Goal: Transaction & Acquisition: Book appointment/travel/reservation

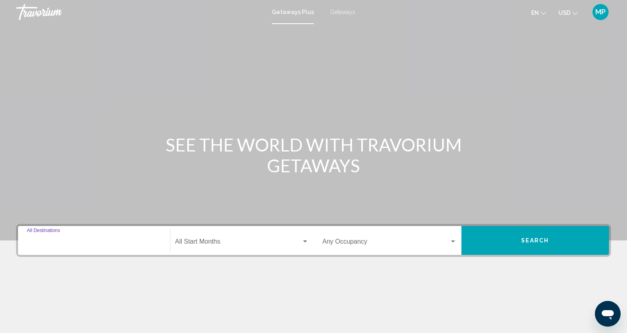
click at [60, 243] on input "Destination All Destinations" at bounding box center [94, 243] width 134 height 7
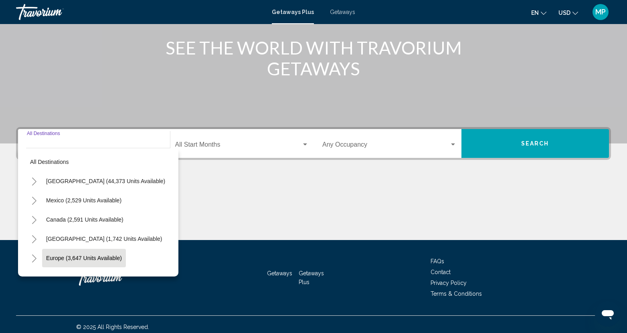
scroll to position [102, 0]
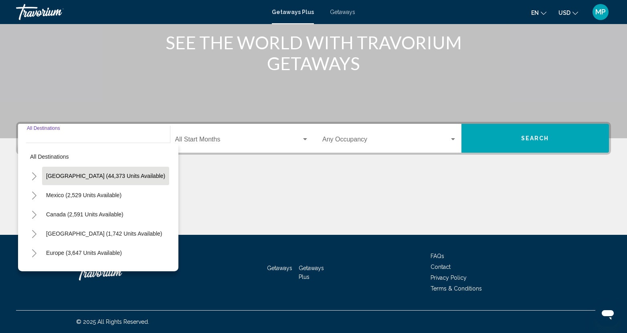
click at [87, 180] on button "[GEOGRAPHIC_DATA] (44,373 units available)" at bounding box center [105, 176] width 127 height 18
type input "**********"
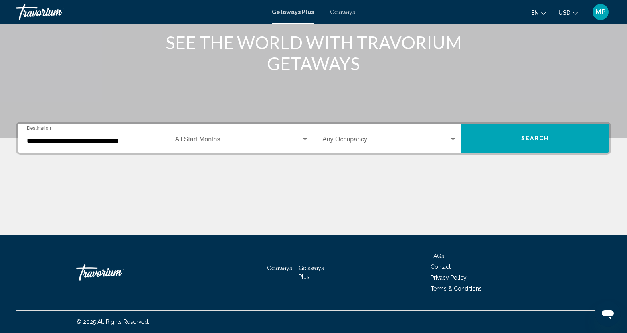
click at [220, 135] on div "Start Month All Start Months" at bounding box center [242, 138] width 134 height 25
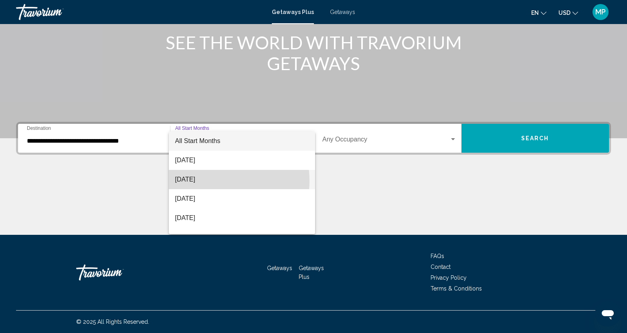
click at [208, 180] on span "[DATE]" at bounding box center [242, 179] width 134 height 19
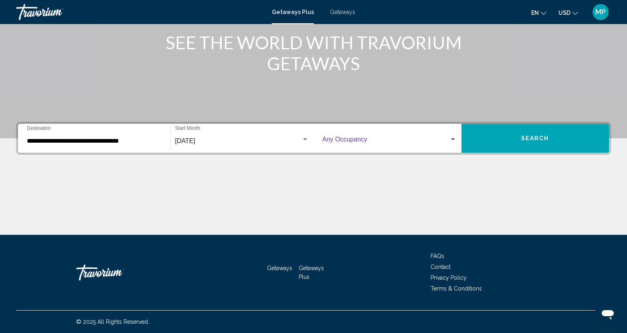
click at [455, 137] on div "Search widget" at bounding box center [453, 139] width 7 height 6
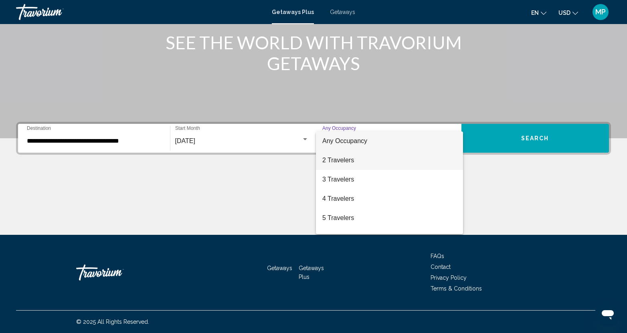
click at [338, 162] on span "2 Travelers" at bounding box center [389, 160] width 134 height 19
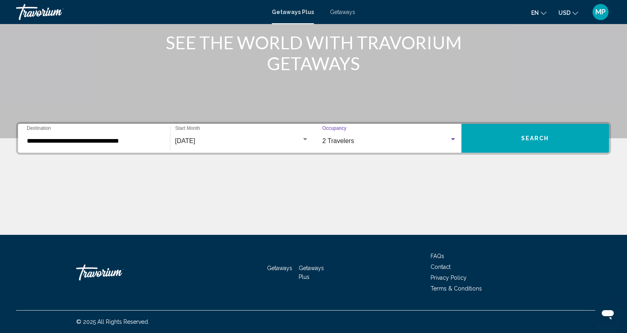
click at [554, 142] on button "Search" at bounding box center [536, 138] width 148 height 29
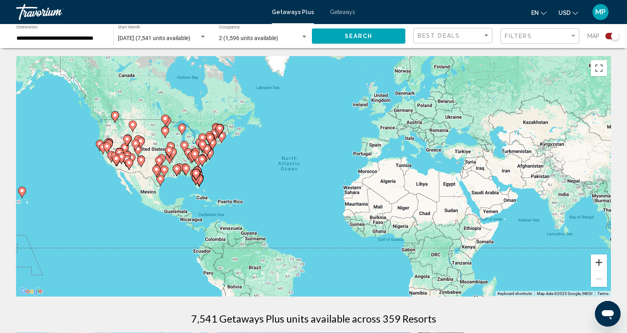
click at [597, 262] on button "Zoom in" at bounding box center [599, 263] width 16 height 16
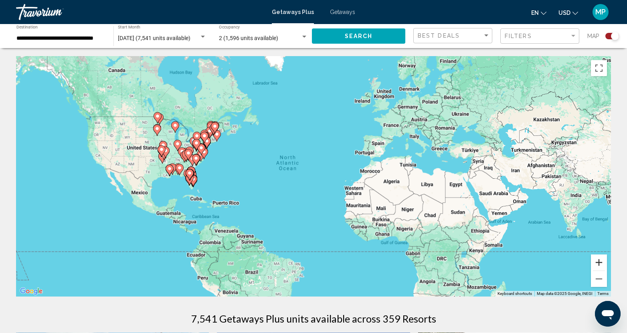
click at [597, 262] on button "Zoom in" at bounding box center [599, 263] width 16 height 16
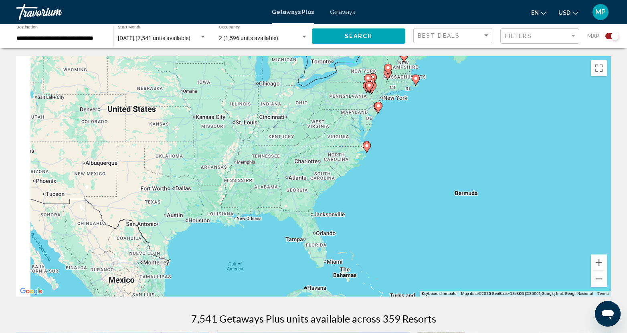
drag, startPoint x: 138, startPoint y: 159, endPoint x: 610, endPoint y: 202, distance: 474.7
click at [610, 202] on div "To activate drag with keyboard, press Alt + Enter. Once in keyboard drag state,…" at bounding box center [313, 176] width 595 height 241
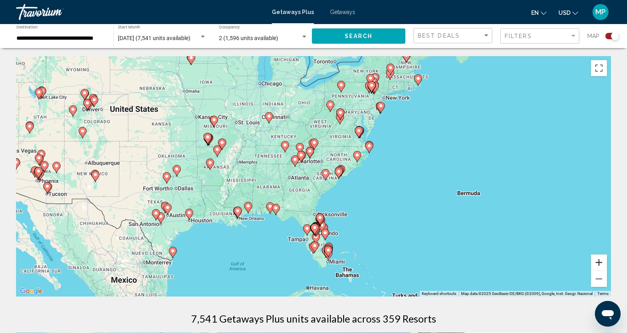
click at [603, 258] on button "Zoom in" at bounding box center [599, 263] width 16 height 16
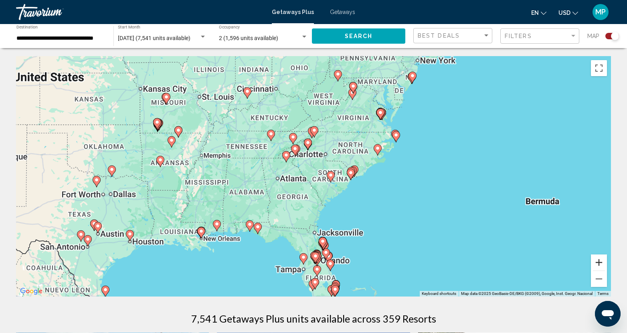
click at [603, 258] on button "Zoom in" at bounding box center [599, 263] width 16 height 16
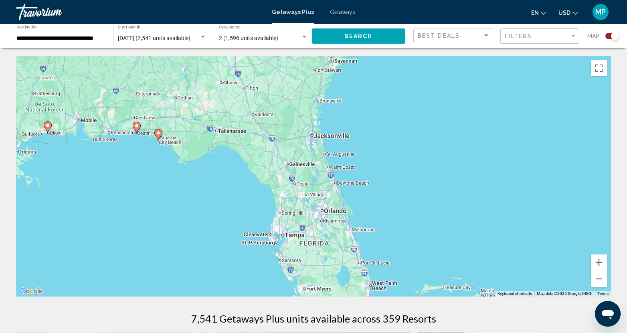
drag, startPoint x: 466, startPoint y: 257, endPoint x: 460, endPoint y: 92, distance: 165.7
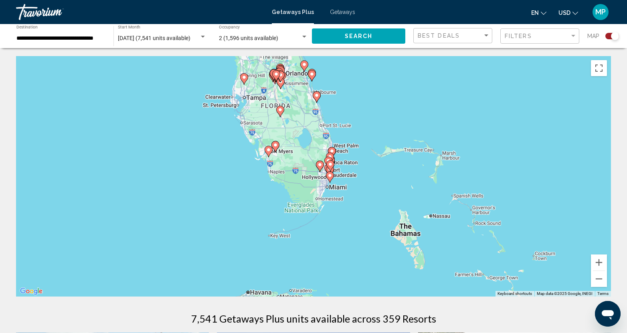
drag, startPoint x: 446, startPoint y: 229, endPoint x: 411, endPoint y: 122, distance: 112.0
click at [411, 122] on div "To activate drag with keyboard, press Alt + Enter. Once in keyboard drag state,…" at bounding box center [313, 176] width 595 height 241
click at [599, 261] on button "Zoom in" at bounding box center [599, 263] width 16 height 16
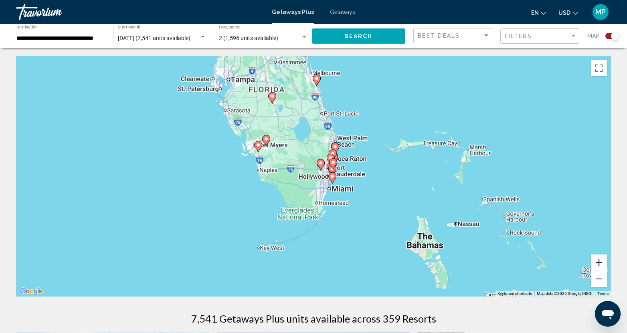
click at [599, 261] on button "Zoom in" at bounding box center [599, 263] width 16 height 16
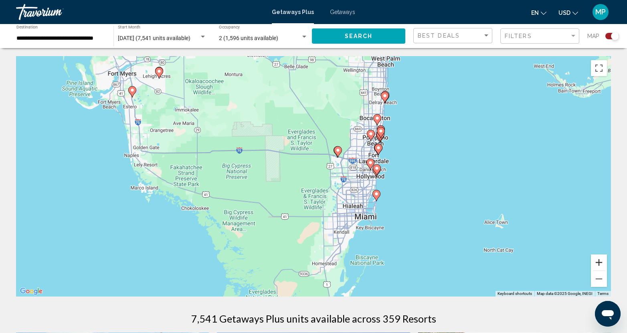
click at [599, 264] on button "Zoom in" at bounding box center [599, 263] width 16 height 16
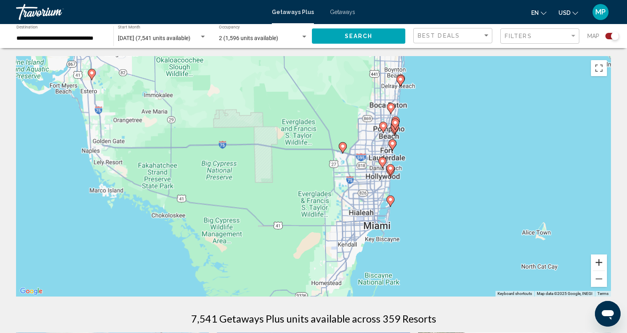
click at [599, 264] on button "Zoom in" at bounding box center [599, 263] width 16 height 16
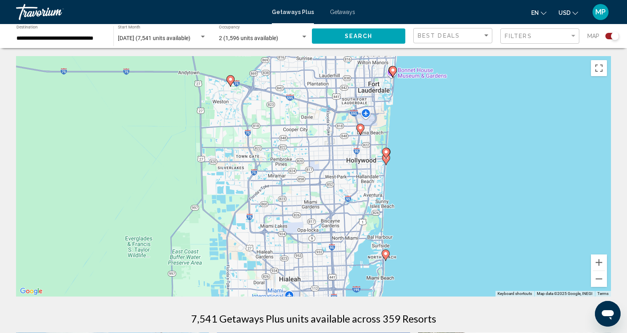
drag, startPoint x: 587, startPoint y: 160, endPoint x: 407, endPoint y: 143, distance: 181.2
click at [407, 143] on div "To activate drag with keyboard, press Alt + Enter. Once in keyboard drag state,…" at bounding box center [313, 176] width 595 height 241
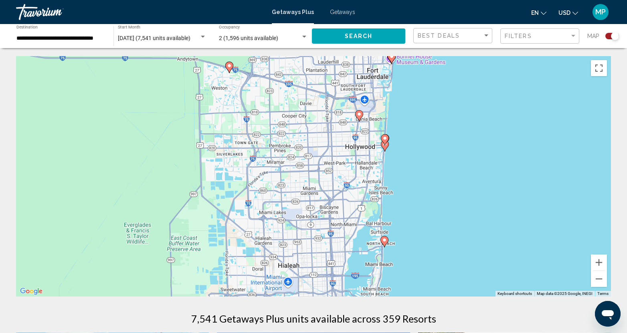
drag, startPoint x: 437, startPoint y: 258, endPoint x: 436, endPoint y: 243, distance: 14.9
click at [436, 243] on div "To activate drag with keyboard, press Alt + Enter. Once in keyboard drag state,…" at bounding box center [313, 176] width 595 height 241
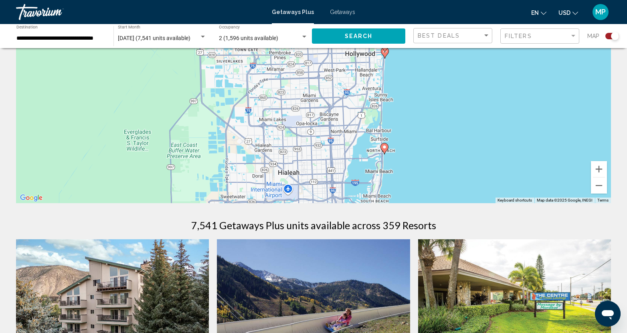
scroll to position [40, 0]
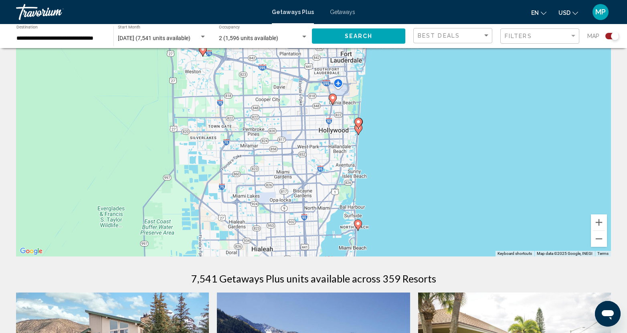
drag, startPoint x: 434, startPoint y: 185, endPoint x: 407, endPoint y: 213, distance: 39.1
click at [407, 213] on div "To activate drag with keyboard, press Alt + Enter. Once in keyboard drag state,…" at bounding box center [313, 136] width 595 height 241
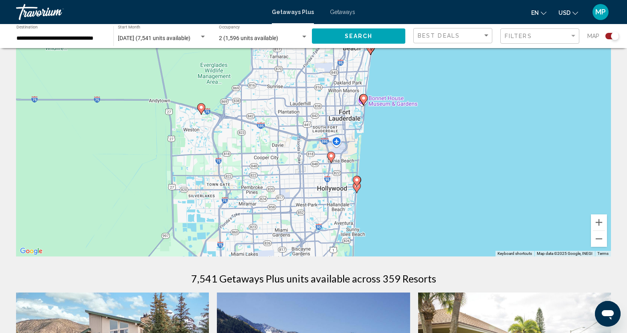
drag, startPoint x: 398, startPoint y: 120, endPoint x: 397, endPoint y: 173, distance: 53.0
click at [397, 173] on div "To activate drag with keyboard, press Alt + Enter. Once in keyboard drag state,…" at bounding box center [313, 136] width 595 height 241
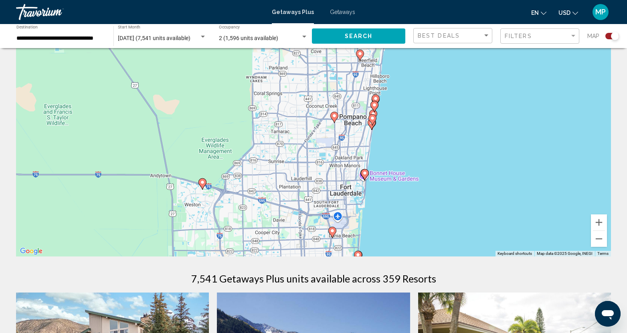
drag, startPoint x: 447, startPoint y: 109, endPoint x: 448, endPoint y: 185, distance: 76.2
click at [448, 185] on div "To activate drag with keyboard, press Alt + Enter. Once in keyboard drag state,…" at bounding box center [313, 136] width 595 height 241
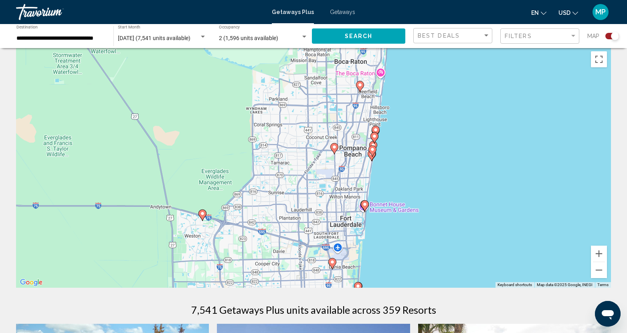
scroll to position [0, 0]
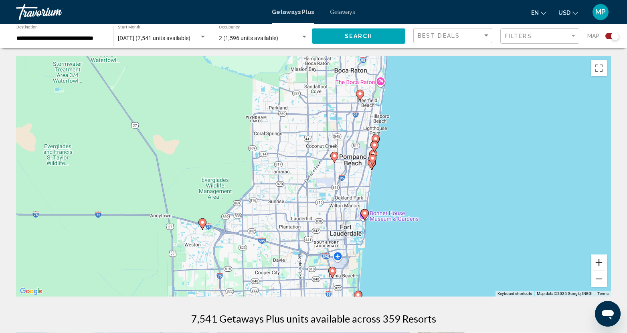
click at [599, 261] on button "Zoom in" at bounding box center [599, 263] width 16 height 16
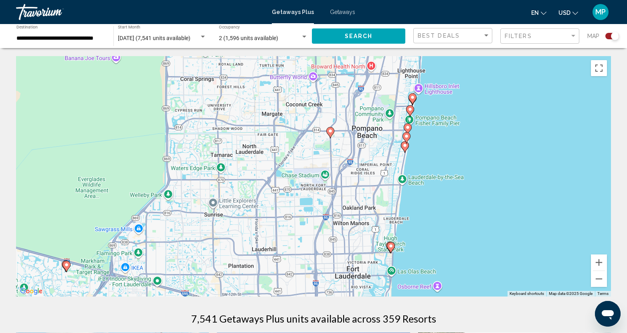
drag, startPoint x: 482, startPoint y: 227, endPoint x: 457, endPoint y: 215, distance: 27.6
click at [457, 215] on div "To activate drag with keyboard, press Alt + Enter. Once in keyboard drag state,…" at bounding box center [313, 176] width 595 height 241
click at [413, 99] on image "Main content" at bounding box center [412, 97] width 5 height 5
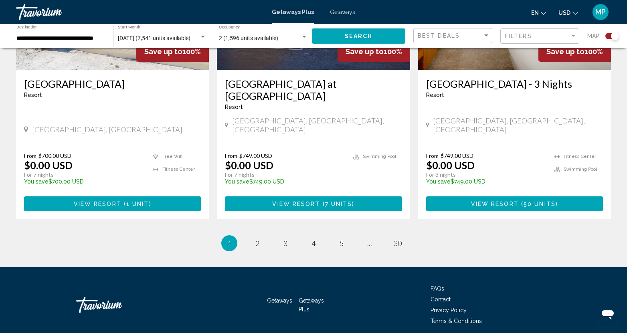
scroll to position [1234, 0]
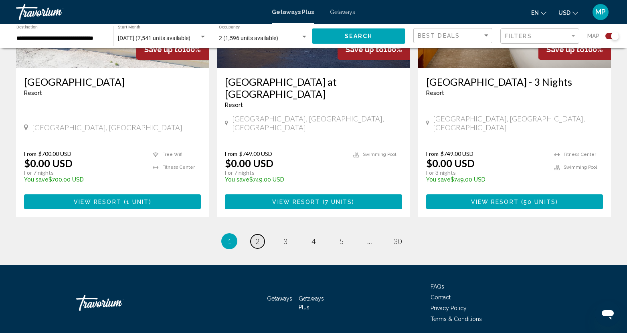
click at [259, 237] on span "2" at bounding box center [257, 241] width 4 height 9
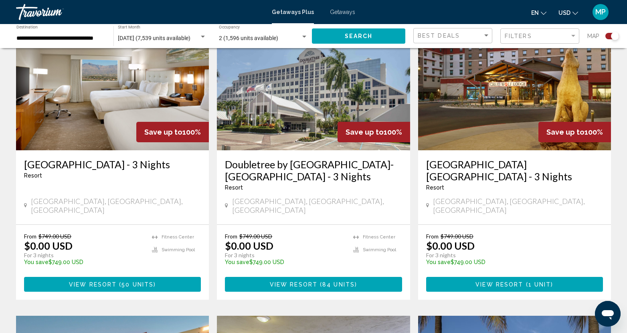
scroll to position [321, 0]
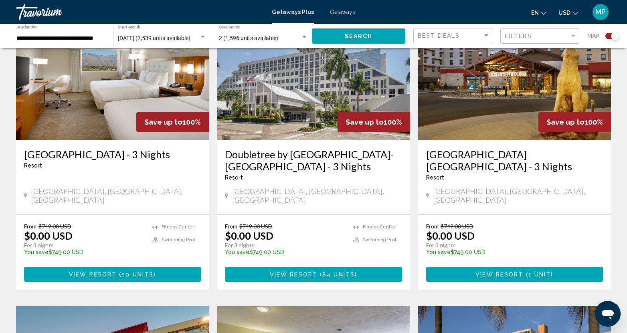
click at [277, 93] on img "Main content" at bounding box center [313, 76] width 193 height 128
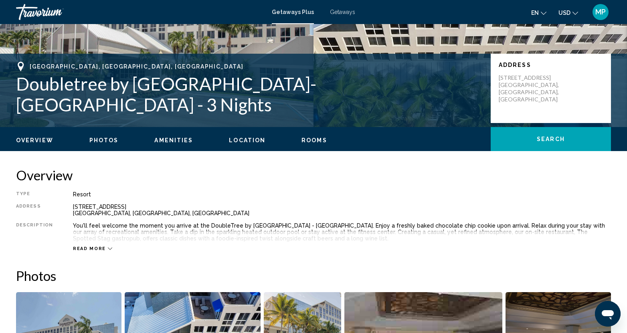
scroll to position [40, 0]
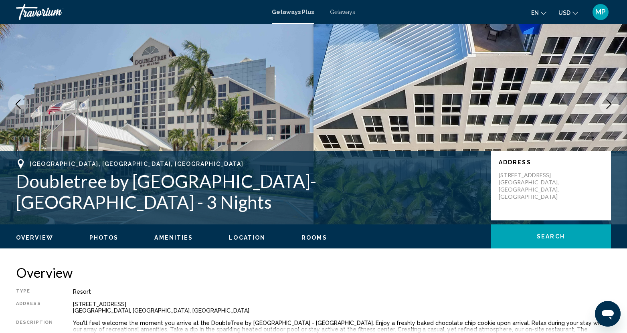
click at [248, 238] on span "Location" at bounding box center [247, 238] width 36 height 6
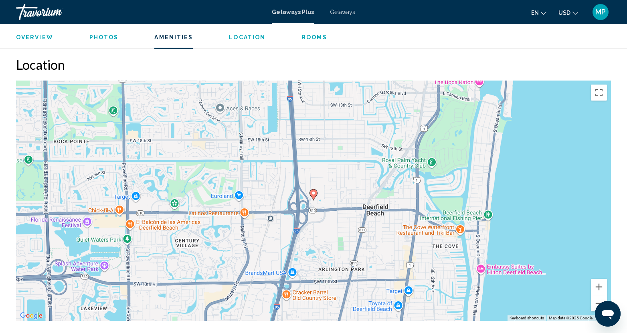
scroll to position [859, 0]
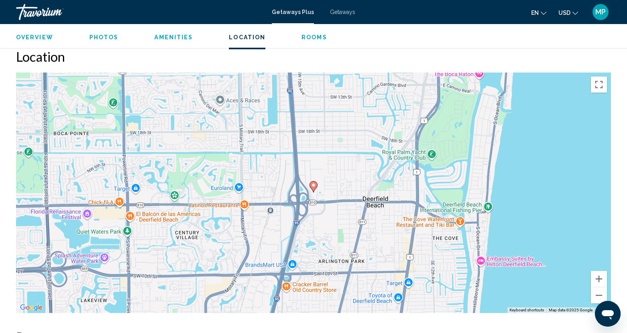
click at [482, 259] on div "To activate drag with keyboard, press Alt + Enter. Once in keyboard drag state,…" at bounding box center [313, 193] width 595 height 241
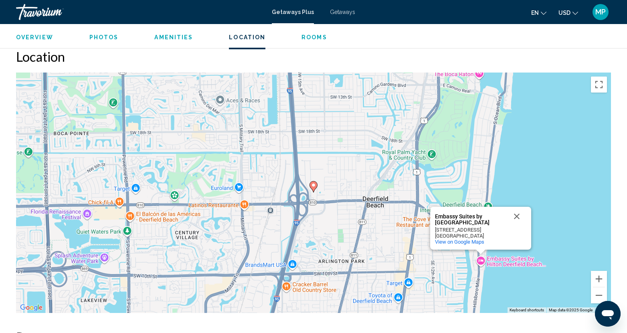
click at [511, 261] on div "To activate drag with keyboard, press Alt + Enter. Once in keyboard drag state,…" at bounding box center [313, 193] width 595 height 241
click at [452, 243] on span "View on Google Maps" at bounding box center [459, 242] width 49 height 6
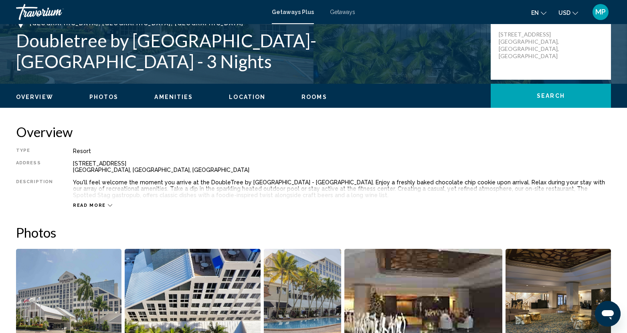
scroll to position [177, 0]
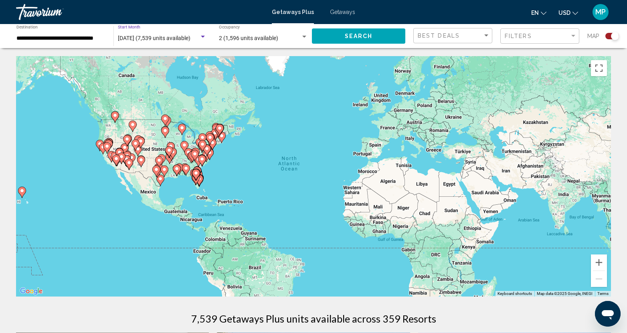
click at [171, 36] on span "[DATE] (7,539 units available)" at bounding box center [154, 38] width 73 height 6
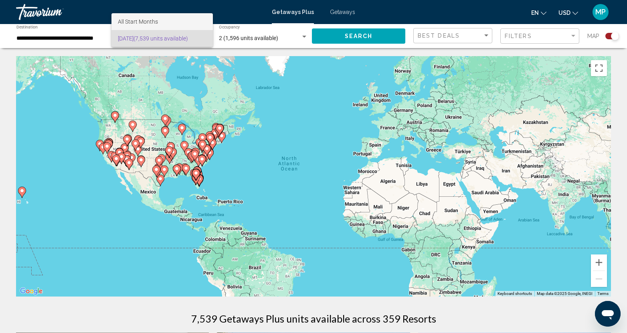
click at [158, 24] on span "All Start Months" at bounding box center [162, 21] width 89 height 17
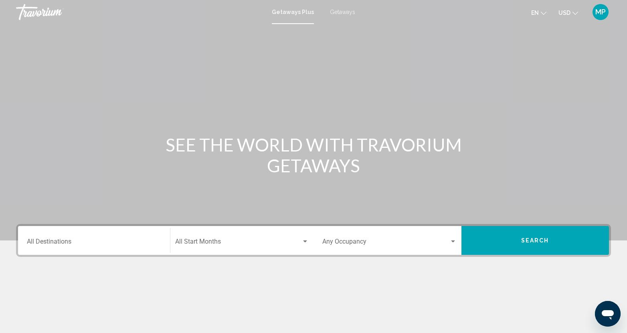
click at [92, 237] on div "Destination All Destinations" at bounding box center [94, 240] width 134 height 25
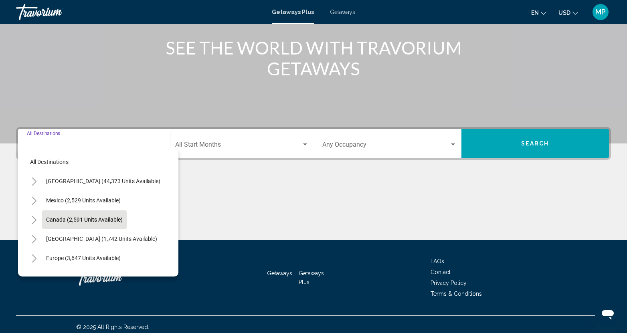
scroll to position [102, 0]
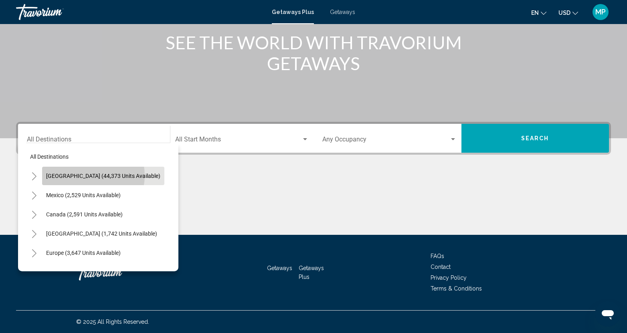
click at [88, 176] on span "[GEOGRAPHIC_DATA] (44,373 units available)" at bounding box center [103, 176] width 114 height 6
type input "**********"
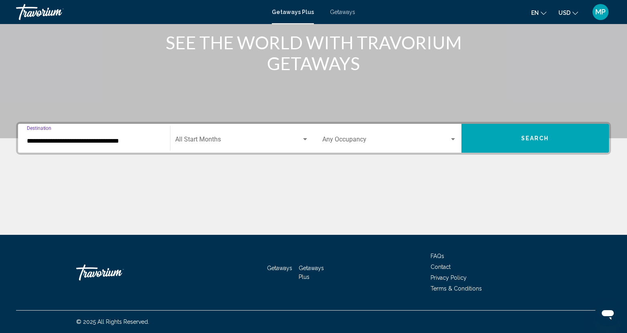
click at [205, 139] on span "Search widget" at bounding box center [238, 141] width 127 height 7
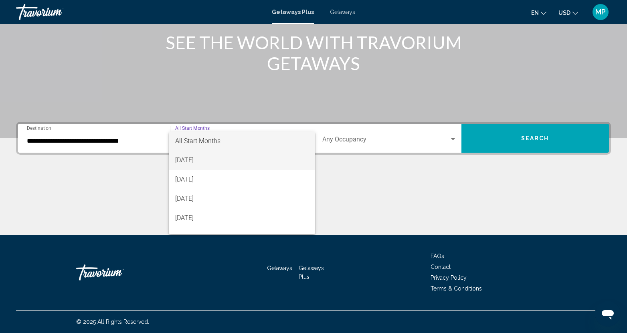
click at [203, 162] on span "[DATE]" at bounding box center [242, 160] width 134 height 19
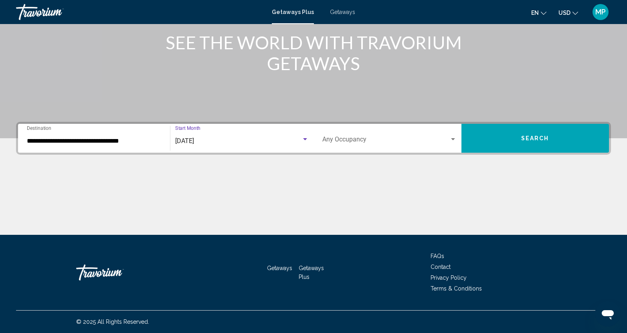
click at [350, 136] on div "Occupancy Any Occupancy" at bounding box center [389, 138] width 134 height 25
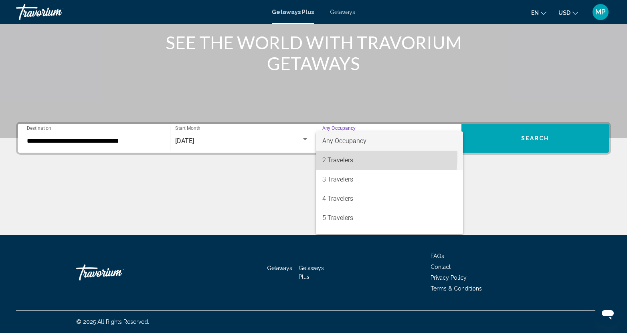
click at [326, 156] on span "2 Travelers" at bounding box center [389, 160] width 134 height 19
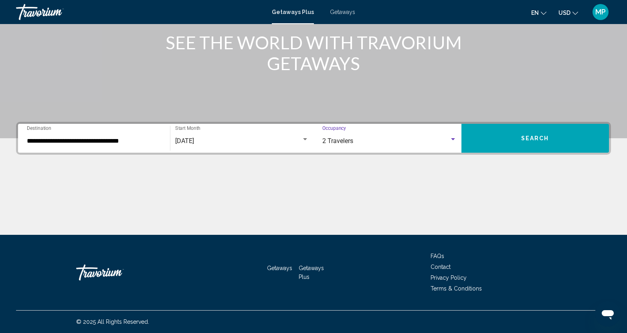
click at [543, 141] on span "Search" at bounding box center [535, 139] width 28 height 6
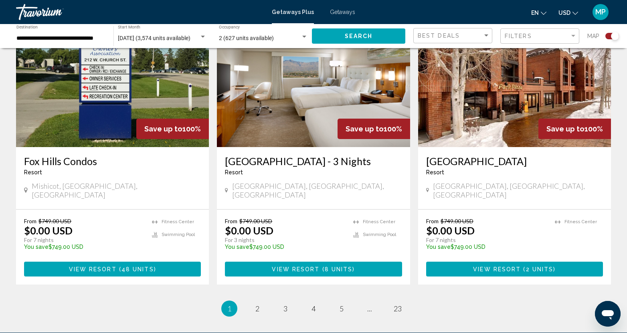
scroll to position [1234, 0]
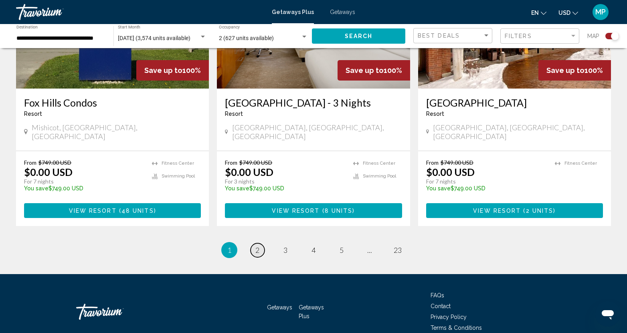
click at [255, 243] on link "page 2" at bounding box center [258, 250] width 14 height 14
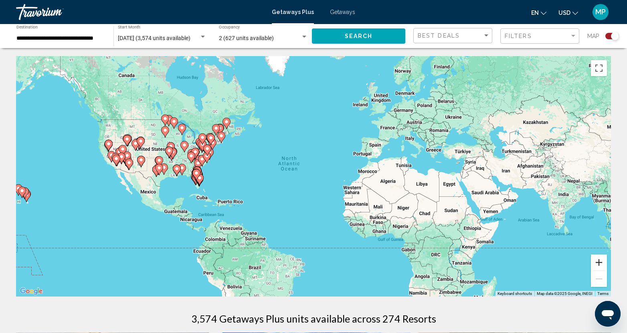
click at [597, 265] on button "Zoom in" at bounding box center [599, 263] width 16 height 16
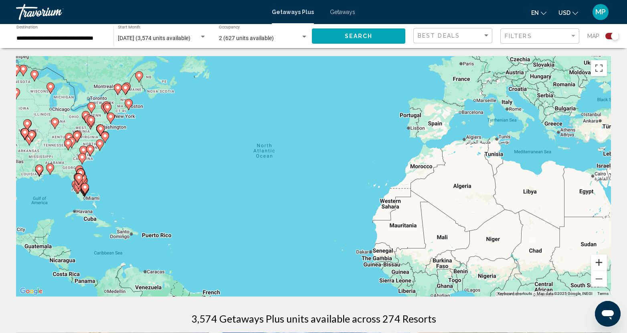
click at [599, 265] on button "Zoom in" at bounding box center [599, 263] width 16 height 16
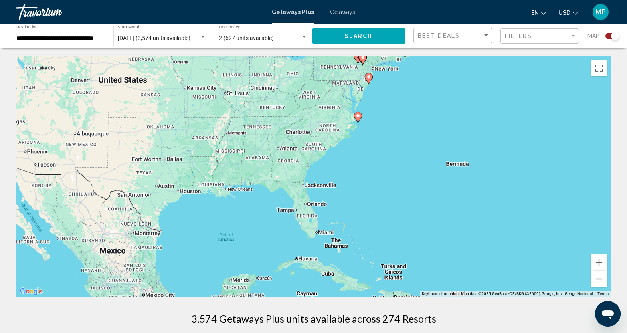
drag, startPoint x: 120, startPoint y: 161, endPoint x: 576, endPoint y: 172, distance: 456.1
click at [576, 172] on div "To activate drag with keyboard, press Alt + Enter. Once in keyboard drag state,…" at bounding box center [313, 176] width 595 height 241
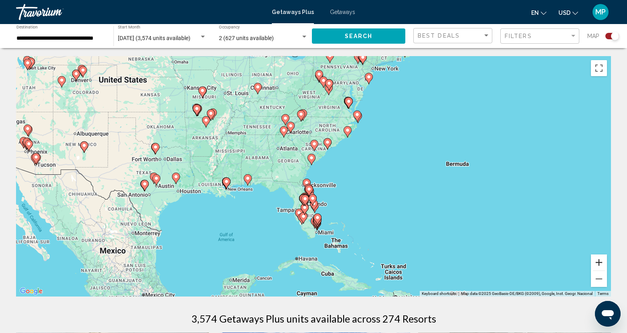
click at [598, 263] on button "Zoom in" at bounding box center [599, 263] width 16 height 16
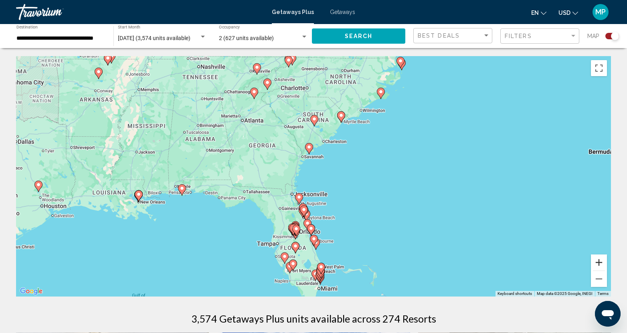
click at [598, 263] on button "Zoom in" at bounding box center [599, 263] width 16 height 16
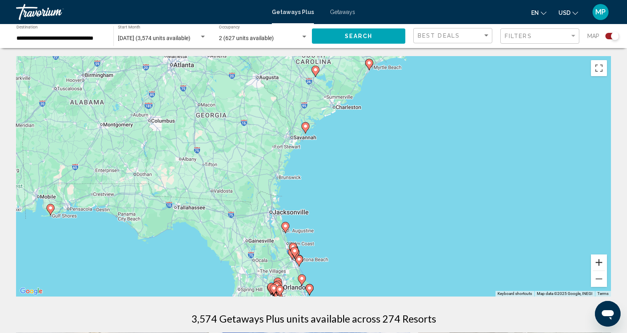
click at [598, 263] on button "Zoom in" at bounding box center [599, 263] width 16 height 16
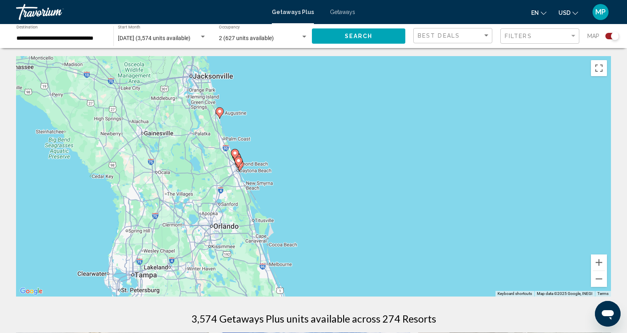
drag, startPoint x: 330, startPoint y: 272, endPoint x: 293, endPoint y: 99, distance: 176.4
click at [293, 99] on div "To activate drag with keyboard, press Alt + Enter. Once in keyboard drag state,…" at bounding box center [313, 176] width 595 height 241
click at [597, 263] on button "Zoom in" at bounding box center [599, 263] width 16 height 16
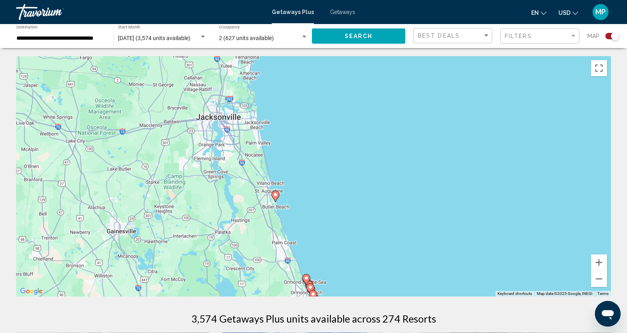
drag, startPoint x: 189, startPoint y: 110, endPoint x: 339, endPoint y: 252, distance: 206.5
click at [339, 252] on div "To activate drag with keyboard, press Alt + Enter. Once in keyboard drag state,…" at bounding box center [313, 176] width 595 height 241
click at [597, 265] on button "Zoom in" at bounding box center [599, 263] width 16 height 16
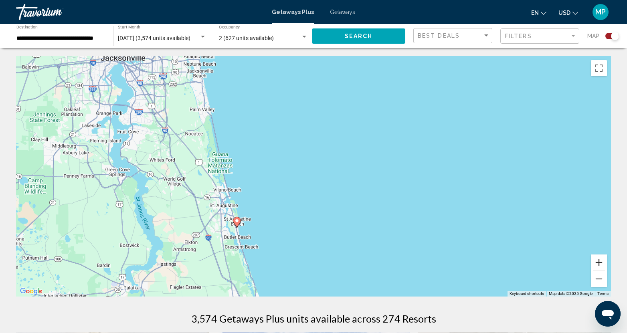
click at [597, 265] on button "Zoom in" at bounding box center [599, 263] width 16 height 16
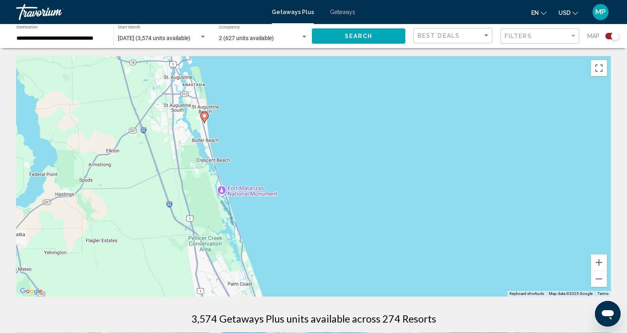
drag, startPoint x: 203, startPoint y: 256, endPoint x: 246, endPoint y: 97, distance: 164.3
click at [246, 97] on div "To activate drag with keyboard, press Alt + Enter. Once in keyboard drag state,…" at bounding box center [313, 176] width 595 height 241
click at [207, 118] on icon "Main content" at bounding box center [204, 117] width 7 height 10
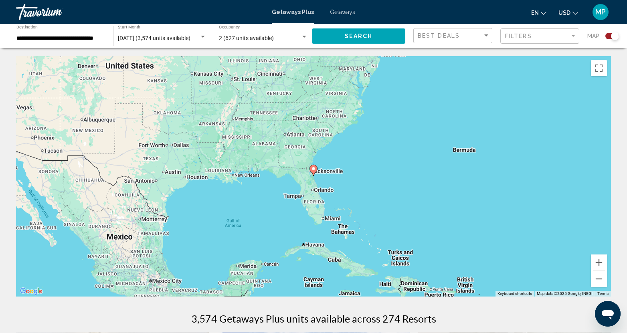
click at [315, 172] on icon "Main content" at bounding box center [313, 170] width 7 height 10
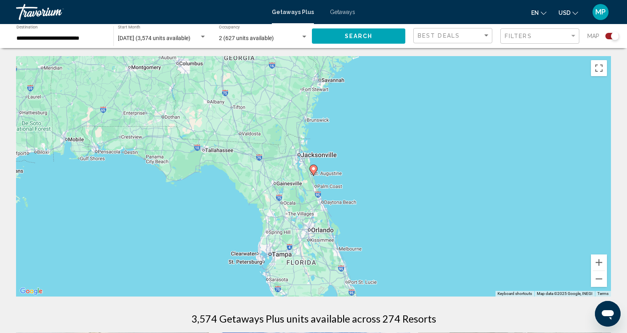
click at [314, 173] on icon "Main content" at bounding box center [313, 170] width 7 height 10
type input "**********"
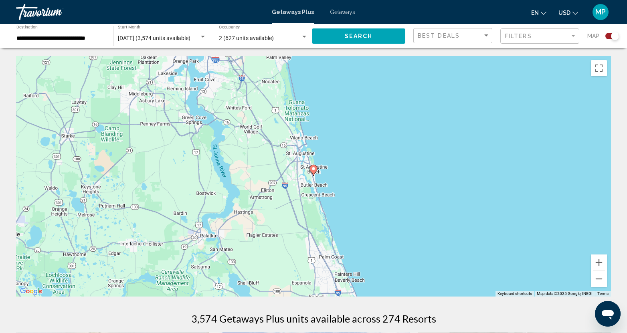
click at [314, 171] on image "Main content" at bounding box center [313, 168] width 5 height 5
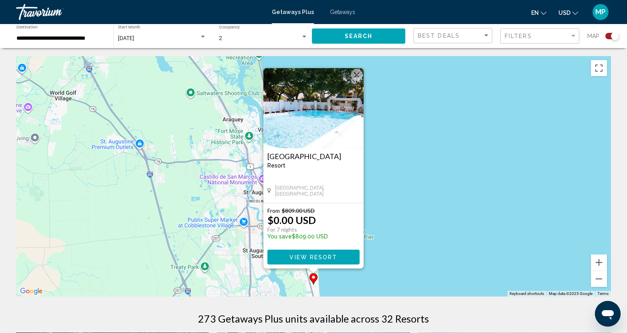
click at [313, 140] on img "Main content" at bounding box center [313, 108] width 100 height 80
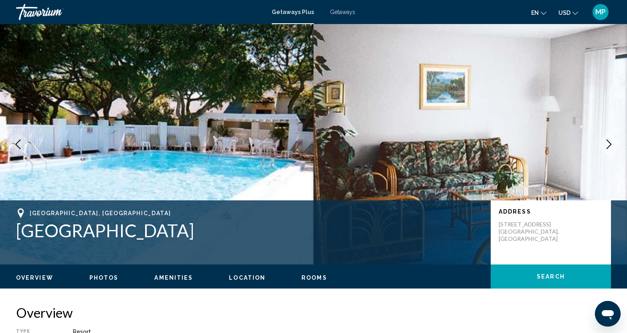
click at [608, 144] on icon "Next image" at bounding box center [609, 145] width 10 height 10
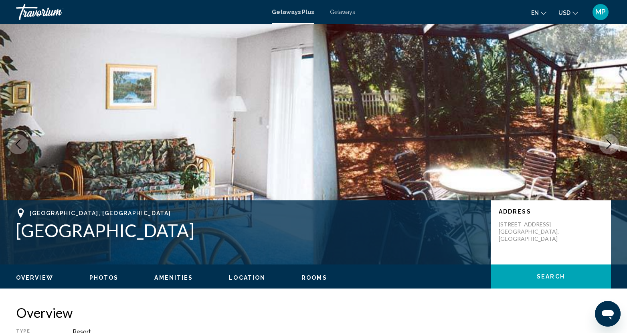
click at [609, 144] on icon "Next image" at bounding box center [609, 145] width 10 height 10
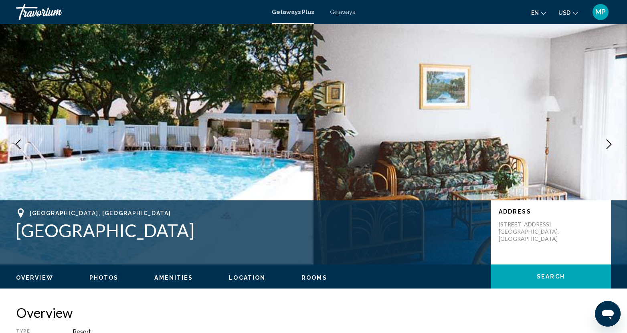
click at [609, 144] on icon "Next image" at bounding box center [609, 145] width 10 height 10
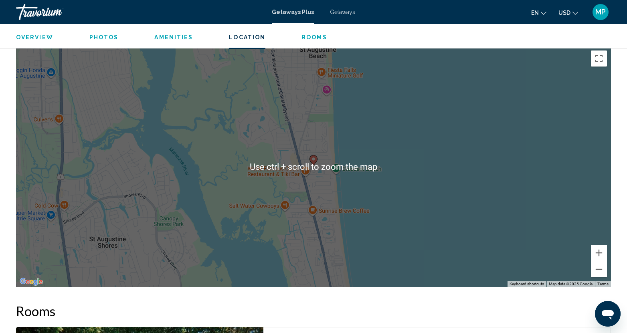
scroll to position [962, 0]
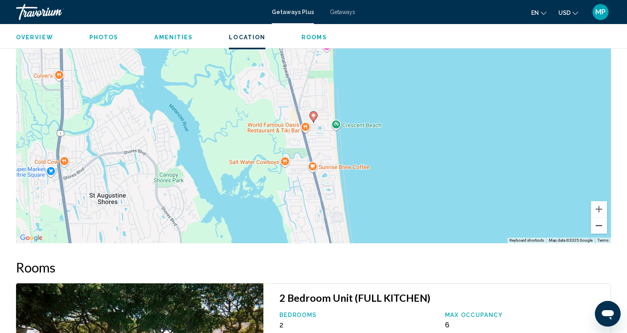
click at [597, 225] on button "Zoom out" at bounding box center [599, 226] width 16 height 16
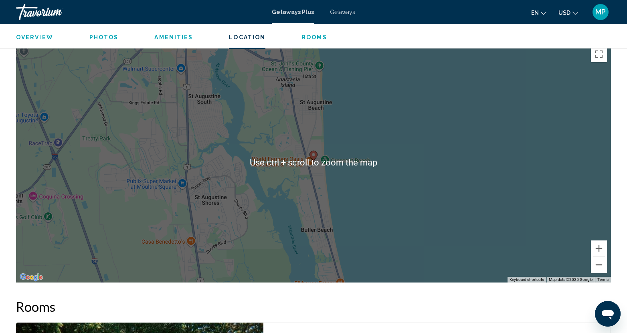
scroll to position [865, 0]
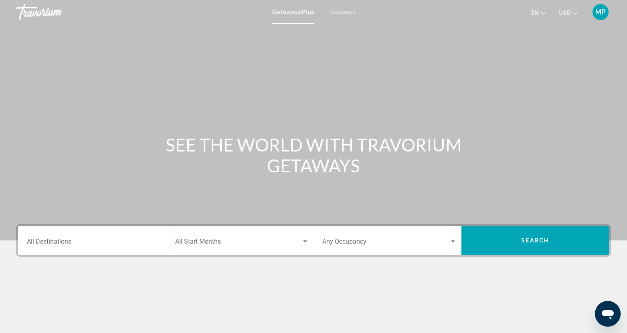
click at [73, 242] on input "Destination All Destinations" at bounding box center [94, 243] width 134 height 7
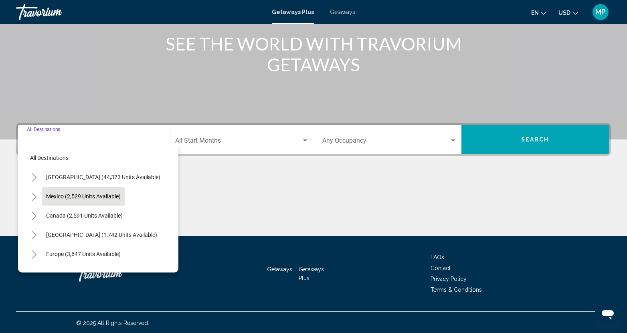
scroll to position [102, 0]
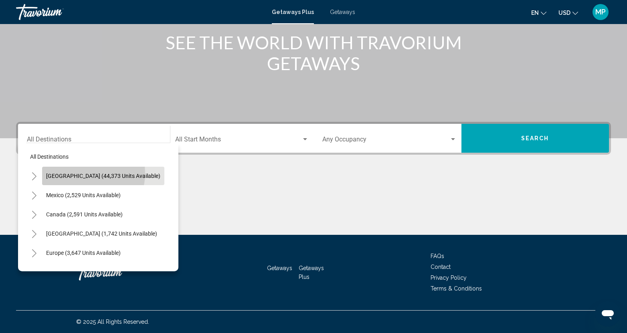
click at [83, 173] on span "[GEOGRAPHIC_DATA] (44,373 units available)" at bounding box center [103, 176] width 114 height 6
type input "**********"
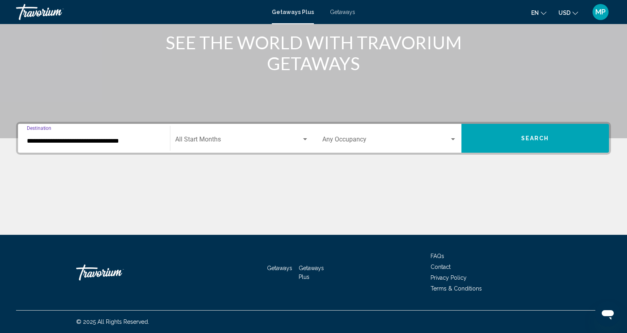
click at [210, 136] on div "Start Month All Start Months" at bounding box center [242, 138] width 134 height 25
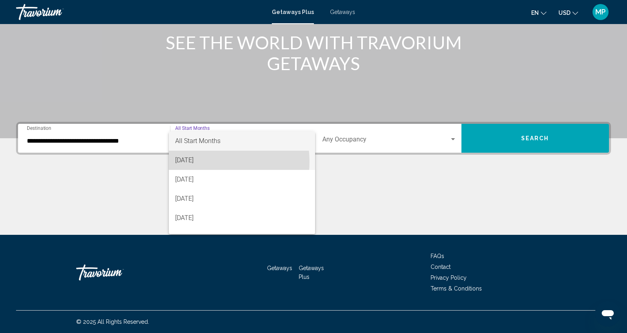
click at [201, 162] on span "[DATE]" at bounding box center [242, 160] width 134 height 19
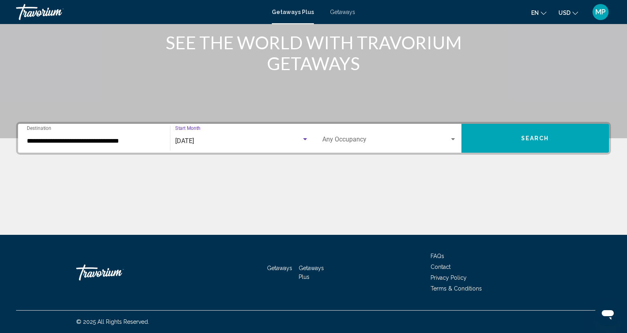
click at [351, 138] on span "Search widget" at bounding box center [385, 141] width 127 height 7
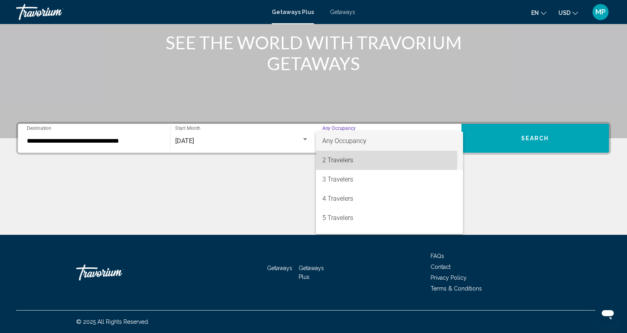
click at [342, 159] on span "2 Travelers" at bounding box center [389, 160] width 134 height 19
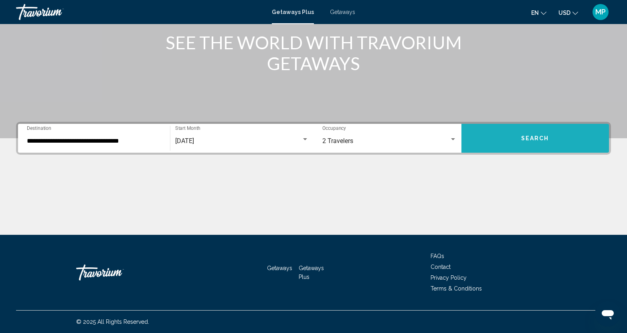
click at [521, 132] on button "Search" at bounding box center [536, 138] width 148 height 29
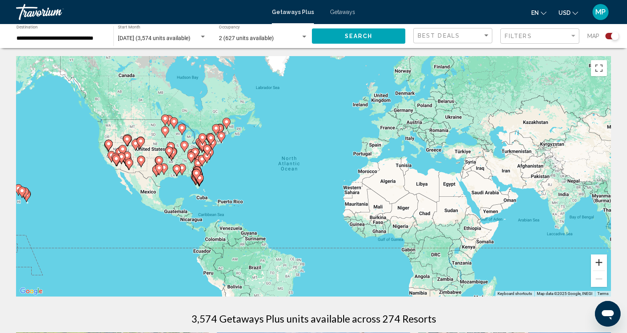
click at [600, 264] on button "Zoom in" at bounding box center [599, 263] width 16 height 16
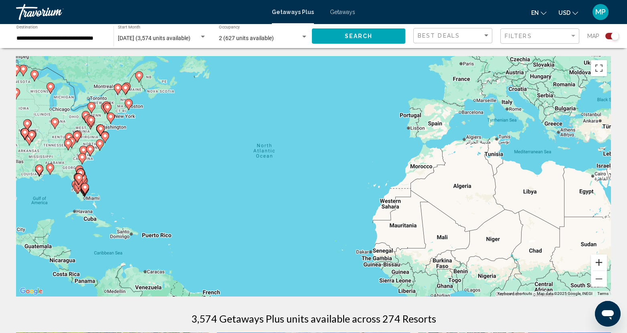
click at [600, 264] on button "Zoom in" at bounding box center [599, 263] width 16 height 16
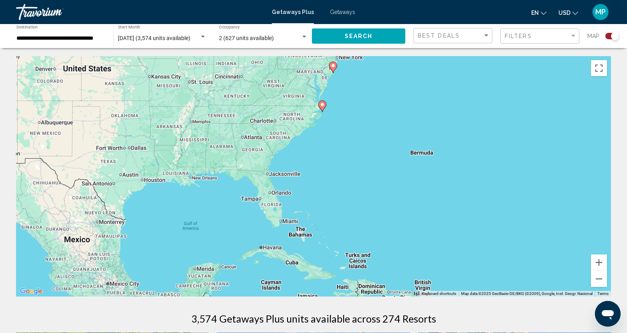
drag, startPoint x: 115, startPoint y: 170, endPoint x: 527, endPoint y: 169, distance: 411.4
click at [527, 169] on div "To activate drag with keyboard, press Alt + Enter. Once in keyboard drag state,…" at bounding box center [313, 176] width 595 height 241
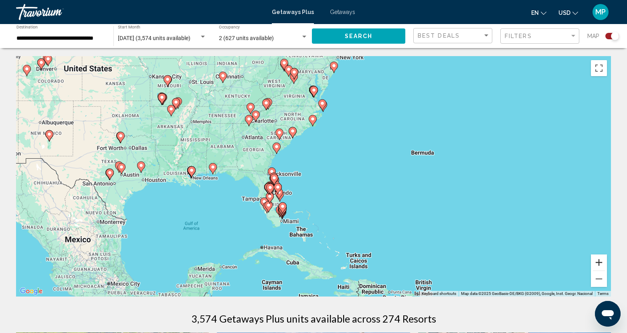
click at [598, 264] on button "Zoom in" at bounding box center [599, 263] width 16 height 16
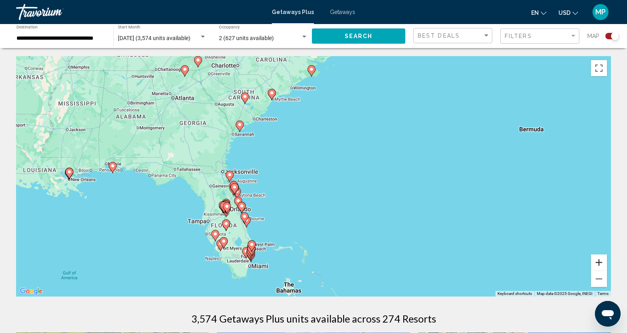
click at [599, 264] on button "Zoom in" at bounding box center [599, 263] width 16 height 16
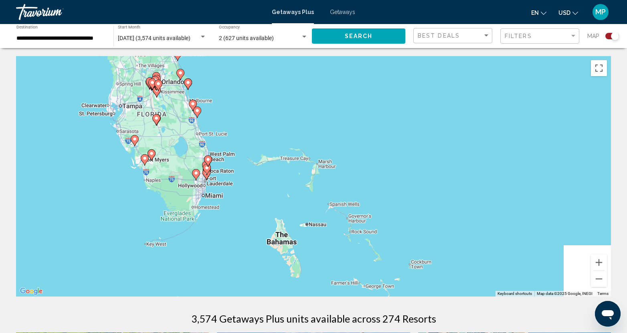
drag, startPoint x: 240, startPoint y: 251, endPoint x: 262, endPoint y: 60, distance: 192.2
click at [262, 60] on div "To activate drag with keyboard, press Alt + Enter. Once in keyboard drag state,…" at bounding box center [313, 176] width 595 height 241
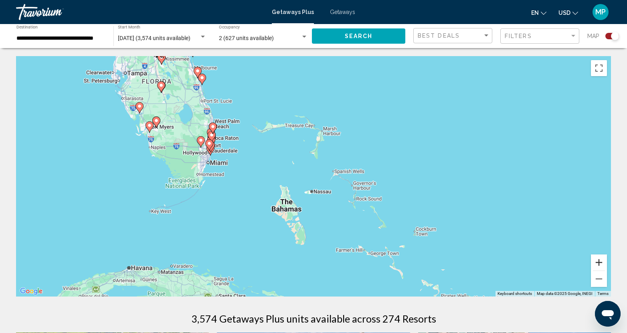
click at [599, 260] on button "Zoom in" at bounding box center [599, 263] width 16 height 16
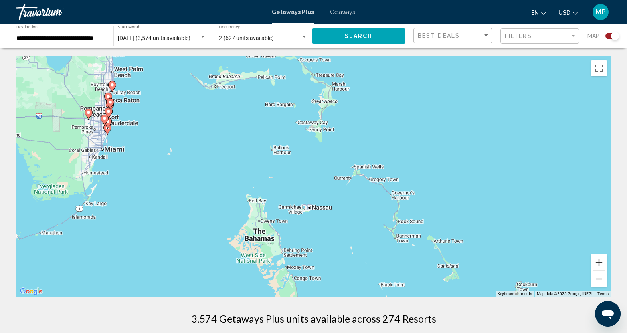
click at [601, 261] on button "Zoom in" at bounding box center [599, 263] width 16 height 16
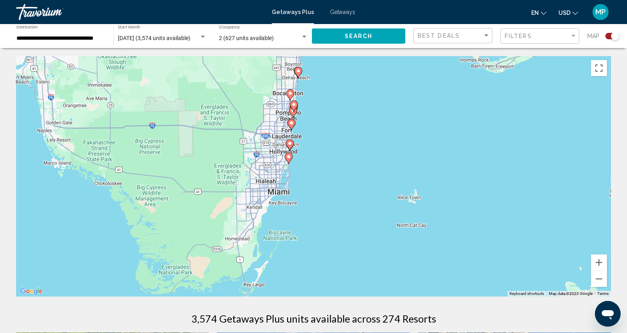
drag, startPoint x: 96, startPoint y: 111, endPoint x: 494, endPoint y: 174, distance: 402.9
click at [494, 174] on div "To activate drag with keyboard, press Alt + Enter. Once in keyboard drag state,…" at bounding box center [313, 176] width 595 height 241
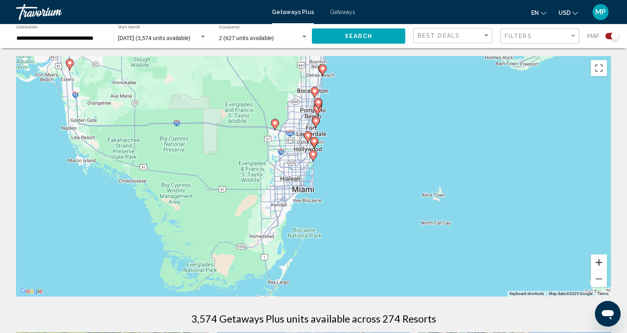
click at [600, 264] on button "Zoom in" at bounding box center [599, 263] width 16 height 16
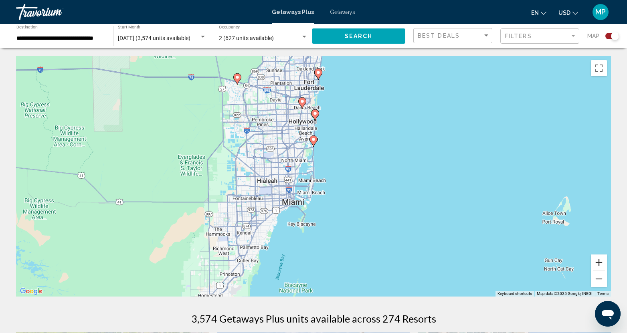
click at [599, 264] on button "Zoom in" at bounding box center [599, 263] width 16 height 16
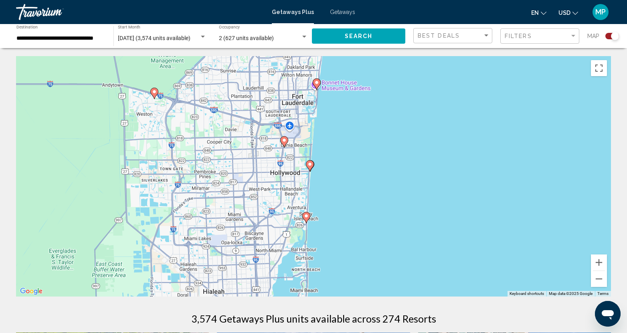
drag, startPoint x: 360, startPoint y: 107, endPoint x: 354, endPoint y: 216, distance: 108.5
click at [354, 216] on div "To activate drag with keyboard, press Alt + Enter. Once in keyboard drag state,…" at bounding box center [313, 176] width 595 height 241
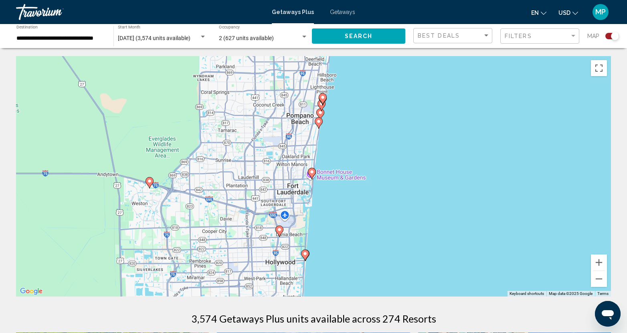
drag, startPoint x: 356, startPoint y: 114, endPoint x: 350, endPoint y: 208, distance: 93.6
click at [350, 208] on div "To activate drag with keyboard, press Alt + Enter. Once in keyboard drag state,…" at bounding box center [313, 176] width 595 height 241
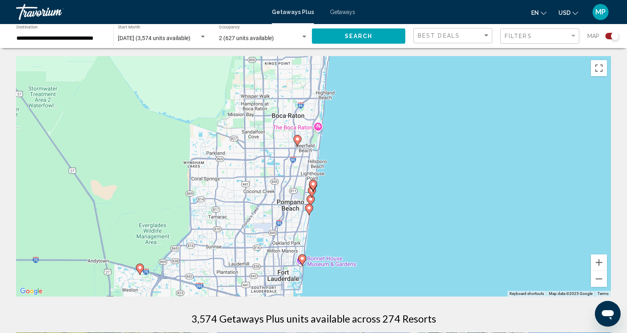
drag, startPoint x: 434, startPoint y: 138, endPoint x: 424, endPoint y: 223, distance: 85.2
click at [424, 223] on div "To activate drag with keyboard, press Alt + Enter. Once in keyboard drag state,…" at bounding box center [313, 176] width 595 height 241
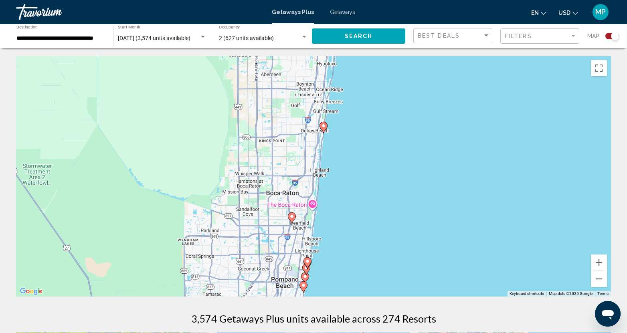
drag, startPoint x: 389, startPoint y: 124, endPoint x: 383, endPoint y: 201, distance: 78.1
click at [383, 201] on div "To activate drag with keyboard, press Alt + Enter. Once in keyboard drag state,…" at bounding box center [313, 176] width 595 height 241
click at [324, 129] on icon "Main content" at bounding box center [323, 127] width 7 height 10
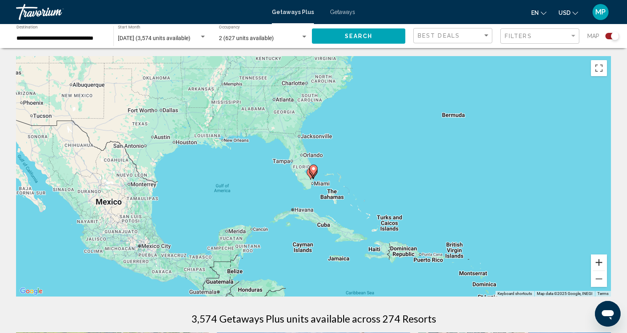
click at [598, 260] on button "Zoom in" at bounding box center [599, 263] width 16 height 16
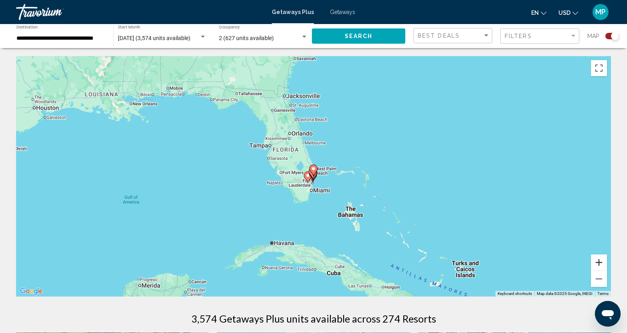
click at [598, 260] on button "Zoom in" at bounding box center [599, 263] width 16 height 16
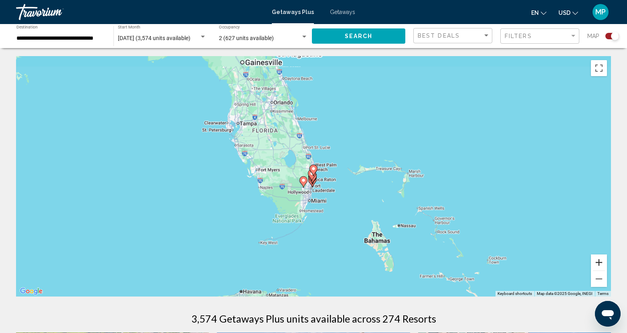
click at [598, 260] on button "Zoom in" at bounding box center [599, 263] width 16 height 16
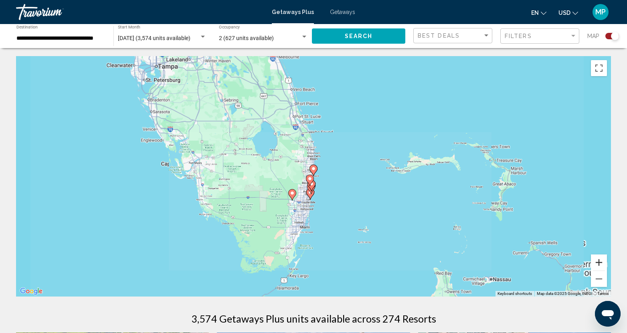
click at [598, 260] on button "Zoom in" at bounding box center [599, 263] width 16 height 16
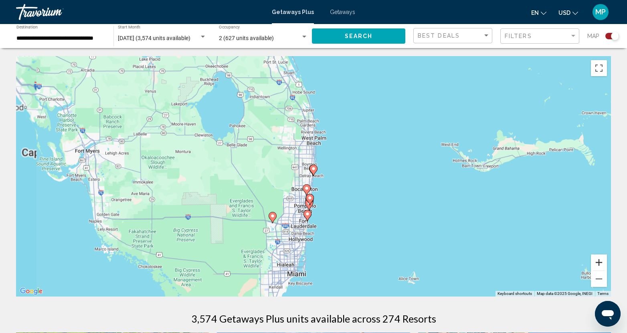
click at [598, 260] on button "Zoom in" at bounding box center [599, 263] width 16 height 16
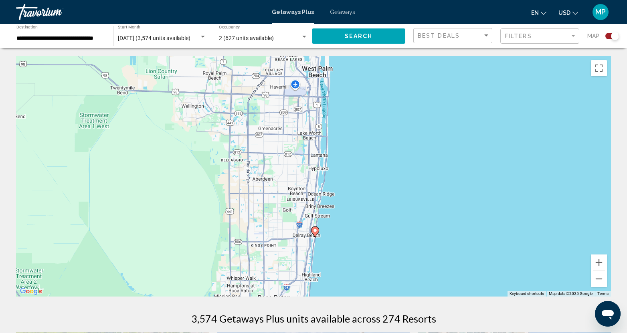
drag, startPoint x: 391, startPoint y: 158, endPoint x: 392, endPoint y: 219, distance: 61.0
click at [392, 219] on div "To activate drag with keyboard, press Alt + Enter. Once in keyboard drag state,…" at bounding box center [313, 176] width 595 height 241
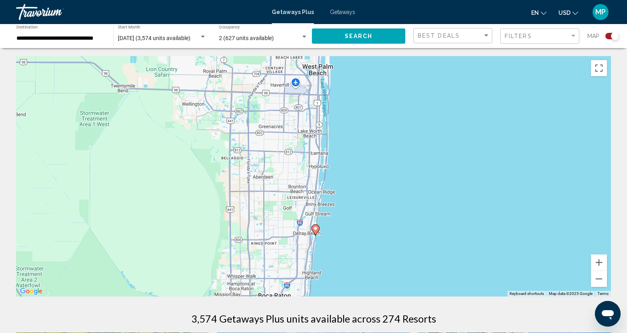
click at [316, 229] on image "Main content" at bounding box center [315, 228] width 5 height 5
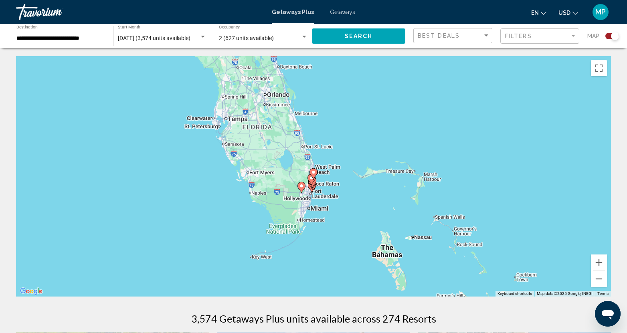
click at [314, 171] on image "Main content" at bounding box center [313, 172] width 5 height 5
type input "**********"
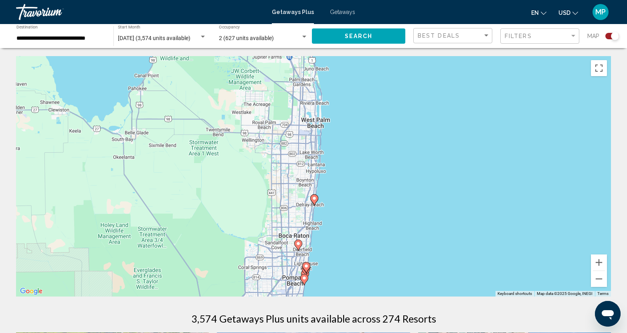
click at [313, 198] on image "Main content" at bounding box center [314, 198] width 5 height 5
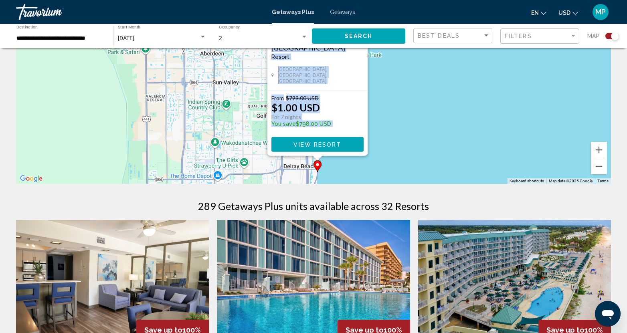
scroll to position [120, 0]
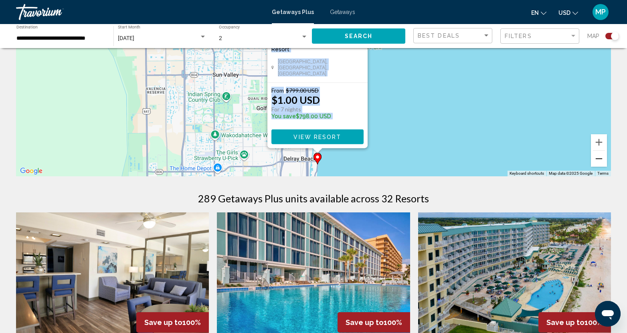
click at [602, 164] on button "Zoom out" at bounding box center [599, 159] width 16 height 16
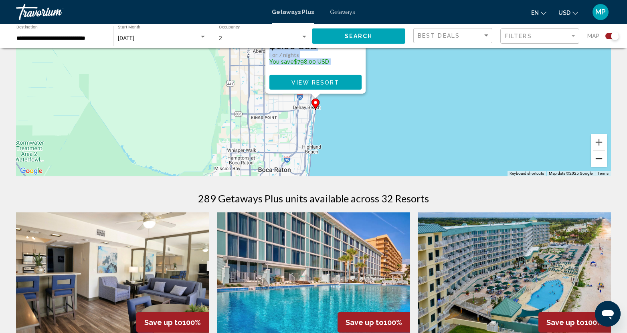
click at [599, 160] on button "Zoom out" at bounding box center [599, 159] width 16 height 16
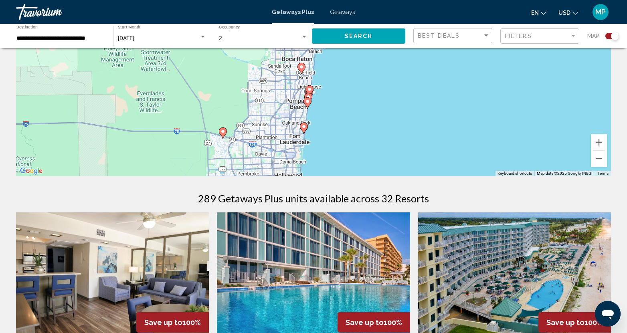
drag, startPoint x: 352, startPoint y: 147, endPoint x: 355, endPoint y: 91, distance: 55.9
click at [355, 91] on div "To activate drag with keyboard, press Alt + Enter. Once in keyboard drag state,…" at bounding box center [313, 56] width 595 height 241
click at [601, 143] on button "Zoom in" at bounding box center [599, 142] width 16 height 16
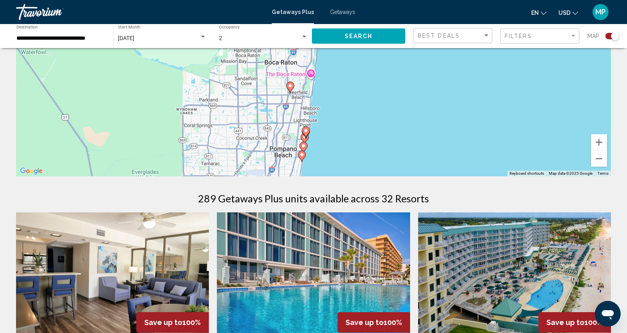
click at [302, 155] on image "Main content" at bounding box center [302, 154] width 5 height 5
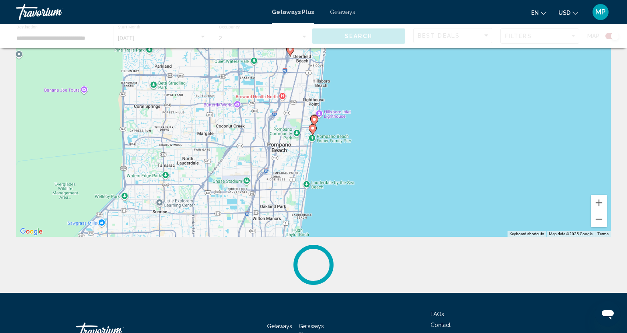
scroll to position [0, 0]
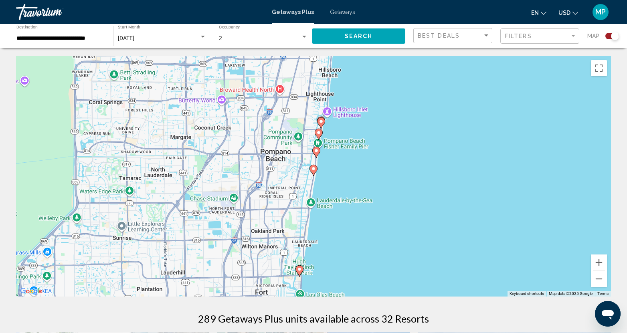
click at [313, 170] on image "Main content" at bounding box center [313, 168] width 5 height 5
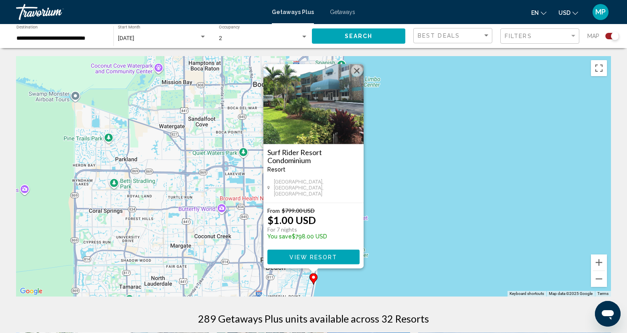
click at [402, 229] on div "To activate drag with keyboard, press Alt + Enter. Once in keyboard drag state,…" at bounding box center [313, 176] width 595 height 241
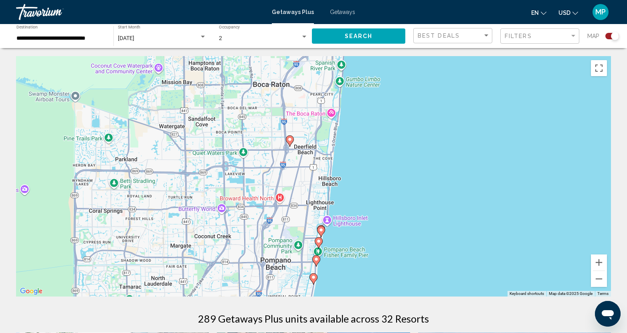
click at [317, 256] on icon "Main content" at bounding box center [316, 261] width 7 height 10
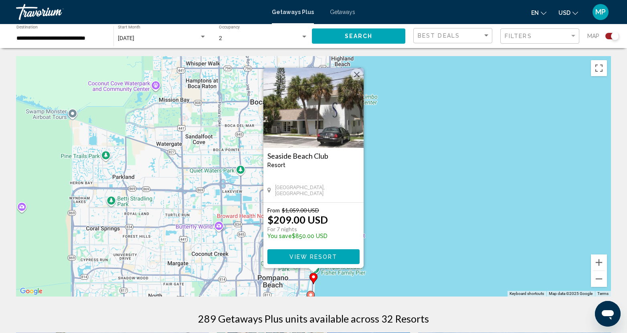
click at [450, 231] on div "To activate drag with keyboard, press Alt + Enter. Once in keyboard drag state,…" at bounding box center [313, 176] width 595 height 241
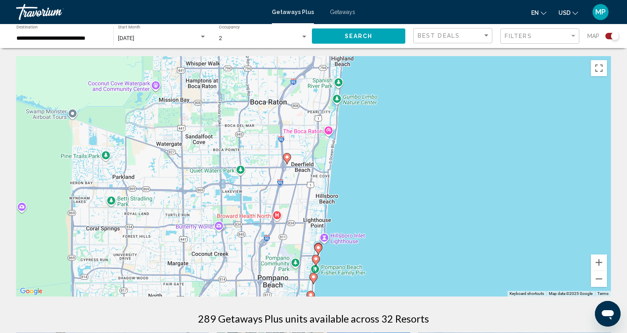
click at [315, 257] on image "Main content" at bounding box center [316, 259] width 5 height 5
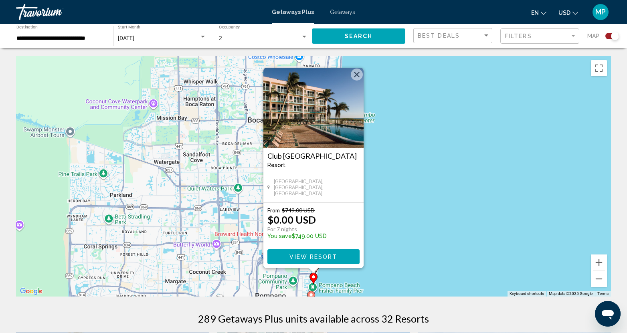
click at [403, 211] on div "To activate drag with keyboard, press Alt + Enter. Once in keyboard drag state,…" at bounding box center [313, 176] width 595 height 241
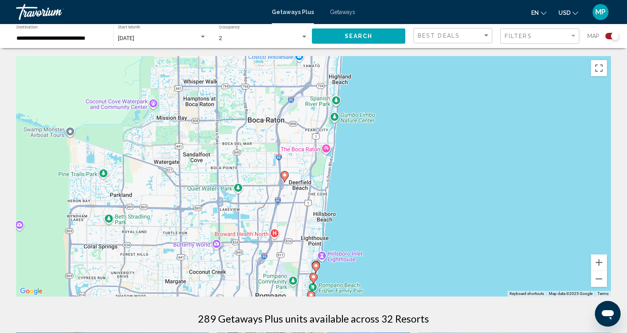
click at [315, 264] on image "Main content" at bounding box center [316, 265] width 5 height 5
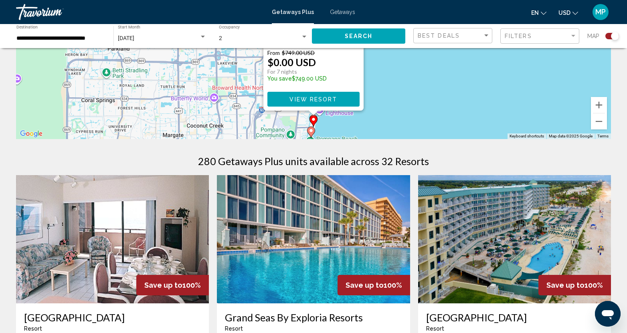
scroll to position [160, 0]
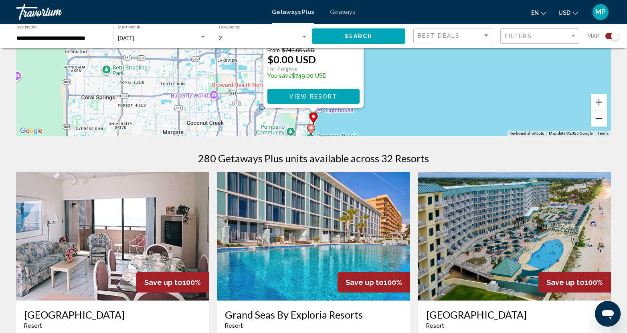
click at [602, 122] on button "Zoom out" at bounding box center [599, 119] width 16 height 16
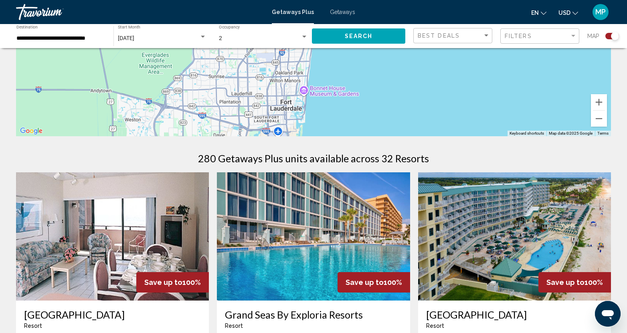
drag, startPoint x: 377, startPoint y: 116, endPoint x: 380, endPoint y: 67, distance: 49.4
click at [380, 67] on div "To activate drag with keyboard, press Alt + Enter. Once in keyboard drag state,…" at bounding box center [313, 16] width 595 height 241
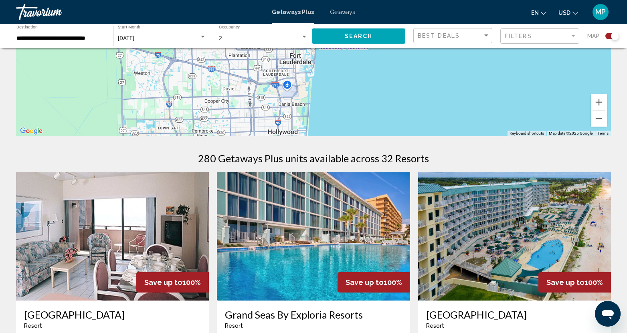
drag, startPoint x: 400, startPoint y: 93, endPoint x: 405, endPoint y: 74, distance: 20.3
click at [409, 56] on div "To activate drag with keyboard, press Alt + Enter. Once in keyboard drag state,…" at bounding box center [313, 16] width 595 height 241
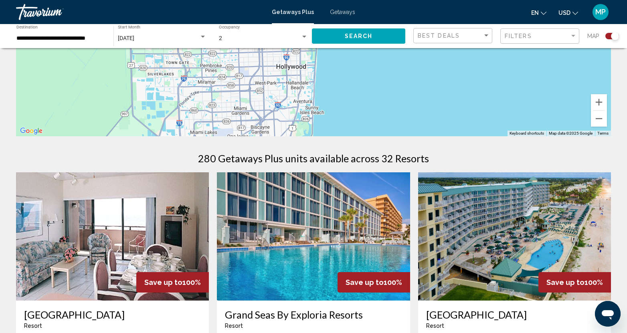
drag, startPoint x: 395, startPoint y: 112, endPoint x: 403, endPoint y: 48, distance: 64.6
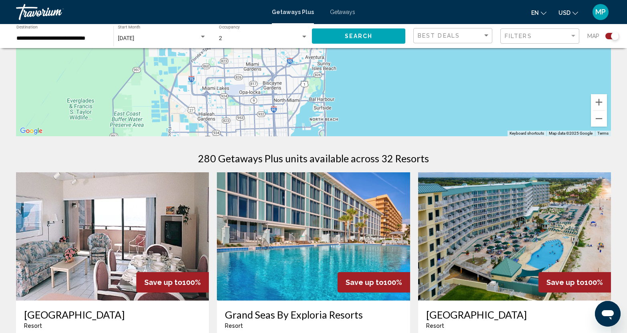
drag, startPoint x: 385, startPoint y: 97, endPoint x: 398, endPoint y: 48, distance: 51.1
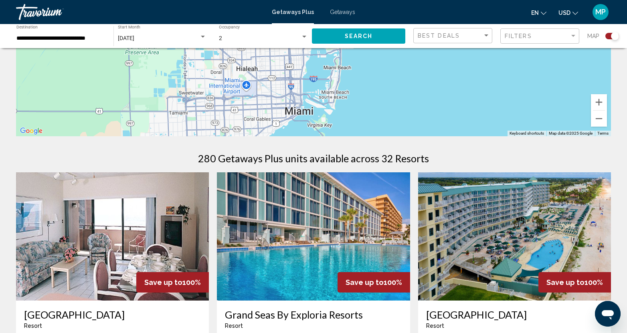
drag, startPoint x: 388, startPoint y: 107, endPoint x: 404, endPoint y: 52, distance: 58.1
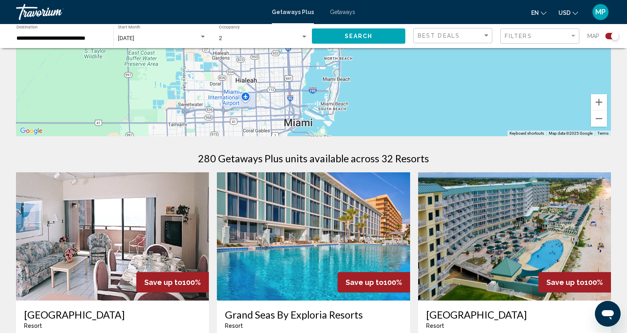
drag, startPoint x: 404, startPoint y: 106, endPoint x: 396, endPoint y: 136, distance: 31.4
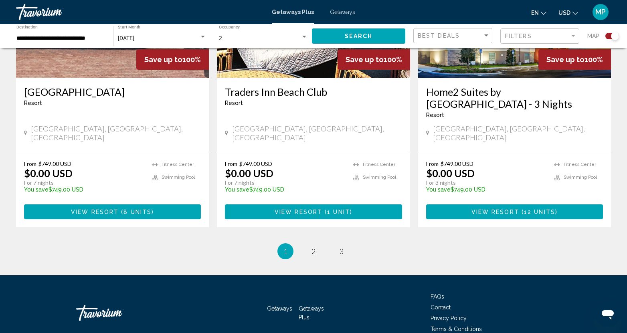
scroll to position [1243, 0]
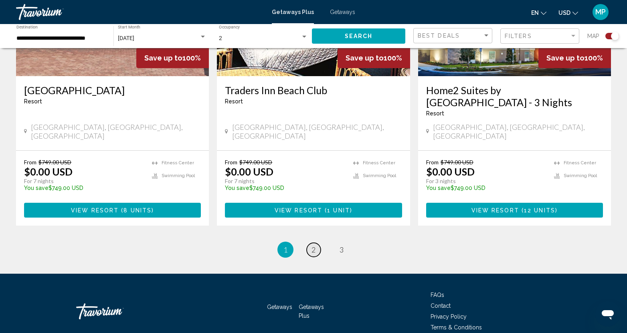
click at [311, 243] on link "page 2" at bounding box center [314, 250] width 14 height 14
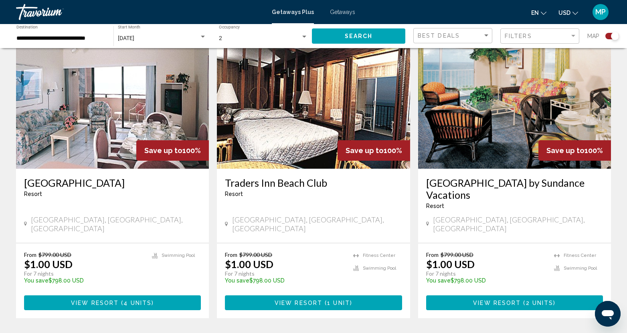
scroll to position [321, 0]
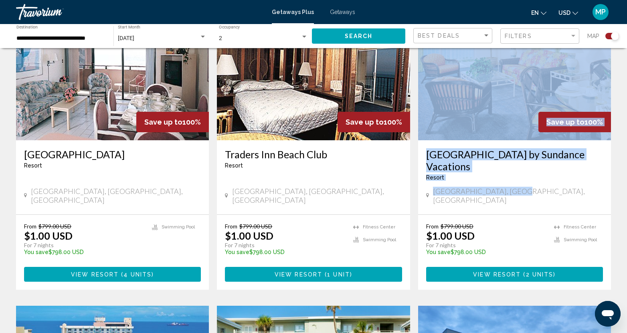
drag, startPoint x: 543, startPoint y: 190, endPoint x: 539, endPoint y: 139, distance: 51.9
click at [539, 139] on div "Save up to 100% [GEOGRAPHIC_DATA] by Sundance Vacations Resort - This is an adu…" at bounding box center [514, 113] width 193 height 203
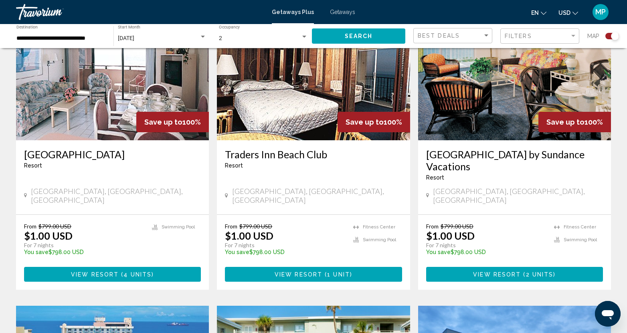
click at [539, 215] on div "From $799.00 USD $1.00 USD For 7 nights You save $798.00 USD temp [GEOGRAPHIC_D…" at bounding box center [514, 252] width 193 height 75
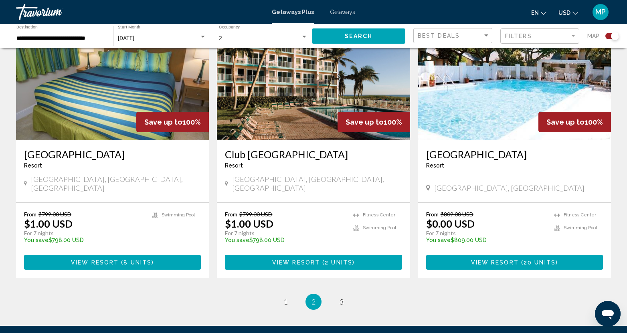
scroll to position [1235, 0]
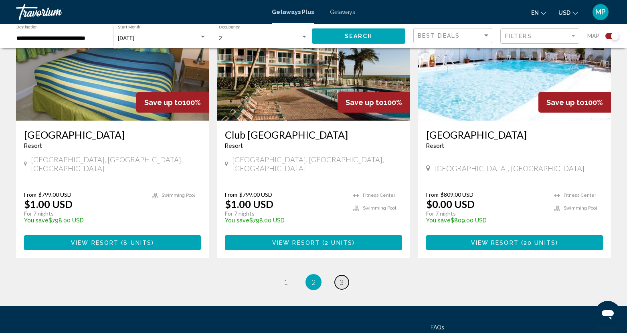
click at [340, 278] on span "3" at bounding box center [342, 282] width 4 height 9
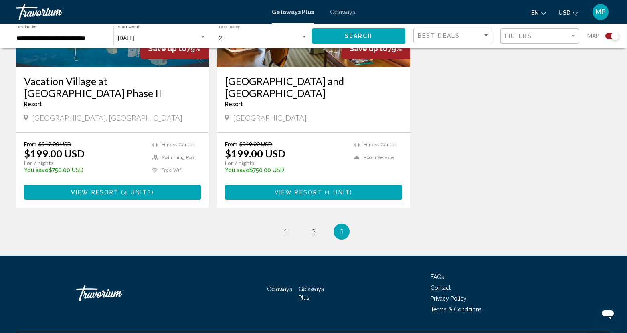
scroll to position [962, 0]
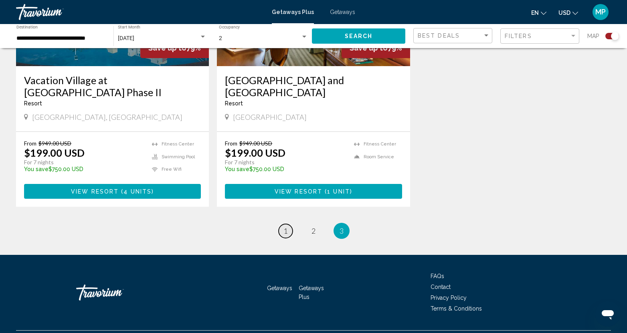
click at [284, 227] on span "1" at bounding box center [286, 231] width 4 height 9
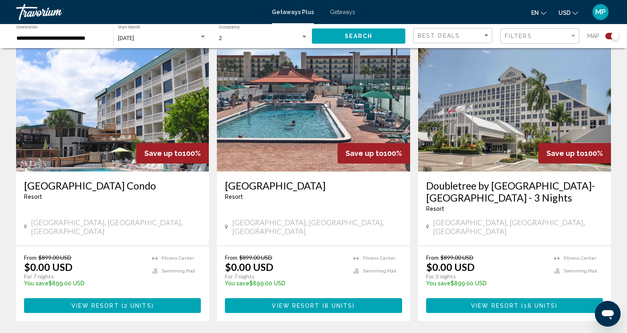
scroll to position [882, 0]
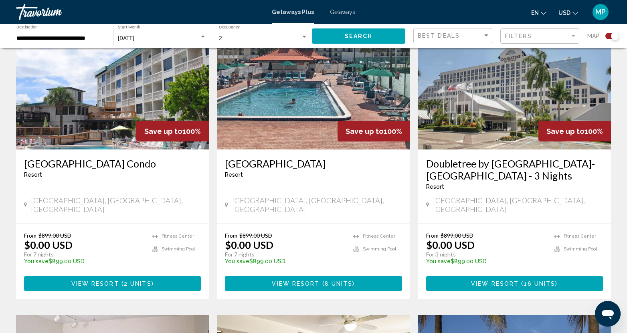
click at [479, 166] on h3 "Doubletree by [GEOGRAPHIC_DATA]-[GEOGRAPHIC_DATA] - 3 Nights" at bounding box center [514, 170] width 177 height 24
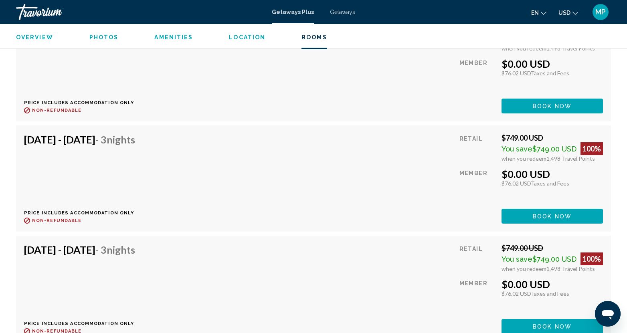
scroll to position [1444, 0]
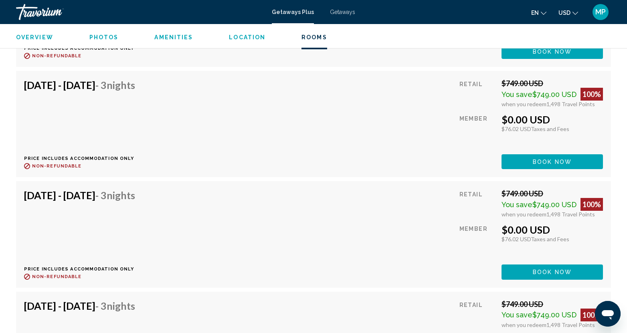
click at [329, 154] on div "[DATE] - [DATE] - 3 Nights Price includes accommodation only Refundable until :…" at bounding box center [313, 124] width 579 height 90
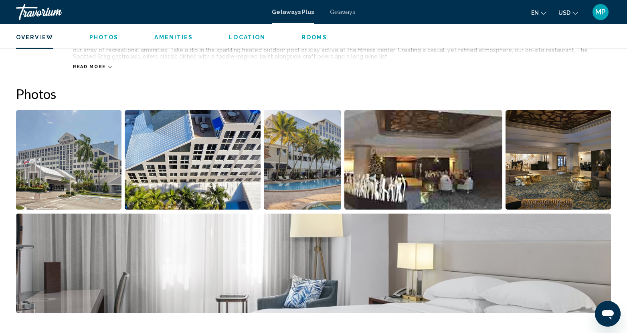
scroll to position [321, 0]
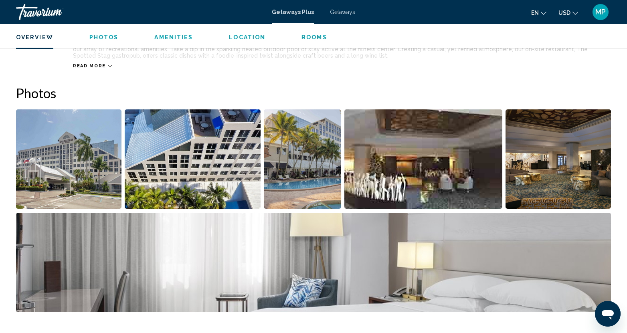
click at [101, 161] on img "Open full-screen image slider" at bounding box center [68, 158] width 105 height 99
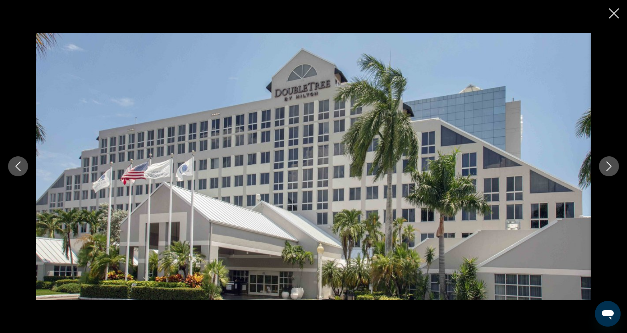
click at [601, 164] on button "Next image" at bounding box center [609, 166] width 20 height 20
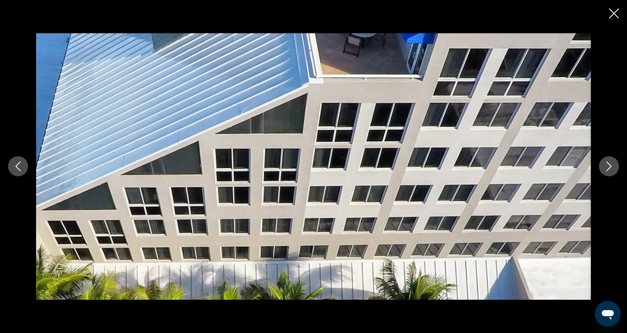
click at [601, 164] on button "Next image" at bounding box center [609, 166] width 20 height 20
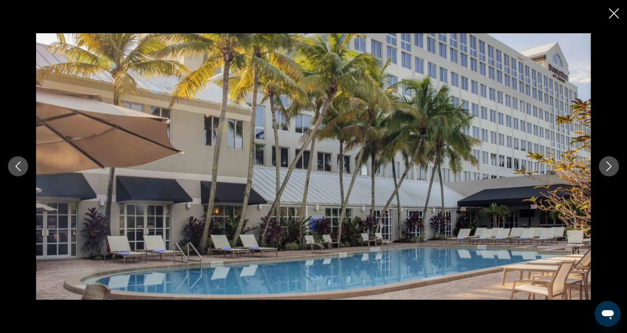
click at [601, 164] on button "Next image" at bounding box center [609, 166] width 20 height 20
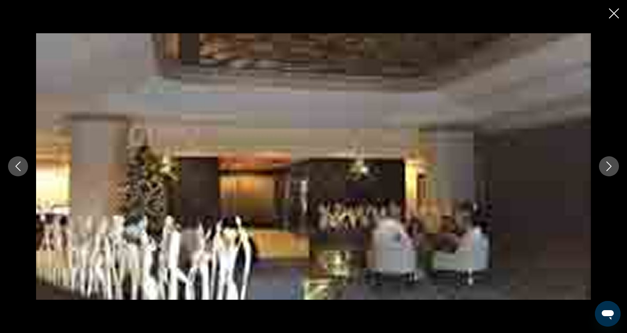
click at [606, 169] on icon "Next image" at bounding box center [609, 167] width 10 height 10
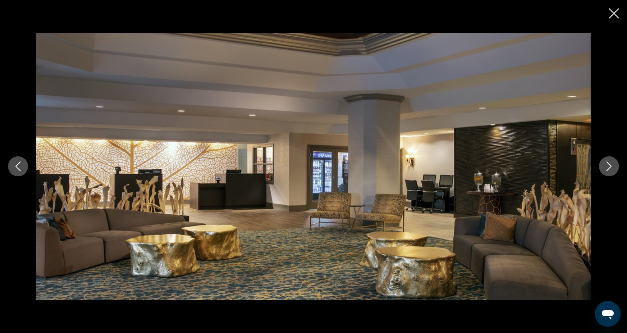
click at [606, 169] on icon "Next image" at bounding box center [609, 167] width 10 height 10
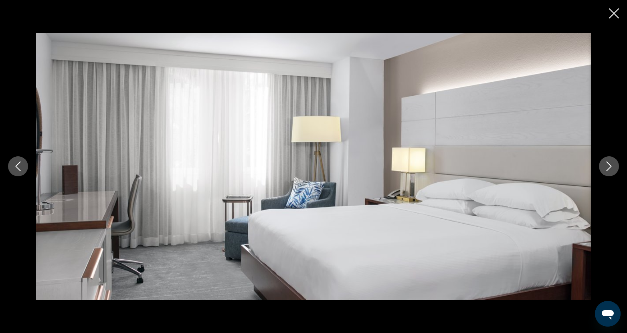
click at [606, 169] on icon "Next image" at bounding box center [609, 167] width 10 height 10
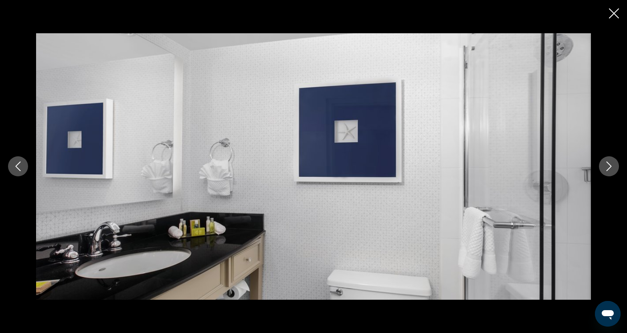
click at [606, 169] on icon "Next image" at bounding box center [609, 167] width 10 height 10
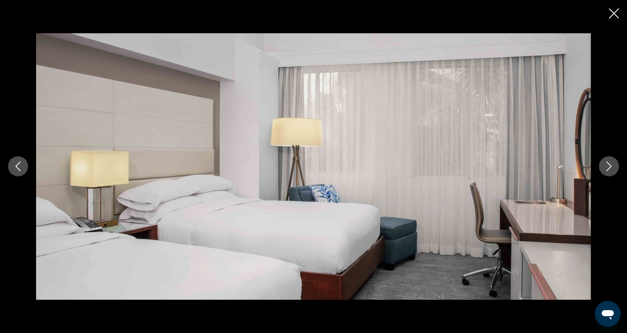
click at [606, 169] on icon "Next image" at bounding box center [609, 167] width 10 height 10
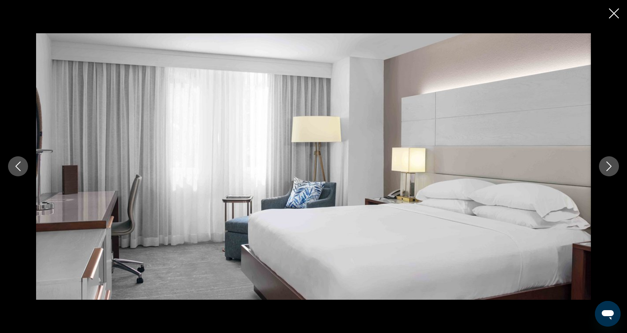
click at [606, 169] on icon "Next image" at bounding box center [609, 167] width 10 height 10
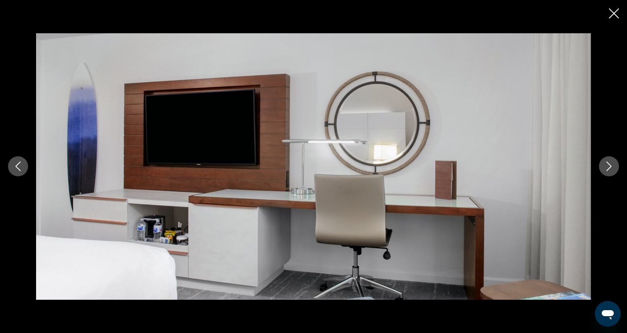
click at [606, 169] on icon "Next image" at bounding box center [609, 167] width 10 height 10
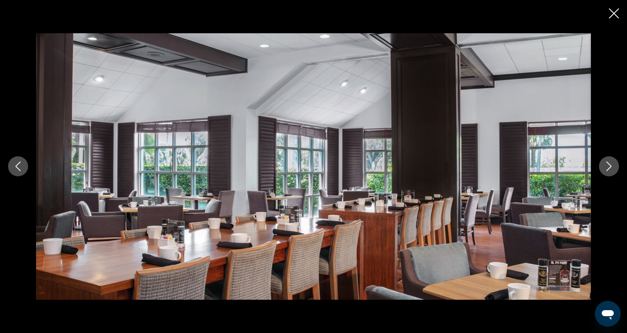
click at [606, 169] on icon "Next image" at bounding box center [609, 167] width 10 height 10
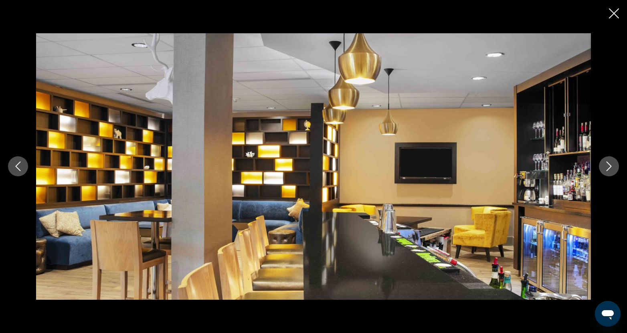
click at [606, 169] on icon "Next image" at bounding box center [609, 167] width 10 height 10
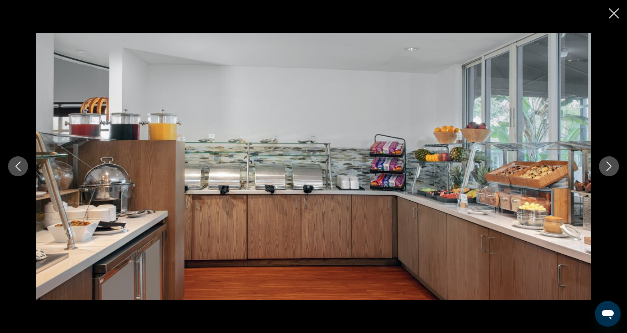
click at [606, 169] on icon "Next image" at bounding box center [609, 167] width 10 height 10
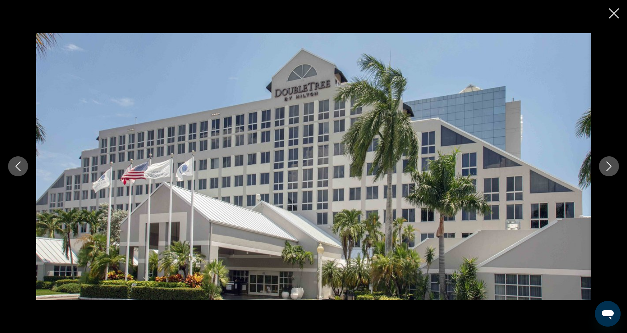
click at [613, 16] on icon "Close slideshow" at bounding box center [614, 13] width 10 height 10
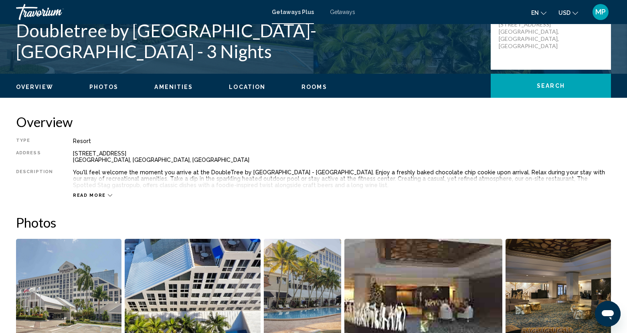
scroll to position [200, 0]
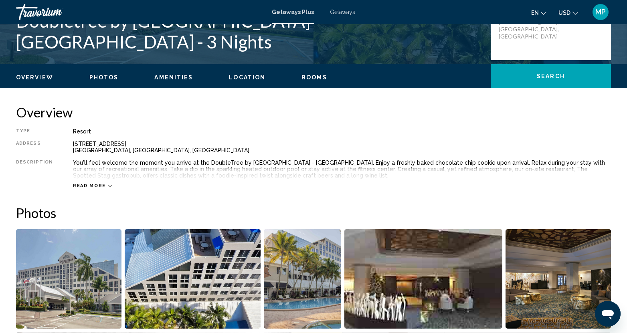
click at [102, 187] on div "Read more" at bounding box center [92, 185] width 39 height 5
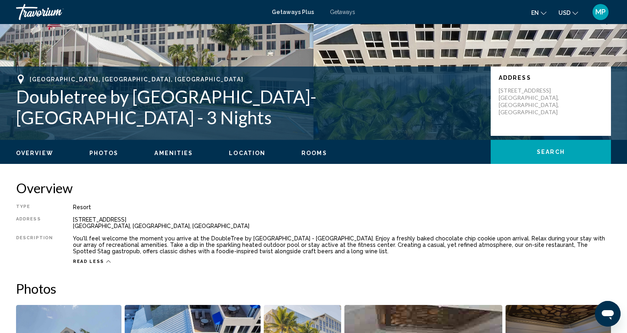
scroll to position [120, 0]
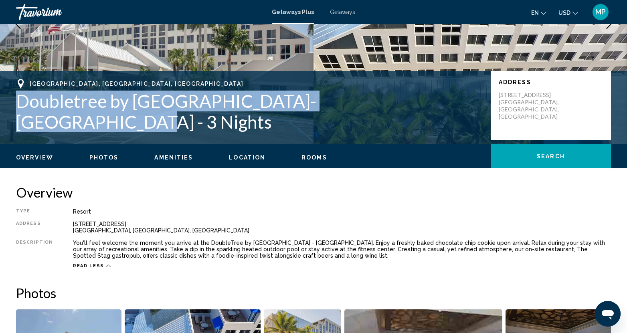
drag, startPoint x: 16, startPoint y: 107, endPoint x: 399, endPoint y: 119, distance: 383.2
click at [399, 119] on h1 "Doubletree by [GEOGRAPHIC_DATA]-[GEOGRAPHIC_DATA] - 3 Nights" at bounding box center [249, 112] width 467 height 42
drag, startPoint x: 399, startPoint y: 119, endPoint x: 366, endPoint y: 107, distance: 35.4
copy h1 "Doubletree by [GEOGRAPHIC_DATA]-[GEOGRAPHIC_DATA]"
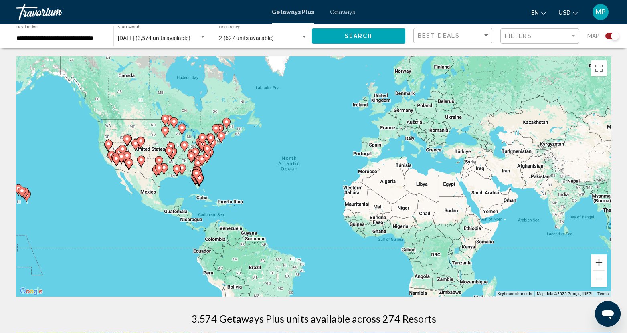
click at [601, 261] on button "Zoom in" at bounding box center [599, 263] width 16 height 16
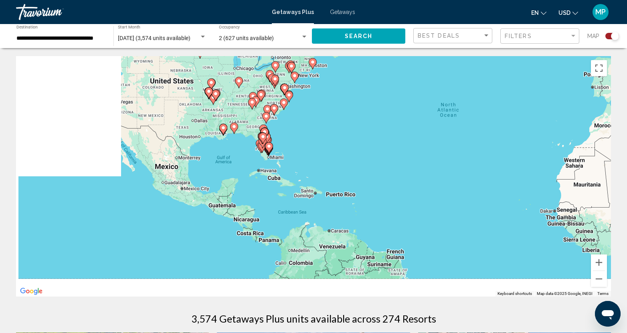
drag, startPoint x: 110, startPoint y: 181, endPoint x: 298, endPoint y: 139, distance: 192.7
click at [298, 139] on div "To activate drag with keyboard, press Alt + Enter. Once in keyboard drag state,…" at bounding box center [313, 176] width 595 height 241
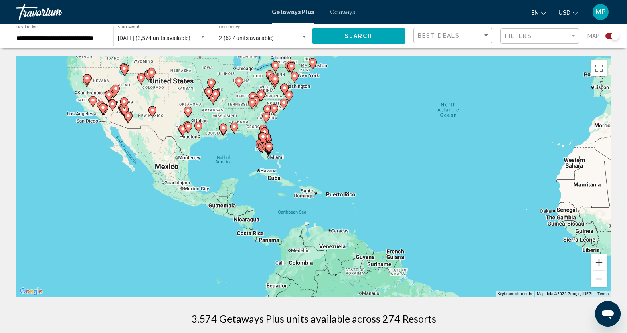
click at [598, 264] on button "Zoom in" at bounding box center [599, 263] width 16 height 16
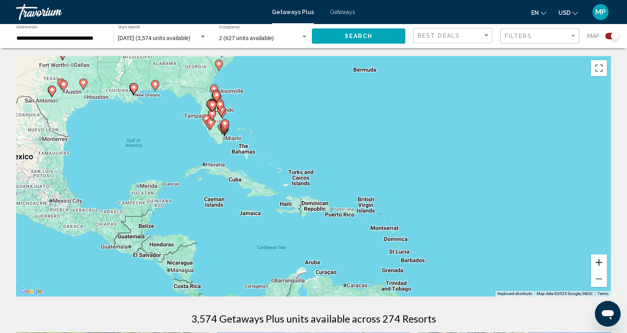
click at [598, 264] on button "Zoom in" at bounding box center [599, 263] width 16 height 16
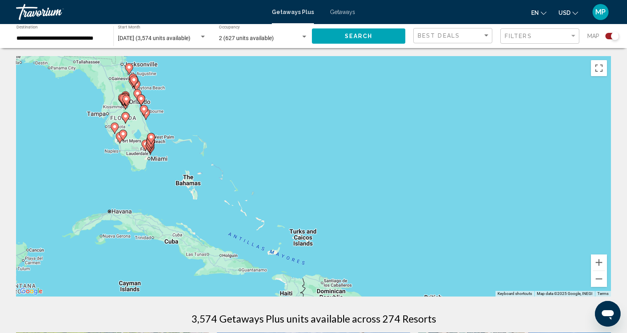
drag, startPoint x: 113, startPoint y: 112, endPoint x: 139, endPoint y: 181, distance: 73.5
click at [136, 181] on div "To activate drag with keyboard, press Alt + Enter. Once in keyboard drag state,…" at bounding box center [313, 176] width 595 height 241
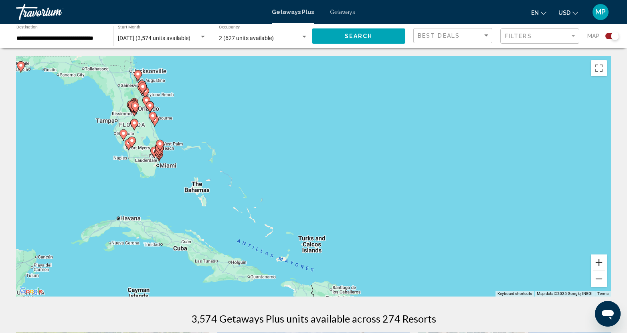
click at [597, 262] on button "Zoom in" at bounding box center [599, 263] width 16 height 16
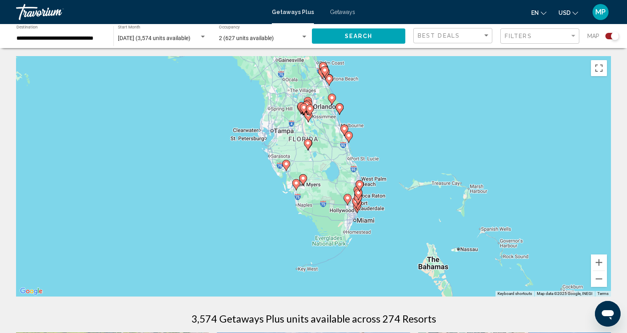
drag, startPoint x: 155, startPoint y: 140, endPoint x: 544, endPoint y: 207, distance: 395.1
click at [544, 207] on div "To activate drag with keyboard, press Alt + Enter. Once in keyboard drag state,…" at bounding box center [313, 176] width 595 height 241
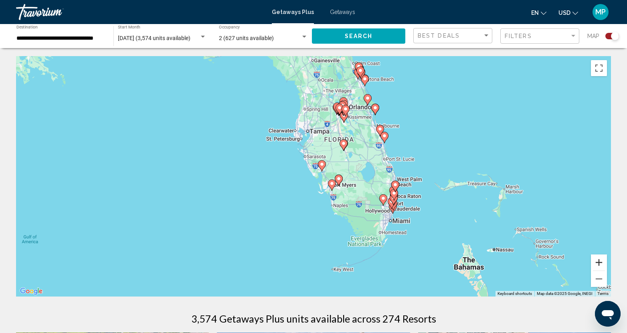
click at [598, 261] on button "Zoom in" at bounding box center [599, 263] width 16 height 16
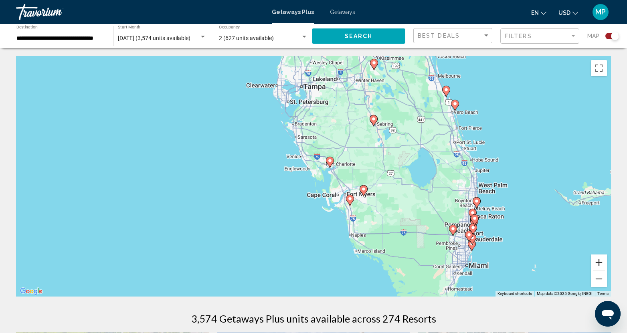
click at [599, 261] on button "Zoom in" at bounding box center [599, 263] width 16 height 16
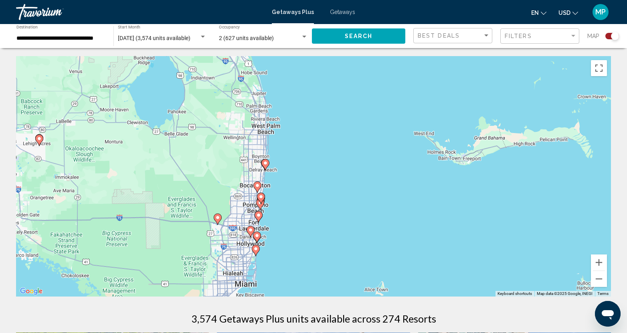
drag, startPoint x: 511, startPoint y: 232, endPoint x: 135, endPoint y: 160, distance: 383.3
click at [135, 160] on div "To activate drag with keyboard, press Alt + Enter. Once in keyboard drag state,…" at bounding box center [313, 176] width 595 height 241
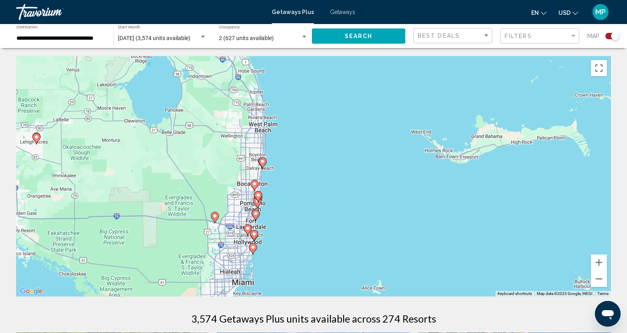
click at [256, 183] on image "Main content" at bounding box center [254, 184] width 5 height 5
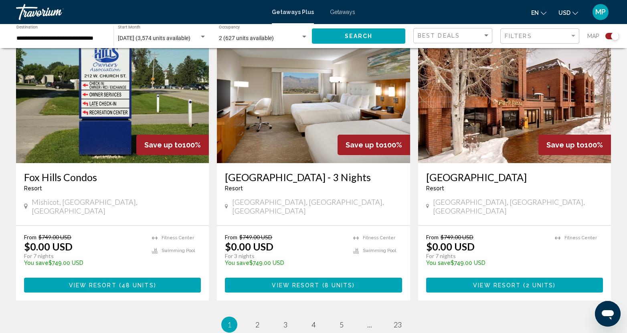
scroll to position [1234, 0]
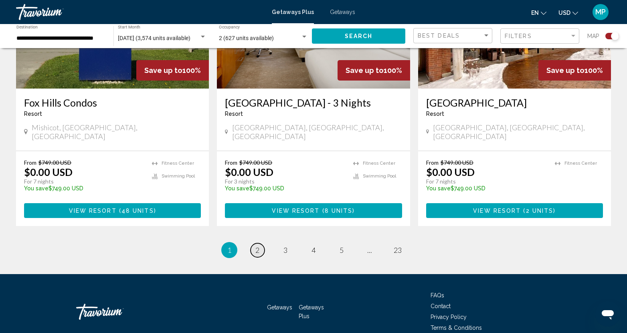
click at [261, 243] on link "page 2" at bounding box center [258, 250] width 14 height 14
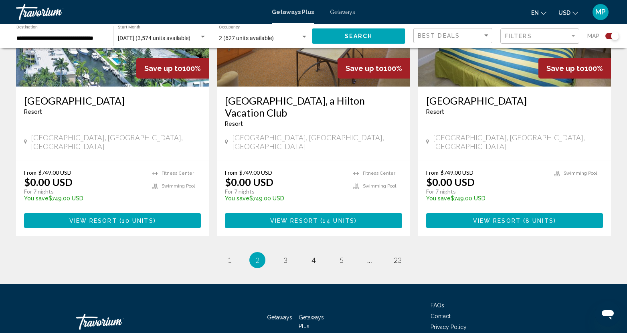
scroll to position [1246, 0]
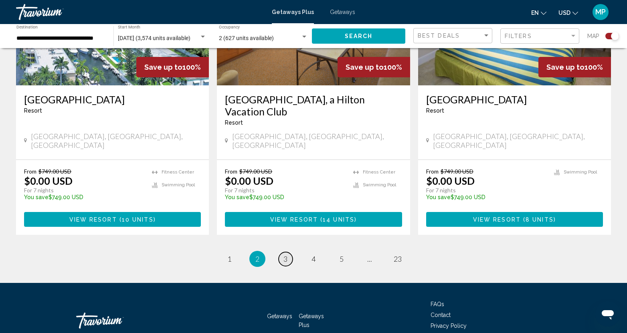
click at [284, 255] on span "3" at bounding box center [286, 259] width 4 height 9
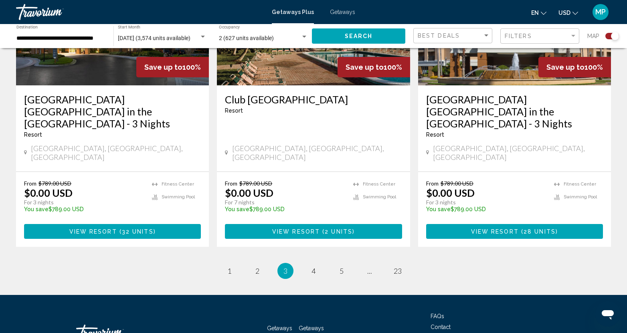
scroll to position [1258, 0]
click at [314, 267] on span "4" at bounding box center [314, 271] width 4 height 9
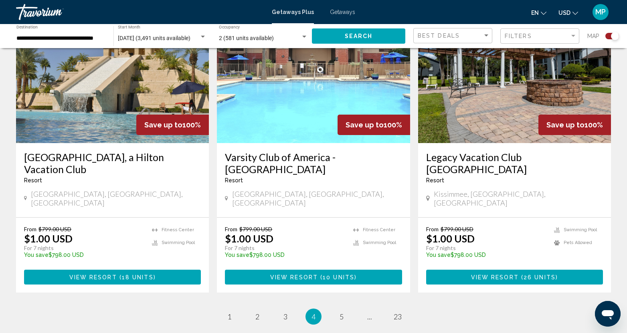
scroll to position [1246, 0]
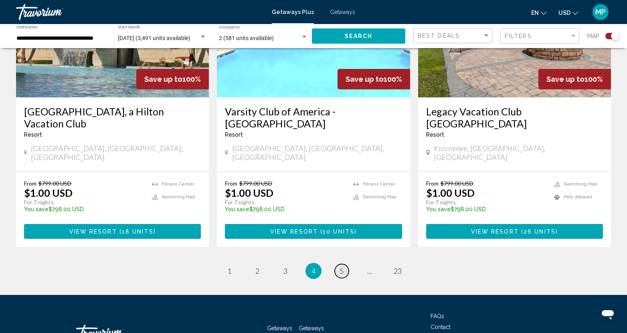
click at [342, 267] on span "5" at bounding box center [342, 271] width 4 height 9
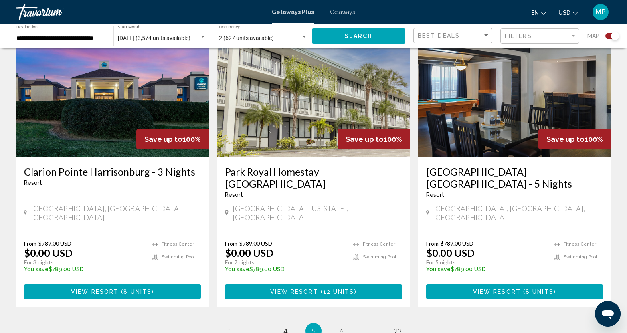
scroll to position [1201, 0]
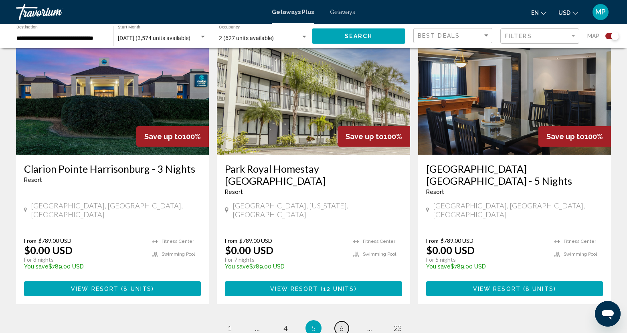
click at [340, 324] on span "6" at bounding box center [342, 328] width 4 height 9
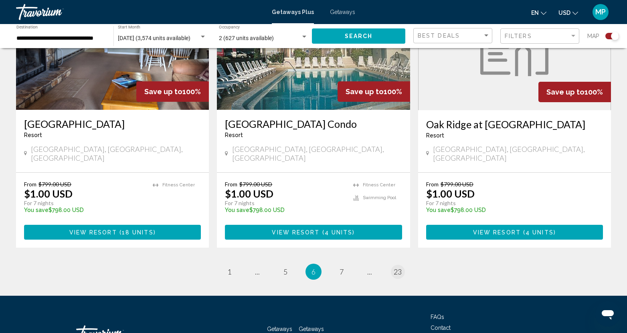
scroll to position [1234, 0]
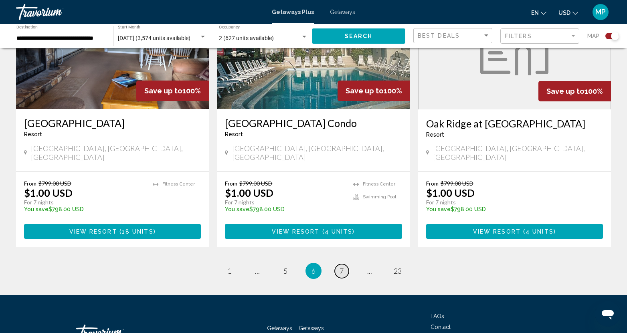
click at [341, 267] on span "7" at bounding box center [342, 271] width 4 height 9
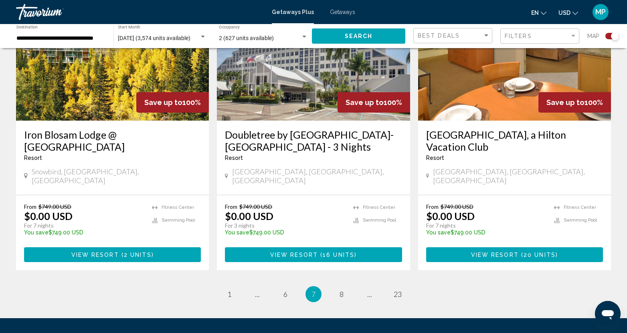
scroll to position [1246, 0]
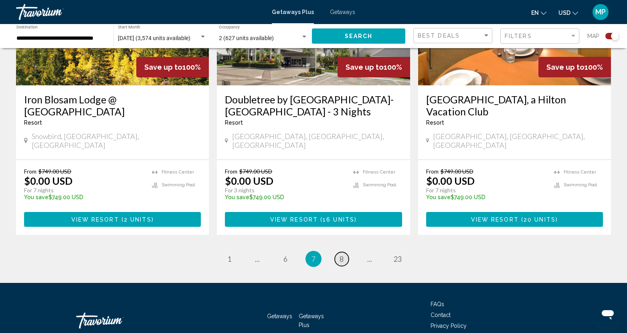
click at [342, 255] on span "8" at bounding box center [342, 259] width 4 height 9
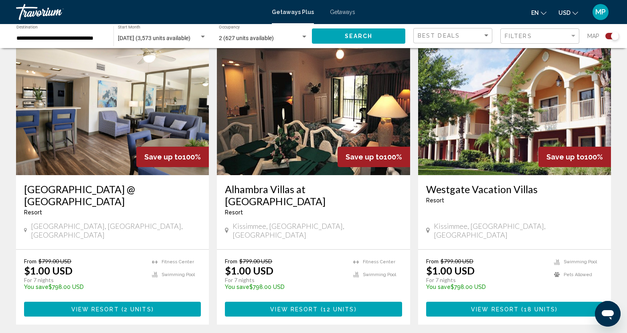
scroll to position [762, 0]
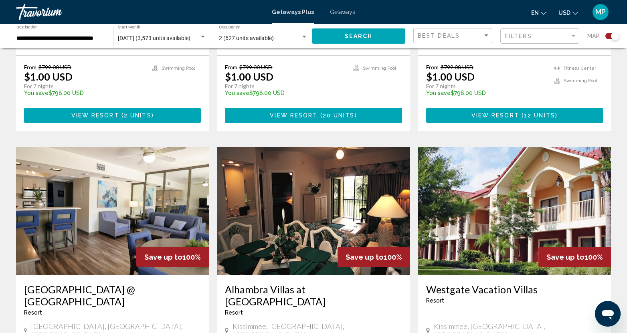
click at [106, 284] on h3 "[GEOGRAPHIC_DATA] @ [GEOGRAPHIC_DATA]" at bounding box center [112, 296] width 177 height 24
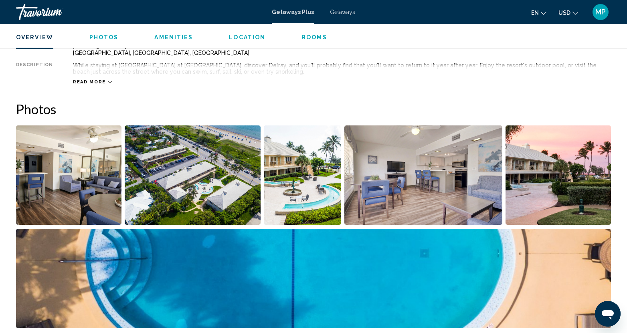
scroll to position [321, 0]
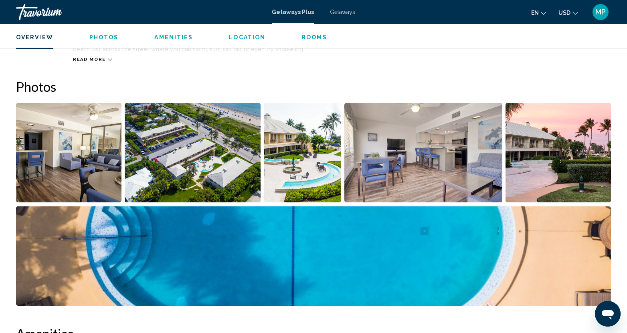
click at [101, 158] on img "Open full-screen image slider" at bounding box center [68, 152] width 105 height 99
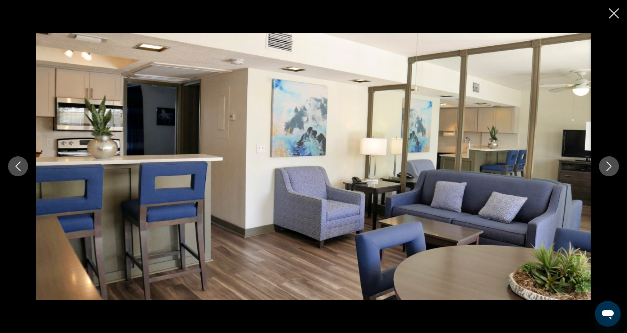
click at [609, 164] on icon "Next image" at bounding box center [609, 167] width 5 height 10
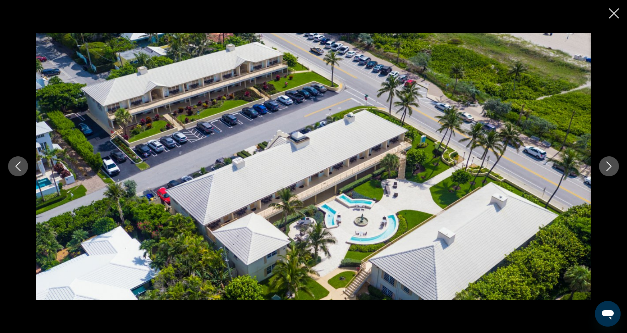
click at [605, 168] on icon "Next image" at bounding box center [609, 167] width 10 height 10
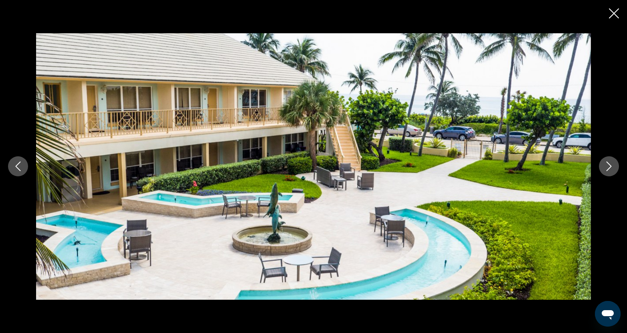
click at [604, 169] on button "Next image" at bounding box center [609, 166] width 20 height 20
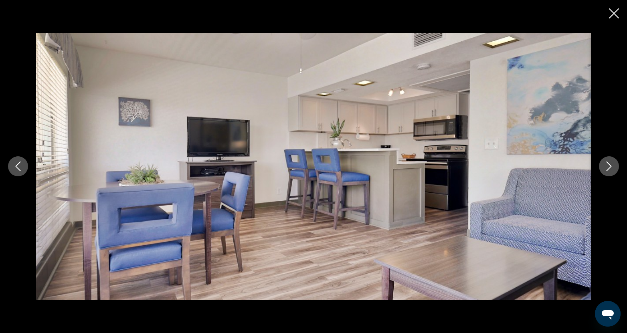
click at [603, 169] on button "Next image" at bounding box center [609, 166] width 20 height 20
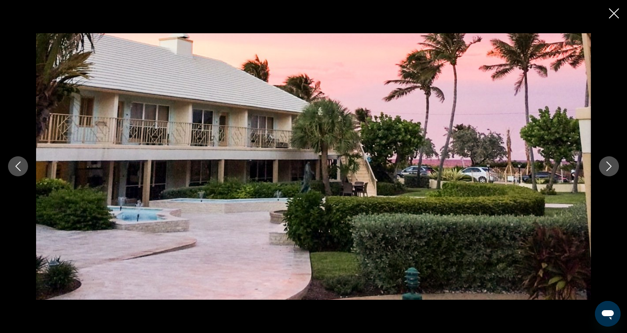
click at [602, 170] on button "Next image" at bounding box center [609, 166] width 20 height 20
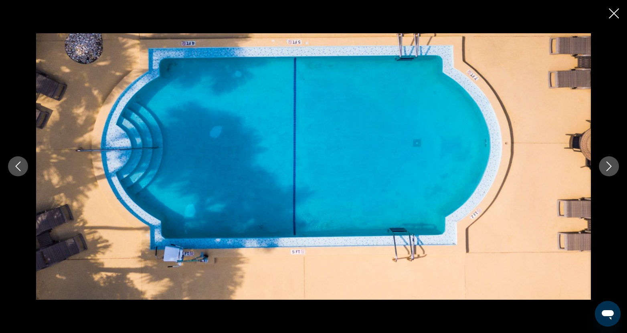
click at [605, 170] on icon "Next image" at bounding box center [609, 167] width 10 height 10
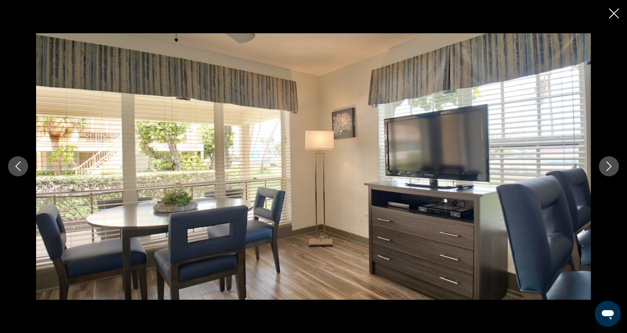
click at [605, 170] on icon "Next image" at bounding box center [609, 167] width 10 height 10
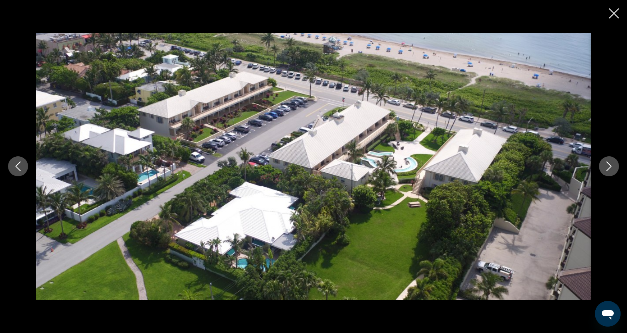
click at [605, 170] on icon "Next image" at bounding box center [609, 167] width 10 height 10
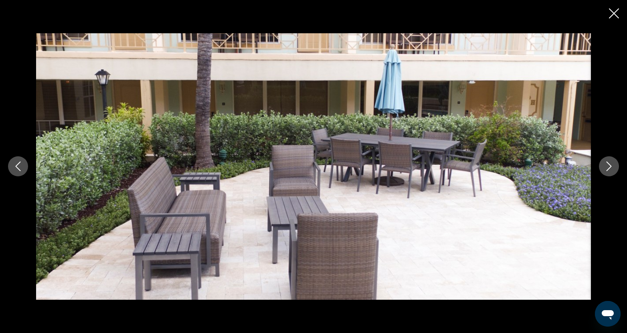
click at [604, 170] on button "Next image" at bounding box center [609, 166] width 20 height 20
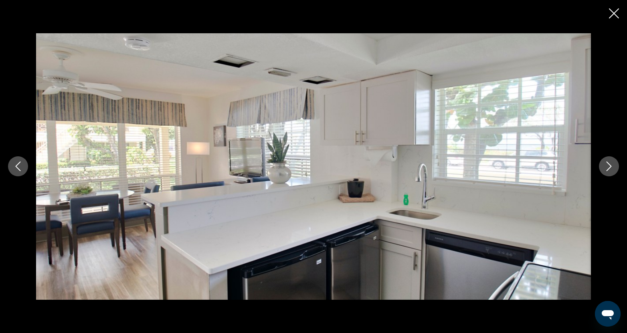
click at [604, 170] on button "Next image" at bounding box center [609, 166] width 20 height 20
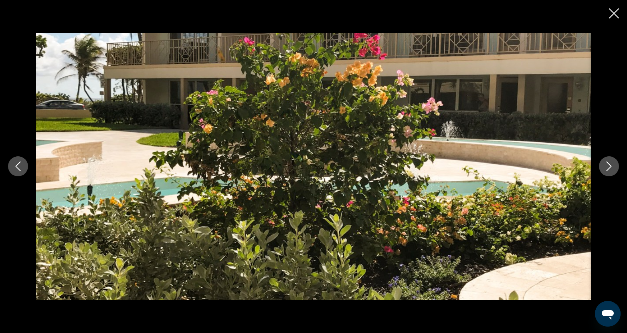
click at [604, 170] on button "Next image" at bounding box center [609, 166] width 20 height 20
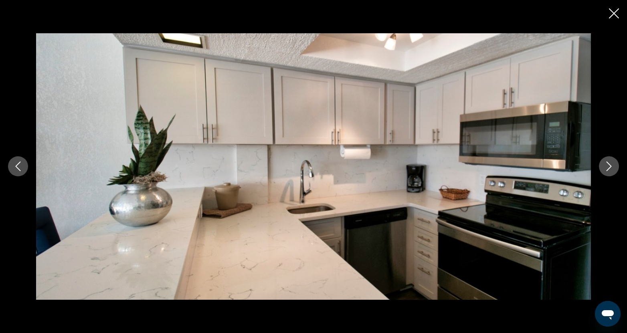
click at [614, 16] on icon "Close slideshow" at bounding box center [614, 13] width 10 height 10
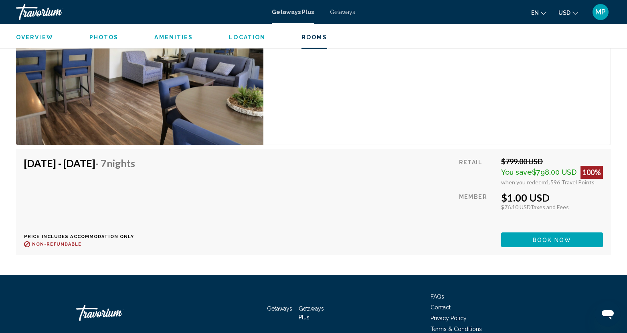
scroll to position [1287, 0]
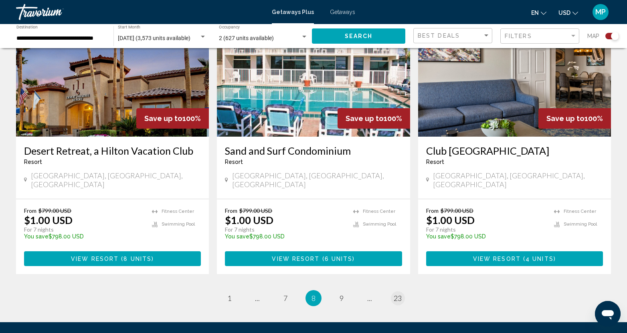
scroll to position [1222, 0]
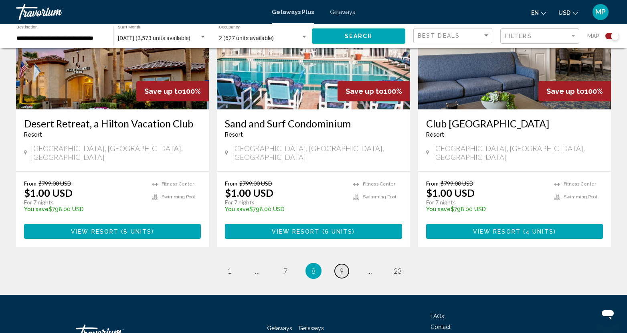
click at [342, 267] on span "9" at bounding box center [342, 271] width 4 height 9
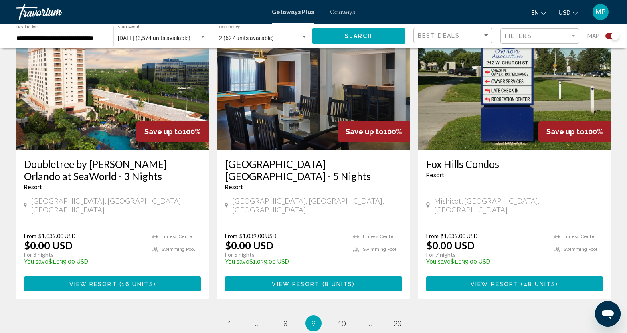
scroll to position [1241, 0]
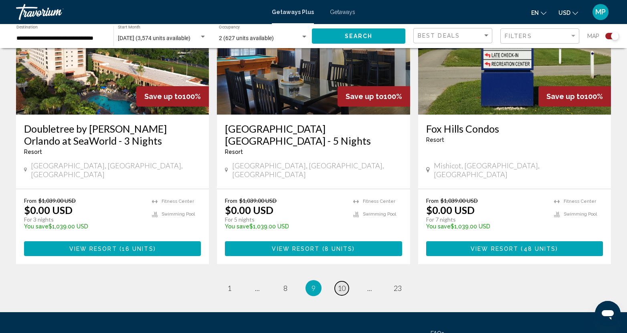
click at [342, 284] on span "10" at bounding box center [342, 288] width 8 height 9
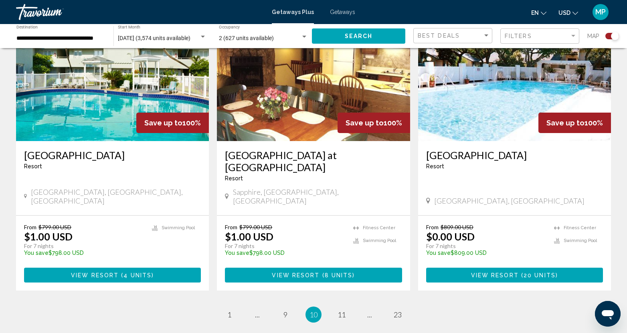
scroll to position [1246, 0]
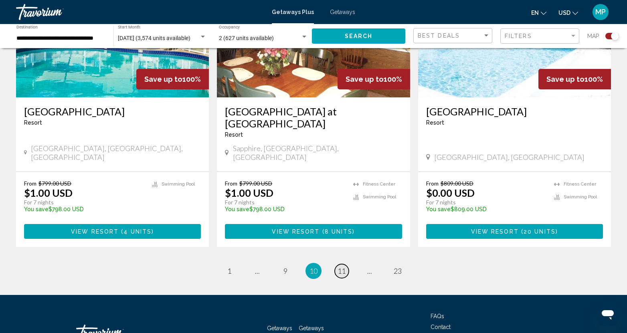
click at [340, 267] on span "11" at bounding box center [342, 271] width 8 height 9
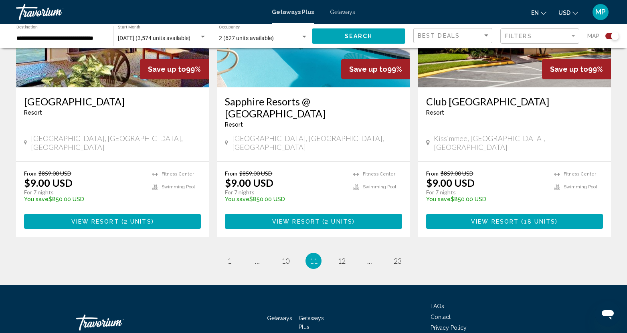
scroll to position [1258, 0]
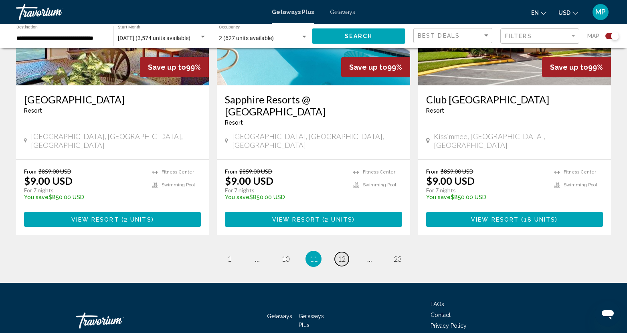
click at [338, 255] on span "12" at bounding box center [342, 259] width 8 height 9
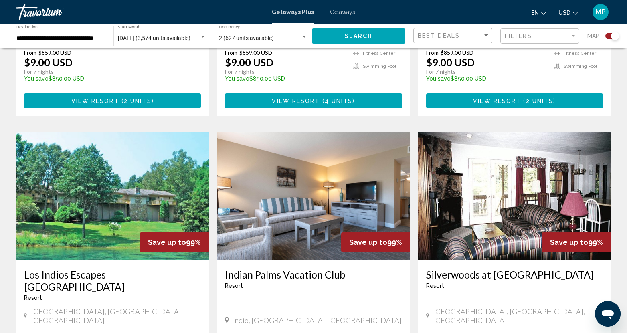
scroll to position [1203, 0]
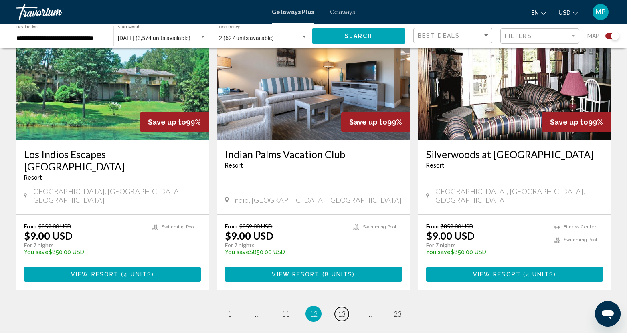
click at [345, 310] on span "13" at bounding box center [342, 314] width 8 height 9
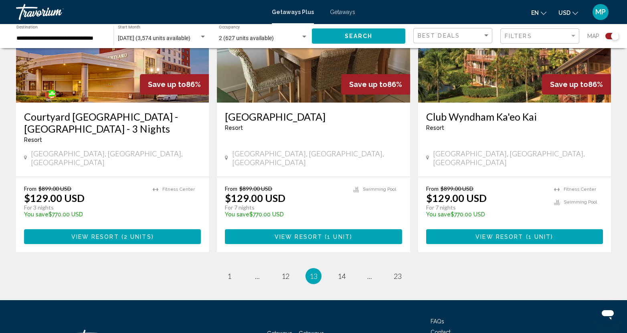
scroll to position [1234, 0]
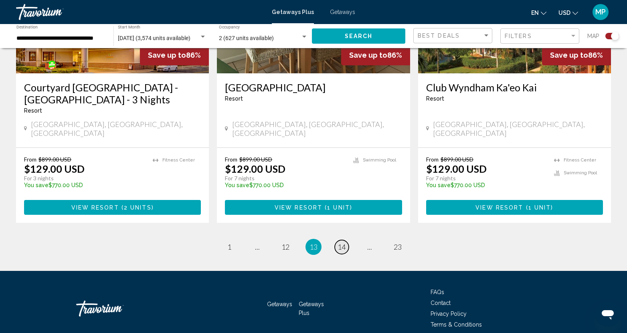
click at [344, 243] on span "14" at bounding box center [342, 247] width 8 height 9
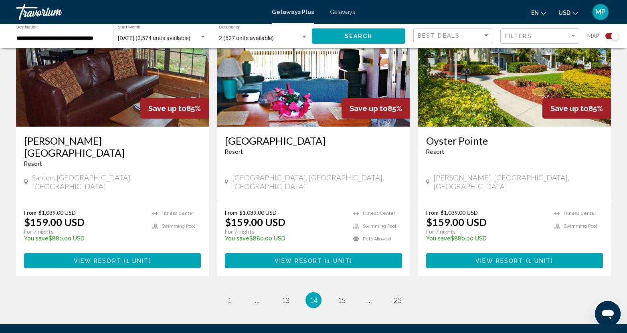
scroll to position [1234, 0]
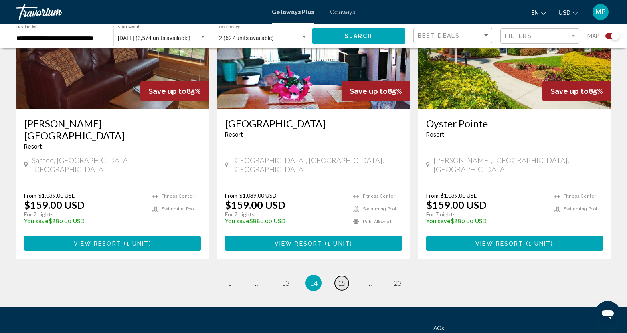
click at [346, 276] on link "page 15" at bounding box center [342, 283] width 14 height 14
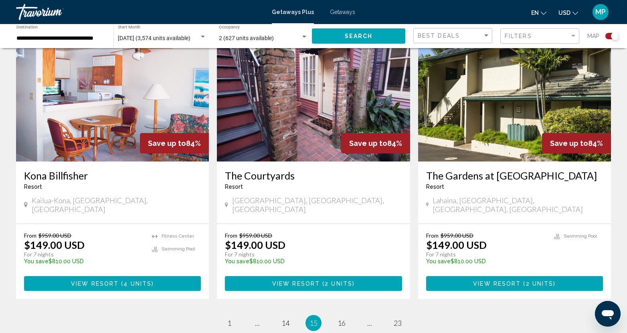
scroll to position [1163, 0]
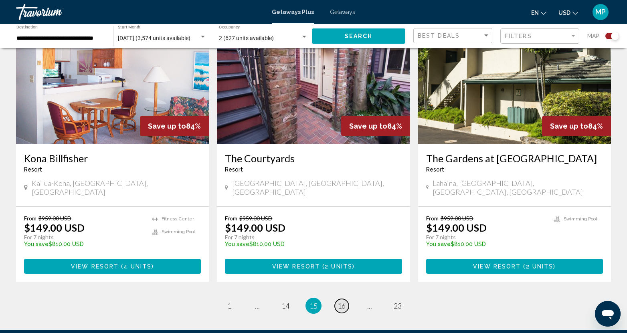
click at [339, 302] on span "16" at bounding box center [342, 306] width 8 height 9
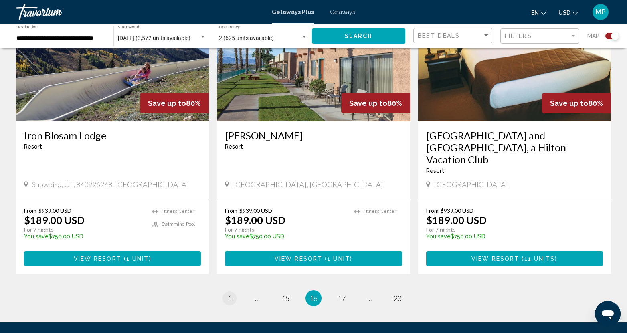
scroll to position [1234, 0]
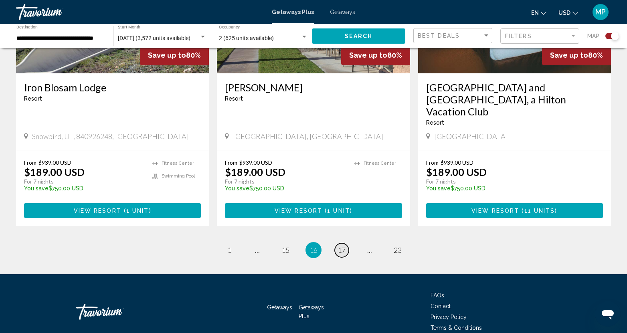
click at [343, 246] on span "17" at bounding box center [342, 250] width 8 height 9
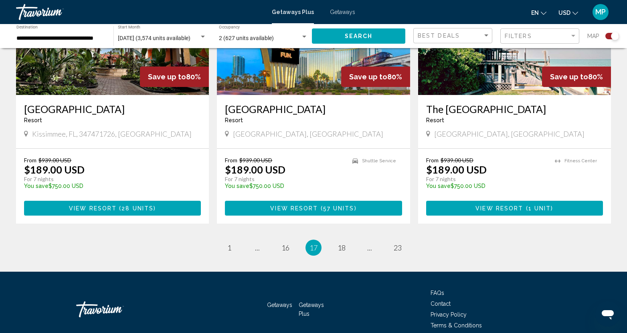
scroll to position [1222, 0]
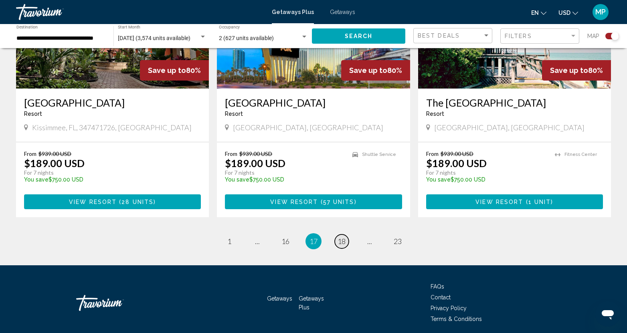
click at [342, 237] on span "18" at bounding box center [342, 241] width 8 height 9
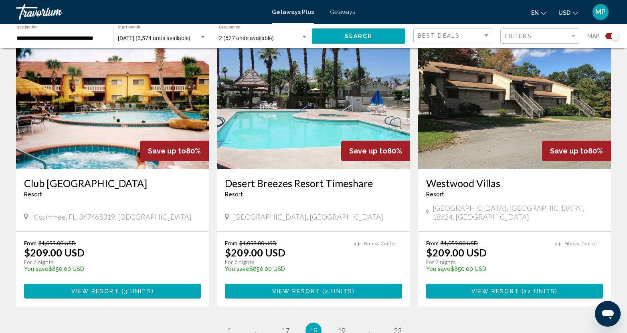
scroll to position [1222, 0]
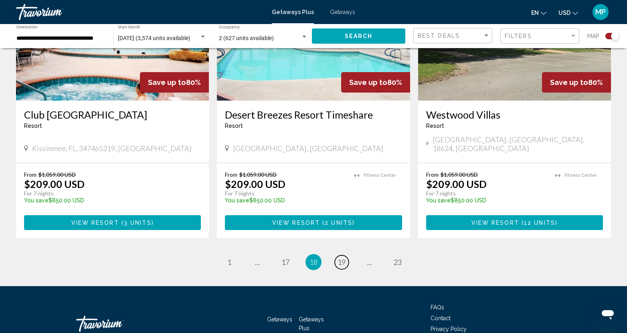
click at [346, 255] on link "page 19" at bounding box center [342, 262] width 14 height 14
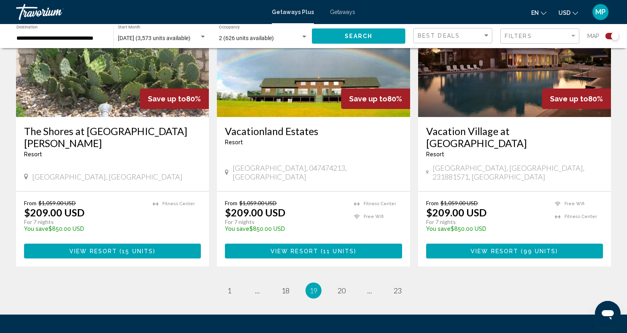
scroll to position [1246, 0]
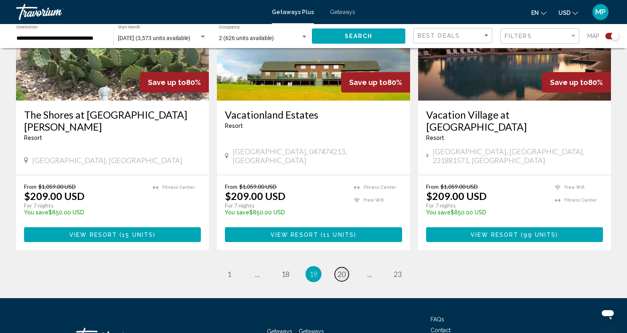
click at [345, 267] on link "page 20" at bounding box center [342, 274] width 14 height 14
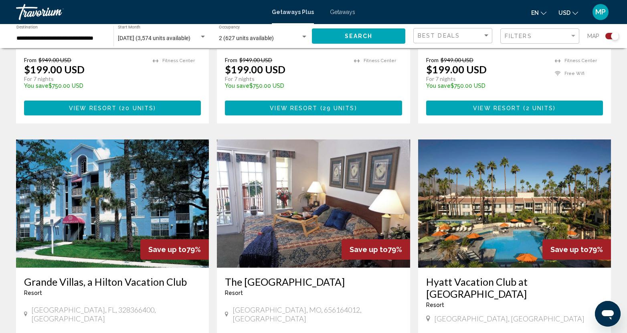
scroll to position [1234, 0]
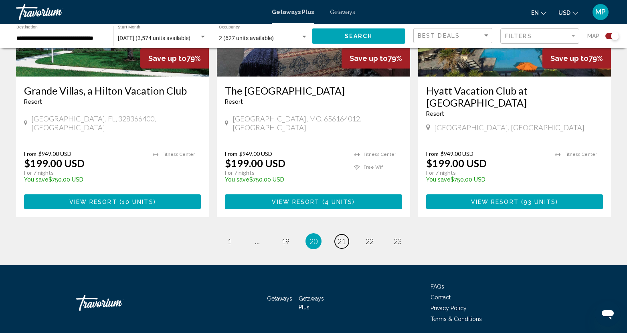
click at [344, 237] on span "21" at bounding box center [342, 241] width 8 height 9
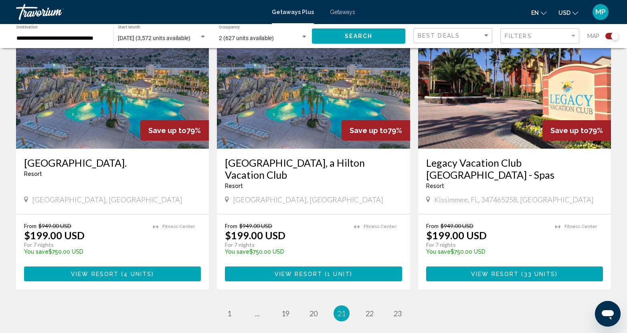
scroll to position [1246, 0]
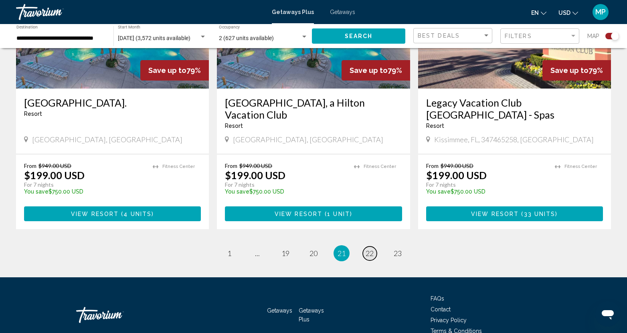
click at [373, 249] on span "22" at bounding box center [370, 253] width 8 height 9
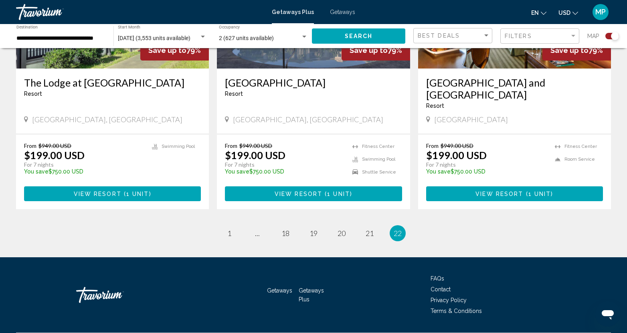
scroll to position [1246, 0]
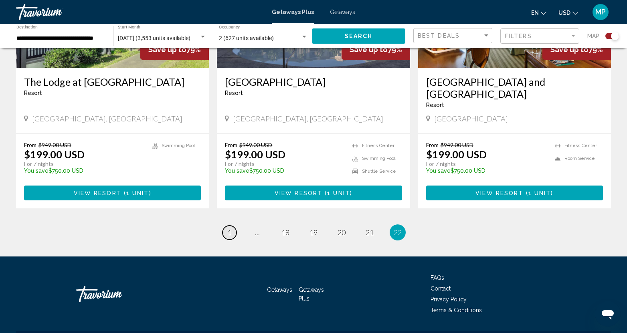
click at [230, 228] on span "1" at bounding box center [229, 232] width 4 height 9
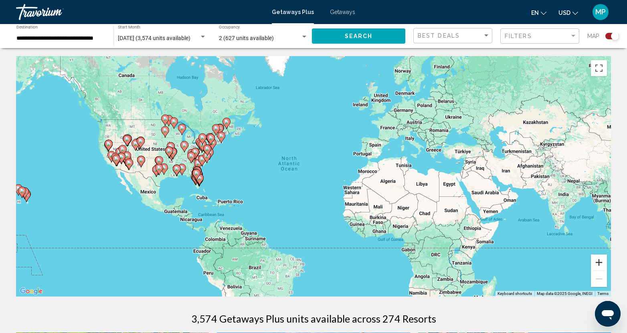
click at [601, 260] on button "Zoom in" at bounding box center [599, 263] width 16 height 16
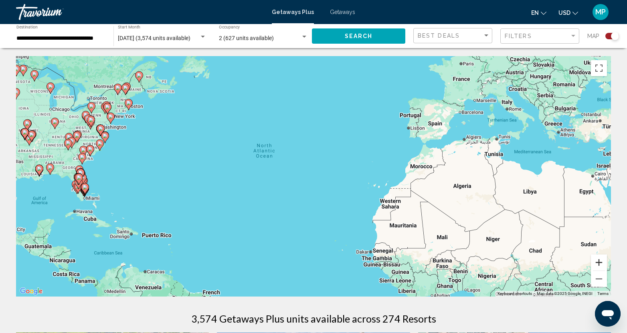
click at [601, 260] on button "Zoom in" at bounding box center [599, 263] width 16 height 16
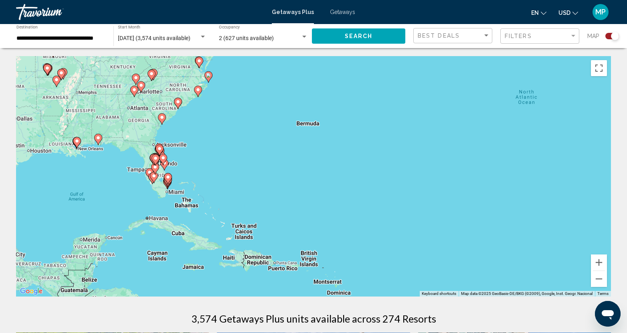
drag, startPoint x: 63, startPoint y: 174, endPoint x: 376, endPoint y: 146, distance: 314.0
click at [376, 146] on div "To activate drag with keyboard, press Alt + Enter. Once in keyboard drag state,…" at bounding box center [313, 176] width 595 height 241
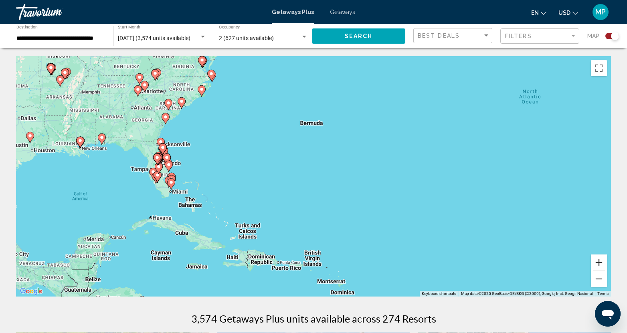
click at [598, 266] on button "Zoom in" at bounding box center [599, 263] width 16 height 16
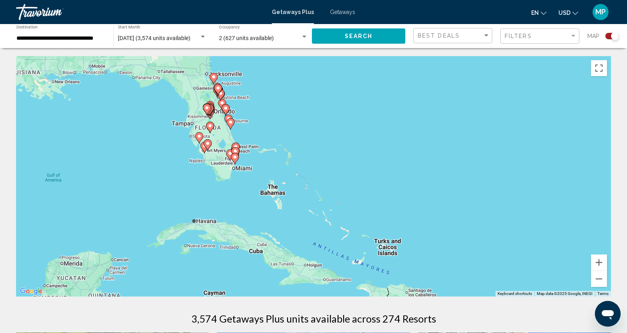
drag, startPoint x: 188, startPoint y: 203, endPoint x: 321, endPoint y: 177, distance: 136.1
click at [321, 177] on div "To activate drag with keyboard, press Alt + Enter. Once in keyboard drag state,…" at bounding box center [313, 176] width 595 height 241
click at [598, 266] on button "Zoom in" at bounding box center [599, 263] width 16 height 16
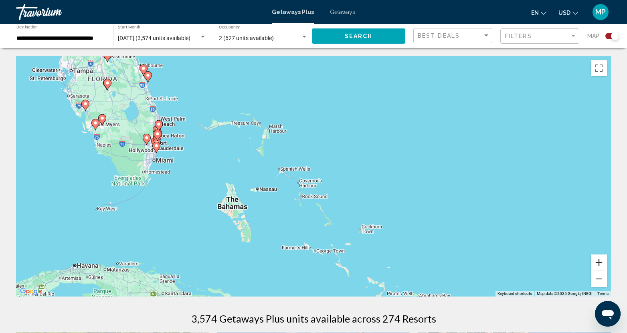
click at [598, 266] on button "Zoom in" at bounding box center [599, 263] width 16 height 16
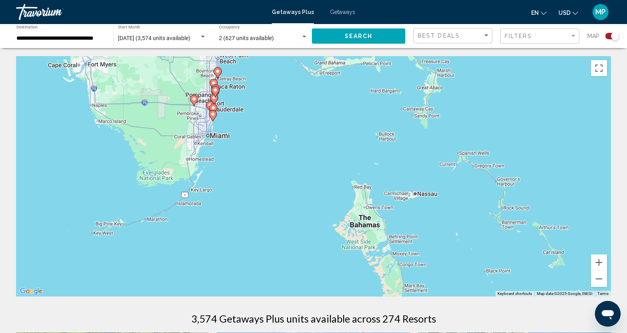
drag, startPoint x: 98, startPoint y: 132, endPoint x: 326, endPoint y: 122, distance: 228.8
click at [326, 122] on div "To activate drag with keyboard, press Alt + Enter. Once in keyboard drag state,…" at bounding box center [313, 176] width 595 height 241
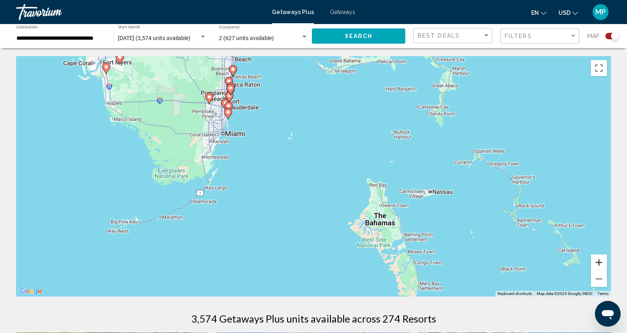
click at [605, 261] on button "Zoom in" at bounding box center [599, 263] width 16 height 16
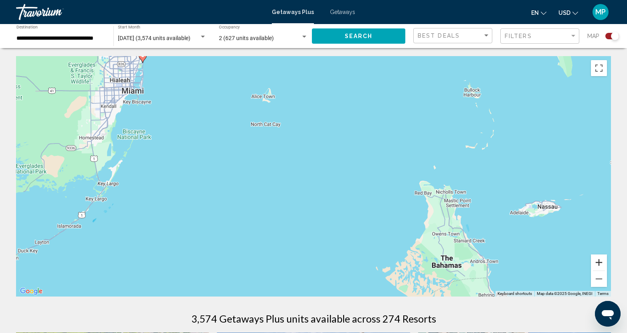
click at [605, 261] on button "Zoom in" at bounding box center [599, 263] width 16 height 16
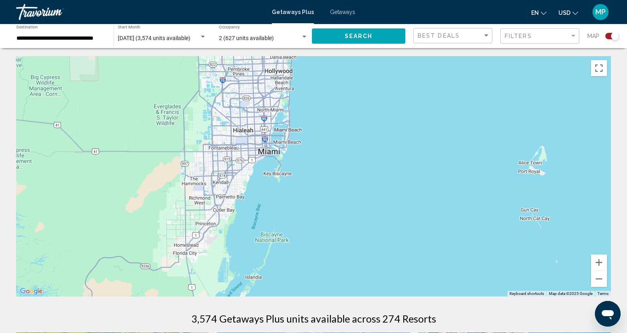
drag, startPoint x: 119, startPoint y: 112, endPoint x: 437, endPoint y: 257, distance: 349.2
click at [437, 259] on div "Main content" at bounding box center [313, 176] width 595 height 241
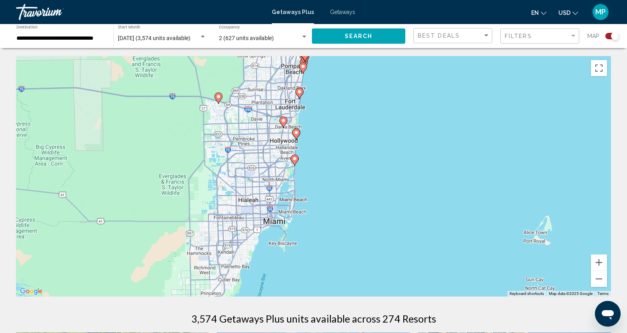
drag, startPoint x: 336, startPoint y: 133, endPoint x: 341, endPoint y: 204, distance: 70.8
click at [341, 204] on div "To activate drag with keyboard, press Alt + Enter. Once in keyboard drag state,…" at bounding box center [313, 176] width 595 height 241
click at [294, 160] on image "Main content" at bounding box center [294, 158] width 5 height 5
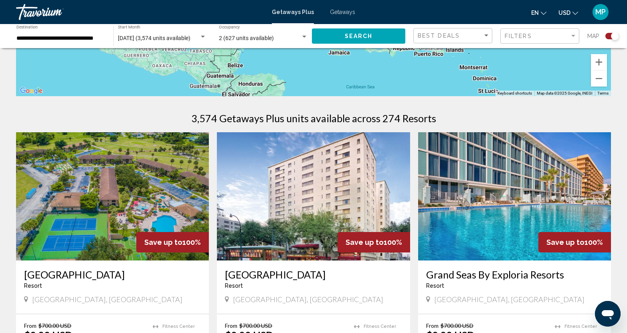
scroll to position [241, 0]
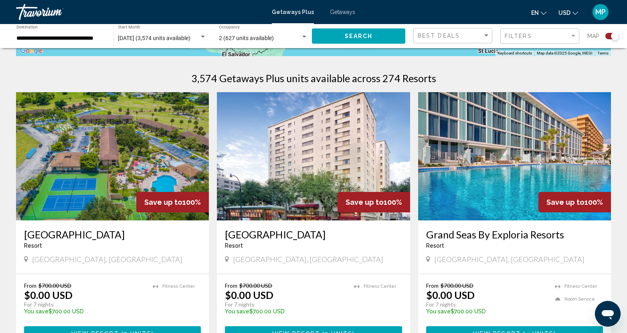
click at [161, 35] on span "[DATE] (3,574 units available)" at bounding box center [154, 38] width 73 height 6
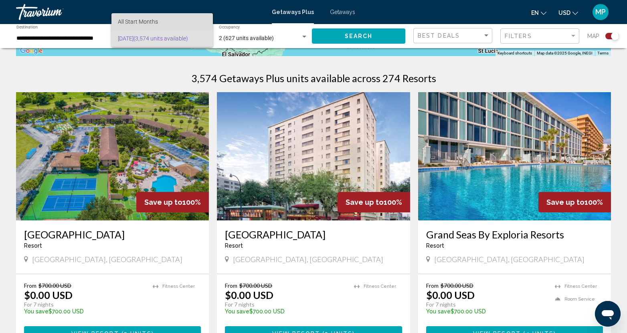
click at [162, 23] on span "All Start Months" at bounding box center [162, 21] width 89 height 17
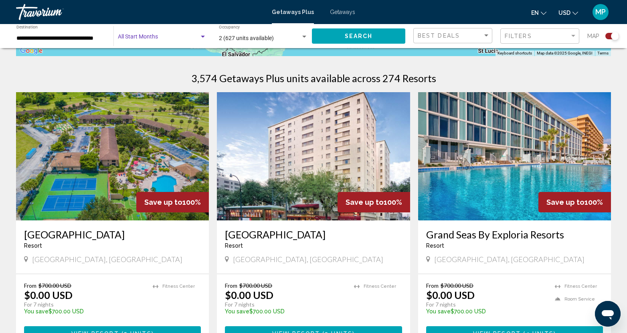
click at [205, 40] on div "Search widget" at bounding box center [162, 38] width 89 height 6
click at [134, 26] on div at bounding box center [313, 166] width 627 height 333
click at [356, 41] on button "Search" at bounding box center [358, 35] width 93 height 15
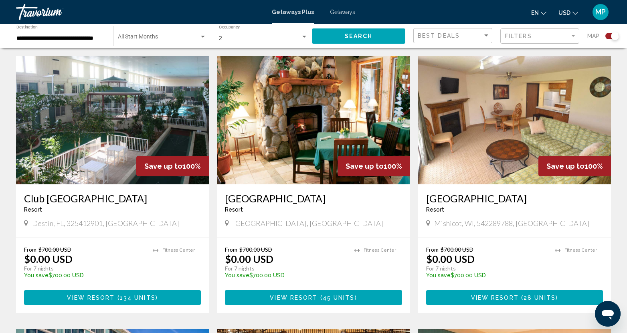
scroll to position [281, 0]
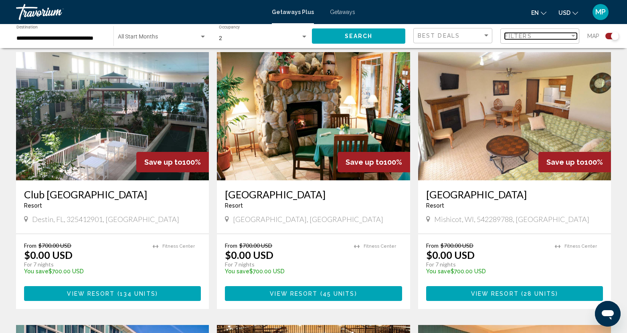
click at [576, 36] on div "Filter" at bounding box center [573, 36] width 7 height 6
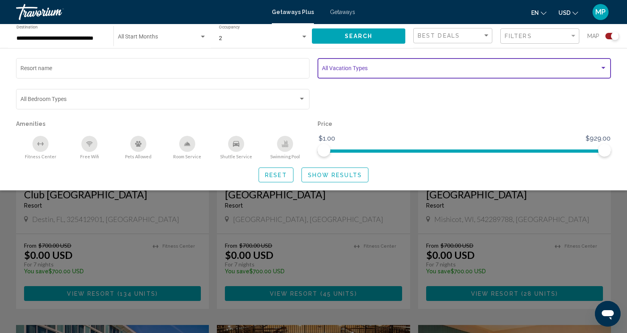
click at [605, 67] on div "Search widget" at bounding box center [603, 68] width 7 height 6
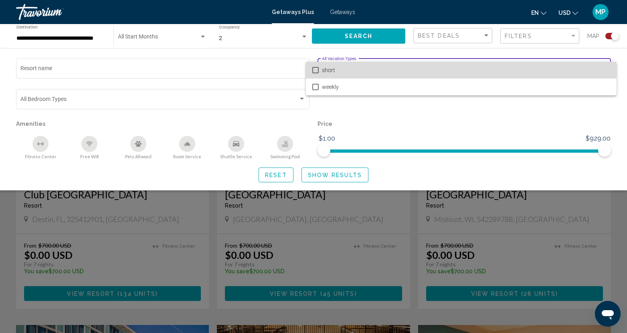
click at [316, 69] on mat-pseudo-checkbox at bounding box center [315, 70] width 6 height 6
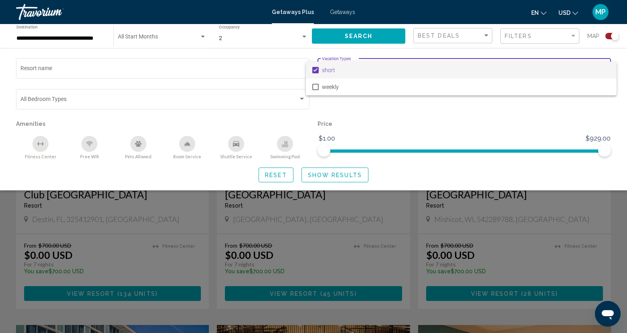
click at [352, 176] on div at bounding box center [313, 166] width 627 height 333
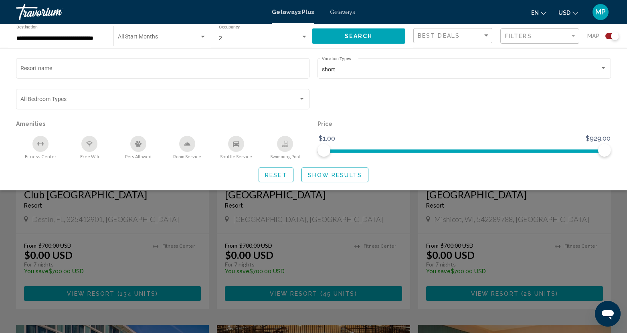
click at [325, 179] on button "Show Results" at bounding box center [335, 175] width 67 height 15
click at [314, 178] on span "Show Results" at bounding box center [335, 175] width 54 height 6
click at [182, 211] on div "Search widget" at bounding box center [313, 226] width 627 height 213
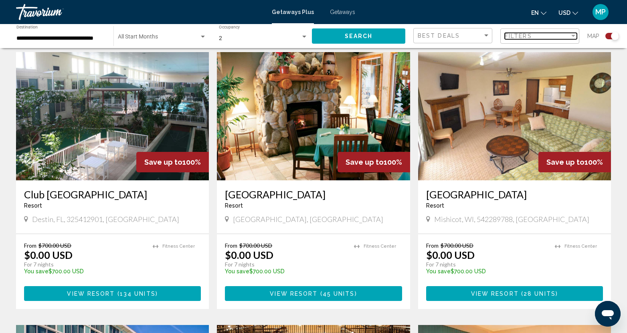
click at [574, 37] on div "Filter" at bounding box center [573, 36] width 4 height 2
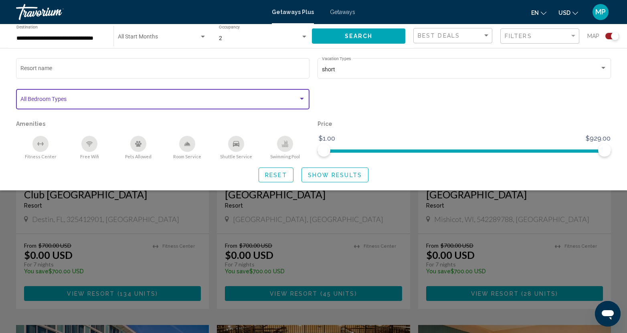
click at [93, 102] on span "Search widget" at bounding box center [159, 100] width 278 height 6
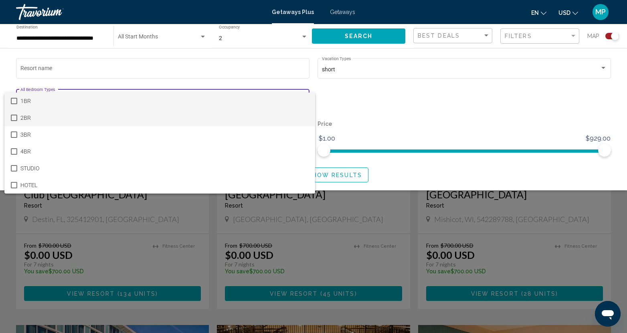
drag, startPoint x: 14, startPoint y: 118, endPoint x: 20, endPoint y: 119, distance: 6.5
click at [14, 118] on mat-pseudo-checkbox at bounding box center [14, 118] width 6 height 6
click at [347, 178] on div at bounding box center [313, 166] width 627 height 333
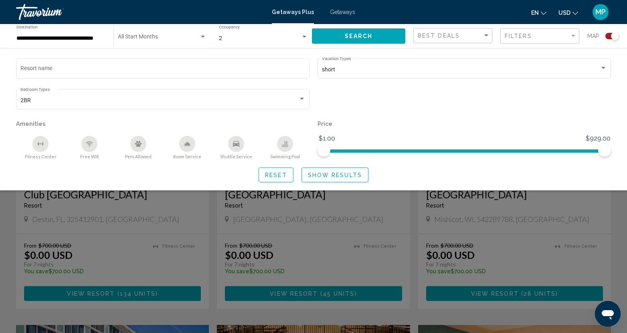
click at [341, 176] on span "Show Results" at bounding box center [335, 175] width 54 height 6
click at [125, 274] on div "Search widget" at bounding box center [313, 226] width 627 height 213
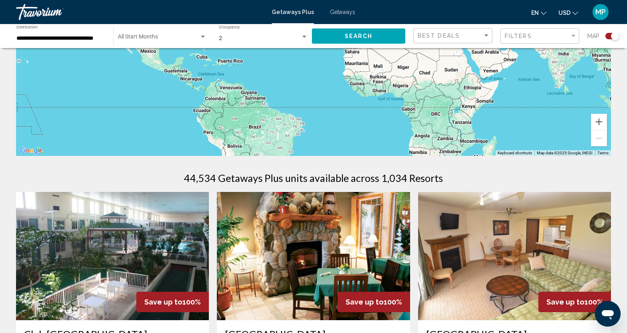
scroll to position [0, 0]
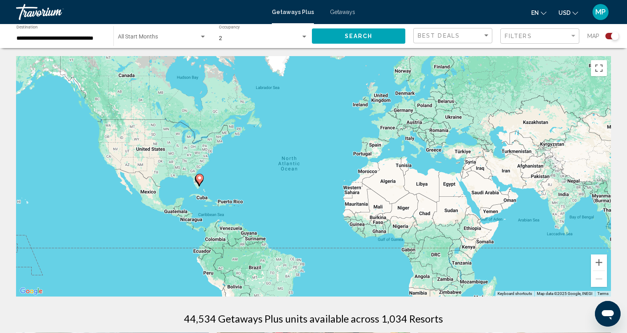
click at [143, 40] on span "Search widget" at bounding box center [158, 38] width 81 height 6
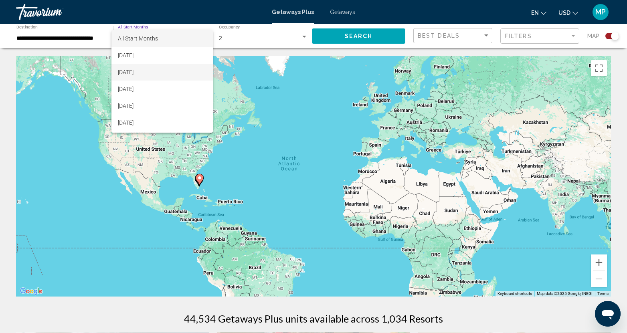
click at [134, 70] on span "[DATE]" at bounding box center [162, 72] width 89 height 17
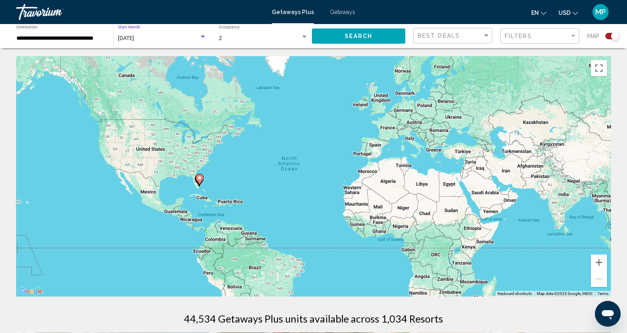
click at [356, 35] on span "Search" at bounding box center [359, 36] width 28 height 6
click at [199, 181] on icon "Main content" at bounding box center [199, 179] width 7 height 10
type input "**********"
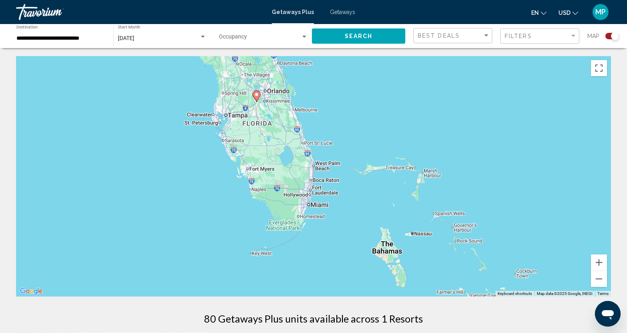
click at [134, 39] on span "[DATE]" at bounding box center [126, 38] width 16 height 6
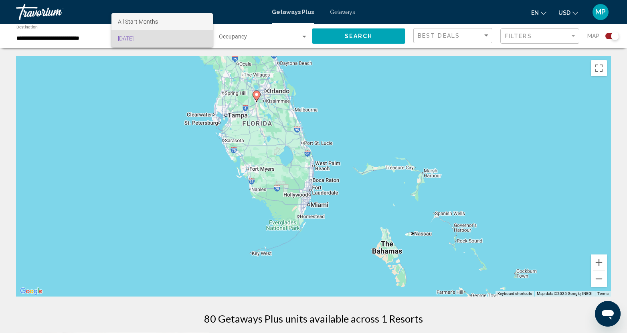
click at [153, 23] on span "All Start Months" at bounding box center [138, 21] width 40 height 6
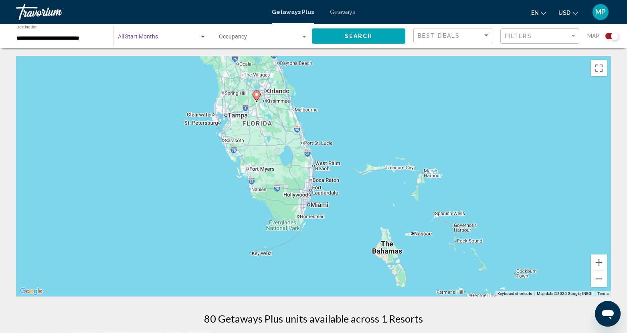
click at [203, 37] on div "Search widget" at bounding box center [203, 37] width 4 height 2
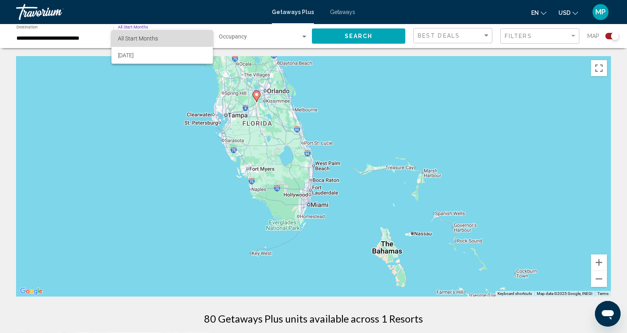
click at [145, 38] on span "All Start Months" at bounding box center [138, 38] width 40 height 6
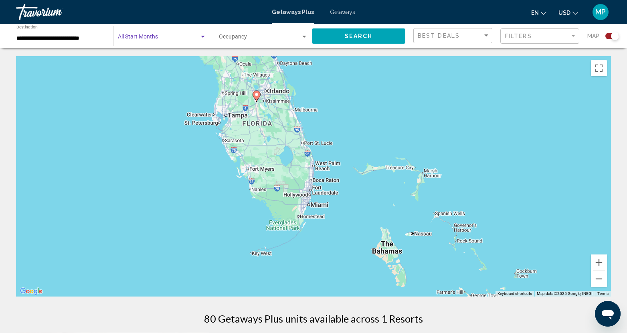
click at [140, 32] on div "Start Month All Start Months" at bounding box center [162, 36] width 89 height 22
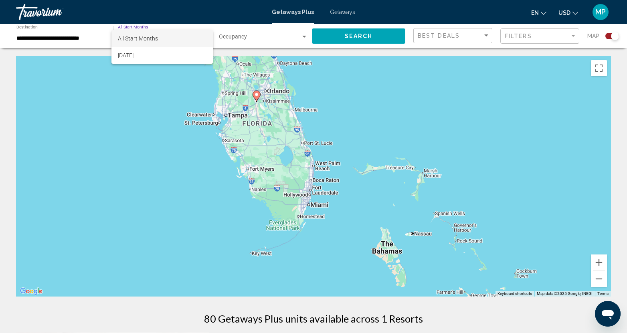
click at [354, 38] on div at bounding box center [313, 166] width 627 height 333
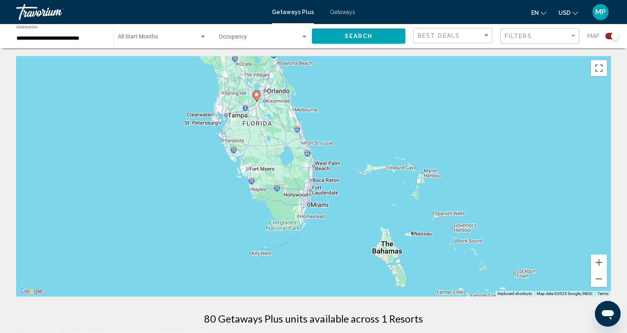
click at [561, 32] on div "Filters" at bounding box center [541, 36] width 72 height 15
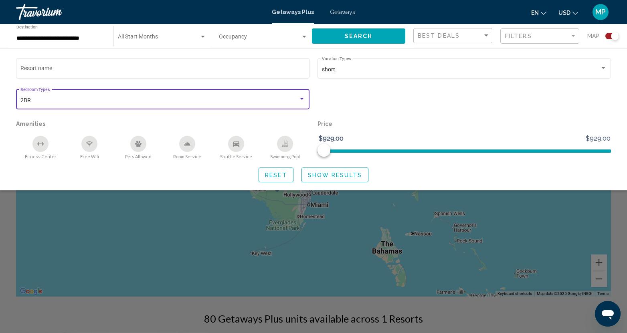
click at [43, 102] on div "2BR" at bounding box center [159, 100] width 278 height 6
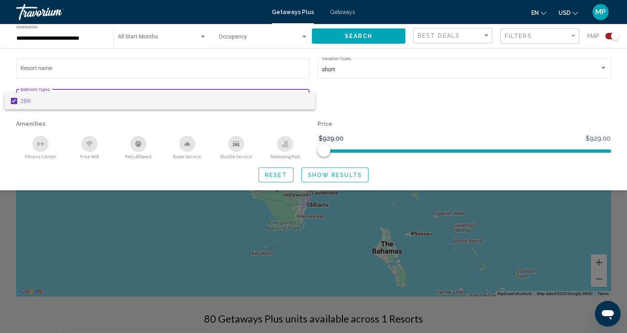
click at [19, 100] on mat-option "2BR" at bounding box center [159, 101] width 311 height 17
click at [330, 176] on div at bounding box center [313, 166] width 627 height 333
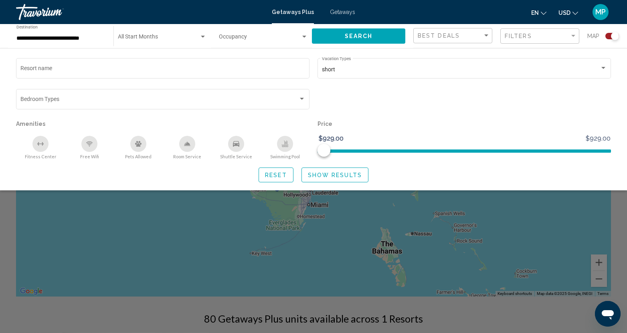
click at [200, 34] on div "Search widget" at bounding box center [202, 37] width 7 height 6
click at [226, 41] on div at bounding box center [313, 166] width 627 height 333
click at [234, 40] on span "Search widget" at bounding box center [260, 38] width 82 height 6
click at [222, 57] on span "6" at bounding box center [263, 55] width 89 height 17
click at [148, 37] on span "Search widget" at bounding box center [158, 38] width 81 height 6
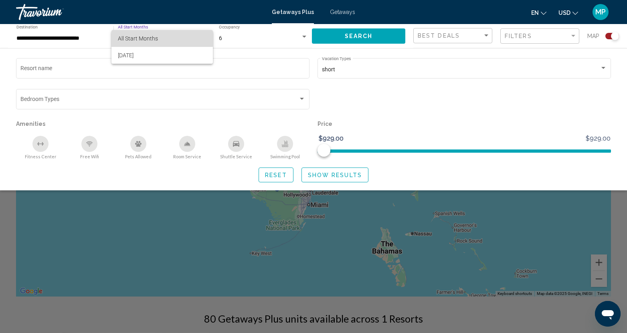
click at [137, 38] on span "All Start Months" at bounding box center [138, 38] width 40 height 6
click at [118, 37] on span "Search widget" at bounding box center [118, 38] width 0 height 6
click at [145, 26] on div at bounding box center [313, 166] width 627 height 333
click at [123, 33] on div "Start Month All Start Months" at bounding box center [162, 36] width 89 height 22
click at [325, 178] on div at bounding box center [313, 166] width 627 height 333
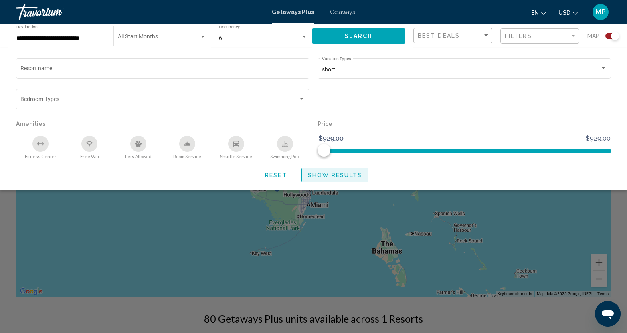
click at [326, 177] on span "Show Results" at bounding box center [335, 175] width 54 height 6
click at [319, 176] on span "Show Results" at bounding box center [335, 175] width 54 height 6
click at [349, 32] on span "Search" at bounding box center [359, 35] width 28 height 6
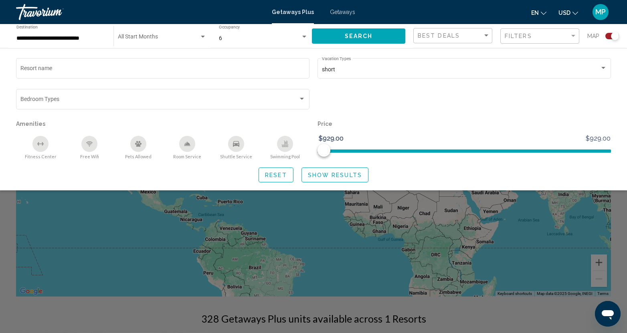
click at [130, 41] on span "Search widget" at bounding box center [158, 38] width 81 height 6
click at [70, 185] on div at bounding box center [313, 166] width 627 height 333
click at [198, 247] on div "Search widget" at bounding box center [313, 226] width 627 height 213
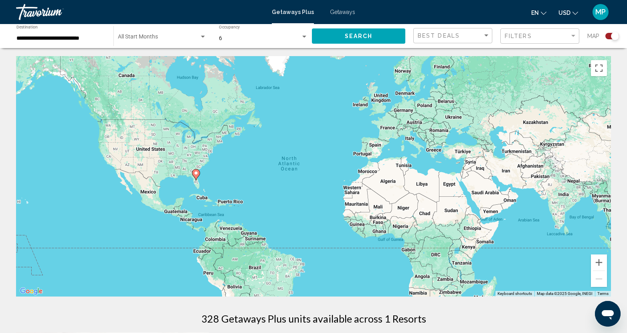
click at [304, 39] on div "Search widget" at bounding box center [304, 37] width 7 height 6
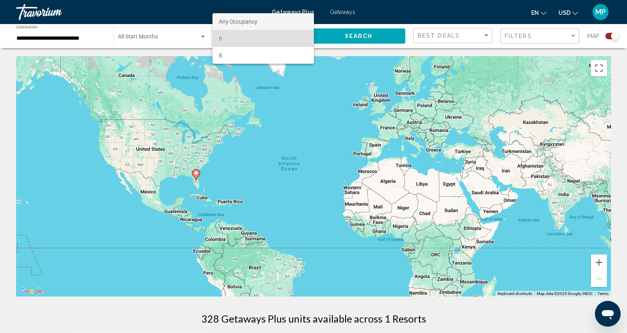
click at [227, 20] on span "Any Occupancy" at bounding box center [238, 21] width 38 height 6
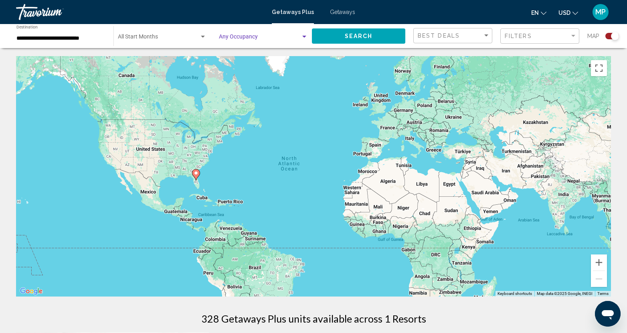
click at [128, 37] on span "Search widget" at bounding box center [158, 38] width 81 height 6
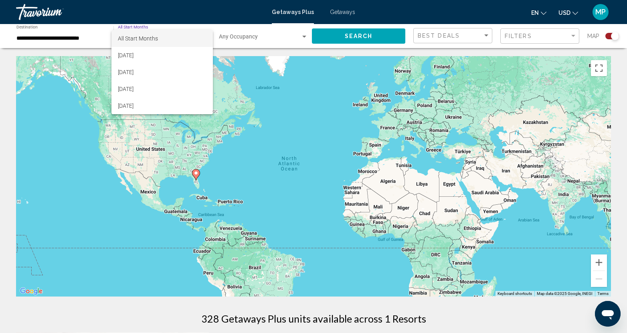
click at [28, 14] on div at bounding box center [313, 166] width 627 height 333
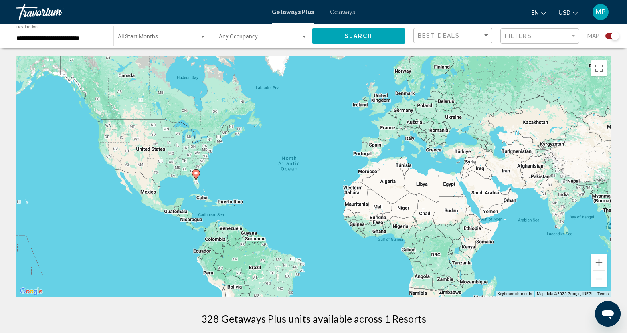
click at [296, 14] on span "Getaways Plus" at bounding box center [293, 12] width 42 height 6
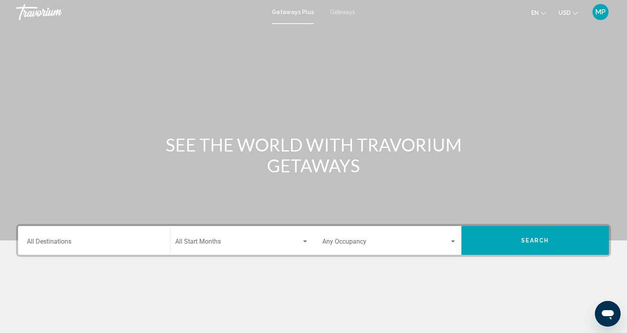
click at [213, 243] on span "Search widget" at bounding box center [238, 243] width 127 height 7
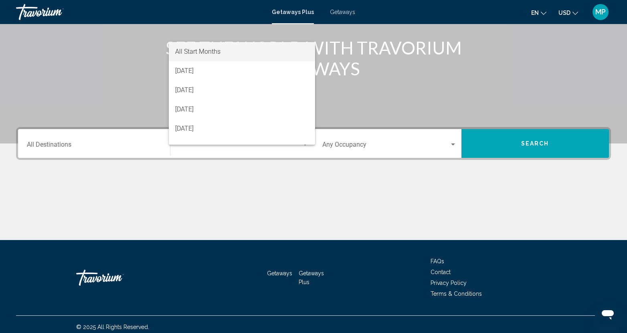
scroll to position [102, 0]
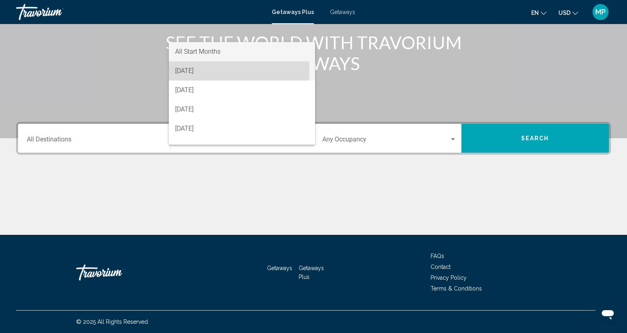
click at [191, 69] on span "[DATE]" at bounding box center [242, 70] width 134 height 19
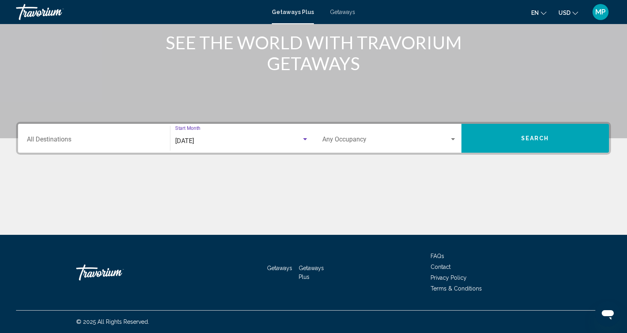
click at [350, 135] on div "Occupancy Any Occupancy" at bounding box center [389, 138] width 134 height 25
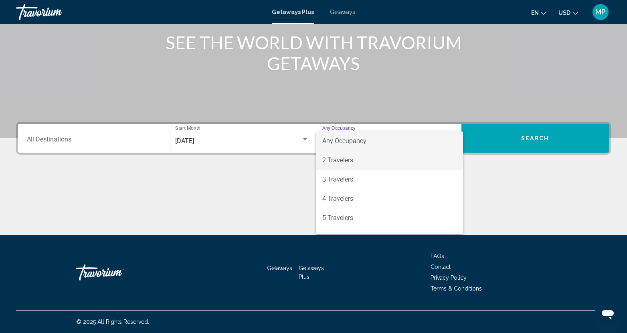
click at [350, 160] on span "2 Travelers" at bounding box center [389, 160] width 134 height 19
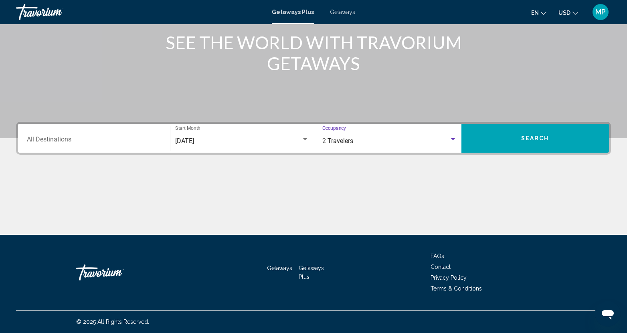
click at [541, 142] on button "Search" at bounding box center [536, 138] width 148 height 29
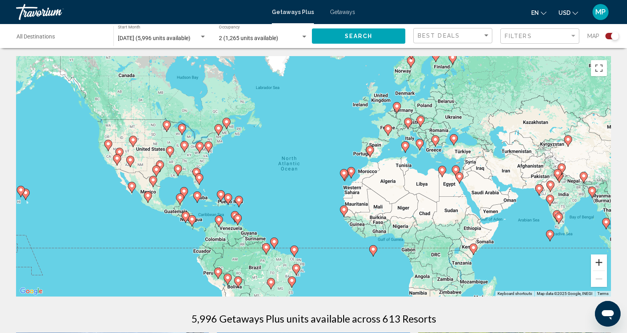
click at [600, 265] on button "Zoom in" at bounding box center [599, 263] width 16 height 16
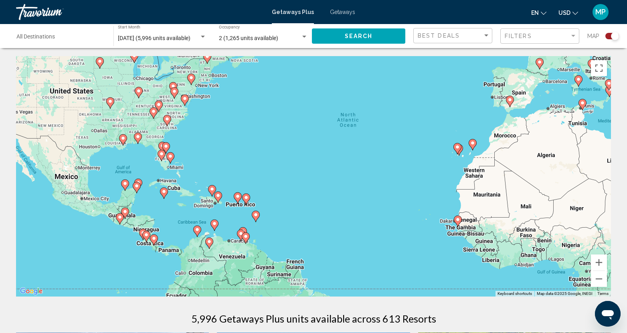
drag, startPoint x: 118, startPoint y: 196, endPoint x: 204, endPoint y: 165, distance: 90.8
click at [204, 165] on div "To activate drag with keyboard, press Alt + Enter. Once in keyboard drag state,…" at bounding box center [313, 176] width 595 height 241
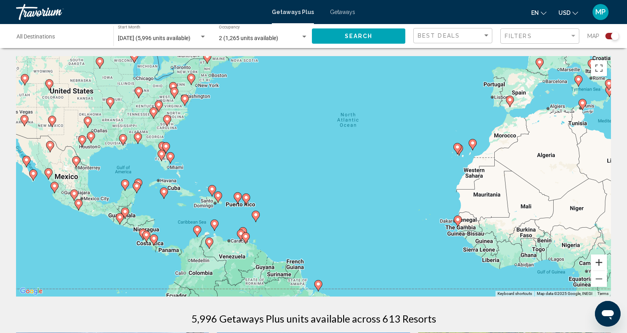
click at [598, 263] on button "Zoom in" at bounding box center [599, 263] width 16 height 16
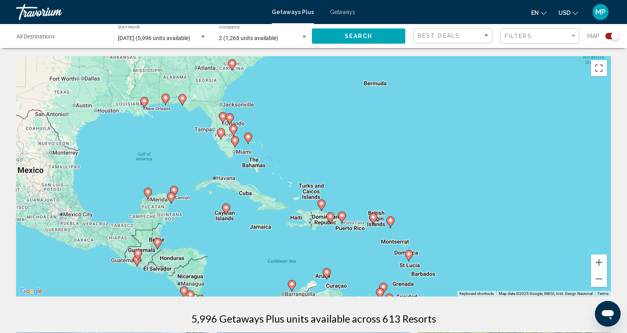
drag, startPoint x: 170, startPoint y: 182, endPoint x: 382, endPoint y: 176, distance: 211.8
click at [382, 176] on div "To activate drag with keyboard, press Alt + Enter. Once in keyboard drag state,…" at bounding box center [313, 176] width 595 height 241
click at [598, 262] on button "Zoom in" at bounding box center [599, 263] width 16 height 16
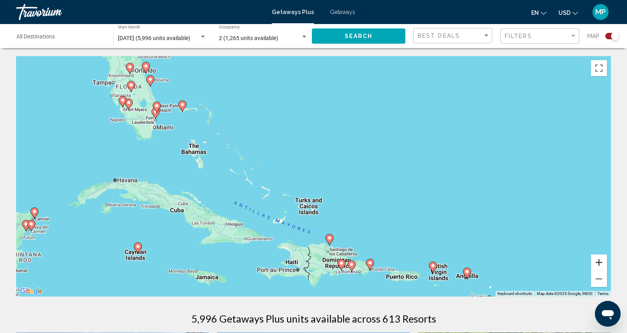
click at [598, 262] on button "Zoom in" at bounding box center [599, 263] width 16 height 16
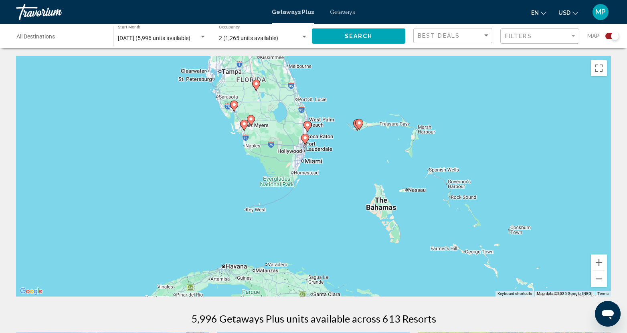
drag, startPoint x: 32, startPoint y: 129, endPoint x: 341, endPoint y: 213, distance: 319.9
click at [341, 213] on div "To activate drag with keyboard, press Alt + Enter. Once in keyboard drag state,…" at bounding box center [313, 176] width 595 height 241
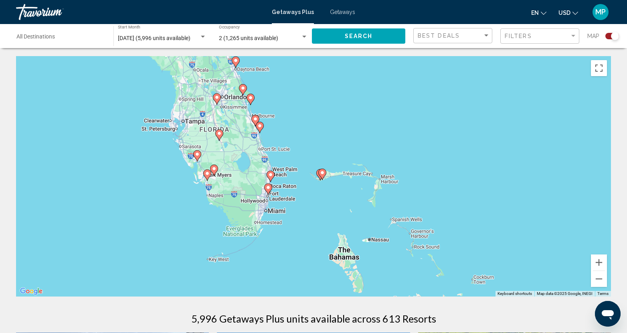
drag, startPoint x: 340, startPoint y: 162, endPoint x: 307, endPoint y: 214, distance: 61.3
click at [307, 214] on div "To activate drag with keyboard, press Alt + Enter. Once in keyboard drag state,…" at bounding box center [313, 176] width 595 height 241
click at [598, 260] on button "Zoom in" at bounding box center [599, 263] width 16 height 16
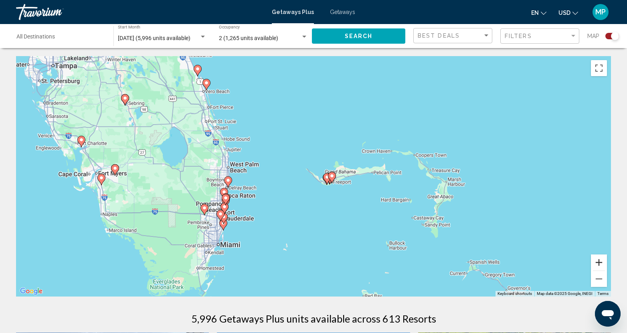
click at [598, 260] on button "Zoom in" at bounding box center [599, 263] width 16 height 16
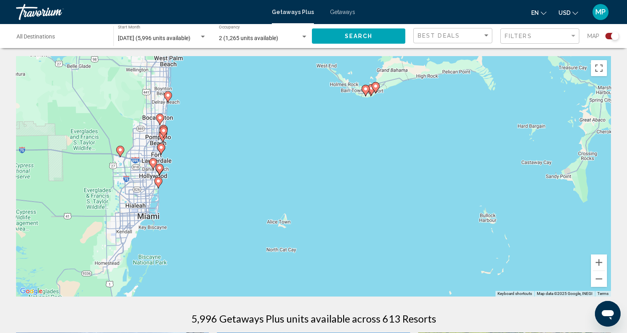
drag, startPoint x: 259, startPoint y: 264, endPoint x: 284, endPoint y: 166, distance: 101.4
click at [284, 166] on div "To activate drag with keyboard, press Alt + Enter. Once in keyboard drag state,…" at bounding box center [313, 176] width 595 height 241
click at [598, 265] on button "Zoom in" at bounding box center [599, 263] width 16 height 16
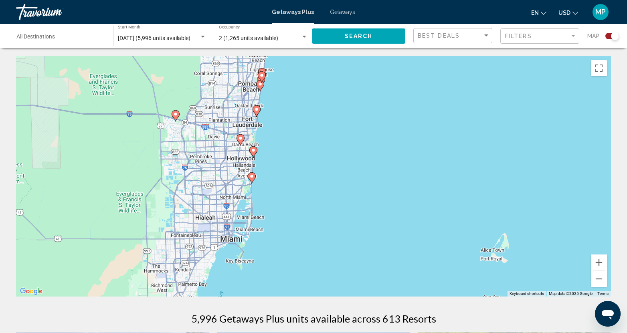
drag, startPoint x: 229, startPoint y: 207, endPoint x: 395, endPoint y: 195, distance: 166.5
click at [395, 195] on div "To activate drag with keyboard, press Alt + Enter. Once in keyboard drag state,…" at bounding box center [313, 176] width 595 height 241
click at [596, 261] on button "Zoom in" at bounding box center [599, 263] width 16 height 16
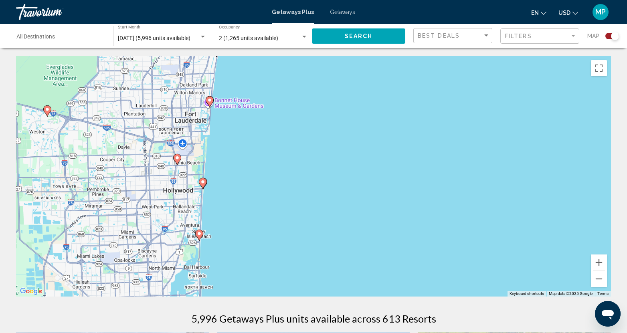
drag, startPoint x: 248, startPoint y: 147, endPoint x: 258, endPoint y: 198, distance: 51.9
click at [258, 198] on div "To activate drag with keyboard, press Alt + Enter. Once in keyboard drag state,…" at bounding box center [313, 176] width 595 height 241
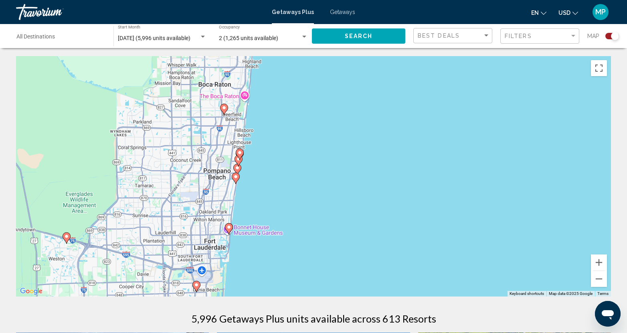
drag, startPoint x: 233, startPoint y: 143, endPoint x: 252, endPoint y: 273, distance: 131.3
click at [252, 273] on div "To activate drag with keyboard, press Alt + Enter. Once in keyboard drag state,…" at bounding box center [313, 176] width 595 height 241
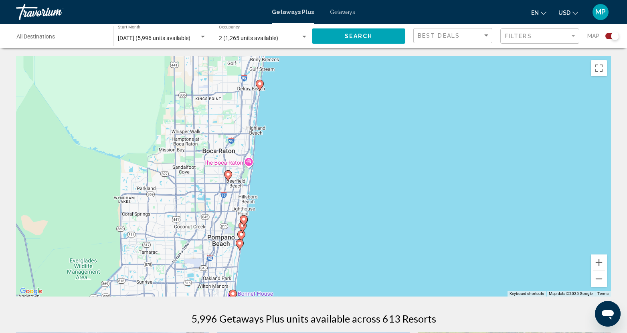
drag, startPoint x: 370, startPoint y: 130, endPoint x: 374, endPoint y: 196, distance: 66.7
click at [374, 196] on div "To activate drag with keyboard, press Alt + Enter. Once in keyboard drag state,…" at bounding box center [313, 176] width 595 height 241
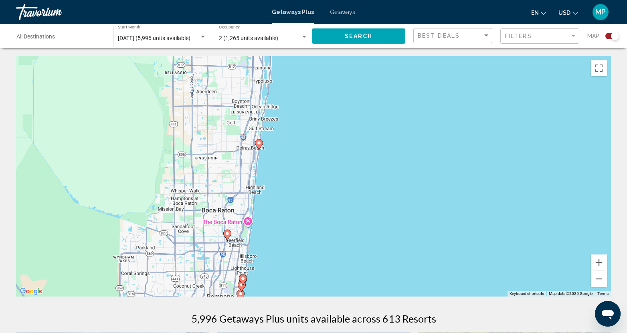
drag, startPoint x: 339, startPoint y: 101, endPoint x: 318, endPoint y: 166, distance: 68.5
click at [338, 161] on div "To activate drag with keyboard, press Alt + Enter. Once in keyboard drag state,…" at bounding box center [313, 176] width 595 height 241
click at [259, 143] on image "Main content" at bounding box center [259, 143] width 5 height 5
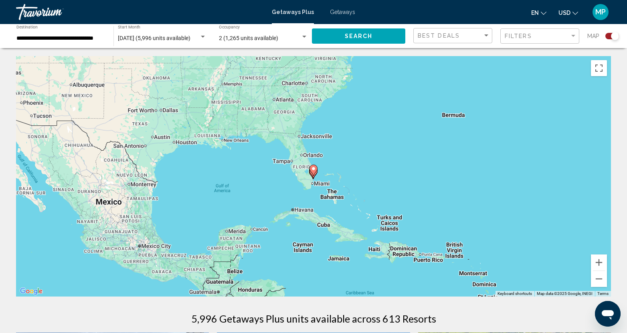
click at [314, 166] on icon "Main content" at bounding box center [313, 170] width 7 height 10
click at [315, 167] on image "Main content" at bounding box center [313, 168] width 5 height 5
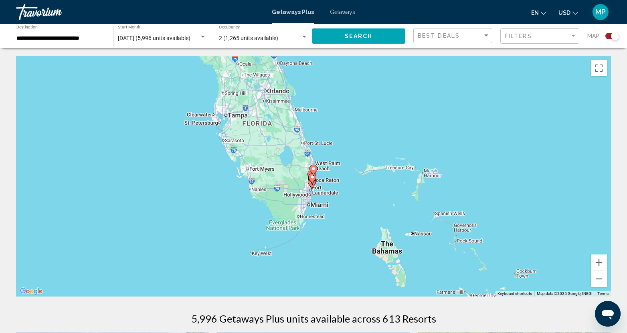
click at [314, 168] on image "Main content" at bounding box center [313, 168] width 5 height 5
type input "**********"
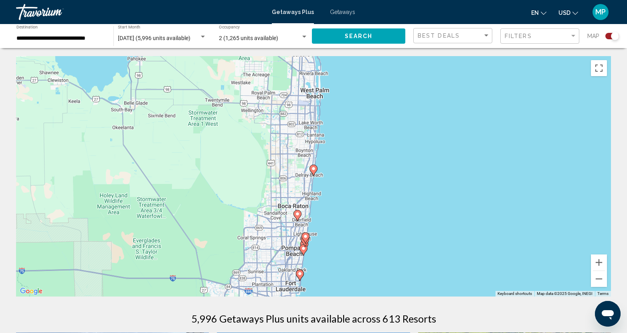
click at [314, 168] on image "Main content" at bounding box center [313, 168] width 5 height 5
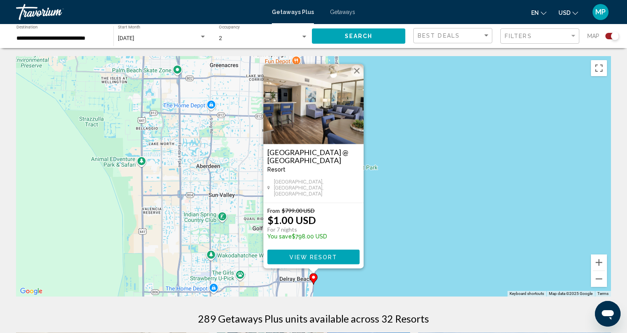
click at [439, 234] on div "To activate drag with keyboard, press Alt + Enter. Once in keyboard drag state,…" at bounding box center [313, 176] width 595 height 241
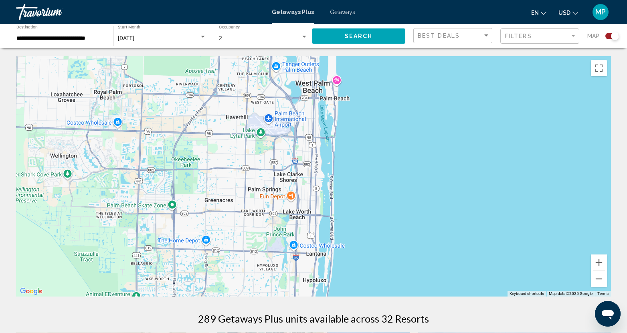
drag, startPoint x: 398, startPoint y: 122, endPoint x: 393, endPoint y: 258, distance: 136.4
click at [393, 258] on div "To activate drag with keyboard, press Alt + Enter. Once in keyboard drag state,…" at bounding box center [313, 176] width 595 height 241
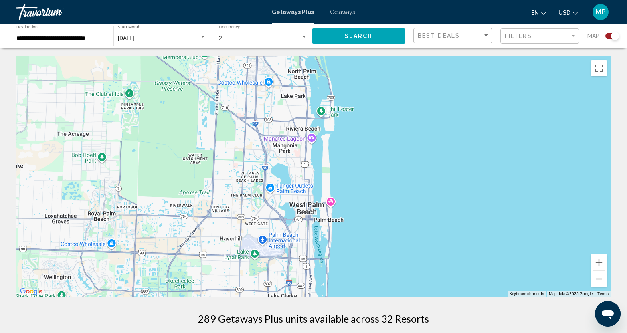
drag, startPoint x: 417, startPoint y: 105, endPoint x: 411, endPoint y: 227, distance: 122.5
click at [411, 227] on div "Main content" at bounding box center [313, 176] width 595 height 241
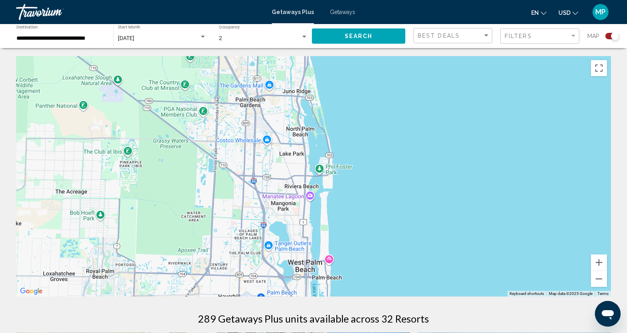
drag, startPoint x: 367, startPoint y: 125, endPoint x: 367, endPoint y: 198, distance: 73.0
click at [367, 198] on div "Main content" at bounding box center [313, 176] width 595 height 241
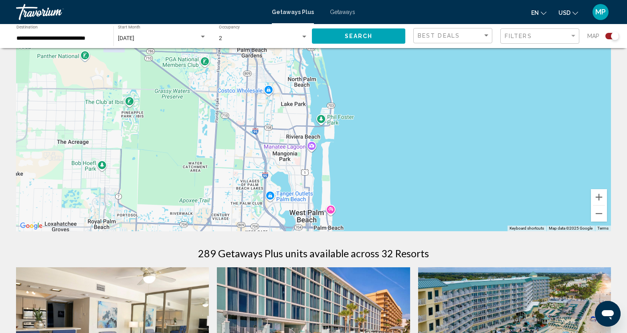
scroll to position [80, 0]
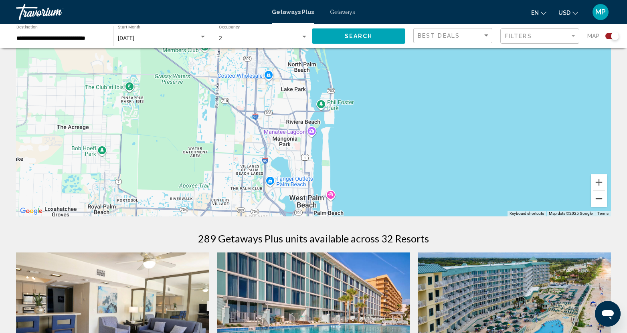
click at [601, 201] on button "Zoom out" at bounding box center [599, 199] width 16 height 16
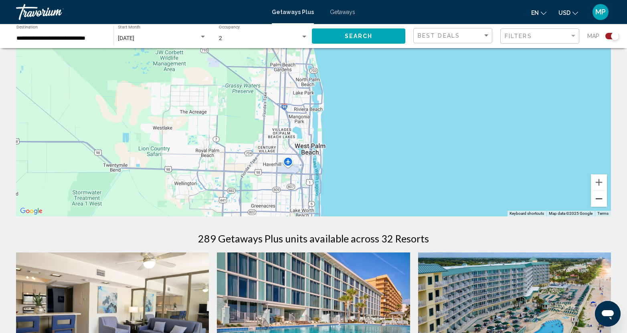
click at [598, 198] on button "Zoom out" at bounding box center [599, 199] width 16 height 16
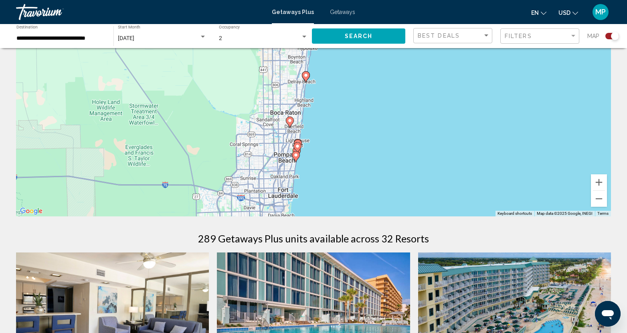
drag, startPoint x: 349, startPoint y: 190, endPoint x: 344, endPoint y: 67, distance: 124.0
click at [344, 67] on div "To activate drag with keyboard, press Alt + Enter. Once in keyboard drag state,…" at bounding box center [313, 96] width 595 height 241
click at [291, 179] on image "Main content" at bounding box center [292, 180] width 5 height 5
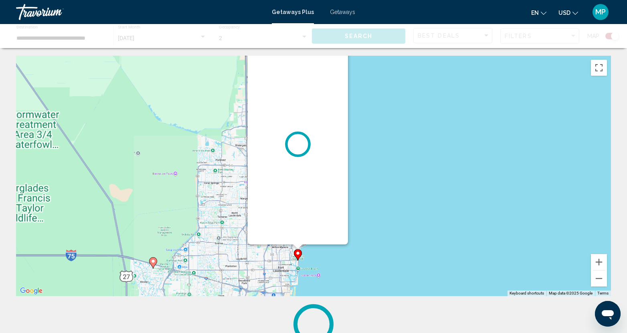
scroll to position [0, 0]
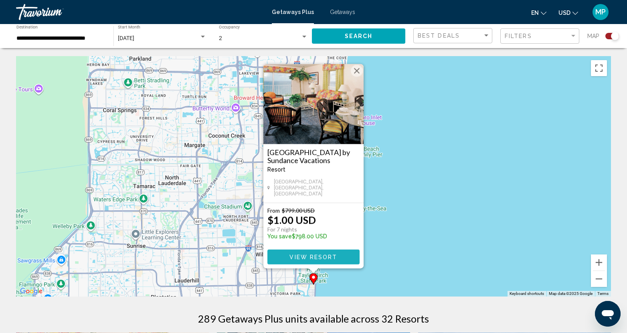
click at [313, 256] on span "View Resort" at bounding box center [314, 257] width 48 height 6
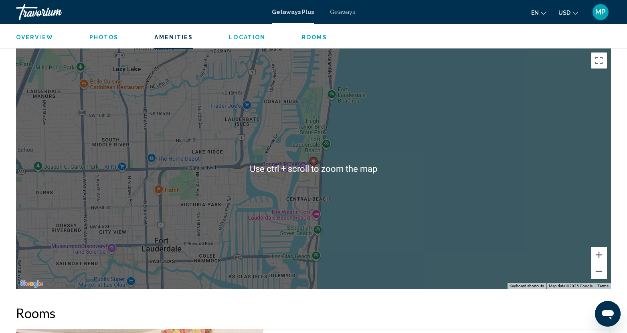
scroll to position [1021, 0]
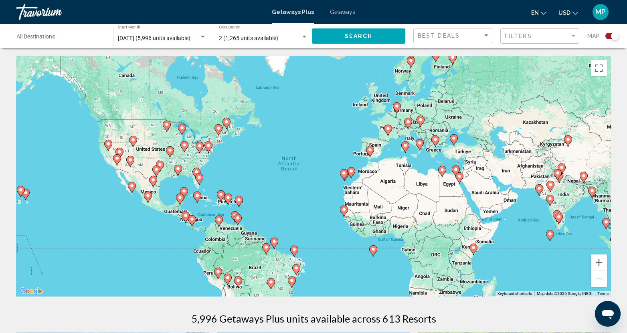
click at [230, 204] on gmp-advanced-marker "Main content" at bounding box center [228, 199] width 8 height 12
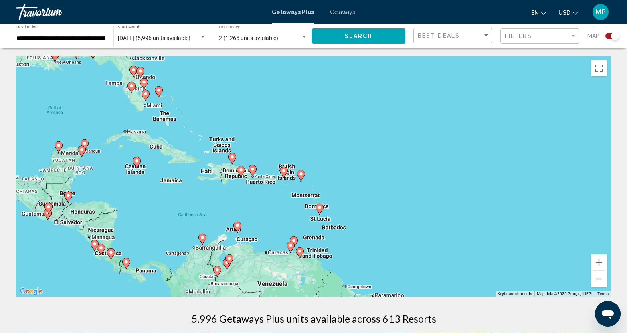
drag, startPoint x: 290, startPoint y: 194, endPoint x: 228, endPoint y: 194, distance: 61.8
click at [228, 194] on div "To activate drag with keyboard, press Alt + Enter. Once in keyboard drag state,…" at bounding box center [313, 176] width 595 height 241
click at [257, 189] on div "To activate drag with keyboard, press Alt + Enter. Once in keyboard drag state,…" at bounding box center [313, 176] width 595 height 241
click at [250, 179] on div "To activate drag with keyboard, press Alt + Enter. Once in keyboard drag state,…" at bounding box center [313, 176] width 595 height 241
click at [239, 170] on image "Main content" at bounding box center [241, 170] width 5 height 5
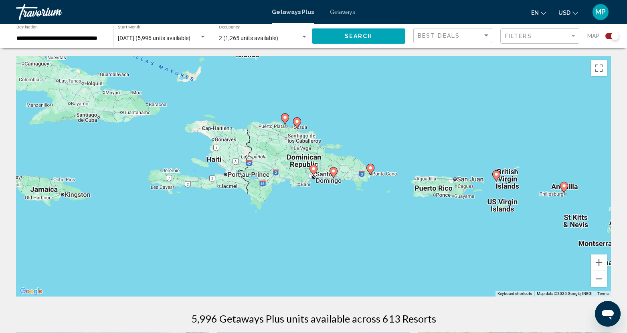
click at [284, 118] on image "Main content" at bounding box center [285, 117] width 5 height 5
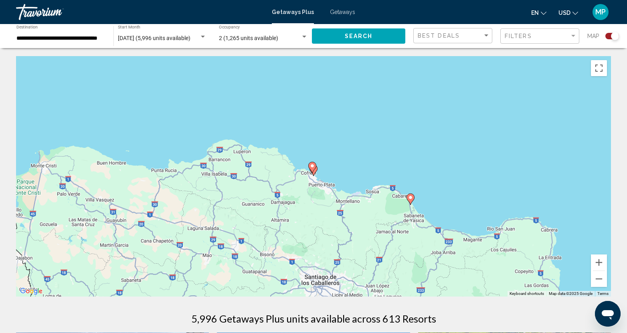
click at [312, 169] on icon "Main content" at bounding box center [312, 167] width 7 height 10
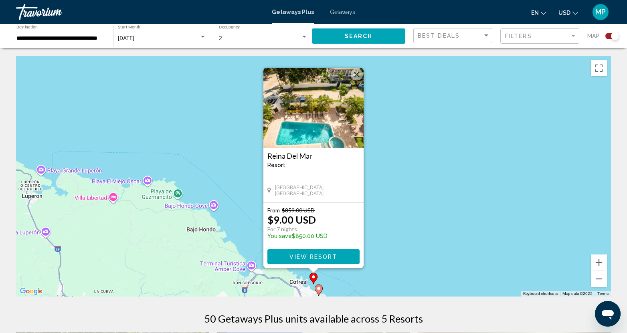
click at [318, 292] on icon "Main content" at bounding box center [318, 290] width 7 height 10
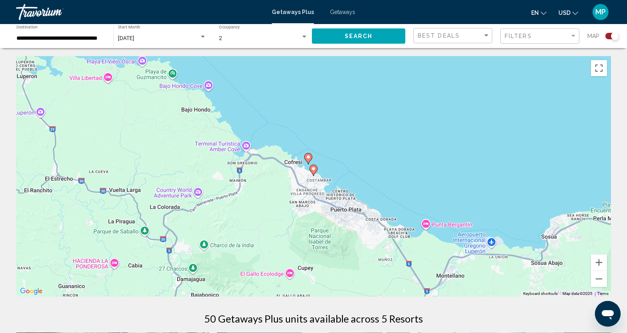
click at [312, 171] on icon "Main content" at bounding box center [313, 170] width 7 height 10
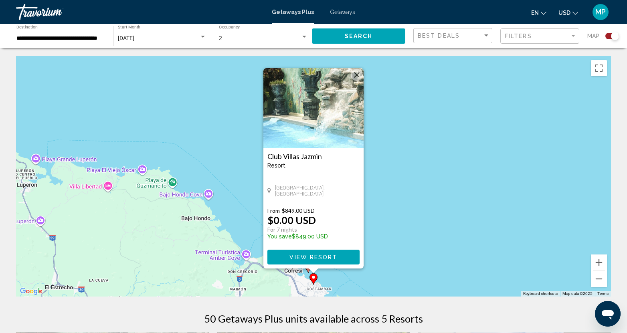
scroll to position [120, 0]
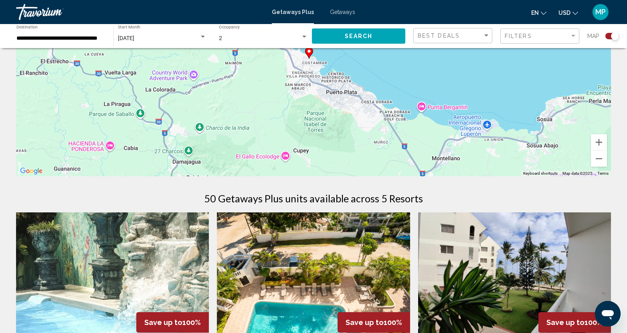
drag, startPoint x: 400, startPoint y: 159, endPoint x: 396, endPoint y: 49, distance: 109.6
click at [396, 49] on div "To activate drag with keyboard, press Alt + Enter. Once in keyboard drag state,…" at bounding box center [313, 56] width 595 height 241
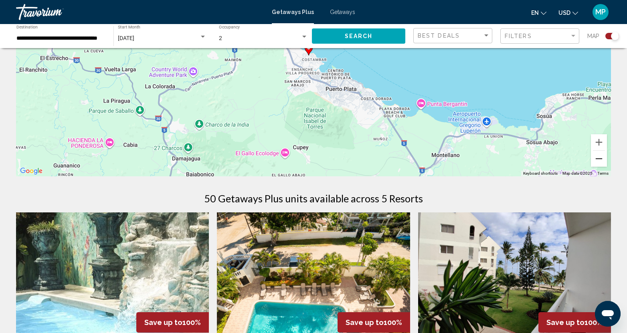
click at [596, 158] on button "Zoom out" at bounding box center [599, 159] width 16 height 16
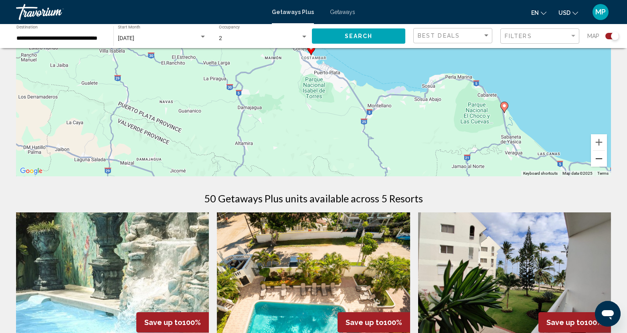
click at [596, 162] on button "Zoom out" at bounding box center [599, 159] width 16 height 16
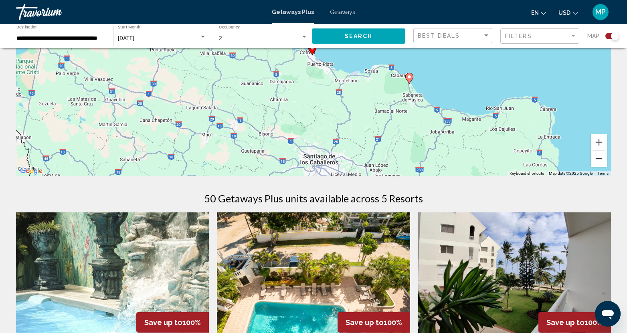
click at [594, 160] on button "Zoom out" at bounding box center [599, 159] width 16 height 16
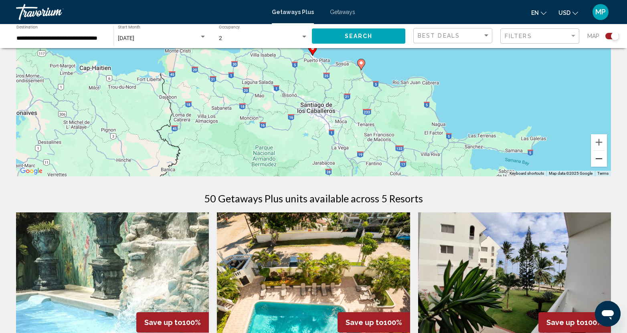
click at [594, 160] on button "Zoom out" at bounding box center [599, 159] width 16 height 16
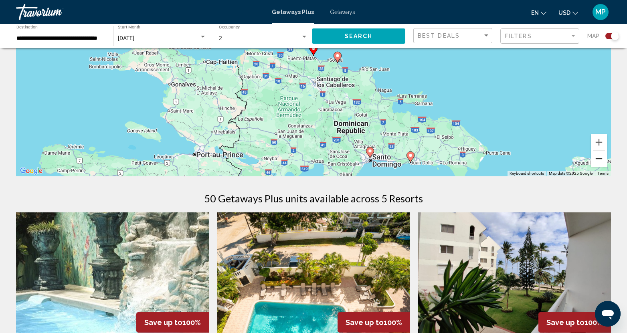
drag, startPoint x: 594, startPoint y: 160, endPoint x: 588, endPoint y: 158, distance: 6.0
click at [593, 160] on button "Zoom out" at bounding box center [599, 159] width 16 height 16
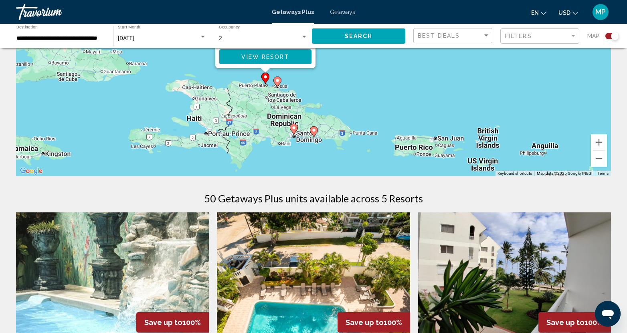
drag, startPoint x: 359, startPoint y: 130, endPoint x: 310, endPoint y: 159, distance: 56.6
click at [310, 159] on div "To activate drag with keyboard, press Alt + Enter. Once in keyboard drag state,…" at bounding box center [313, 56] width 595 height 241
click at [353, 106] on div "To activate drag with keyboard, press Alt + Enter. Once in keyboard drag state,…" at bounding box center [313, 56] width 595 height 241
click at [353, 135] on div "To activate drag with keyboard, press Alt + Enter. Once in keyboard drag state,…" at bounding box center [313, 56] width 595 height 241
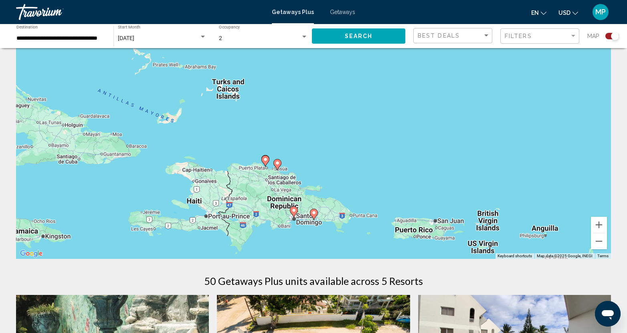
scroll to position [80, 0]
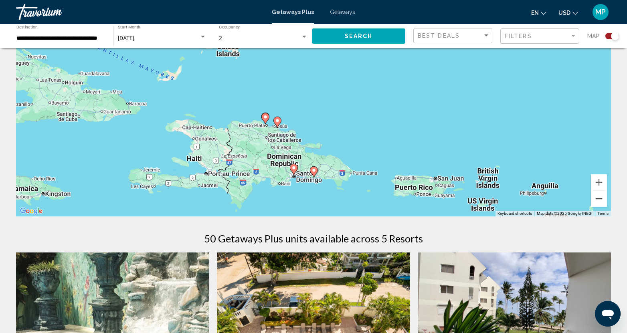
click at [601, 197] on button "Zoom out" at bounding box center [599, 199] width 16 height 16
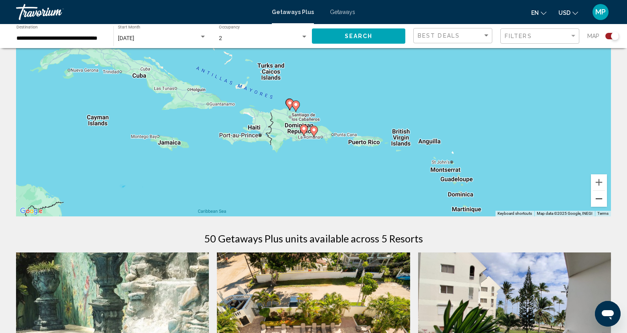
click at [602, 200] on button "Zoom out" at bounding box center [599, 199] width 16 height 16
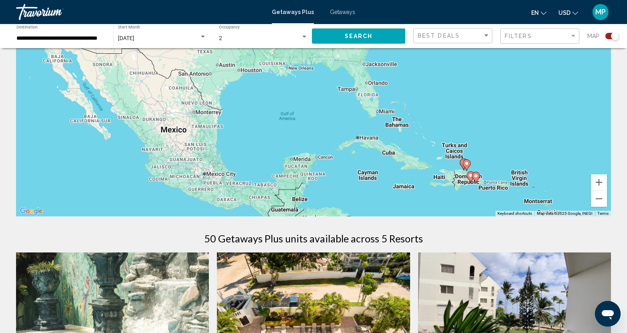
drag, startPoint x: 214, startPoint y: 135, endPoint x: 367, endPoint y: 172, distance: 156.8
click at [378, 202] on div "To activate drag with keyboard, press Alt + Enter. Once in keyboard drag state,…" at bounding box center [313, 96] width 595 height 241
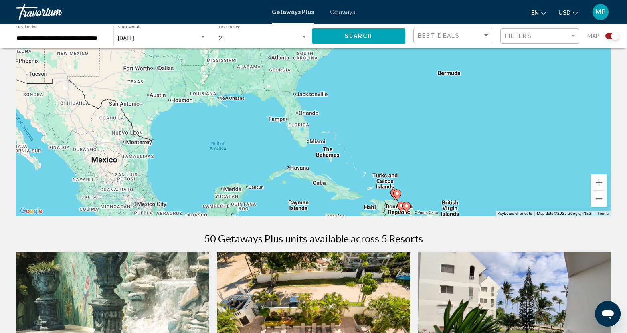
drag, startPoint x: 292, startPoint y: 119, endPoint x: 222, endPoint y: 149, distance: 75.8
click at [222, 149] on div "To activate drag with keyboard, press Alt + Enter. Once in keyboard drag state,…" at bounding box center [313, 96] width 595 height 241
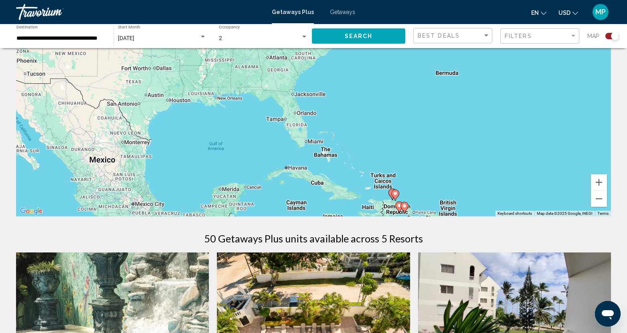
click at [65, 39] on input "**********" at bounding box center [60, 38] width 89 height 6
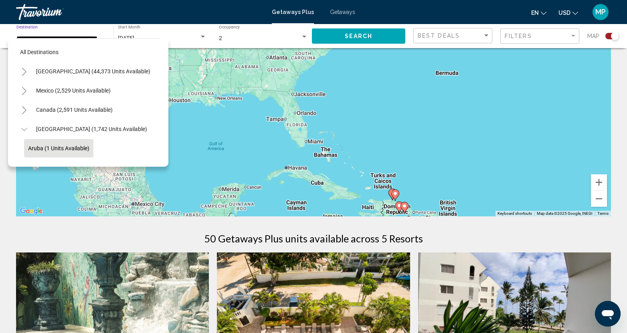
scroll to position [108, 0]
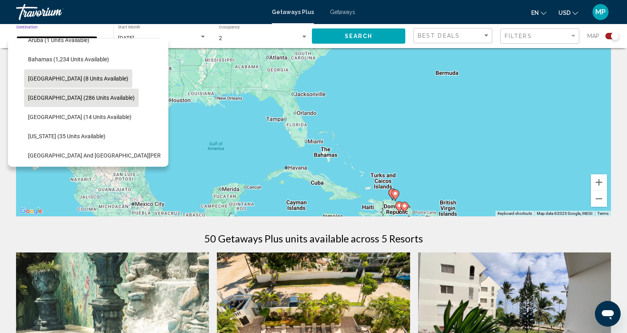
click at [60, 78] on span "[GEOGRAPHIC_DATA] (8 units available)" at bounding box center [78, 78] width 100 height 6
type input "**********"
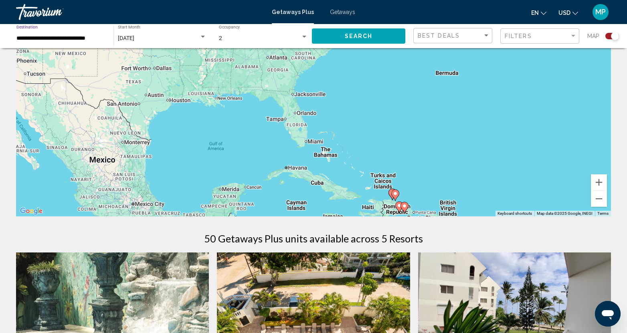
click at [364, 38] on span "Search" at bounding box center [359, 36] width 28 height 6
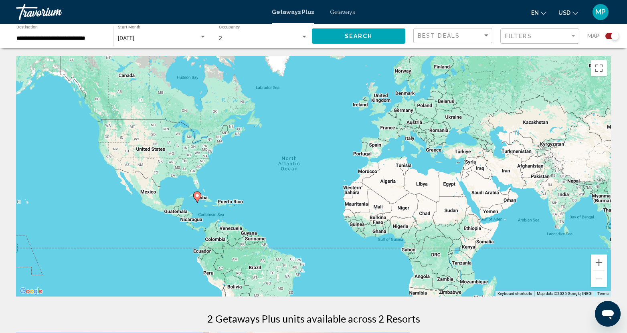
click at [196, 200] on icon "Main content" at bounding box center [197, 197] width 7 height 10
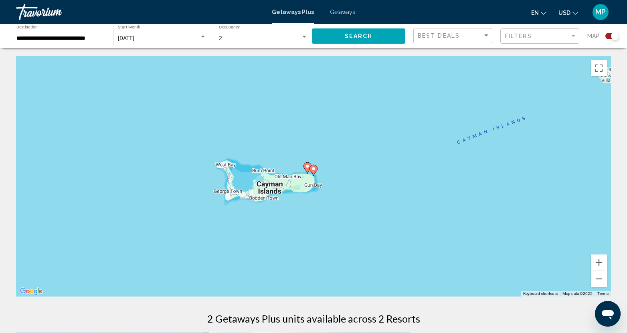
click at [314, 171] on image "Main content" at bounding box center [313, 168] width 5 height 5
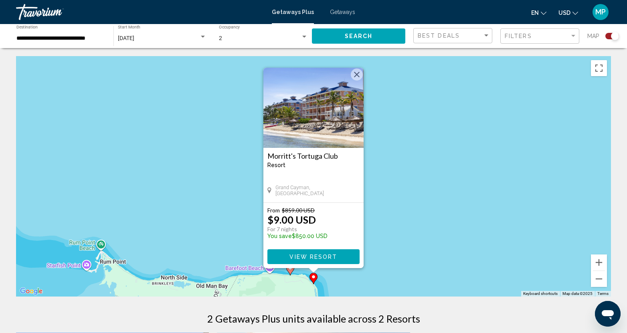
click at [290, 269] on image "Main content" at bounding box center [290, 268] width 5 height 5
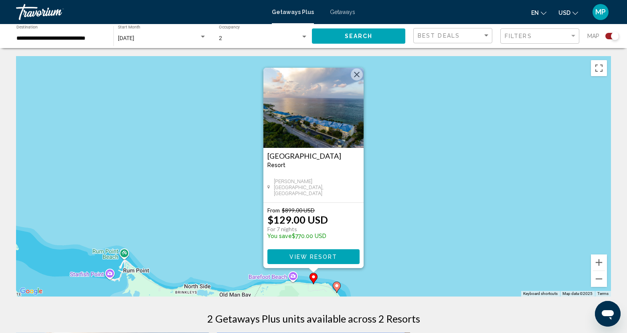
click at [338, 290] on icon "Main content" at bounding box center [336, 287] width 7 height 10
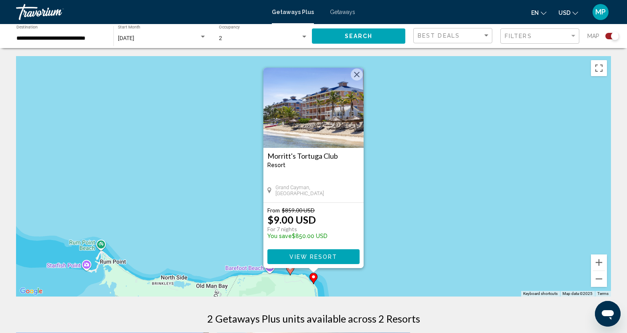
click at [321, 138] on img "Main content" at bounding box center [313, 108] width 100 height 80
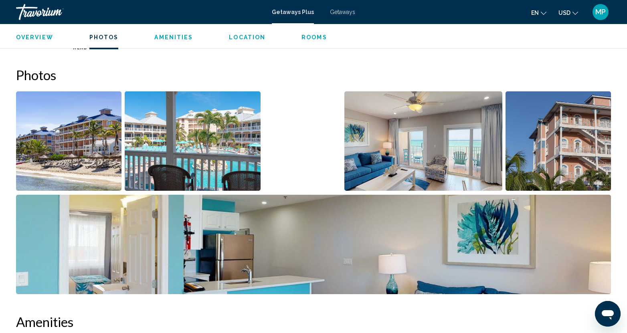
scroll to position [281, 0]
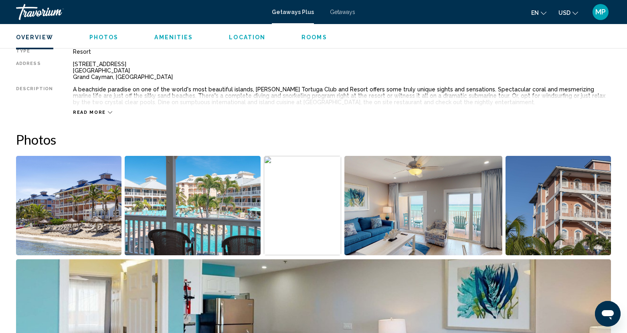
click at [83, 113] on span "Read more" at bounding box center [89, 112] width 33 height 5
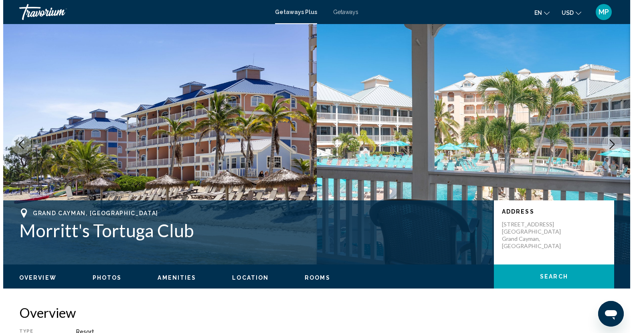
scroll to position [0, 0]
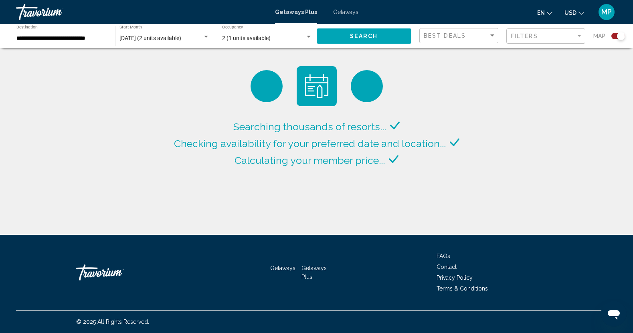
click at [82, 38] on input "**********" at bounding box center [61, 38] width 91 height 6
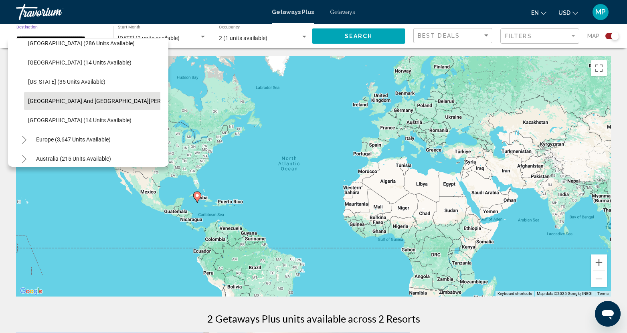
scroll to position [169, 0]
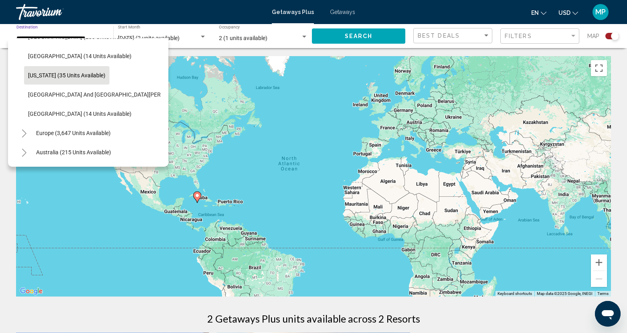
click at [62, 76] on span "[US_STATE] (35 units available)" at bounding box center [66, 75] width 77 height 6
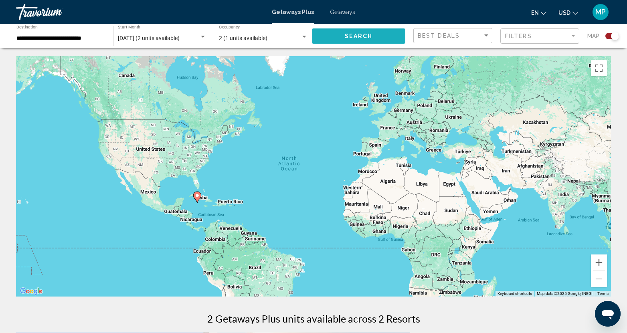
click at [342, 39] on button "Search" at bounding box center [358, 35] width 93 height 15
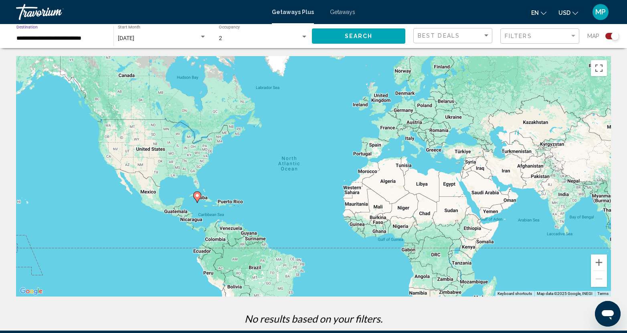
click at [62, 41] on input "**********" at bounding box center [60, 38] width 89 height 6
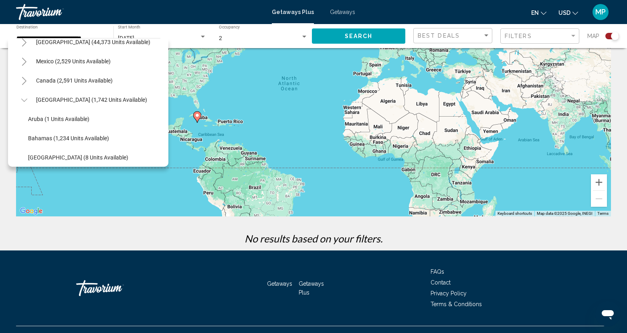
scroll to position [10, 0]
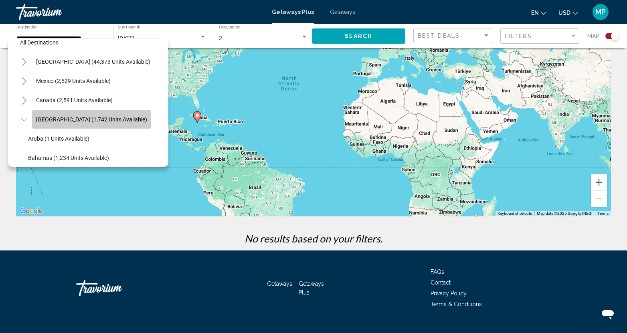
click at [98, 117] on span "[GEOGRAPHIC_DATA] (1,742 units available)" at bounding box center [91, 119] width 111 height 6
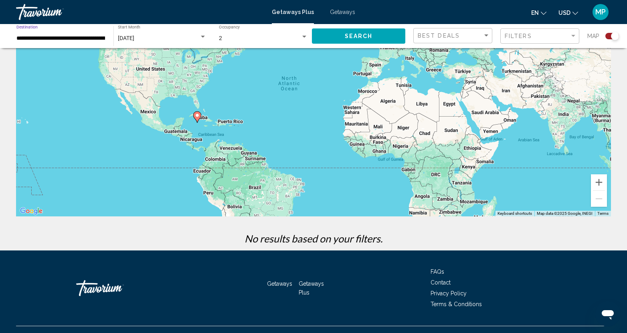
click at [348, 38] on span "Search" at bounding box center [359, 36] width 28 height 6
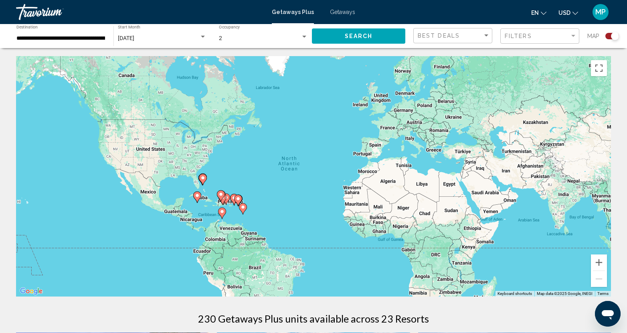
click at [269, 215] on div "To activate drag with keyboard, press Alt + Enter. Once in keyboard drag state,…" at bounding box center [313, 176] width 595 height 241
click at [603, 265] on button "Zoom in" at bounding box center [599, 263] width 16 height 16
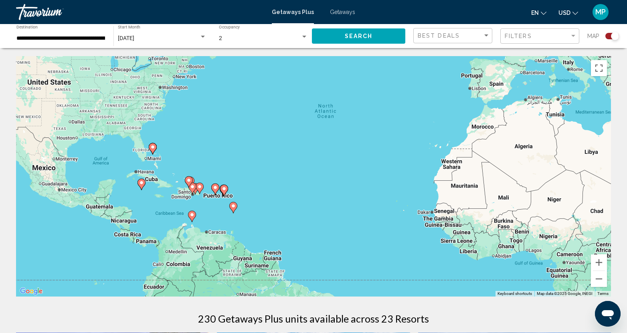
drag, startPoint x: 205, startPoint y: 204, endPoint x: 266, endPoint y: 165, distance: 72.9
click at [266, 165] on div "To activate drag with keyboard, press Alt + Enter. Once in keyboard drag state,…" at bounding box center [313, 176] width 595 height 241
click at [153, 150] on icon "Main content" at bounding box center [152, 149] width 7 height 10
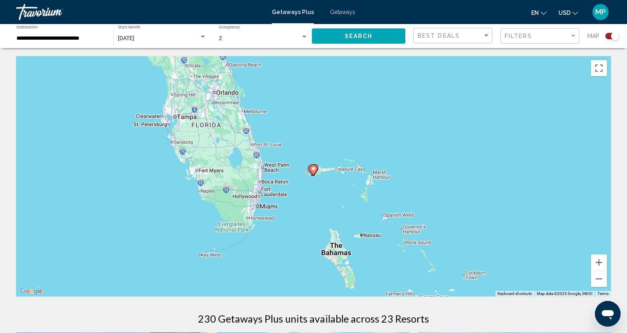
click at [314, 171] on icon "Main content" at bounding box center [313, 170] width 7 height 10
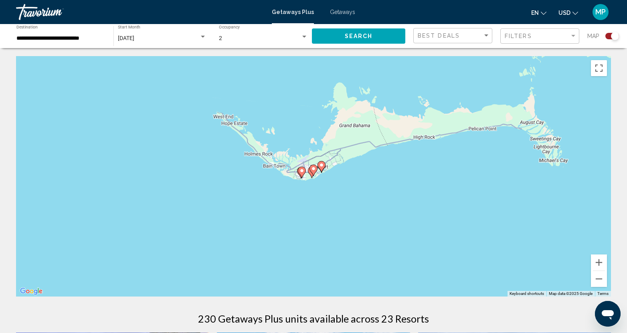
click at [312, 172] on icon "Main content" at bounding box center [313, 170] width 7 height 10
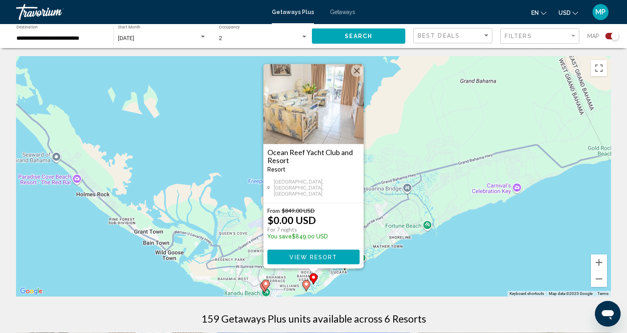
click at [312, 275] on icon "Main content" at bounding box center [313, 279] width 7 height 10
click at [306, 287] on icon "Main content" at bounding box center [306, 286] width 7 height 10
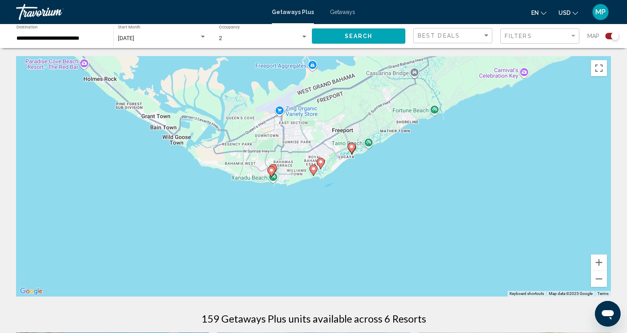
click at [272, 174] on icon "Main content" at bounding box center [271, 172] width 7 height 10
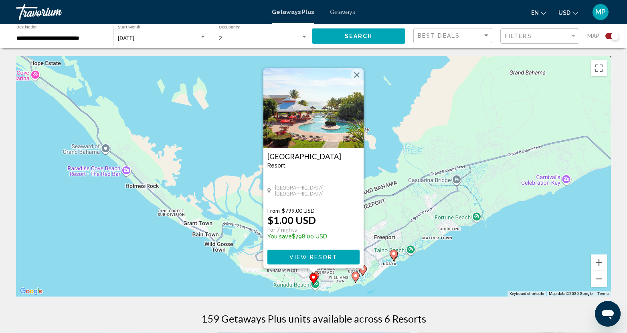
click at [354, 75] on button "Close" at bounding box center [357, 75] width 12 height 12
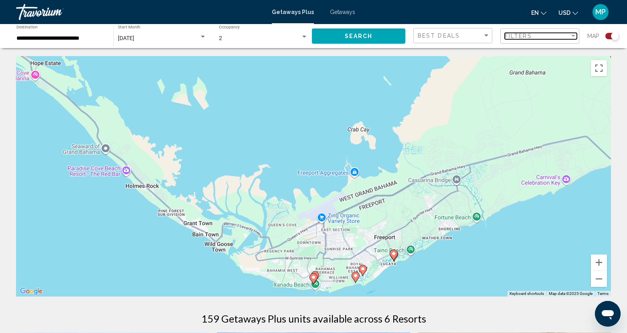
click at [537, 38] on div "Filters" at bounding box center [537, 36] width 65 height 6
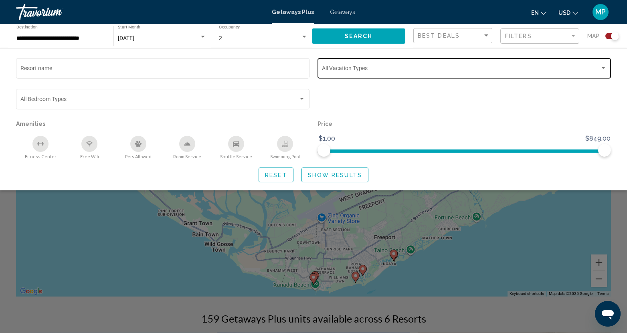
click at [606, 71] on div "Search widget" at bounding box center [603, 68] width 7 height 6
click at [131, 230] on div at bounding box center [313, 166] width 627 height 333
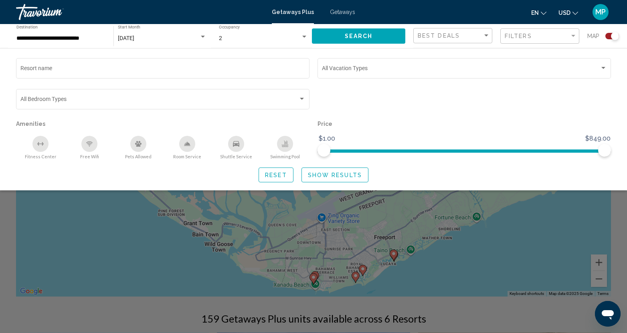
click at [143, 212] on div "Search widget" at bounding box center [313, 226] width 627 height 213
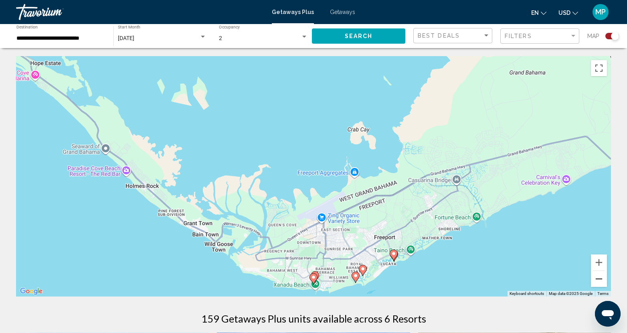
click at [600, 281] on button "Zoom out" at bounding box center [599, 279] width 16 height 16
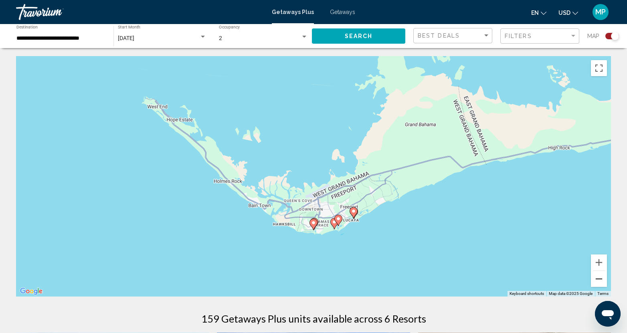
click at [600, 281] on button "Zoom out" at bounding box center [599, 279] width 16 height 16
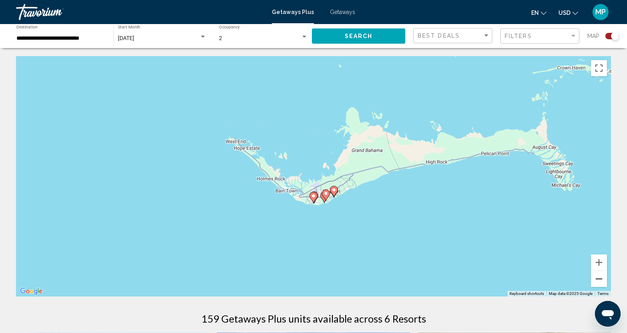
click at [601, 282] on button "Zoom out" at bounding box center [599, 279] width 16 height 16
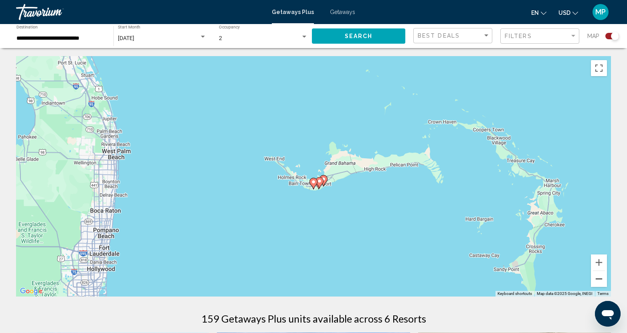
click at [603, 284] on button "Zoom out" at bounding box center [599, 279] width 16 height 16
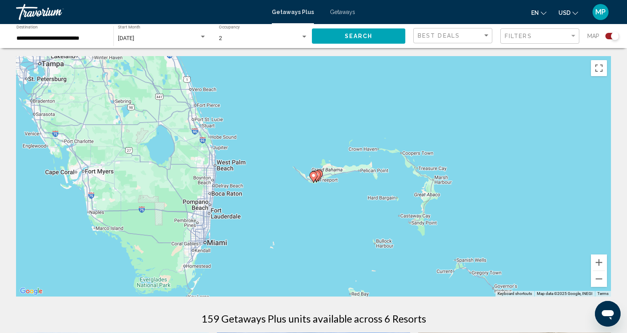
click at [601, 289] on div "To activate drag with keyboard, press Alt + Enter. Once in keyboard drag state,…" at bounding box center [313, 176] width 595 height 241
click at [601, 281] on button "Zoom out" at bounding box center [599, 279] width 16 height 16
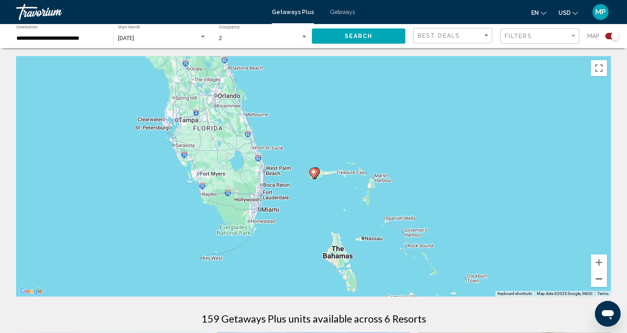
click at [600, 281] on button "Zoom out" at bounding box center [599, 279] width 16 height 16
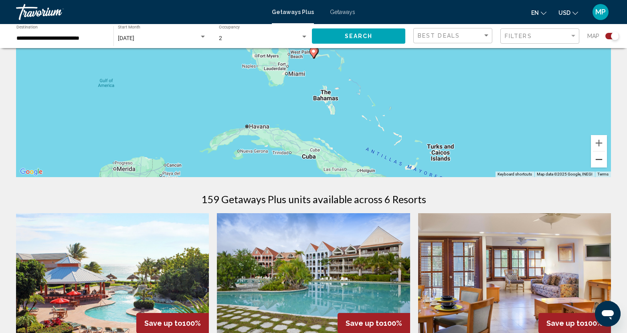
scroll to position [120, 0]
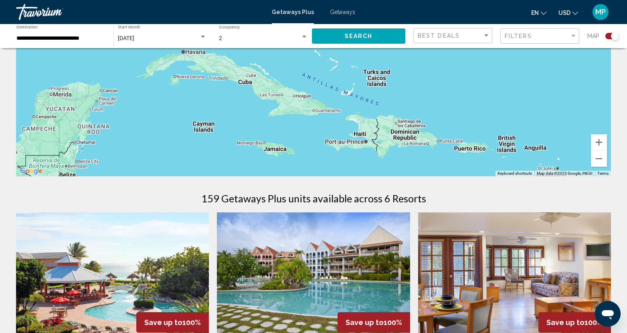
drag, startPoint x: 391, startPoint y: 116, endPoint x: 328, endPoint y: 43, distance: 96.9
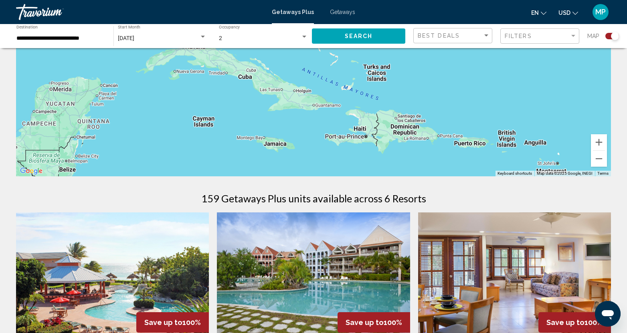
drag, startPoint x: 134, startPoint y: 121, endPoint x: 134, endPoint y: 115, distance: 6.0
click at [134, 115] on div "To activate drag with keyboard, press Alt + Enter. Once in keyboard drag state,…" at bounding box center [313, 56] width 595 height 241
click at [71, 41] on input "**********" at bounding box center [60, 38] width 89 height 6
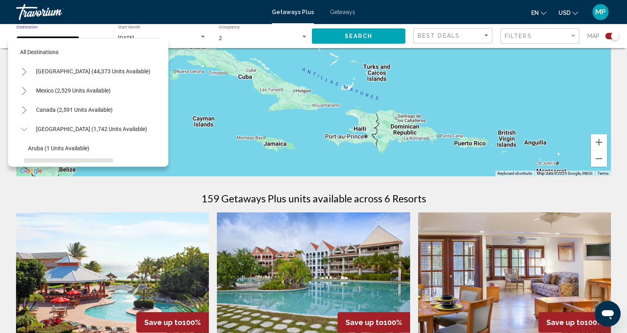
scroll to position [70, 0]
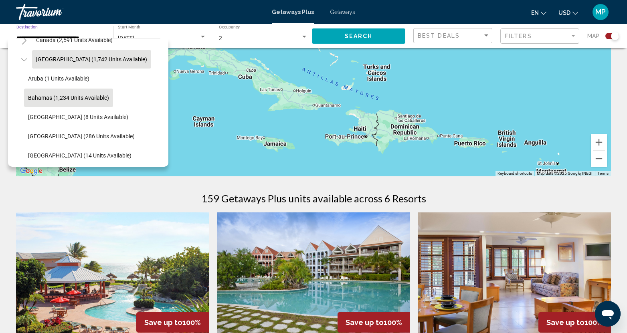
click at [72, 58] on span "[GEOGRAPHIC_DATA] (1,742 units available)" at bounding box center [91, 59] width 111 height 6
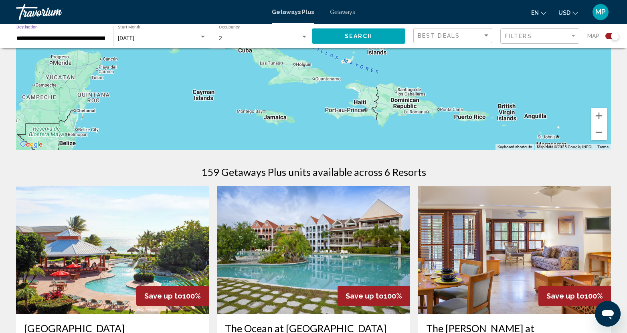
scroll to position [200, 0]
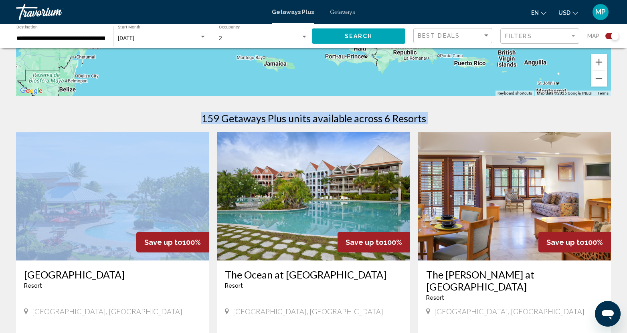
drag, startPoint x: 186, startPoint y: 117, endPoint x: 188, endPoint y: 182, distance: 65.8
drag, startPoint x: 188, startPoint y: 182, endPoint x: 186, endPoint y: 75, distance: 107.9
click at [360, 36] on span "Search" at bounding box center [359, 36] width 28 height 6
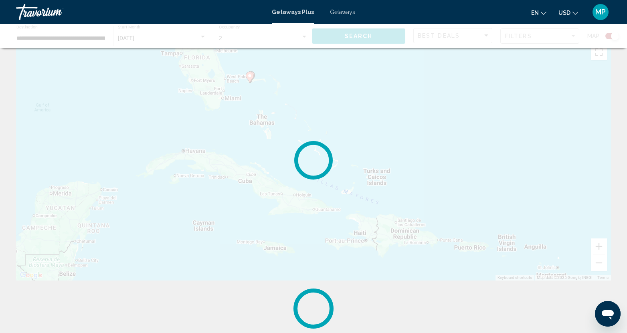
scroll to position [0, 0]
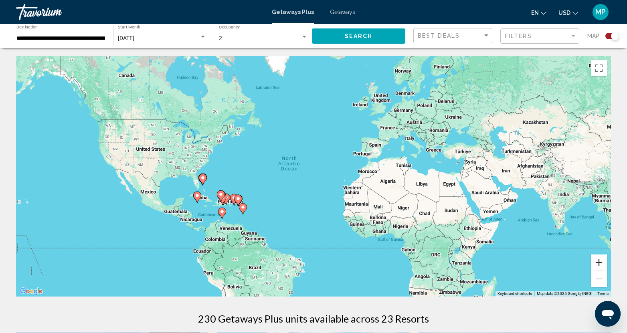
click at [595, 264] on button "Zoom in" at bounding box center [599, 263] width 16 height 16
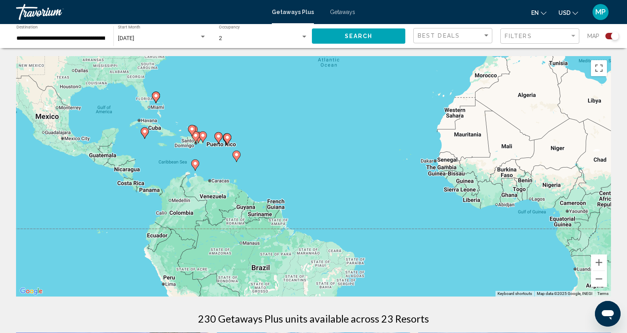
drag, startPoint x: 254, startPoint y: 228, endPoint x: 296, endPoint y: 165, distance: 75.2
click at [296, 165] on div "To activate drag with keyboard, press Alt + Enter. Once in keyboard drag state,…" at bounding box center [313, 176] width 595 height 241
click at [598, 262] on button "Zoom in" at bounding box center [599, 263] width 16 height 16
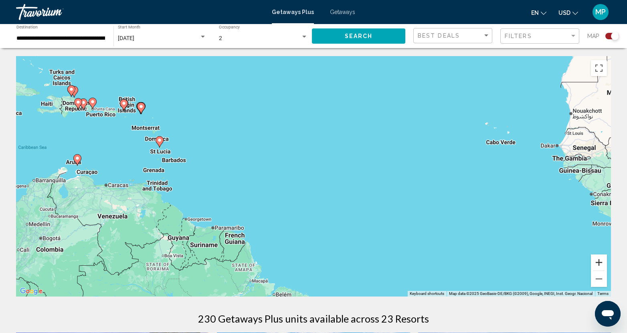
click at [598, 262] on button "Zoom in" at bounding box center [599, 263] width 16 height 16
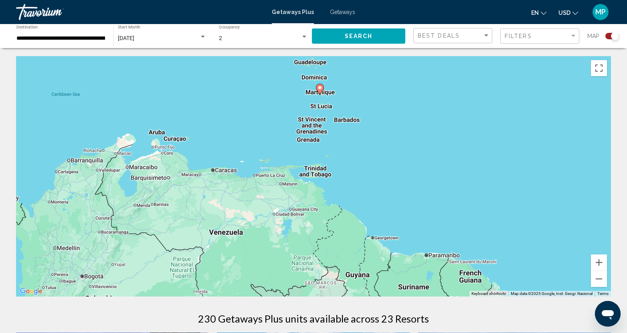
drag, startPoint x: 119, startPoint y: 193, endPoint x: 435, endPoint y: 169, distance: 317.7
click at [435, 169] on div "To activate drag with keyboard, press Alt + Enter. Once in keyboard drag state,…" at bounding box center [313, 176] width 595 height 241
click at [155, 127] on icon "Main content" at bounding box center [155, 125] width 7 height 10
type input "**********"
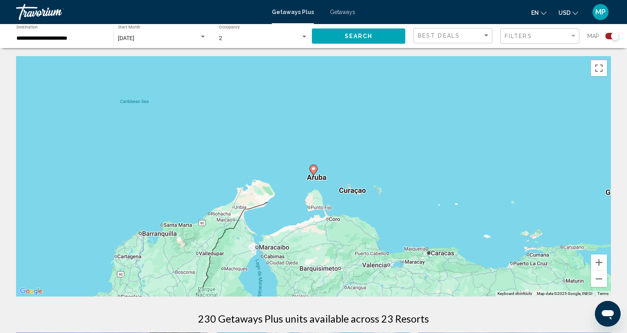
click at [313, 172] on icon "Main content" at bounding box center [313, 170] width 7 height 10
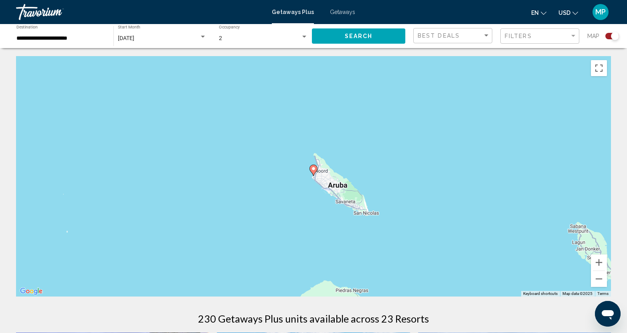
click at [313, 172] on icon "Main content" at bounding box center [313, 170] width 7 height 10
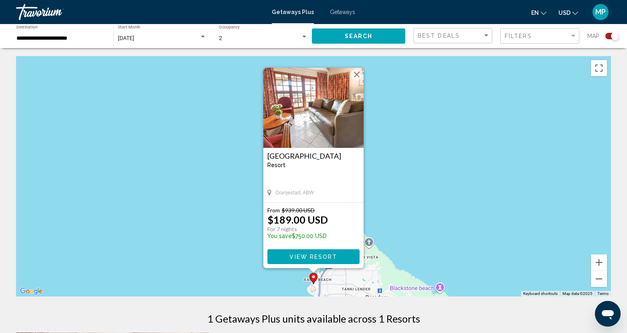
click at [314, 111] on img "Main content" at bounding box center [313, 108] width 100 height 80
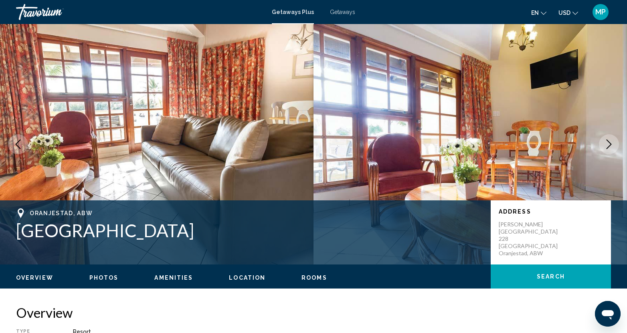
click at [182, 103] on img "Main content" at bounding box center [157, 144] width 314 height 241
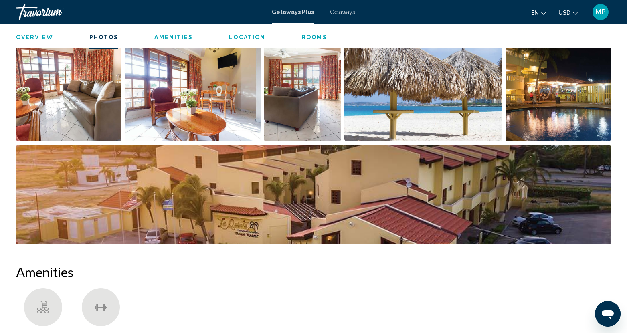
scroll to position [336, 0]
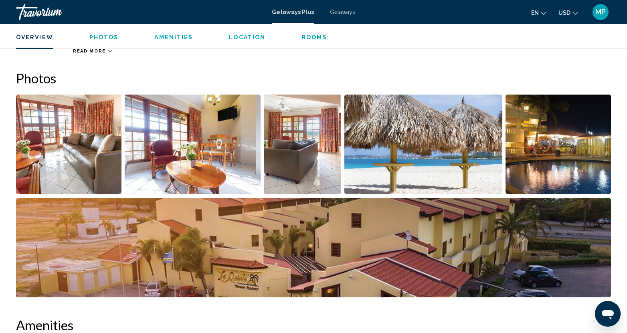
click at [350, 14] on span "Getaways" at bounding box center [342, 12] width 25 height 6
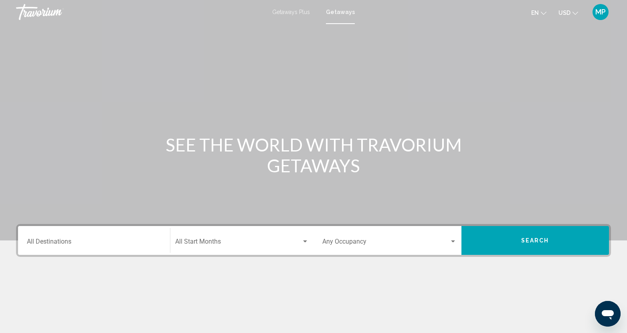
click at [296, 12] on span "Getaways Plus" at bounding box center [291, 12] width 38 height 6
click at [350, 13] on span "Getaways" at bounding box center [342, 12] width 25 height 6
click at [59, 241] on input "Destination All Destinations" at bounding box center [94, 243] width 134 height 7
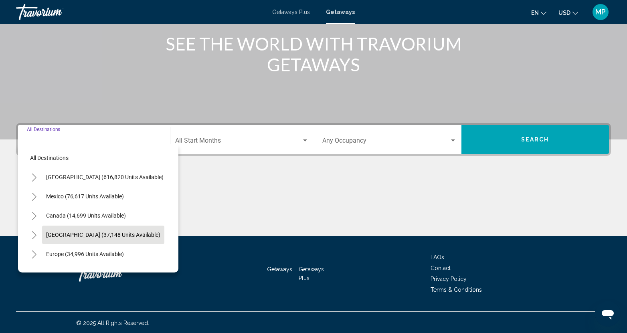
scroll to position [102, 0]
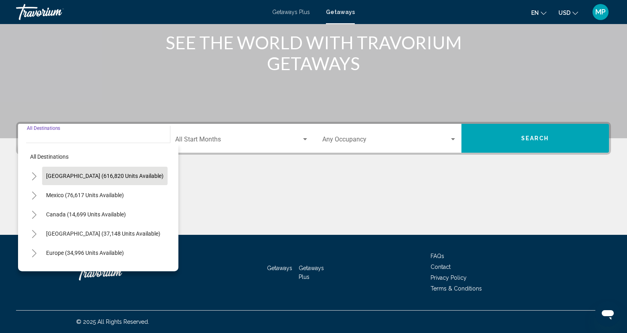
click at [75, 173] on span "[GEOGRAPHIC_DATA] (616,820 units available)" at bounding box center [104, 176] width 117 height 6
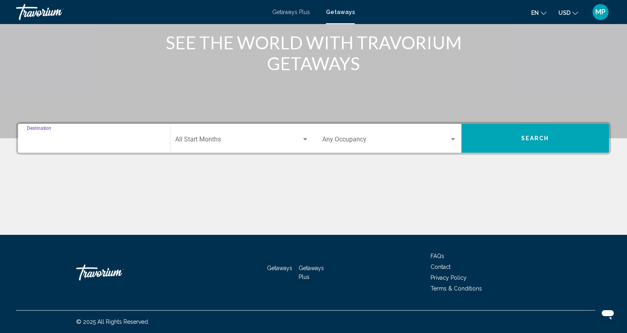
type input "**********"
click at [209, 139] on span "Search widget" at bounding box center [238, 141] width 127 height 7
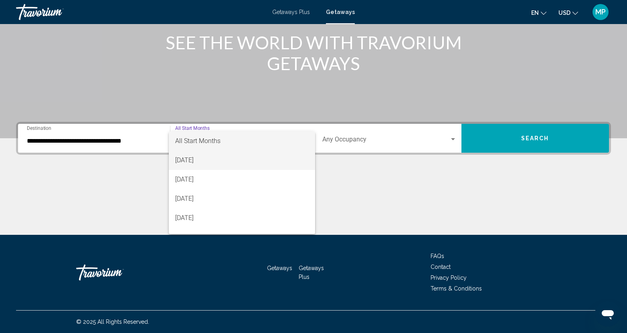
click at [201, 158] on span "[DATE]" at bounding box center [242, 160] width 134 height 19
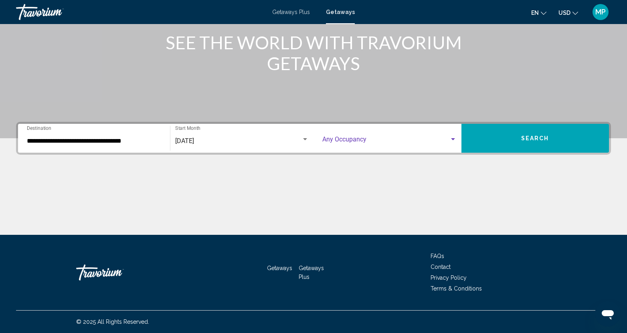
click at [341, 140] on span "Search widget" at bounding box center [385, 141] width 127 height 7
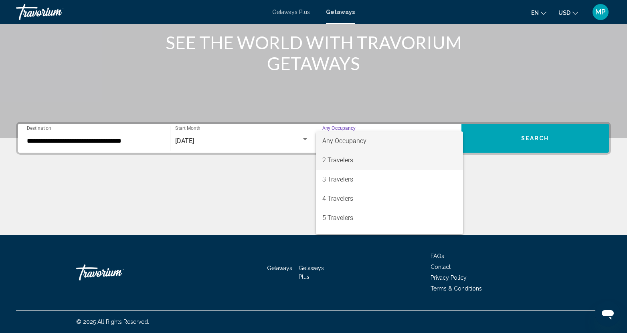
click at [337, 162] on span "2 Travelers" at bounding box center [389, 160] width 134 height 19
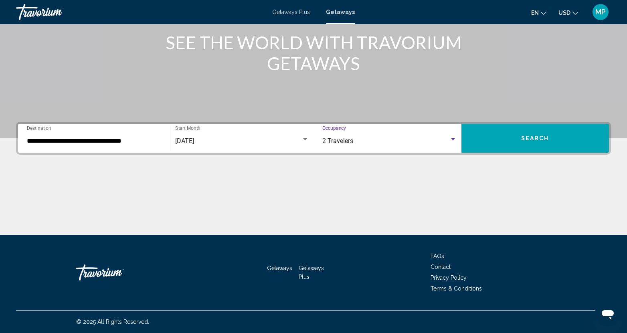
click at [514, 140] on button "Search" at bounding box center [536, 138] width 148 height 29
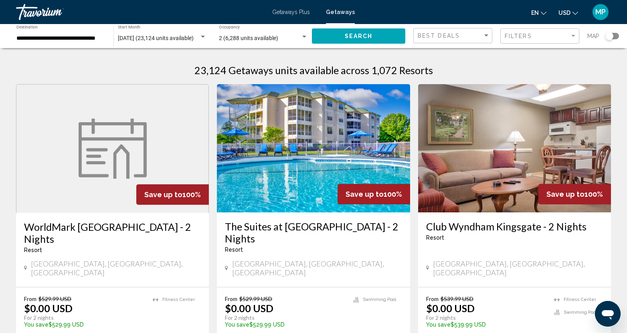
click at [607, 35] on div "Search widget" at bounding box center [610, 36] width 8 height 8
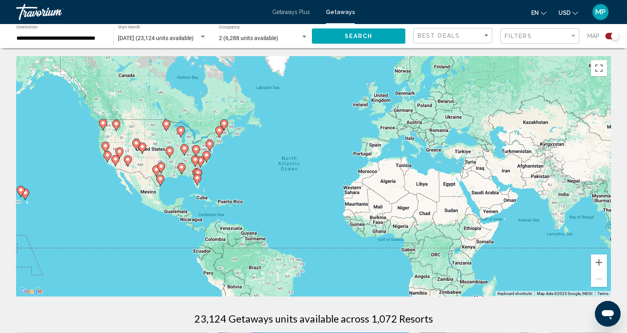
click at [205, 184] on div "To activate drag with keyboard, press Alt + Enter. Once in keyboard drag state,…" at bounding box center [313, 176] width 595 height 241
click at [598, 263] on button "Zoom in" at bounding box center [599, 263] width 16 height 16
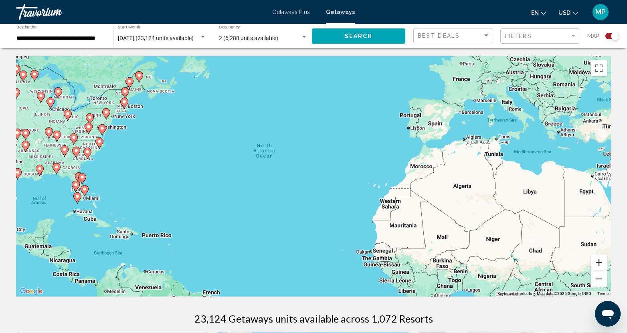
click at [598, 263] on button "Zoom in" at bounding box center [599, 263] width 16 height 16
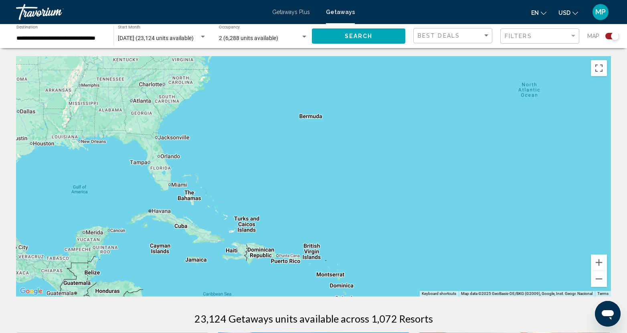
drag, startPoint x: 83, startPoint y: 224, endPoint x: 407, endPoint y: 187, distance: 325.7
click at [407, 187] on div "To activate drag with keyboard, press Alt + Enter. Once in keyboard drag state,…" at bounding box center [313, 176] width 595 height 241
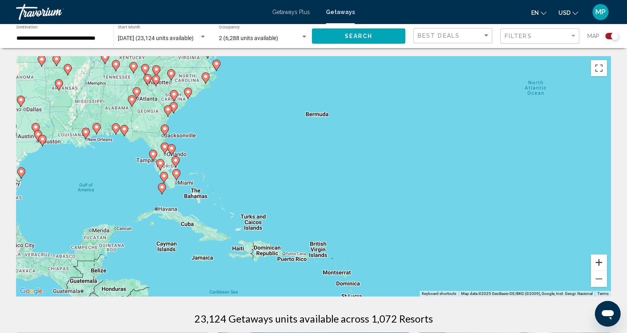
click at [598, 264] on button "Zoom in" at bounding box center [599, 263] width 16 height 16
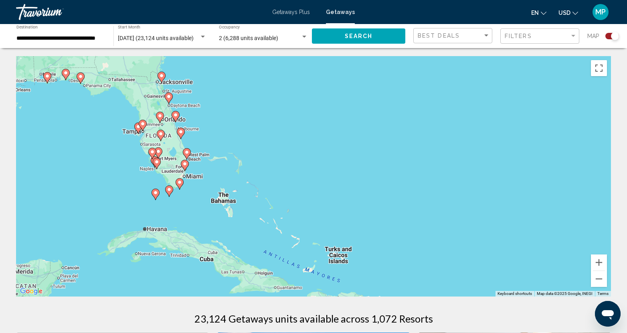
drag, startPoint x: 166, startPoint y: 188, endPoint x: 259, endPoint y: 177, distance: 92.9
click at [259, 177] on div "To activate drag with keyboard, press Alt + Enter. Once in keyboard drag state,…" at bounding box center [313, 176] width 595 height 241
click at [601, 262] on button "Zoom in" at bounding box center [599, 263] width 16 height 16
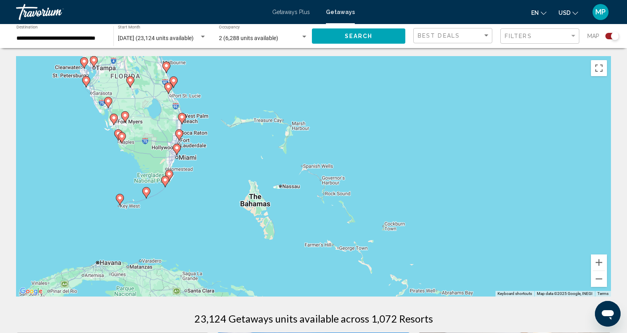
drag, startPoint x: 287, startPoint y: 186, endPoint x: 410, endPoint y: 168, distance: 124.5
click at [410, 168] on div "To activate drag with keyboard, press Alt + Enter. Once in keyboard drag state,…" at bounding box center [313, 176] width 595 height 241
click at [598, 261] on button "Zoom in" at bounding box center [599, 263] width 16 height 16
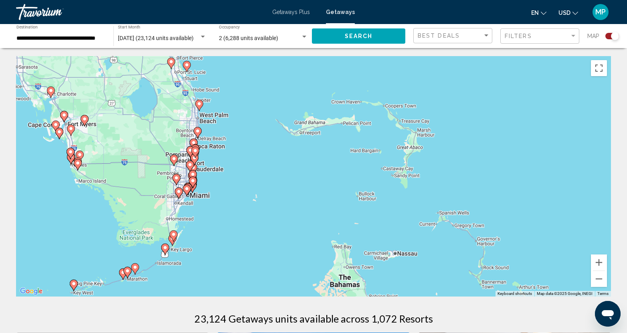
drag, startPoint x: 105, startPoint y: 154, endPoint x: 254, endPoint y: 212, distance: 160.2
click at [254, 212] on div "To activate drag with keyboard, press Alt + Enter. Once in keyboard drag state,…" at bounding box center [313, 176] width 595 height 241
click at [563, 33] on div "Filters" at bounding box center [537, 36] width 65 height 6
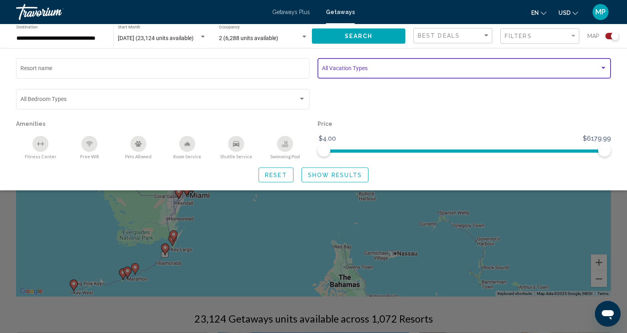
click at [331, 69] on span "Search widget" at bounding box center [461, 70] width 278 height 6
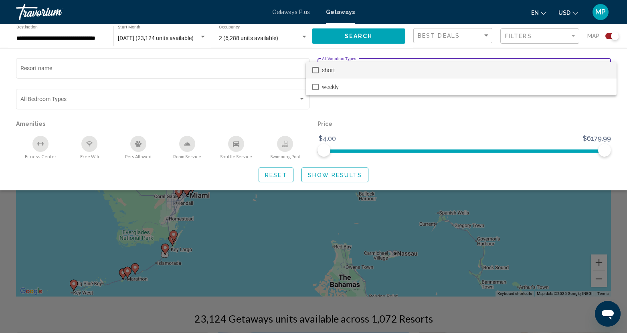
click at [319, 70] on mat-option "short" at bounding box center [461, 70] width 311 height 17
click at [331, 176] on div at bounding box center [313, 166] width 627 height 333
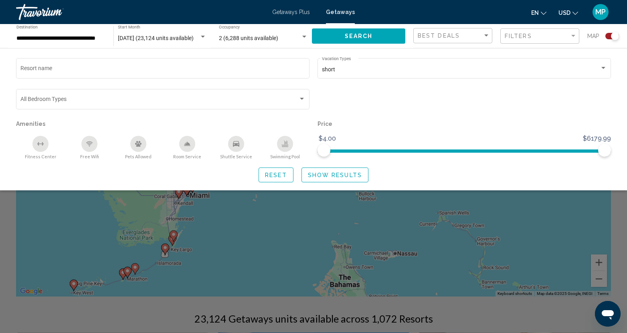
click at [331, 176] on span "Show Results" at bounding box center [335, 175] width 54 height 6
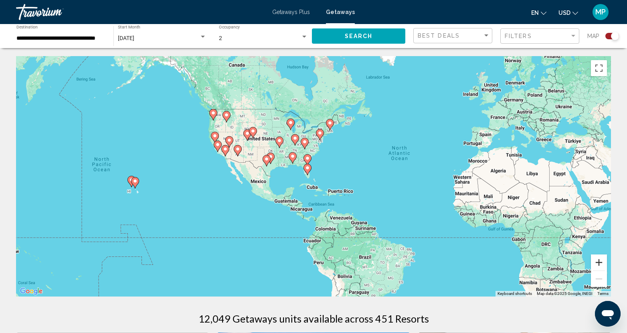
click at [594, 263] on button "Zoom in" at bounding box center [599, 263] width 16 height 16
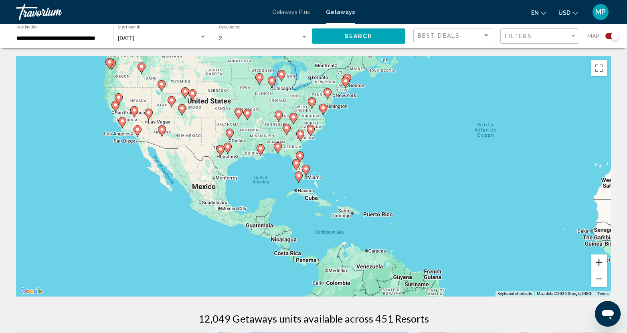
click at [595, 263] on button "Zoom in" at bounding box center [599, 263] width 16 height 16
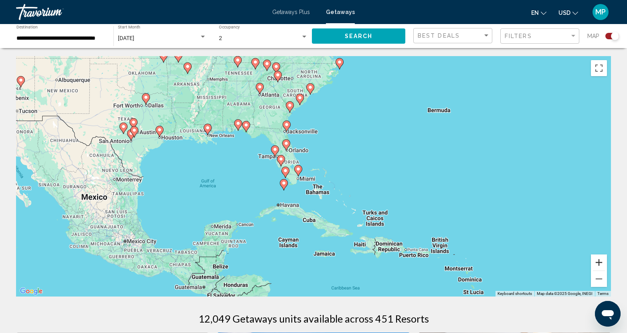
click at [597, 262] on button "Zoom in" at bounding box center [599, 263] width 16 height 16
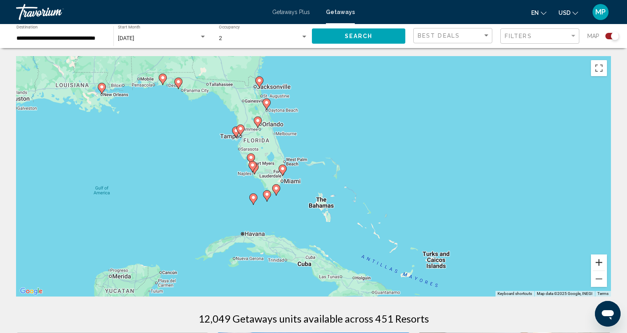
click at [597, 262] on button "Zoom in" at bounding box center [599, 263] width 16 height 16
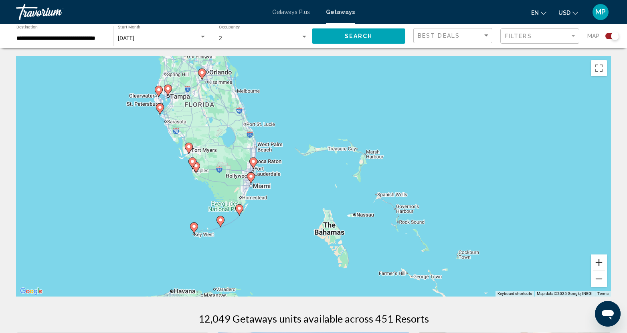
click at [597, 262] on button "Zoom in" at bounding box center [599, 263] width 16 height 16
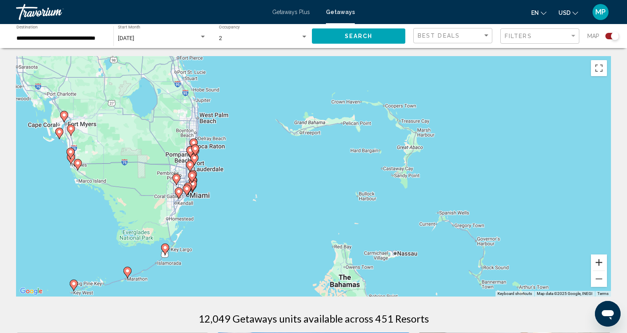
click at [597, 262] on button "Zoom in" at bounding box center [599, 263] width 16 height 16
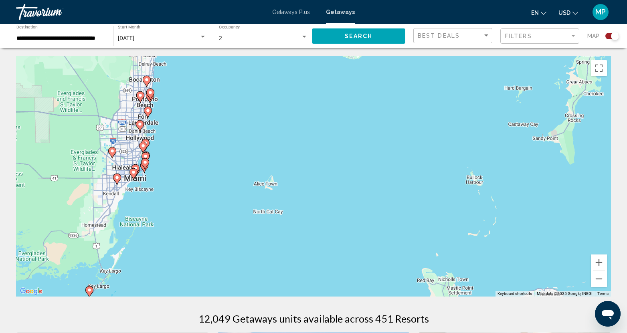
drag, startPoint x: 140, startPoint y: 193, endPoint x: 221, endPoint y: 154, distance: 90.0
click at [221, 154] on div "To activate drag with keyboard, press Alt + Enter. Once in keyboard drag state,…" at bounding box center [313, 176] width 595 height 241
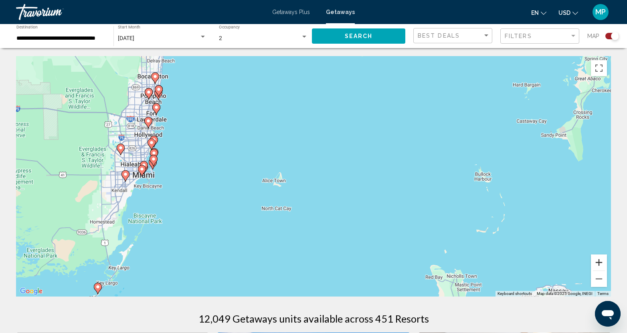
click at [595, 263] on button "Zoom in" at bounding box center [599, 263] width 16 height 16
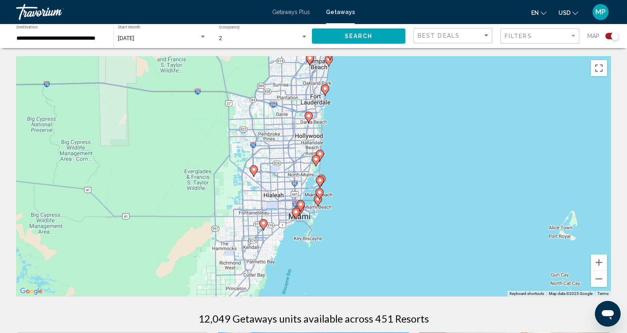
drag, startPoint x: 95, startPoint y: 139, endPoint x: 424, endPoint y: 182, distance: 332.5
click at [424, 182] on div "To activate drag with keyboard, press Alt + Enter. Once in keyboard drag state,…" at bounding box center [313, 176] width 595 height 241
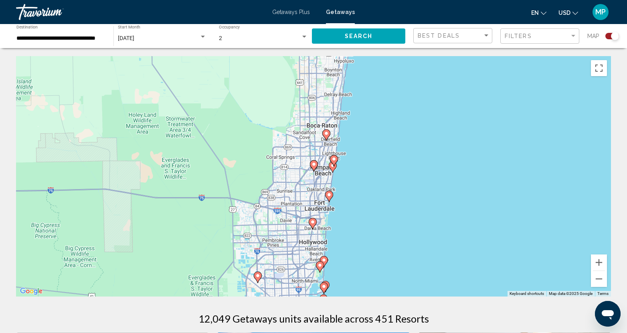
drag, startPoint x: 353, startPoint y: 107, endPoint x: 357, endPoint y: 215, distance: 107.5
click at [357, 215] on div "To activate drag with keyboard, press Alt + Enter. Once in keyboard drag state,…" at bounding box center [313, 176] width 595 height 241
click at [599, 265] on button "Zoom in" at bounding box center [599, 263] width 16 height 16
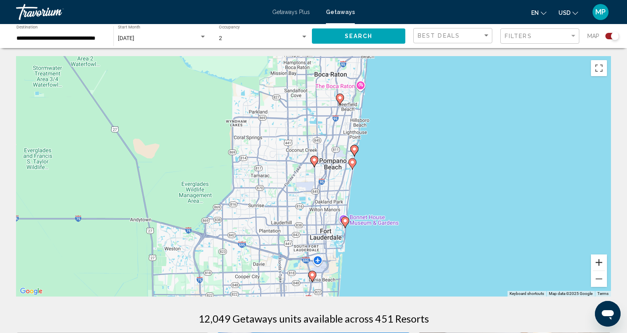
click at [599, 264] on button "Zoom in" at bounding box center [599, 263] width 16 height 16
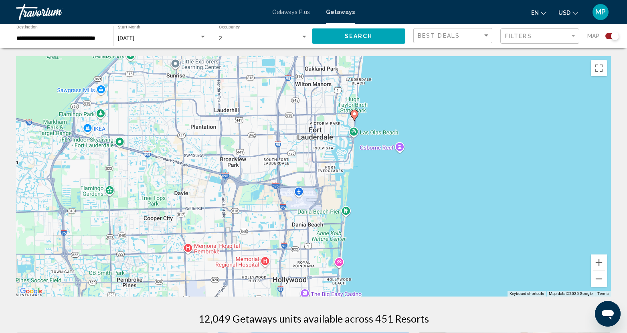
drag, startPoint x: 450, startPoint y: 265, endPoint x: 427, endPoint y: 100, distance: 166.8
click at [427, 101] on div "To activate drag with keyboard, press Alt + Enter. Once in keyboard drag state,…" at bounding box center [313, 176] width 595 height 241
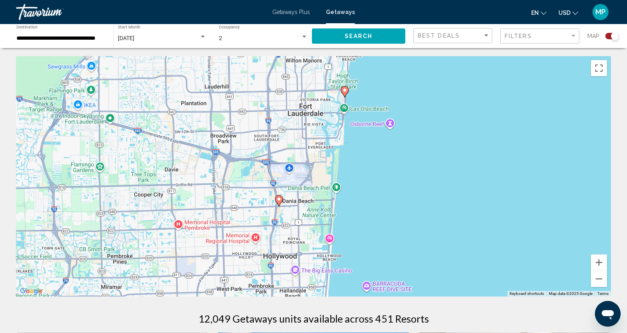
drag, startPoint x: 460, startPoint y: 232, endPoint x: 450, endPoint y: 214, distance: 20.3
click at [450, 214] on div "To activate drag with keyboard, press Alt + Enter. Once in keyboard drag state,…" at bounding box center [313, 176] width 595 height 241
click at [347, 92] on image "Main content" at bounding box center [344, 90] width 5 height 5
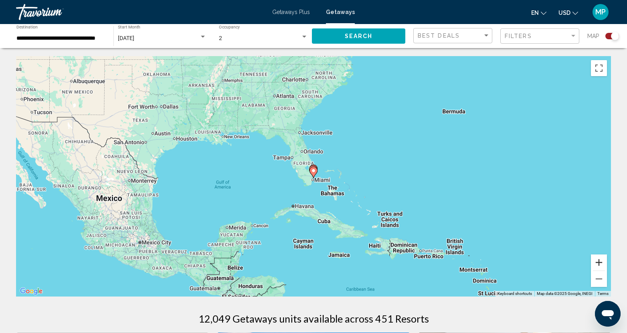
click at [600, 261] on button "Zoom in" at bounding box center [599, 263] width 16 height 16
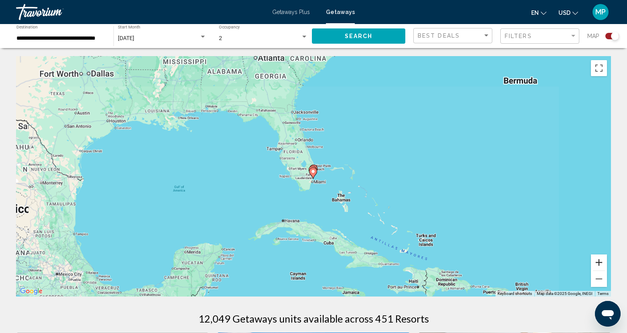
click at [600, 261] on button "Zoom in" at bounding box center [599, 263] width 16 height 16
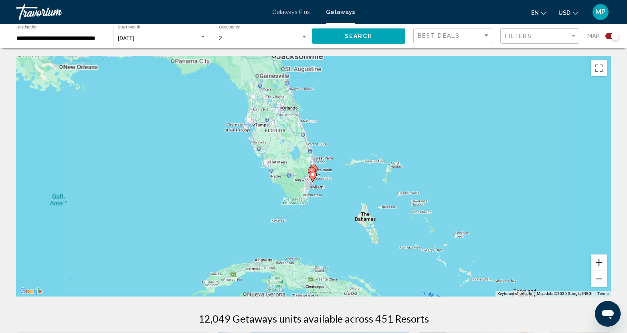
click at [600, 261] on button "Zoom in" at bounding box center [599, 263] width 16 height 16
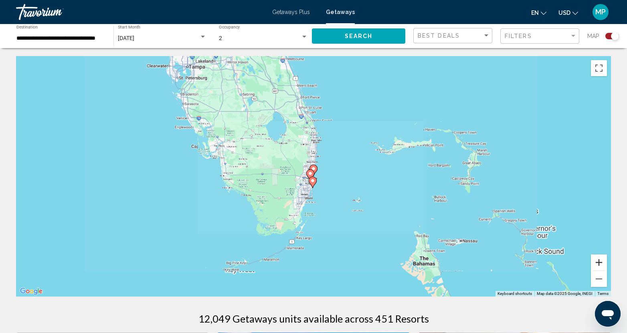
click at [600, 261] on button "Zoom in" at bounding box center [599, 263] width 16 height 16
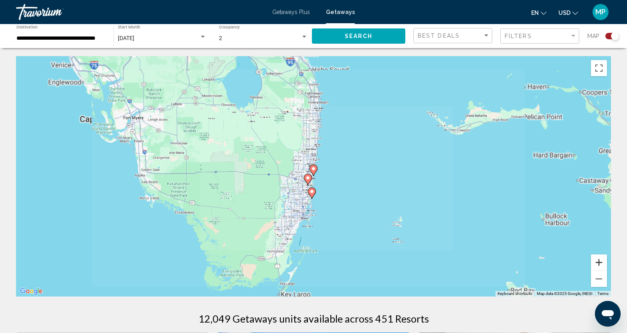
click at [600, 261] on button "Zoom in" at bounding box center [599, 263] width 16 height 16
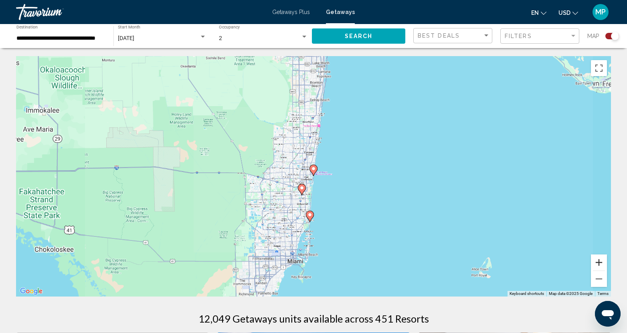
click at [600, 261] on button "Zoom in" at bounding box center [599, 263] width 16 height 16
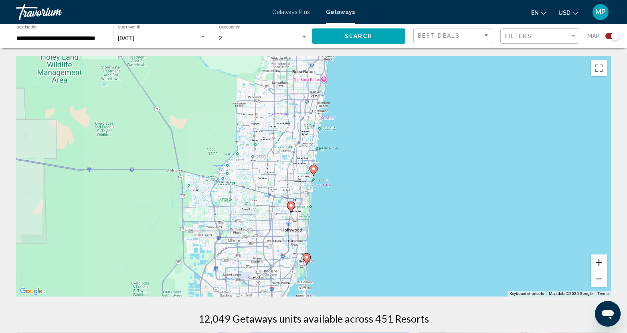
click at [600, 261] on button "Zoom in" at bounding box center [599, 263] width 16 height 16
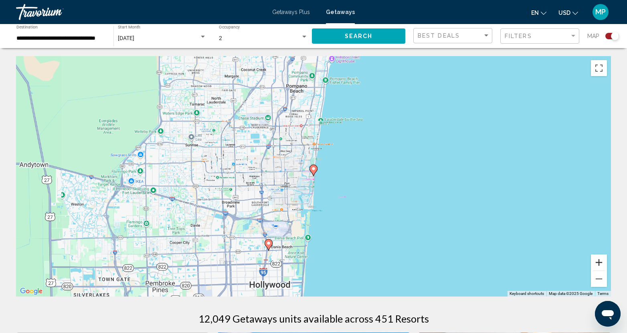
click at [600, 262] on button "Zoom in" at bounding box center [599, 263] width 16 height 16
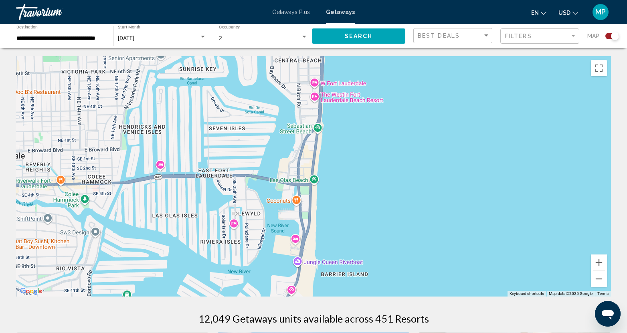
drag, startPoint x: 451, startPoint y: 239, endPoint x: 455, endPoint y: 113, distance: 125.2
click at [455, 114] on div "To activate drag with keyboard, press Alt + Enter. Once in keyboard drag state,…" at bounding box center [313, 176] width 595 height 241
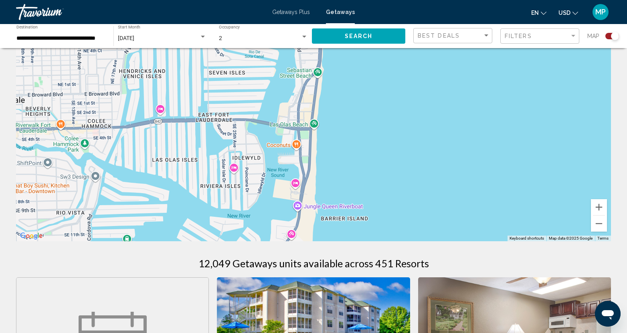
scroll to position [80, 0]
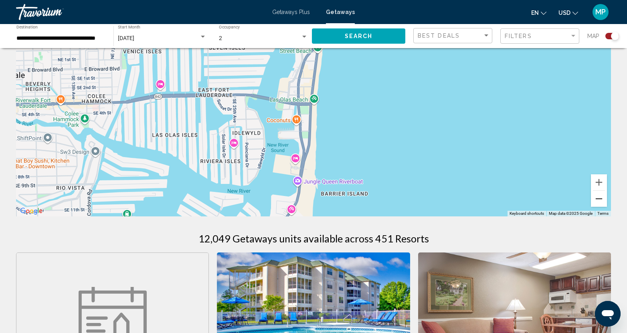
click at [599, 200] on button "Zoom out" at bounding box center [599, 199] width 16 height 16
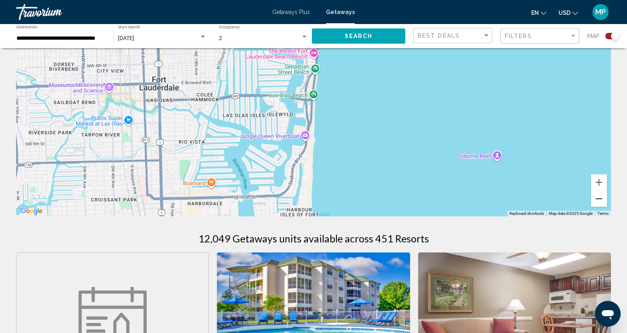
click at [599, 200] on button "Zoom out" at bounding box center [599, 199] width 16 height 16
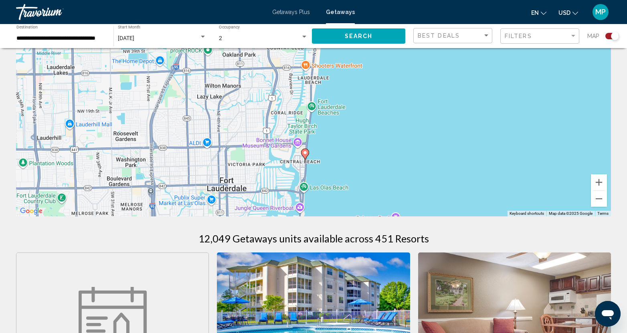
drag, startPoint x: 336, startPoint y: 148, endPoint x: 326, endPoint y: 248, distance: 99.9
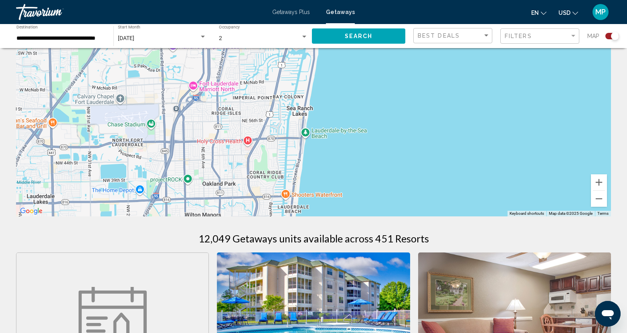
drag, startPoint x: 397, startPoint y: 97, endPoint x: 377, endPoint y: 223, distance: 127.1
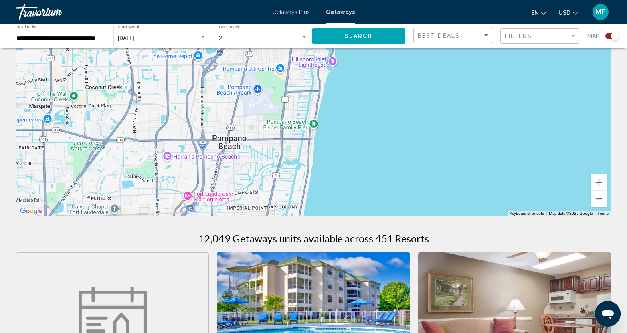
drag, startPoint x: 395, startPoint y: 87, endPoint x: 389, endPoint y: 198, distance: 111.2
click at [389, 198] on div "To activate drag with keyboard, press Alt + Enter. Once in keyboard drag state,…" at bounding box center [313, 96] width 595 height 241
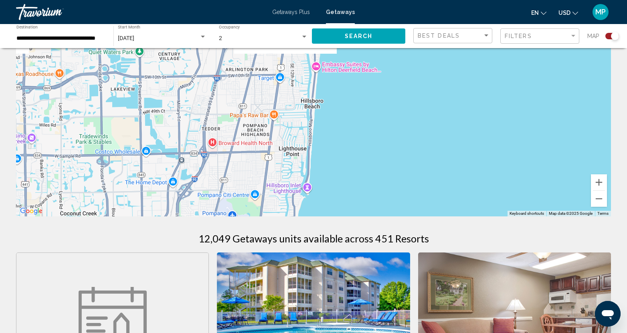
drag, startPoint x: 387, startPoint y: 105, endPoint x: 360, endPoint y: 246, distance: 143.6
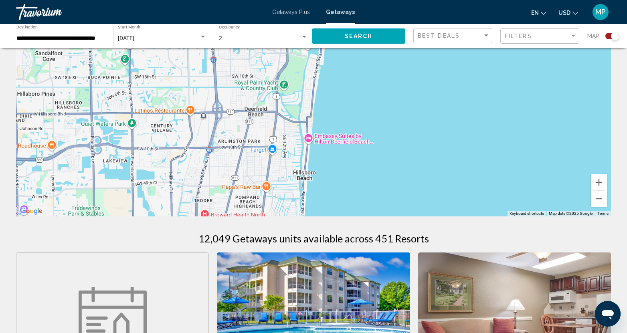
drag, startPoint x: 383, startPoint y: 144, endPoint x: 373, endPoint y: 211, distance: 67.7
click at [373, 211] on div "To activate drag with keyboard, press Alt + Enter. Once in keyboard drag state,…" at bounding box center [313, 96] width 595 height 241
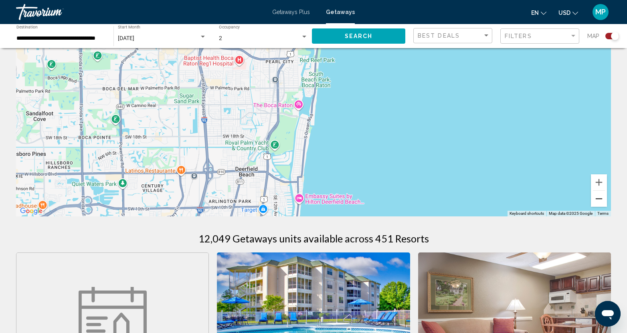
click at [601, 200] on button "Zoom out" at bounding box center [599, 199] width 16 height 16
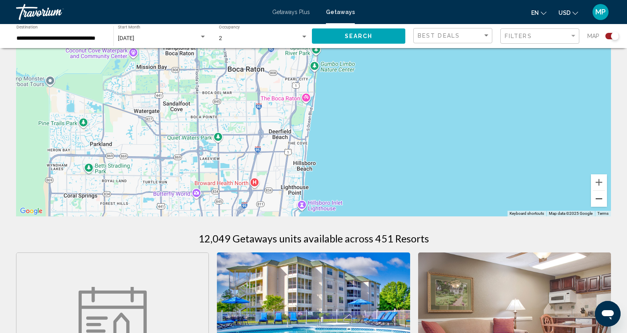
click at [601, 200] on button "Zoom out" at bounding box center [599, 199] width 16 height 16
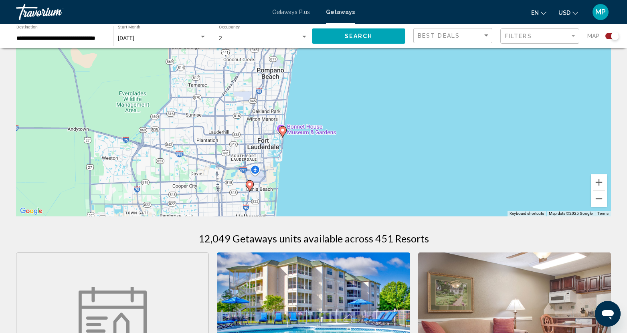
drag, startPoint x: 350, startPoint y: 164, endPoint x: 340, endPoint y: 70, distance: 95.2
click at [340, 73] on div "To activate drag with keyboard, press Alt + Enter. Once in keyboard drag state,…" at bounding box center [313, 96] width 595 height 241
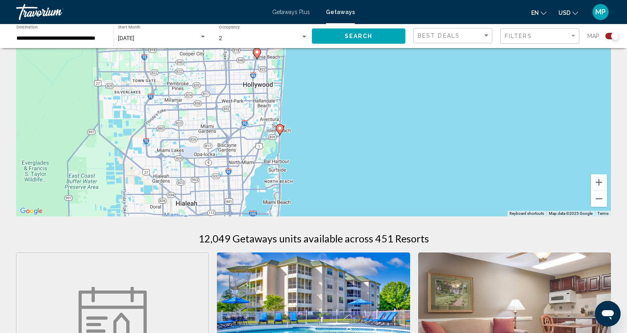
drag, startPoint x: 312, startPoint y: 209, endPoint x: 323, endPoint y: 89, distance: 120.4
click at [323, 89] on div "To activate drag with keyboard, press Alt + Enter. Once in keyboard drag state,…" at bounding box center [313, 96] width 595 height 241
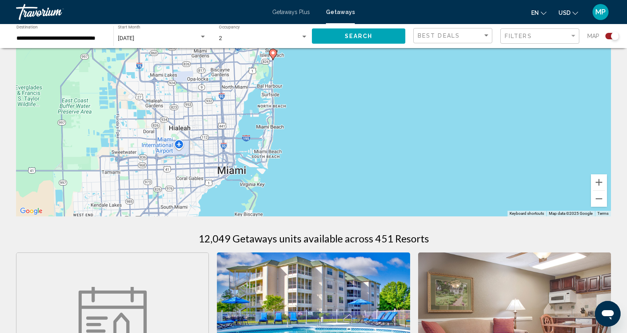
drag, startPoint x: 331, startPoint y: 170, endPoint x: 324, endPoint y: 106, distance: 64.2
click at [324, 106] on div "To activate drag with keyboard, press Alt + Enter. Once in keyboard drag state,…" at bounding box center [313, 96] width 595 height 241
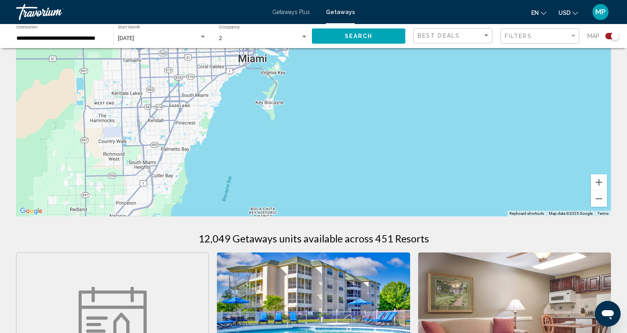
drag, startPoint x: 329, startPoint y: 198, endPoint x: 388, endPoint y: 67, distance: 144.7
click at [388, 67] on div "To activate drag with keyboard, press Alt + Enter. Once in keyboard drag state,…" at bounding box center [313, 96] width 595 height 241
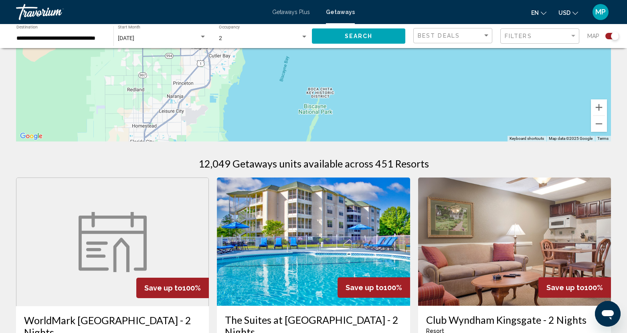
scroll to position [160, 0]
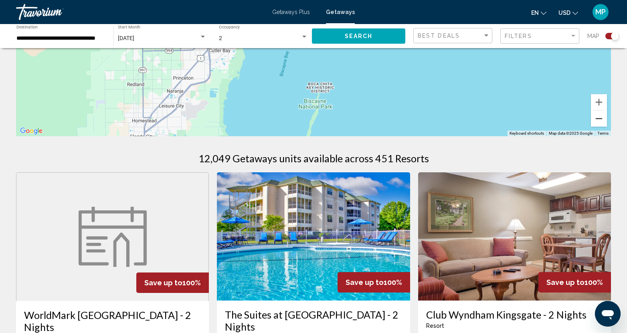
click at [597, 121] on button "Zoom out" at bounding box center [599, 119] width 16 height 16
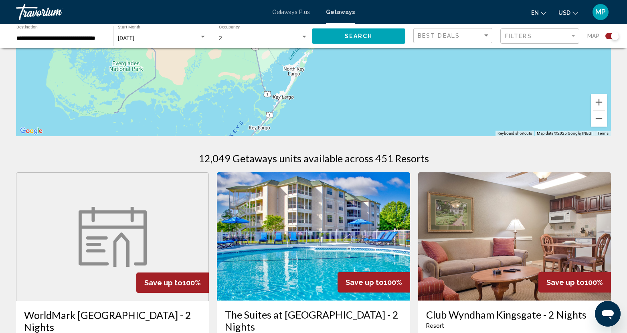
drag, startPoint x: 312, startPoint y: 117, endPoint x: 334, endPoint y: 51, distance: 70.0
click at [334, 51] on div "To activate drag with keyboard, press Alt + Enter. Once in keyboard drag state,…" at bounding box center [313, 16] width 595 height 241
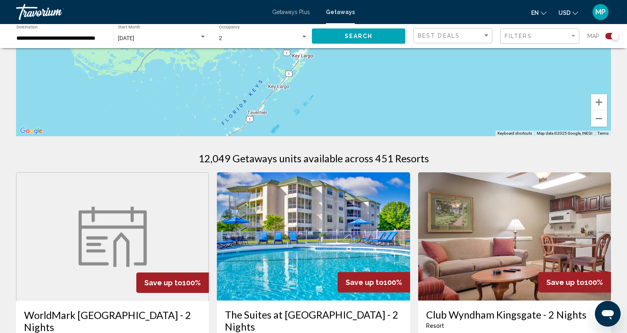
drag, startPoint x: 362, startPoint y: 98, endPoint x: 558, endPoint y: 86, distance: 196.1
click at [381, 54] on div "To activate drag with keyboard, press Alt + Enter. Once in keyboard drag state,…" at bounding box center [313, 16] width 595 height 241
click at [596, 119] on button "Zoom out" at bounding box center [599, 119] width 16 height 16
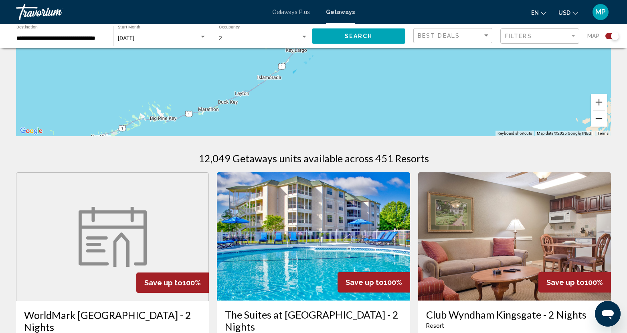
click at [596, 119] on button "Zoom out" at bounding box center [599, 119] width 16 height 16
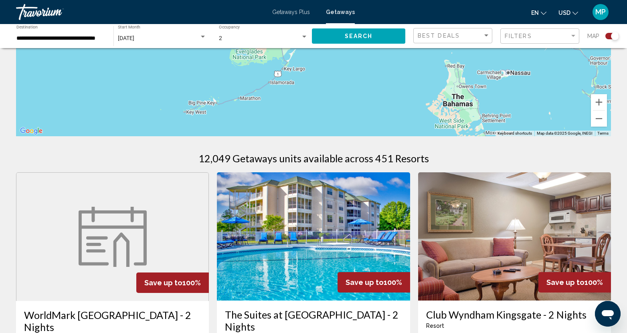
drag, startPoint x: 301, startPoint y: 103, endPoint x: 279, endPoint y: 137, distance: 40.6
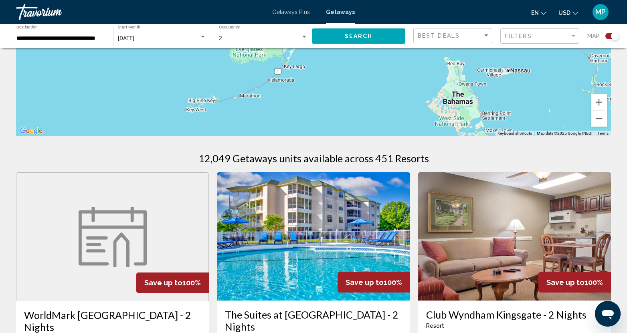
click at [343, 16] on div "Getaways Plus Getaways en English Español Français Italiano Português русский U…" at bounding box center [313, 12] width 627 height 17
click at [336, 113] on div "To activate drag with keyboard, press Alt + Enter. Once in keyboard drag state,…" at bounding box center [313, 16] width 595 height 241
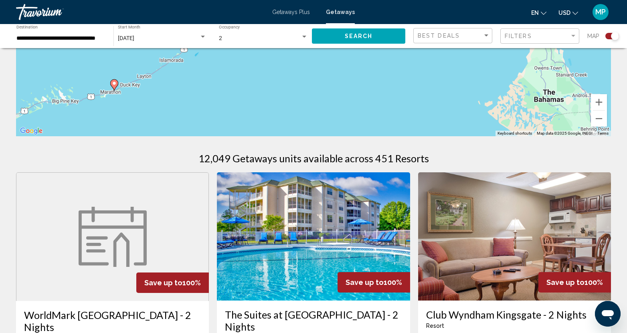
drag, startPoint x: 259, startPoint y: 90, endPoint x: 227, endPoint y: 108, distance: 37.2
click at [227, 108] on div "To activate drag with keyboard, press Alt + Enter. Once in keyboard drag state,…" at bounding box center [313, 16] width 595 height 241
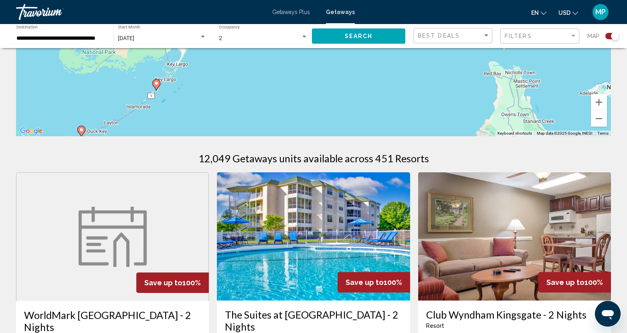
drag, startPoint x: 281, startPoint y: 74, endPoint x: 248, endPoint y: 117, distance: 54.5
click at [248, 117] on div "To activate drag with keyboard, press Alt + Enter. Once in keyboard drag state,…" at bounding box center [313, 16] width 595 height 241
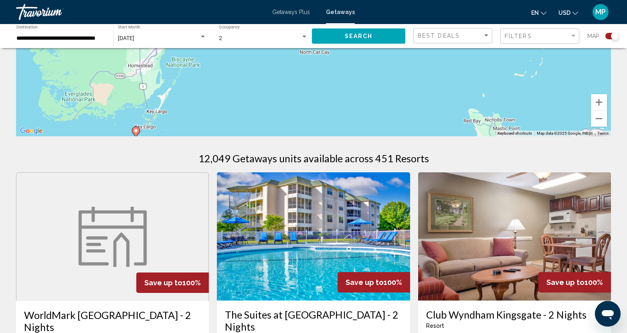
drag, startPoint x: 280, startPoint y: 88, endPoint x: 269, endPoint y: 122, distance: 35.6
click at [269, 122] on div "To activate drag with keyboard, press Alt + Enter. Once in keyboard drag state,…" at bounding box center [313, 16] width 595 height 241
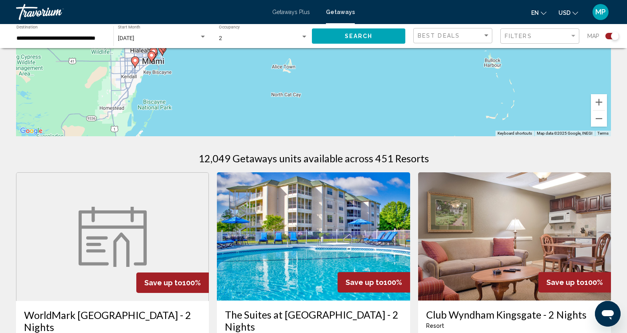
drag, startPoint x: 276, startPoint y: 77, endPoint x: 241, endPoint y: 124, distance: 57.9
click at [241, 124] on div "To activate drag with keyboard, press Alt + Enter. Once in keyboard drag state,…" at bounding box center [313, 16] width 595 height 241
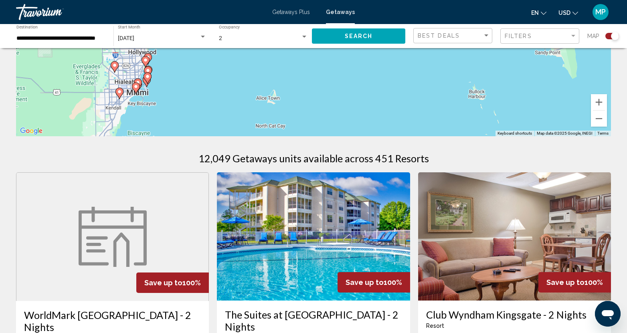
drag, startPoint x: 213, startPoint y: 77, endPoint x: 209, endPoint y: 103, distance: 26.4
click at [209, 103] on div "To activate drag with keyboard, press Alt + Enter. Once in keyboard drag state,…" at bounding box center [313, 16] width 595 height 241
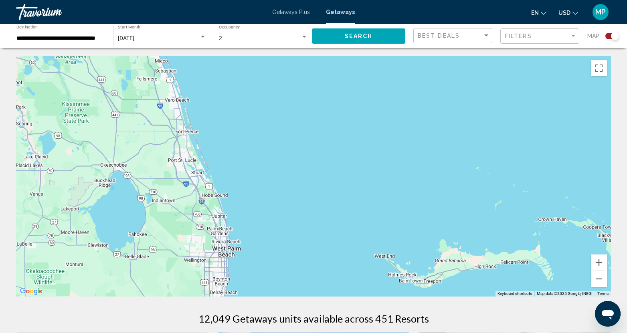
drag, startPoint x: 210, startPoint y: 99, endPoint x: 279, endPoint y: 252, distance: 168.0
click at [279, 252] on div "To activate drag with keyboard, press Alt + Enter. Once in keyboard drag state,…" at bounding box center [313, 176] width 595 height 241
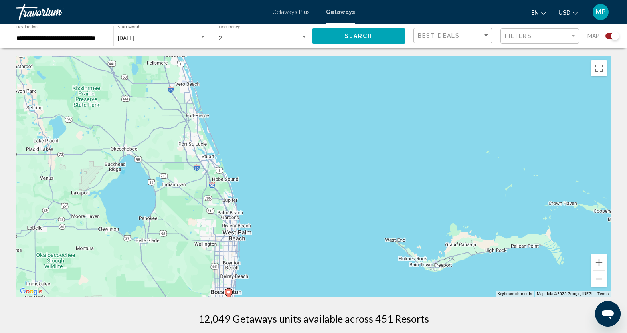
drag, startPoint x: 241, startPoint y: 140, endPoint x: 234, endPoint y: 57, distance: 83.0
click at [234, 61] on div "To activate drag with keyboard, press Alt + Enter. Once in keyboard drag state,…" at bounding box center [313, 176] width 595 height 241
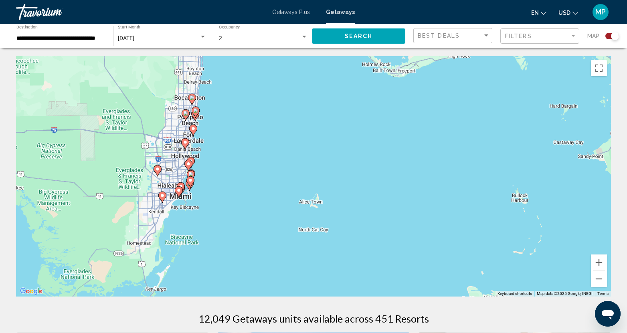
drag, startPoint x: 265, startPoint y: 225, endPoint x: 255, endPoint y: 138, distance: 86.9
click at [255, 138] on div "To activate drag with keyboard, press Alt + Enter. Once in keyboard drag state,…" at bounding box center [313, 176] width 595 height 241
click at [601, 265] on button "Zoom in" at bounding box center [599, 263] width 16 height 16
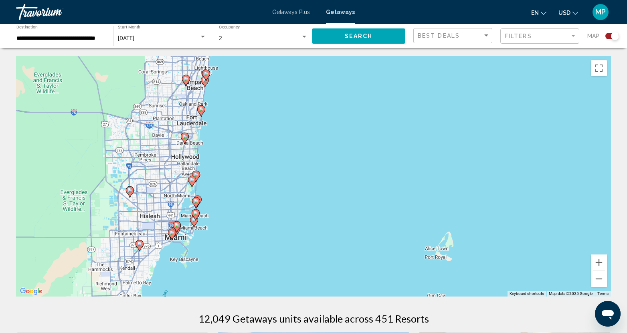
drag, startPoint x: 144, startPoint y: 138, endPoint x: 273, endPoint y: 160, distance: 131.4
click at [273, 160] on div "To activate drag with keyboard, press Alt + Enter. Once in keyboard drag state,…" at bounding box center [313, 176] width 595 height 241
click at [201, 111] on image "Main content" at bounding box center [201, 109] width 5 height 5
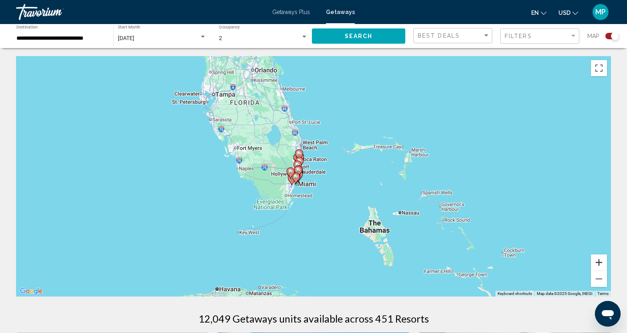
click at [599, 260] on button "Zoom in" at bounding box center [599, 263] width 16 height 16
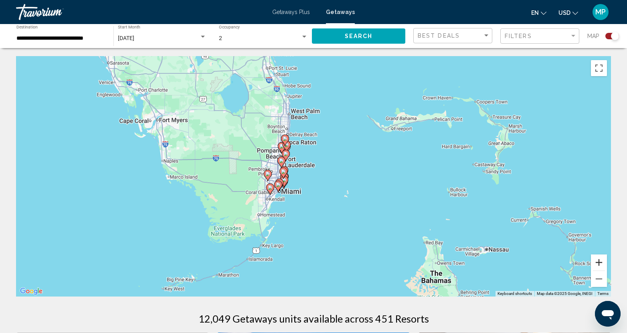
click at [599, 264] on button "Zoom in" at bounding box center [599, 263] width 16 height 16
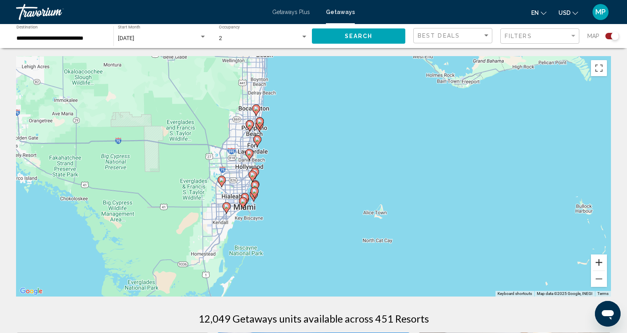
click at [599, 264] on button "Zoom in" at bounding box center [599, 263] width 16 height 16
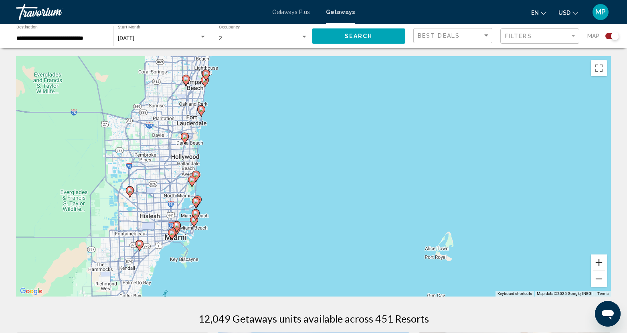
click at [599, 264] on button "Zoom in" at bounding box center [599, 263] width 16 height 16
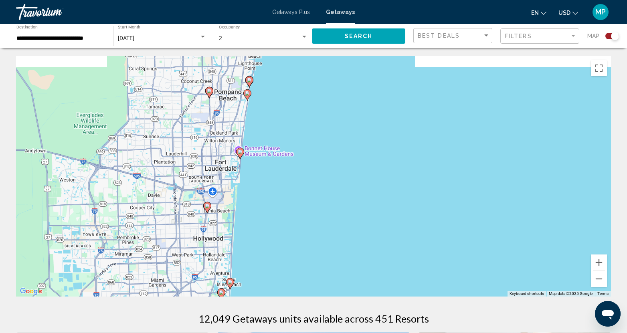
drag, startPoint x: 125, startPoint y: 107, endPoint x: 278, endPoint y: 209, distance: 184.0
click at [278, 209] on div "To activate drag with keyboard, press Alt + Enter. Once in keyboard drag state,…" at bounding box center [313, 176] width 595 height 241
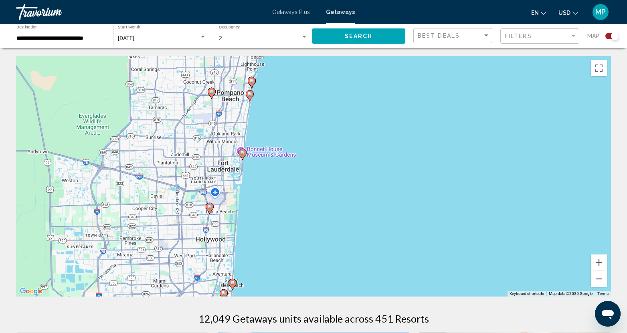
click at [242, 154] on image "Main content" at bounding box center [242, 152] width 5 height 5
type input "**********"
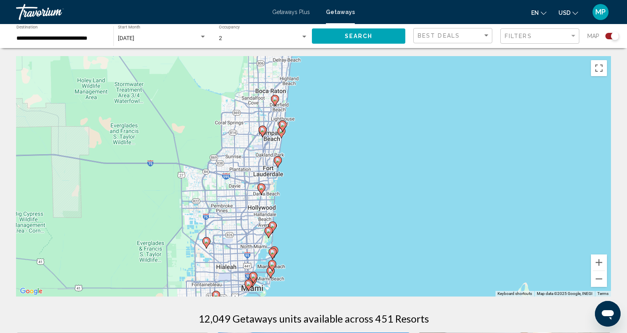
click at [277, 164] on icon "Main content" at bounding box center [277, 162] width 7 height 10
click at [277, 164] on div "To navigate, press the arrow keys. To activate drag with keyboard, press Alt + …" at bounding box center [313, 176] width 595 height 241
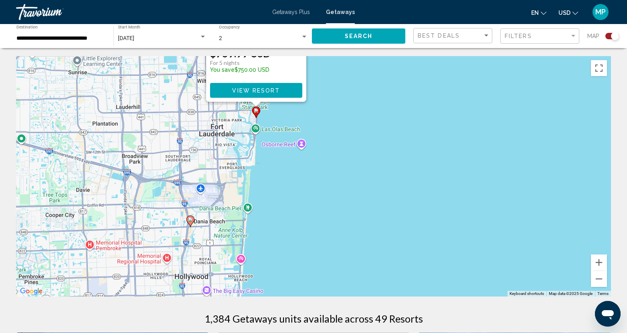
drag, startPoint x: 398, startPoint y: 227, endPoint x: 421, endPoint y: 178, distance: 53.8
click at [421, 178] on div "To activate drag with keyboard, press Alt + Enter. Once in keyboard drag state,…" at bounding box center [313, 176] width 595 height 241
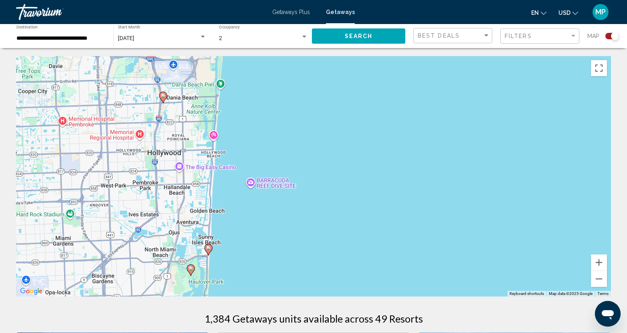
drag, startPoint x: 362, startPoint y: 258, endPoint x: 337, endPoint y: 144, distance: 116.6
click at [337, 144] on div "To activate drag with keyboard, press Alt + Enter. Once in keyboard drag state,…" at bounding box center [313, 176] width 595 height 241
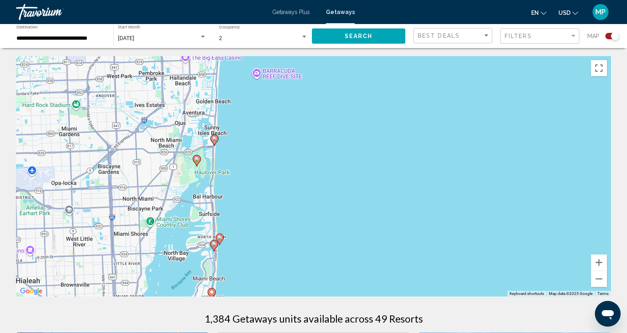
drag, startPoint x: 340, startPoint y: 269, endPoint x: 347, endPoint y: 146, distance: 124.1
click at [347, 146] on div "To activate drag with keyboard, press Alt + Enter. Once in keyboard drag state,…" at bounding box center [313, 176] width 595 height 241
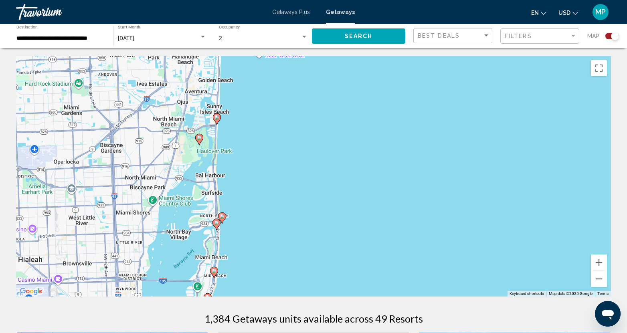
click at [217, 120] on icon "Main content" at bounding box center [216, 119] width 7 height 10
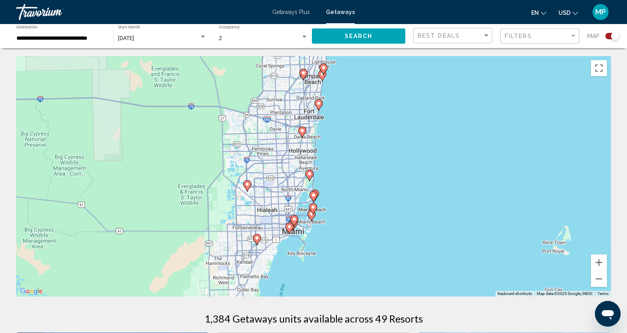
click at [314, 193] on image "Main content" at bounding box center [313, 195] width 5 height 5
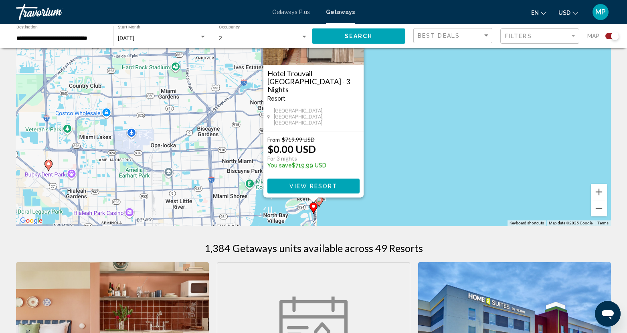
scroll to position [80, 0]
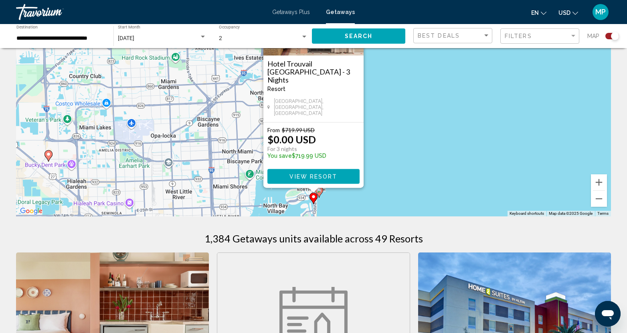
click at [437, 140] on div "To activate drag with keyboard, press Alt + Enter. Once in keyboard drag state,…" at bounding box center [313, 96] width 595 height 241
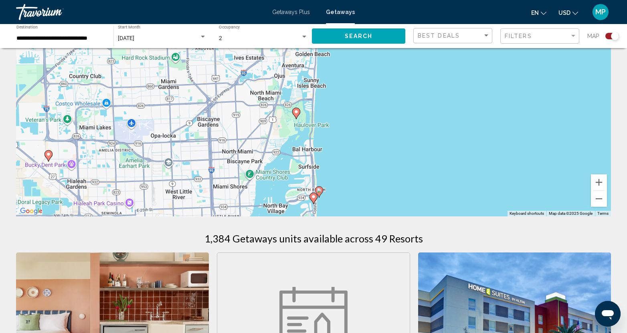
click at [318, 188] on image "Main content" at bounding box center [319, 190] width 5 height 5
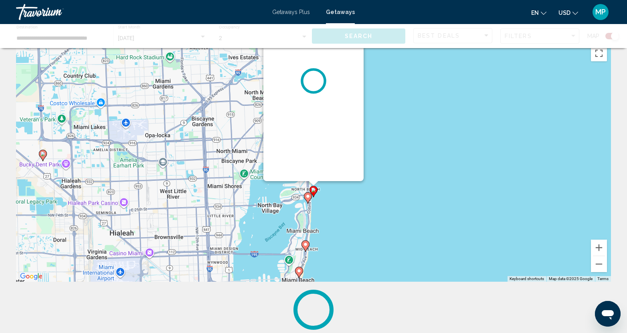
scroll to position [0, 0]
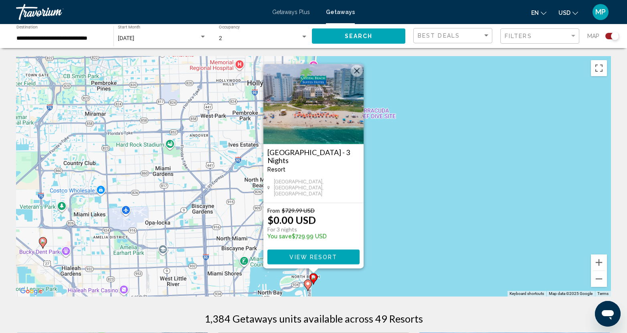
click at [425, 185] on div "To activate drag with keyboard, press Alt + Enter. Once in keyboard drag state,…" at bounding box center [313, 176] width 595 height 241
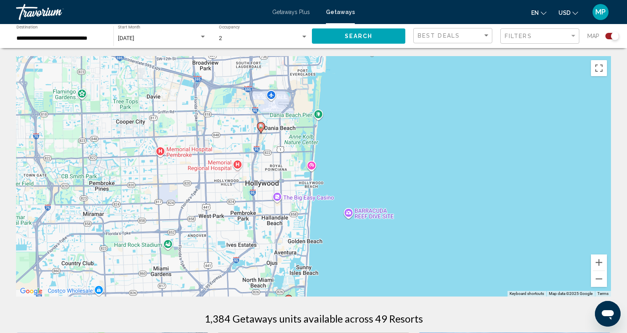
drag, startPoint x: 384, startPoint y: 145, endPoint x: 377, endPoint y: 265, distance: 120.5
click at [377, 265] on div "To activate drag with keyboard, press Alt + Enter. Once in keyboard drag state,…" at bounding box center [313, 176] width 595 height 241
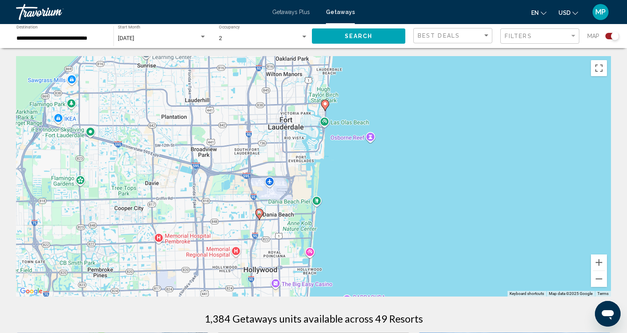
drag, startPoint x: 359, startPoint y: 140, endPoint x: 363, endPoint y: 224, distance: 84.7
click at [363, 224] on div "To activate drag with keyboard, press Alt + Enter. Once in keyboard drag state,…" at bounding box center [313, 176] width 595 height 241
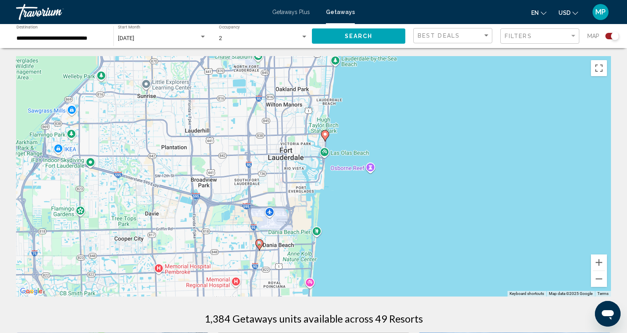
click at [327, 135] on image "Main content" at bounding box center [325, 134] width 5 height 5
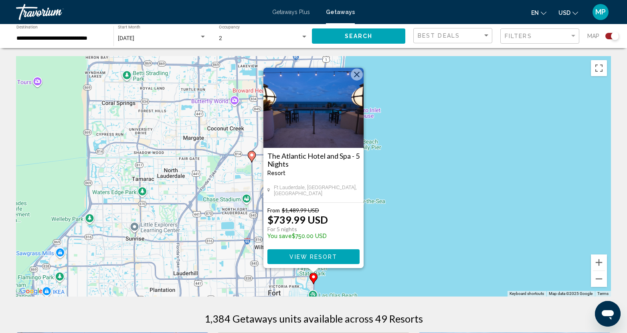
click at [353, 76] on button "Close" at bounding box center [357, 75] width 12 height 12
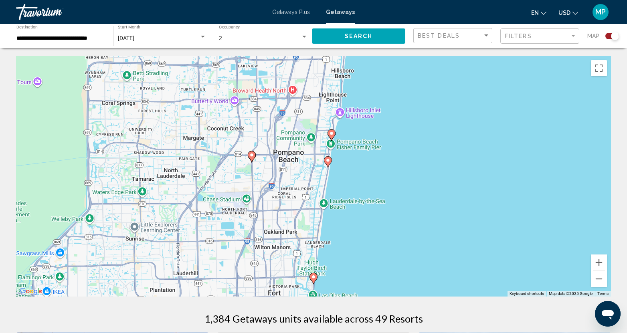
click at [328, 162] on image "Main content" at bounding box center [328, 160] width 5 height 5
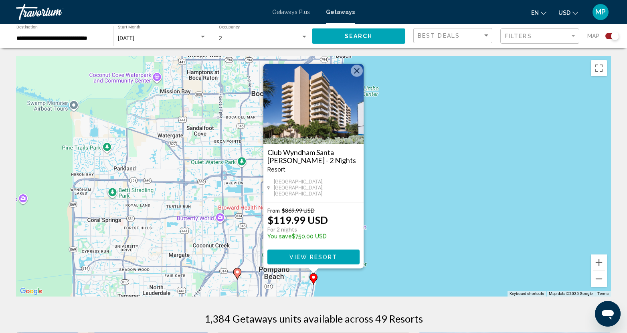
click at [406, 167] on div "To activate drag with keyboard, press Alt + Enter. Once in keyboard drag state,…" at bounding box center [313, 176] width 595 height 241
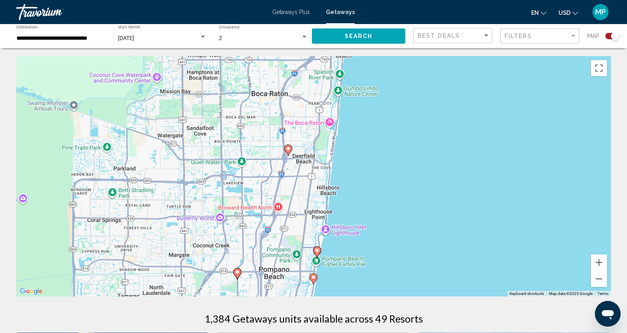
click at [317, 249] on image "Main content" at bounding box center [317, 250] width 5 height 5
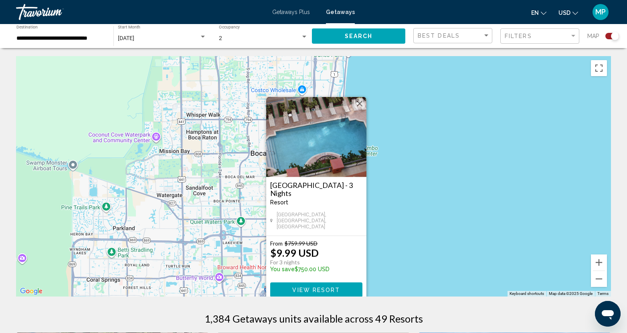
drag, startPoint x: 403, startPoint y: 192, endPoint x: 406, endPoint y: 227, distance: 34.6
click at [406, 227] on div "To activate drag with keyboard, press Alt + Enter. Once in keyboard drag state,…" at bounding box center [313, 176] width 595 height 241
click at [409, 225] on div "To activate drag with keyboard, press Alt + Enter. Once in keyboard drag state,…" at bounding box center [313, 176] width 595 height 241
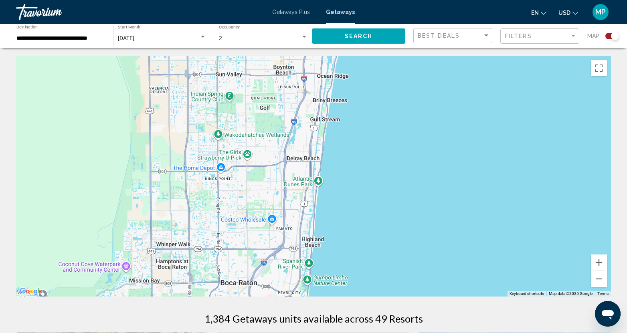
drag, startPoint x: 405, startPoint y: 158, endPoint x: 373, endPoint y: 292, distance: 137.3
click at [373, 293] on div "To activate drag with keyboard, press Alt + Enter. Once in keyboard drag state,…" at bounding box center [313, 176] width 595 height 241
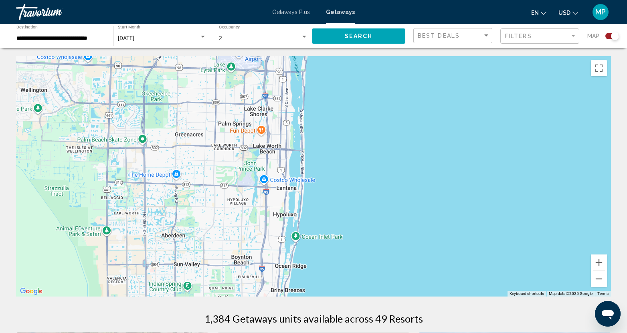
drag, startPoint x: 377, startPoint y: 99, endPoint x: 335, endPoint y: 286, distance: 191.1
click at [335, 286] on div "To activate drag with keyboard, press Alt + Enter. Once in keyboard drag state,…" at bounding box center [313, 176] width 595 height 241
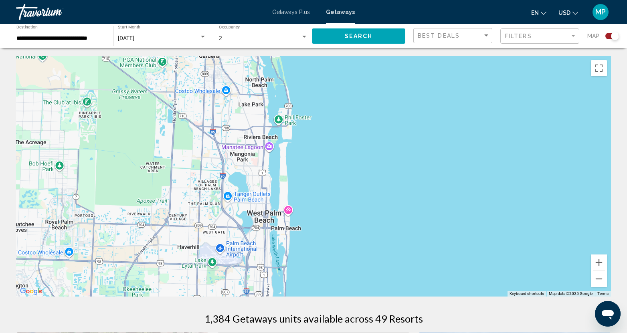
drag, startPoint x: 357, startPoint y: 114, endPoint x: 340, endPoint y: 304, distance: 191.3
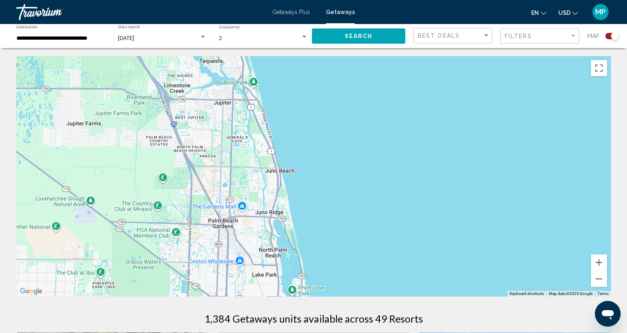
drag, startPoint x: 358, startPoint y: 115, endPoint x: 366, endPoint y: 267, distance: 151.8
click at [372, 284] on div "Main content" at bounding box center [313, 176] width 595 height 241
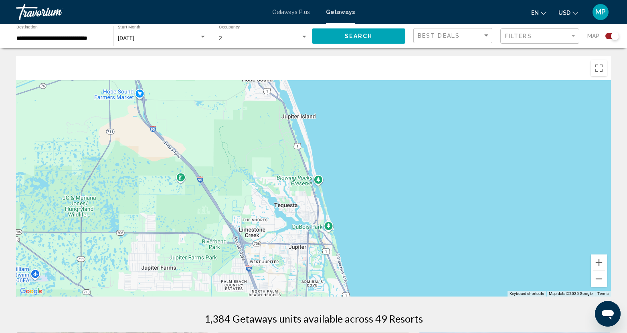
drag, startPoint x: 322, startPoint y: 126, endPoint x: 386, endPoint y: 277, distance: 163.9
click at [387, 277] on div "Main content" at bounding box center [313, 176] width 595 height 241
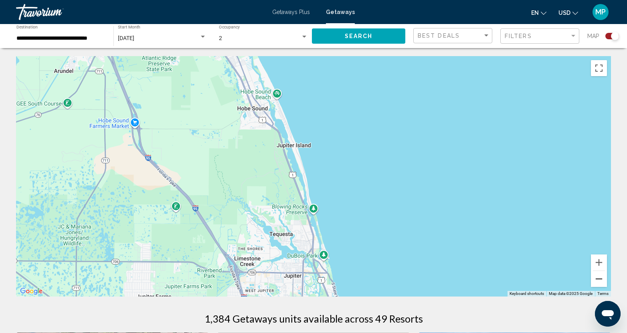
click at [598, 286] on button "Zoom out" at bounding box center [599, 279] width 16 height 16
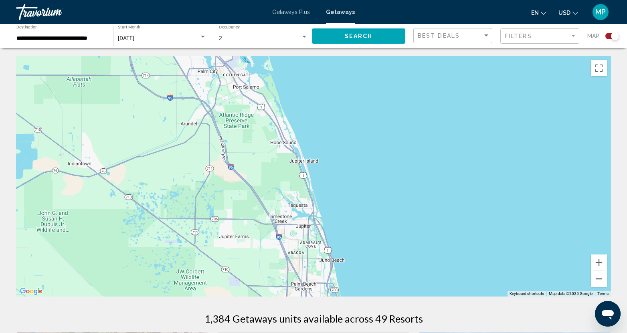
click at [598, 284] on button "Zoom out" at bounding box center [599, 279] width 16 height 16
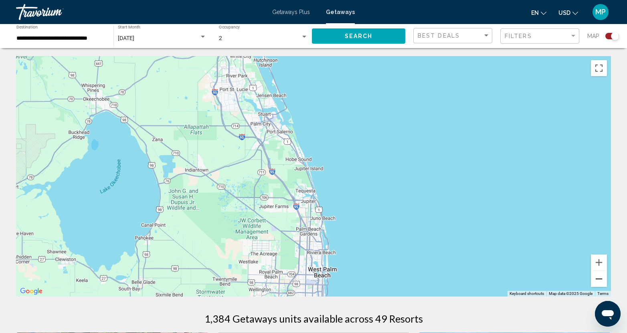
click at [598, 281] on button "Zoom out" at bounding box center [599, 279] width 16 height 16
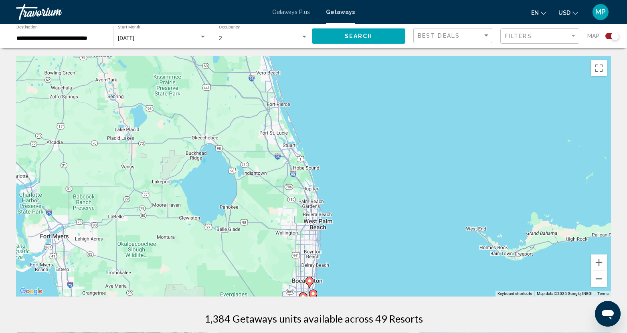
click at [598, 281] on button "Zoom out" at bounding box center [599, 279] width 16 height 16
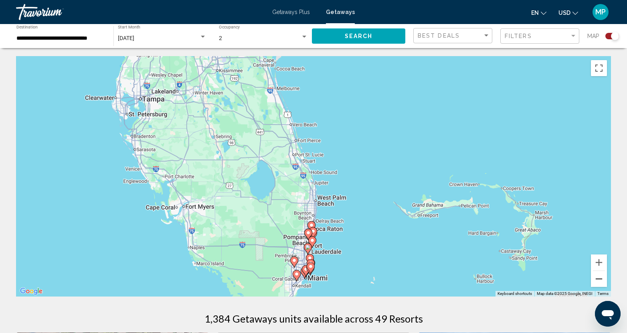
click at [598, 284] on button "Zoom out" at bounding box center [599, 279] width 16 height 16
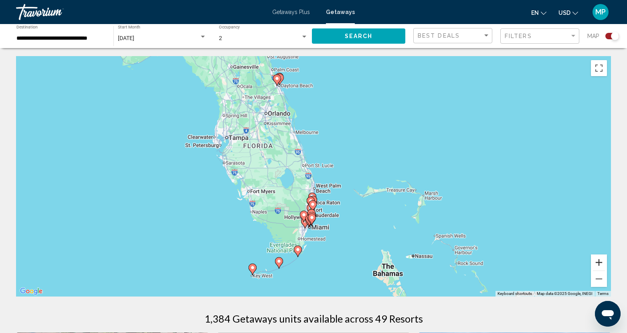
click at [598, 264] on button "Zoom in" at bounding box center [599, 263] width 16 height 16
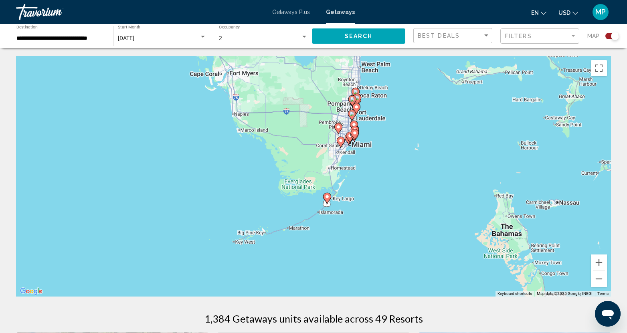
drag, startPoint x: 341, startPoint y: 257, endPoint x: 394, endPoint y: 79, distance: 185.0
click at [394, 79] on div "To activate drag with keyboard, press Alt + Enter. Once in keyboard drag state,…" at bounding box center [313, 176] width 595 height 241
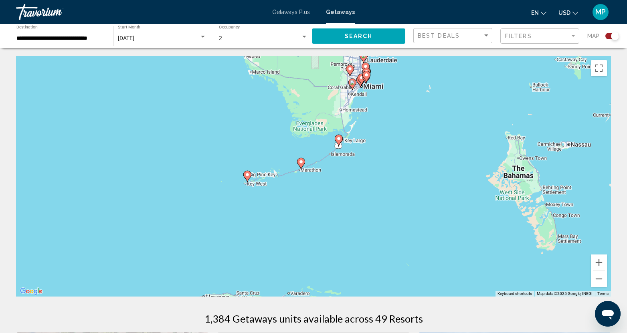
click at [247, 183] on div "To activate drag with keyboard, press Alt + Enter. Once in keyboard drag state,…" at bounding box center [313, 176] width 595 height 241
click at [250, 176] on icon "Main content" at bounding box center [247, 176] width 7 height 10
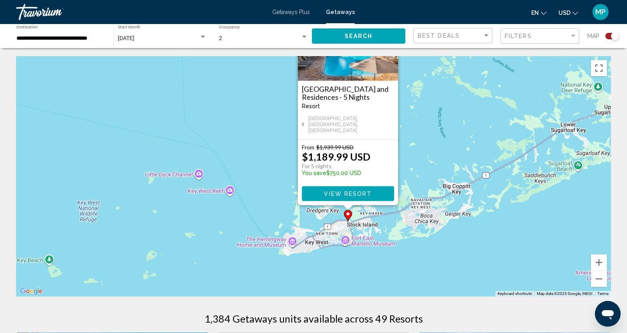
drag, startPoint x: 432, startPoint y: 277, endPoint x: 458, endPoint y: 230, distance: 54.0
click at [458, 230] on div "To activate drag with keyboard, press Alt + Enter. Once in keyboard drag state,…" at bounding box center [313, 176] width 595 height 241
click at [348, 218] on icon "Main content" at bounding box center [347, 216] width 7 height 10
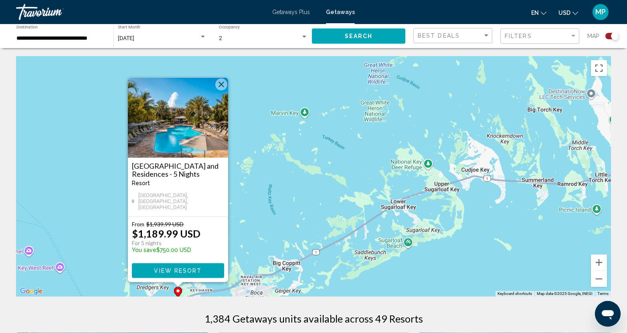
drag, startPoint x: 533, startPoint y: 262, endPoint x: 360, endPoint y: 275, distance: 172.6
click at [360, 275] on div "To activate drag with keyboard, press Alt + Enter. Once in keyboard drag state,…" at bounding box center [313, 176] width 595 height 241
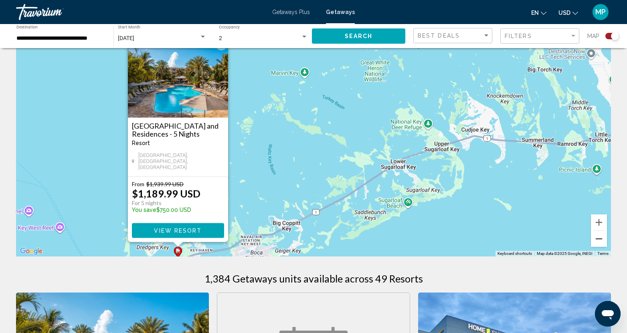
click at [600, 242] on button "Zoom out" at bounding box center [599, 239] width 16 height 16
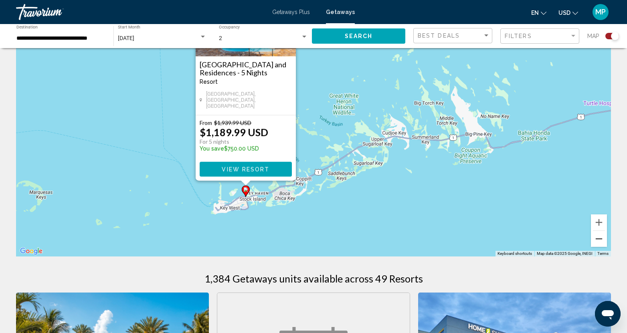
click at [598, 239] on button "Zoom out" at bounding box center [599, 239] width 16 height 16
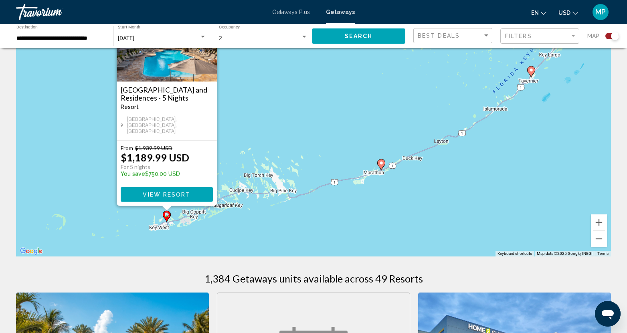
drag, startPoint x: 518, startPoint y: 182, endPoint x: 389, endPoint y: 248, distance: 145.1
click at [389, 248] on div "To activate drag with keyboard, press Alt + Enter. Once in keyboard drag state,…" at bounding box center [313, 136] width 595 height 241
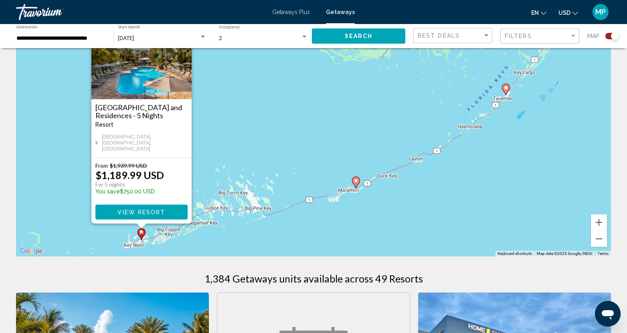
click at [354, 181] on image "Main content" at bounding box center [356, 180] width 5 height 5
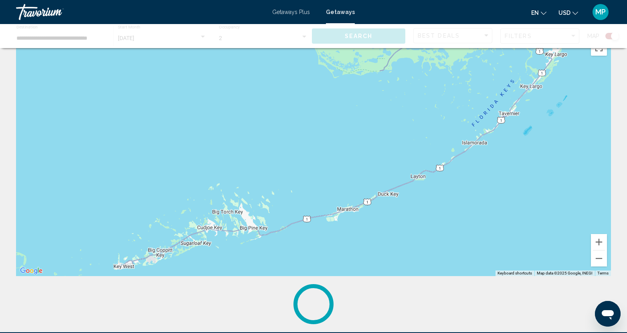
scroll to position [0, 0]
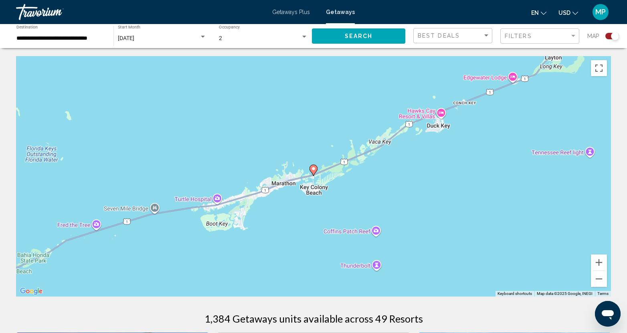
click at [313, 173] on icon "Main content" at bounding box center [313, 170] width 7 height 10
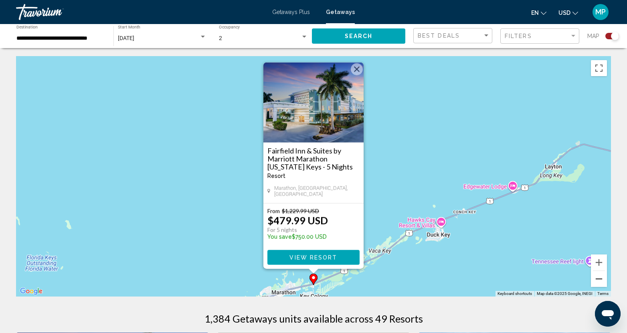
click at [598, 281] on button "Zoom out" at bounding box center [599, 279] width 16 height 16
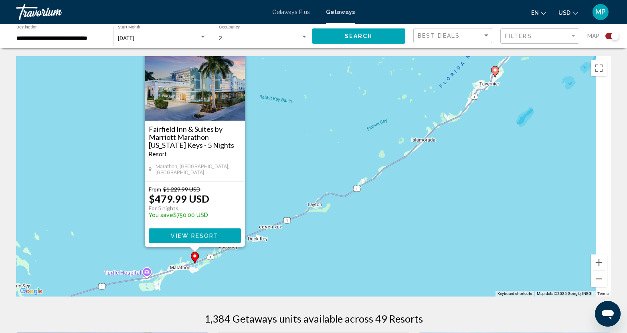
drag, startPoint x: 482, startPoint y: 202, endPoint x: 356, endPoint y: 236, distance: 130.8
click at [356, 236] on div "To activate drag with keyboard, press Alt + Enter. Once in keyboard drag state,…" at bounding box center [313, 176] width 595 height 241
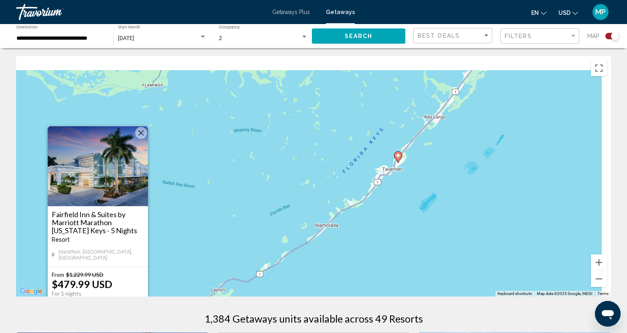
drag, startPoint x: 476, startPoint y: 148, endPoint x: 386, endPoint y: 237, distance: 126.7
click at [386, 237] on div "To activate drag with keyboard, press Alt + Enter. Once in keyboard drag state,…" at bounding box center [313, 176] width 595 height 241
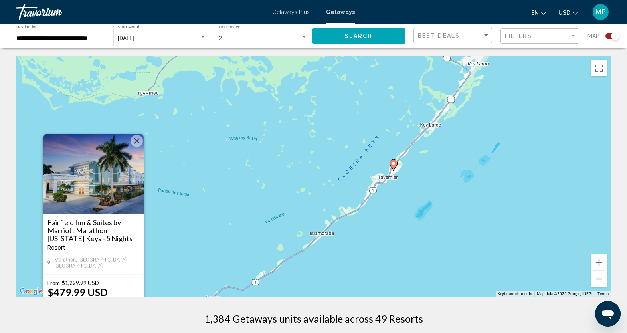
click at [394, 164] on image "Main content" at bounding box center [393, 163] width 5 height 5
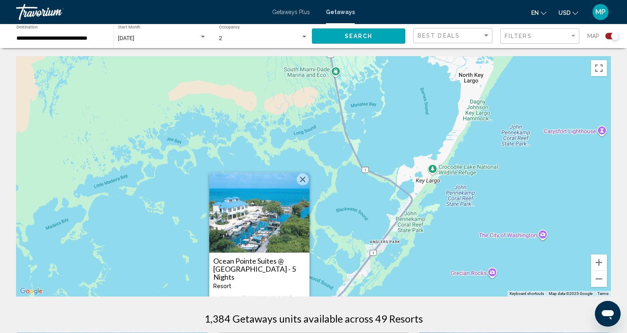
drag, startPoint x: 479, startPoint y: 151, endPoint x: 424, endPoint y: 263, distance: 125.4
click at [424, 263] on div "To activate drag with keyboard, press Alt + Enter. Once in keyboard drag state,…" at bounding box center [313, 176] width 595 height 241
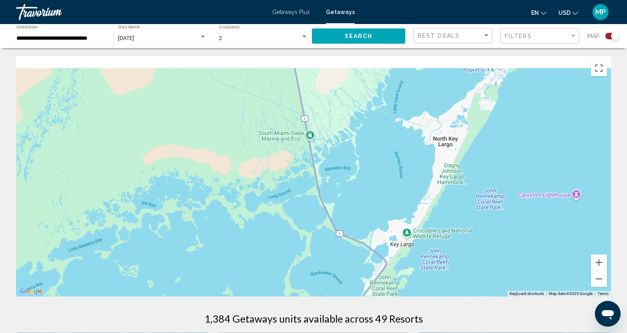
drag, startPoint x: 477, startPoint y: 204, endPoint x: 452, endPoint y: 251, distance: 53.1
click at [450, 254] on div "Main content" at bounding box center [313, 176] width 595 height 241
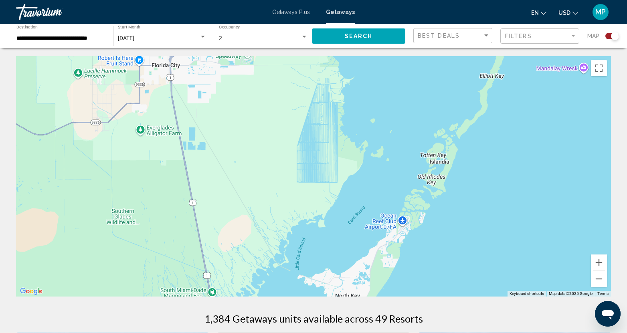
drag, startPoint x: 537, startPoint y: 168, endPoint x: 466, endPoint y: 286, distance: 137.3
click at [466, 286] on div "Main content" at bounding box center [313, 176] width 595 height 241
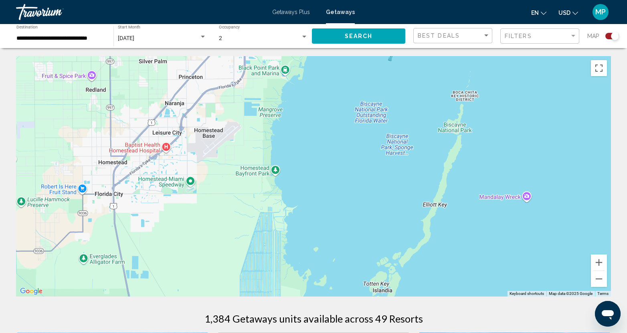
drag, startPoint x: 516, startPoint y: 151, endPoint x: 467, endPoint y: 265, distance: 124.3
click at [467, 265] on div "Main content" at bounding box center [313, 176] width 595 height 241
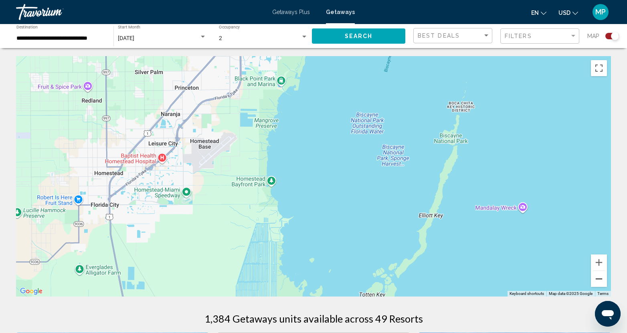
click at [601, 281] on button "Zoom out" at bounding box center [599, 279] width 16 height 16
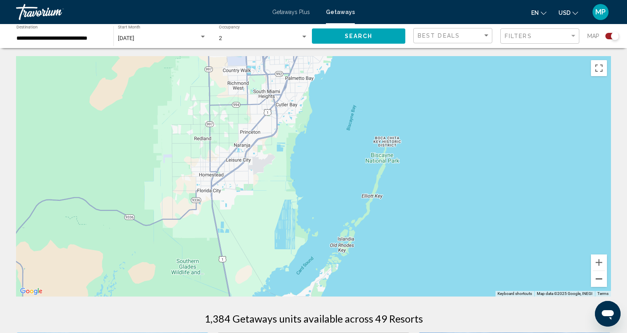
click at [601, 281] on button "Zoom out" at bounding box center [599, 279] width 16 height 16
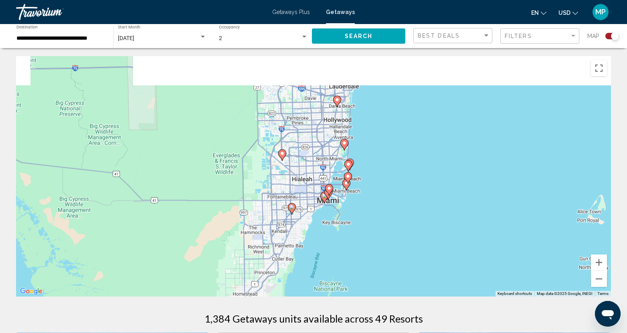
drag, startPoint x: 403, startPoint y: 112, endPoint x: 385, endPoint y: 241, distance: 129.6
click at [385, 241] on div "To activate drag with keyboard, press Alt + Enter. Once in keyboard drag state,…" at bounding box center [313, 176] width 595 height 241
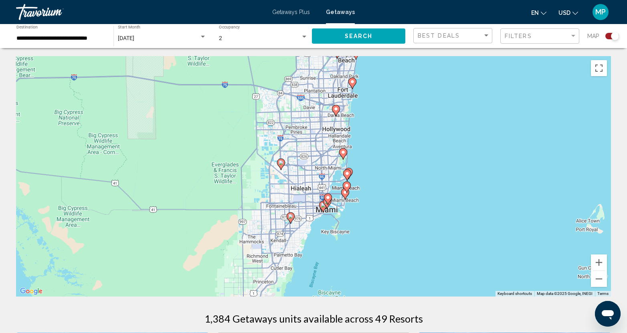
click at [346, 194] on image "Main content" at bounding box center [345, 192] width 5 height 5
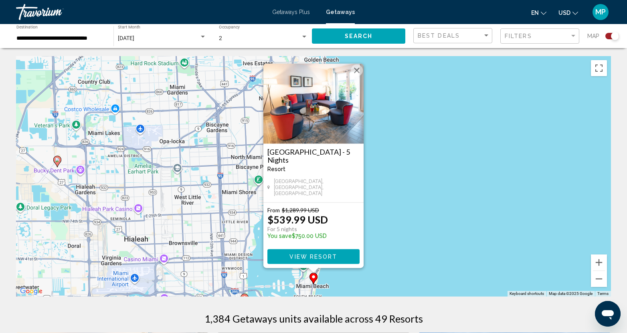
click at [437, 235] on div "To activate drag with keyboard, press Alt + Enter. Once in keyboard drag state,…" at bounding box center [313, 176] width 595 height 241
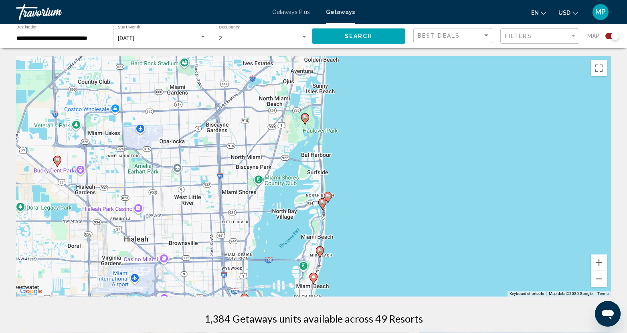
click at [320, 251] on image "Main content" at bounding box center [320, 250] width 5 height 5
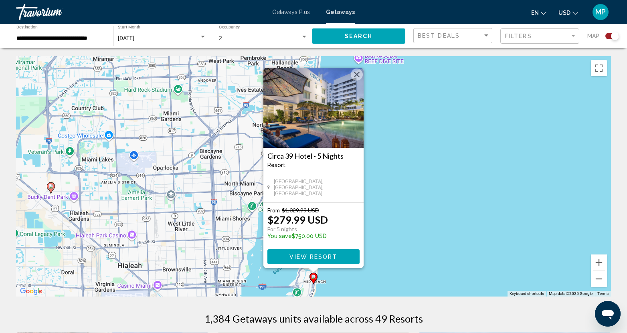
click at [452, 222] on div "To activate drag with keyboard, press Alt + Enter. Once in keyboard drag state,…" at bounding box center [313, 176] width 595 height 241
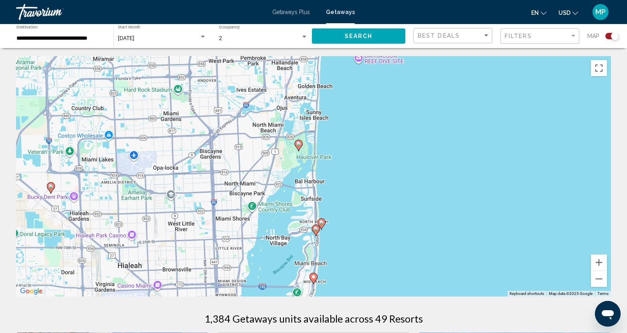
click at [322, 219] on icon "Main content" at bounding box center [321, 224] width 7 height 10
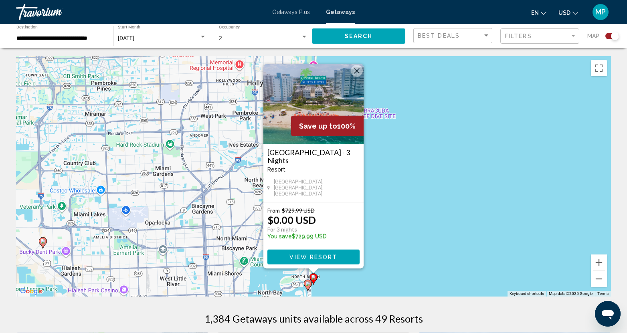
click at [305, 255] on span "View Resort" at bounding box center [314, 257] width 48 height 6
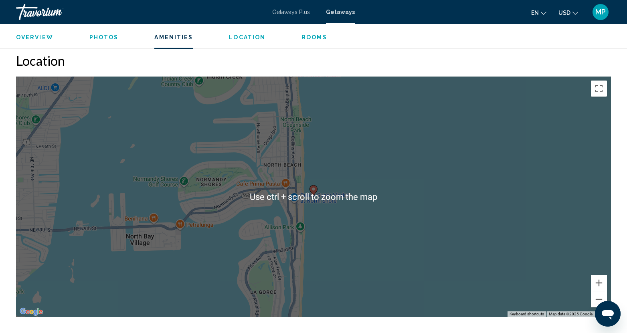
scroll to position [962, 0]
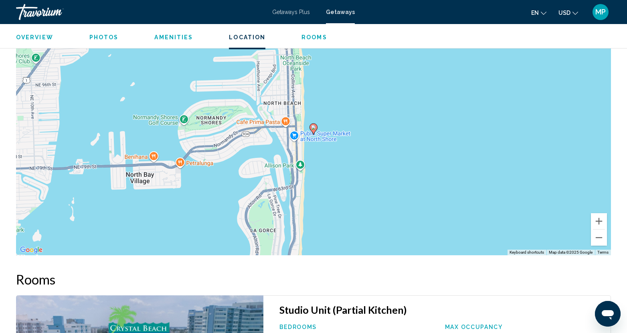
click at [455, 287] on h2 "Rooms" at bounding box center [313, 279] width 595 height 16
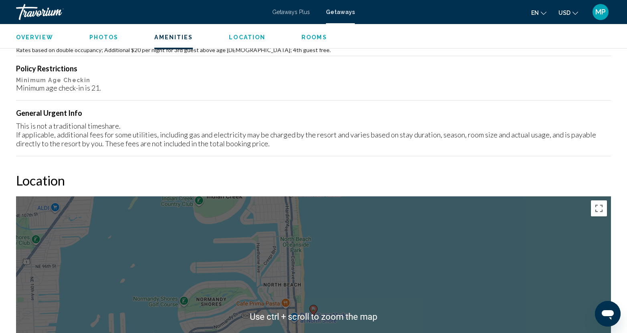
scroll to position [780, 0]
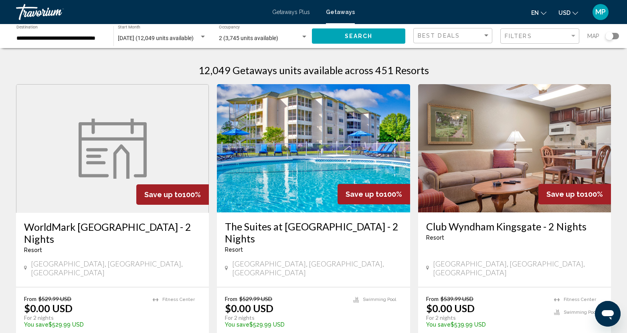
click at [611, 34] on div "Search widget" at bounding box center [610, 36] width 8 height 8
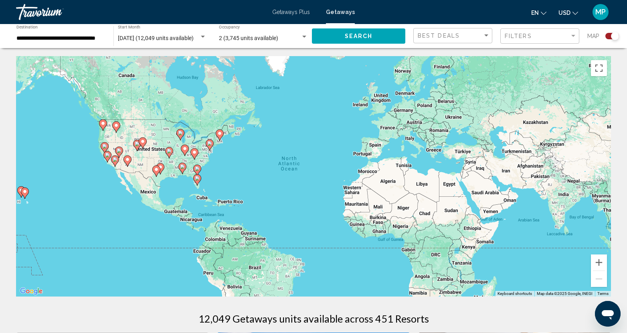
click at [223, 186] on div "To activate drag with keyboard, press Alt + Enter. Once in keyboard drag state,…" at bounding box center [313, 176] width 595 height 241
click at [542, 36] on div "Filters" at bounding box center [537, 36] width 65 height 6
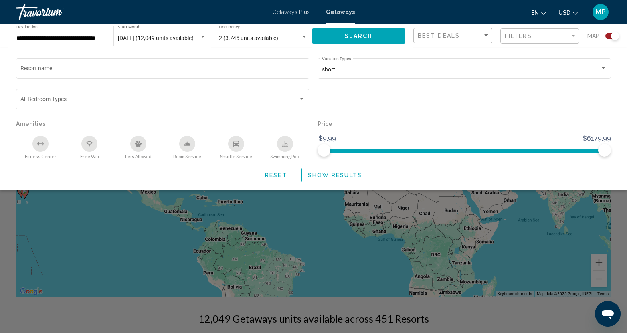
click at [620, 104] on div "Resort name short Vacation Types All Vacation Types Bedroom Types All Bedroom T…" at bounding box center [313, 120] width 627 height 126
click at [564, 210] on div "Search widget" at bounding box center [313, 226] width 627 height 213
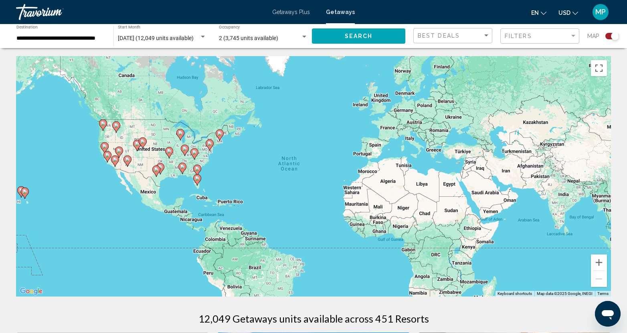
click at [205, 181] on div "To activate drag with keyboard, press Alt + Enter. Once in keyboard drag state,…" at bounding box center [313, 176] width 595 height 241
click at [211, 183] on div "To activate drag with keyboard, press Alt + Enter. Once in keyboard drag state,…" at bounding box center [313, 176] width 595 height 241
click at [602, 264] on button "Zoom in" at bounding box center [599, 263] width 16 height 16
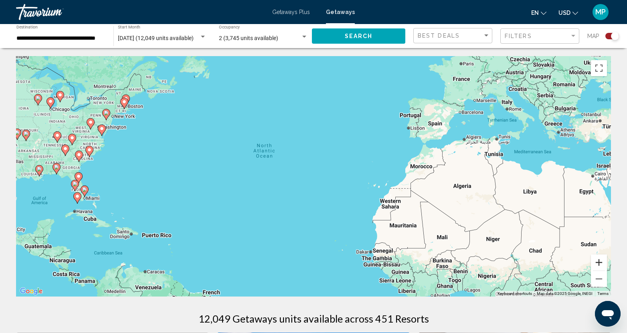
click at [602, 264] on button "Zoom in" at bounding box center [599, 263] width 16 height 16
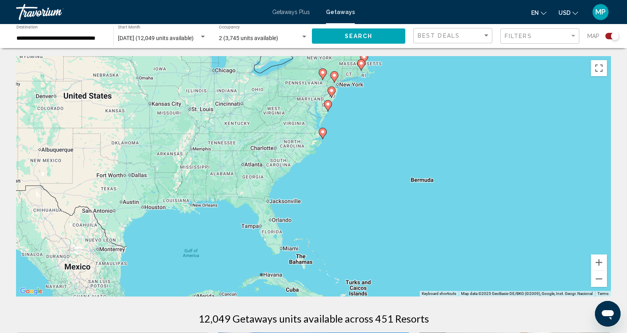
drag, startPoint x: 121, startPoint y: 160, endPoint x: 549, endPoint y: 188, distance: 429.2
click at [549, 188] on div "To activate drag with keyboard, press Alt + Enter. Once in keyboard drag state,…" at bounding box center [313, 176] width 595 height 241
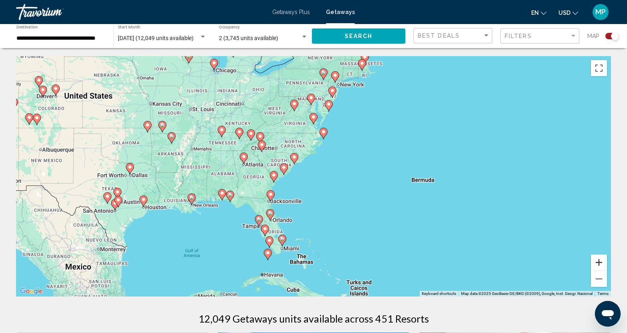
click at [601, 265] on button "Zoom in" at bounding box center [599, 263] width 16 height 16
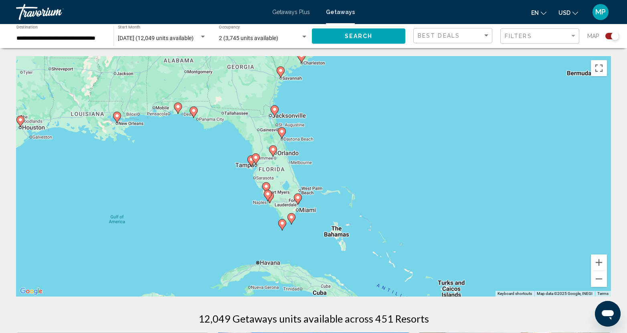
drag, startPoint x: 311, startPoint y: 267, endPoint x: 359, endPoint y: 156, distance: 121.4
click at [359, 156] on div "To activate drag with keyboard, press Alt + Enter. Once in keyboard drag state,…" at bounding box center [313, 176] width 595 height 241
click at [298, 200] on icon "Main content" at bounding box center [297, 199] width 7 height 10
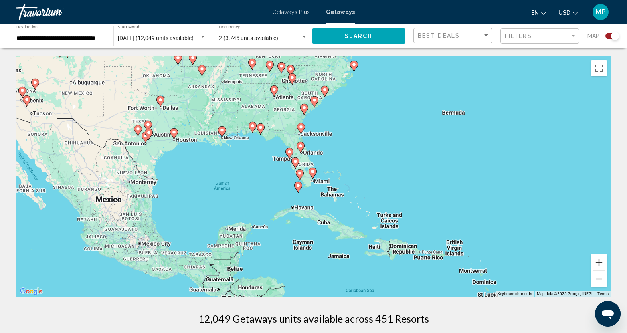
click at [597, 263] on button "Zoom in" at bounding box center [599, 263] width 16 height 16
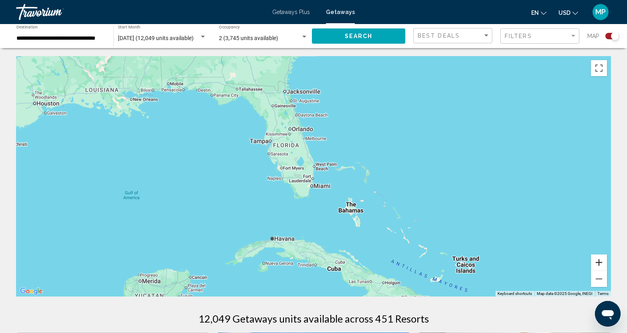
click at [598, 263] on button "Zoom in" at bounding box center [599, 263] width 16 height 16
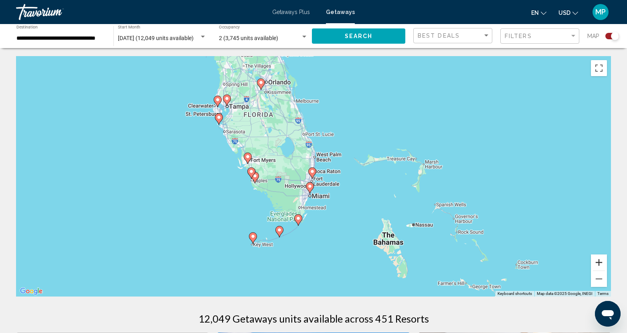
click at [598, 263] on button "Zoom in" at bounding box center [599, 263] width 16 height 16
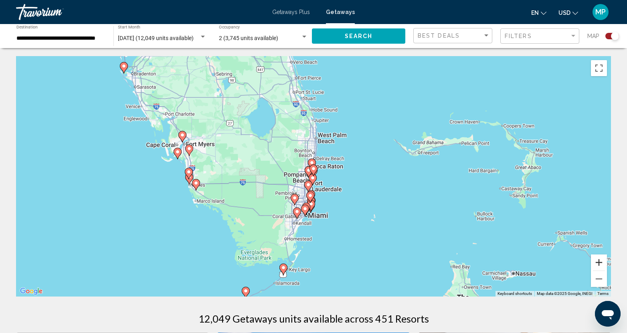
click at [598, 263] on button "Zoom in" at bounding box center [599, 263] width 16 height 16
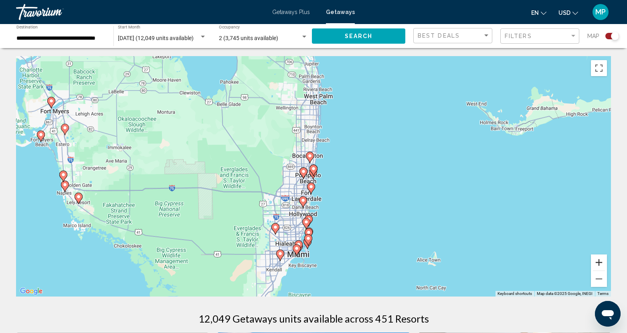
click at [598, 263] on button "Zoom in" at bounding box center [599, 263] width 16 height 16
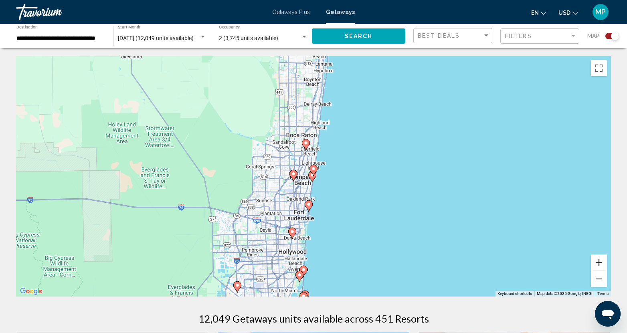
click at [598, 263] on button "Zoom in" at bounding box center [599, 263] width 16 height 16
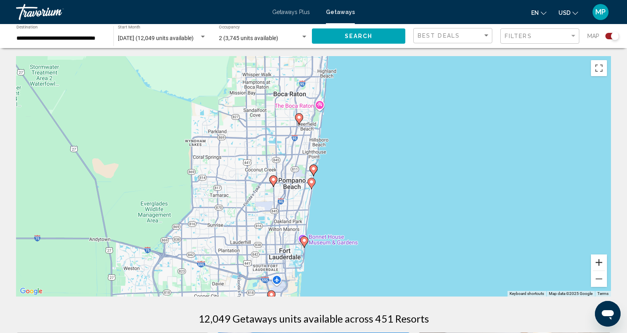
click at [597, 263] on button "Zoom in" at bounding box center [599, 263] width 16 height 16
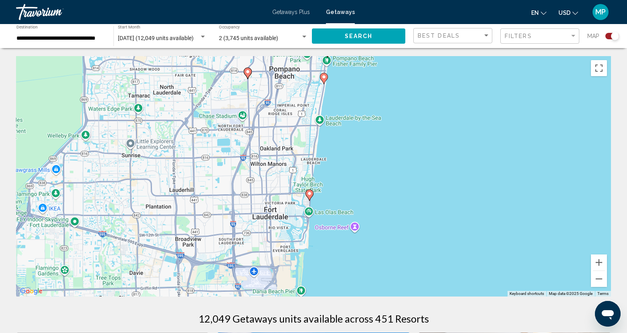
drag, startPoint x: 409, startPoint y: 217, endPoint x: 424, endPoint y: 96, distance: 122.0
click at [424, 96] on div "To navigate, press the arrow keys. To activate drag with keyboard, press Alt + …" at bounding box center [313, 176] width 595 height 241
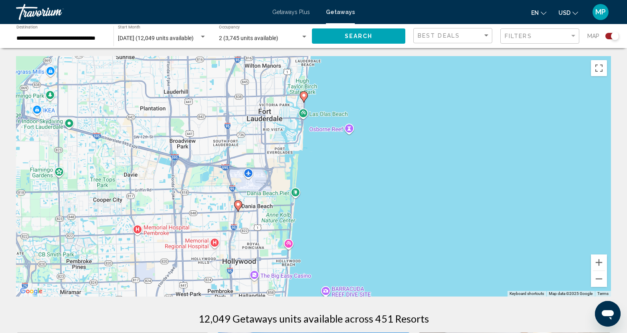
drag, startPoint x: 459, startPoint y: 244, endPoint x: 454, endPoint y: 146, distance: 98.0
click at [454, 146] on div "To navigate, press the arrow keys. To activate drag with keyboard, press Alt + …" at bounding box center [313, 176] width 595 height 241
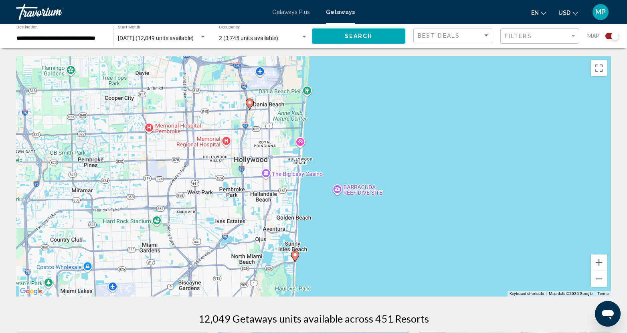
drag, startPoint x: 423, startPoint y: 211, endPoint x: 435, endPoint y: 109, distance: 103.3
click at [435, 109] on div "To navigate, press the arrow keys. To activate drag with keyboard, press Alt + …" at bounding box center [313, 176] width 595 height 241
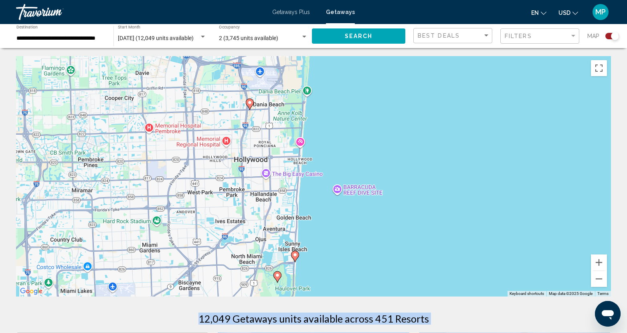
drag, startPoint x: 435, startPoint y: 329, endPoint x: 434, endPoint y: 206, distance: 123.1
click at [398, 279] on div "To navigate, press the arrow keys. To activate drag with keyboard, press Alt + …" at bounding box center [313, 176] width 595 height 241
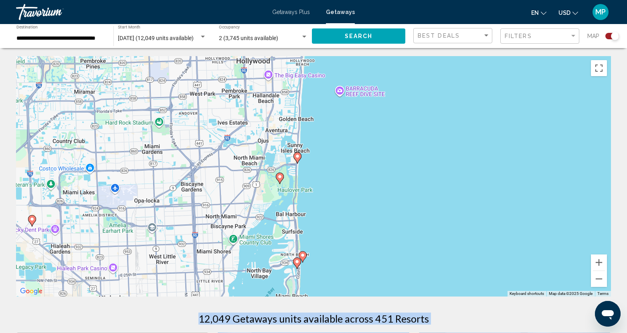
drag, startPoint x: 363, startPoint y: 267, endPoint x: 366, endPoint y: 170, distance: 96.7
click at [366, 170] on div "To navigate, press the arrow keys. To activate drag with keyboard, press Alt + …" at bounding box center [313, 176] width 595 height 241
click at [296, 156] on image "Main content" at bounding box center [297, 156] width 5 height 5
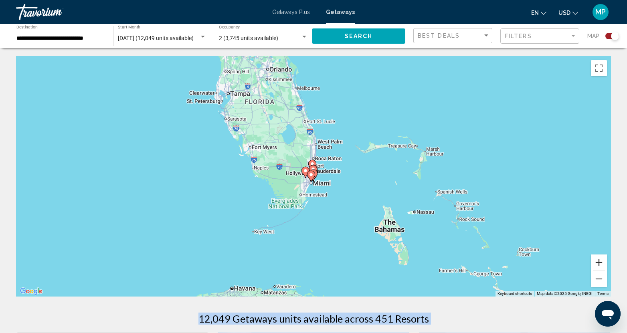
click at [599, 264] on button "Zoom in" at bounding box center [599, 263] width 16 height 16
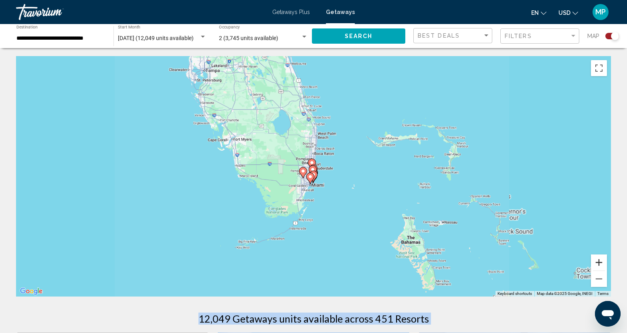
click at [599, 264] on button "Zoom in" at bounding box center [599, 263] width 16 height 16
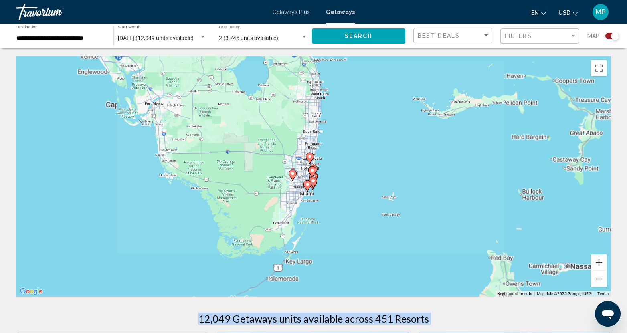
click at [599, 264] on button "Zoom in" at bounding box center [599, 263] width 16 height 16
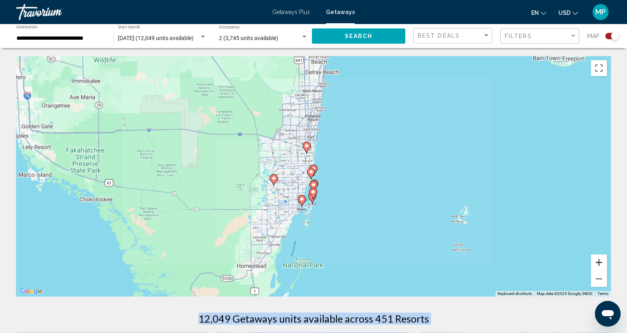
click at [599, 263] on button "Zoom in" at bounding box center [599, 263] width 16 height 16
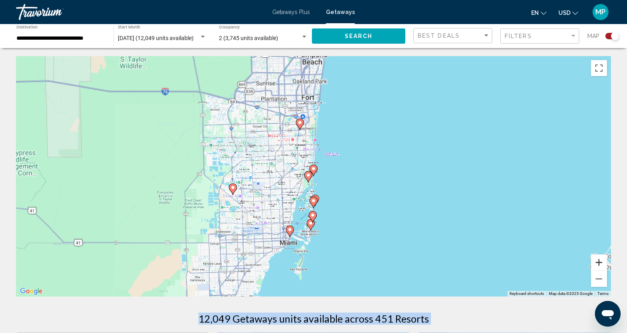
click at [598, 262] on button "Zoom in" at bounding box center [599, 263] width 16 height 16
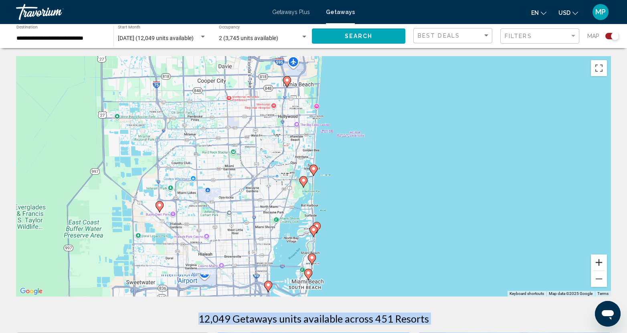
click at [598, 262] on button "Zoom in" at bounding box center [599, 263] width 16 height 16
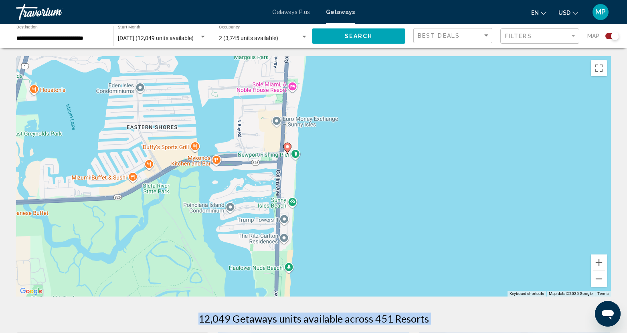
drag, startPoint x: 415, startPoint y: 249, endPoint x: 389, endPoint y: 225, distance: 34.9
click at [389, 225] on div "To activate drag with keyboard, press Alt + Enter. Once in keyboard drag state,…" at bounding box center [313, 176] width 595 height 241
click at [601, 279] on button "Zoom out" at bounding box center [599, 279] width 16 height 16
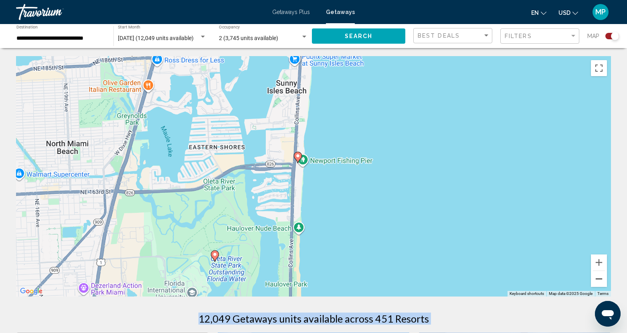
click at [601, 279] on button "Zoom out" at bounding box center [599, 279] width 16 height 16
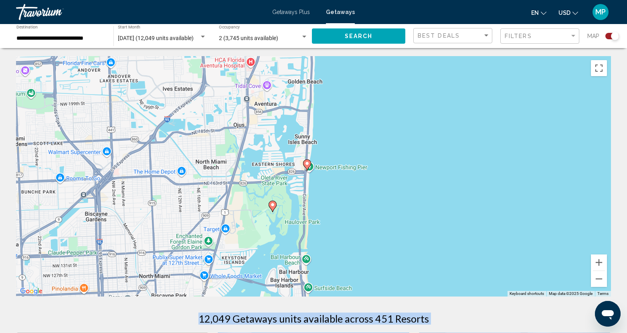
click at [308, 163] on image "Main content" at bounding box center [307, 163] width 5 height 5
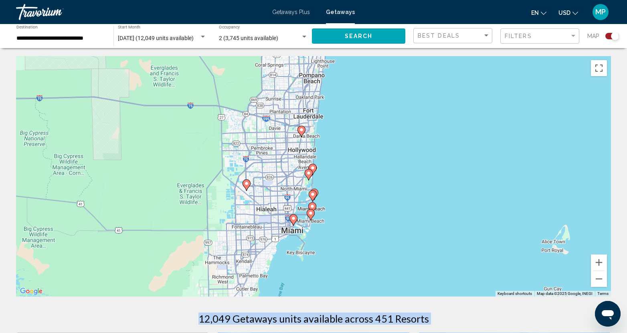
click at [312, 167] on image "Main content" at bounding box center [312, 168] width 5 height 5
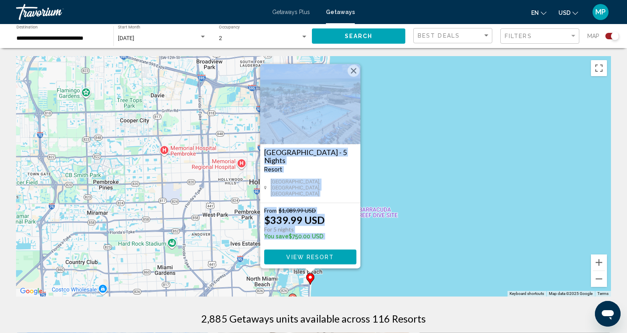
click at [483, 189] on div "To activate drag with keyboard, press Alt + Enter. Once in keyboard drag state,…" at bounding box center [313, 176] width 595 height 241
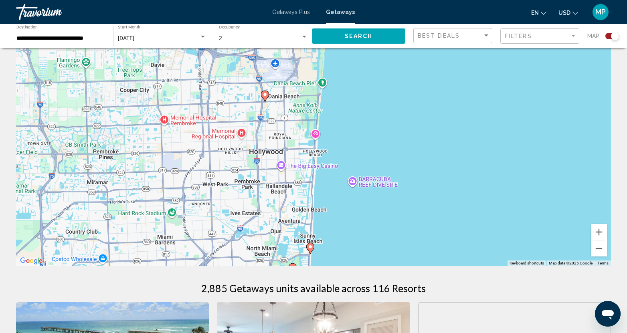
scroll to position [40, 0]
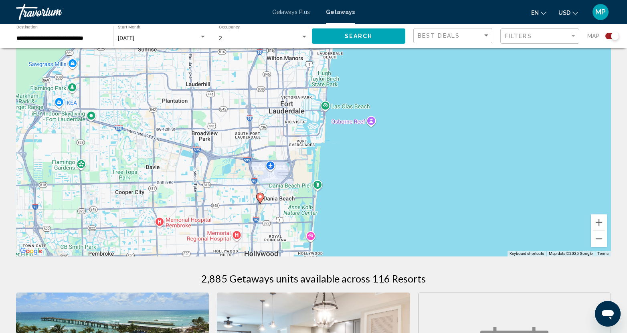
drag, startPoint x: 408, startPoint y: 127, endPoint x: 389, endPoint y: 204, distance: 79.8
click at [403, 236] on div "To activate drag with keyboard, press Alt + Enter. Once in keyboard drag state,…" at bounding box center [313, 136] width 595 height 241
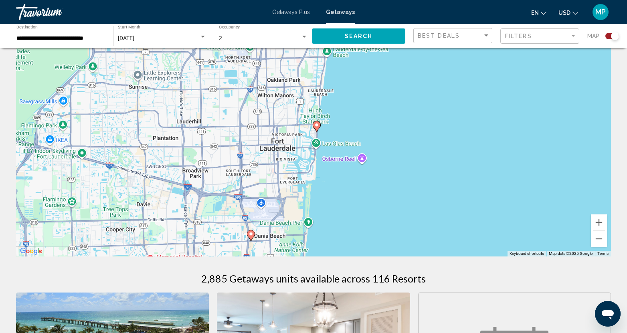
drag, startPoint x: 384, startPoint y: 163, endPoint x: 378, endPoint y: 233, distance: 69.7
click at [378, 233] on div "To activate drag with keyboard, press Alt + Enter. Once in keyboard drag state,…" at bounding box center [313, 136] width 595 height 241
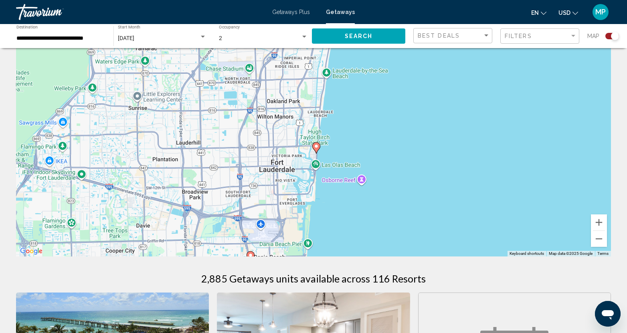
click at [318, 148] on image "Main content" at bounding box center [316, 146] width 5 height 5
type input "**********"
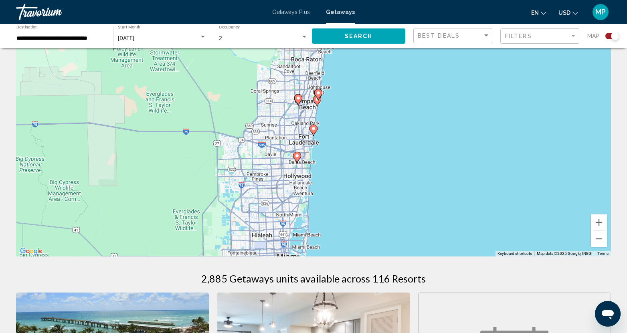
click at [311, 126] on icon "Main content" at bounding box center [313, 130] width 7 height 10
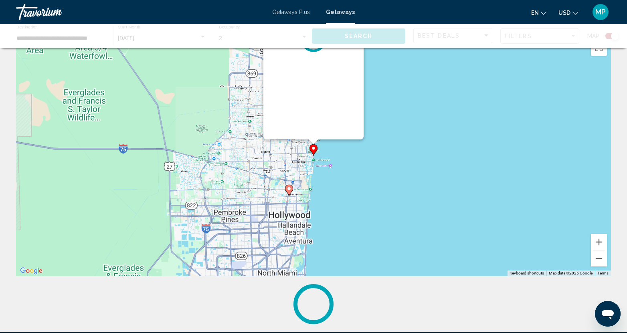
scroll to position [0, 0]
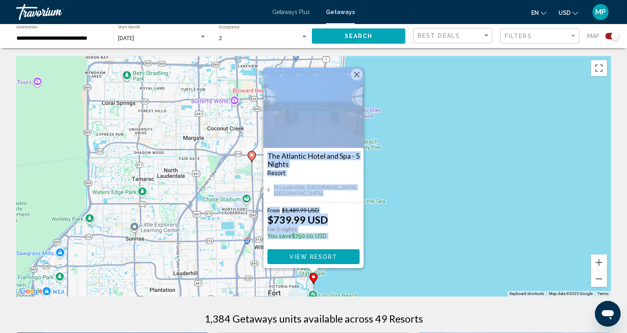
click at [465, 205] on div "To activate drag with keyboard, press Alt + Enter. Once in keyboard drag state,…" at bounding box center [313, 176] width 595 height 241
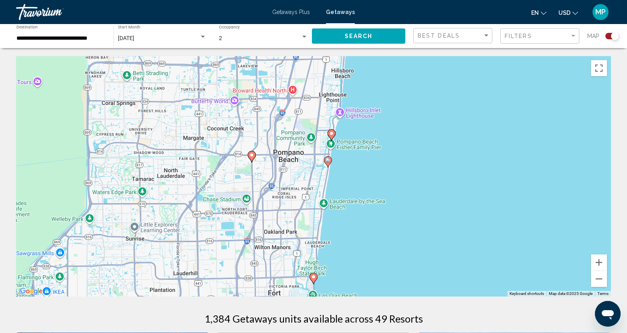
click at [328, 160] on image "Main content" at bounding box center [328, 160] width 5 height 5
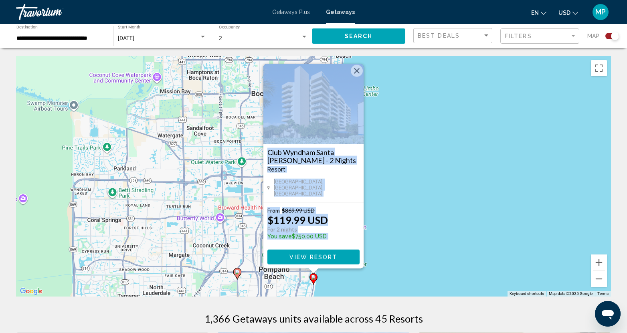
click at [323, 179] on div "Club Wyndham Santa Barbara - 2 Nights Resort - This is an adults only resort" at bounding box center [313, 163] width 92 height 30
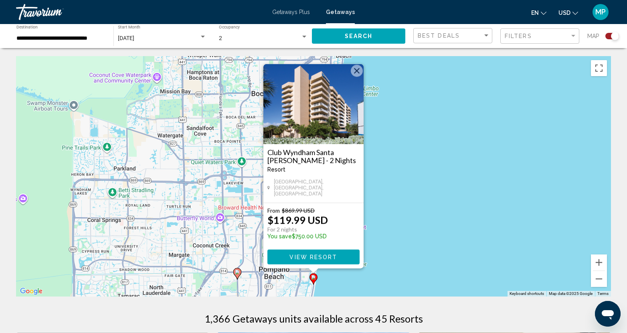
click at [425, 231] on div "To activate drag with keyboard, press Alt + Enter. Once in keyboard drag state,…" at bounding box center [313, 176] width 595 height 241
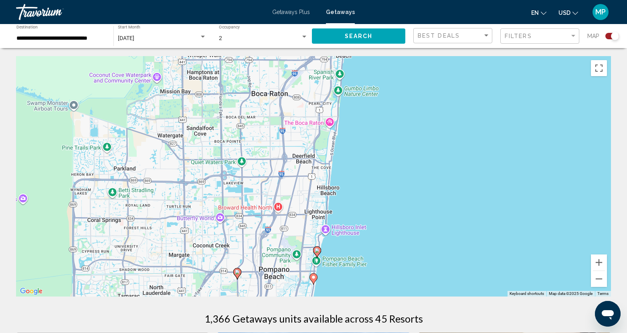
click at [320, 249] on icon "Main content" at bounding box center [317, 252] width 7 height 10
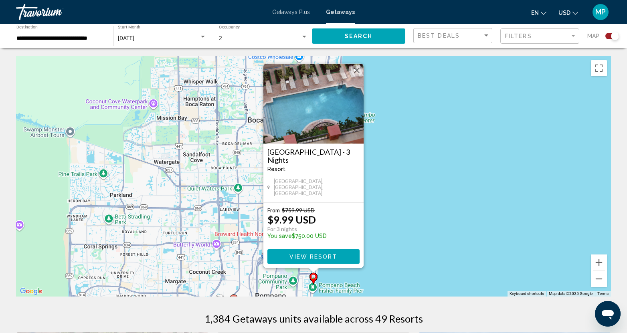
click at [458, 250] on div "To activate drag with keyboard, press Alt + Enter. Once in keyboard drag state,…" at bounding box center [313, 176] width 595 height 241
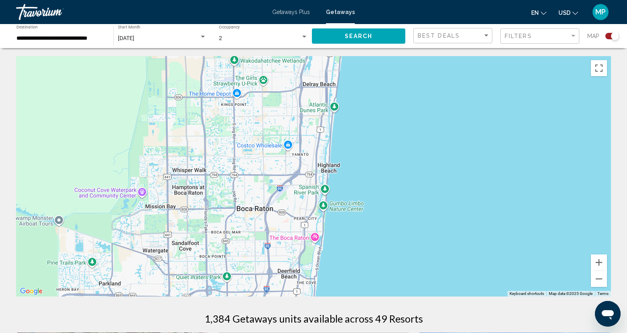
drag, startPoint x: 418, startPoint y: 179, endPoint x: 406, endPoint y: 272, distance: 93.5
click at [406, 272] on div "To activate drag with keyboard, press Alt + Enter. Once in keyboard drag state,…" at bounding box center [313, 176] width 595 height 241
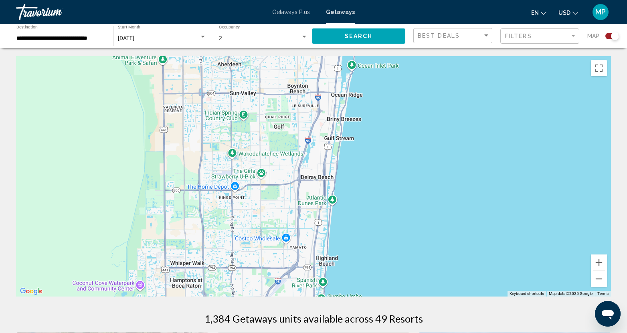
drag, startPoint x: 381, startPoint y: 147, endPoint x: 378, endPoint y: 244, distance: 96.7
click at [378, 244] on div "To activate drag with keyboard, press Alt + Enter. Once in keyboard drag state,…" at bounding box center [313, 176] width 595 height 241
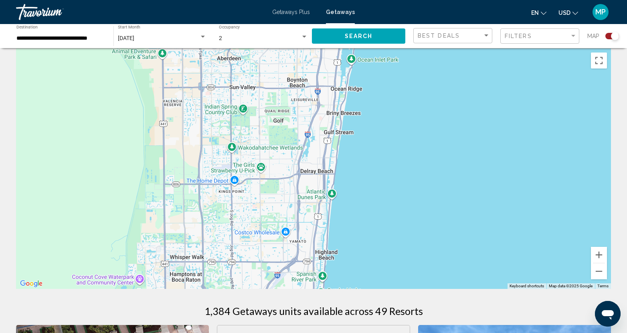
scroll to position [40, 0]
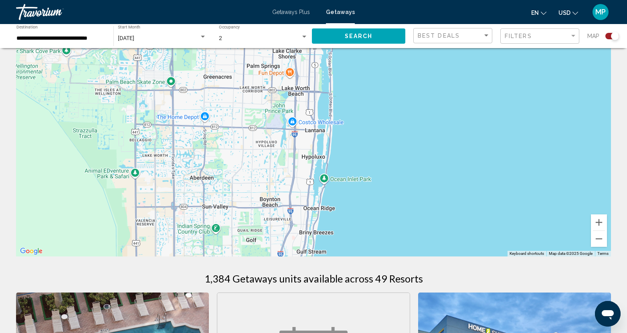
drag, startPoint x: 378, startPoint y: 141, endPoint x: 354, endPoint y: 254, distance: 115.5
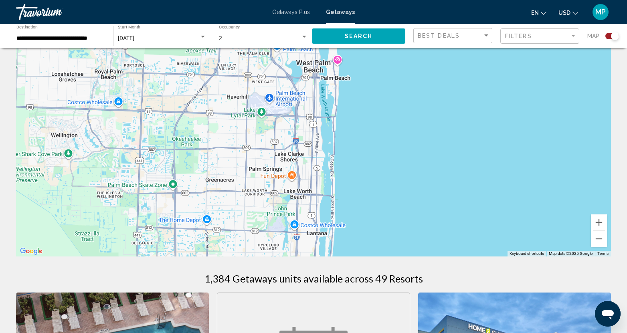
drag, startPoint x: 367, startPoint y: 105, endPoint x: 368, endPoint y: 249, distance: 144.8
click at [368, 249] on div "Main content" at bounding box center [313, 136] width 595 height 241
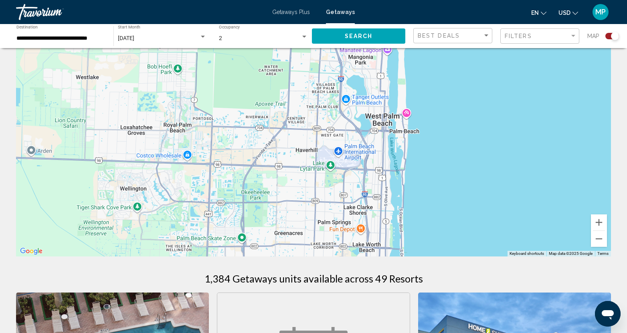
drag, startPoint x: 388, startPoint y: 114, endPoint x: 456, endPoint y: 67, distance: 82.8
click at [454, 72] on div "Main content" at bounding box center [313, 136] width 595 height 241
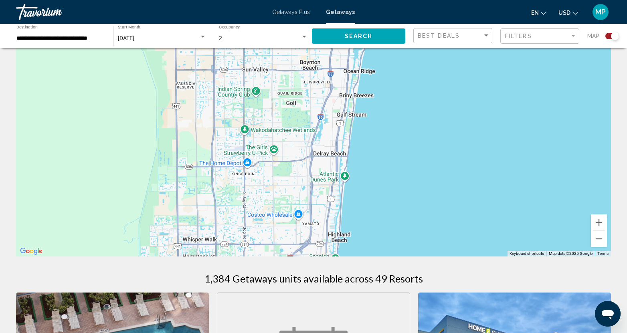
drag, startPoint x: 452, startPoint y: 148, endPoint x: 440, endPoint y: 77, distance: 72.3
click at [441, 87] on div "Main content" at bounding box center [313, 136] width 595 height 241
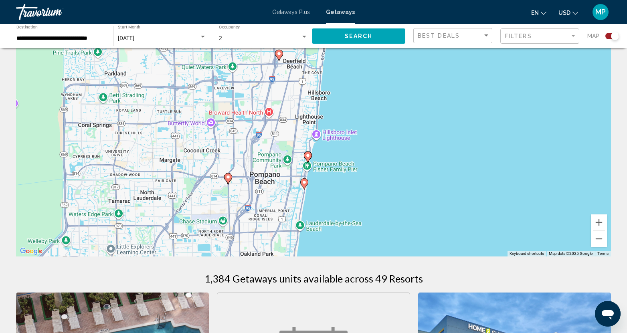
drag, startPoint x: 412, startPoint y: 203, endPoint x: 444, endPoint y: 97, distance: 110.9
click at [442, 99] on div "To activate drag with keyboard, press Alt + Enter. Once in keyboard drag state,…" at bounding box center [313, 136] width 595 height 241
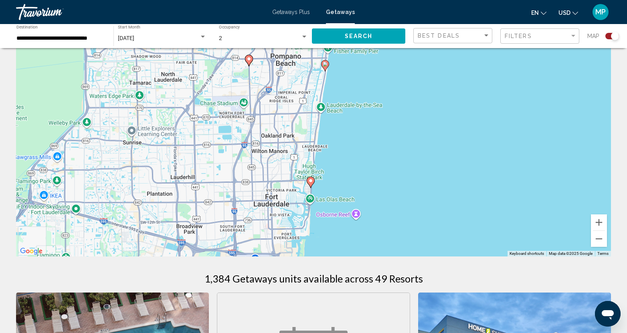
drag, startPoint x: 414, startPoint y: 203, endPoint x: 425, endPoint y: 110, distance: 93.0
click at [425, 110] on div "To activate drag with keyboard, press Alt + Enter. Once in keyboard drag state,…" at bounding box center [313, 136] width 595 height 241
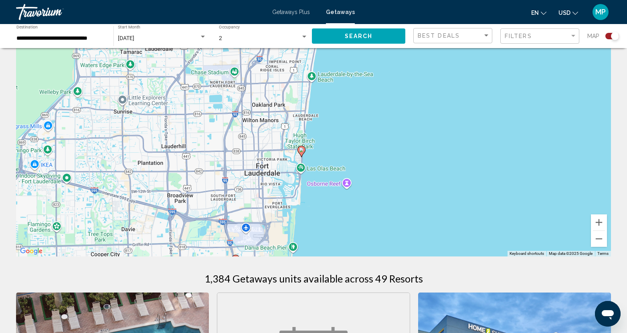
drag, startPoint x: 416, startPoint y: 176, endPoint x: 423, endPoint y: 126, distance: 50.2
click at [422, 128] on div "To activate drag with keyboard, press Alt + Enter. Once in keyboard drag state,…" at bounding box center [313, 136] width 595 height 241
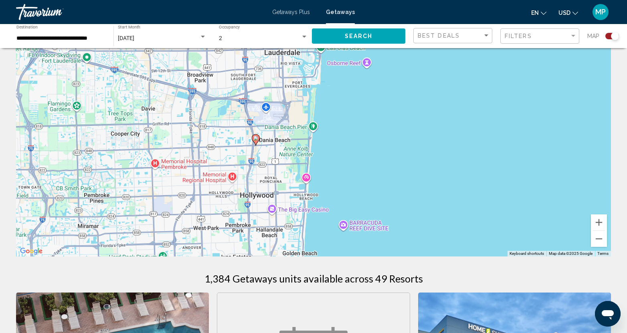
drag, startPoint x: 393, startPoint y: 196, endPoint x: 406, endPoint y: 106, distance: 90.8
click at [405, 109] on div "To activate drag with keyboard, press Alt + Enter. Once in keyboard drag state,…" at bounding box center [313, 136] width 595 height 241
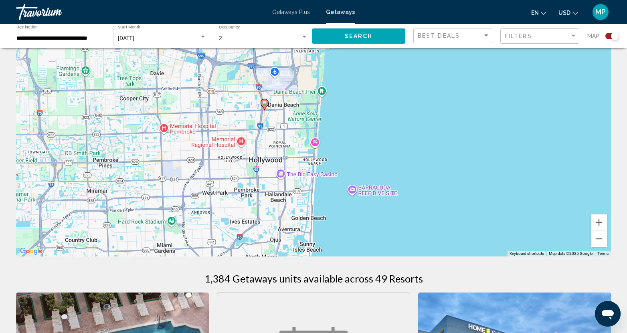
drag, startPoint x: 407, startPoint y: 212, endPoint x: 416, endPoint y: 114, distance: 98.3
click at [416, 114] on div "To activate drag with keyboard, press Alt + Enter. Once in keyboard drag state,…" at bounding box center [313, 136] width 595 height 241
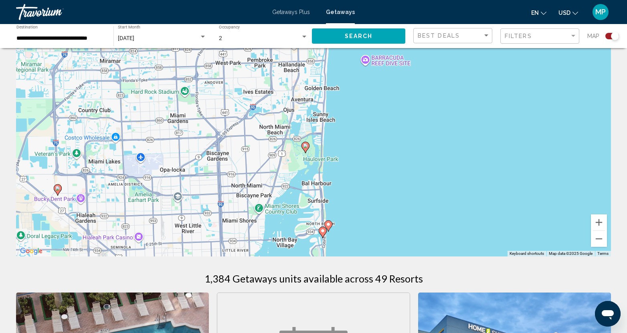
click at [305, 146] on image "Main content" at bounding box center [305, 146] width 5 height 5
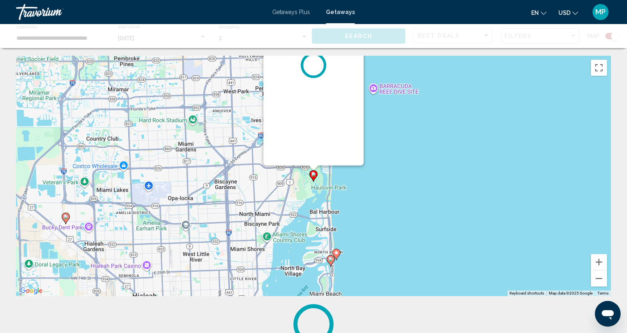
scroll to position [0, 0]
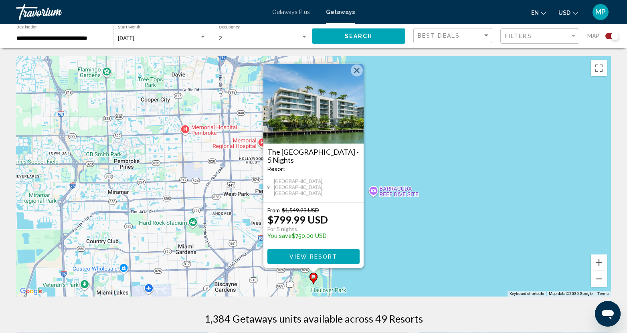
click at [466, 226] on div "To activate drag with keyboard, press Alt + Enter. Once in keyboard drag state,…" at bounding box center [313, 176] width 595 height 241
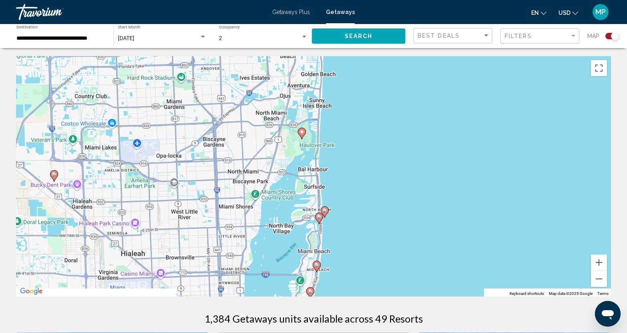
drag, startPoint x: 427, startPoint y: 250, endPoint x: 415, endPoint y: 90, distance: 160.4
click at [415, 90] on div "To activate drag with keyboard, press Alt + Enter. Once in keyboard drag state,…" at bounding box center [313, 176] width 595 height 241
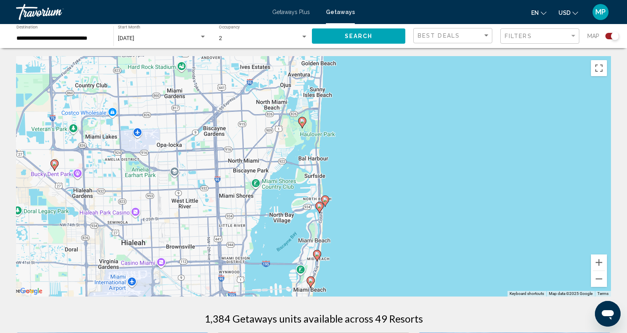
click at [320, 205] on image "Main content" at bounding box center [319, 206] width 5 height 5
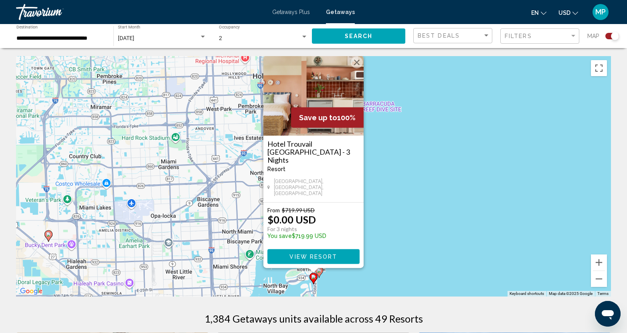
click at [441, 224] on div "To activate drag with keyboard, press Alt + Enter. Once in keyboard drag state,…" at bounding box center [313, 176] width 595 height 241
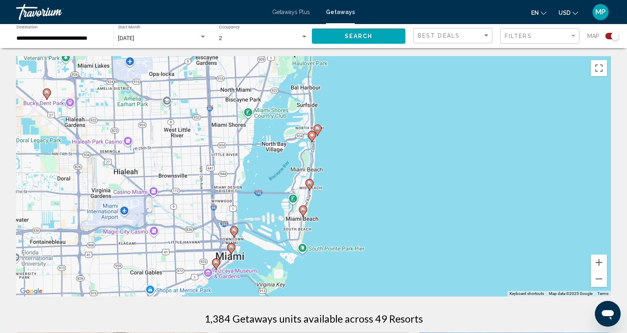
drag, startPoint x: 419, startPoint y: 247, endPoint x: 416, endPoint y: 102, distance: 144.4
click at [417, 101] on div "To activate drag with keyboard, press Alt + Enter. Once in keyboard drag state,…" at bounding box center [313, 176] width 595 height 241
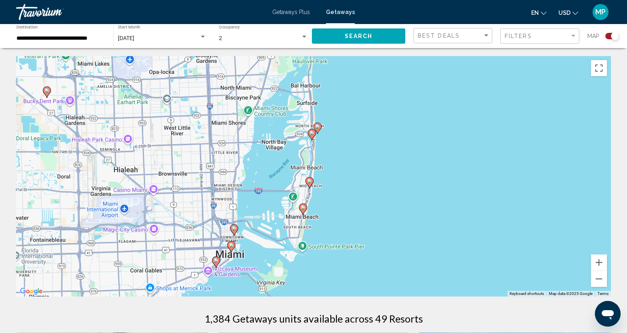
click at [310, 182] on image "Main content" at bounding box center [309, 181] width 5 height 5
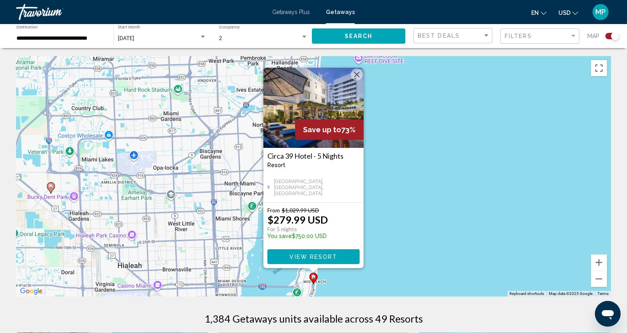
click at [455, 248] on div "To activate drag with keyboard, press Alt + Enter. Once in keyboard drag state,…" at bounding box center [313, 176] width 595 height 241
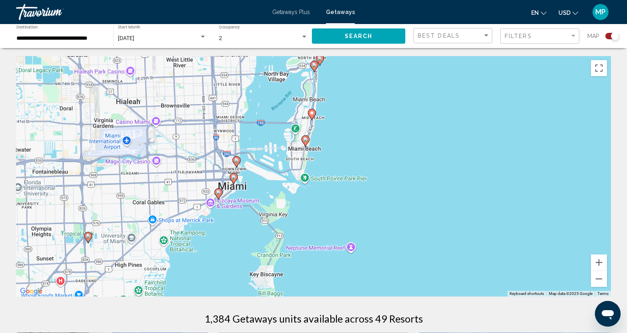
drag, startPoint x: 425, startPoint y: 244, endPoint x: 416, endPoint y: 91, distance: 153.4
click at [423, 84] on div "To activate drag with keyboard, press Alt + Enter. Once in keyboard drag state,…" at bounding box center [313, 176] width 595 height 241
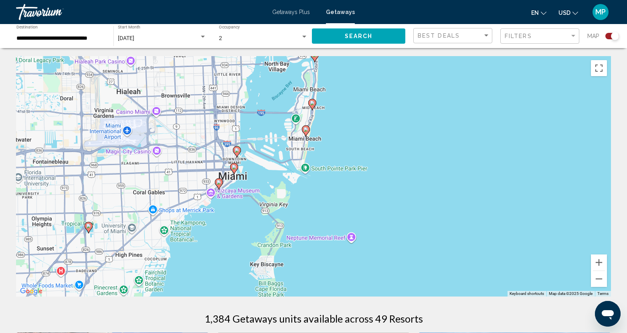
click at [306, 133] on icon "Main content" at bounding box center [305, 131] width 7 height 10
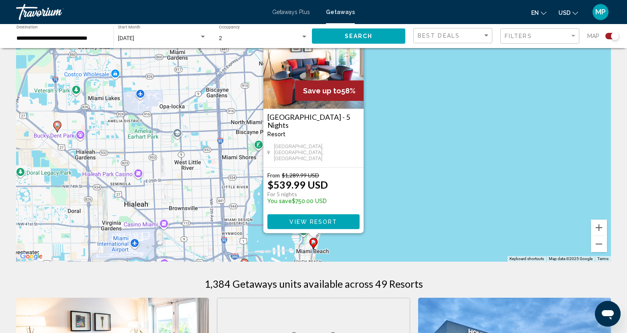
scroll to position [80, 0]
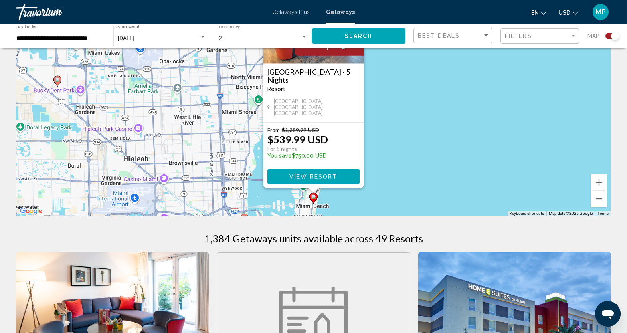
click at [429, 133] on div "To activate drag with keyboard, press Alt + Enter. Once in keyboard drag state,…" at bounding box center [313, 96] width 595 height 241
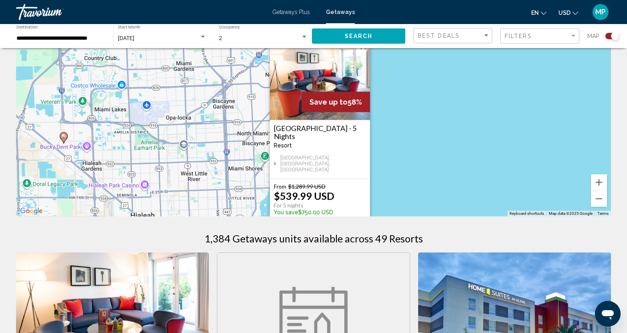
drag, startPoint x: 398, startPoint y: 104, endPoint x: 405, endPoint y: 161, distance: 57.7
click at [405, 161] on div "To activate drag with keyboard, press Alt + Enter. Once in keyboard drag state,…" at bounding box center [313, 96] width 595 height 241
click at [364, 51] on button "Close" at bounding box center [363, 48] width 12 height 12
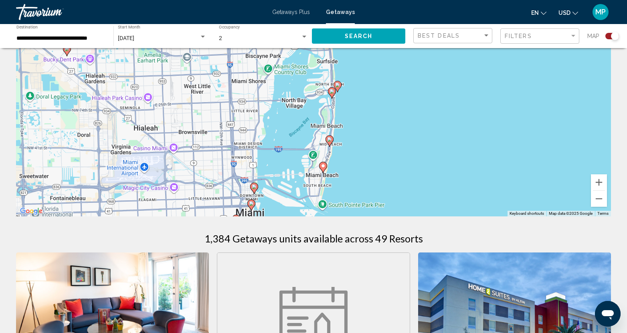
drag, startPoint x: 389, startPoint y: 139, endPoint x: 394, endPoint y: 58, distance: 80.7
click at [394, 58] on div "To activate drag with keyboard, press Alt + Enter. Once in keyboard drag state,…" at bounding box center [313, 96] width 595 height 241
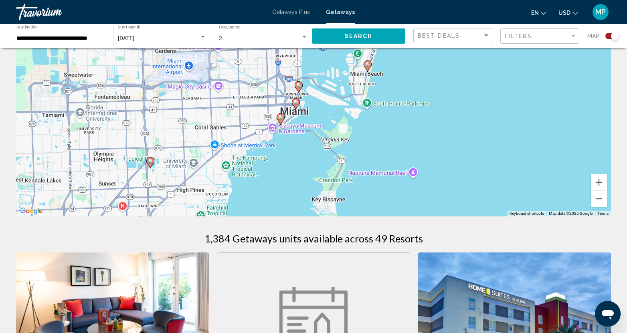
drag, startPoint x: 420, startPoint y: 173, endPoint x: 461, endPoint y: 89, distance: 93.3
click at [461, 89] on div "To activate drag with keyboard, press Alt + Enter. Once in keyboard drag state,…" at bounding box center [313, 96] width 595 height 241
click at [294, 101] on image "Main content" at bounding box center [296, 102] width 5 height 5
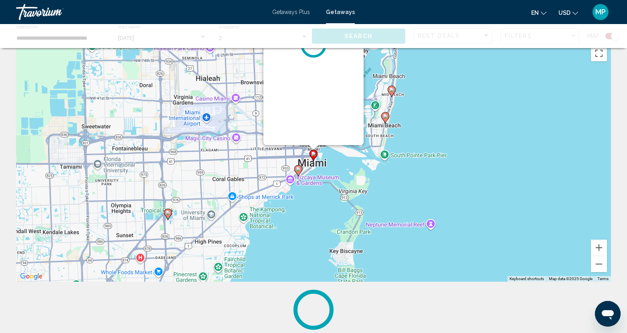
scroll to position [0, 0]
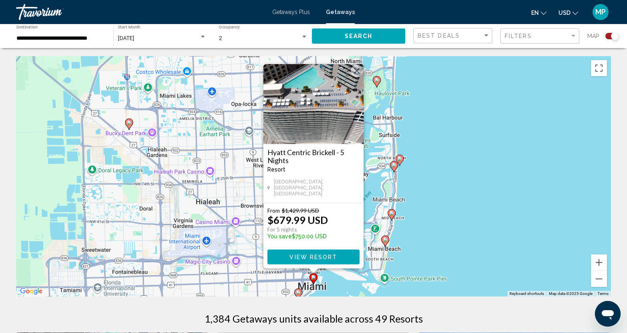
click at [477, 181] on div "To activate drag with keyboard, press Alt + Enter. Once in keyboard drag state,…" at bounding box center [313, 176] width 595 height 241
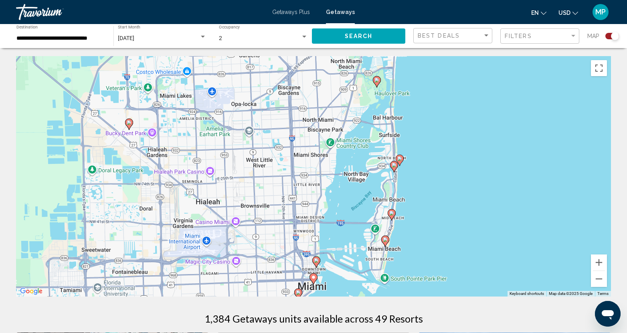
click at [316, 260] on image "Main content" at bounding box center [316, 260] width 5 height 5
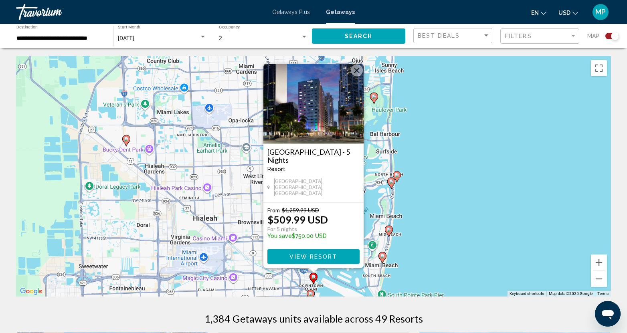
click at [439, 220] on div "To activate drag with keyboard, press Alt + Enter. Once in keyboard drag state,…" at bounding box center [313, 176] width 595 height 241
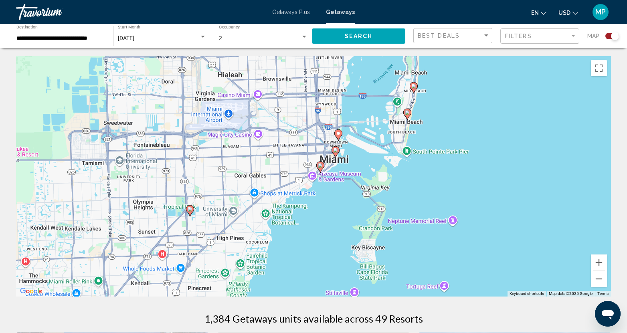
drag, startPoint x: 330, startPoint y: 269, endPoint x: 359, endPoint y: 101, distance: 170.2
click at [359, 101] on div "To activate drag with keyboard, press Alt + Enter. Once in keyboard drag state,…" at bounding box center [313, 176] width 595 height 241
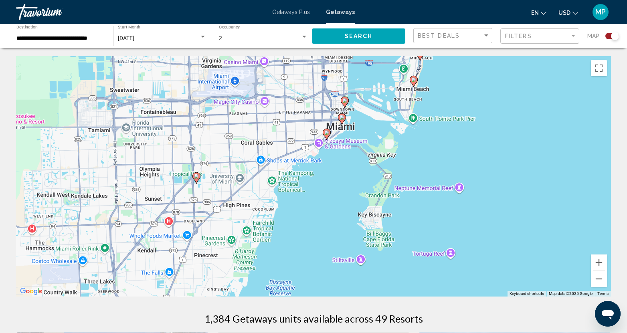
click at [324, 136] on icon "Main content" at bounding box center [326, 134] width 7 height 10
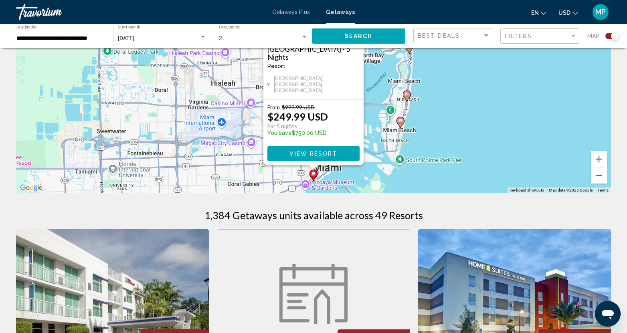
scroll to position [120, 0]
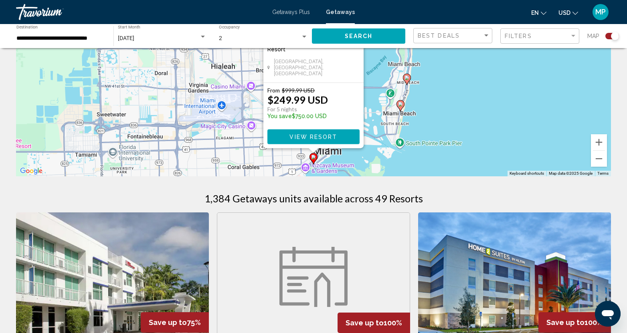
click at [444, 117] on div "To activate drag with keyboard, press Alt + Enter. Once in keyboard drag state,…" at bounding box center [313, 56] width 595 height 241
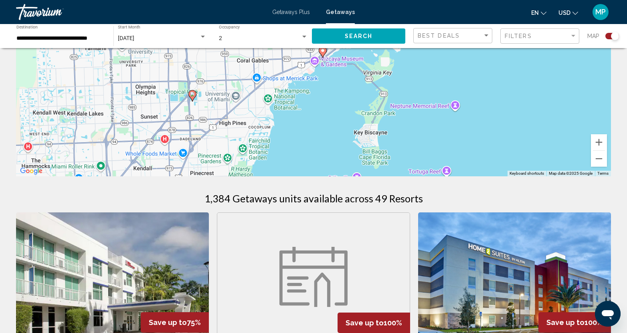
drag, startPoint x: 358, startPoint y: 154, endPoint x: 367, endPoint y: 57, distance: 97.8
click at [367, 57] on div "To activate drag with keyboard, press Alt + Enter. Once in keyboard drag state,…" at bounding box center [313, 56] width 595 height 241
click at [602, 159] on button "Zoom out" at bounding box center [599, 159] width 16 height 16
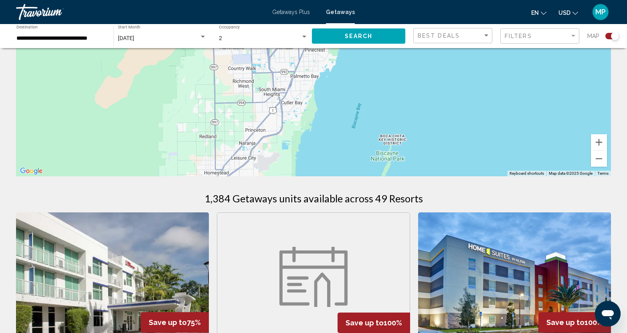
drag, startPoint x: 354, startPoint y: 134, endPoint x: 412, endPoint y: 69, distance: 87.2
click at [412, 69] on div "To activate drag with keyboard, press Alt + Enter. Once in keyboard drag state,…" at bounding box center [313, 56] width 595 height 241
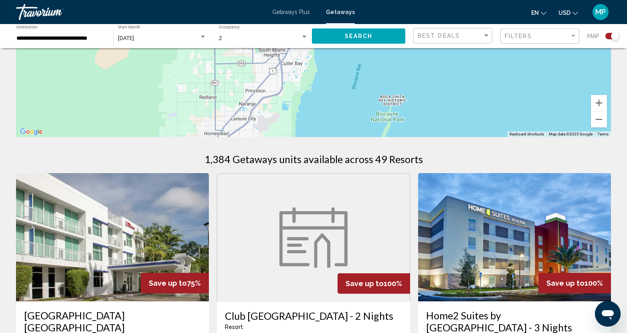
scroll to position [200, 0]
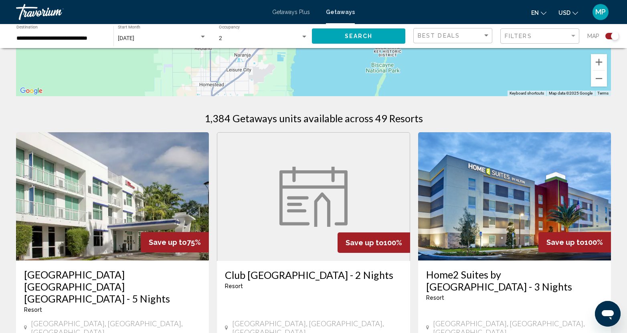
drag, startPoint x: 430, startPoint y: 76, endPoint x: 439, endPoint y: 60, distance: 18.5
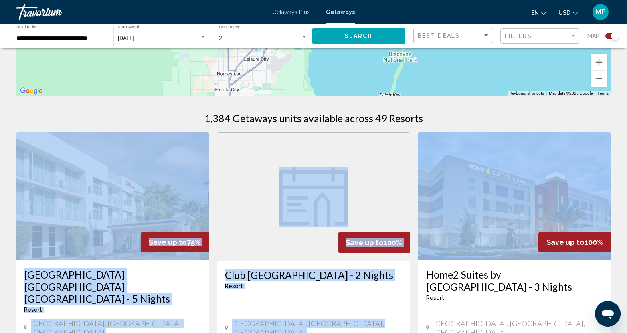
drag, startPoint x: 456, startPoint y: 122, endPoint x: 444, endPoint y: 178, distance: 57.7
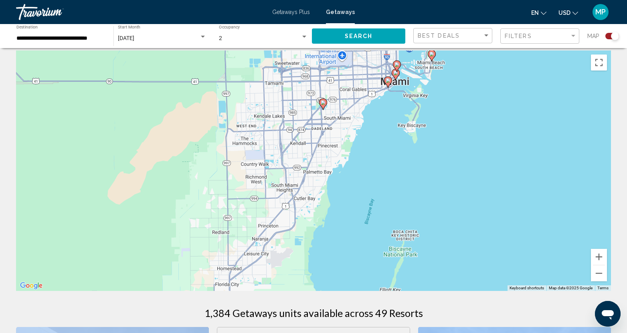
scroll to position [5, 0]
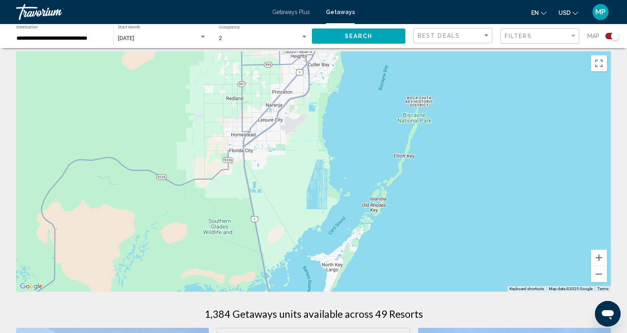
drag, startPoint x: 343, startPoint y: 236, endPoint x: 358, endPoint y: 97, distance: 139.1
click at [358, 97] on div "To activate drag with keyboard, press Alt + Enter. Once in keyboard drag state,…" at bounding box center [313, 171] width 595 height 241
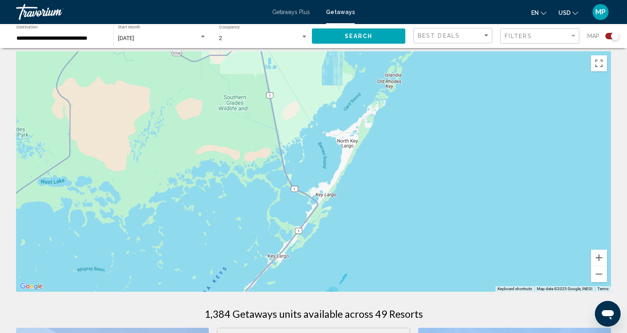
drag, startPoint x: 381, startPoint y: 251, endPoint x: 396, endPoint y: 124, distance: 127.7
click at [396, 124] on div "Main content" at bounding box center [313, 171] width 595 height 241
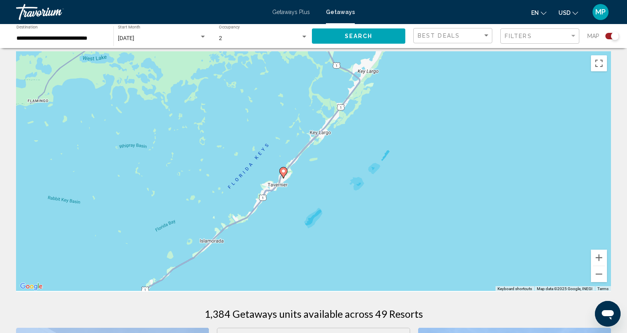
drag, startPoint x: 365, startPoint y: 237, endPoint x: 403, endPoint y: 115, distance: 127.7
click at [409, 109] on div "To activate drag with keyboard, press Alt + Enter. Once in keyboard drag state,…" at bounding box center [313, 171] width 595 height 241
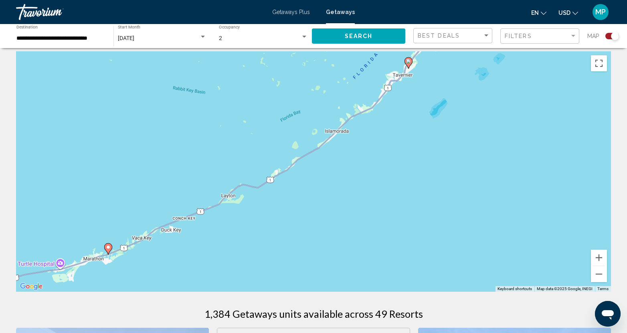
drag, startPoint x: 268, startPoint y: 232, endPoint x: 401, endPoint y: 122, distance: 172.8
click at [400, 122] on div "To activate drag with keyboard, press Alt + Enter. Once in keyboard drag state,…" at bounding box center [313, 171] width 595 height 241
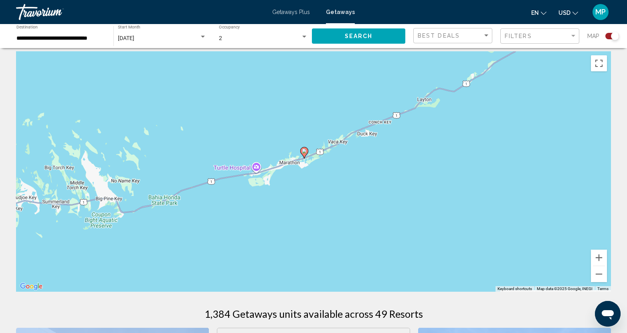
drag, startPoint x: 206, startPoint y: 243, endPoint x: 389, endPoint y: 162, distance: 199.8
click at [389, 162] on div "To activate drag with keyboard, press Alt + Enter. Once in keyboard drag state,…" at bounding box center [313, 171] width 595 height 241
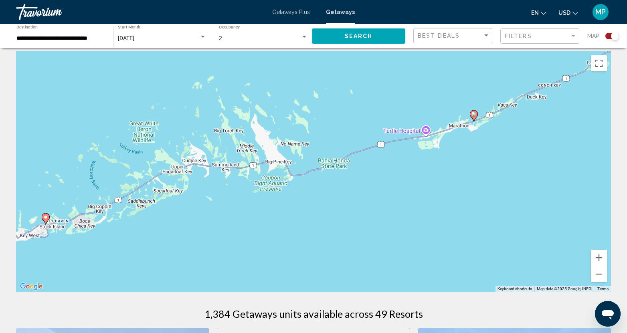
drag, startPoint x: 223, startPoint y: 214, endPoint x: 385, endPoint y: 178, distance: 165.6
click at [385, 178] on div "To activate drag with keyboard, press Alt + Enter. Once in keyboard drag state,…" at bounding box center [313, 171] width 595 height 241
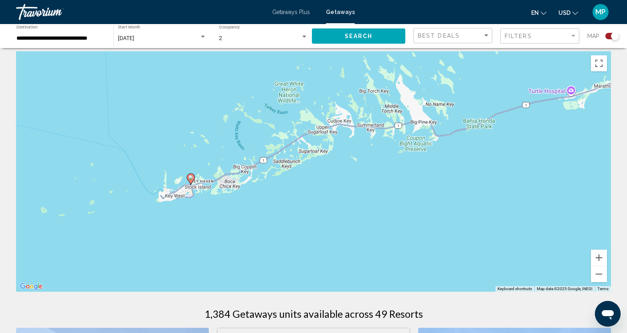
drag, startPoint x: 154, startPoint y: 237, endPoint x: 286, endPoint y: 201, distance: 136.5
click at [286, 201] on div "To activate drag with keyboard, press Alt + Enter. Once in keyboard drag state,…" at bounding box center [313, 171] width 595 height 241
click at [191, 178] on image "Main content" at bounding box center [190, 177] width 5 height 5
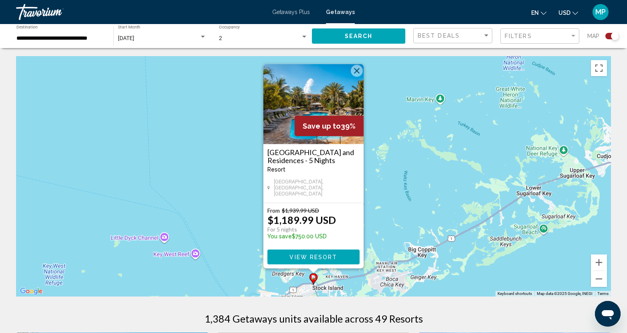
click at [310, 160] on h3 "Beachside Resort and Residences - 5 Nights" at bounding box center [313, 156] width 92 height 16
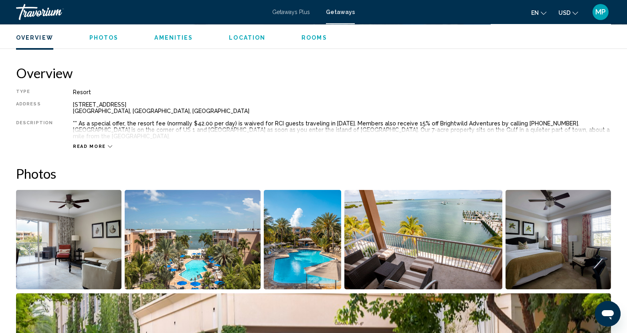
scroll to position [281, 0]
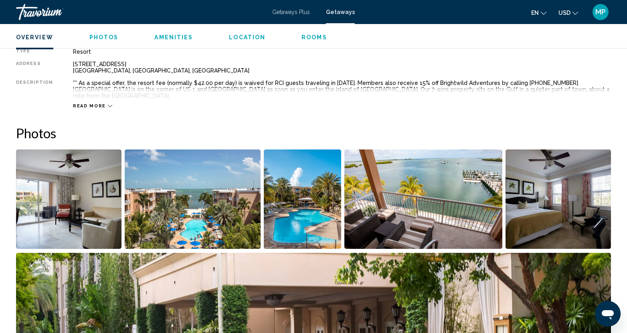
click at [195, 205] on img "Open full-screen image slider" at bounding box center [193, 199] width 136 height 99
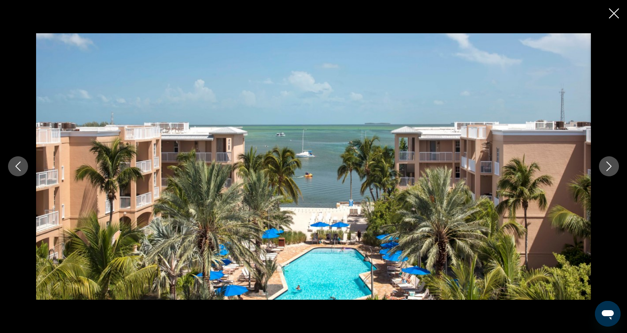
click at [604, 172] on button "Next image" at bounding box center [609, 166] width 20 height 20
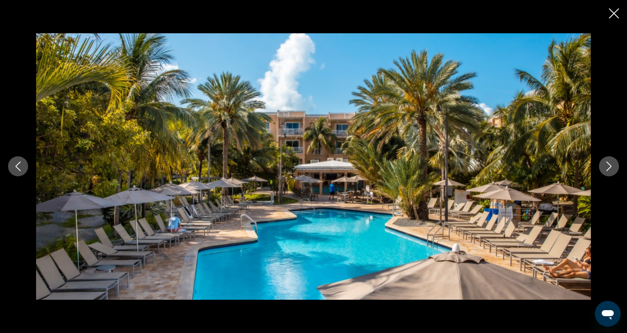
click at [604, 172] on button "Next image" at bounding box center [609, 166] width 20 height 20
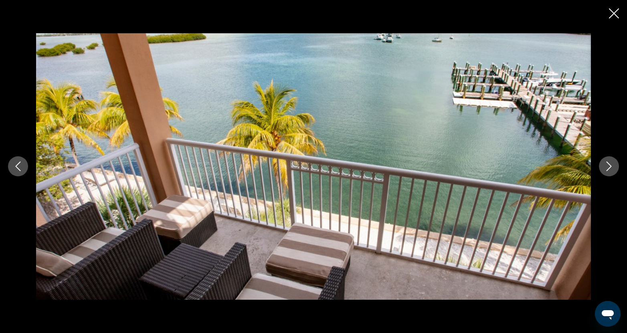
click at [604, 172] on button "Next image" at bounding box center [609, 166] width 20 height 20
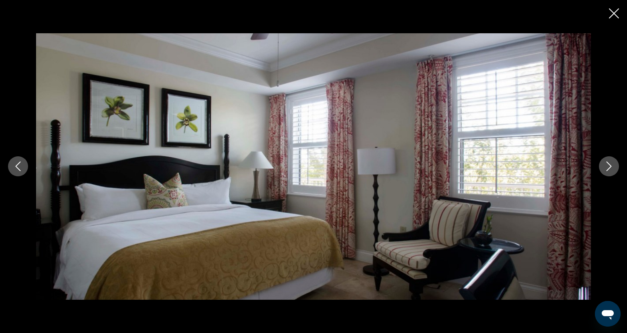
click at [604, 172] on button "Next image" at bounding box center [609, 166] width 20 height 20
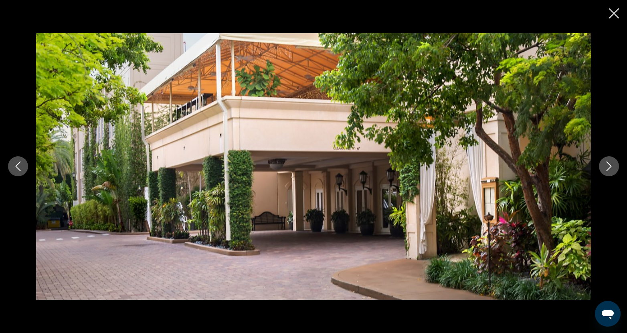
click at [604, 172] on button "Next image" at bounding box center [609, 166] width 20 height 20
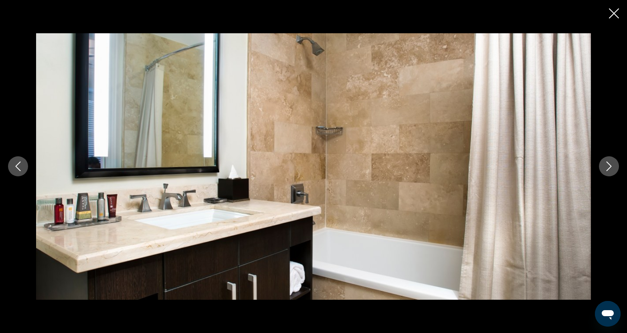
click at [604, 172] on button "Next image" at bounding box center [609, 166] width 20 height 20
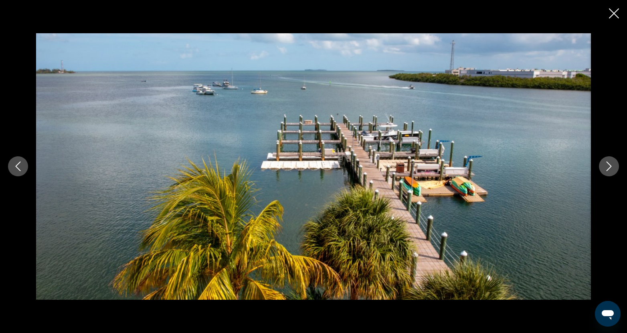
click at [606, 172] on button "Next image" at bounding box center [609, 166] width 20 height 20
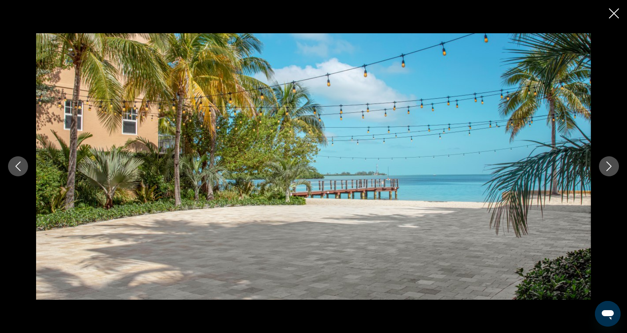
click at [606, 172] on button "Next image" at bounding box center [609, 166] width 20 height 20
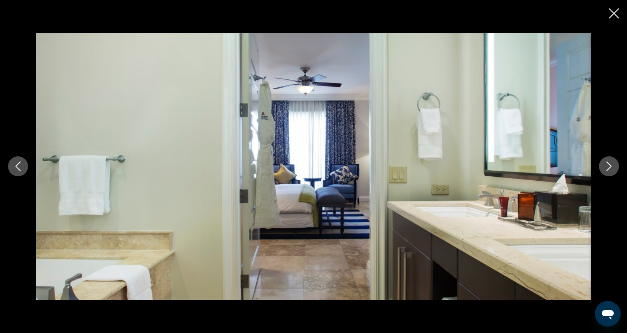
click at [606, 172] on button "Next image" at bounding box center [609, 166] width 20 height 20
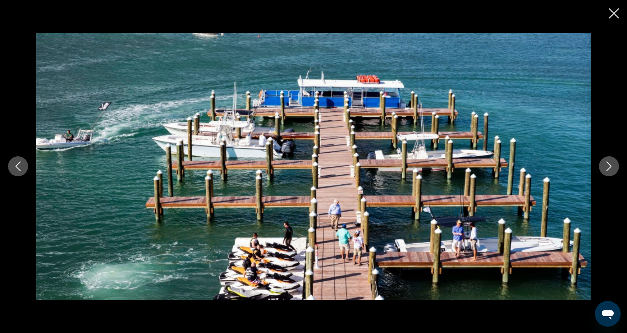
click at [606, 172] on button "Next image" at bounding box center [609, 166] width 20 height 20
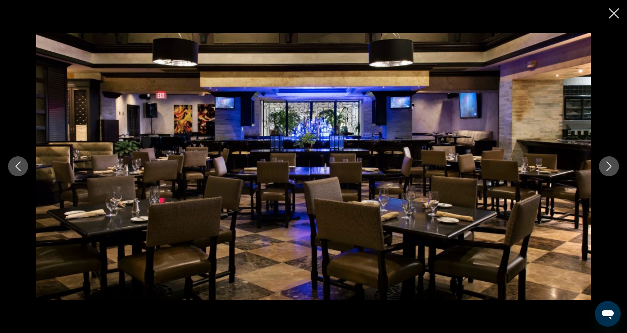
click at [606, 172] on button "Next image" at bounding box center [609, 166] width 20 height 20
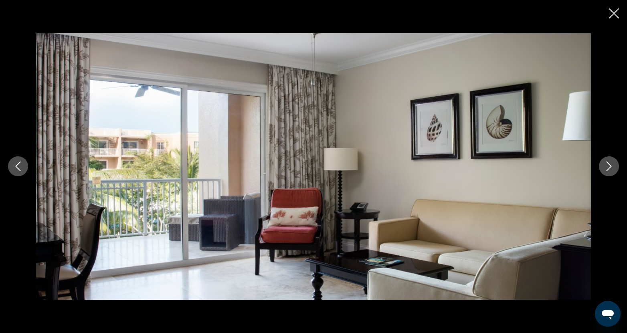
click at [606, 172] on button "Next image" at bounding box center [609, 166] width 20 height 20
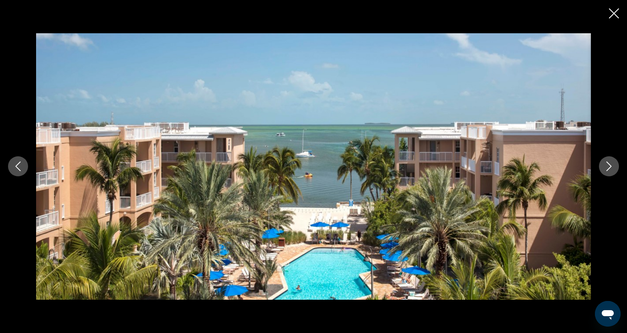
click at [611, 14] on icon "Close slideshow" at bounding box center [614, 13] width 10 height 10
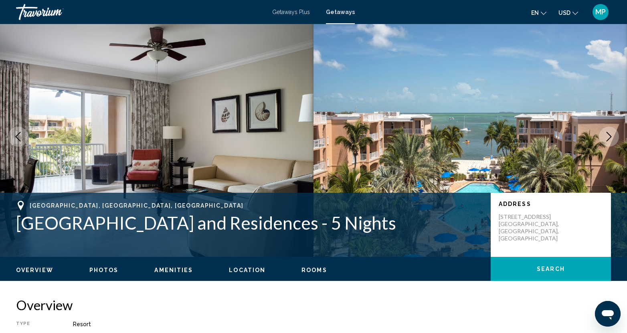
scroll to position [0, 0]
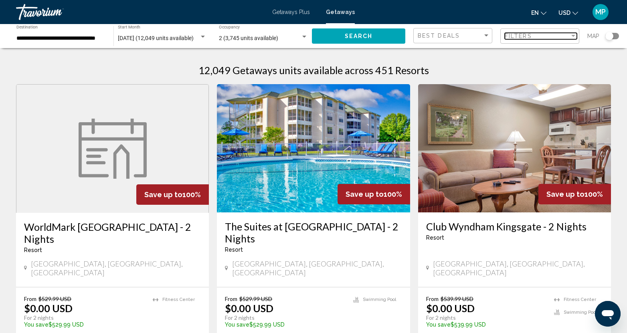
click at [550, 34] on div "Filters" at bounding box center [537, 36] width 65 height 6
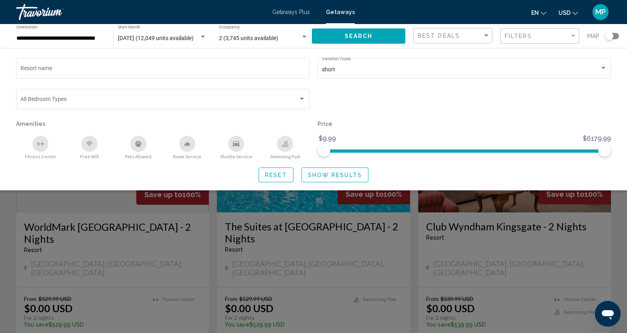
click at [404, 173] on div "Reset Show Results" at bounding box center [313, 175] width 595 height 15
click at [326, 180] on button "Show Results" at bounding box center [335, 175] width 67 height 15
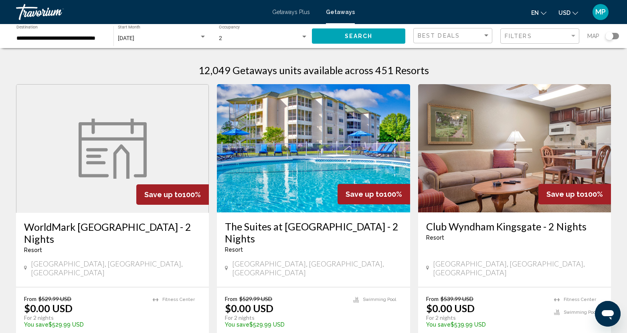
click at [610, 36] on div "Search widget" at bounding box center [610, 36] width 8 height 8
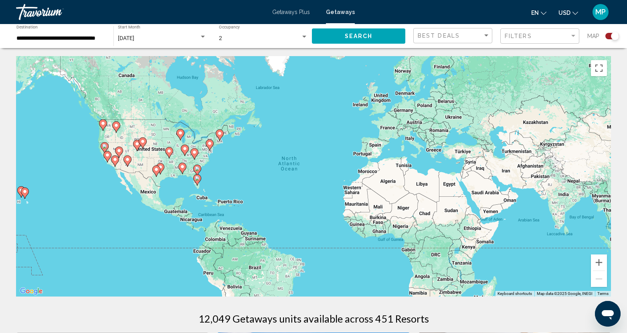
click at [224, 191] on div "To activate drag with keyboard, press Alt + Enter. Once in keyboard drag state,…" at bounding box center [313, 176] width 595 height 241
click at [209, 191] on div "To activate drag with keyboard, press Alt + Enter. Once in keyboard drag state,…" at bounding box center [313, 176] width 595 height 241
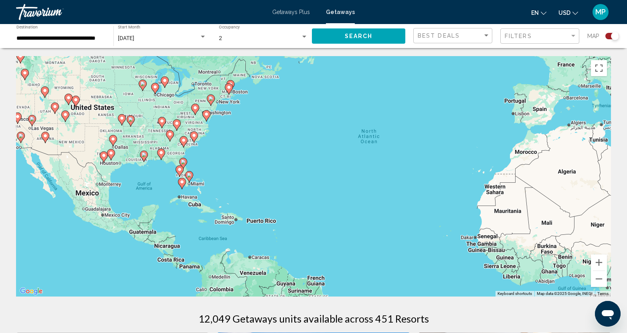
click at [235, 200] on div "To activate drag with keyboard, press Alt + Enter. Once in keyboard drag state,…" at bounding box center [313, 176] width 595 height 241
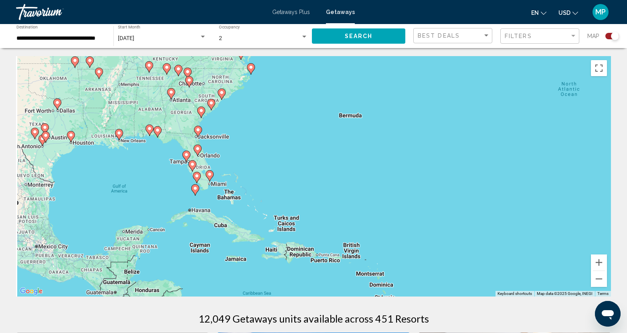
drag, startPoint x: 176, startPoint y: 138, endPoint x: 245, endPoint y: 156, distance: 71.3
click at [245, 156] on div "To activate drag with keyboard, press Alt + Enter. Once in keyboard drag state,…" at bounding box center [313, 176] width 595 height 241
click at [268, 182] on div "To activate drag with keyboard, press Alt + Enter. Once in keyboard drag state,…" at bounding box center [313, 176] width 595 height 241
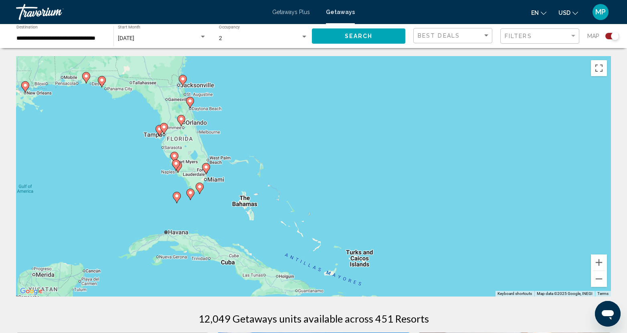
drag, startPoint x: 245, startPoint y: 191, endPoint x: 300, endPoint y: 184, distance: 55.8
click at [300, 184] on div "To activate drag with keyboard, press Alt + Enter. Once in keyboard drag state,…" at bounding box center [313, 176] width 595 height 241
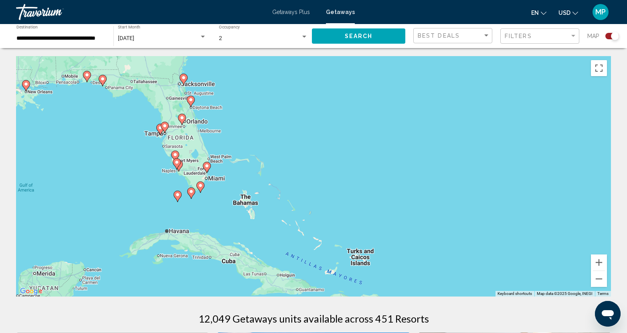
click at [300, 184] on div "To activate drag with keyboard, press Alt + Enter. Once in keyboard drag state,…" at bounding box center [313, 176] width 595 height 241
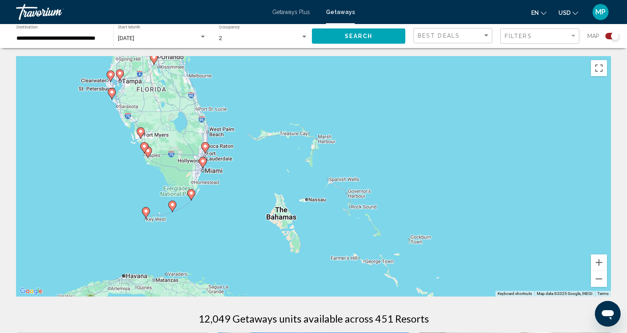
drag, startPoint x: 294, startPoint y: 192, endPoint x: 389, endPoint y: 189, distance: 95.1
click at [389, 189] on div "To activate drag with keyboard, press Alt + Enter. Once in keyboard drag state,…" at bounding box center [313, 176] width 595 height 241
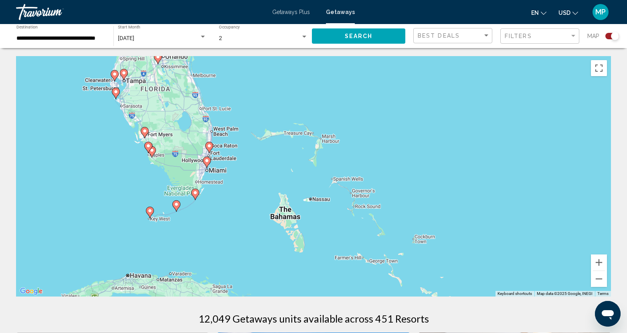
click at [403, 180] on div "To activate drag with keyboard, press Alt + Enter. Once in keyboard drag state,…" at bounding box center [313, 176] width 595 height 241
click at [403, 179] on div "To activate drag with keyboard, press Alt + Enter. Once in keyboard drag state,…" at bounding box center [313, 176] width 595 height 241
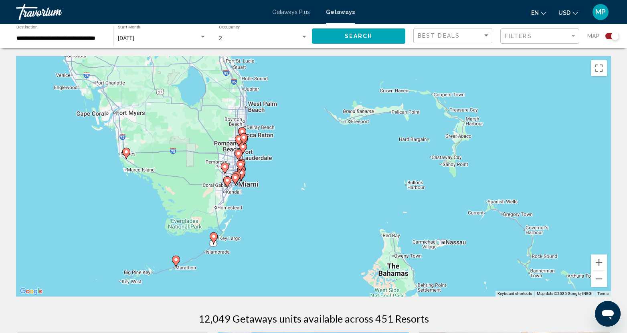
drag, startPoint x: 102, startPoint y: 152, endPoint x: 329, endPoint y: 175, distance: 227.8
click at [329, 175] on div "To activate drag with keyboard, press Alt + Enter. Once in keyboard drag state,…" at bounding box center [313, 176] width 595 height 241
click at [314, 174] on div "To activate drag with keyboard, press Alt + Enter. Once in keyboard drag state,…" at bounding box center [313, 176] width 595 height 241
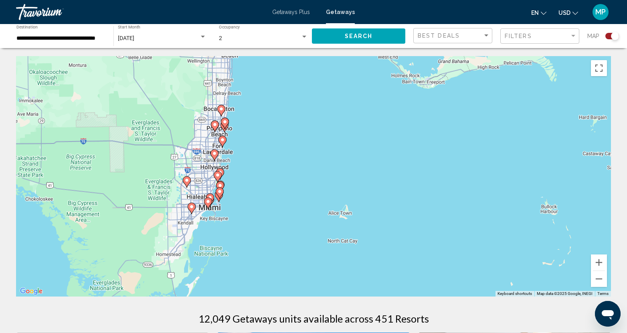
drag, startPoint x: 221, startPoint y: 140, endPoint x: 274, endPoint y: 154, distance: 55.1
click at [274, 154] on div "To activate drag with keyboard, press Alt + Enter. Once in keyboard drag state,…" at bounding box center [313, 176] width 595 height 241
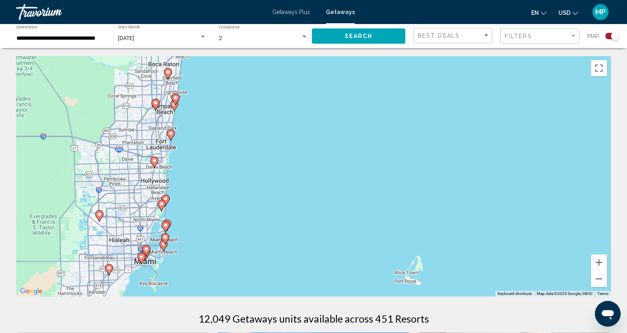
click at [244, 157] on div "To activate drag with keyboard, press Alt + Enter. Once in keyboard drag state,…" at bounding box center [313, 176] width 595 height 241
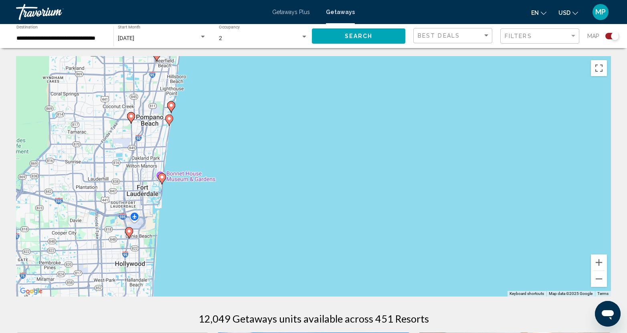
drag, startPoint x: 225, startPoint y: 116, endPoint x: 289, endPoint y: 176, distance: 88.2
click at [289, 176] on div "To activate drag with keyboard, press Alt + Enter. Once in keyboard drag state,…" at bounding box center [313, 176] width 595 height 241
click at [169, 119] on image "Main content" at bounding box center [169, 118] width 5 height 5
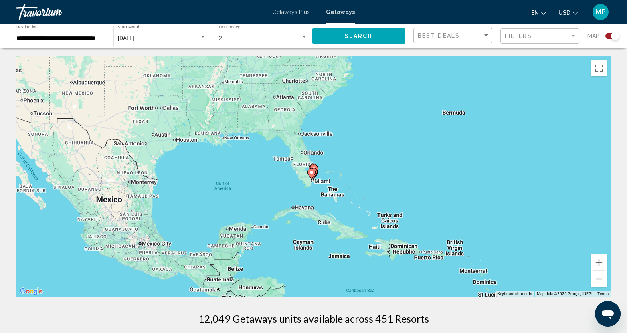
click at [315, 167] on image "Main content" at bounding box center [314, 168] width 5 height 5
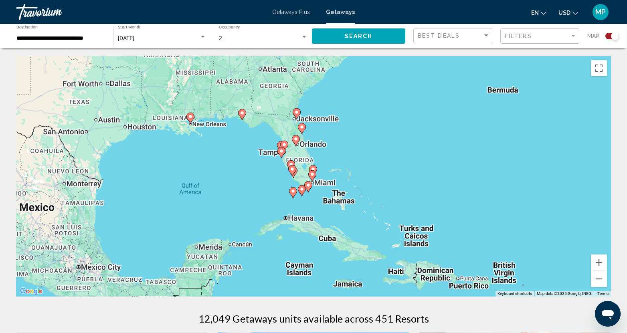
click at [315, 167] on icon "Main content" at bounding box center [313, 171] width 7 height 10
type input "**********"
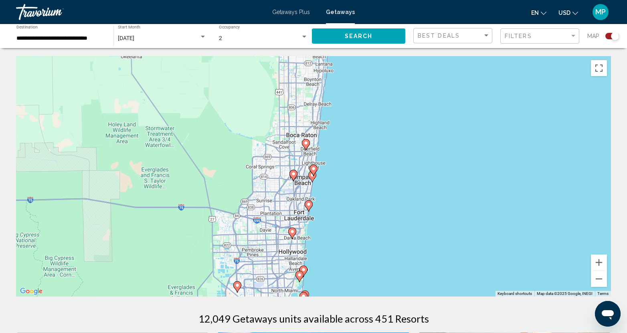
click at [314, 167] on image "Main content" at bounding box center [313, 168] width 5 height 5
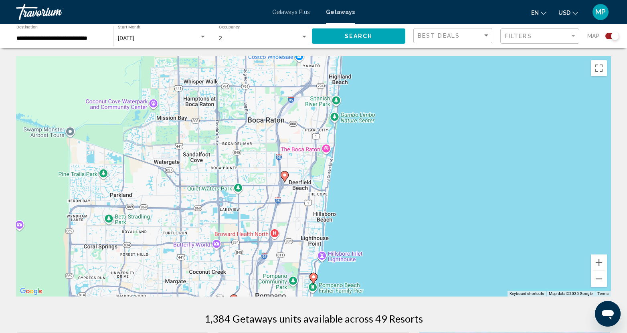
click at [312, 276] on image "Main content" at bounding box center [313, 277] width 5 height 5
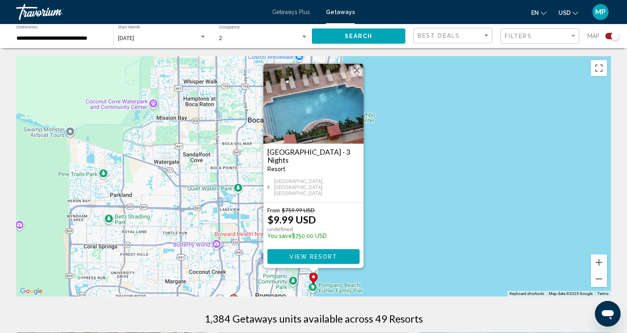
click at [316, 123] on img "Main content" at bounding box center [313, 104] width 100 height 80
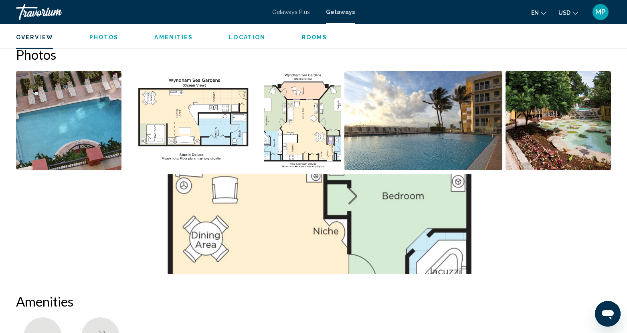
scroll to position [361, 0]
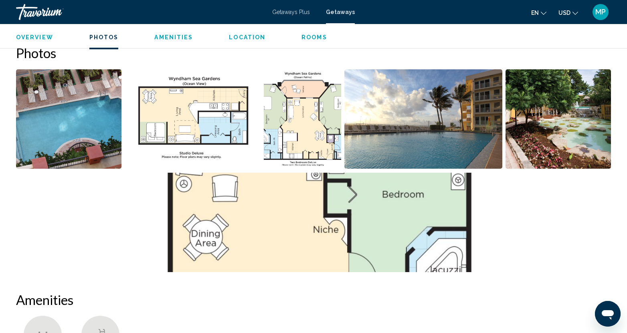
click at [441, 118] on img "Open full-screen image slider" at bounding box center [423, 118] width 158 height 99
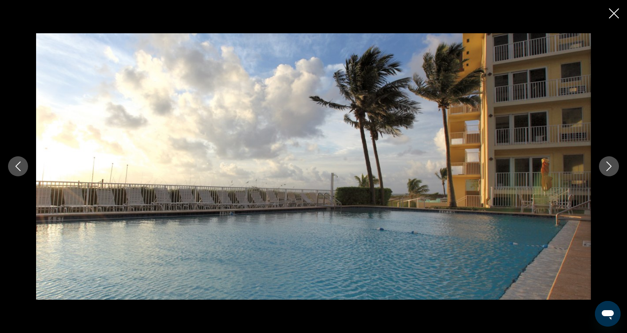
click at [612, 170] on icon "Next image" at bounding box center [609, 167] width 10 height 10
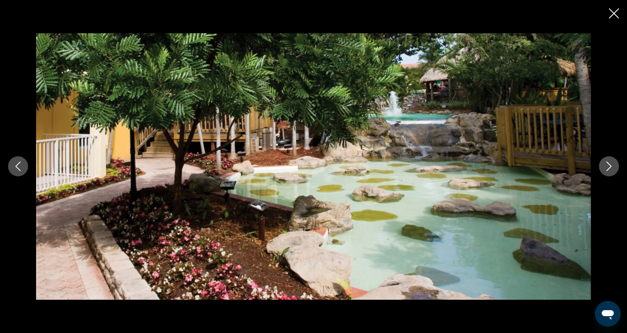
click at [612, 170] on icon "Next image" at bounding box center [609, 167] width 10 height 10
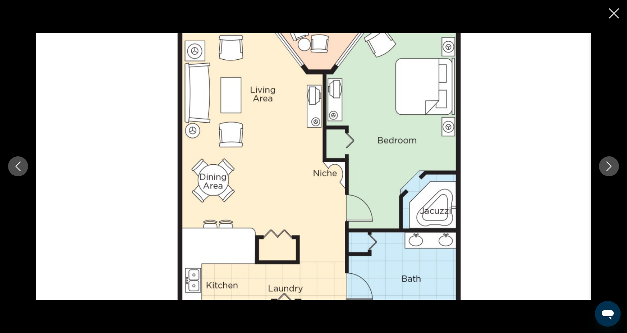
click at [612, 170] on icon "Next image" at bounding box center [609, 167] width 10 height 10
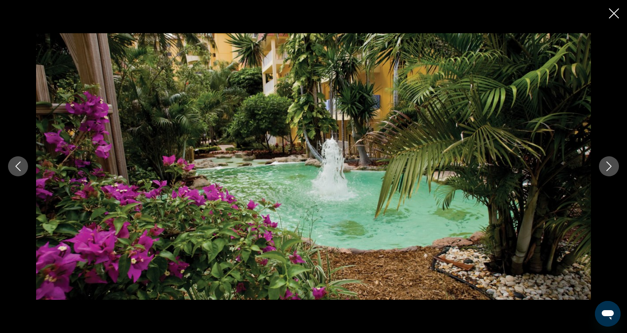
click at [612, 170] on icon "Next image" at bounding box center [609, 167] width 10 height 10
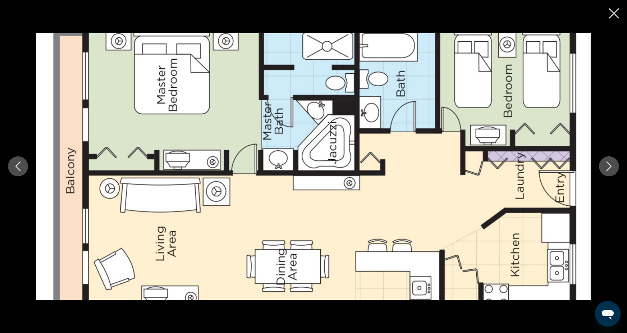
click at [612, 170] on icon "Next image" at bounding box center [609, 167] width 10 height 10
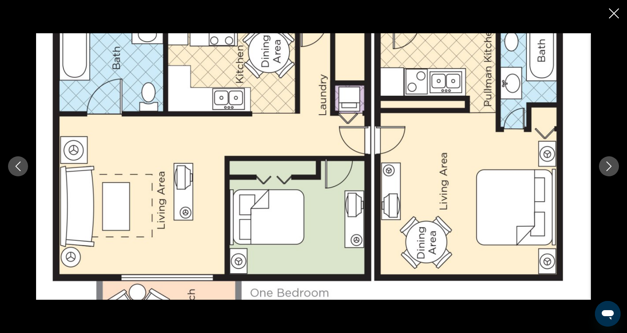
click at [612, 14] on icon "Close slideshow" at bounding box center [614, 13] width 10 height 10
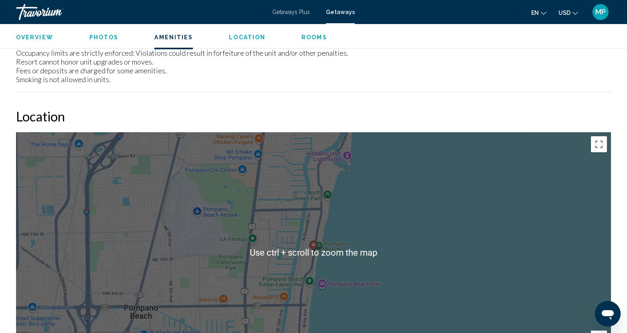
scroll to position [1075, 0]
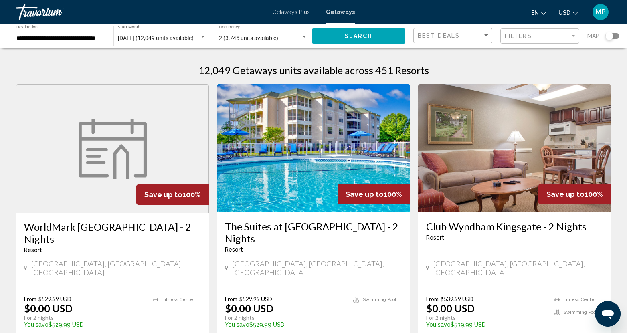
click at [612, 38] on div "Search widget" at bounding box center [610, 36] width 8 height 8
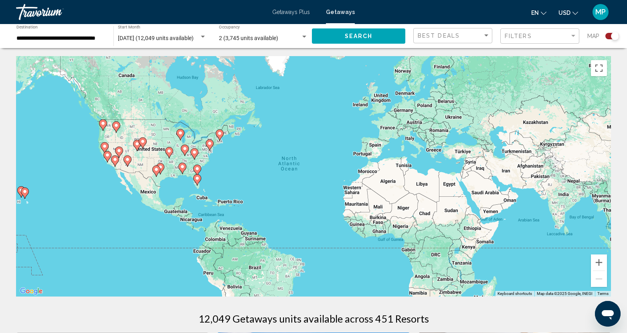
click at [214, 174] on div "To activate drag with keyboard, press Alt + Enter. Once in keyboard drag state,…" at bounding box center [313, 176] width 595 height 241
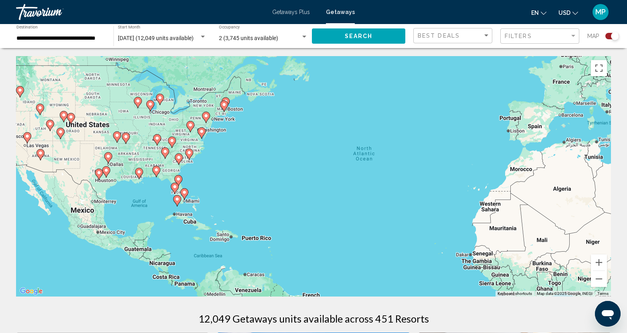
click at [214, 174] on div "To activate drag with keyboard, press Alt + Enter. Once in keyboard drag state,…" at bounding box center [313, 176] width 595 height 241
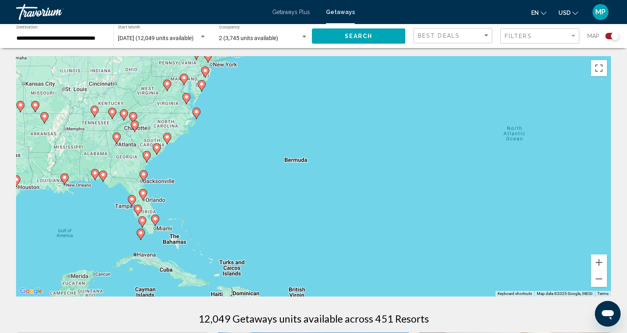
click at [215, 174] on div "To activate drag with keyboard, press Alt + Enter. Once in keyboard drag state,…" at bounding box center [313, 176] width 595 height 241
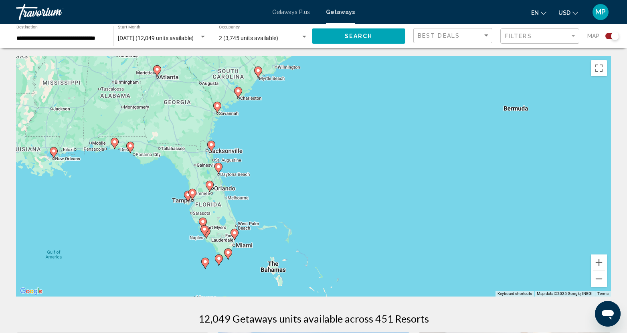
drag, startPoint x: 174, startPoint y: 172, endPoint x: 314, endPoint y: 135, distance: 145.3
click at [314, 135] on div "To activate drag with keyboard, press Alt + Enter. Once in keyboard drag state,…" at bounding box center [313, 176] width 595 height 241
click at [290, 207] on div "To activate drag with keyboard, press Alt + Enter. Once in keyboard drag state,…" at bounding box center [313, 176] width 595 height 241
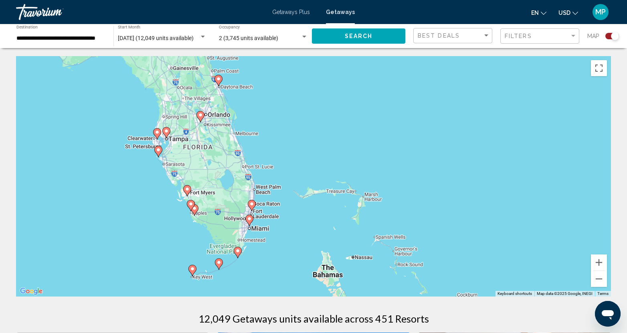
drag, startPoint x: 200, startPoint y: 182, endPoint x: 272, endPoint y: 126, distance: 90.9
click at [272, 126] on div "To activate drag with keyboard, press Alt + Enter. Once in keyboard drag state,…" at bounding box center [313, 176] width 595 height 241
click at [290, 160] on div "To activate drag with keyboard, press Alt + Enter. Once in keyboard drag state,…" at bounding box center [313, 176] width 595 height 241
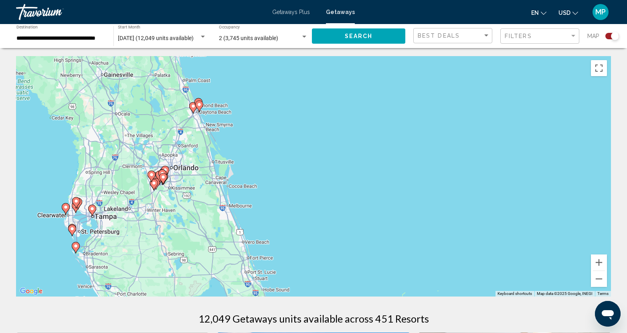
drag, startPoint x: 258, startPoint y: 120, endPoint x: 308, endPoint y: 220, distance: 112.1
click at [308, 220] on div "To activate drag with keyboard, press Alt + Enter. Once in keyboard drag state,…" at bounding box center [313, 176] width 595 height 241
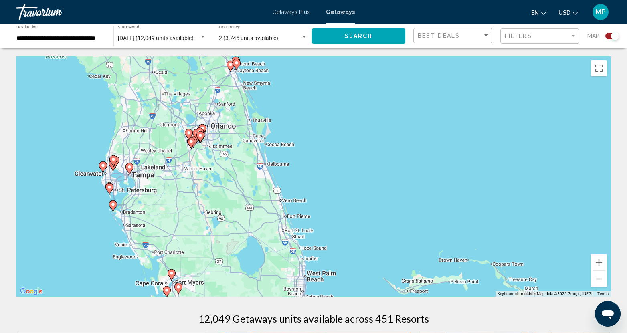
drag, startPoint x: 261, startPoint y: 142, endPoint x: 299, endPoint y: 101, distance: 55.0
click at [299, 101] on div "To activate drag with keyboard, press Alt + Enter. Once in keyboard drag state,…" at bounding box center [313, 176] width 595 height 241
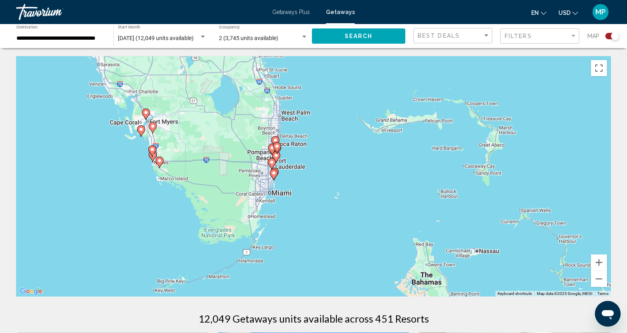
drag, startPoint x: 338, startPoint y: 231, endPoint x: 312, endPoint y: 69, distance: 163.6
click at [312, 69] on div "To activate drag with keyboard, press Alt + Enter. Once in keyboard drag state,…" at bounding box center [313, 176] width 595 height 241
click at [158, 160] on image "Main content" at bounding box center [159, 160] width 5 height 5
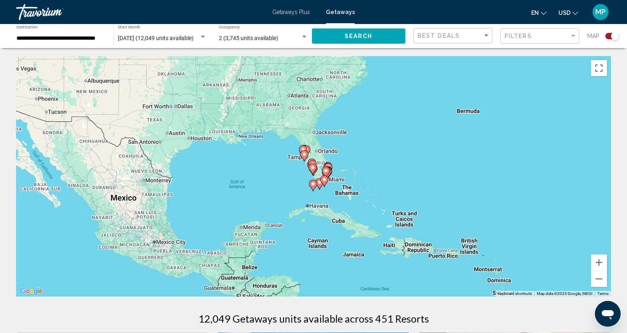
click at [316, 172] on gmp-advanced-marker "Main content" at bounding box center [313, 169] width 8 height 12
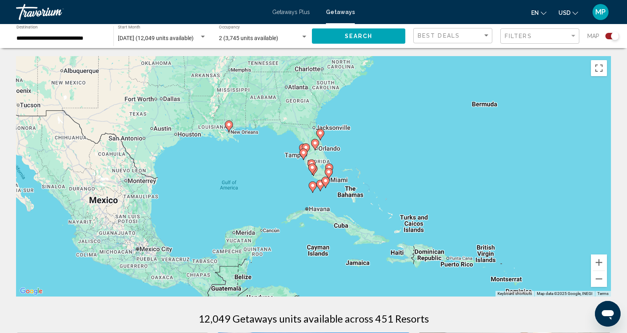
click at [316, 172] on gmp-advanced-marker "Main content" at bounding box center [312, 169] width 8 height 12
type input "**********"
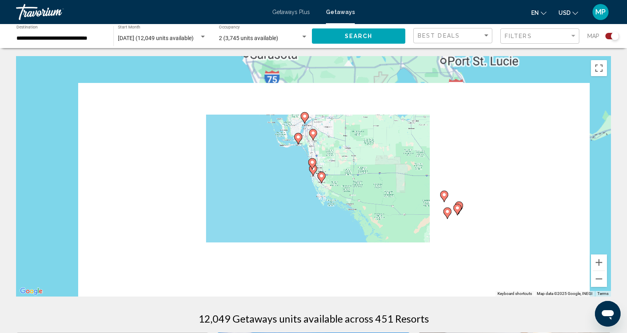
click at [316, 172] on gmp-advanced-marker "Main content" at bounding box center [313, 170] width 8 height 12
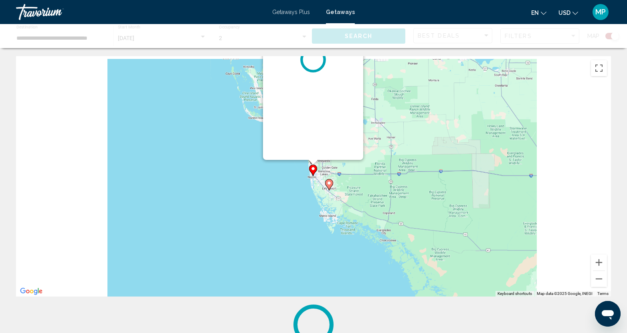
click at [316, 172] on gmp-advanced-marker "Main content" at bounding box center [313, 170] width 8 height 12
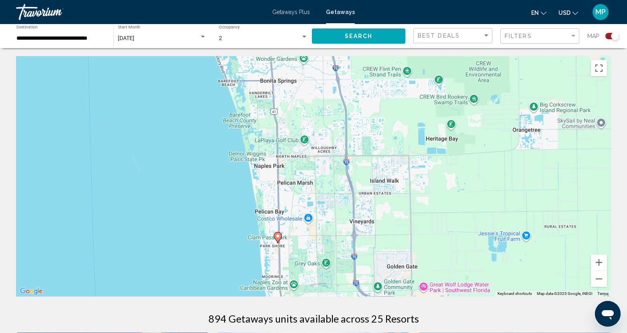
drag, startPoint x: 259, startPoint y: 209, endPoint x: 241, endPoint y: 259, distance: 53.7
click at [241, 259] on div "To activate drag with keyboard, press Alt + Enter. Once in keyboard drag state,…" at bounding box center [313, 176] width 595 height 241
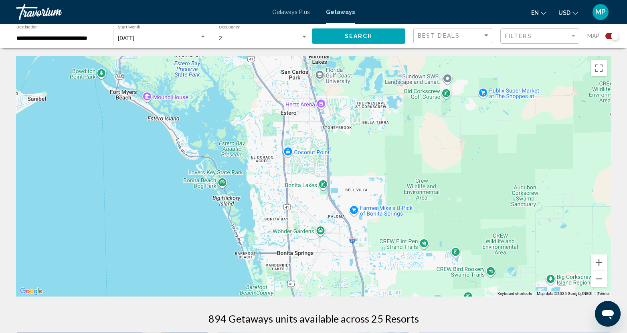
drag, startPoint x: 206, startPoint y: 94, endPoint x: 224, endPoint y: 232, distance: 138.7
click at [224, 232] on div "To activate drag with keyboard, press Alt + Enter. Once in keyboard drag state,…" at bounding box center [313, 176] width 595 height 241
click at [116, 87] on image "Main content" at bounding box center [116, 87] width 5 height 5
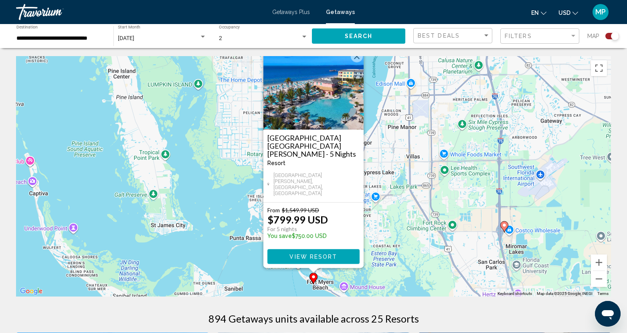
click at [349, 232] on div "From $1,549.99 USD $799.99 USD For 5 nights You save $750.00 USD" at bounding box center [313, 225] width 92 height 36
click at [317, 172] on div "Margaritaville Beach Resort Fort Myers Beach - 5 Nights Resort - This is an adu…" at bounding box center [313, 153] width 92 height 38
click at [330, 221] on div "From $1,549.99 USD $799.99 USD For 5 nights You save $750.00 USD" at bounding box center [313, 225] width 92 height 36
click at [356, 63] on button "Close" at bounding box center [357, 57] width 12 height 12
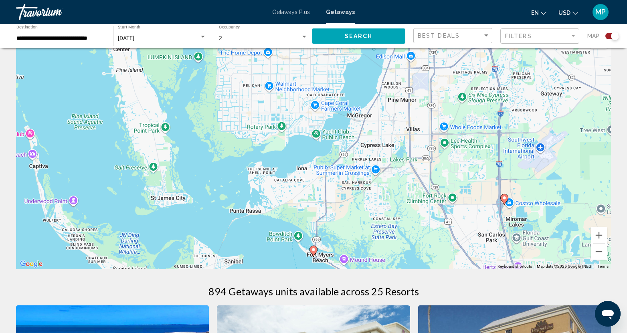
scroll to position [40, 0]
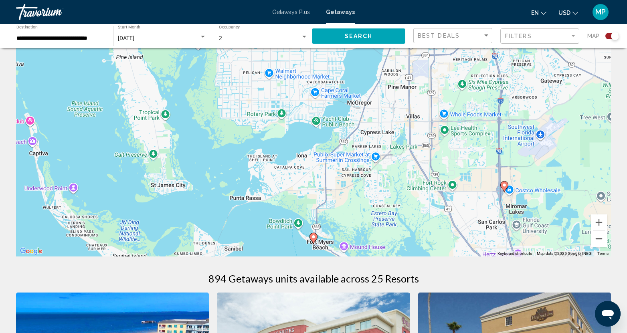
click at [601, 243] on button "Zoom out" at bounding box center [599, 239] width 16 height 16
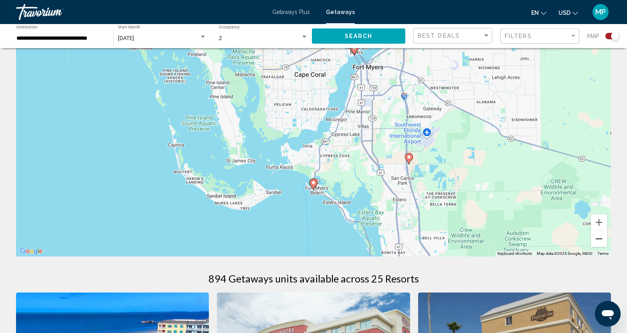
click at [601, 242] on button "Zoom out" at bounding box center [599, 239] width 16 height 16
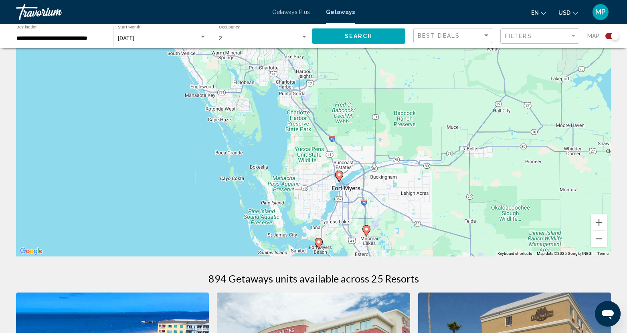
drag, startPoint x: 369, startPoint y: 100, endPoint x: 374, endPoint y: 189, distance: 89.2
click at [374, 189] on div "To activate drag with keyboard, press Alt + Enter. Once in keyboard drag state,…" at bounding box center [313, 136] width 595 height 241
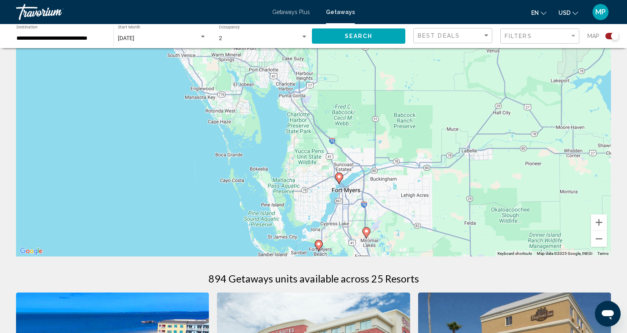
click at [339, 181] on icon "Main content" at bounding box center [339, 178] width 7 height 10
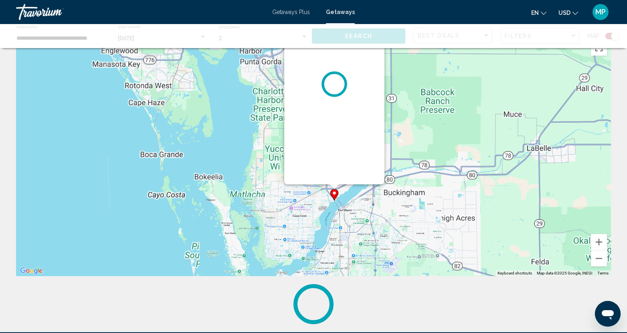
scroll to position [0, 0]
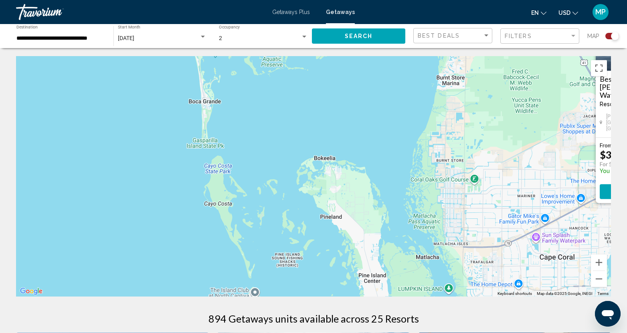
drag, startPoint x: 163, startPoint y: 195, endPoint x: 497, endPoint y: 129, distance: 340.8
click at [497, 129] on div "To activate drag with keyboard, press Alt + Enter. Once in keyboard drag state,…" at bounding box center [313, 176] width 595 height 241
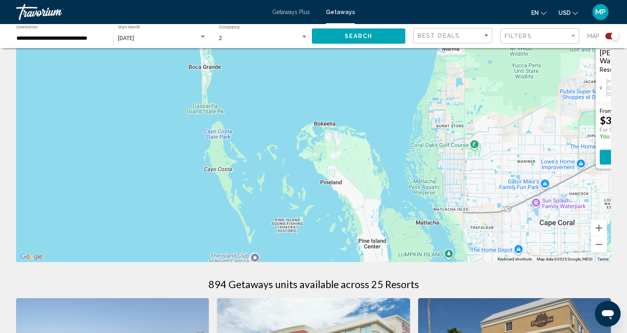
scroll to position [80, 0]
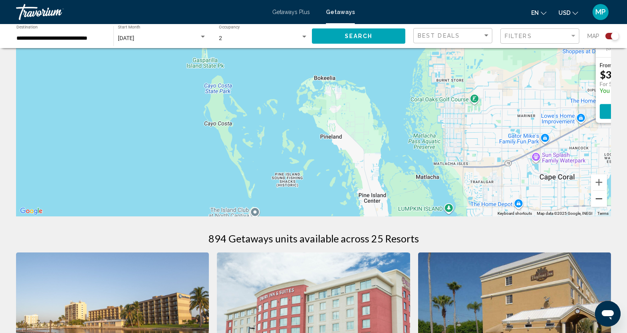
click at [599, 196] on button "Zoom out" at bounding box center [599, 199] width 16 height 16
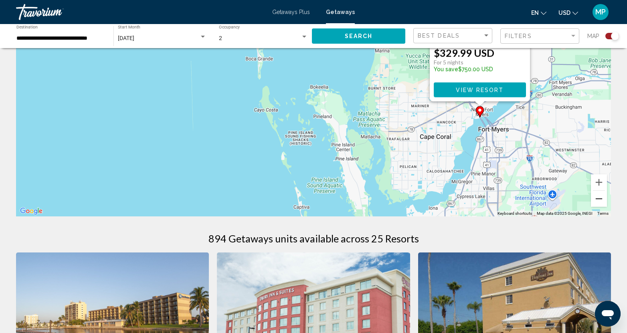
click at [600, 200] on button "Zoom out" at bounding box center [599, 199] width 16 height 16
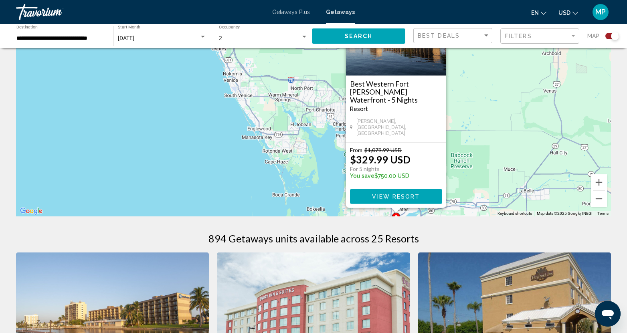
drag, startPoint x: 358, startPoint y: 99, endPoint x: 357, endPoint y: 220, distance: 120.3
click at [596, 196] on button "Zoom out" at bounding box center [599, 199] width 16 height 16
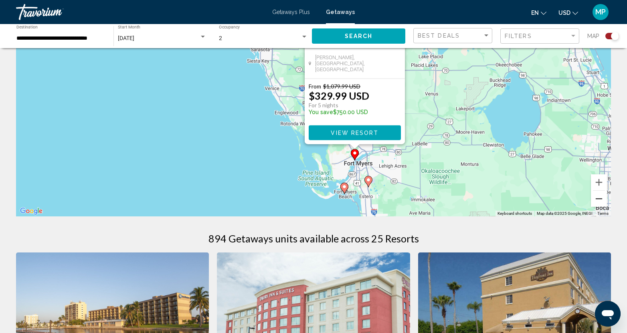
click at [596, 196] on button "Zoom out" at bounding box center [599, 199] width 16 height 16
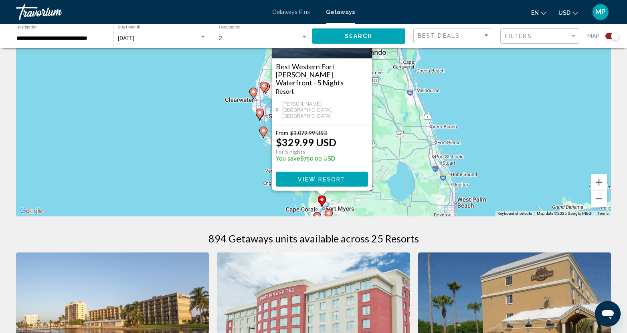
drag, startPoint x: 251, startPoint y: 85, endPoint x: 238, endPoint y: 168, distance: 84.8
click at [238, 168] on div "To activate drag with keyboard, press Alt + Enter. Once in keyboard drag state,…" at bounding box center [313, 96] width 595 height 241
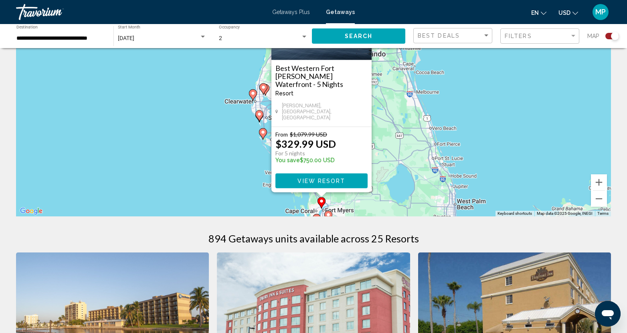
click at [253, 97] on icon "Main content" at bounding box center [252, 95] width 7 height 10
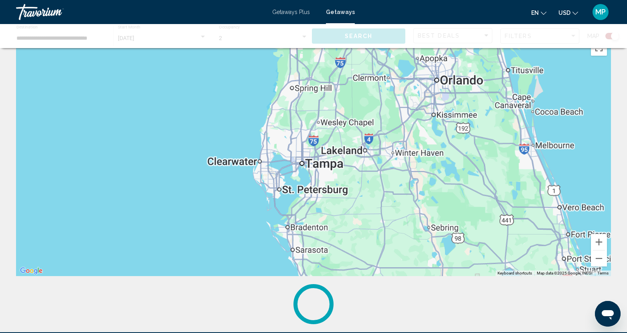
scroll to position [0, 0]
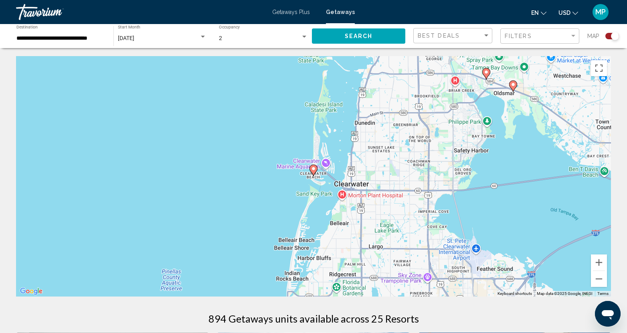
click at [312, 169] on image "Main content" at bounding box center [313, 168] width 5 height 5
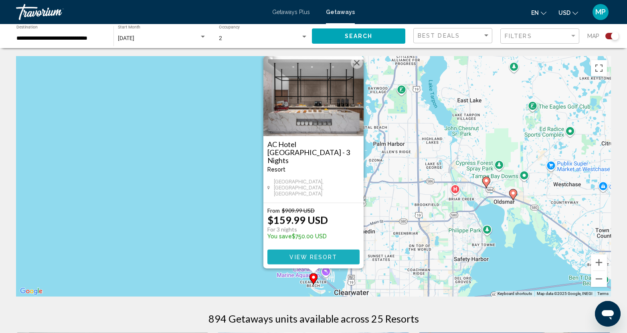
click at [310, 258] on span "View Resort" at bounding box center [314, 257] width 48 height 6
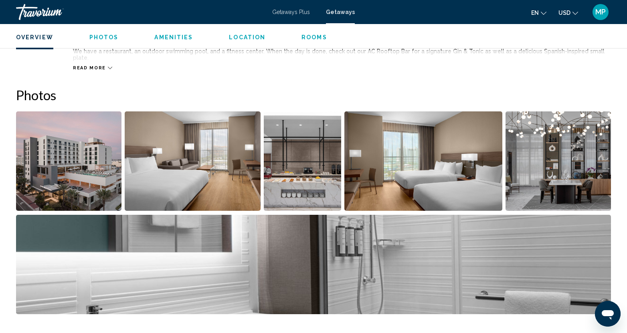
scroll to position [321, 0]
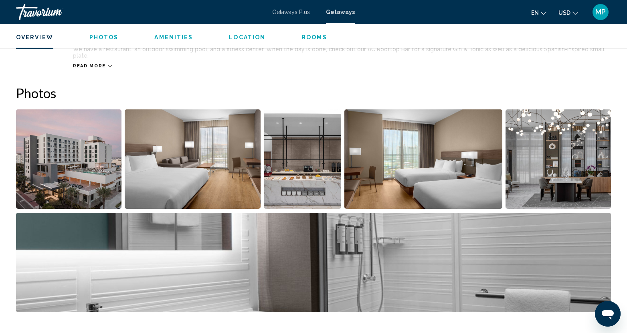
click at [104, 166] on img "Open full-screen image slider" at bounding box center [68, 158] width 105 height 99
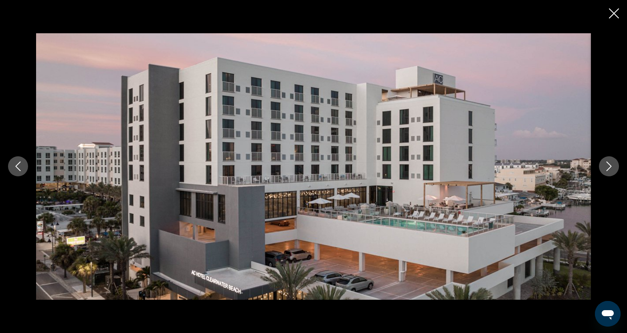
click at [611, 166] on icon "Next image" at bounding box center [609, 167] width 5 height 10
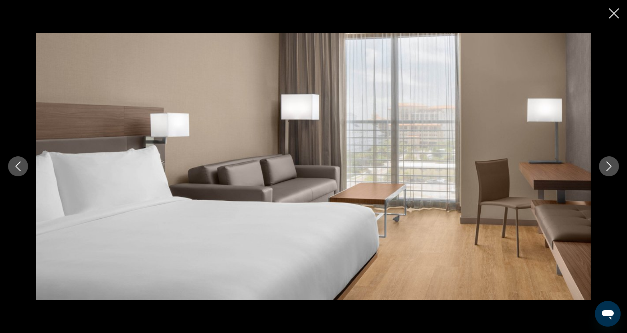
click at [610, 166] on icon "Next image" at bounding box center [609, 167] width 5 height 10
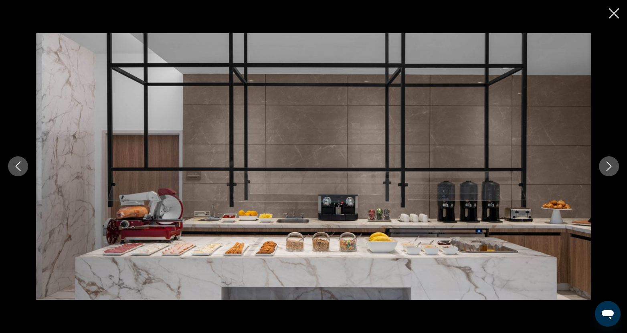
click at [610, 166] on icon "Next image" at bounding box center [609, 167] width 5 height 10
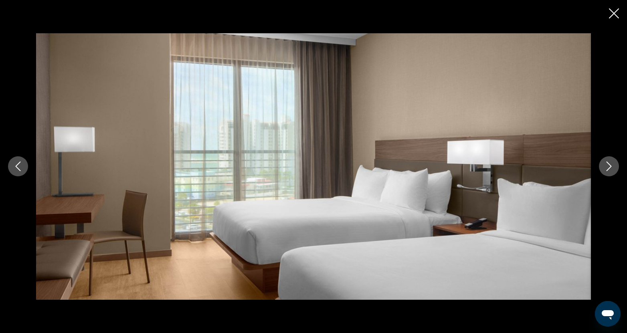
click at [610, 166] on icon "Next image" at bounding box center [609, 167] width 5 height 10
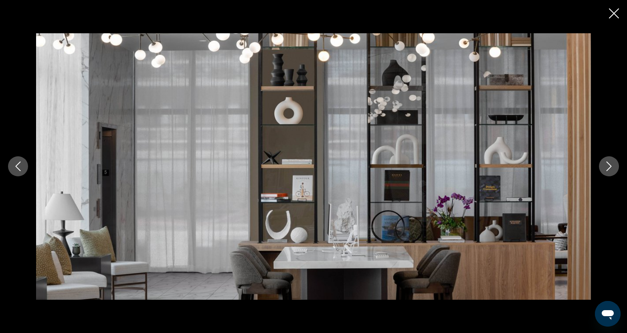
click at [610, 166] on icon "Next image" at bounding box center [609, 167] width 10 height 10
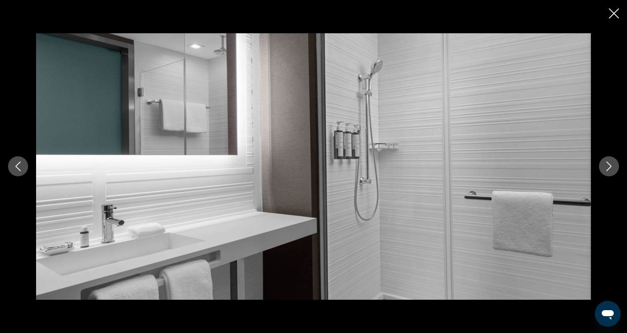
click at [610, 166] on icon "Next image" at bounding box center [609, 167] width 10 height 10
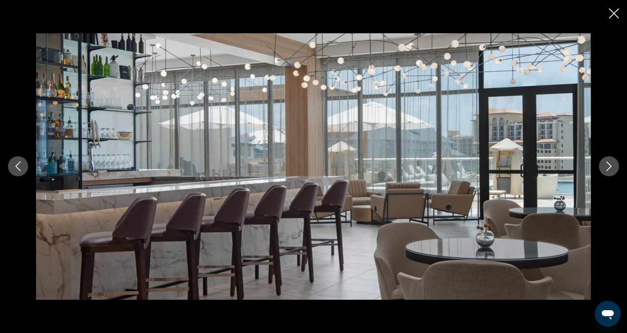
click at [608, 166] on icon "Next image" at bounding box center [609, 167] width 10 height 10
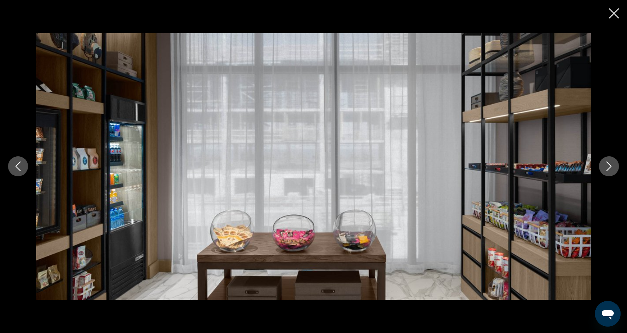
click at [608, 169] on icon "Next image" at bounding box center [609, 167] width 10 height 10
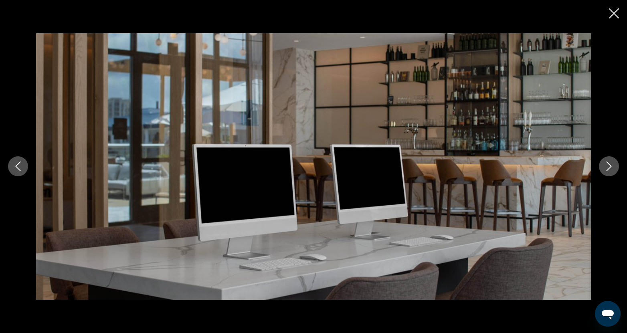
click at [608, 170] on icon "Next image" at bounding box center [609, 167] width 5 height 10
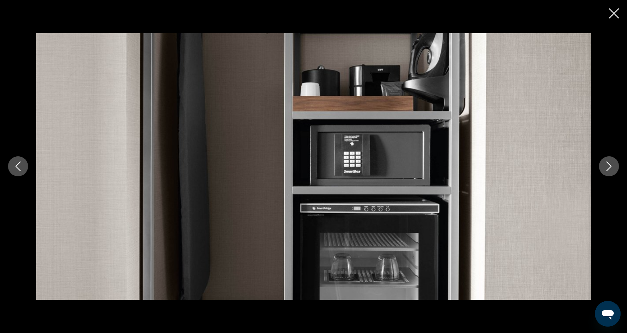
click at [608, 170] on icon "Next image" at bounding box center [609, 167] width 5 height 10
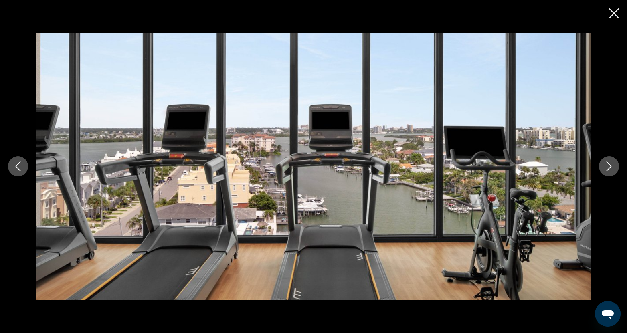
click at [606, 172] on button "Next image" at bounding box center [609, 166] width 20 height 20
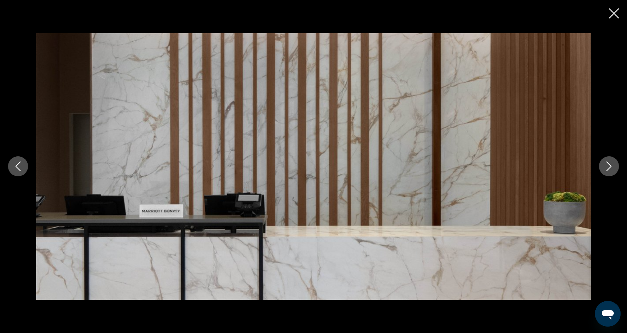
click at [604, 175] on button "Next image" at bounding box center [609, 166] width 20 height 20
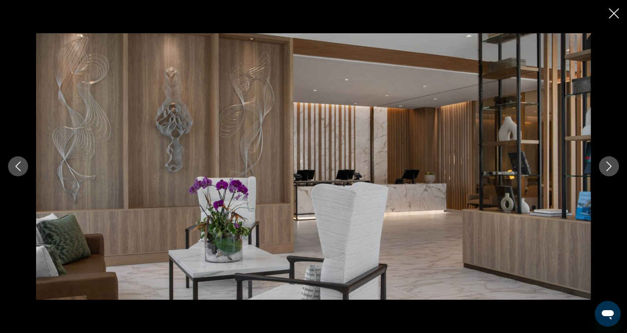
drag, startPoint x: 606, startPoint y: 174, endPoint x: 607, endPoint y: 147, distance: 26.5
click at [606, 173] on button "Next image" at bounding box center [609, 166] width 20 height 20
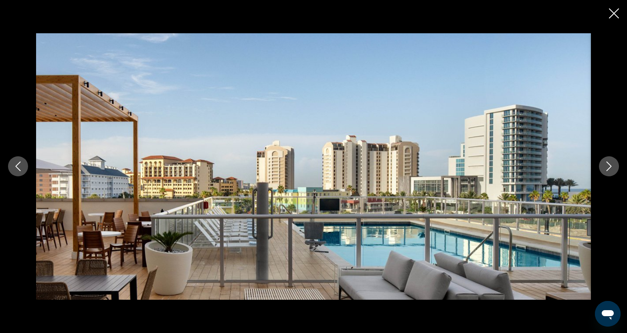
click at [611, 17] on icon "Close slideshow" at bounding box center [614, 13] width 10 height 10
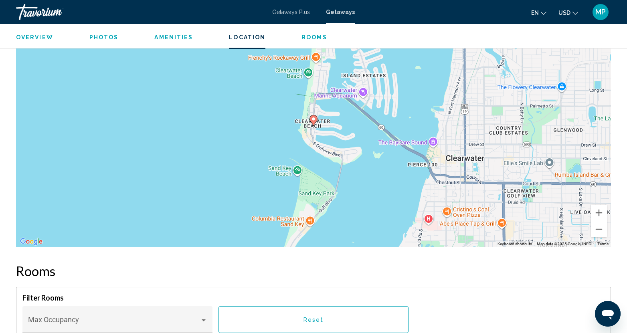
scroll to position [843, 0]
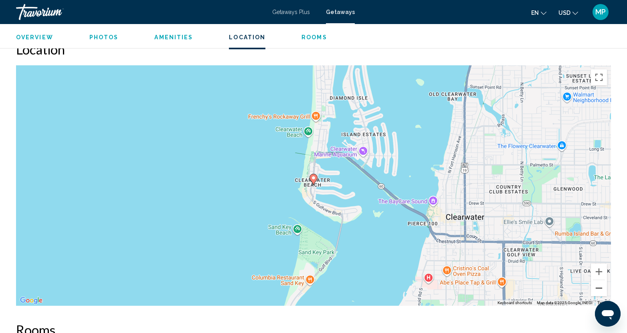
click at [598, 284] on button "Zoom out" at bounding box center [599, 288] width 16 height 16
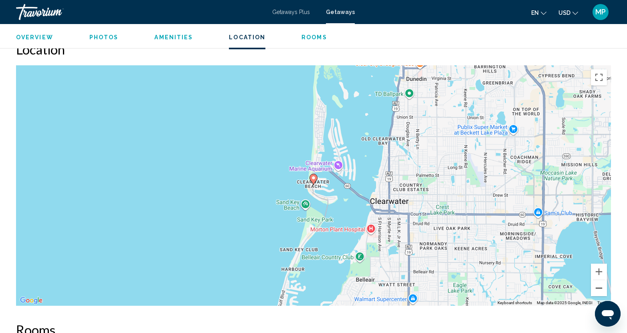
click at [598, 284] on button "Zoom out" at bounding box center [599, 288] width 16 height 16
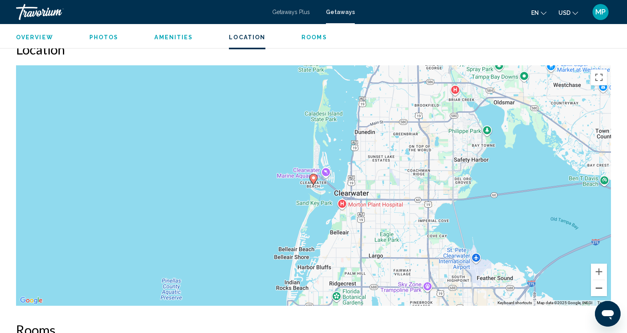
click at [597, 286] on button "Zoom out" at bounding box center [599, 288] width 16 height 16
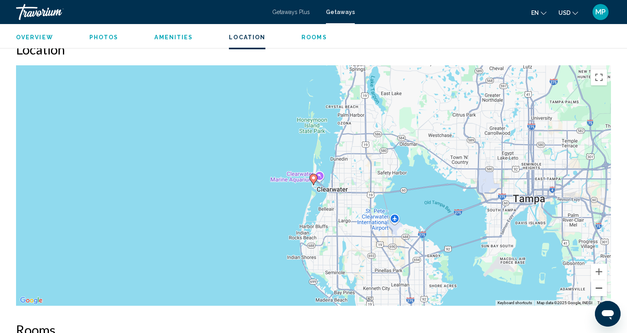
click at [595, 288] on button "Zoom out" at bounding box center [599, 288] width 16 height 16
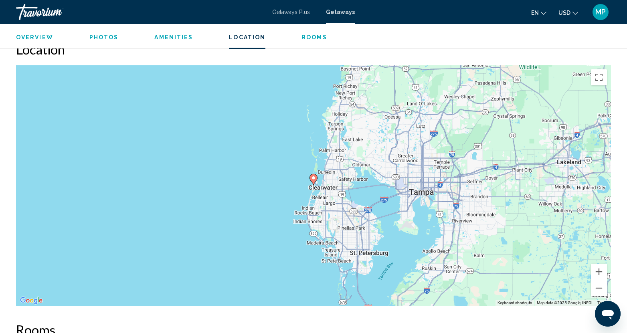
click at [267, 198] on div "To activate drag with keyboard, press Alt + Enter. Once in keyboard drag state,…" at bounding box center [313, 185] width 595 height 241
click at [597, 285] on button "Zoom out" at bounding box center [599, 288] width 16 height 16
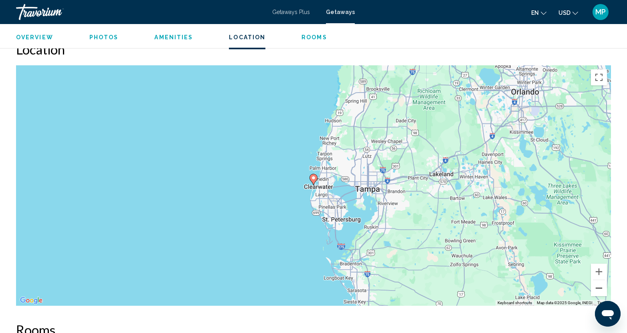
click at [596, 285] on button "Zoom out" at bounding box center [599, 288] width 16 height 16
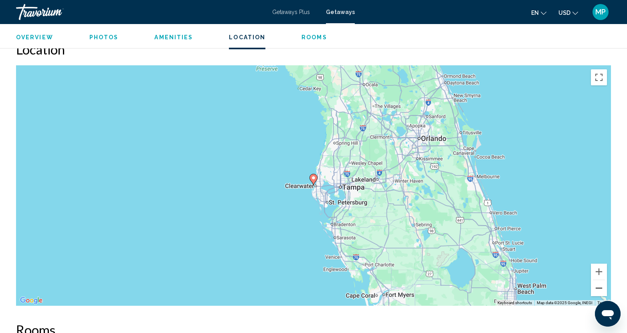
click at [596, 285] on button "Zoom out" at bounding box center [599, 288] width 16 height 16
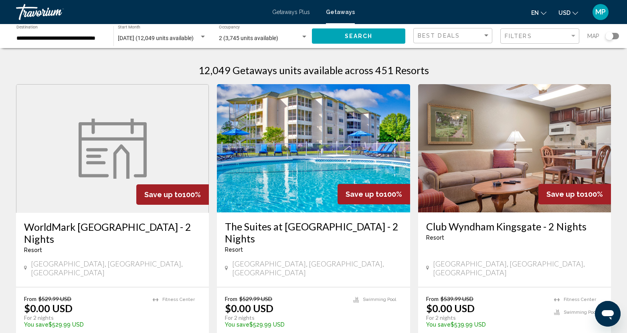
click at [607, 38] on div "Search widget" at bounding box center [610, 36] width 8 height 8
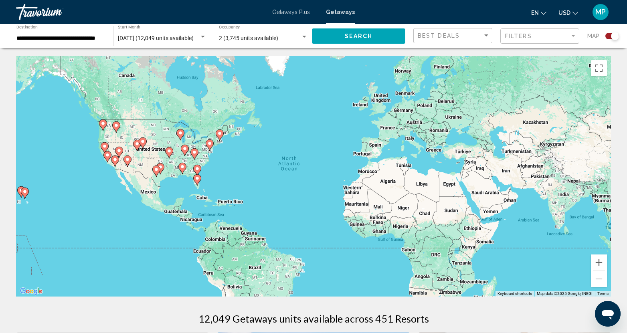
click at [207, 184] on div "To activate drag with keyboard, press Alt + Enter. Once in keyboard drag state,…" at bounding box center [313, 176] width 595 height 241
click at [596, 261] on button "Zoom in" at bounding box center [599, 263] width 16 height 16
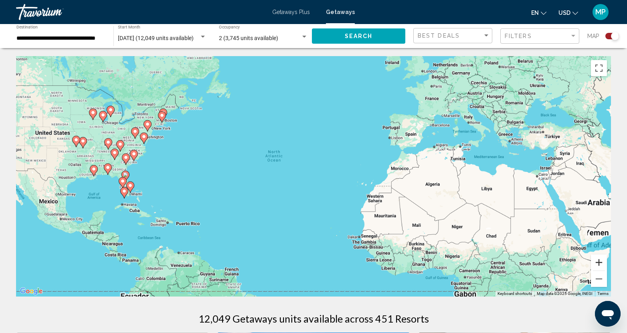
click at [597, 261] on button "Zoom in" at bounding box center [599, 263] width 16 height 16
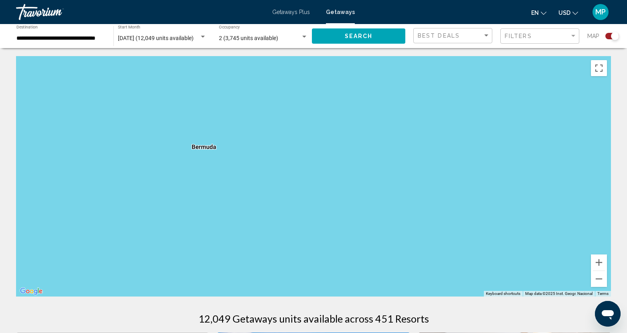
drag, startPoint x: 107, startPoint y: 184, endPoint x: 637, endPoint y: 205, distance: 530.2
click at [627, 205] on html "**********" at bounding box center [313, 166] width 627 height 333
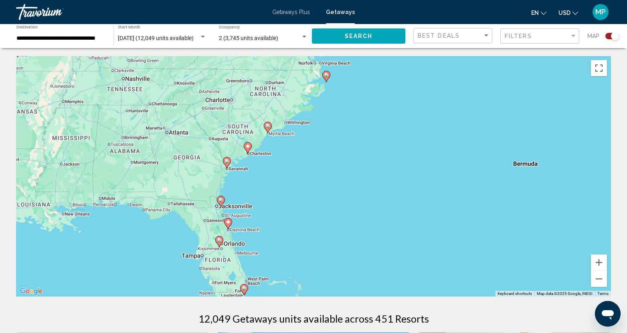
drag, startPoint x: 203, startPoint y: 187, endPoint x: 533, endPoint y: 201, distance: 330.3
click at [533, 201] on div "To activate drag with keyboard, press Alt + Enter. Once in keyboard drag state,…" at bounding box center [313, 176] width 595 height 241
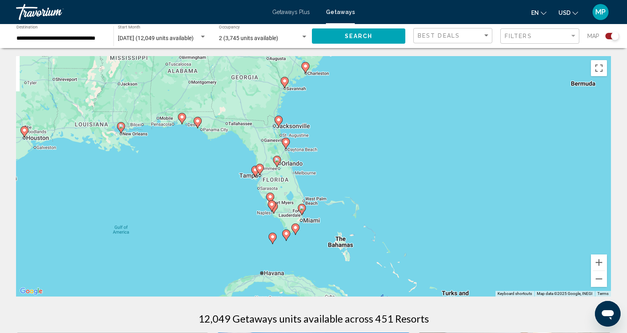
drag, startPoint x: 345, startPoint y: 250, endPoint x: 397, endPoint y: 164, distance: 100.7
click at [397, 164] on div "To activate drag with keyboard, press Alt + Enter. Once in keyboard drag state,…" at bounding box center [313, 176] width 595 height 241
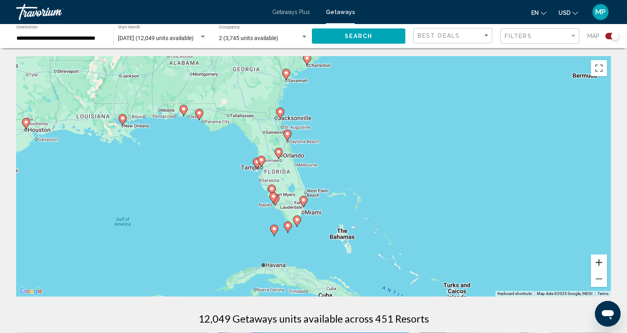
click at [599, 262] on button "Zoom in" at bounding box center [599, 263] width 16 height 16
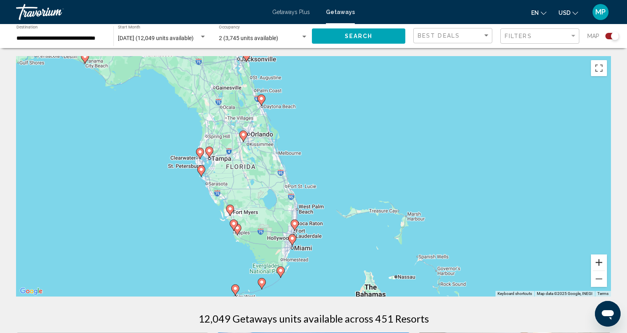
click at [599, 262] on button "Zoom in" at bounding box center [599, 263] width 16 height 16
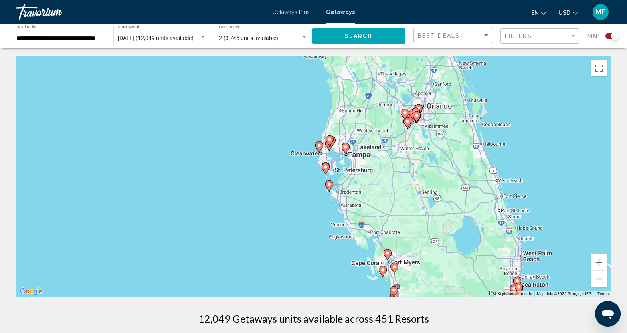
drag, startPoint x: 303, startPoint y: 155, endPoint x: 545, endPoint y: 170, distance: 242.6
click at [545, 170] on div "To activate drag with keyboard, press Alt + Enter. Once in keyboard drag state,…" at bounding box center [313, 176] width 595 height 241
click at [381, 272] on image "Main content" at bounding box center [383, 270] width 5 height 5
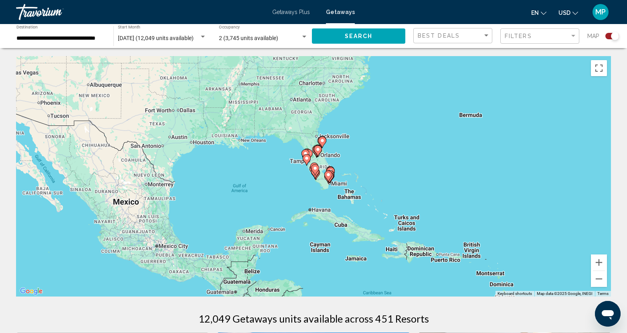
click at [315, 170] on image "Main content" at bounding box center [315, 168] width 5 height 5
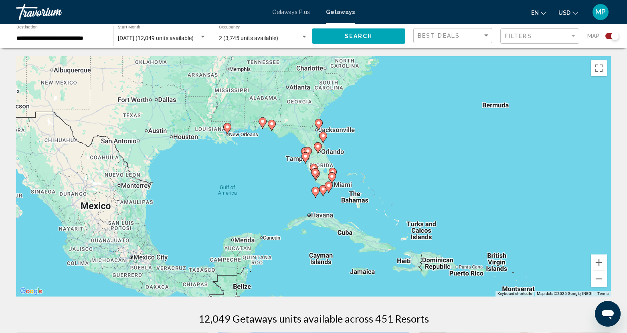
click at [315, 170] on g "Main content" at bounding box center [315, 173] width 8 height 11
type input "**********"
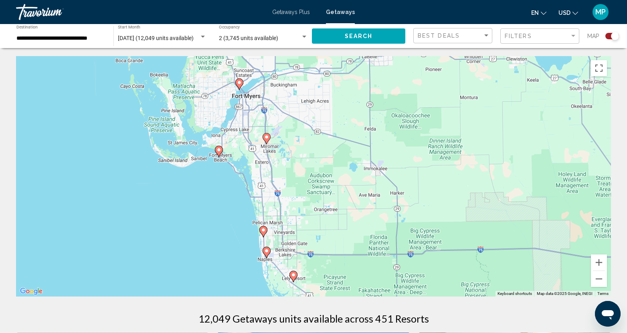
drag, startPoint x: 423, startPoint y: 234, endPoint x: 375, endPoint y: 306, distance: 87.0
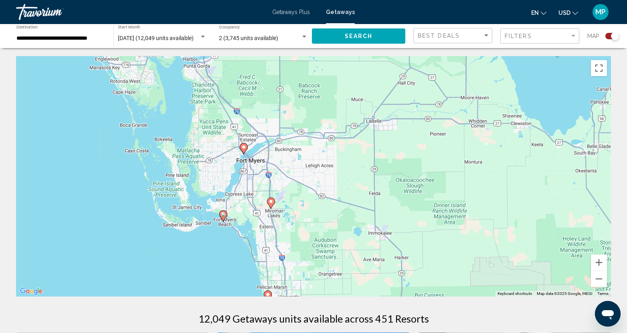
drag, startPoint x: 219, startPoint y: 179, endPoint x: 222, endPoint y: 255, distance: 75.5
click at [222, 255] on div "To activate drag with keyboard, press Alt + Enter. Once in keyboard drag state,…" at bounding box center [313, 176] width 595 height 241
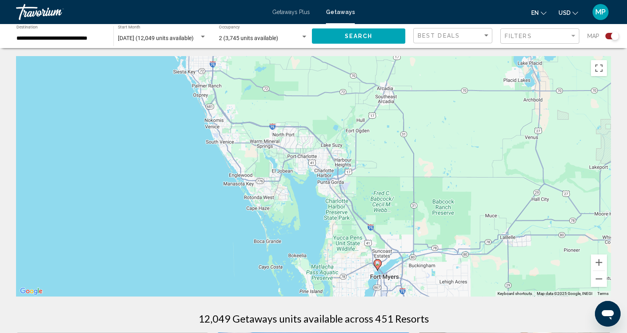
drag, startPoint x: 189, startPoint y: 122, endPoint x: 323, endPoint y: 242, distance: 180.0
click at [323, 242] on div "To activate drag with keyboard, press Alt + Enter. Once in keyboard drag state,…" at bounding box center [313, 176] width 595 height 241
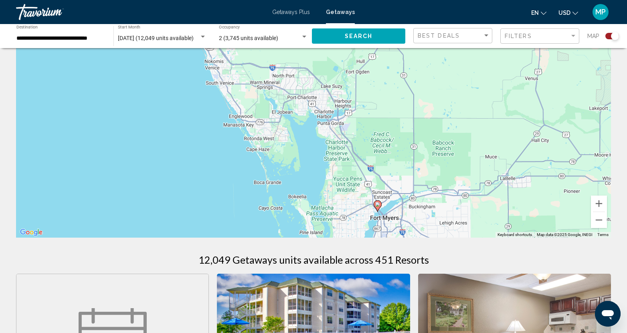
scroll to position [80, 0]
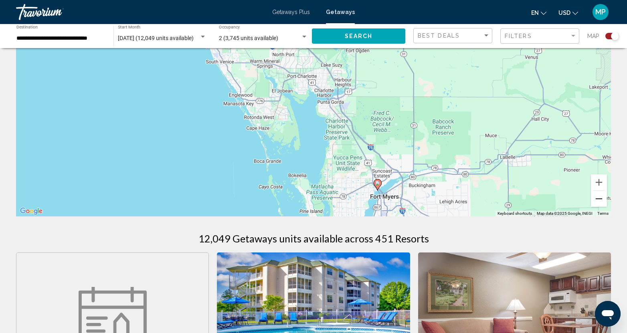
click at [599, 203] on button "Zoom out" at bounding box center [599, 199] width 16 height 16
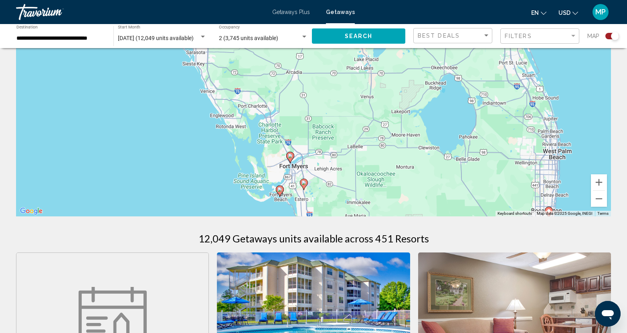
drag, startPoint x: 571, startPoint y: 150, endPoint x: 515, endPoint y: 170, distance: 59.5
click at [515, 170] on div "To activate drag with keyboard, press Alt + Enter. Once in keyboard drag state,…" at bounding box center [313, 96] width 595 height 241
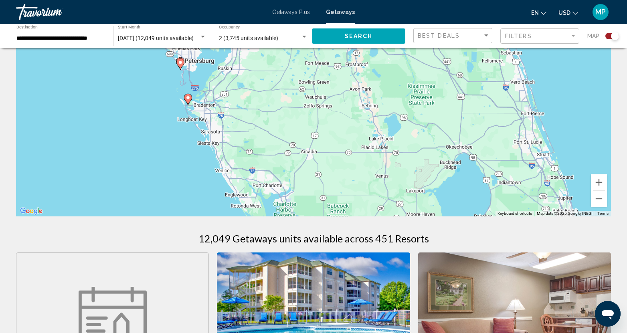
drag, startPoint x: 207, startPoint y: 130, endPoint x: 219, endPoint y: 184, distance: 55.0
click at [219, 184] on div "To activate drag with keyboard, press Alt + Enter. Once in keyboard drag state,…" at bounding box center [313, 96] width 595 height 241
click at [189, 99] on image "Main content" at bounding box center [188, 97] width 5 height 5
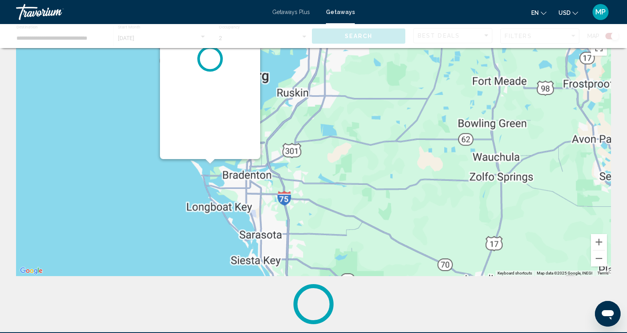
scroll to position [0, 0]
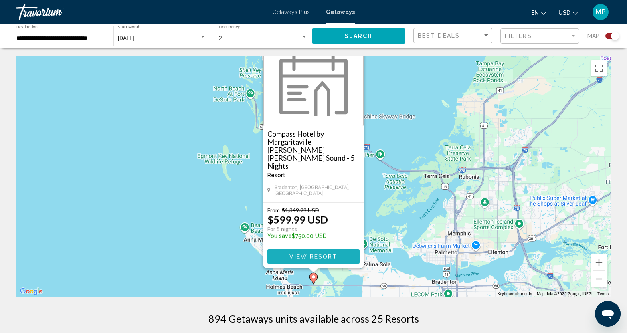
click at [302, 253] on button "View Resort" at bounding box center [313, 256] width 92 height 15
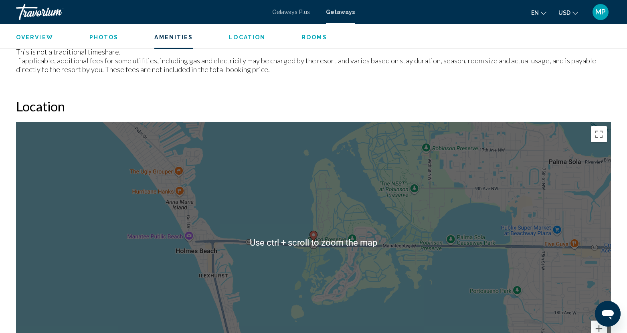
scroll to position [802, 0]
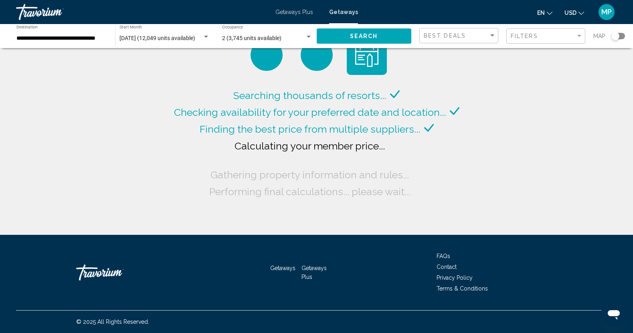
drag, startPoint x: 495, startPoint y: 196, endPoint x: 490, endPoint y: 194, distance: 5.7
click at [494, 196] on div "Searching thousands of resorts... Checking availability for your preferred date…" at bounding box center [316, 117] width 633 height 235
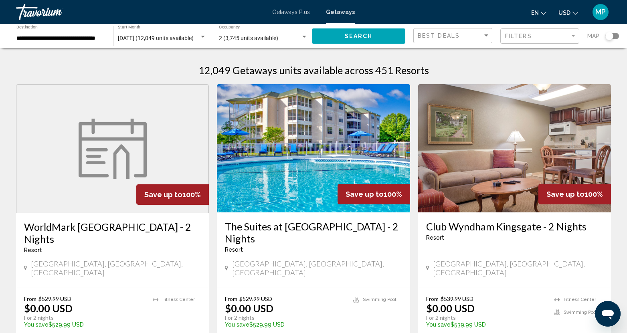
click at [608, 39] on div "Search widget" at bounding box center [610, 36] width 8 height 8
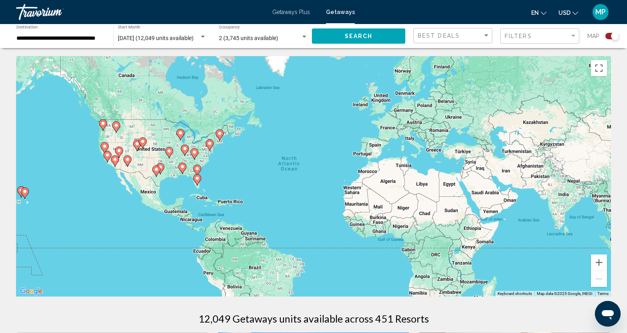
click at [118, 146] on div "To activate drag with keyboard, press Alt + Enter. Once in keyboard drag state,…" at bounding box center [313, 176] width 595 height 241
click at [120, 156] on icon "Main content" at bounding box center [119, 152] width 8 height 11
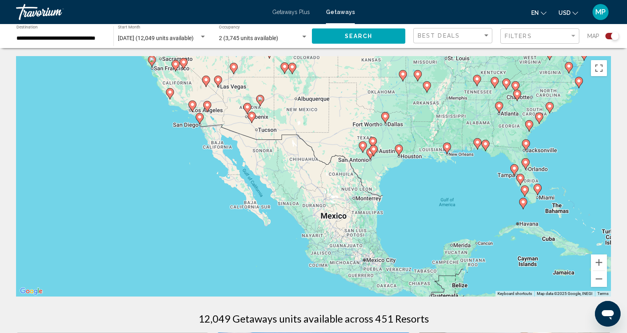
drag, startPoint x: 411, startPoint y: 263, endPoint x: 315, endPoint y: 174, distance: 130.8
click at [315, 174] on div "To navigate, press the arrow keys. To activate drag with keyboard, press Alt + …" at bounding box center [313, 176] width 595 height 241
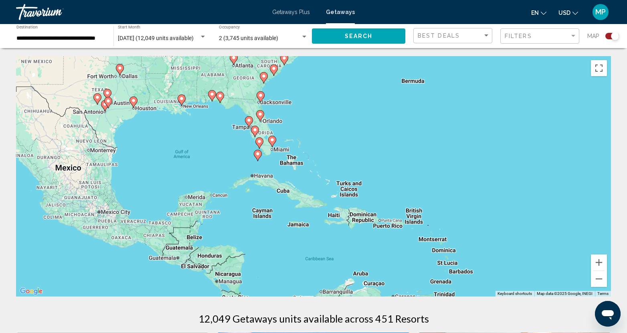
drag, startPoint x: 256, startPoint y: 217, endPoint x: 12, endPoint y: 195, distance: 245.6
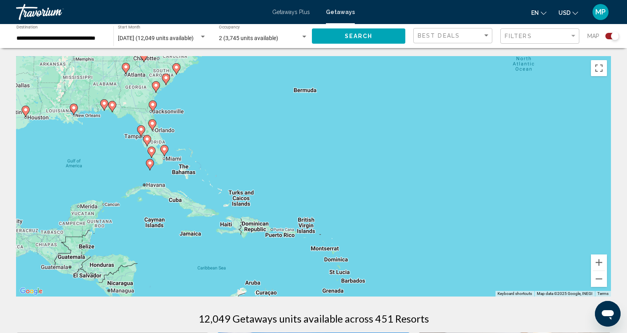
drag, startPoint x: 184, startPoint y: 138, endPoint x: 97, endPoint y: 152, distance: 88.7
click at [97, 152] on div "To navigate, press the arrow keys. To activate drag with keyboard, press Alt + …" at bounding box center [313, 176] width 595 height 241
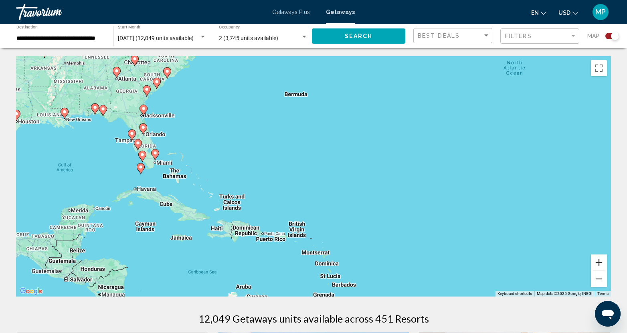
click at [599, 263] on button "Zoom in" at bounding box center [599, 263] width 16 height 16
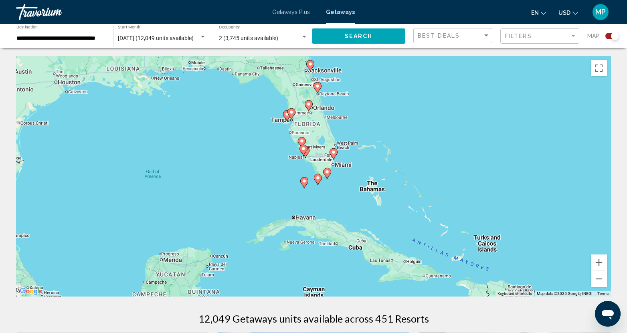
drag, startPoint x: 48, startPoint y: 188, endPoint x: 386, endPoint y: 204, distance: 338.4
click at [386, 204] on div "To navigate, press the arrow keys. To activate drag with keyboard, press Alt + …" at bounding box center [313, 176] width 595 height 241
click at [600, 268] on button "Zoom in" at bounding box center [599, 263] width 16 height 16
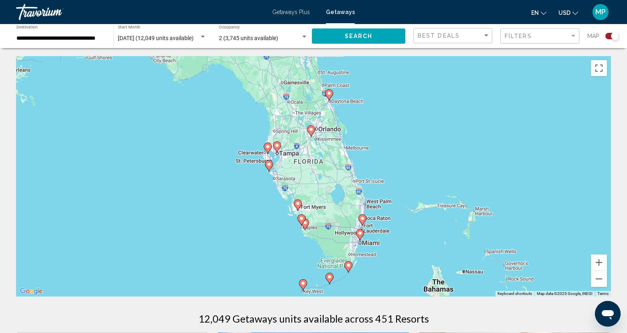
drag, startPoint x: 400, startPoint y: 87, endPoint x: 407, endPoint y: 178, distance: 91.7
click at [407, 178] on div "To navigate, press the arrow keys. To activate drag with keyboard, press Alt + …" at bounding box center [313, 176] width 595 height 241
click at [597, 264] on button "Zoom in" at bounding box center [599, 263] width 16 height 16
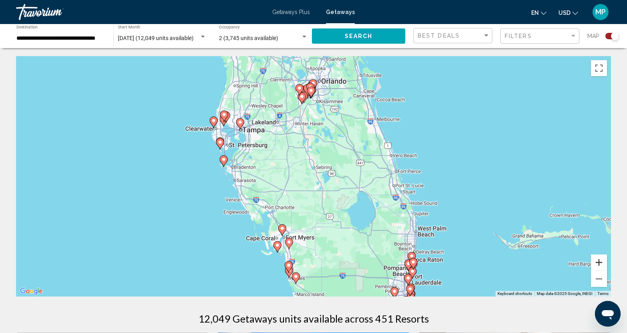
click at [597, 264] on button "Zoom in" at bounding box center [599, 263] width 16 height 16
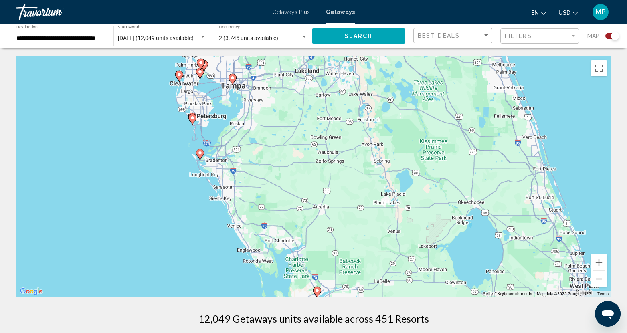
drag, startPoint x: 143, startPoint y: 130, endPoint x: 209, endPoint y: 133, distance: 66.6
click at [209, 133] on div "To navigate, press the arrow keys. To activate drag with keyboard, press Alt + …" at bounding box center [313, 176] width 595 height 241
click at [193, 118] on image "Main content" at bounding box center [192, 117] width 5 height 5
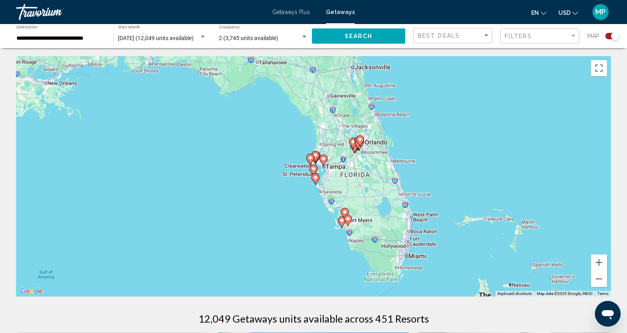
click at [311, 171] on image "Main content" at bounding box center [313, 168] width 5 height 5
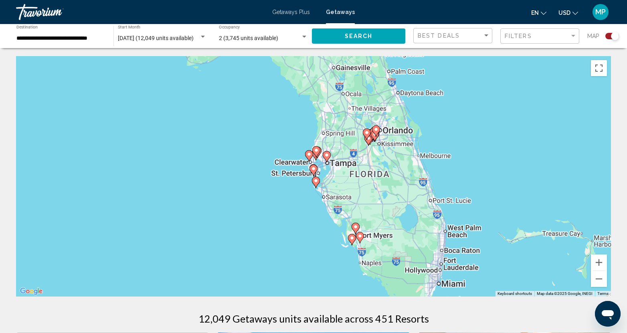
click at [311, 171] on image "Main content" at bounding box center [313, 168] width 5 height 5
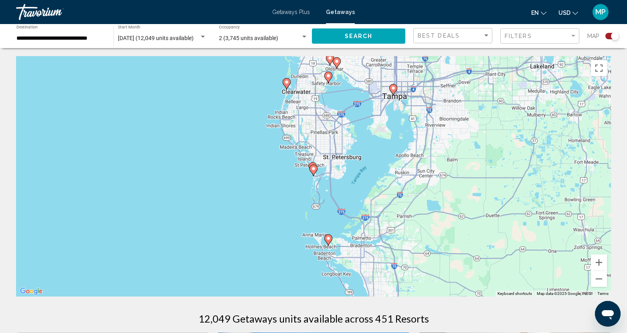
click at [311, 171] on icon "Main content" at bounding box center [313, 170] width 7 height 10
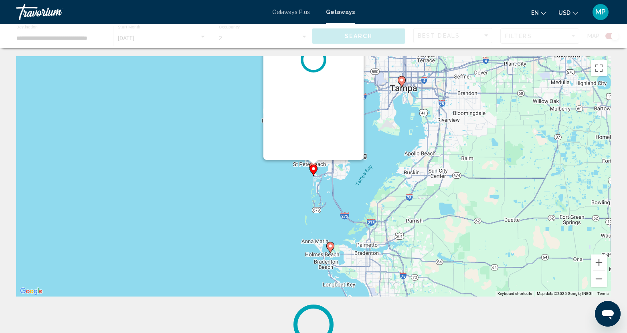
click at [311, 171] on gmp-advanced-marker "Main content" at bounding box center [314, 170] width 8 height 12
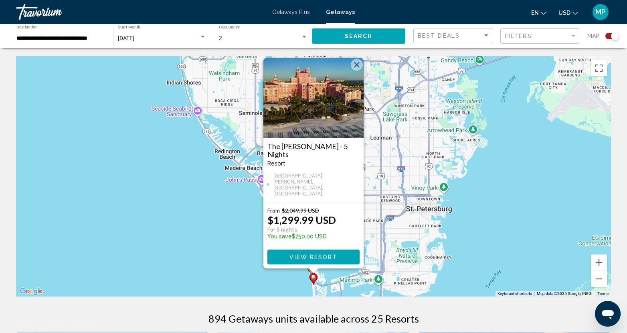
click at [220, 209] on div "To activate drag with keyboard, press Alt + Enter. Once in keyboard drag state,…" at bounding box center [313, 176] width 595 height 241
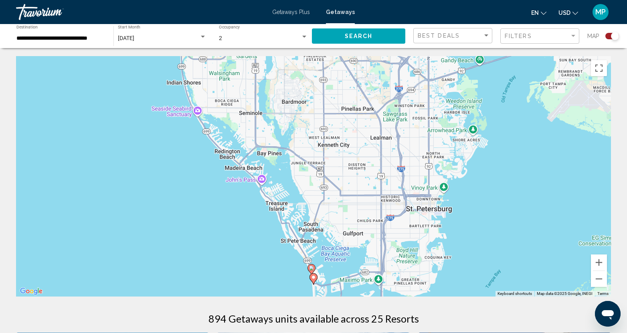
click at [310, 267] on image "Main content" at bounding box center [311, 268] width 5 height 5
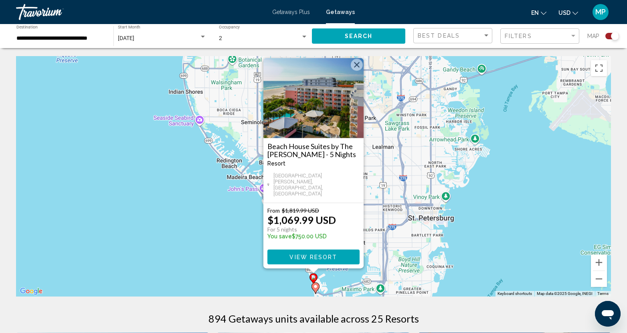
click at [177, 198] on div "To activate drag with keyboard, press Alt + Enter. Once in keyboard drag state,…" at bounding box center [313, 176] width 595 height 241
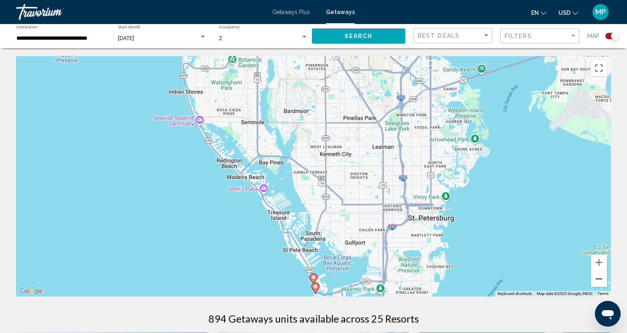
click at [599, 281] on button "Zoom out" at bounding box center [599, 279] width 16 height 16
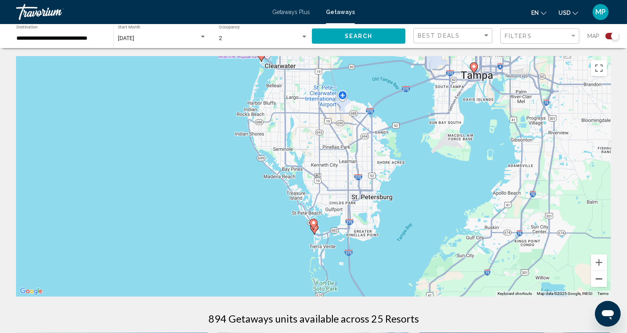
click at [599, 281] on button "Zoom out" at bounding box center [599, 279] width 16 height 16
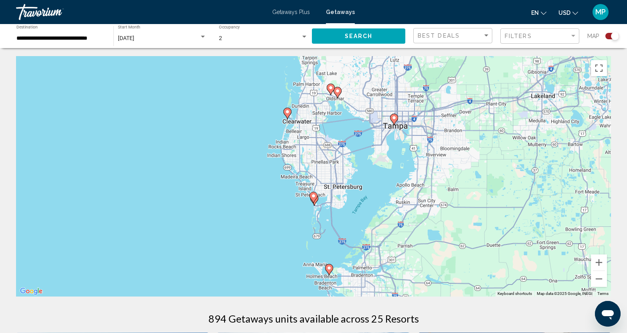
click at [326, 265] on gmp-advanced-marker "Main content" at bounding box center [329, 270] width 8 height 12
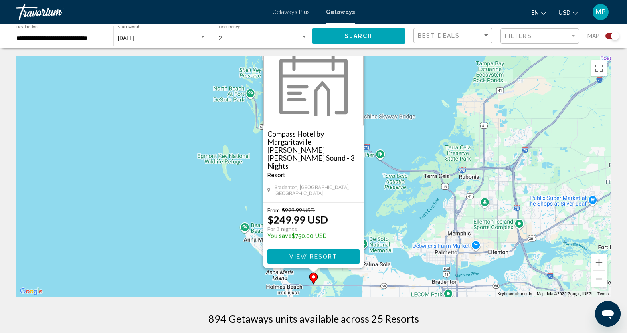
click at [599, 277] on button "Zoom out" at bounding box center [599, 279] width 16 height 16
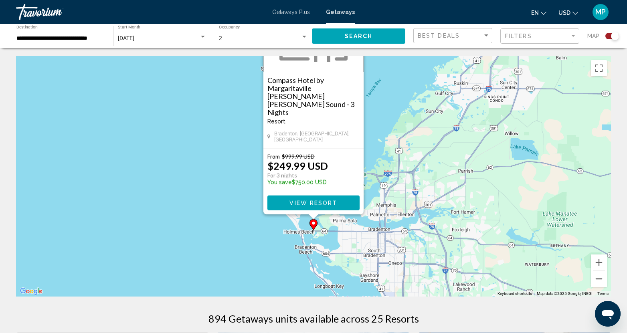
click at [599, 277] on button "Zoom out" at bounding box center [599, 279] width 16 height 16
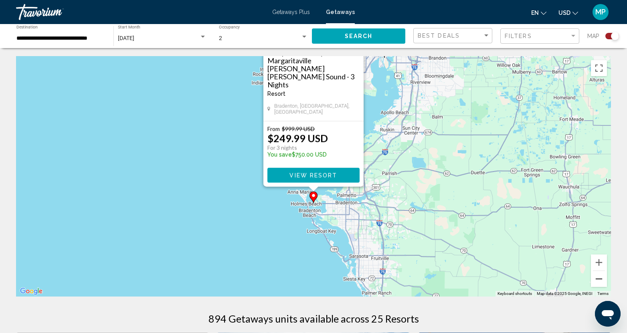
click at [599, 277] on button "Zoom out" at bounding box center [599, 279] width 16 height 16
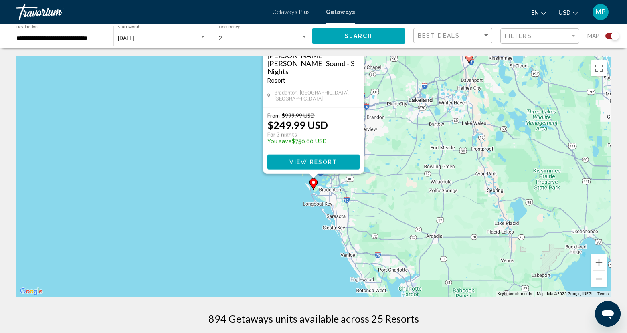
click at [599, 277] on button "Zoom out" at bounding box center [599, 279] width 16 height 16
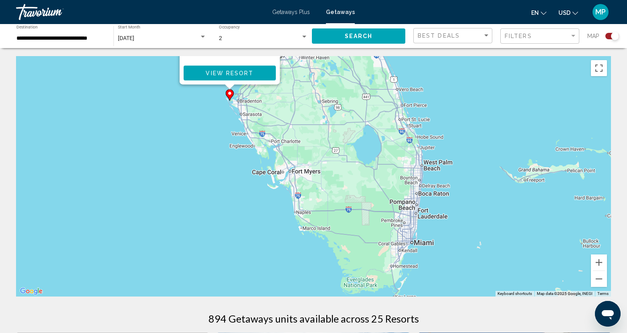
drag, startPoint x: 560, startPoint y: 264, endPoint x: 477, endPoint y: 184, distance: 116.0
click at [477, 184] on div "To activate drag with keyboard, press Alt + Enter. Once in keyboard drag state,…" at bounding box center [313, 176] width 595 height 241
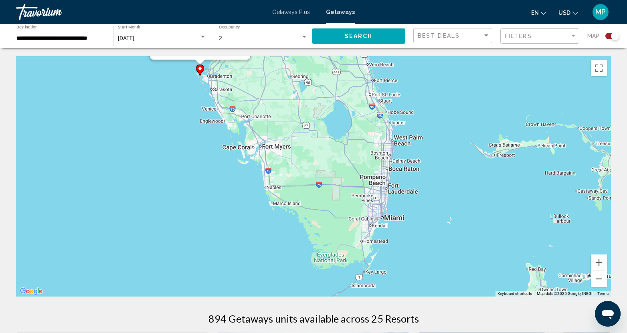
drag, startPoint x: 475, startPoint y: 228, endPoint x: 462, endPoint y: 217, distance: 17.1
click at [462, 217] on div "To activate drag with keyboard, press Alt + Enter. Once in keyboard drag state,…" at bounding box center [313, 176] width 595 height 241
click at [66, 34] on div "**********" at bounding box center [60, 36] width 89 height 22
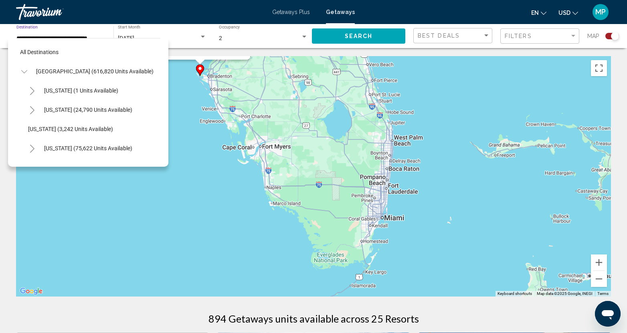
scroll to position [185, 0]
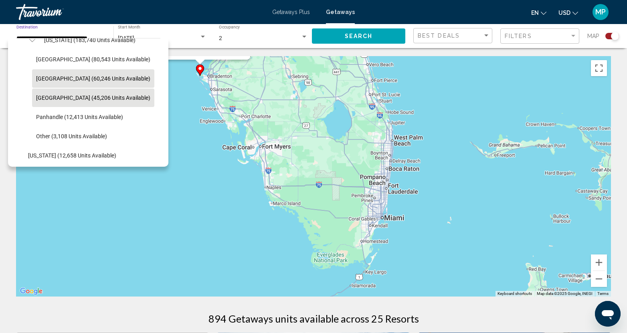
click at [67, 79] on span "East Coast (60,246 units available)" at bounding box center [93, 78] width 114 height 6
type input "**********"
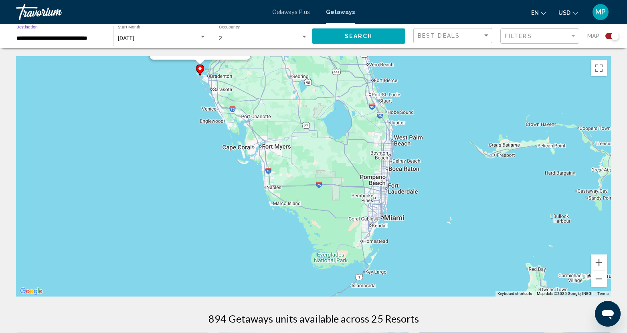
click at [357, 35] on span "Search" at bounding box center [359, 36] width 28 height 6
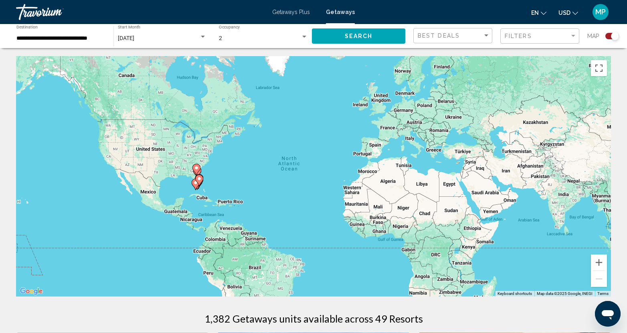
click at [204, 178] on div "To activate drag with keyboard, press Alt + Enter. Once in keyboard drag state,…" at bounding box center [313, 176] width 595 height 241
click at [599, 261] on button "Zoom in" at bounding box center [599, 263] width 16 height 16
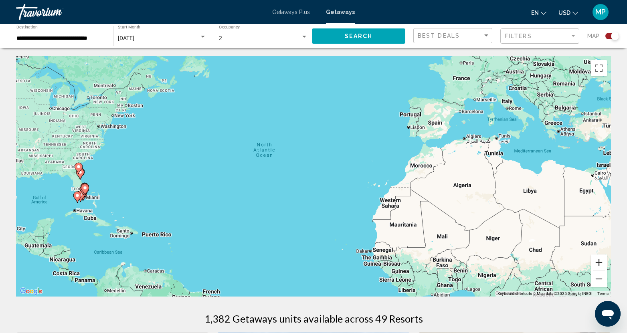
click at [599, 261] on button "Zoom in" at bounding box center [599, 263] width 16 height 16
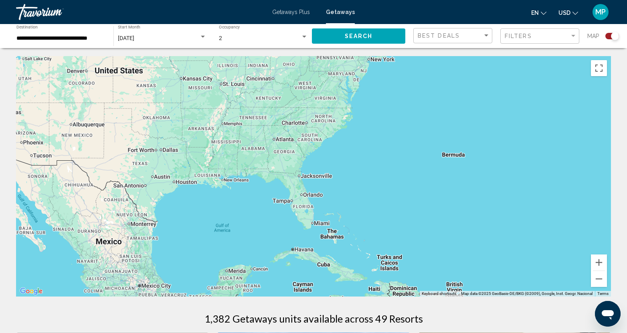
drag, startPoint x: 101, startPoint y: 171, endPoint x: 540, endPoint y: 173, distance: 438.3
click at [540, 173] on div "Main content" at bounding box center [313, 176] width 595 height 241
click at [600, 266] on button "Zoom in" at bounding box center [599, 263] width 16 height 16
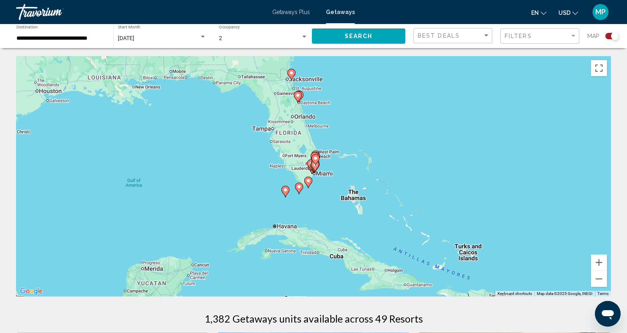
drag, startPoint x: 421, startPoint y: 249, endPoint x: 423, endPoint y: 147, distance: 101.5
click at [423, 147] on div "To activate drag with keyboard, press Alt + Enter. Once in keyboard drag state,…" at bounding box center [313, 176] width 595 height 241
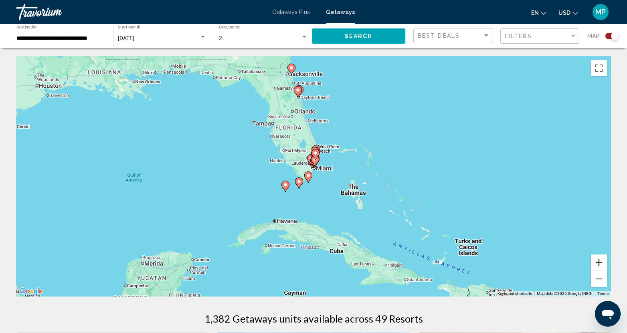
click at [598, 259] on button "Zoom in" at bounding box center [599, 263] width 16 height 16
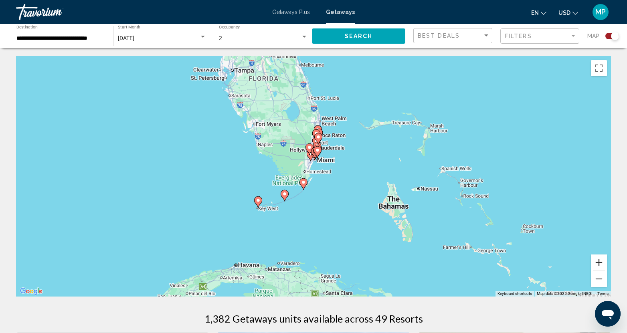
click at [598, 260] on button "Zoom in" at bounding box center [599, 263] width 16 height 16
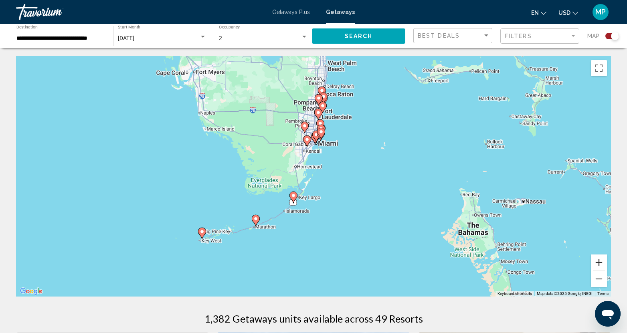
click at [598, 261] on button "Zoom in" at bounding box center [599, 263] width 16 height 16
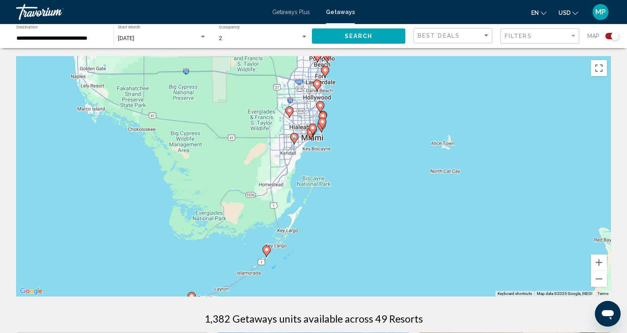
drag, startPoint x: 350, startPoint y: 126, endPoint x: 342, endPoint y: 154, distance: 29.1
click at [342, 154] on div "To activate drag with keyboard, press Alt + Enter. Once in keyboard drag state,…" at bounding box center [313, 176] width 595 height 241
click at [604, 264] on button "Zoom in" at bounding box center [599, 263] width 16 height 16
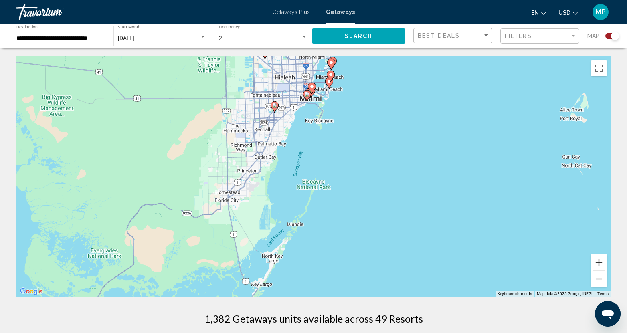
click at [604, 264] on button "Zoom in" at bounding box center [599, 263] width 16 height 16
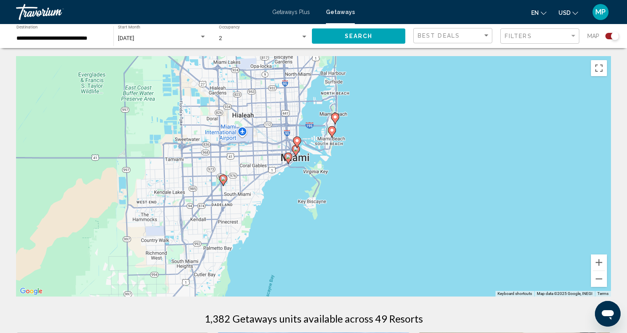
drag, startPoint x: 441, startPoint y: 110, endPoint x: 433, endPoint y: 223, distance: 113.0
click at [433, 223] on div "To activate drag with keyboard, press Alt + Enter. Once in keyboard drag state,…" at bounding box center [313, 176] width 595 height 241
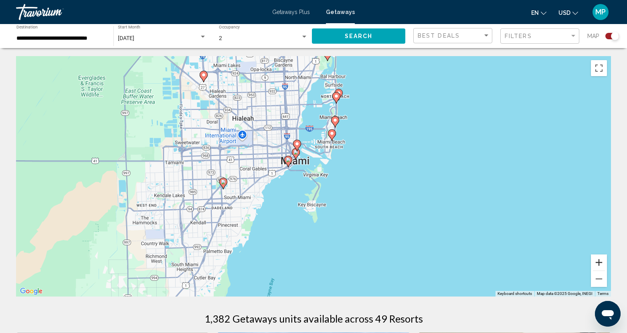
click at [600, 264] on button "Zoom in" at bounding box center [599, 263] width 16 height 16
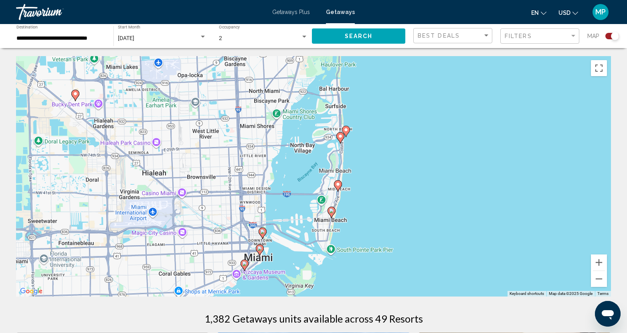
drag, startPoint x: 451, startPoint y: 126, endPoint x: 432, endPoint y: 239, distance: 114.6
click at [432, 239] on div "To activate drag with keyboard, press Alt + Enter. Once in keyboard drag state,…" at bounding box center [313, 176] width 595 height 241
click at [347, 129] on image "Main content" at bounding box center [346, 130] width 5 height 5
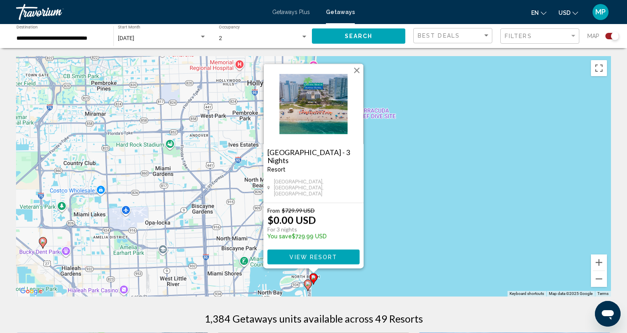
click at [413, 245] on div "To activate drag with keyboard, press Alt + Enter. Once in keyboard drag state,…" at bounding box center [313, 176] width 595 height 241
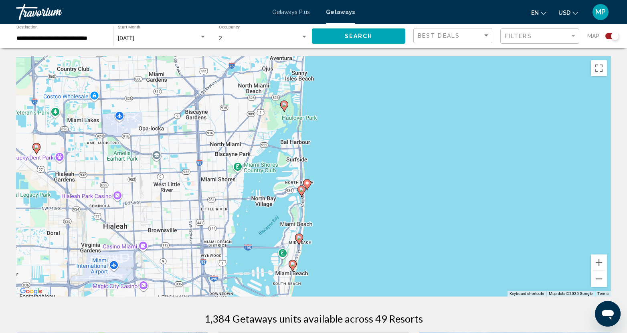
drag, startPoint x: 405, startPoint y: 257, endPoint x: 398, endPoint y: 159, distance: 98.1
click at [398, 159] on div "To activate drag with keyboard, press Alt + Enter. Once in keyboard drag state,…" at bounding box center [313, 176] width 595 height 241
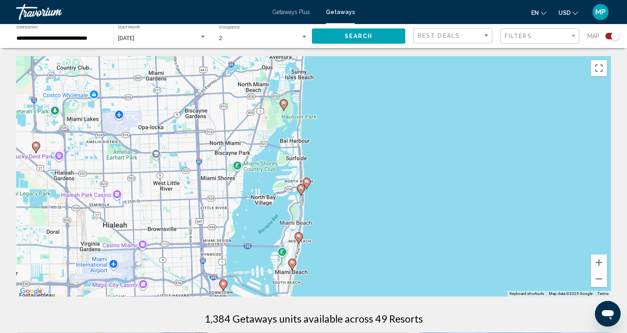
click at [302, 187] on image "Main content" at bounding box center [301, 188] width 5 height 5
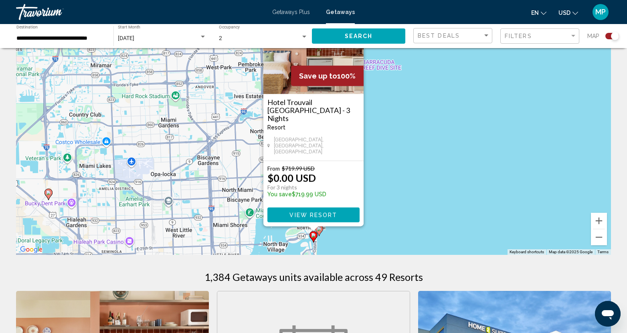
scroll to position [80, 0]
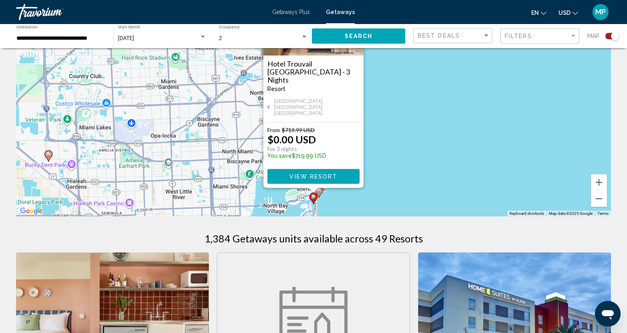
click at [375, 202] on div "To activate drag with keyboard, press Alt + Enter. Once in keyboard drag state,…" at bounding box center [313, 96] width 595 height 241
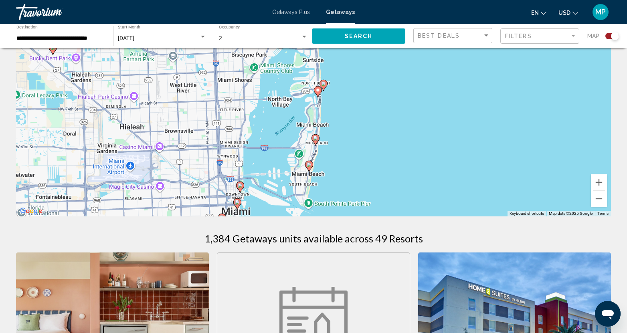
drag, startPoint x: 367, startPoint y: 198, endPoint x: 371, endPoint y: 90, distance: 108.0
click at [371, 90] on div "To activate drag with keyboard, press Alt + Enter. Once in keyboard drag state,…" at bounding box center [313, 96] width 595 height 241
click at [318, 138] on image "Main content" at bounding box center [315, 138] width 5 height 5
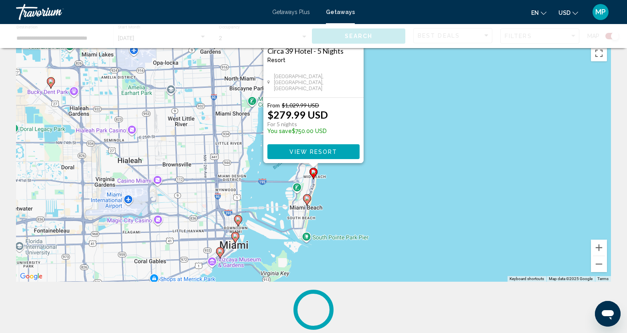
scroll to position [0, 0]
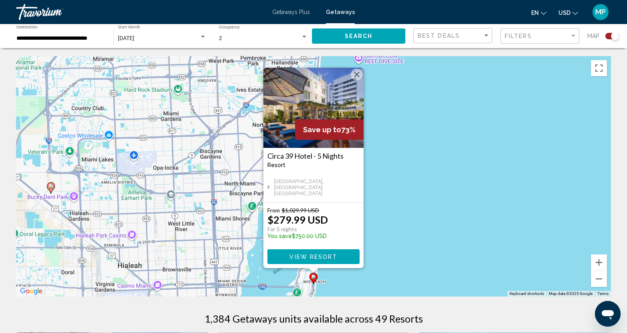
click at [434, 241] on div "To activate drag with keyboard, press Alt + Enter. Once in keyboard drag state,…" at bounding box center [313, 176] width 595 height 241
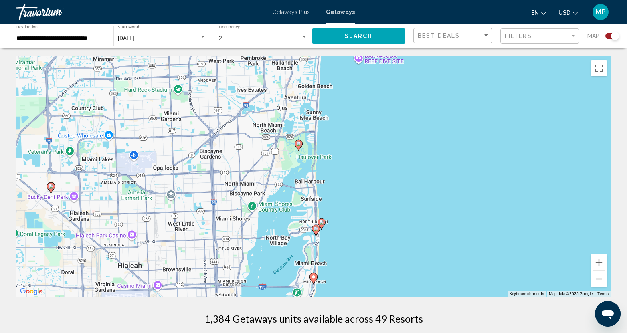
click at [322, 223] on image "Main content" at bounding box center [321, 222] width 5 height 5
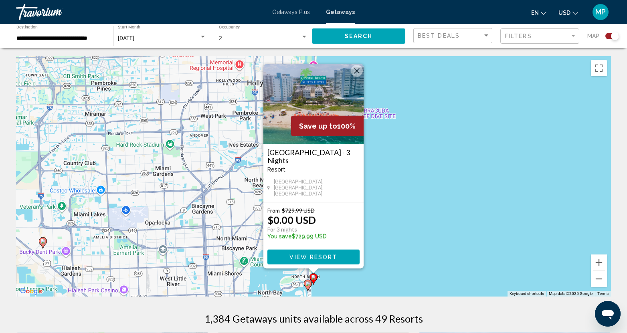
click at [317, 160] on h3 "Crystal Beach Suites Oceanfront Hotel - 3 Nights" at bounding box center [313, 156] width 92 height 16
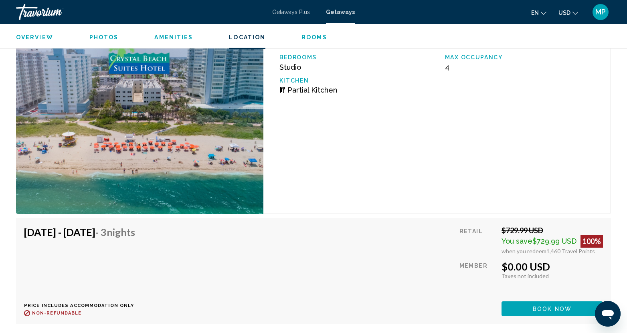
scroll to position [1341, 0]
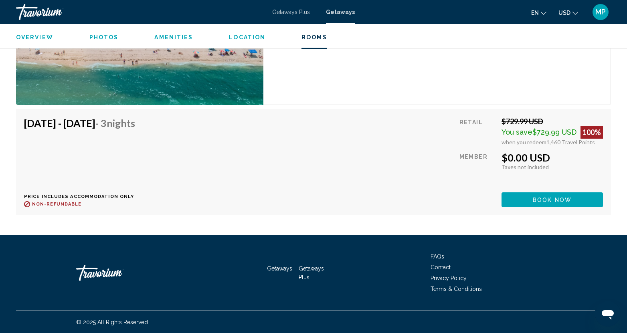
click at [334, 143] on div "Aug 26, 2025 - Aug 29, 2025 - 3 Nights Price includes accommodation only Refund…" at bounding box center [313, 162] width 579 height 90
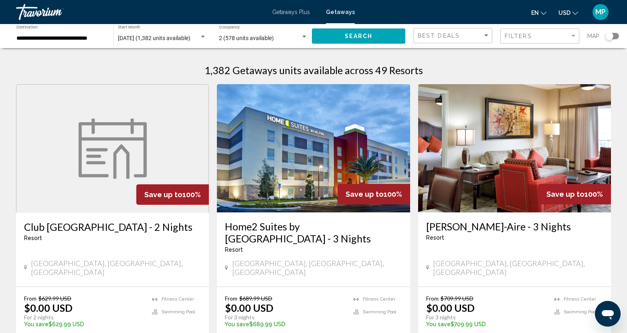
click at [145, 36] on span "August 2025 (1,382 units available)" at bounding box center [154, 38] width 73 height 6
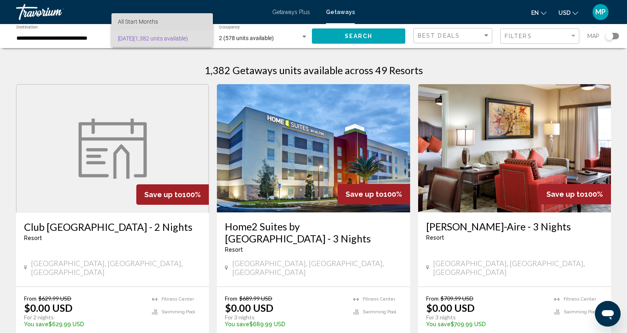
click at [152, 23] on span "All Start Months" at bounding box center [138, 21] width 40 height 6
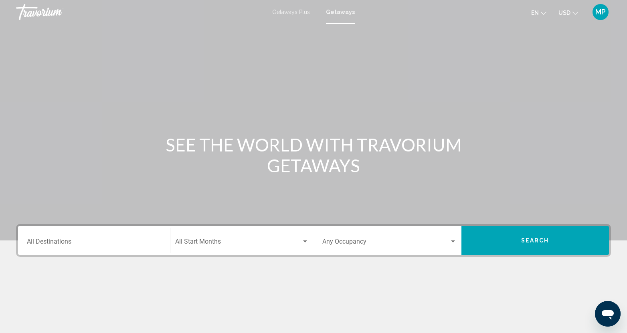
click at [57, 236] on div "Destination All Destinations" at bounding box center [94, 240] width 134 height 25
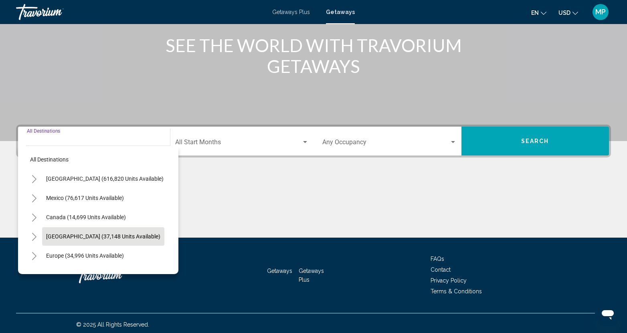
scroll to position [102, 0]
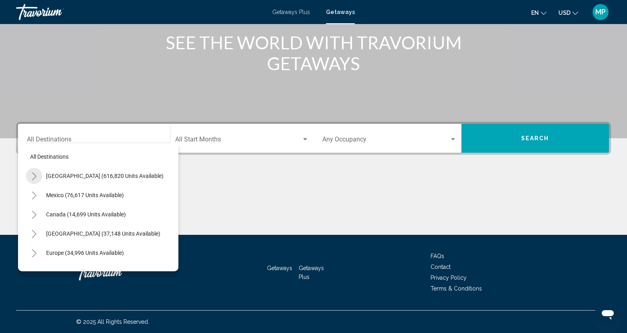
click at [34, 175] on icon "Toggle United States (616,820 units available)" at bounding box center [34, 176] width 6 height 8
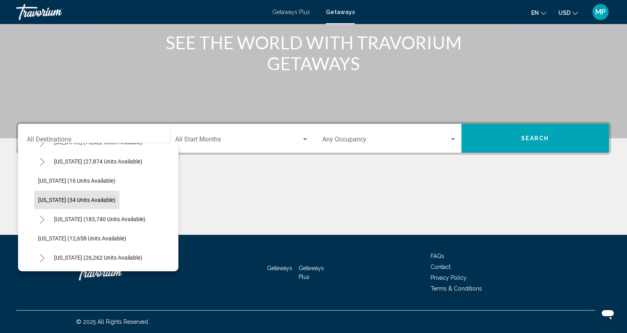
scroll to position [120, 0]
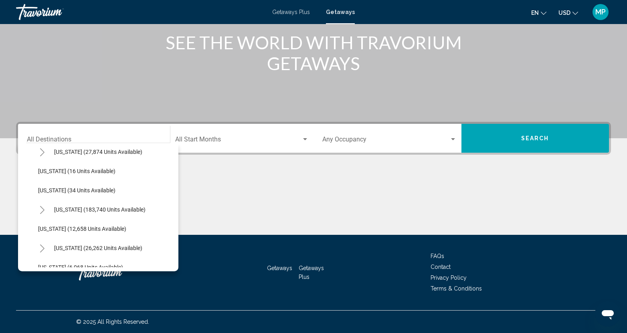
click at [44, 207] on icon "Toggle Florida (183,740 units available)" at bounding box center [42, 210] width 6 height 8
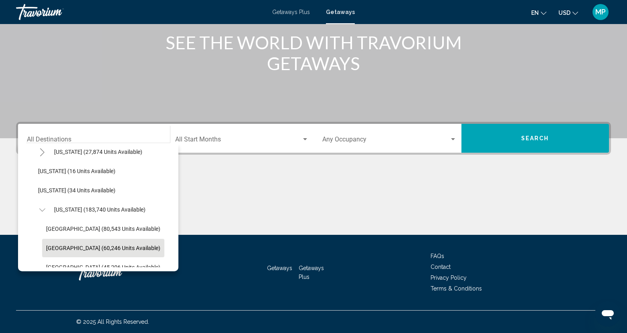
click at [77, 246] on span "East Coast (60,246 units available)" at bounding box center [103, 248] width 114 height 6
type input "**********"
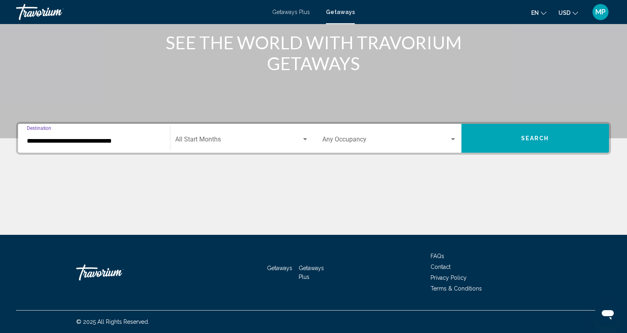
click at [194, 138] on span "Search widget" at bounding box center [238, 141] width 127 height 7
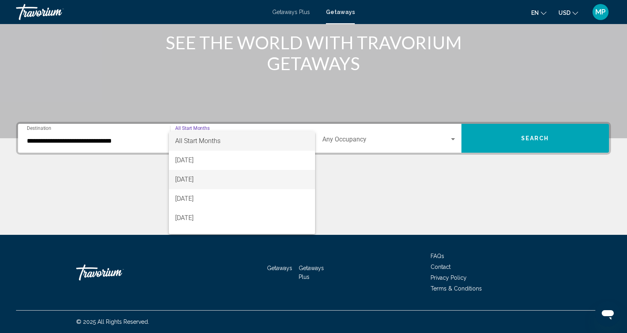
click at [204, 180] on span "[DATE]" at bounding box center [242, 179] width 134 height 19
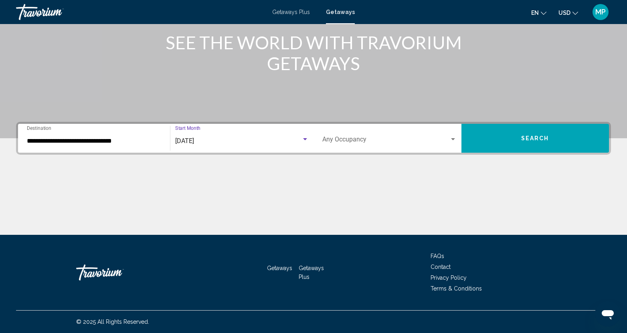
click at [360, 137] on div "Occupancy Any Occupancy" at bounding box center [389, 138] width 134 height 25
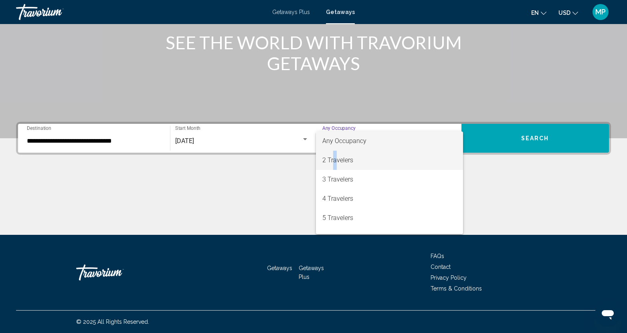
click at [334, 157] on span "2 Travelers" at bounding box center [389, 160] width 134 height 19
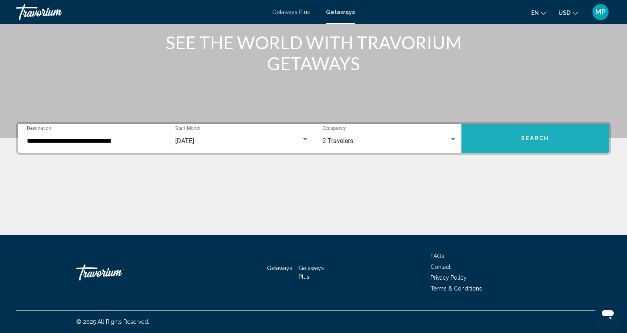
click at [522, 144] on button "Search" at bounding box center [536, 138] width 148 height 29
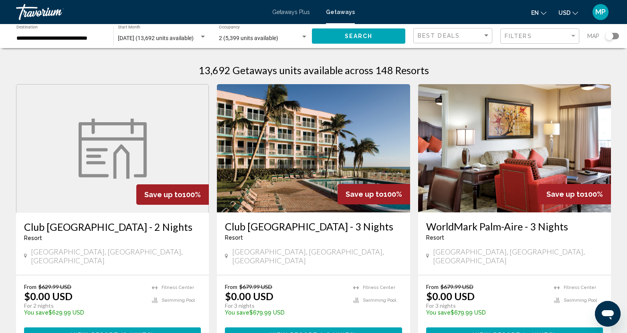
click at [608, 37] on div "Search widget" at bounding box center [610, 36] width 8 height 8
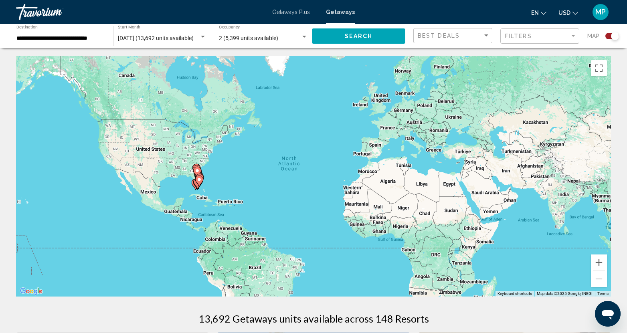
click at [211, 187] on div "To activate drag with keyboard, press Alt + Enter. Once in keyboard drag state,…" at bounding box center [313, 176] width 595 height 241
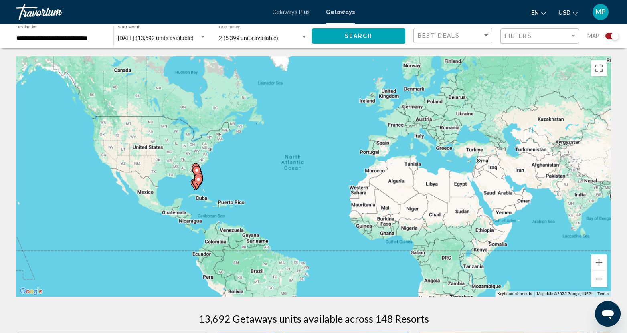
click at [211, 187] on div "To activate drag with keyboard, press Alt + Enter. Once in keyboard drag state,…" at bounding box center [313, 176] width 595 height 241
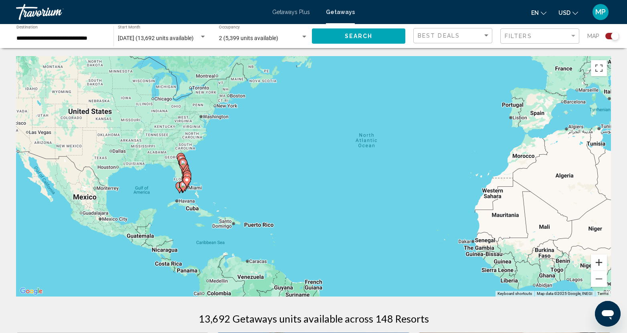
click at [599, 262] on button "Zoom in" at bounding box center [599, 263] width 16 height 16
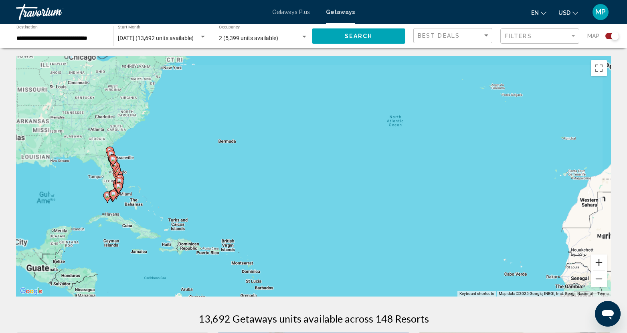
click at [599, 262] on button "Zoom in" at bounding box center [599, 263] width 16 height 16
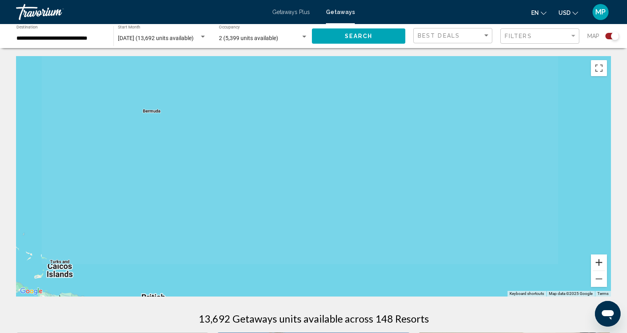
click at [599, 262] on button "Zoom in" at bounding box center [599, 263] width 16 height 16
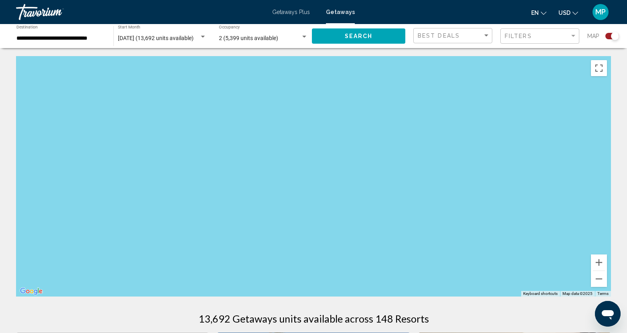
drag, startPoint x: 255, startPoint y: 201, endPoint x: 637, endPoint y: 193, distance: 382.6
click at [627, 193] on html "**********" at bounding box center [313, 166] width 627 height 333
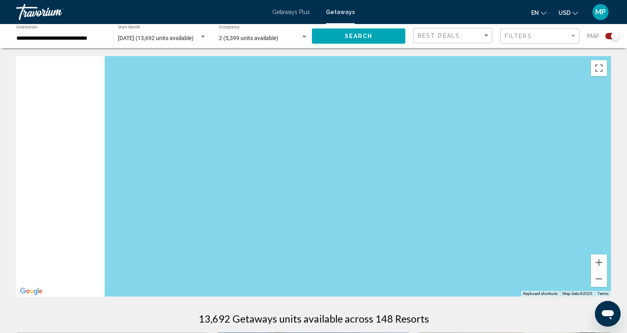
drag, startPoint x: 168, startPoint y: 203, endPoint x: 637, endPoint y: 195, distance: 469.2
click at [627, 195] on html "**********" at bounding box center [313, 166] width 627 height 333
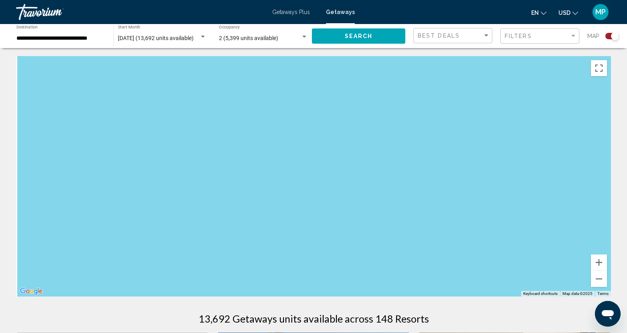
drag, startPoint x: 187, startPoint y: 196, endPoint x: 597, endPoint y: 200, distance: 409.8
click at [597, 200] on div "Main content" at bounding box center [313, 176] width 595 height 241
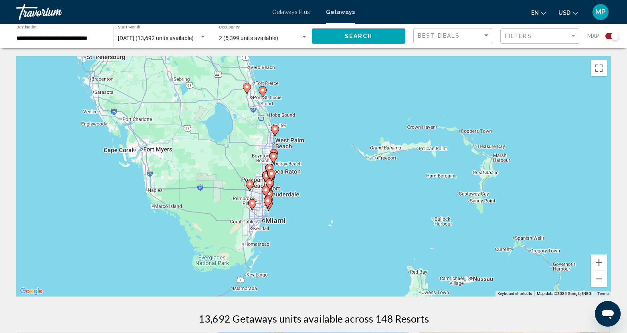
drag, startPoint x: 211, startPoint y: 265, endPoint x: 304, endPoint y: 133, distance: 161.4
click at [304, 133] on div "To activate drag with keyboard, press Alt + Enter. Once in keyboard drag state,…" at bounding box center [313, 176] width 595 height 241
click at [600, 263] on button "Zoom in" at bounding box center [599, 263] width 16 height 16
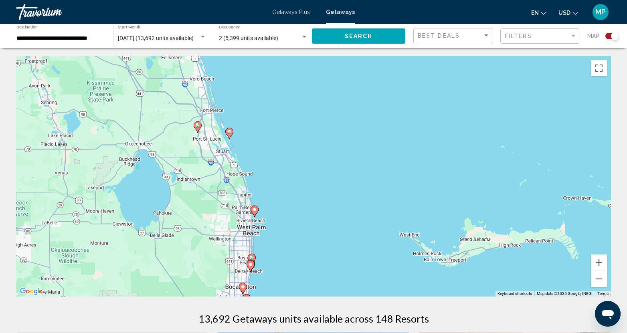
drag, startPoint x: 293, startPoint y: 144, endPoint x: 311, endPoint y: 265, distance: 122.8
click at [311, 265] on div "To activate drag with keyboard, press Alt + Enter. Once in keyboard drag state,…" at bounding box center [313, 176] width 595 height 241
click at [230, 133] on image "Main content" at bounding box center [229, 132] width 5 height 5
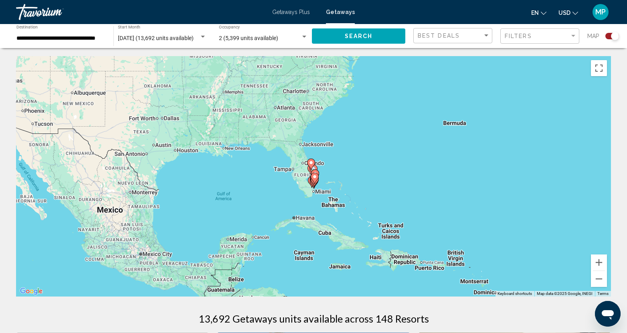
click at [311, 162] on image "Main content" at bounding box center [311, 162] width 5 height 5
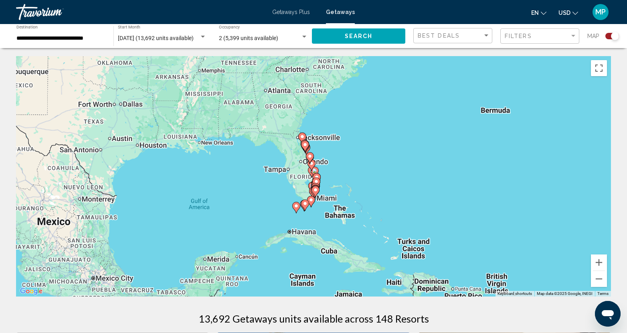
click at [314, 176] on div "Main content" at bounding box center [611, 176] width 595 height 0
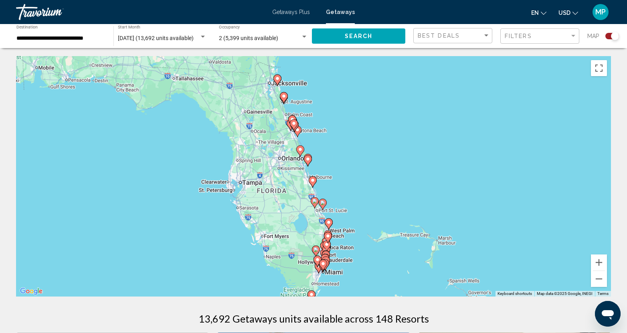
click at [323, 207] on icon "Main content" at bounding box center [322, 204] width 7 height 10
type input "**********"
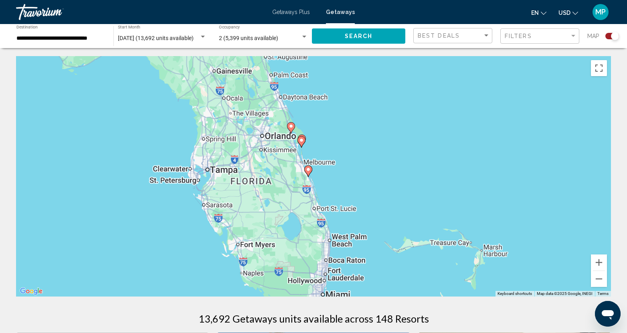
click at [323, 207] on div "To activate drag with keyboard, press Alt + Enter. Once in keyboard drag state,…" at bounding box center [313, 176] width 595 height 241
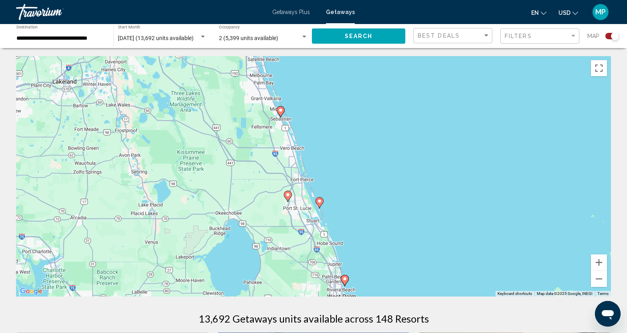
click at [319, 201] on image "Main content" at bounding box center [319, 201] width 5 height 5
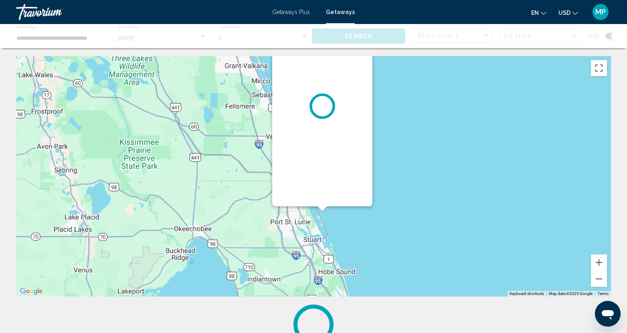
click at [319, 201] on div "Main content" at bounding box center [322, 106] width 100 height 200
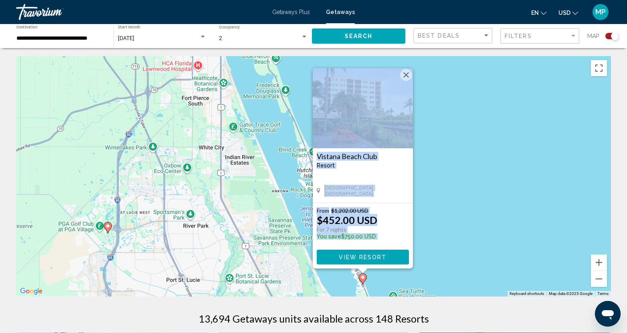
click at [489, 233] on div "To navigate, press the arrow keys. To activate drag with keyboard, press Alt + …" at bounding box center [313, 176] width 595 height 241
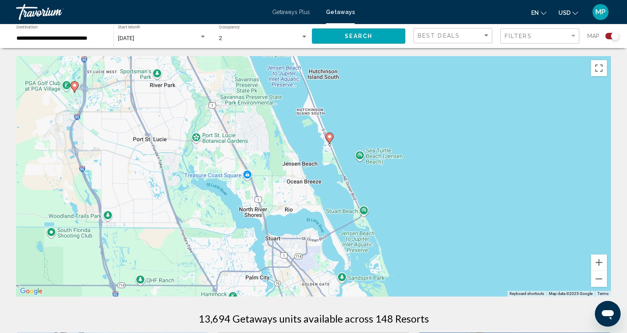
drag, startPoint x: 433, startPoint y: 270, endPoint x: 399, endPoint y: 123, distance: 151.1
click at [399, 123] on div "To navigate, press the arrow keys. To activate drag with keyboard, press Alt + …" at bounding box center [313, 176] width 595 height 241
click at [597, 276] on button "Zoom out" at bounding box center [599, 279] width 16 height 16
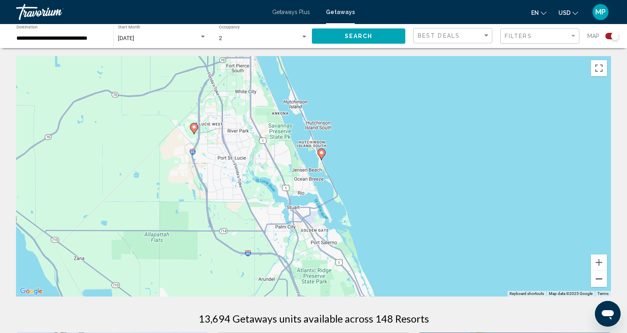
click at [597, 276] on button "Zoom out" at bounding box center [599, 279] width 16 height 16
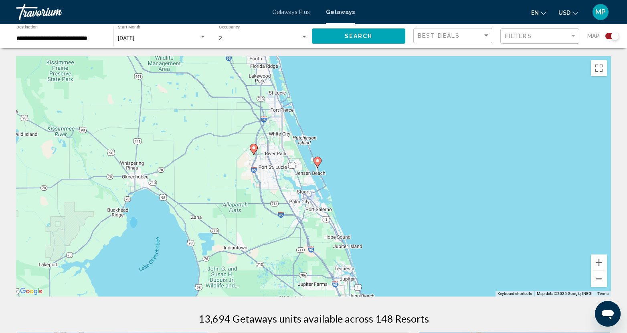
click at [597, 276] on button "Zoom out" at bounding box center [599, 279] width 16 height 16
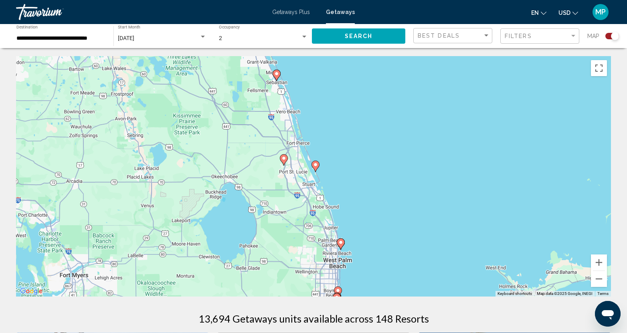
click at [342, 241] on image "Main content" at bounding box center [340, 242] width 5 height 5
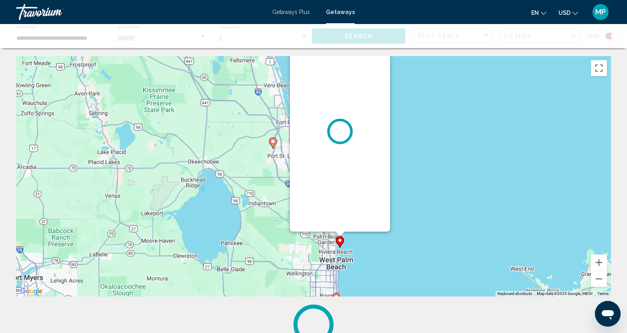
click at [342, 241] on gmp-advanced-marker "Main content" at bounding box center [340, 242] width 8 height 12
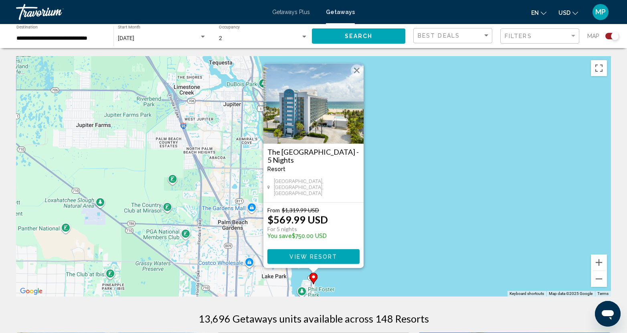
click at [314, 277] on image "Main content" at bounding box center [313, 277] width 5 height 5
click at [315, 279] on image "Main content" at bounding box center [313, 277] width 5 height 5
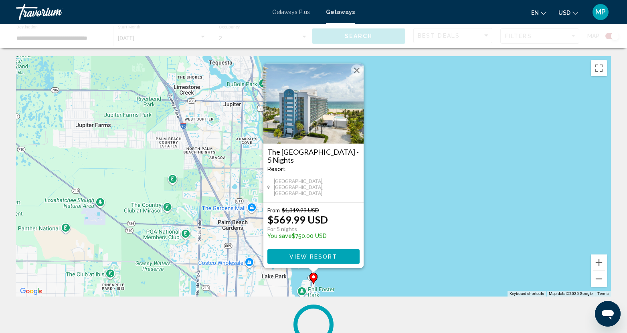
click at [352, 222] on div "From $1,319.99 USD $569.99 USD For 5 nights You save $750.00 USD" at bounding box center [313, 225] width 92 height 36
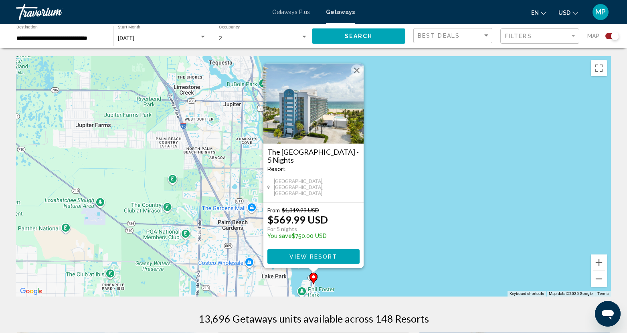
click at [356, 74] on button "Close" at bounding box center [357, 71] width 12 height 12
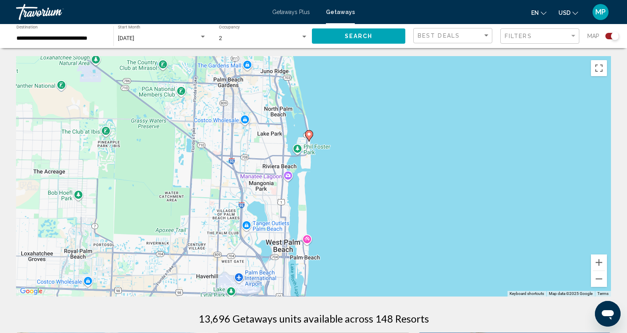
drag, startPoint x: 350, startPoint y: 235, endPoint x: 348, endPoint y: 109, distance: 125.9
click at [348, 109] on div "To activate drag with keyboard, press Alt + Enter. Once in keyboard drag state,…" at bounding box center [313, 176] width 595 height 241
click at [602, 284] on button "Zoom out" at bounding box center [599, 279] width 16 height 16
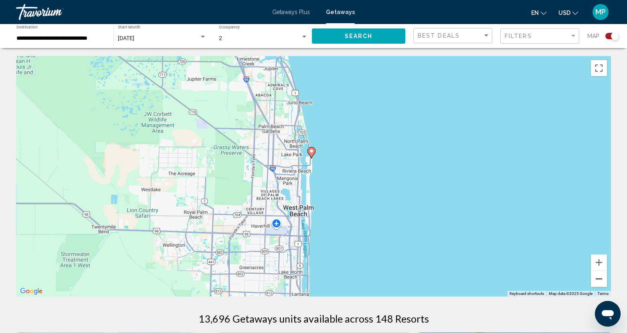
click at [602, 284] on button "Zoom out" at bounding box center [599, 279] width 16 height 16
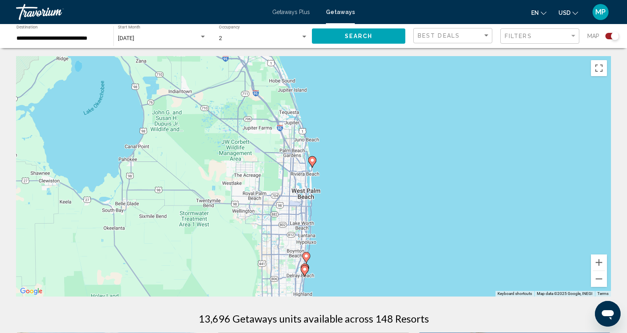
click at [308, 255] on image "Main content" at bounding box center [306, 256] width 5 height 5
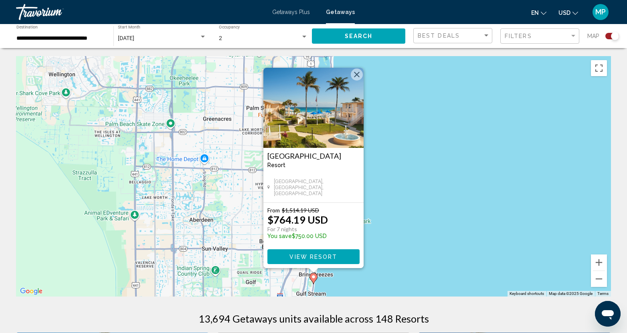
click at [358, 77] on button "Close" at bounding box center [357, 75] width 12 height 12
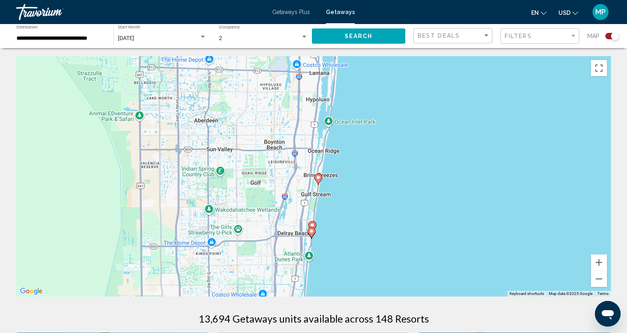
drag, startPoint x: 379, startPoint y: 279, endPoint x: 383, endPoint y: 178, distance: 101.6
click at [383, 178] on div "To activate drag with keyboard, press Alt + Enter. Once in keyboard drag state,…" at bounding box center [313, 176] width 595 height 241
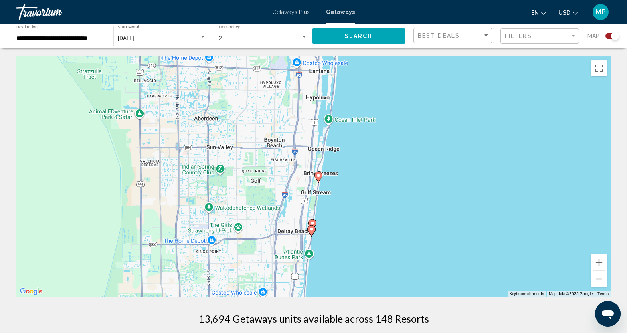
click at [318, 176] on image "Main content" at bounding box center [318, 175] width 5 height 5
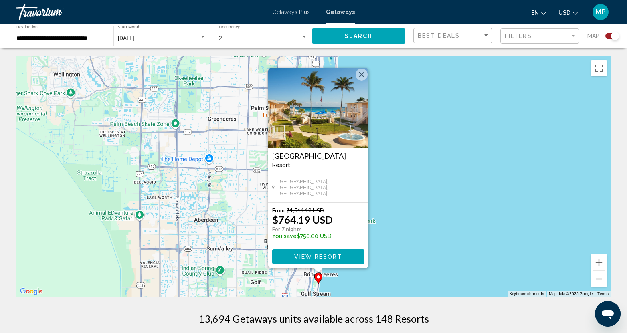
click at [362, 75] on button "Close" at bounding box center [362, 75] width 12 height 12
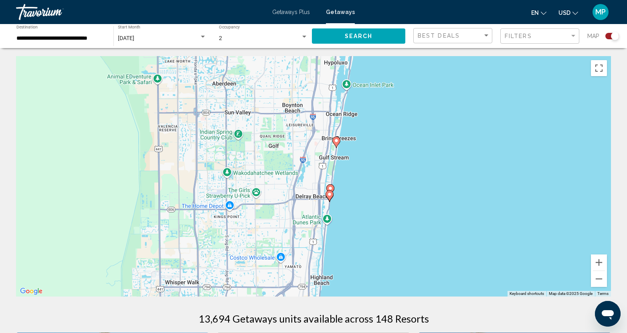
drag, startPoint x: 371, startPoint y: 264, endPoint x: 384, endPoint y: 143, distance: 121.8
click at [385, 142] on div "To activate drag with keyboard, press Alt + Enter. Once in keyboard drag state,…" at bounding box center [313, 176] width 595 height 241
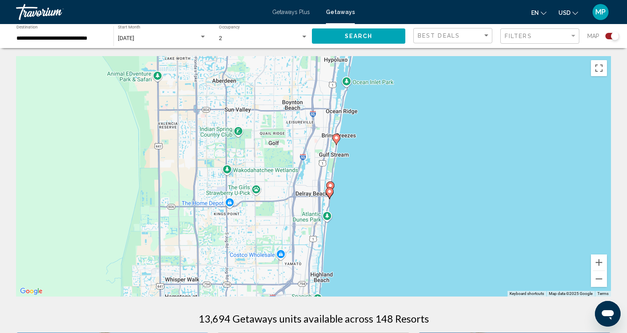
click at [331, 183] on icon "Main content" at bounding box center [330, 187] width 7 height 10
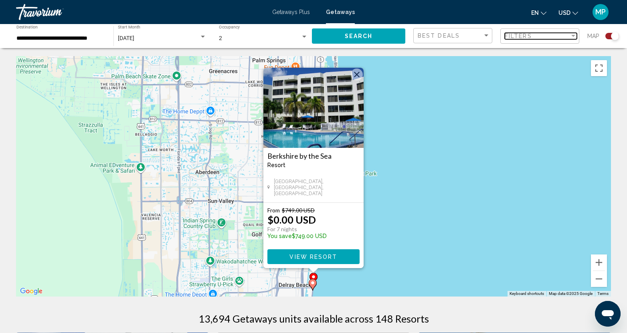
click at [527, 36] on span "Filters" at bounding box center [518, 36] width 27 height 6
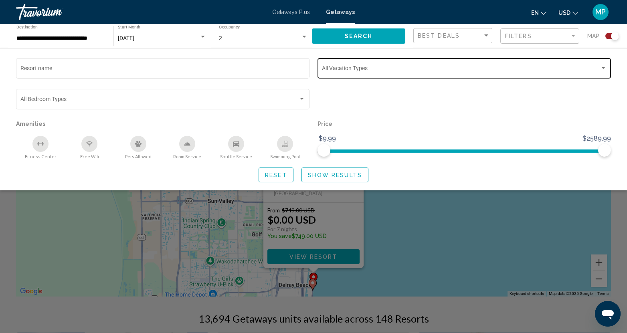
click at [338, 73] on div "Vacation Types All Vacation Types" at bounding box center [464, 68] width 285 height 22
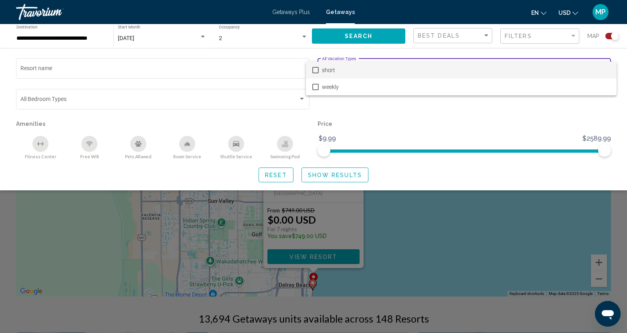
click at [335, 73] on span "short" at bounding box center [466, 70] width 288 height 17
click at [476, 255] on div at bounding box center [313, 166] width 627 height 333
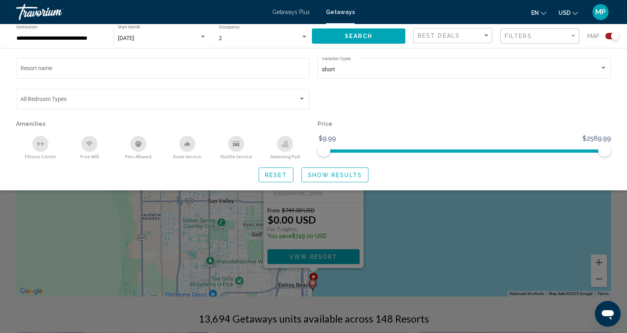
click at [321, 174] on span "Show Results" at bounding box center [335, 175] width 54 height 6
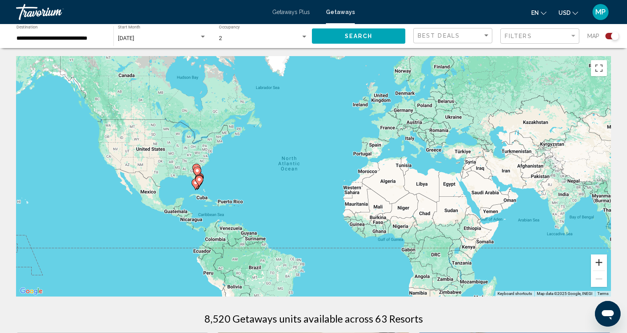
click at [601, 261] on button "Zoom in" at bounding box center [599, 263] width 16 height 16
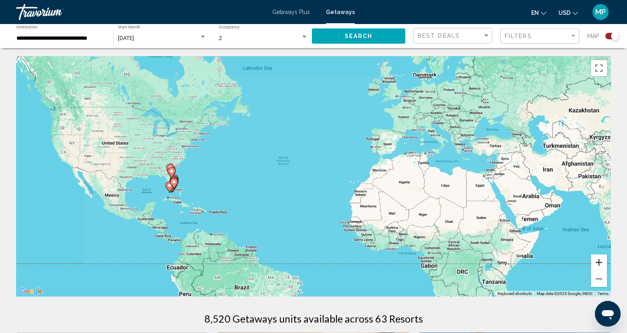
click at [601, 261] on button "Zoom in" at bounding box center [599, 263] width 16 height 16
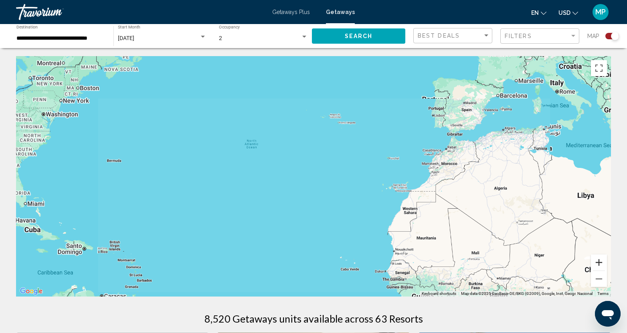
click at [601, 261] on button "Zoom in" at bounding box center [599, 263] width 16 height 16
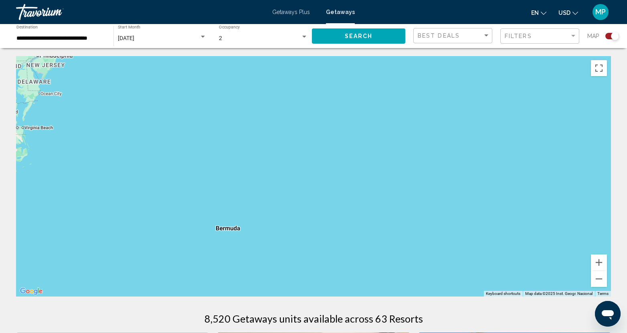
drag, startPoint x: 145, startPoint y: 198, endPoint x: 637, endPoint y: 279, distance: 498.6
click at [627, 279] on html "**********" at bounding box center [313, 166] width 627 height 333
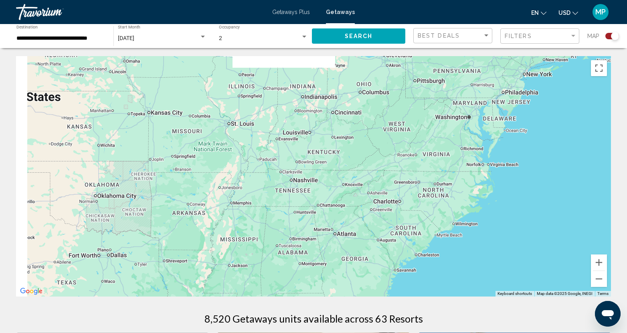
drag, startPoint x: 113, startPoint y: 179, endPoint x: 586, endPoint y: 209, distance: 474.1
click at [586, 209] on div "To activate drag with keyboard, press Alt + Enter. Once in keyboard drag state,…" at bounding box center [313, 176] width 595 height 241
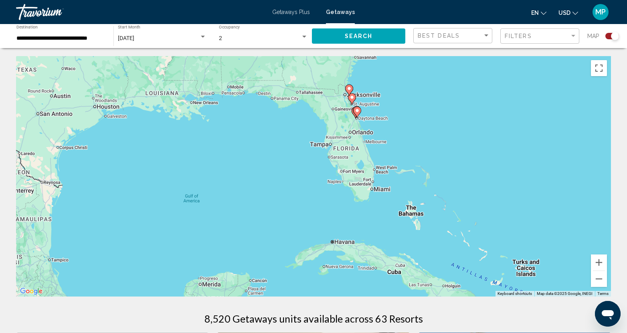
drag, startPoint x: 464, startPoint y: 197, endPoint x: 423, endPoint y: 69, distance: 134.7
click at [423, 69] on div "To activate drag with keyboard, press Alt + Enter. Once in keyboard drag state,…" at bounding box center [313, 176] width 595 height 241
click at [597, 262] on button "Zoom in" at bounding box center [599, 263] width 16 height 16
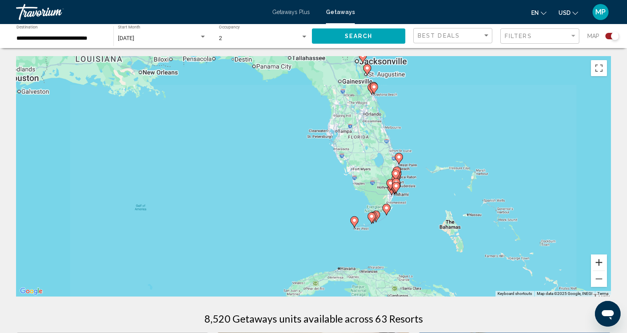
click at [597, 262] on button "Zoom in" at bounding box center [599, 263] width 16 height 16
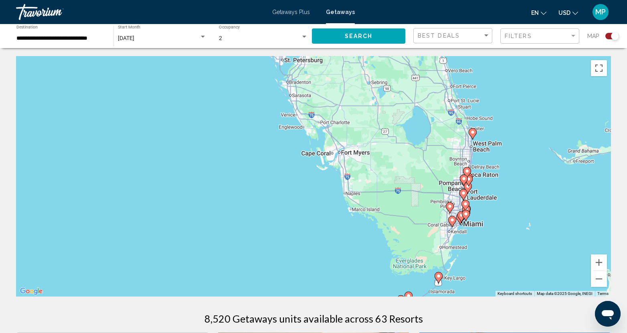
drag, startPoint x: 584, startPoint y: 168, endPoint x: 491, endPoint y: 161, distance: 93.3
click at [491, 161] on div "To activate drag with keyboard, press Alt + Enter. Once in keyboard drag state,…" at bounding box center [313, 176] width 595 height 241
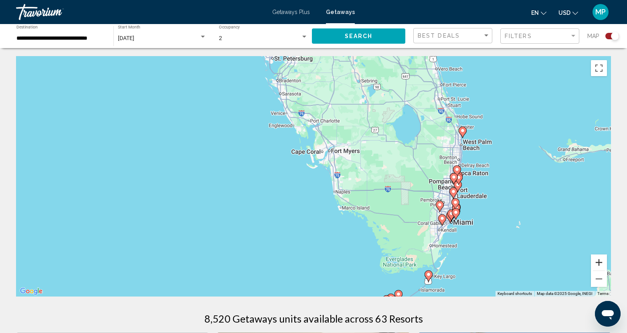
click at [599, 266] on button "Zoom in" at bounding box center [599, 263] width 16 height 16
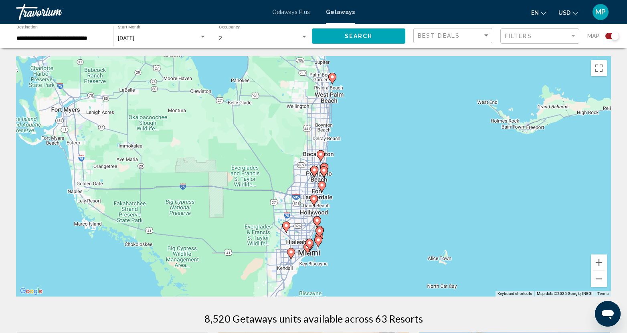
drag, startPoint x: 531, startPoint y: 149, endPoint x: 242, endPoint y: 138, distance: 289.3
click at [242, 138] on div "To activate drag with keyboard, press Alt + Enter. Once in keyboard drag state,…" at bounding box center [313, 176] width 595 height 241
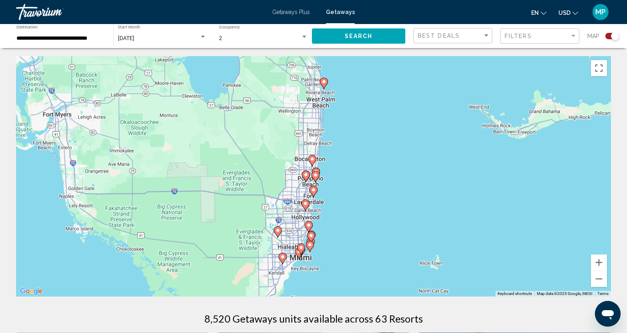
click at [326, 84] on icon "Main content" at bounding box center [323, 83] width 7 height 10
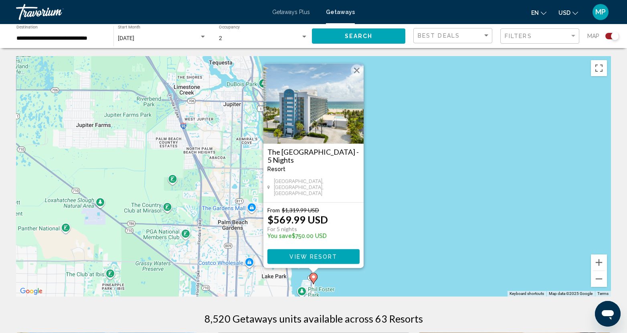
click at [358, 70] on button "Close" at bounding box center [357, 71] width 12 height 12
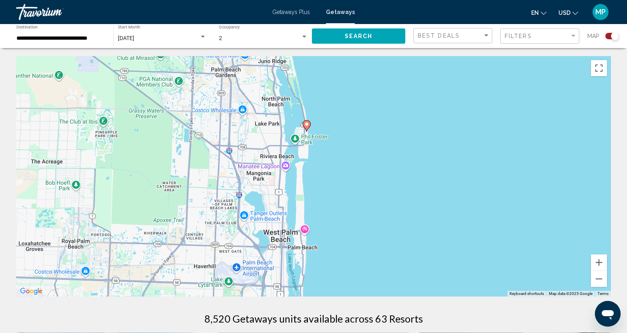
drag, startPoint x: 368, startPoint y: 273, endPoint x: 361, endPoint y: 120, distance: 152.9
click at [361, 120] on div "To activate drag with keyboard, press Alt + Enter. Once in keyboard drag state,…" at bounding box center [313, 176] width 595 height 241
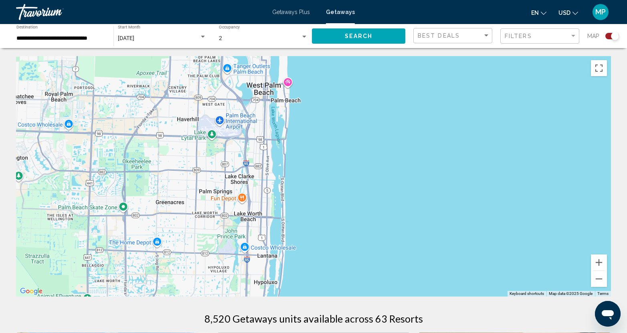
drag, startPoint x: 379, startPoint y: 222, endPoint x: 373, endPoint y: 131, distance: 91.2
click at [373, 130] on div "To activate drag with keyboard, press Alt + Enter. Once in keyboard drag state,…" at bounding box center [313, 176] width 595 height 241
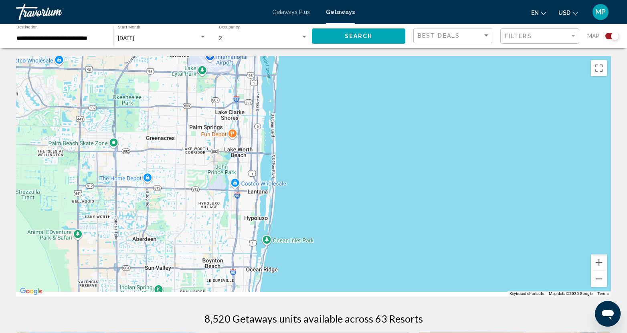
drag, startPoint x: 356, startPoint y: 237, endPoint x: 346, endPoint y: 99, distance: 138.3
click at [346, 99] on div "Main content" at bounding box center [313, 176] width 595 height 241
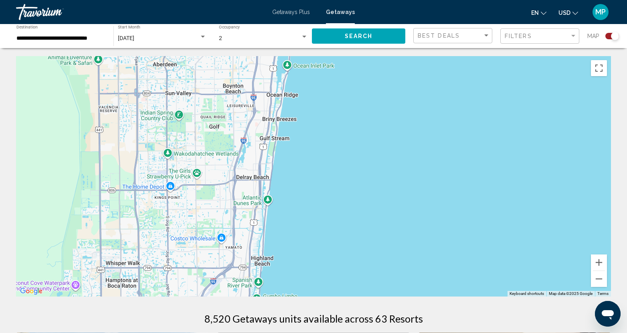
drag, startPoint x: 356, startPoint y: 255, endPoint x: 377, endPoint y: 172, distance: 86.5
click at [377, 172] on div "Main content" at bounding box center [313, 176] width 595 height 241
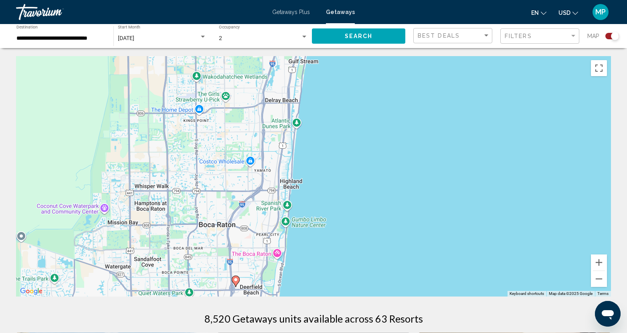
drag, startPoint x: 385, startPoint y: 220, endPoint x: 407, endPoint y: 162, distance: 62.3
click at [407, 162] on div "To activate drag with keyboard, press Alt + Enter. Once in keyboard drag state,…" at bounding box center [313, 176] width 595 height 241
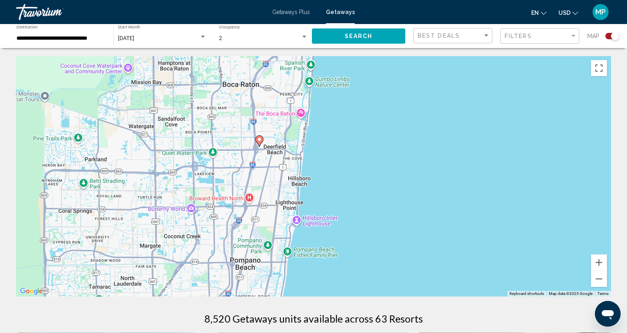
drag, startPoint x: 373, startPoint y: 241, endPoint x: 389, endPoint y: 116, distance: 125.4
click at [389, 115] on div "To activate drag with keyboard, press Alt + Enter. Once in keyboard drag state,…" at bounding box center [313, 176] width 595 height 241
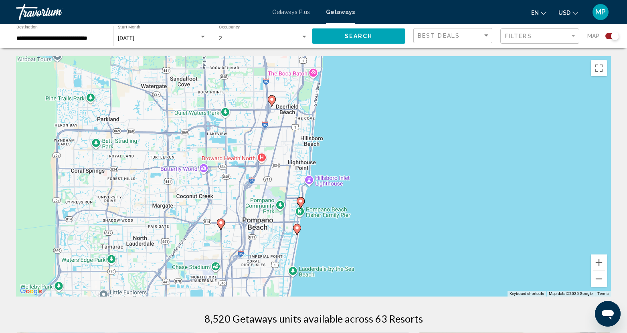
drag, startPoint x: 371, startPoint y: 232, endPoint x: 383, endPoint y: 191, distance: 42.7
click at [383, 189] on div "To activate drag with keyboard, press Alt + Enter. Once in keyboard drag state,…" at bounding box center [313, 176] width 595 height 241
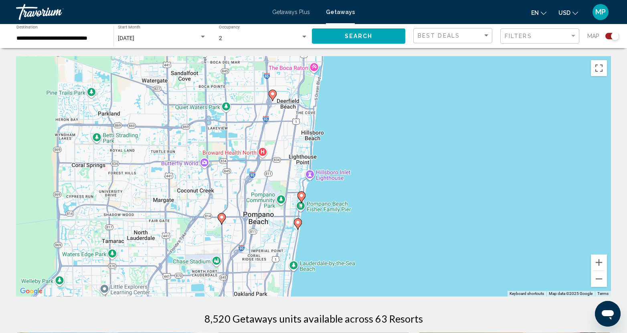
click at [304, 193] on icon "Main content" at bounding box center [301, 197] width 7 height 10
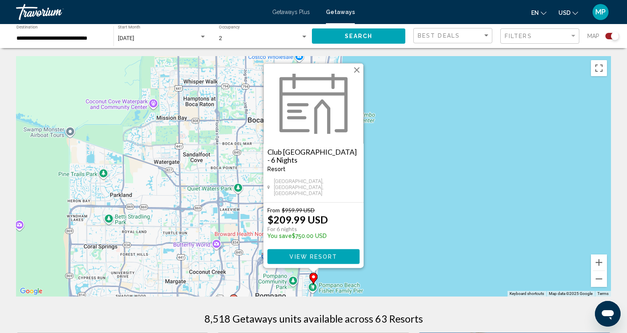
click at [358, 73] on button "Close" at bounding box center [357, 70] width 12 height 12
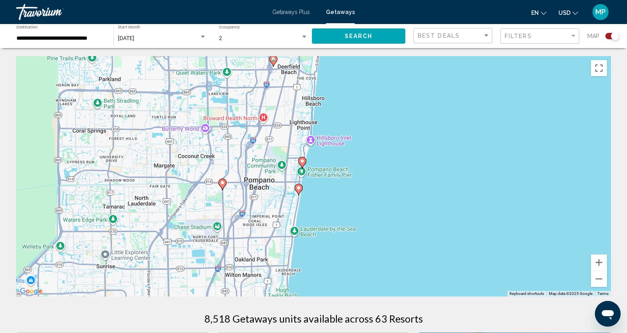
drag, startPoint x: 399, startPoint y: 231, endPoint x: 387, endPoint y: 148, distance: 83.9
click at [389, 133] on div "To activate drag with keyboard, press Alt + Enter. Once in keyboard drag state,…" at bounding box center [313, 176] width 595 height 241
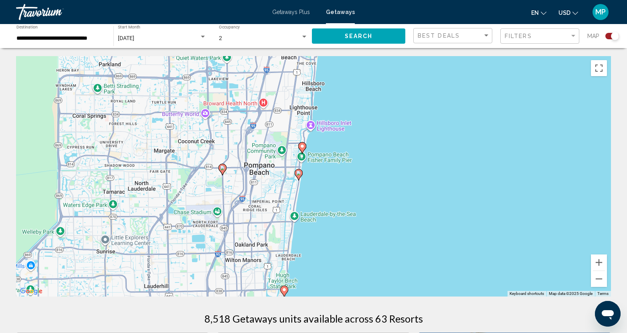
click at [305, 176] on div "To activate drag with keyboard, press Alt + Enter. Once in keyboard drag state,…" at bounding box center [313, 176] width 595 height 241
click at [302, 176] on gmp-advanced-marker "Main content" at bounding box center [299, 175] width 8 height 12
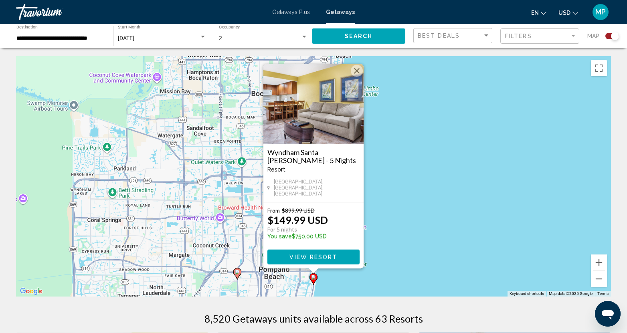
click at [316, 154] on h3 "Wyndham Santa Barbara - 5 Nights" at bounding box center [313, 156] width 92 height 16
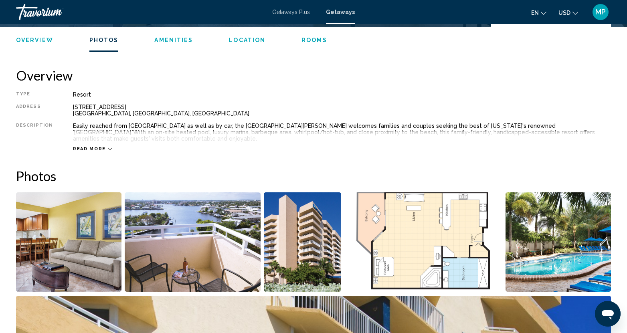
scroll to position [200, 0]
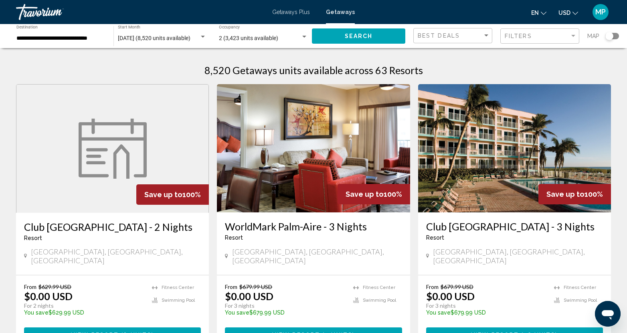
click at [607, 36] on div "Search widget" at bounding box center [610, 36] width 8 height 8
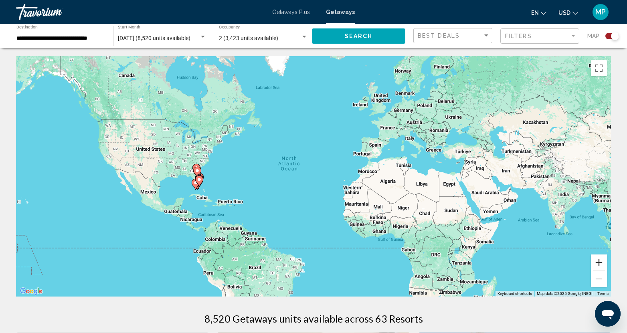
click at [601, 265] on button "Zoom in" at bounding box center [599, 263] width 16 height 16
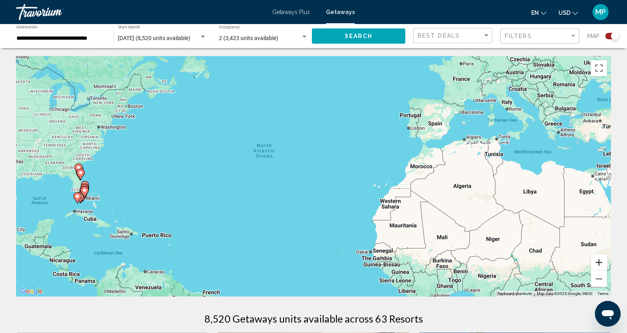
click at [603, 267] on button "Zoom in" at bounding box center [599, 263] width 16 height 16
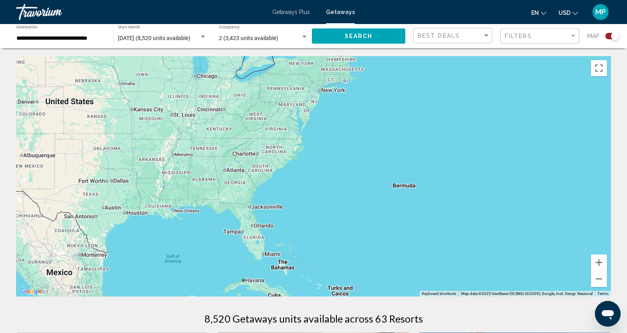
drag, startPoint x: 149, startPoint y: 177, endPoint x: 559, endPoint y: 211, distance: 410.8
click at [559, 211] on div "Main content" at bounding box center [313, 176] width 595 height 241
click at [600, 263] on button "Zoom in" at bounding box center [599, 263] width 16 height 16
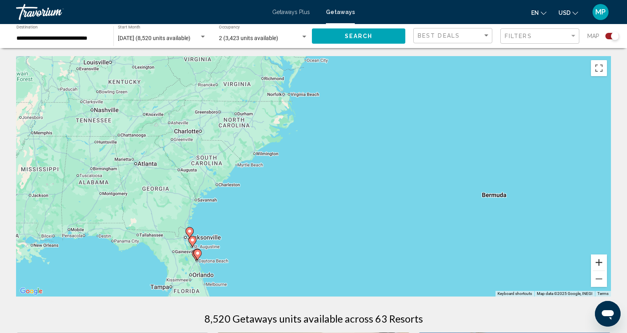
click at [600, 263] on button "Zoom in" at bounding box center [599, 263] width 16 height 16
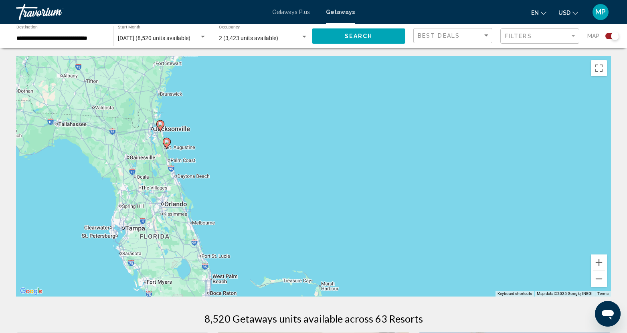
drag, startPoint x: 261, startPoint y: 235, endPoint x: 357, endPoint y: 64, distance: 196.4
click at [357, 64] on div "To activate drag with keyboard, press Alt + Enter. Once in keyboard drag state,…" at bounding box center [313, 176] width 595 height 241
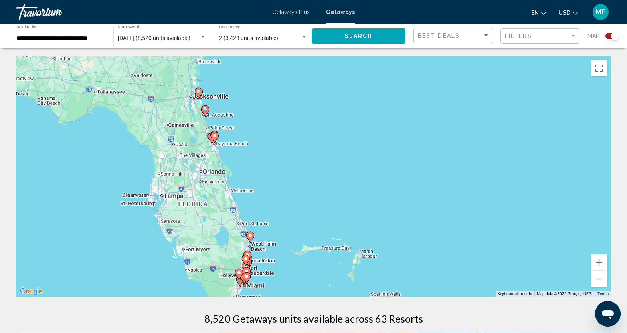
drag, startPoint x: 378, startPoint y: 231, endPoint x: 416, endPoint y: 198, distance: 50.9
click at [416, 198] on div "To activate drag with keyboard, press Alt + Enter. Once in keyboard drag state,…" at bounding box center [313, 176] width 595 height 241
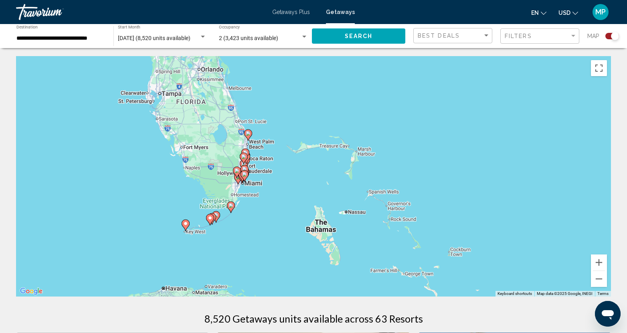
drag, startPoint x: 300, startPoint y: 228, endPoint x: 298, endPoint y: 124, distance: 104.3
click at [298, 124] on div "To activate drag with keyboard, press Alt + Enter. Once in keyboard drag state,…" at bounding box center [313, 176] width 595 height 241
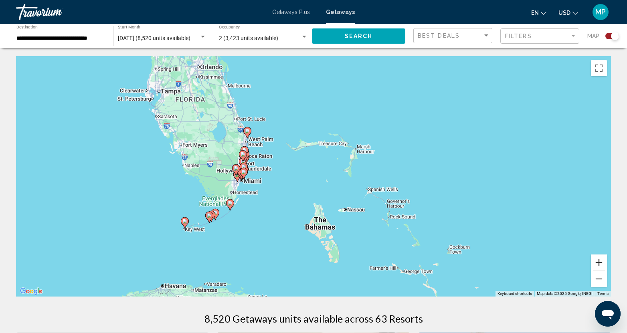
click at [599, 263] on button "Zoom in" at bounding box center [599, 263] width 16 height 16
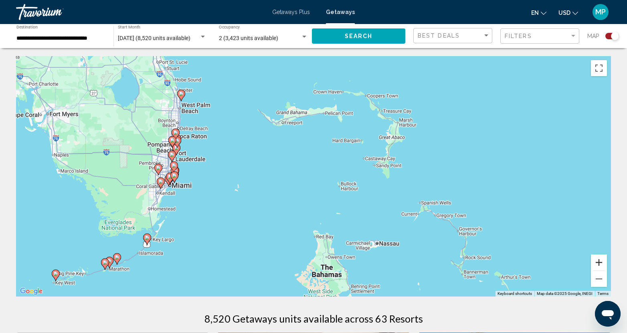
click at [599, 263] on button "Zoom in" at bounding box center [599, 263] width 16 height 16
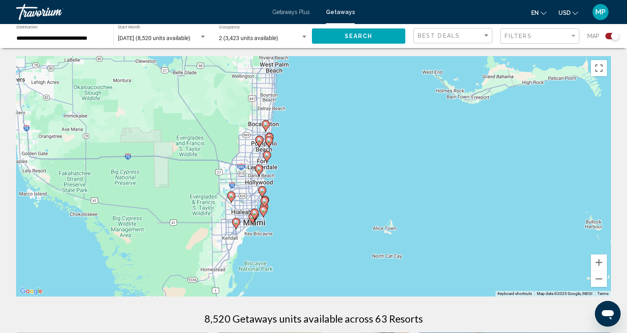
drag, startPoint x: 101, startPoint y: 168, endPoint x: 330, endPoint y: 196, distance: 230.7
click at [330, 196] on div "To activate drag with keyboard, press Alt + Enter. Once in keyboard drag state,…" at bounding box center [313, 176] width 595 height 241
click at [262, 191] on image "Main content" at bounding box center [262, 190] width 5 height 5
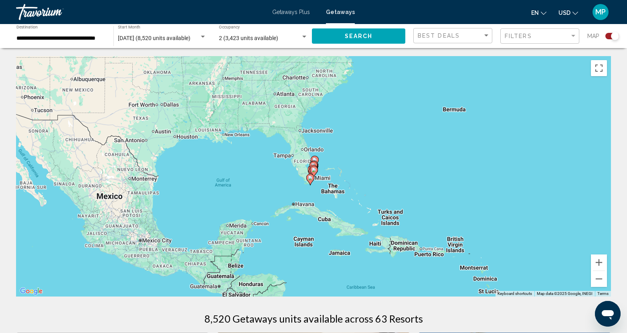
click at [314, 167] on icon "Main content" at bounding box center [313, 171] width 7 height 10
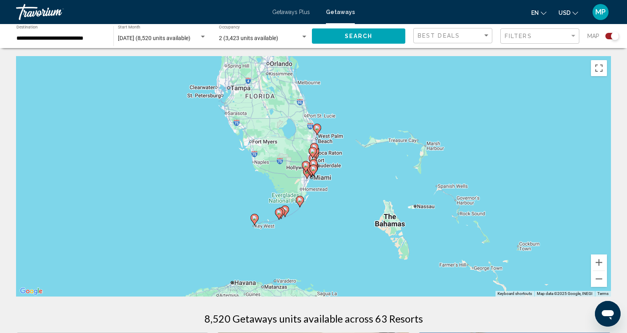
click at [314, 168] on image "Main content" at bounding box center [313, 168] width 5 height 5
type input "**********"
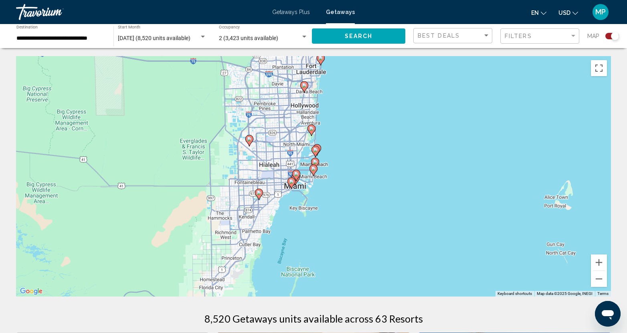
click at [312, 128] on image "Main content" at bounding box center [311, 128] width 5 height 5
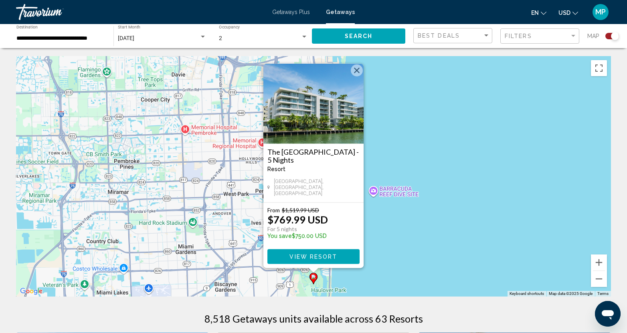
click at [357, 73] on button "Close" at bounding box center [357, 71] width 12 height 12
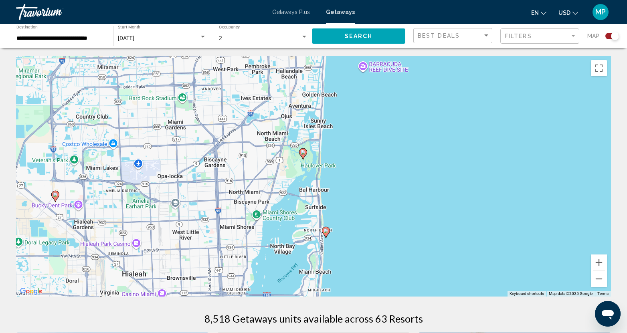
drag, startPoint x: 385, startPoint y: 281, endPoint x: 374, endPoint y: 154, distance: 127.9
click at [374, 154] on div "To activate drag with keyboard, press Alt + Enter. Once in keyboard drag state,…" at bounding box center [313, 176] width 595 height 241
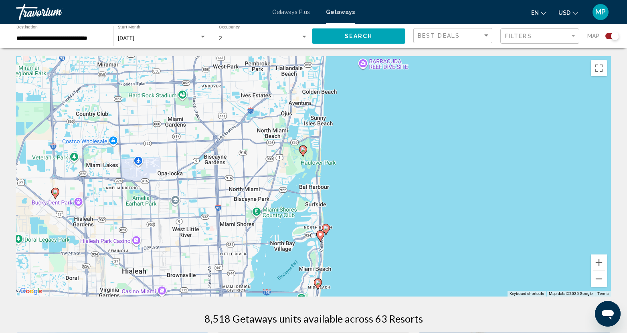
click at [324, 227] on image "Main content" at bounding box center [326, 228] width 5 height 5
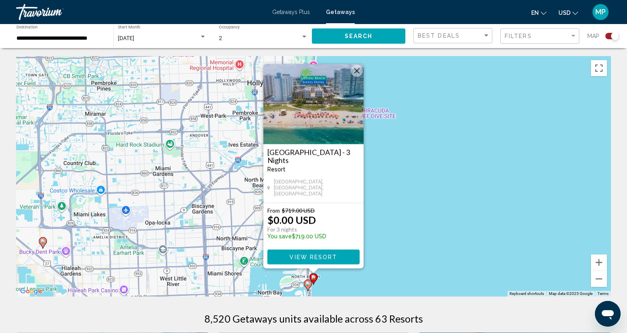
click at [358, 72] on button "Close" at bounding box center [357, 71] width 12 height 12
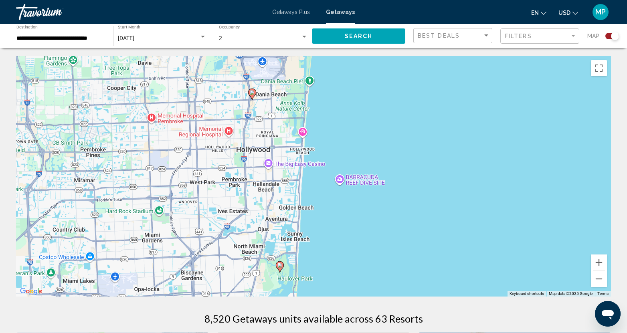
drag, startPoint x: 386, startPoint y: 201, endPoint x: 374, endPoint y: 269, distance: 68.8
click at [374, 270] on div "To activate drag with keyboard, press Alt + Enter. Once in keyboard drag state,…" at bounding box center [313, 176] width 595 height 241
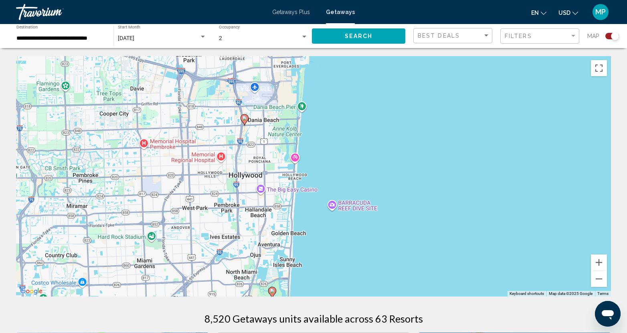
drag, startPoint x: 367, startPoint y: 157, endPoint x: 358, endPoint y: 204, distance: 47.9
click at [358, 204] on div "To activate drag with keyboard, press Alt + Enter. Once in keyboard drag state,…" at bounding box center [313, 176] width 595 height 241
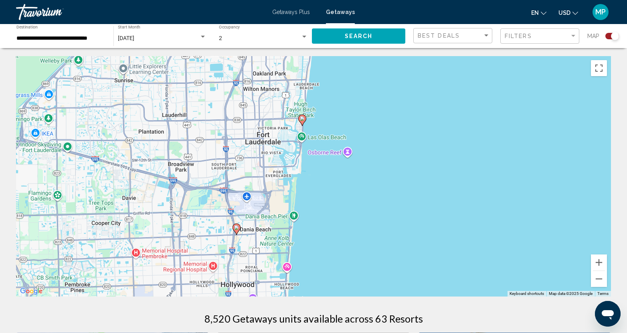
drag, startPoint x: 334, startPoint y: 136, endPoint x: 337, endPoint y: 191, distance: 55.0
click at [337, 191] on div "To activate drag with keyboard, press Alt + Enter. Once in keyboard drag state,…" at bounding box center [313, 176] width 595 height 241
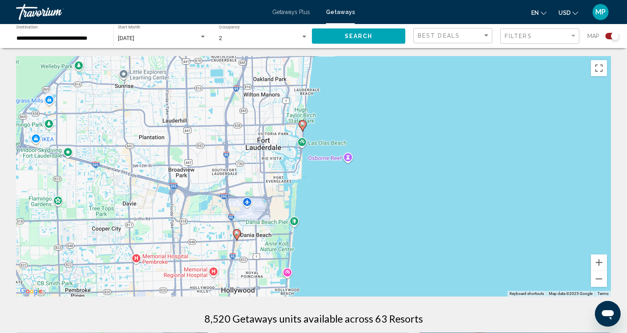
click at [304, 123] on image "Main content" at bounding box center [302, 124] width 5 height 5
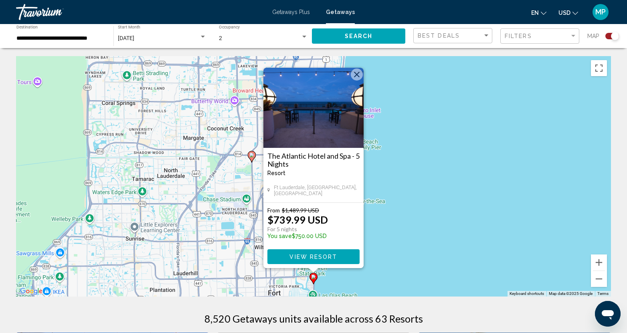
click at [357, 73] on button "Close" at bounding box center [357, 75] width 12 height 12
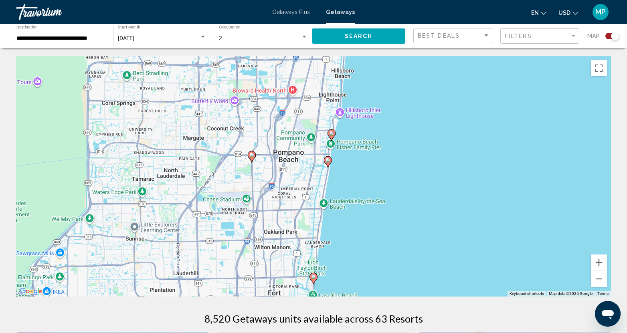
click at [327, 161] on image "Main content" at bounding box center [328, 160] width 5 height 5
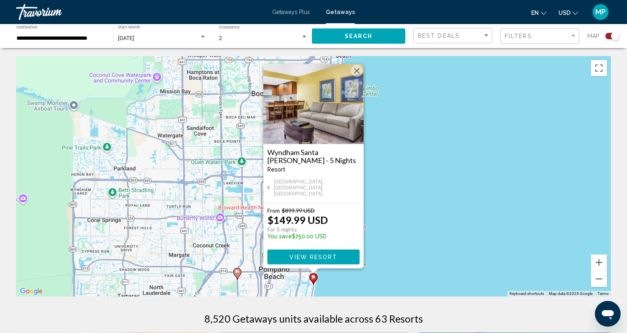
click at [307, 160] on h3 "Wyndham Santa Barbara - 5 Nights" at bounding box center [313, 156] width 92 height 16
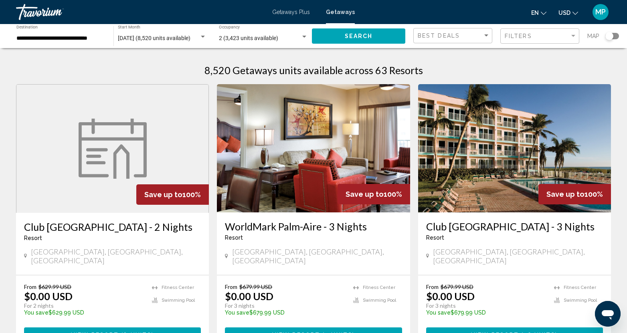
click at [345, 34] on span "Search" at bounding box center [359, 36] width 28 height 6
click at [610, 36] on div "Search widget" at bounding box center [610, 36] width 8 height 8
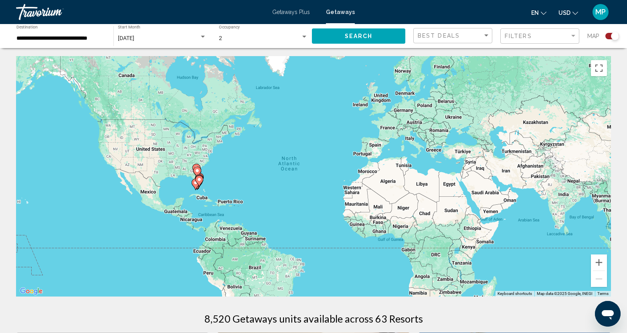
drag, startPoint x: 208, startPoint y: 194, endPoint x: 222, endPoint y: 200, distance: 14.9
click at [208, 193] on div "To activate drag with keyboard, press Alt + Enter. Once in keyboard drag state,…" at bounding box center [313, 176] width 595 height 241
click at [599, 266] on button "Zoom in" at bounding box center [599, 263] width 16 height 16
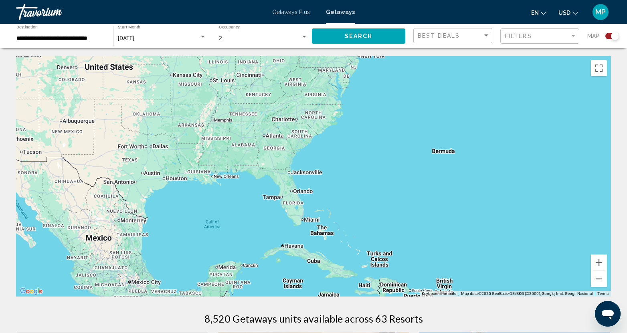
drag, startPoint x: 62, startPoint y: 218, endPoint x: 510, endPoint y: 219, distance: 447.5
click at [512, 217] on div "Main content" at bounding box center [313, 176] width 595 height 241
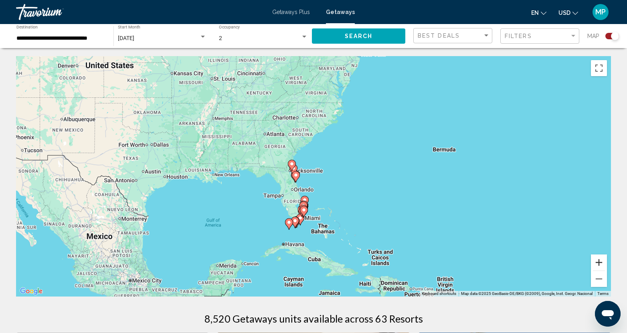
click at [597, 263] on button "Zoom in" at bounding box center [599, 263] width 16 height 16
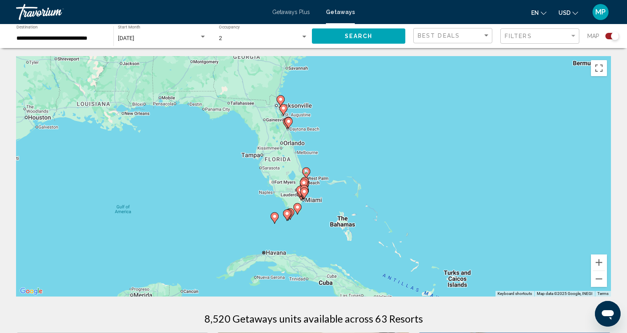
drag, startPoint x: 327, startPoint y: 216, endPoint x: 330, endPoint y: 197, distance: 19.5
click at [330, 197] on div "To activate drag with keyboard, press Alt + Enter. Once in keyboard drag state,…" at bounding box center [313, 176] width 595 height 241
click at [601, 261] on button "Zoom in" at bounding box center [599, 263] width 16 height 16
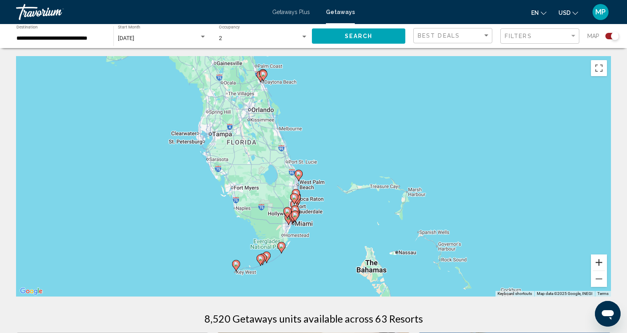
click at [601, 261] on button "Zoom in" at bounding box center [599, 263] width 16 height 16
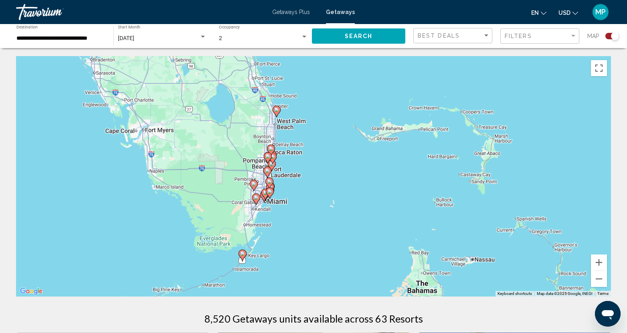
drag, startPoint x: 397, startPoint y: 269, endPoint x: 391, endPoint y: 203, distance: 65.7
click at [391, 203] on div "To activate drag with keyboard, press Alt + Enter. Once in keyboard drag state,…" at bounding box center [313, 176] width 595 height 241
click at [601, 265] on button "Zoom in" at bounding box center [599, 263] width 16 height 16
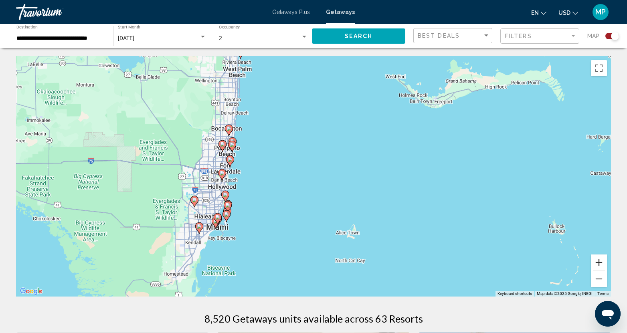
click at [601, 265] on button "Zoom in" at bounding box center [599, 263] width 16 height 16
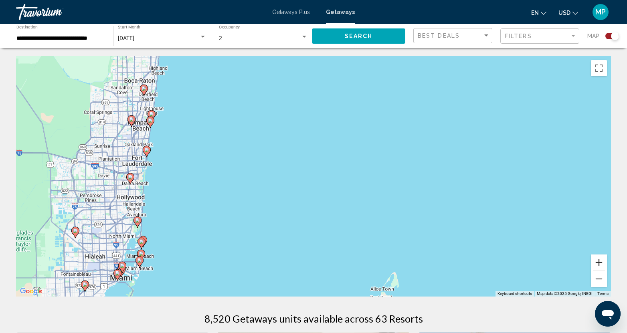
click at [596, 261] on button "Zoom in" at bounding box center [599, 263] width 16 height 16
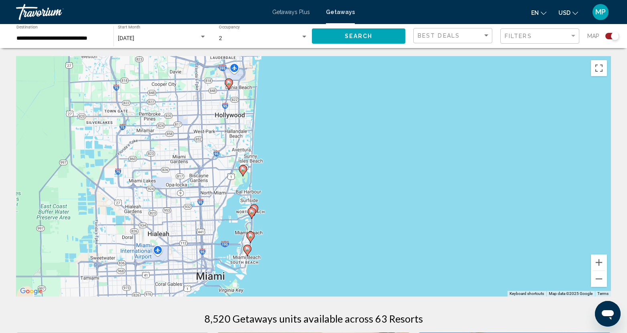
drag, startPoint x: 102, startPoint y: 233, endPoint x: 385, endPoint y: 130, distance: 301.7
click at [385, 130] on div "To activate drag with keyboard, press Alt + Enter. Once in keyboard drag state,…" at bounding box center [313, 176] width 595 height 241
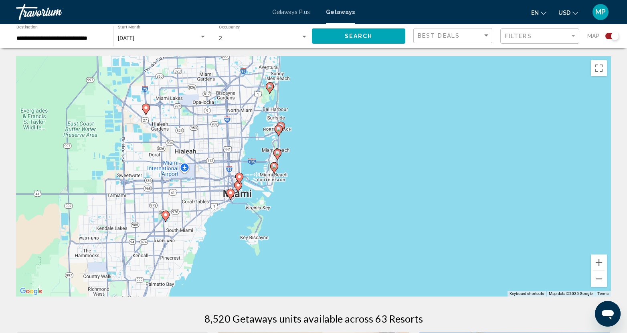
drag, startPoint x: 349, startPoint y: 272, endPoint x: 376, endPoint y: 188, distance: 87.6
click at [376, 188] on div "To activate drag with keyboard, press Alt + Enter. Once in keyboard drag state,…" at bounding box center [313, 176] width 595 height 241
click at [230, 194] on image "Main content" at bounding box center [230, 192] width 5 height 5
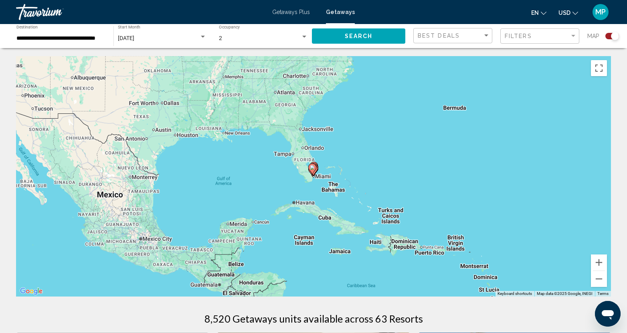
click at [314, 169] on image "Main content" at bounding box center [312, 167] width 5 height 5
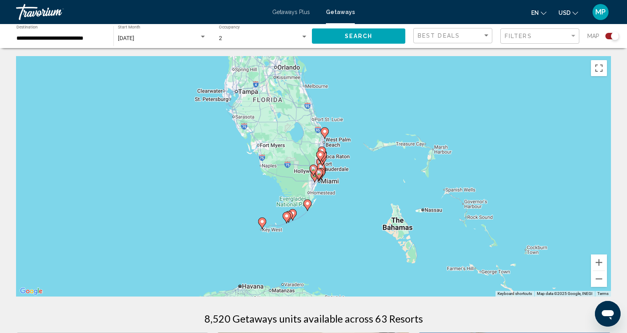
click at [321, 174] on image "Main content" at bounding box center [319, 172] width 5 height 5
type input "**********"
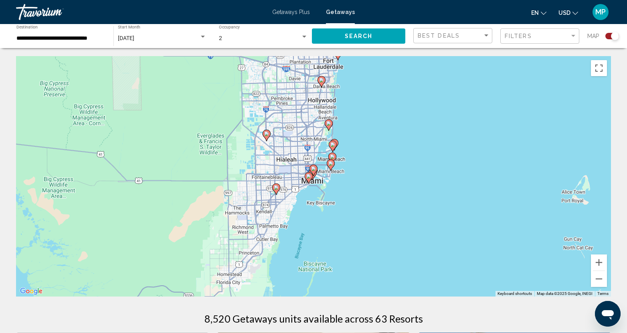
click at [309, 182] on icon "Main content" at bounding box center [309, 177] width 8 height 11
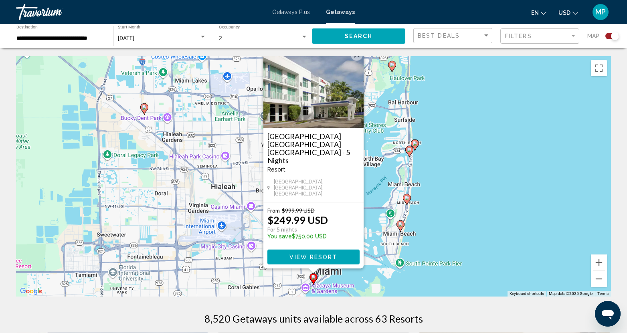
click at [357, 61] on button "Close" at bounding box center [357, 55] width 12 height 12
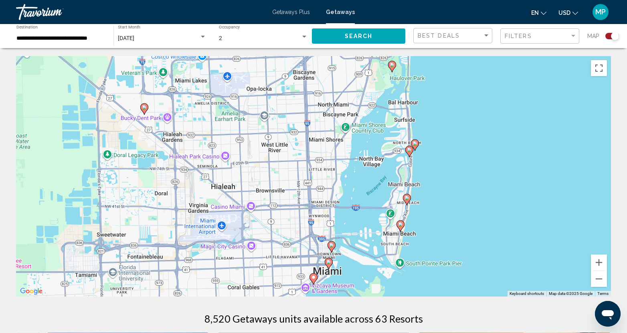
click at [328, 261] on image "Main content" at bounding box center [328, 262] width 5 height 5
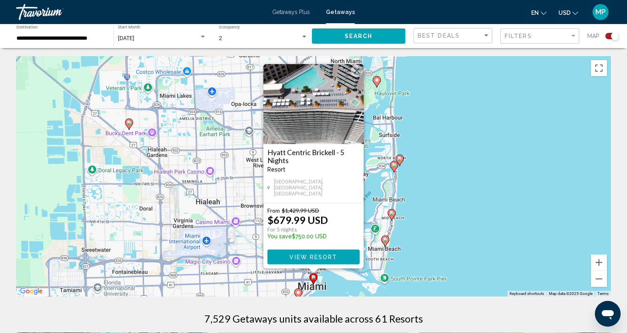
click at [494, 169] on div "To activate drag with keyboard, press Alt + Enter. Once in keyboard drag state,…" at bounding box center [313, 176] width 595 height 241
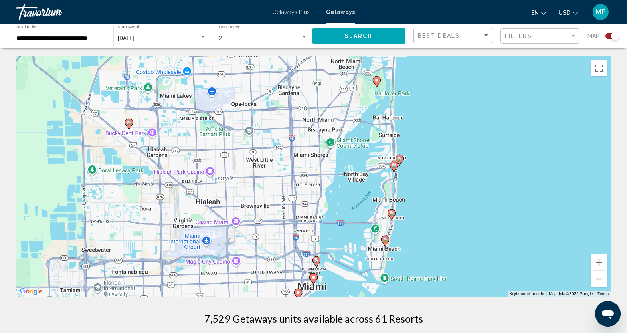
click at [316, 259] on image "Main content" at bounding box center [316, 260] width 5 height 5
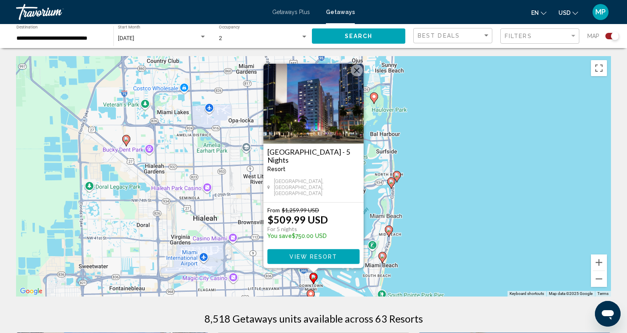
click at [360, 68] on img "Main content" at bounding box center [313, 104] width 100 height 80
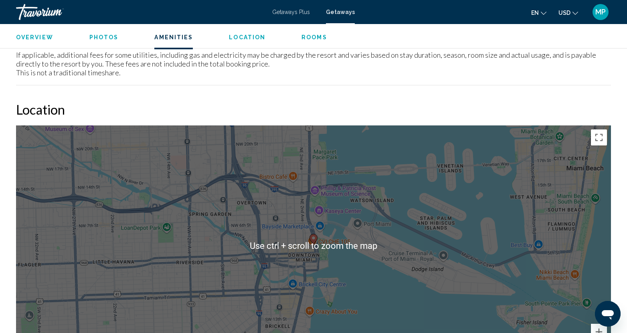
scroll to position [842, 0]
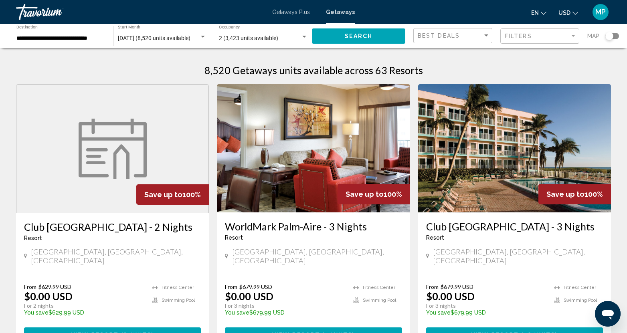
click at [609, 36] on div "Search widget" at bounding box center [610, 36] width 8 height 8
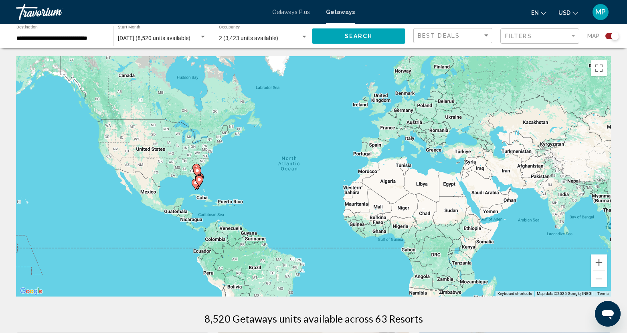
click at [205, 171] on div "To activate drag with keyboard, press Alt + Enter. Once in keyboard drag state,…" at bounding box center [313, 176] width 595 height 241
click at [203, 181] on div "To activate drag with keyboard, press Alt + Enter. Once in keyboard drag state,…" at bounding box center [313, 176] width 595 height 241
click at [205, 181] on div "To activate drag with keyboard, press Alt + Enter. Once in keyboard drag state,…" at bounding box center [313, 176] width 595 height 241
click at [601, 267] on button "Zoom in" at bounding box center [599, 263] width 16 height 16
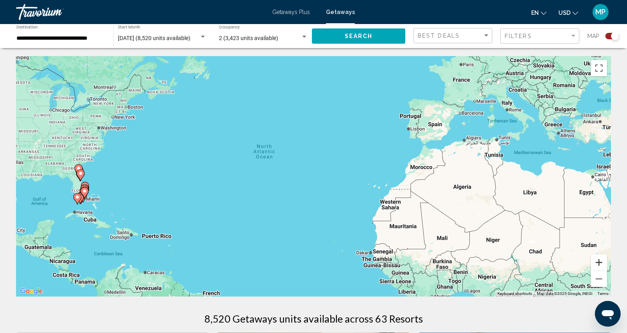
click at [601, 267] on button "Zoom in" at bounding box center [599, 263] width 16 height 16
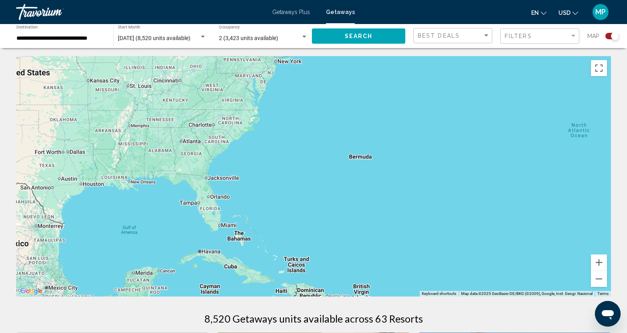
drag, startPoint x: 168, startPoint y: 192, endPoint x: 547, endPoint y: 196, distance: 379.0
click at [547, 196] on div "Main content" at bounding box center [313, 176] width 595 height 241
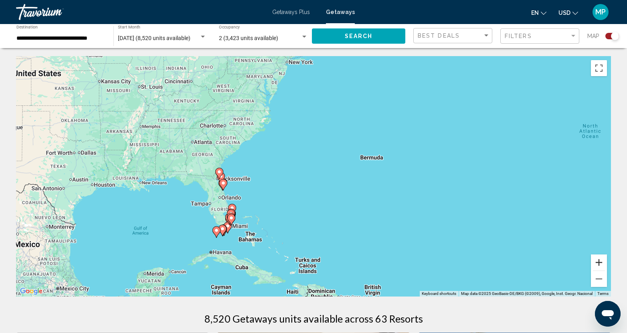
click at [601, 264] on button "Zoom in" at bounding box center [599, 263] width 16 height 16
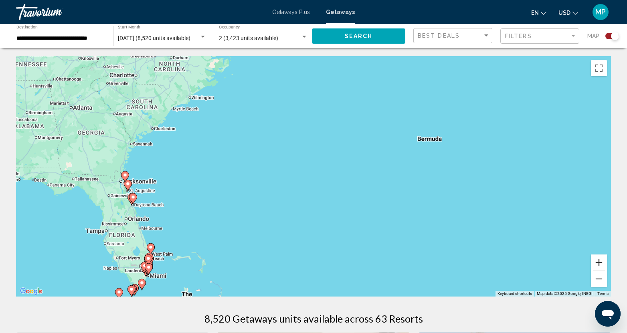
click at [601, 265] on button "Zoom in" at bounding box center [599, 263] width 16 height 16
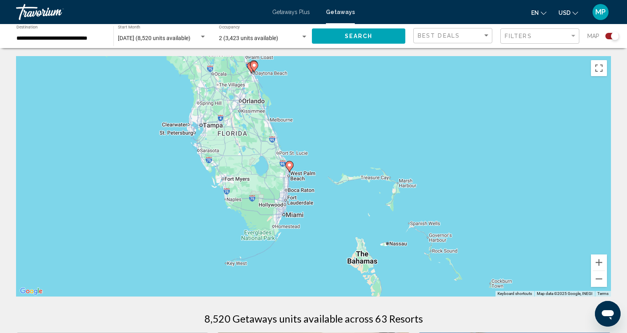
drag, startPoint x: 180, startPoint y: 227, endPoint x: 485, endPoint y: 65, distance: 345.7
click at [485, 65] on div "To activate drag with keyboard, press Alt + Enter. Once in keyboard drag state,…" at bounding box center [313, 176] width 595 height 241
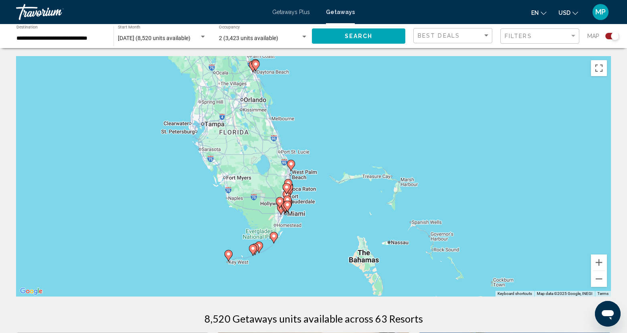
click at [292, 164] on image "Main content" at bounding box center [291, 164] width 5 height 5
type input "**********"
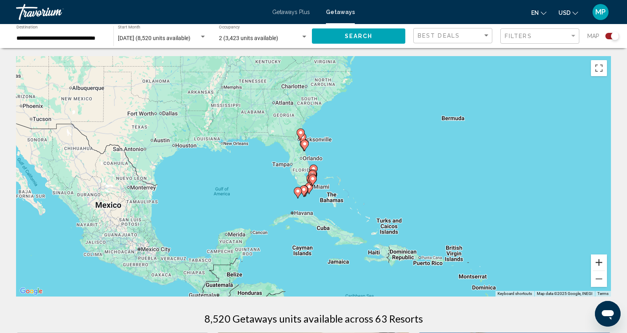
click at [601, 264] on button "Zoom in" at bounding box center [599, 263] width 16 height 16
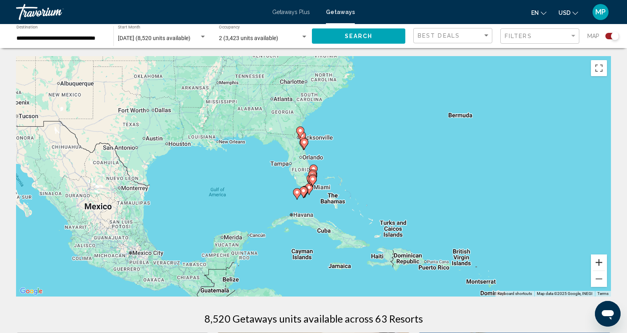
click at [601, 264] on button "Zoom in" at bounding box center [599, 263] width 16 height 16
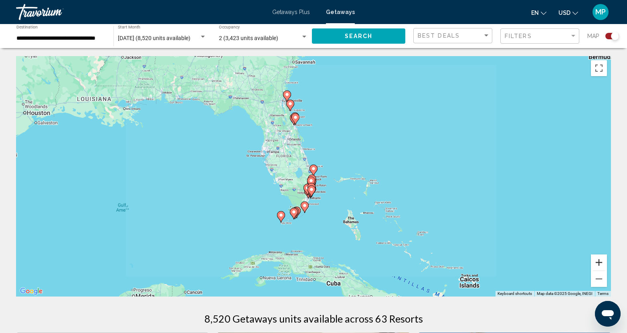
click at [601, 265] on button "Zoom in" at bounding box center [599, 263] width 16 height 16
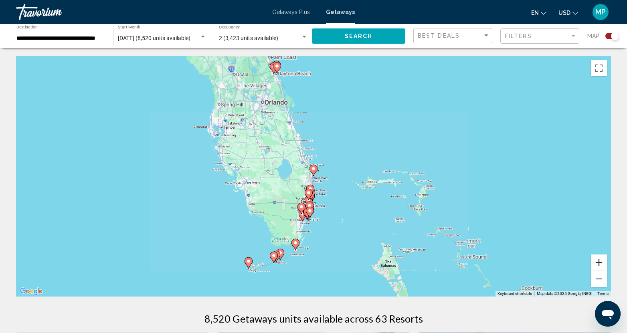
click at [601, 265] on button "Zoom in" at bounding box center [599, 263] width 16 height 16
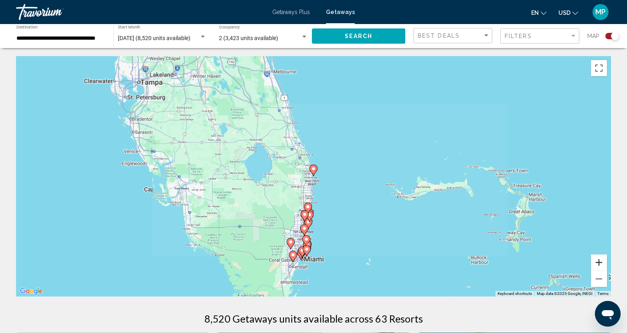
click at [601, 265] on button "Zoom in" at bounding box center [599, 263] width 16 height 16
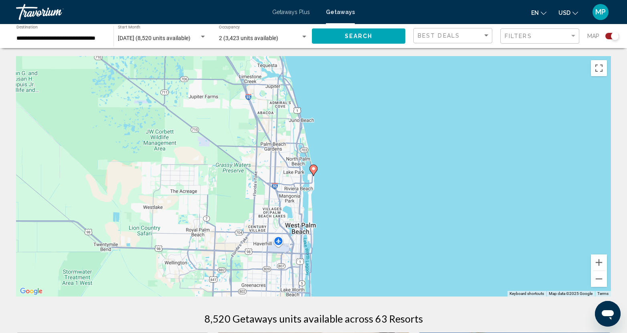
click at [294, 12] on span "Getaways Plus" at bounding box center [291, 12] width 38 height 6
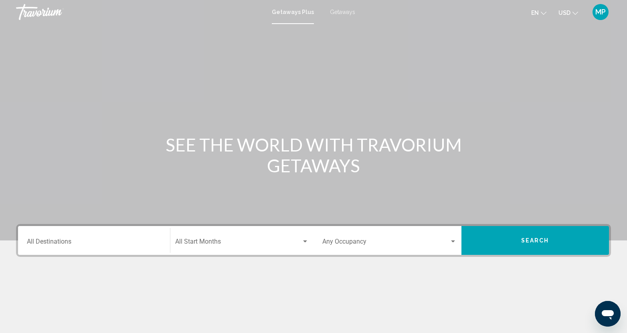
click at [70, 244] on input "Destination All Destinations" at bounding box center [94, 243] width 134 height 7
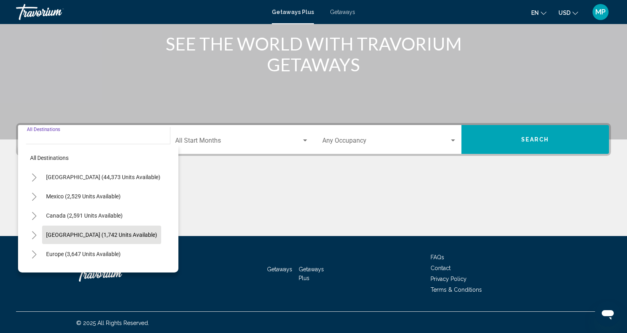
scroll to position [102, 0]
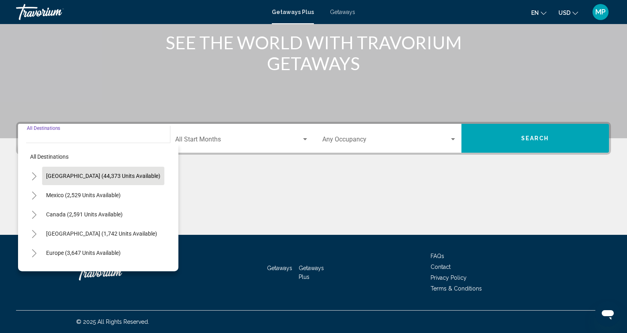
click at [67, 174] on span "[GEOGRAPHIC_DATA] (44,373 units available)" at bounding box center [103, 176] width 114 height 6
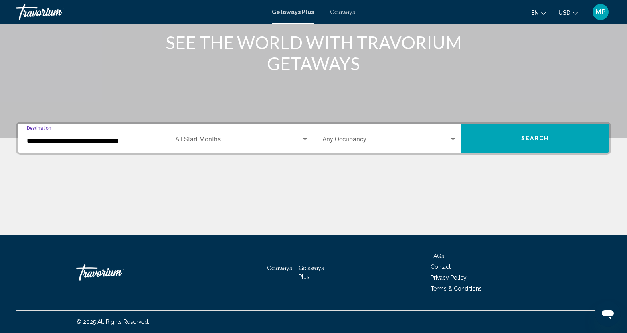
click at [114, 142] on input "**********" at bounding box center [94, 141] width 134 height 7
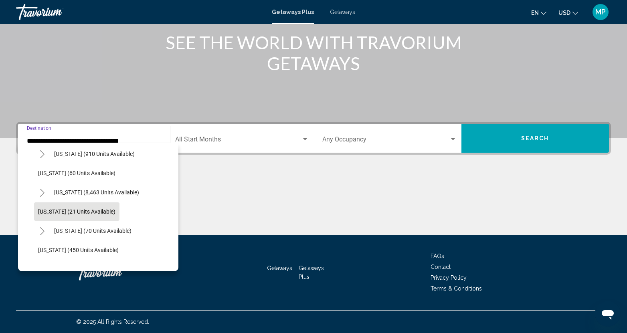
scroll to position [120, 0]
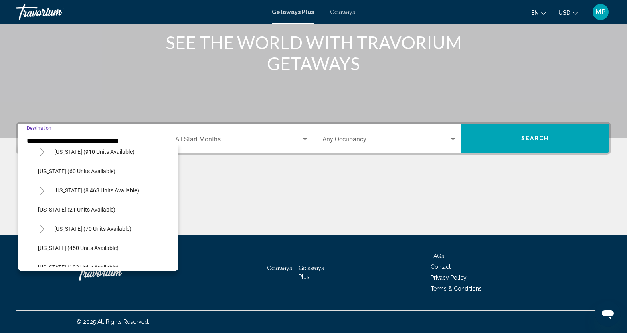
click at [85, 194] on button "Florida (8,463 units available)" at bounding box center [96, 190] width 93 height 18
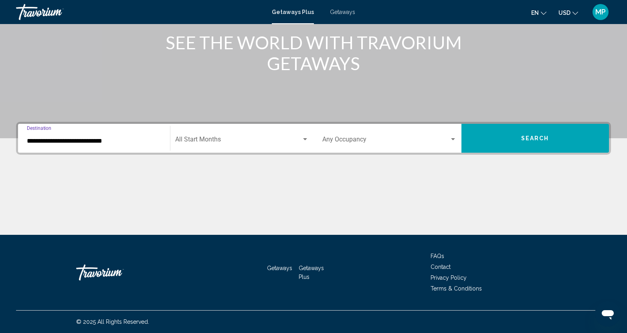
click at [90, 138] on input "**********" at bounding box center [94, 141] width 134 height 7
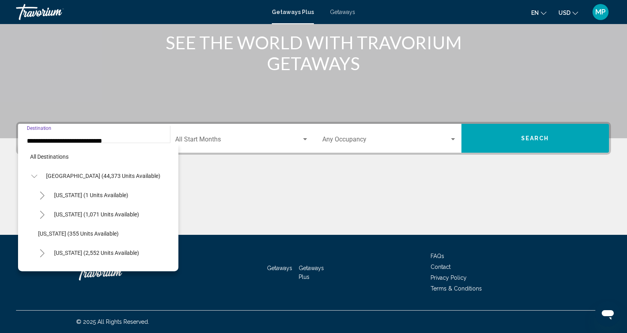
scroll to position [108, 0]
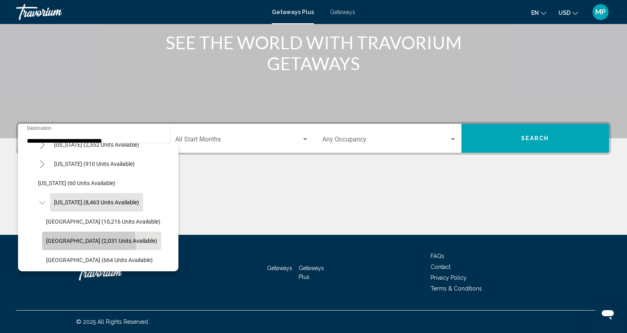
click at [81, 244] on button "East Coast (2,031 units available)" at bounding box center [101, 241] width 119 height 18
type input "**********"
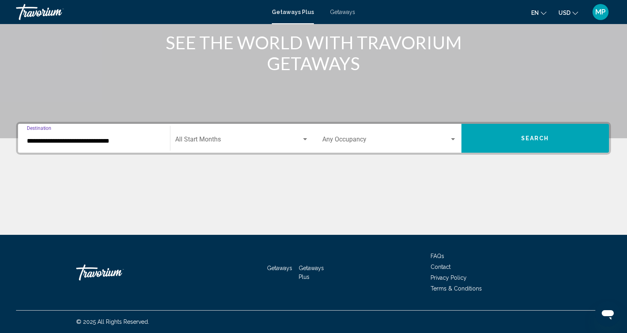
click at [193, 142] on span "Search widget" at bounding box center [238, 141] width 127 height 7
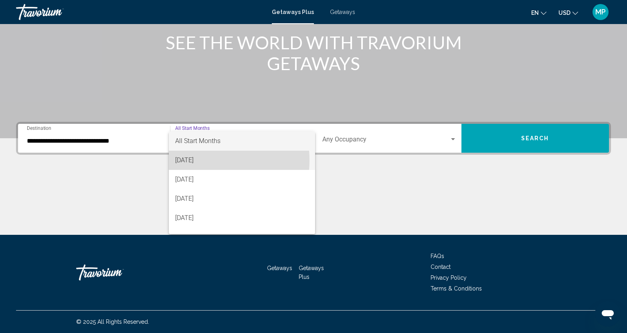
click at [199, 160] on span "[DATE]" at bounding box center [242, 160] width 134 height 19
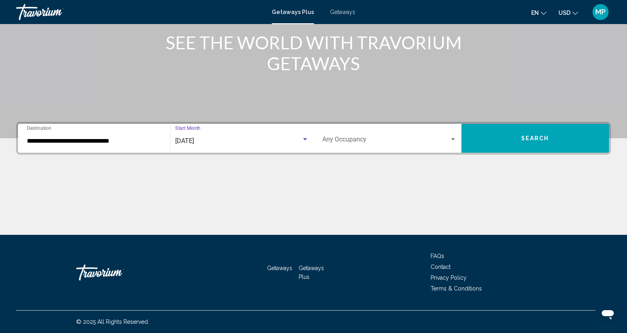
click at [344, 145] on div "Occupancy Any Occupancy" at bounding box center [389, 138] width 134 height 25
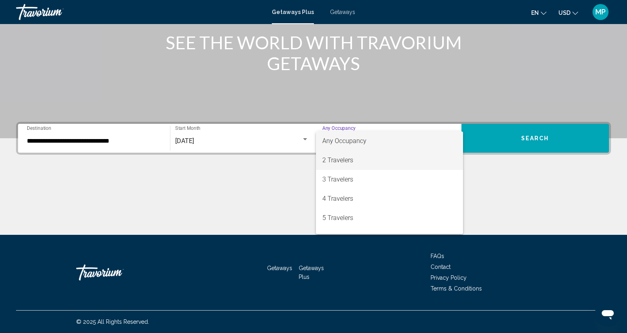
click at [343, 157] on span "2 Travelers" at bounding box center [389, 160] width 134 height 19
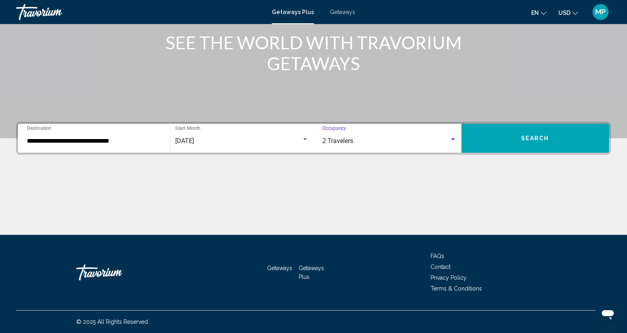
click at [556, 138] on button "Search" at bounding box center [536, 138] width 148 height 29
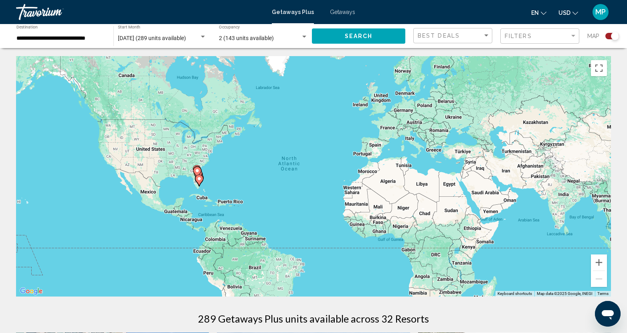
click at [207, 186] on div "To activate drag with keyboard, press Alt + Enter. Once in keyboard drag state,…" at bounding box center [313, 176] width 595 height 241
click at [199, 181] on icon "Main content" at bounding box center [199, 180] width 7 height 10
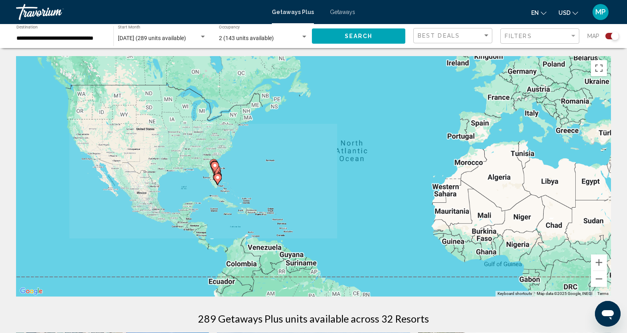
click at [199, 181] on div "To activate drag with keyboard, press Alt + Enter. Once in keyboard drag state,…" at bounding box center [313, 176] width 595 height 241
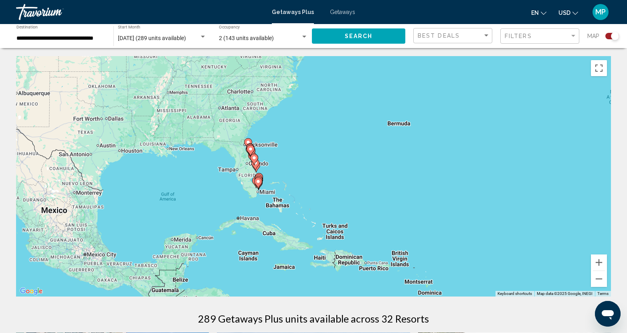
click at [267, 187] on div "To activate drag with keyboard, press Alt + Enter. Once in keyboard drag state,…" at bounding box center [313, 176] width 595 height 241
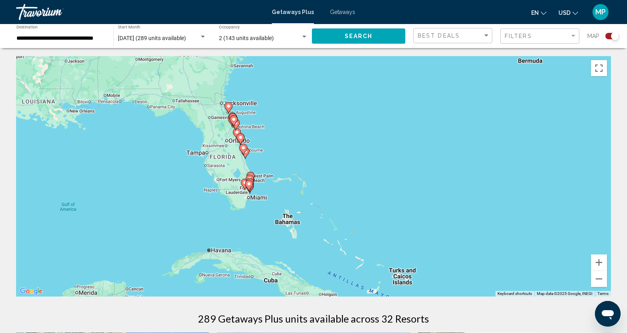
click at [275, 189] on div "To activate drag with keyboard, press Alt + Enter. Once in keyboard drag state,…" at bounding box center [313, 176] width 595 height 241
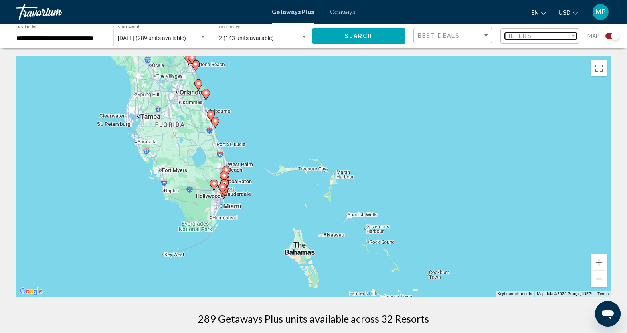
click at [539, 35] on div "Filters" at bounding box center [537, 36] width 65 height 6
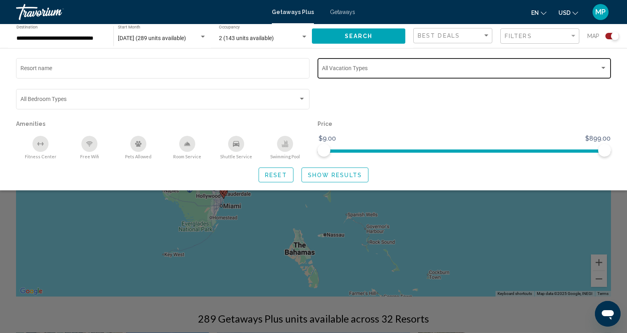
click at [356, 72] on span "Search widget" at bounding box center [461, 70] width 278 height 6
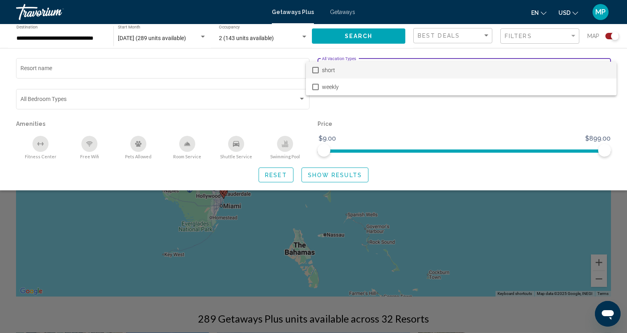
click at [342, 73] on span "short" at bounding box center [466, 70] width 288 height 17
click at [337, 178] on div at bounding box center [313, 166] width 627 height 333
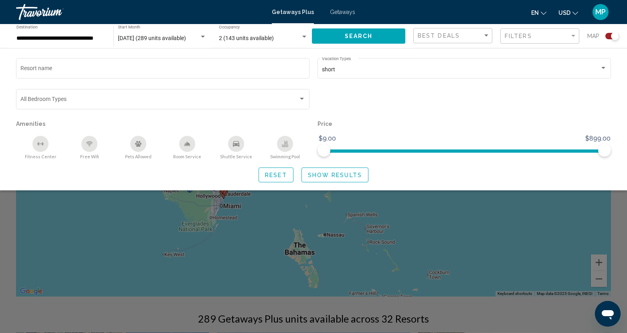
click at [345, 177] on span "Show Results" at bounding box center [335, 175] width 54 height 6
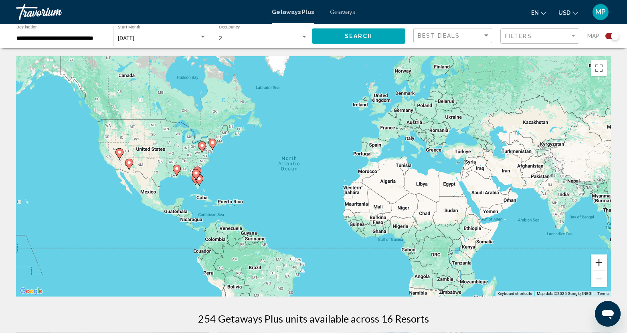
click at [600, 265] on button "Zoom in" at bounding box center [599, 263] width 16 height 16
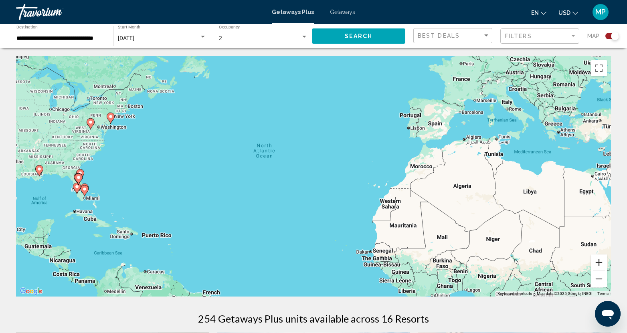
click at [600, 262] on button "Zoom in" at bounding box center [599, 263] width 16 height 16
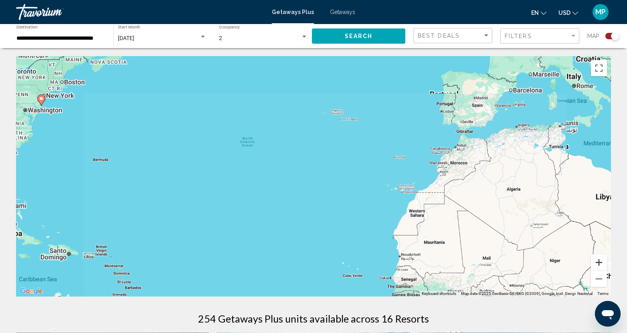
click at [600, 262] on button "Zoom in" at bounding box center [599, 263] width 16 height 16
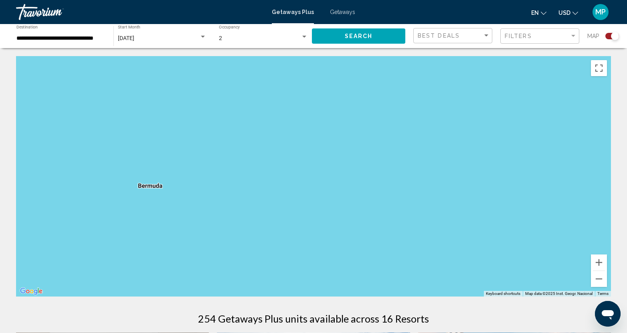
drag, startPoint x: 166, startPoint y: 182, endPoint x: 637, endPoint y: 241, distance: 474.4
click at [627, 241] on html "**********" at bounding box center [313, 166] width 627 height 333
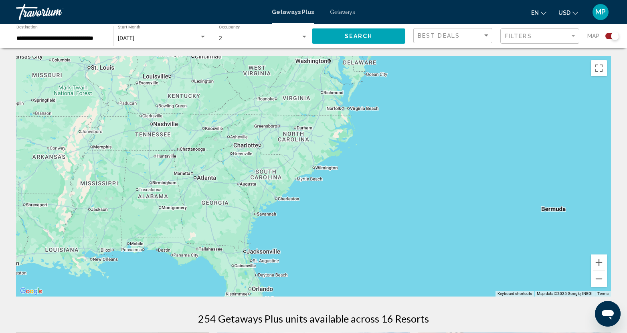
drag, startPoint x: 243, startPoint y: 243, endPoint x: 629, endPoint y: 264, distance: 387.1
click at [627, 264] on html "**********" at bounding box center [313, 166] width 627 height 333
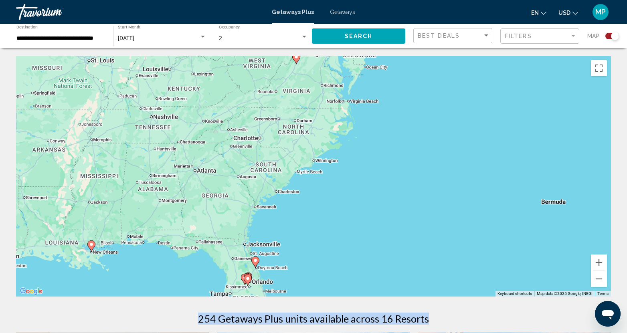
drag, startPoint x: 448, startPoint y: 306, endPoint x: 473, endPoint y: 158, distance: 149.6
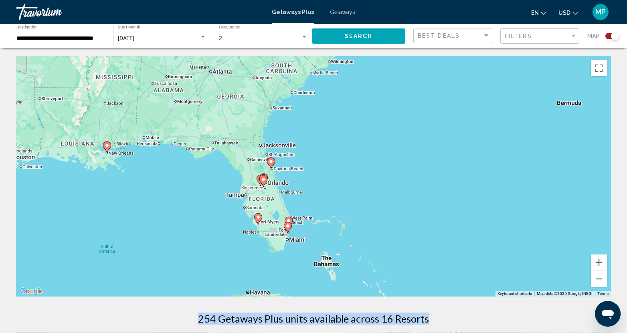
drag, startPoint x: 473, startPoint y: 158, endPoint x: 414, endPoint y: 121, distance: 69.5
click at [414, 121] on div "To activate drag with keyboard, press Alt + Enter. Once in keyboard drag state,…" at bounding box center [313, 176] width 595 height 241
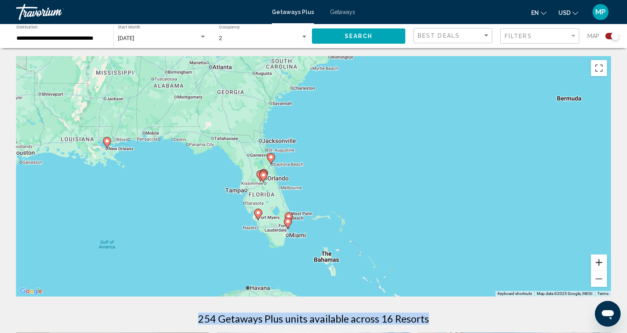
click at [600, 262] on button "Zoom in" at bounding box center [599, 263] width 16 height 16
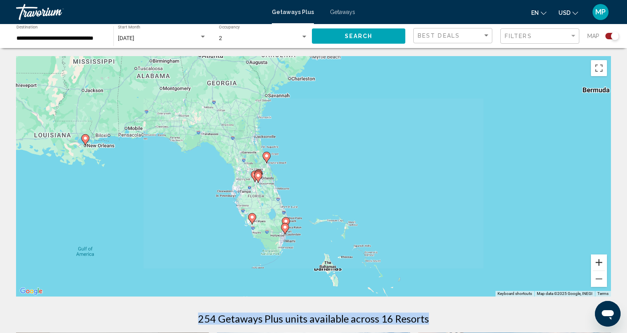
click at [600, 262] on button "Zoom in" at bounding box center [599, 263] width 16 height 16
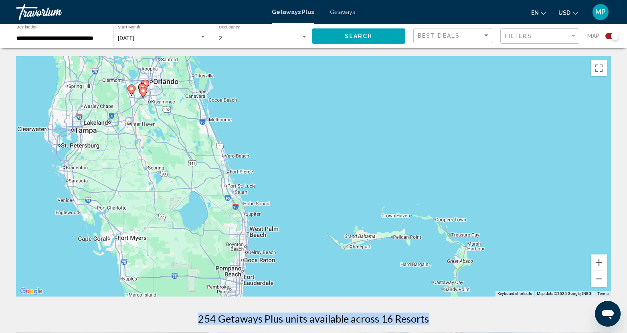
drag, startPoint x: 352, startPoint y: 175, endPoint x: 379, endPoint y: 82, distance: 96.7
click at [378, 82] on div "To activate drag with keyboard, press Alt + Enter. Once in keyboard drag state,…" at bounding box center [313, 176] width 595 height 241
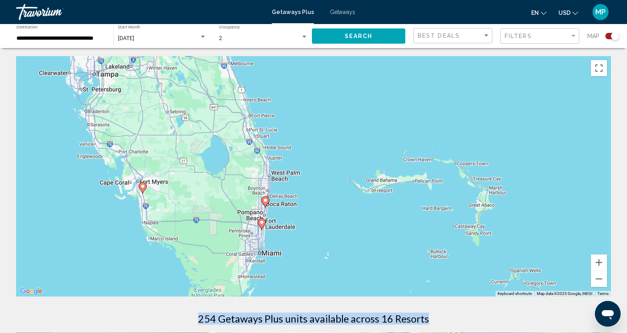
drag, startPoint x: 327, startPoint y: 249, endPoint x: 342, endPoint y: 194, distance: 56.3
click at [349, 190] on div "To activate drag with keyboard, press Alt + Enter. Once in keyboard drag state,…" at bounding box center [313, 176] width 595 height 241
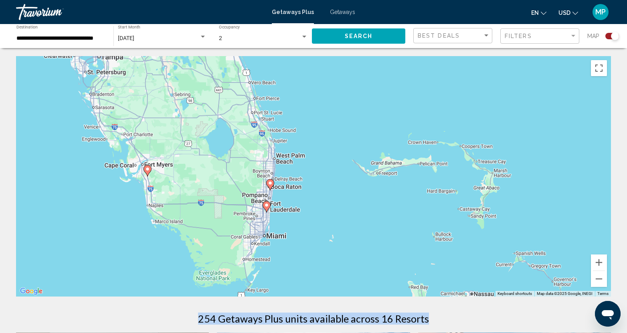
click at [273, 184] on icon "Main content" at bounding box center [270, 185] width 7 height 10
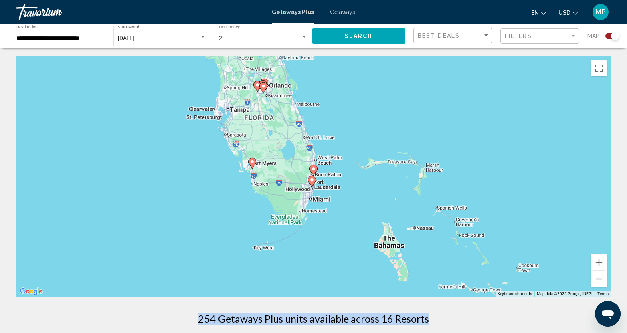
click at [316, 170] on icon "Main content" at bounding box center [313, 170] width 7 height 10
type input "**********"
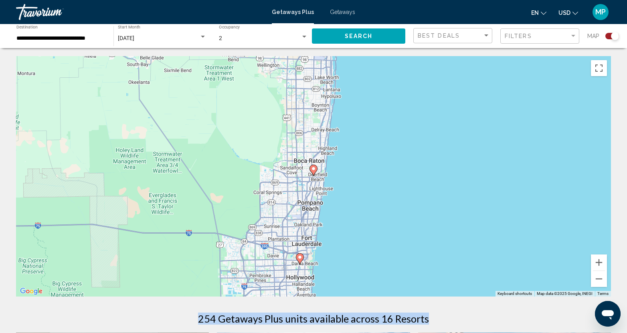
click at [316, 169] on icon "Main content" at bounding box center [313, 170] width 7 height 10
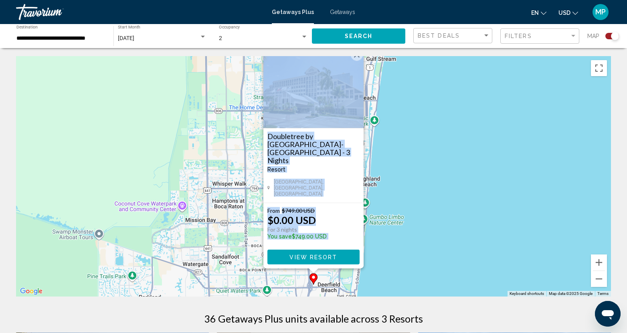
click at [332, 179] on div "Doubletree by Hilton Deerfield Beach-Boca Raton - 3 Nights Resort - This is an …" at bounding box center [313, 155] width 92 height 47
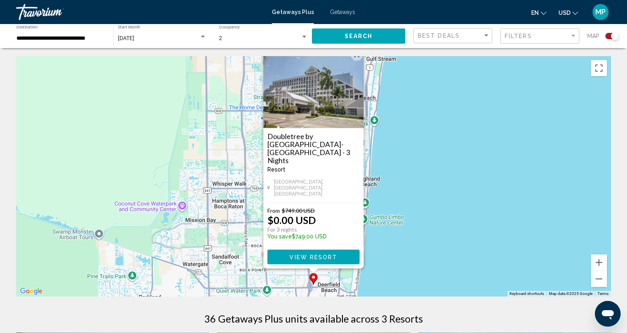
click at [456, 252] on div "To activate drag with keyboard, press Alt + Enter. Once in keyboard drag state,…" at bounding box center [313, 176] width 595 height 241
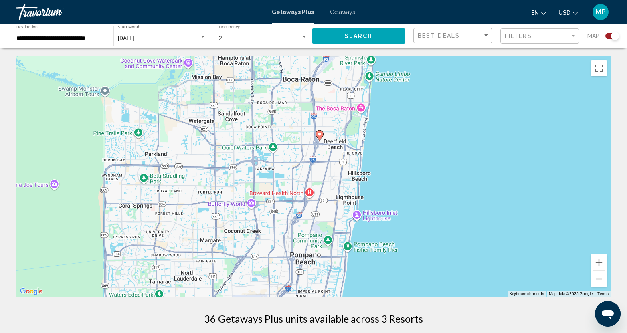
drag, startPoint x: 391, startPoint y: 280, endPoint x: 397, endPoint y: 137, distance: 143.3
click at [397, 137] on div "To activate drag with keyboard, press Alt + Enter. Once in keyboard drag state,…" at bounding box center [313, 176] width 595 height 241
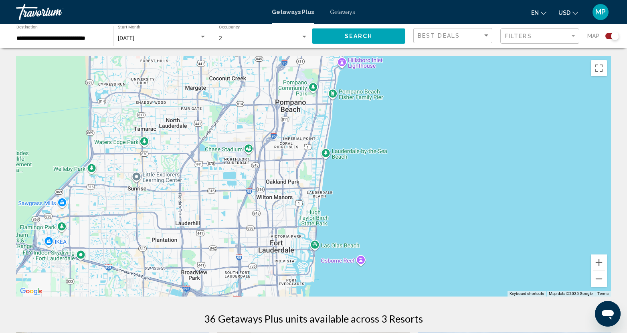
drag, startPoint x: 469, startPoint y: 249, endPoint x: 454, endPoint y: 70, distance: 179.1
click at [454, 70] on div "To activate drag with keyboard, press Alt + Enter. Once in keyboard drag state,…" at bounding box center [313, 176] width 595 height 241
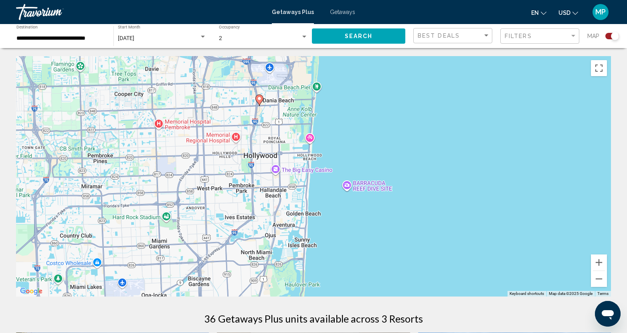
drag, startPoint x: 417, startPoint y: 195, endPoint x: 427, endPoint y: 54, distance: 141.6
click at [427, 54] on div "**********" at bounding box center [313, 335] width 627 height 671
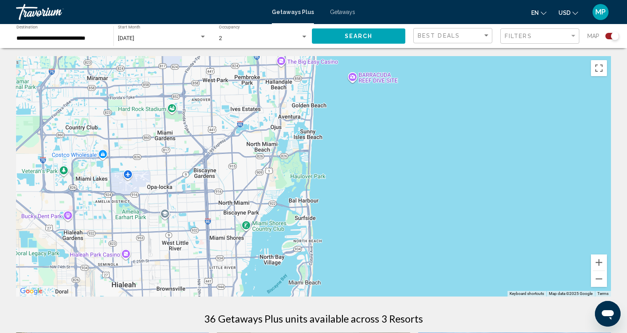
drag, startPoint x: 373, startPoint y: 230, endPoint x: 377, endPoint y: 113, distance: 117.1
click at [377, 114] on div "To activate drag with keyboard, press Alt + Enter. Once in keyboard drag state,…" at bounding box center [313, 176] width 595 height 241
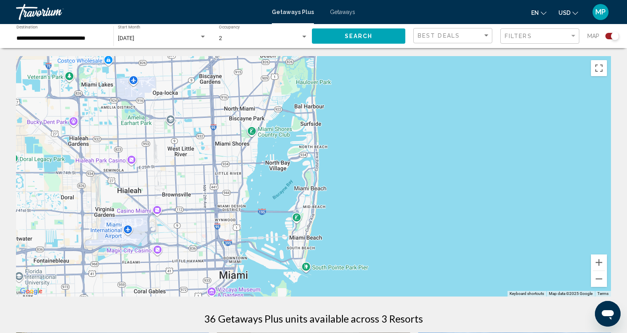
drag, startPoint x: 369, startPoint y: 206, endPoint x: 370, endPoint y: 88, distance: 117.9
click at [370, 89] on div "Main content" at bounding box center [313, 176] width 595 height 241
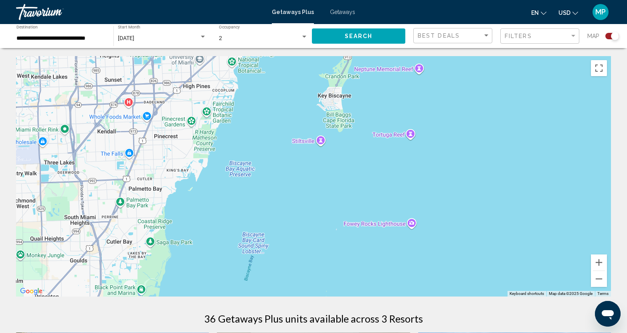
drag, startPoint x: 377, startPoint y: 222, endPoint x: 468, endPoint y: 80, distance: 168.3
click at [467, 82] on div "Main content" at bounding box center [313, 176] width 595 height 241
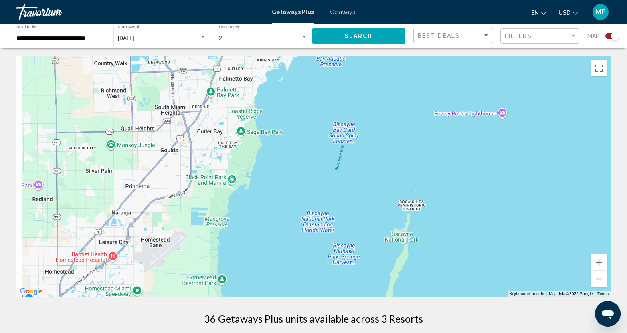
drag, startPoint x: 372, startPoint y: 158, endPoint x: 410, endPoint y: 124, distance: 51.1
click at [406, 125] on div "Main content" at bounding box center [313, 176] width 595 height 241
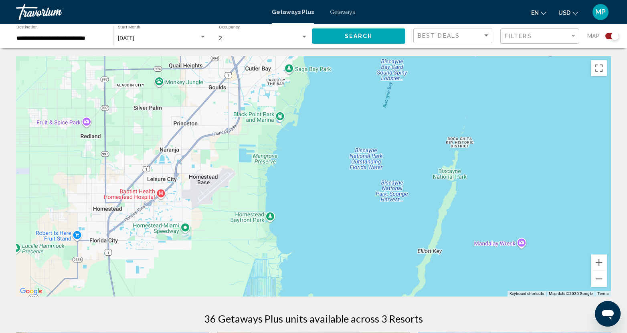
drag, startPoint x: 308, startPoint y: 205, endPoint x: 342, endPoint y: 71, distance: 138.6
click at [342, 73] on div "Main content" at bounding box center [313, 176] width 595 height 241
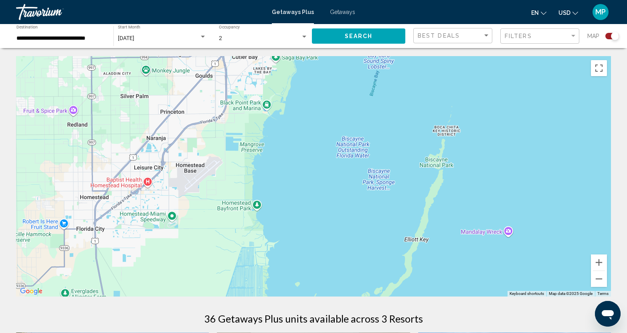
drag, startPoint x: 392, startPoint y: 103, endPoint x: 338, endPoint y: 269, distance: 175.4
click at [338, 269] on div "Main content" at bounding box center [313, 176] width 595 height 241
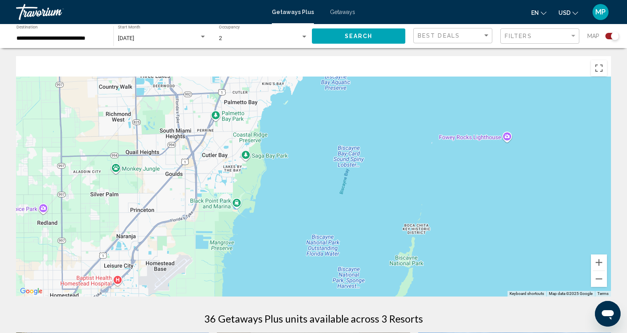
drag, startPoint x: 310, startPoint y: 86, endPoint x: 284, endPoint y: 210, distance: 126.4
click at [284, 209] on div "Main content" at bounding box center [313, 176] width 595 height 241
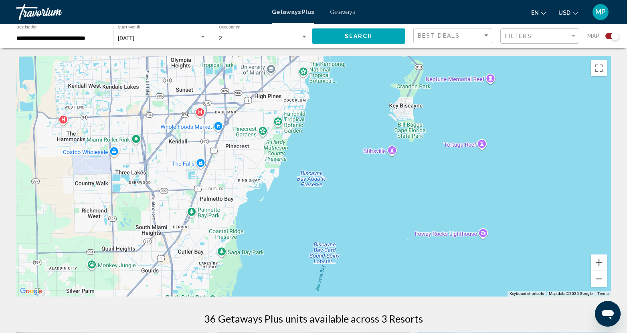
drag, startPoint x: 330, startPoint y: 115, endPoint x: 304, endPoint y: 266, distance: 153.0
click at [302, 268] on div "Main content" at bounding box center [313, 176] width 595 height 241
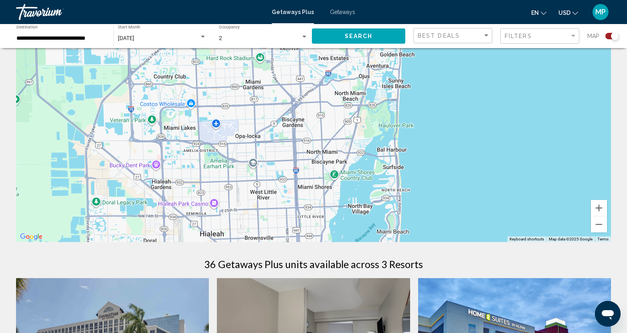
scroll to position [80, 0]
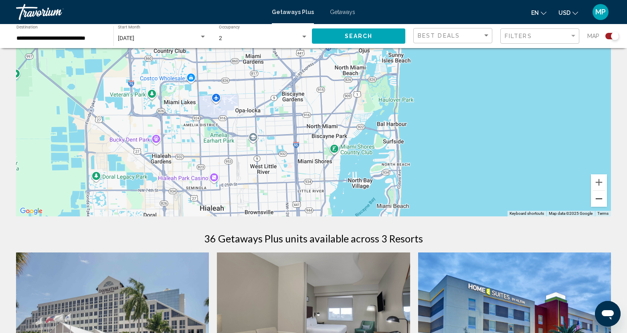
click at [600, 202] on button "Zoom out" at bounding box center [599, 199] width 16 height 16
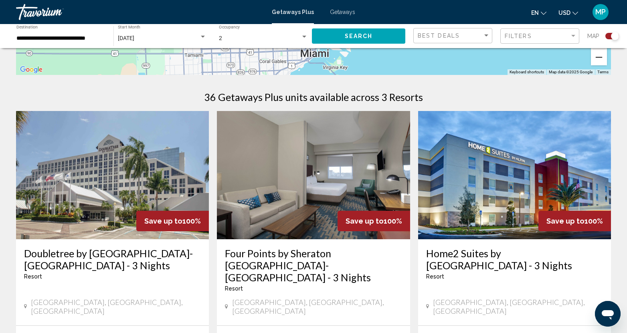
scroll to position [281, 0]
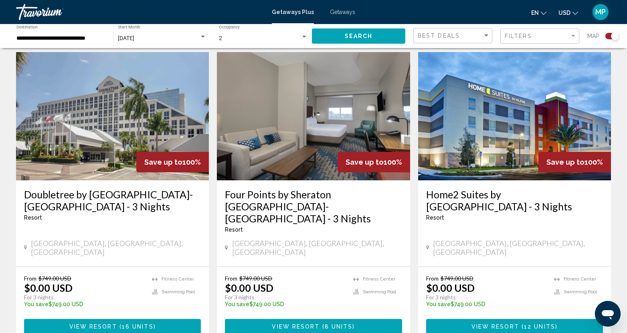
click at [71, 324] on span "View Resort" at bounding box center [93, 327] width 48 height 6
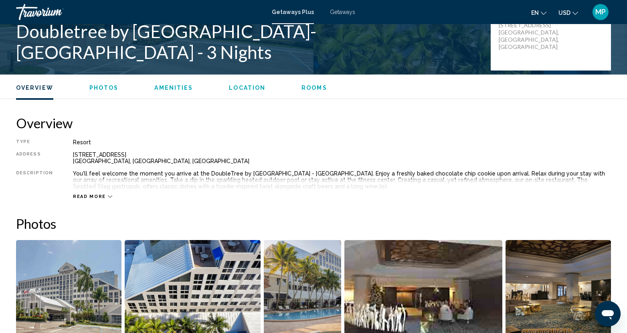
scroll to position [182, 0]
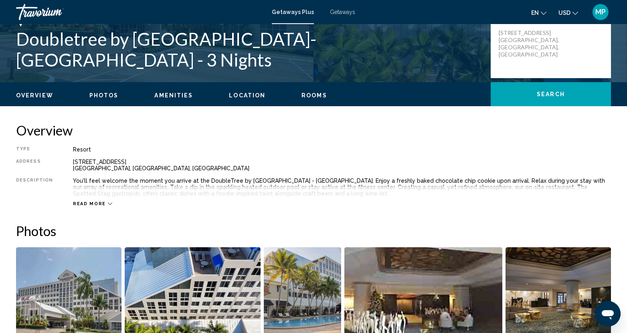
click at [339, 12] on span "Getaways" at bounding box center [342, 12] width 25 height 6
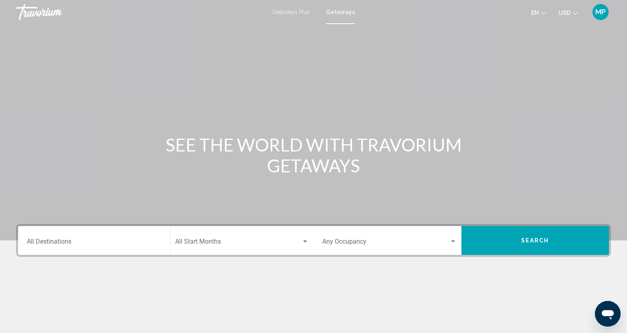
click at [62, 237] on div "Destination All Destinations" at bounding box center [94, 240] width 134 height 25
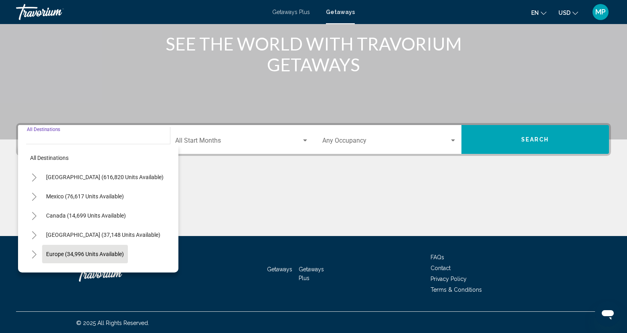
scroll to position [102, 0]
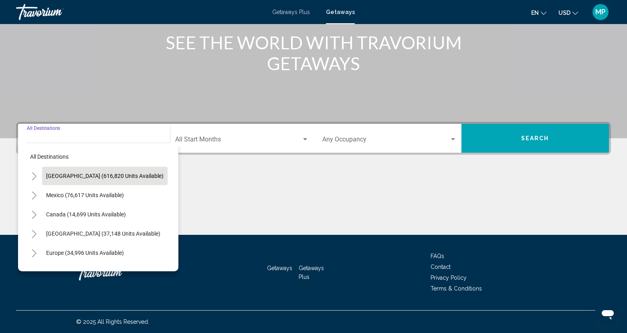
click at [65, 178] on span "[GEOGRAPHIC_DATA] (616,820 units available)" at bounding box center [104, 176] width 117 height 6
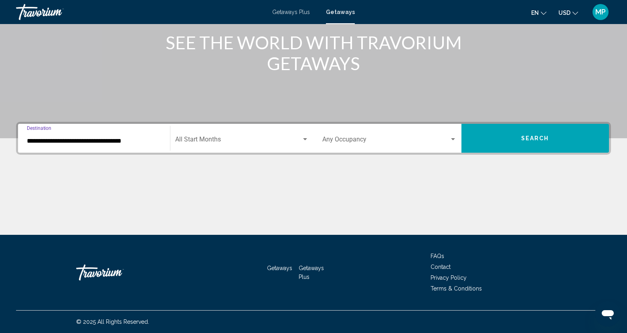
click at [71, 138] on input "**********" at bounding box center [94, 141] width 134 height 7
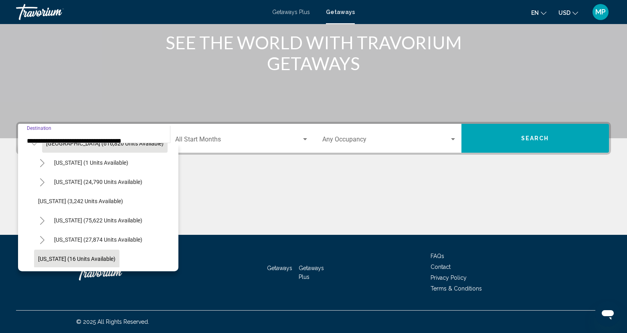
scroll to position [80, 0]
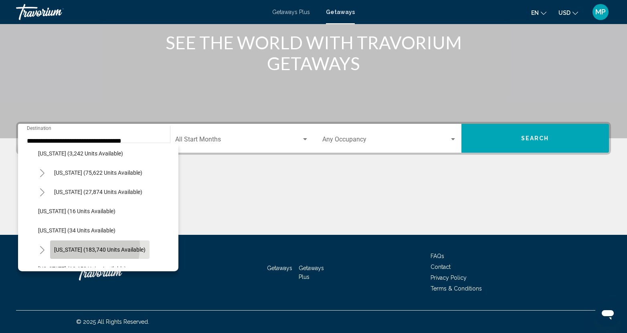
click at [69, 247] on span "Florida (183,740 units available)" at bounding box center [99, 250] width 91 height 6
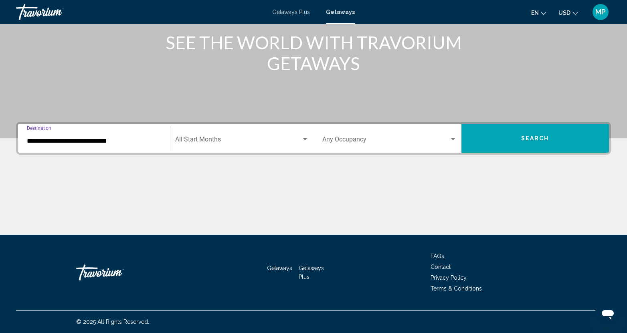
click at [67, 143] on input "**********" at bounding box center [94, 141] width 134 height 7
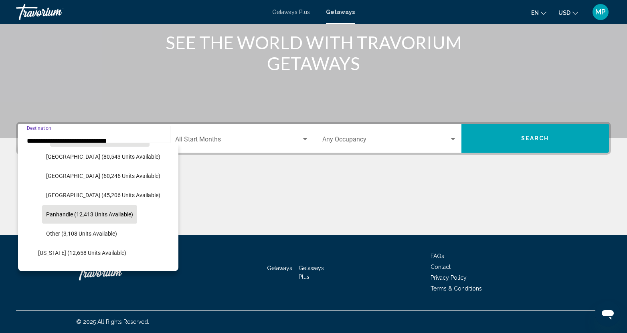
scroll to position [208, 0]
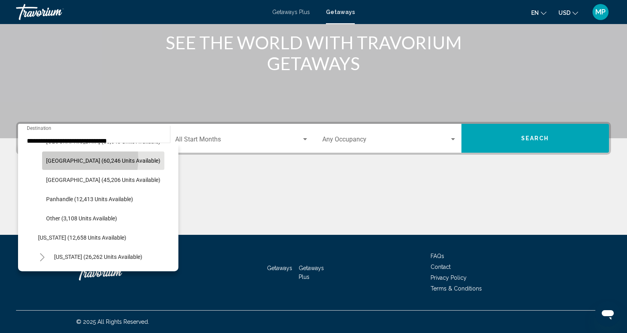
click at [68, 159] on span "East Coast (60,246 units available)" at bounding box center [103, 161] width 114 height 6
type input "**********"
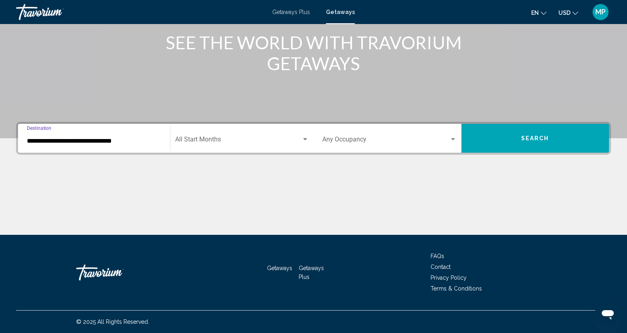
click at [186, 141] on span "Search widget" at bounding box center [238, 141] width 127 height 7
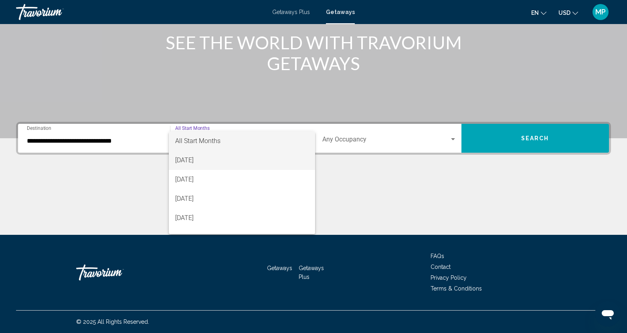
click at [188, 160] on span "[DATE]" at bounding box center [242, 160] width 134 height 19
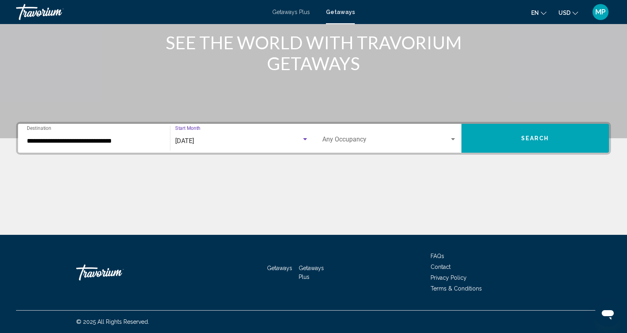
click at [390, 142] on span "Search widget" at bounding box center [385, 141] width 127 height 7
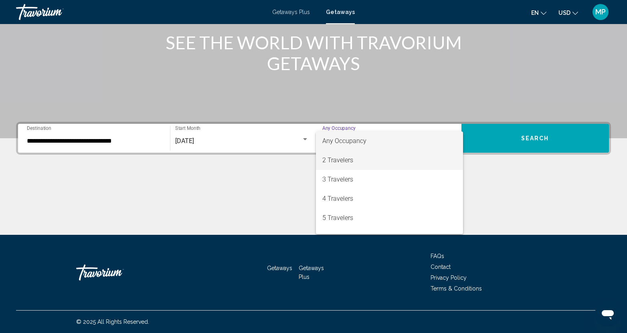
click at [333, 156] on span "2 Travelers" at bounding box center [389, 160] width 134 height 19
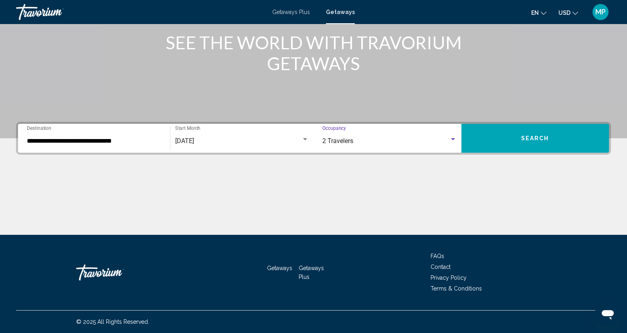
click at [576, 139] on button "Search" at bounding box center [536, 138] width 148 height 29
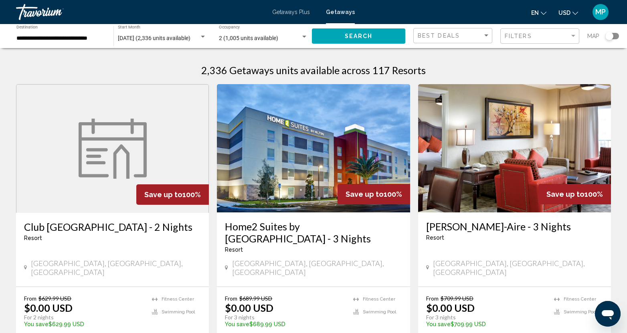
drag, startPoint x: 610, startPoint y: 36, endPoint x: 612, endPoint y: 41, distance: 5.0
click at [610, 36] on div "Search widget" at bounding box center [610, 36] width 8 height 8
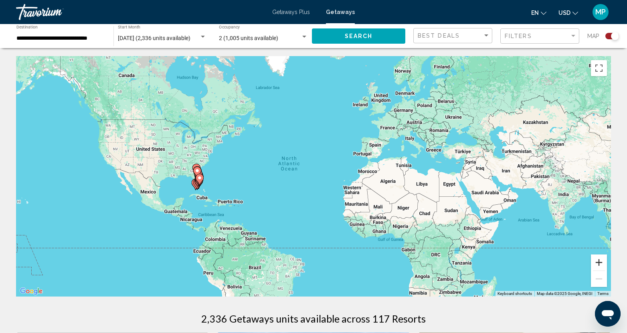
click at [598, 263] on button "Zoom in" at bounding box center [599, 263] width 16 height 16
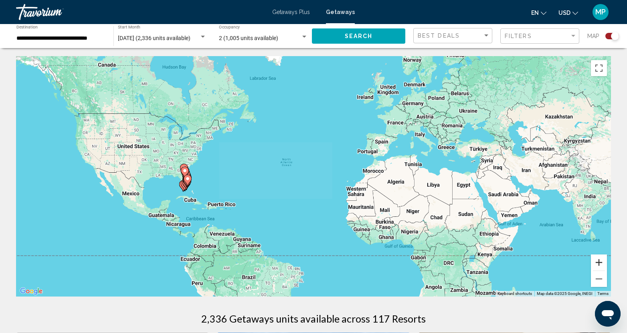
click at [598, 263] on button "Zoom in" at bounding box center [599, 263] width 16 height 16
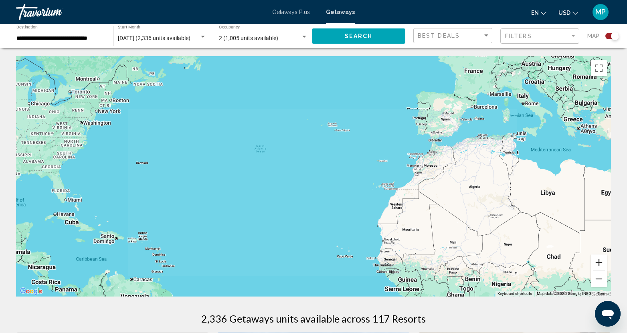
click at [598, 263] on button "Zoom in" at bounding box center [599, 263] width 16 height 16
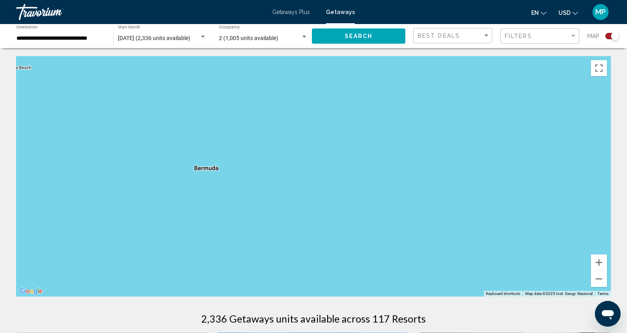
drag, startPoint x: 110, startPoint y: 190, endPoint x: 637, endPoint y: 227, distance: 528.2
click at [627, 227] on html "**********" at bounding box center [313, 166] width 627 height 333
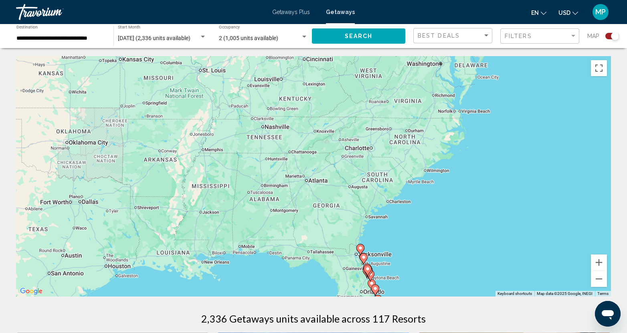
drag, startPoint x: 96, startPoint y: 200, endPoint x: 558, endPoint y: 247, distance: 464.3
click at [558, 247] on div "To activate drag with keyboard, press Alt + Enter. Once in keyboard drag state,…" at bounding box center [313, 176] width 595 height 241
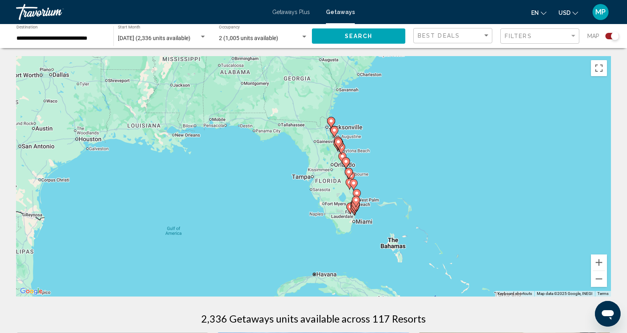
drag, startPoint x: 462, startPoint y: 258, endPoint x: 436, endPoint y: 138, distance: 122.4
click at [436, 138] on div "To activate drag with keyboard, press Alt + Enter. Once in keyboard drag state,…" at bounding box center [313, 176] width 595 height 241
click at [598, 263] on button "Zoom in" at bounding box center [599, 263] width 16 height 16
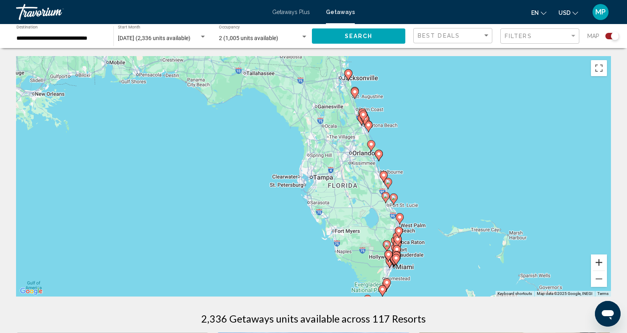
click at [598, 263] on button "Zoom in" at bounding box center [599, 263] width 16 height 16
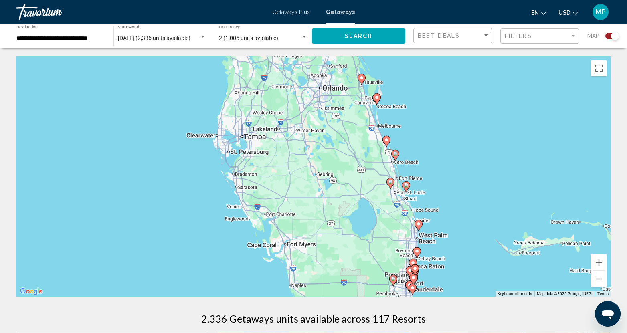
drag, startPoint x: 537, startPoint y: 208, endPoint x: 469, endPoint y: 165, distance: 80.9
click at [470, 165] on div "To activate drag with keyboard, press Alt + Enter. Once in keyboard drag state,…" at bounding box center [313, 176] width 595 height 241
click at [599, 263] on button "Zoom in" at bounding box center [599, 263] width 16 height 16
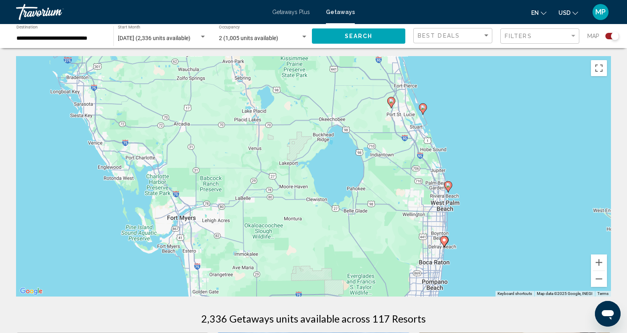
drag, startPoint x: 546, startPoint y: 221, endPoint x: 470, endPoint y: 126, distance: 121.5
click at [470, 126] on div "To activate drag with keyboard, press Alt + Enter. Once in keyboard drag state,…" at bounding box center [313, 176] width 595 height 241
click at [444, 240] on image "Main content" at bounding box center [444, 240] width 5 height 5
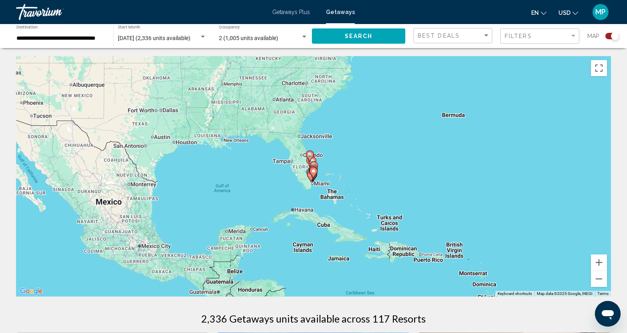
click at [316, 165] on gmp-advanced-marker "Main content" at bounding box center [314, 170] width 8 height 12
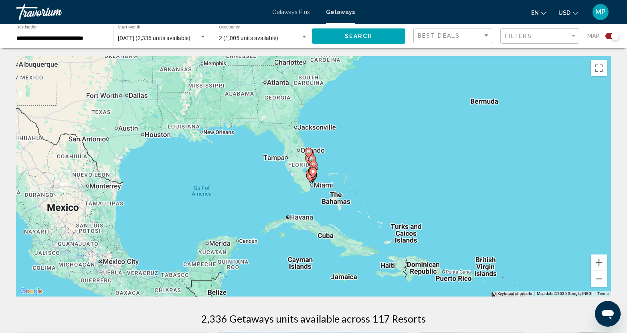
click at [316, 165] on gmp-advanced-marker "Main content" at bounding box center [314, 170] width 8 height 12
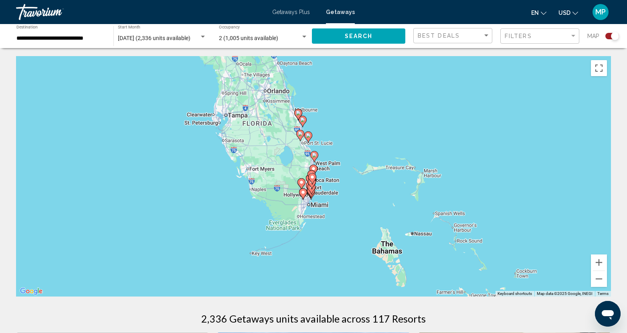
click at [314, 167] on image "Main content" at bounding box center [313, 168] width 5 height 5
type input "**********"
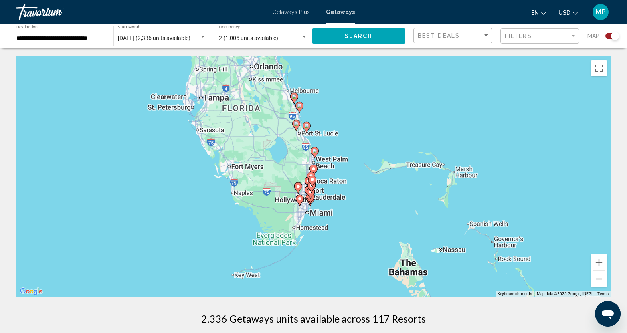
click at [314, 167] on image "Main content" at bounding box center [313, 168] width 5 height 5
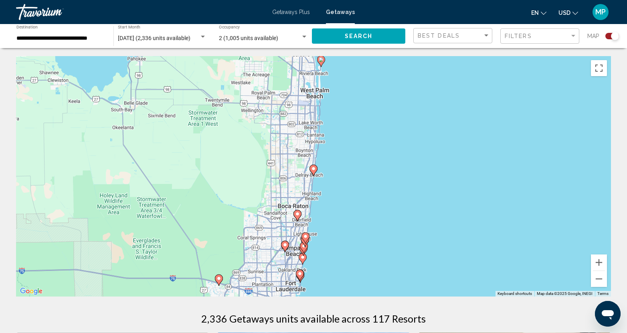
click at [314, 170] on image "Main content" at bounding box center [313, 168] width 5 height 5
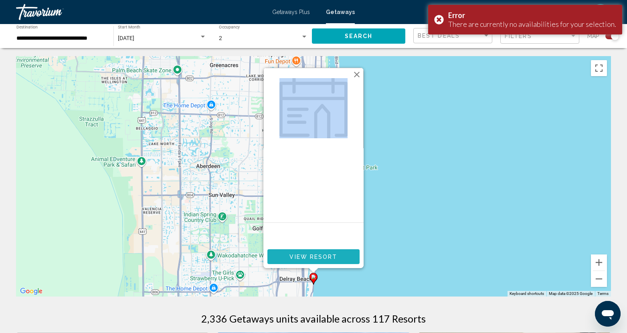
click at [314, 255] on span "View Resort" at bounding box center [314, 257] width 48 height 6
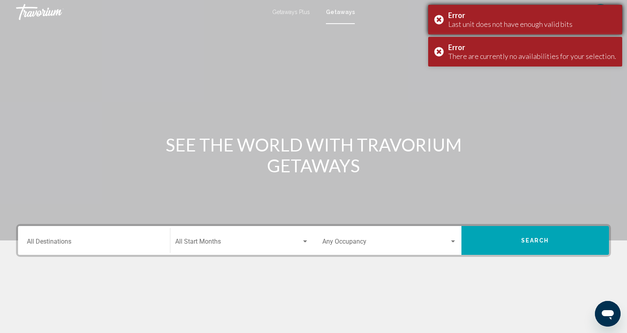
click at [446, 19] on div "Error Last unit does not have enough valid bits" at bounding box center [525, 20] width 194 height 30
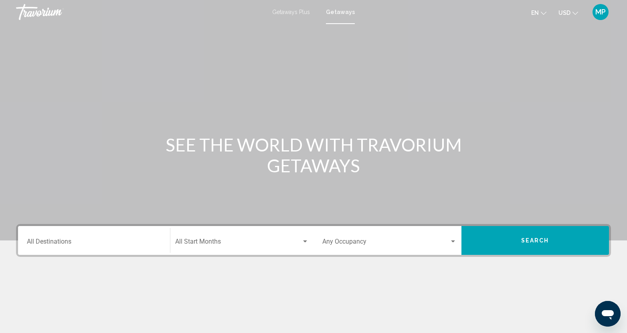
drag, startPoint x: 247, startPoint y: 7, endPoint x: 462, endPoint y: 74, distance: 225.4
click at [495, 83] on div "Main content" at bounding box center [313, 120] width 627 height 241
click at [343, 15] on div "Getaways Plus Getaways en English Español Français Italiano Português русский U…" at bounding box center [313, 12] width 627 height 17
click at [39, 240] on input "Destination All Destinations" at bounding box center [94, 243] width 134 height 7
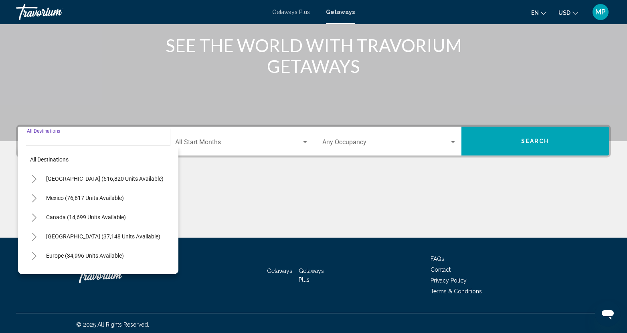
scroll to position [102, 0]
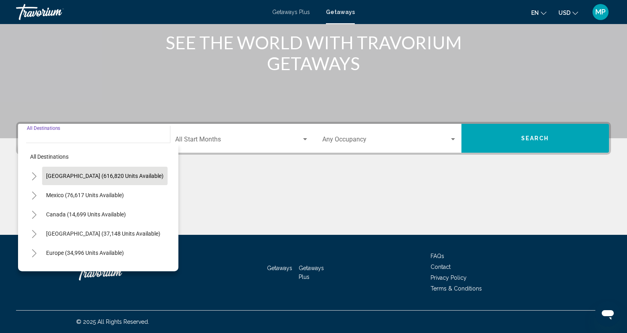
click at [81, 180] on button "[GEOGRAPHIC_DATA] (616,820 units available)" at bounding box center [105, 176] width 126 height 18
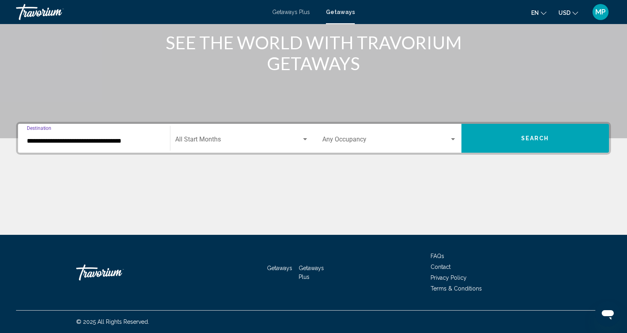
click at [112, 134] on div "**********" at bounding box center [94, 138] width 134 height 25
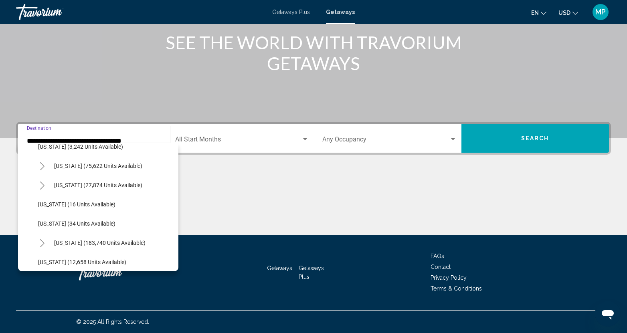
scroll to position [120, 0]
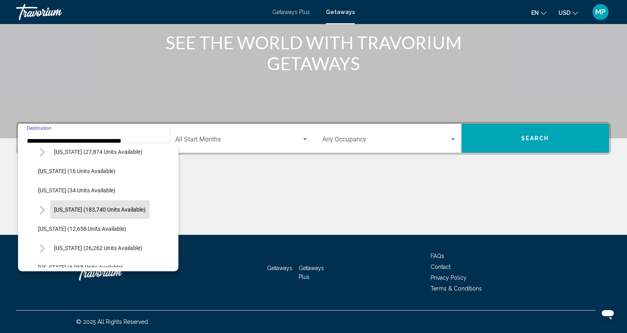
click at [68, 210] on span "Florida (183,740 units available)" at bounding box center [99, 210] width 91 height 6
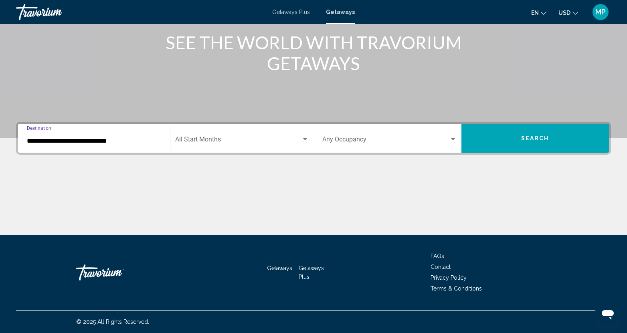
click at [74, 138] on input "**********" at bounding box center [94, 141] width 134 height 7
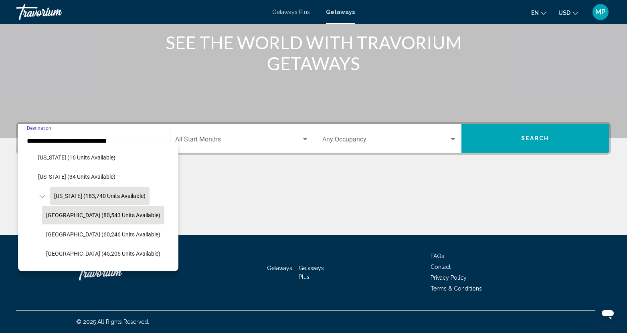
scroll to position [128, 0]
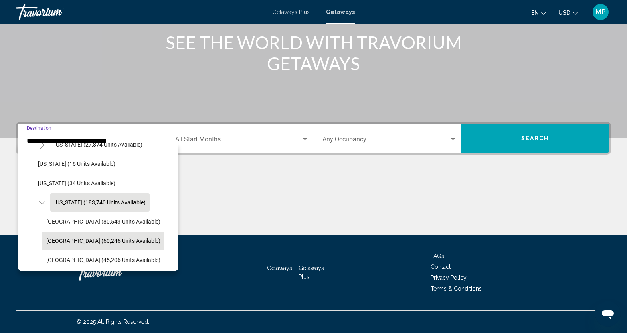
click at [82, 236] on button "East Coast (60,246 units available)" at bounding box center [103, 241] width 122 height 18
type input "**********"
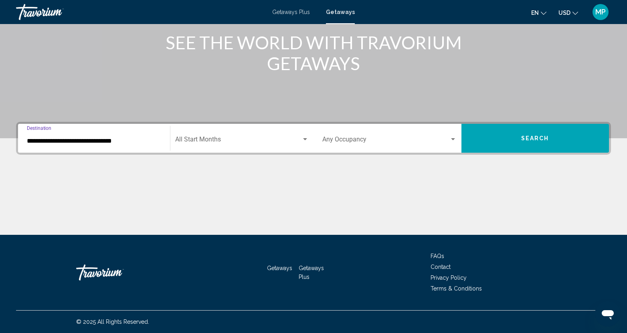
click at [214, 138] on span "Search widget" at bounding box center [238, 141] width 127 height 7
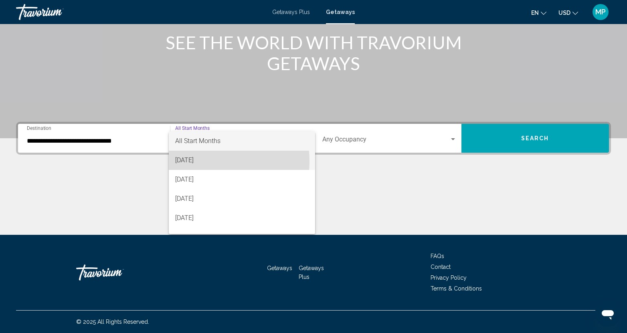
click at [192, 162] on span "[DATE]" at bounding box center [242, 160] width 134 height 19
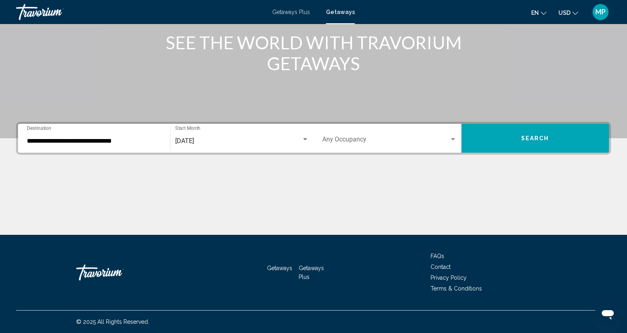
click at [332, 134] on div "Occupancy Any Occupancy" at bounding box center [389, 138] width 134 height 25
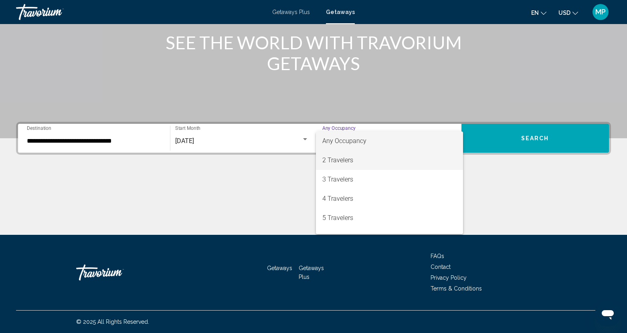
drag, startPoint x: 328, startPoint y: 156, endPoint x: 375, endPoint y: 164, distance: 46.7
click at [328, 156] on span "2 Travelers" at bounding box center [389, 160] width 134 height 19
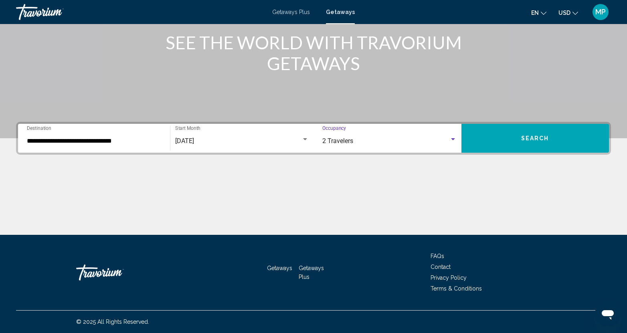
click at [525, 141] on span "Search" at bounding box center [535, 139] width 28 height 6
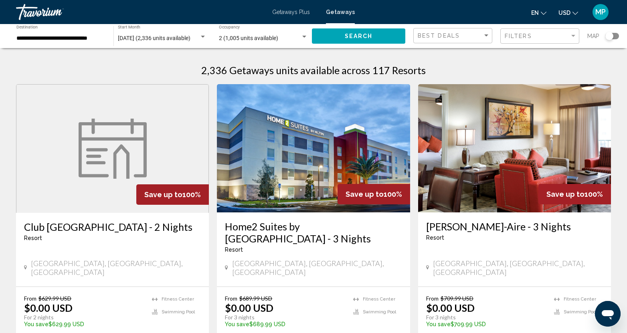
click at [612, 37] on div "Search widget" at bounding box center [610, 36] width 8 height 8
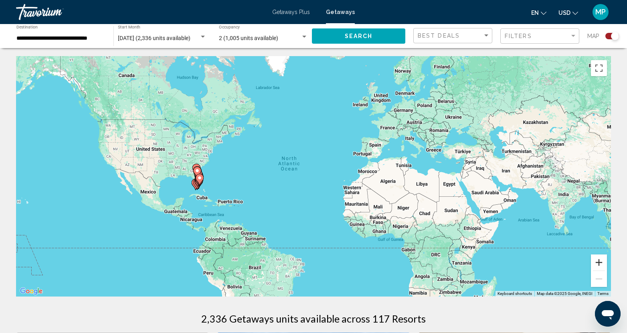
click at [601, 264] on button "Zoom in" at bounding box center [599, 263] width 16 height 16
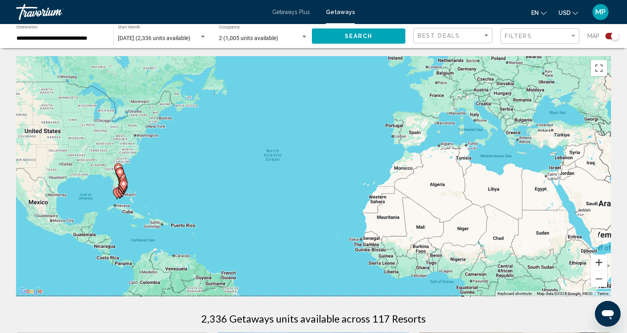
click at [601, 264] on button "Zoom in" at bounding box center [599, 263] width 16 height 16
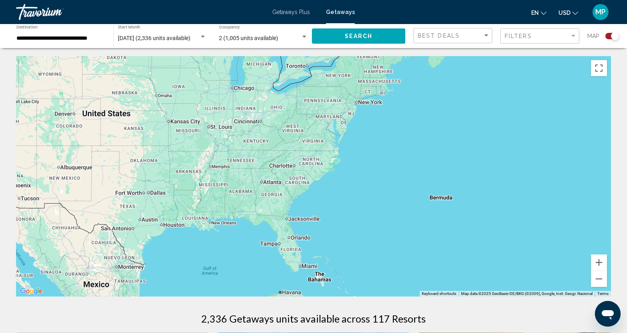
drag, startPoint x: 126, startPoint y: 184, endPoint x: 618, endPoint y: 233, distance: 494.4
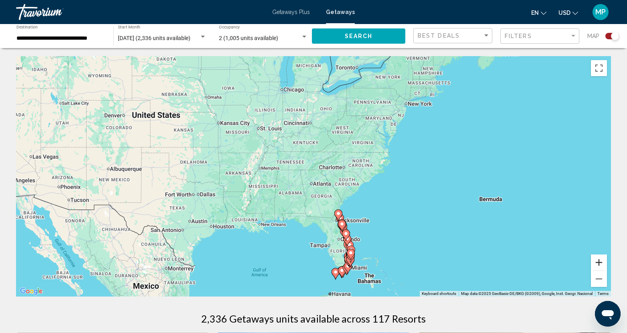
click at [601, 265] on button "Zoom in" at bounding box center [599, 263] width 16 height 16
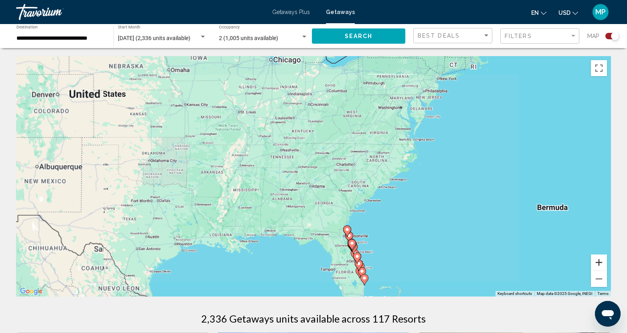
click at [601, 265] on button "Zoom in" at bounding box center [599, 263] width 16 height 16
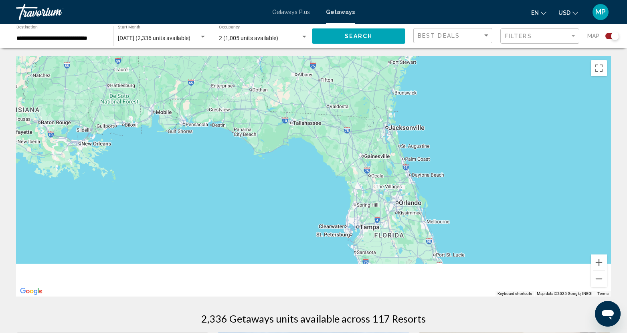
drag, startPoint x: 428, startPoint y: 272, endPoint x: 398, endPoint y: -20, distance: 293.5
click at [398, 0] on html "**********" at bounding box center [313, 166] width 627 height 333
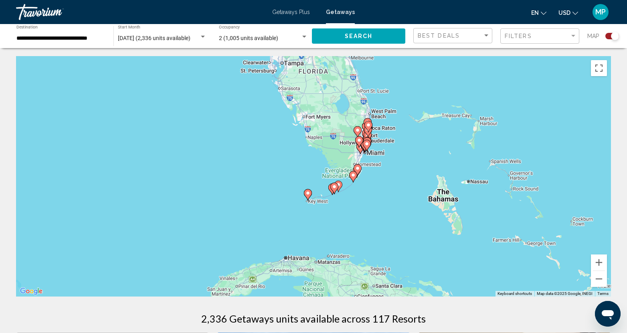
drag, startPoint x: 427, startPoint y: 76, endPoint x: 391, endPoint y: 231, distance: 158.5
click at [391, 231] on div "To activate drag with keyboard, press Alt + Enter. Once in keyboard drag state,…" at bounding box center [313, 176] width 595 height 241
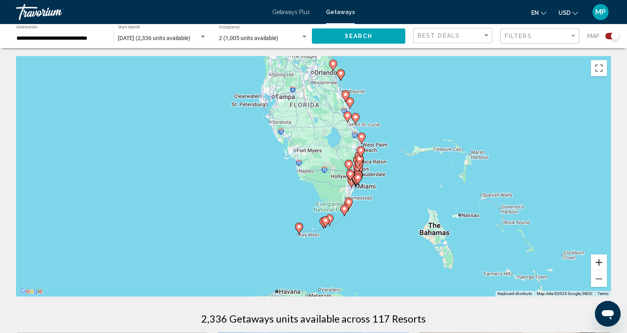
click at [605, 262] on button "Zoom in" at bounding box center [599, 263] width 16 height 16
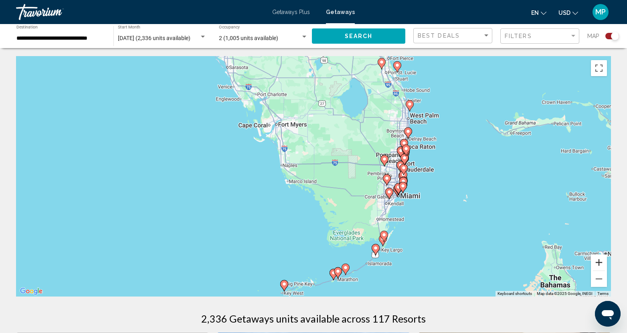
click at [604, 262] on button "Zoom in" at bounding box center [599, 263] width 16 height 16
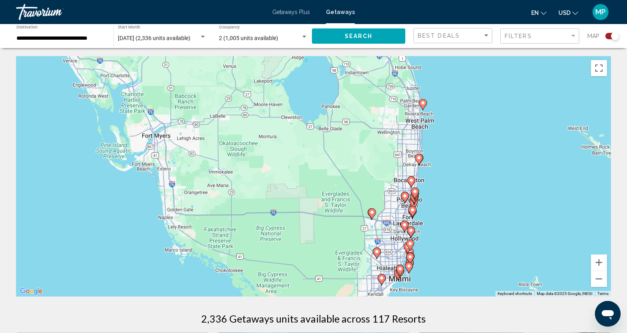
drag, startPoint x: 550, startPoint y: 130, endPoint x: 466, endPoint y: 194, distance: 105.5
click at [466, 194] on div "To activate drag with keyboard, press Alt + Enter. Once in keyboard drag state,…" at bounding box center [313, 176] width 595 height 241
click at [418, 156] on icon "Main content" at bounding box center [418, 159] width 7 height 10
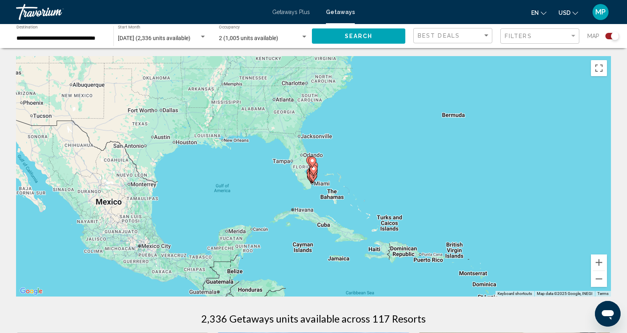
click at [312, 162] on image "Main content" at bounding box center [312, 160] width 5 height 5
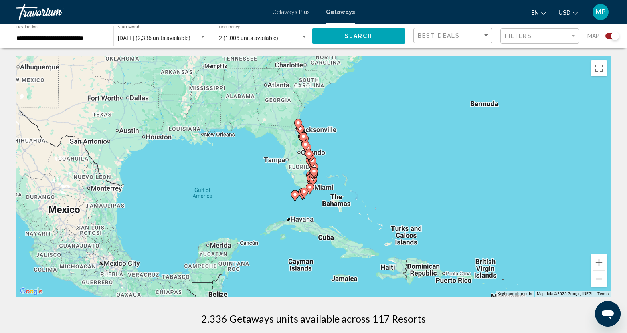
click at [312, 162] on gmp-advanced-marker "Main content" at bounding box center [310, 158] width 8 height 12
type input "**********"
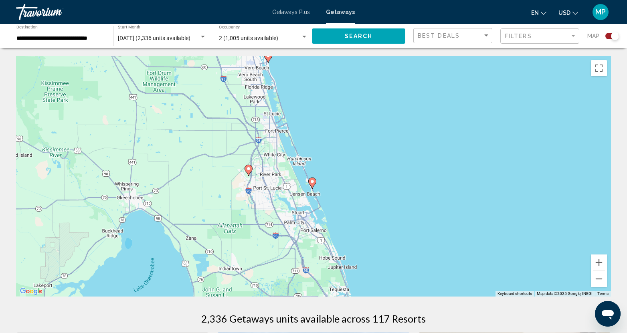
drag, startPoint x: 312, startPoint y: 162, endPoint x: 326, endPoint y: 97, distance: 66.8
click at [327, 101] on div "To activate drag with keyboard, press Alt + Enter. Once in keyboard drag state,…" at bounding box center [313, 176] width 595 height 241
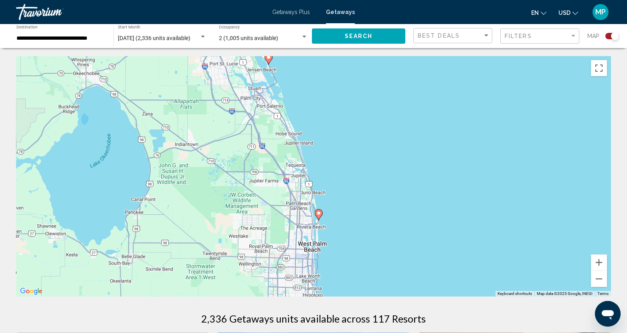
drag, startPoint x: 397, startPoint y: 238, endPoint x: 387, endPoint y: 112, distance: 126.7
click at [387, 115] on div "To activate drag with keyboard, press Alt + Enter. Once in keyboard drag state,…" at bounding box center [313, 176] width 595 height 241
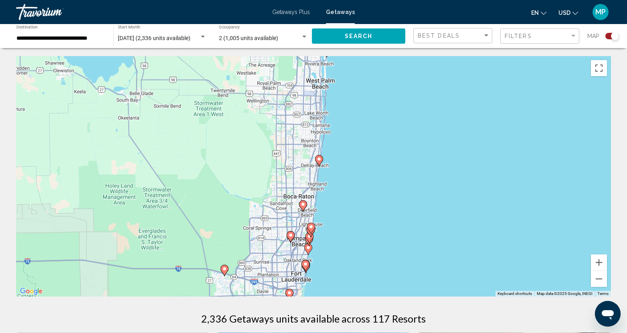
drag, startPoint x: 382, startPoint y: 220, endPoint x: 391, endPoint y: 241, distance: 23.0
click at [391, 241] on div "To activate drag with keyboard, press Alt + Enter. Once in keyboard drag state,…" at bounding box center [313, 176] width 595 height 241
click at [318, 160] on image "Main content" at bounding box center [319, 160] width 5 height 5
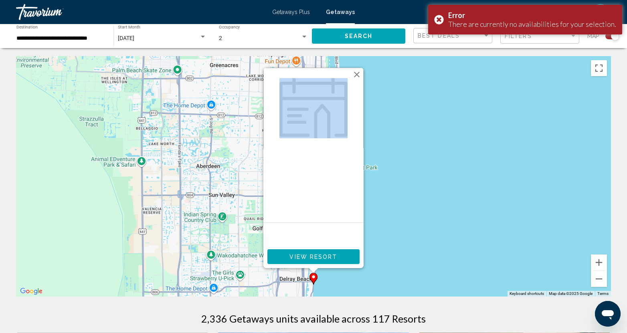
click at [314, 279] on icon "Main content" at bounding box center [313, 278] width 7 height 10
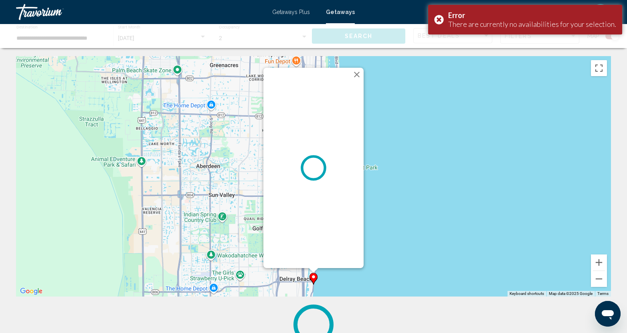
click at [314, 279] on icon "Main content" at bounding box center [313, 278] width 7 height 10
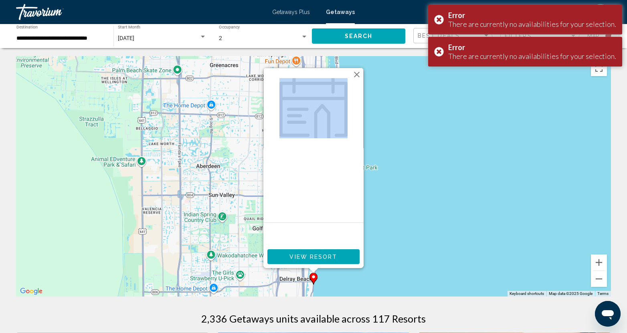
click at [358, 75] on button "Close" at bounding box center [357, 75] width 12 height 12
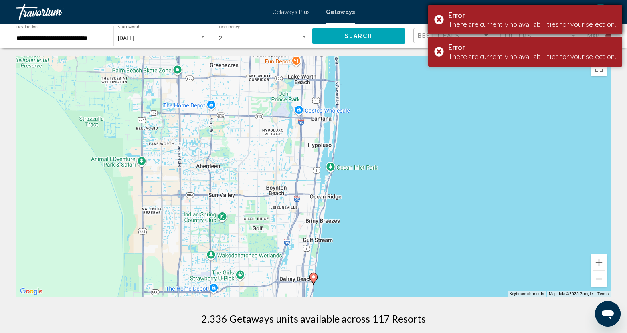
click at [444, 18] on div "Error There are currently no availabilities for your selection." at bounding box center [525, 20] width 194 height 30
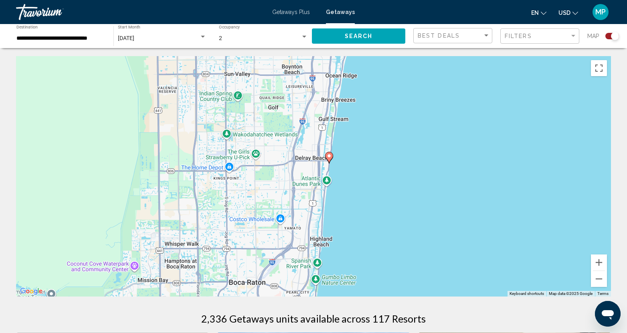
drag, startPoint x: 394, startPoint y: 265, endPoint x: 419, endPoint y: 82, distance: 184.5
click at [419, 82] on div "To activate drag with keyboard, press Alt + Enter. Once in keyboard drag state,…" at bounding box center [313, 176] width 595 height 241
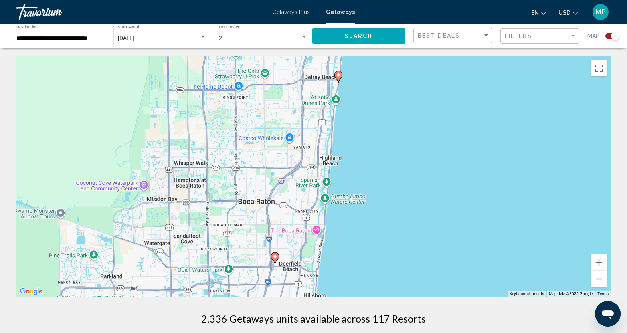
drag, startPoint x: 385, startPoint y: 225, endPoint x: 386, endPoint y: 140, distance: 84.6
click at [386, 140] on div "To activate drag with keyboard, press Alt + Enter. Once in keyboard drag state,…" at bounding box center [313, 176] width 595 height 241
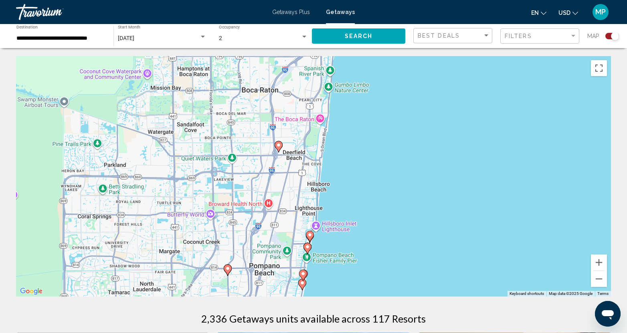
click at [281, 147] on icon "Main content" at bounding box center [278, 147] width 7 height 10
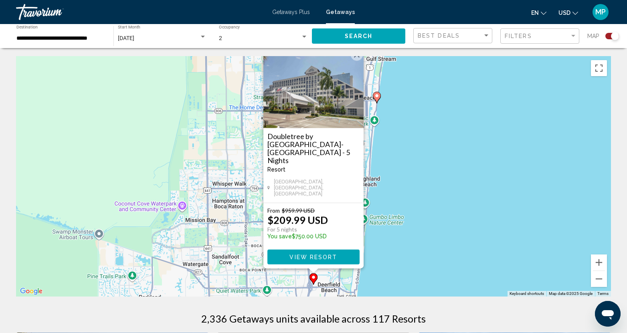
drag, startPoint x: 357, startPoint y: 73, endPoint x: 366, endPoint y: 122, distance: 50.2
click at [357, 61] on button "Close" at bounding box center [357, 55] width 12 height 12
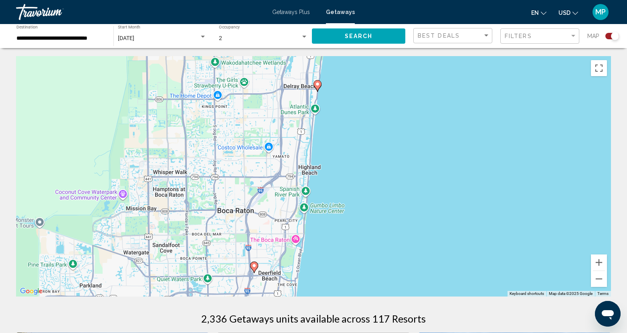
drag, startPoint x: 419, startPoint y: 279, endPoint x: 359, endPoint y: 273, distance: 60.1
click at [359, 273] on div "To activate drag with keyboard, press Alt + Enter. Once in keyboard drag state,…" at bounding box center [313, 176] width 595 height 241
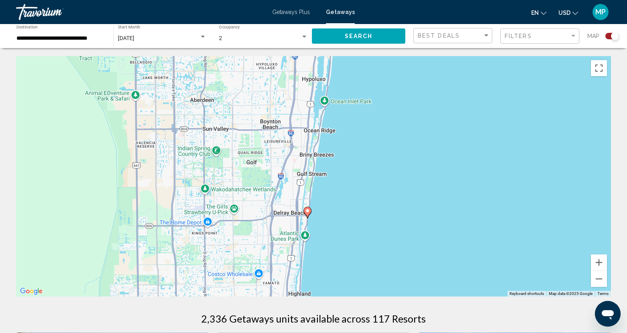
drag, startPoint x: 358, startPoint y: 118, endPoint x: 350, endPoint y: 230, distance: 111.8
click at [350, 230] on div "To activate drag with keyboard, press Alt + Enter. Once in keyboard drag state,…" at bounding box center [313, 176] width 595 height 241
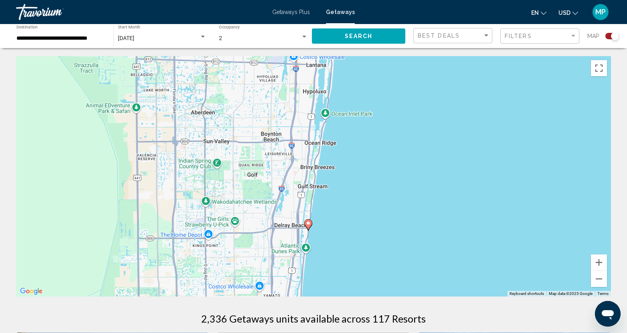
click at [308, 227] on icon "Main content" at bounding box center [308, 225] width 7 height 10
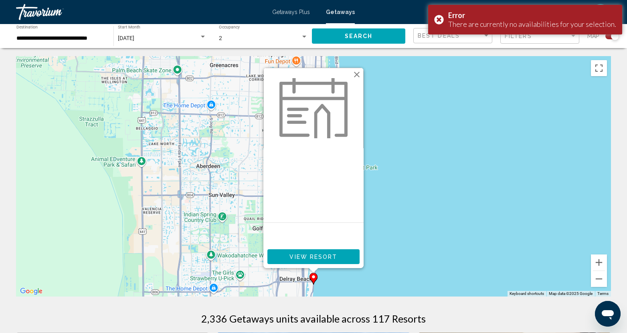
click at [358, 76] on button "Close" at bounding box center [357, 75] width 12 height 12
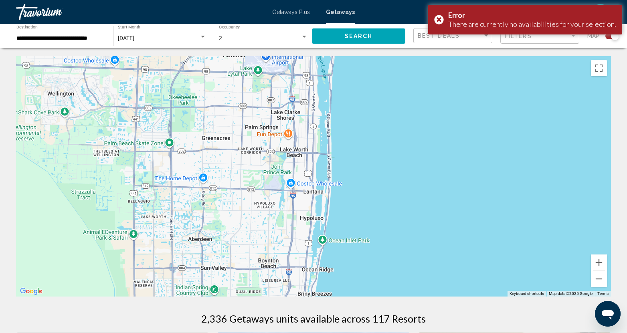
drag, startPoint x: 464, startPoint y: 172, endPoint x: 456, endPoint y: 247, distance: 75.8
click at [456, 247] on div "To activate drag with keyboard, press Alt + Enter. Once in keyboard drag state,…" at bounding box center [313, 176] width 595 height 241
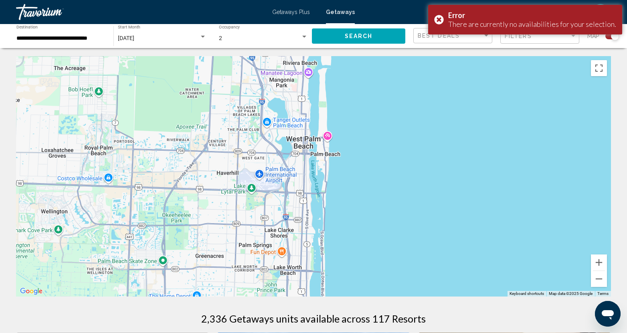
drag, startPoint x: 362, startPoint y: 118, endPoint x: 355, endPoint y: 235, distance: 116.9
click at [355, 235] on div "To activate drag with keyboard, press Alt + Enter. Once in keyboard drag state,…" at bounding box center [313, 176] width 595 height 241
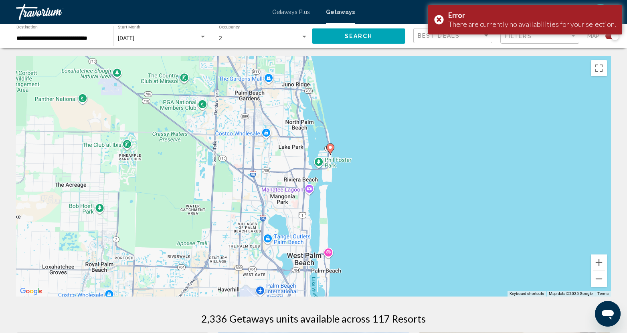
drag, startPoint x: 363, startPoint y: 130, endPoint x: 363, endPoint y: 245, distance: 115.9
click at [363, 245] on div "To activate drag with keyboard, press Alt + Enter. Once in keyboard drag state,…" at bounding box center [313, 176] width 595 height 241
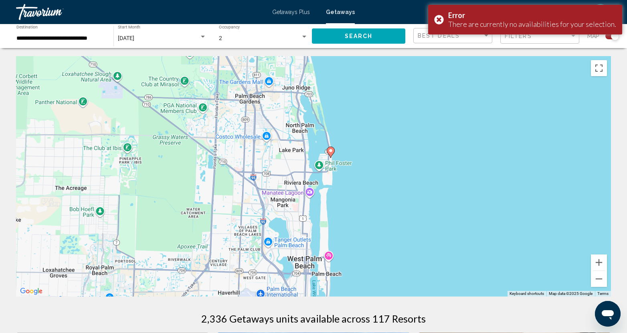
click at [332, 151] on image "Main content" at bounding box center [330, 150] width 5 height 5
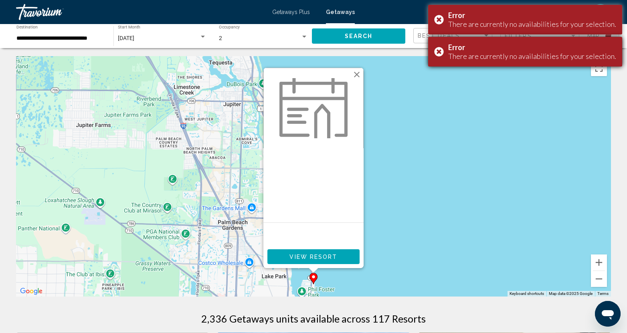
drag, startPoint x: 438, startPoint y: 49, endPoint x: 442, endPoint y: 42, distance: 8.1
click at [439, 49] on div "Error There are currently no availabilities for your selection." at bounding box center [525, 52] width 194 height 30
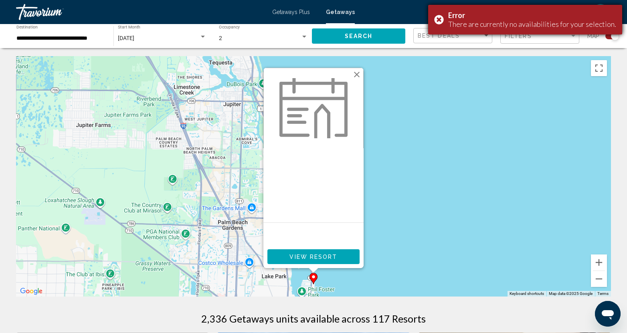
click at [442, 20] on div "Error There are currently no availabilities for your selection." at bounding box center [525, 20] width 194 height 30
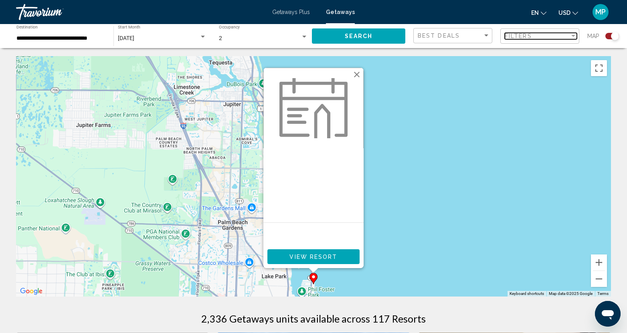
click at [534, 36] on div "Filters" at bounding box center [537, 36] width 65 height 6
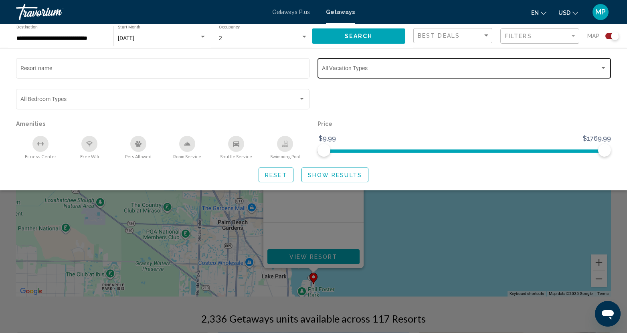
click at [358, 67] on span "Search widget" at bounding box center [461, 70] width 278 height 6
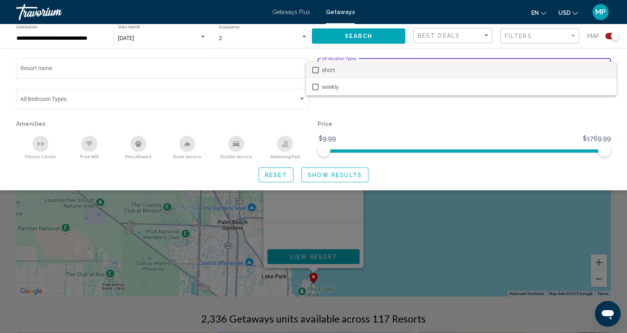
click at [343, 71] on span "short" at bounding box center [466, 70] width 288 height 17
click at [456, 209] on div at bounding box center [313, 166] width 627 height 333
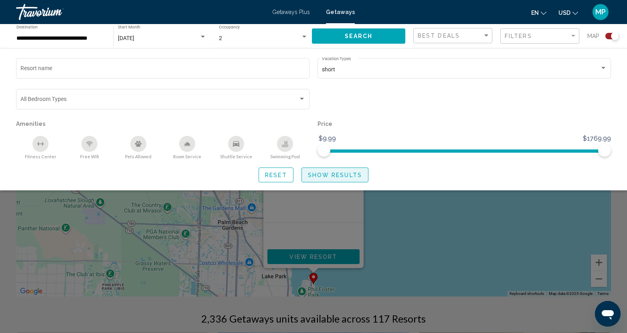
click at [336, 170] on button "Show Results" at bounding box center [335, 175] width 67 height 15
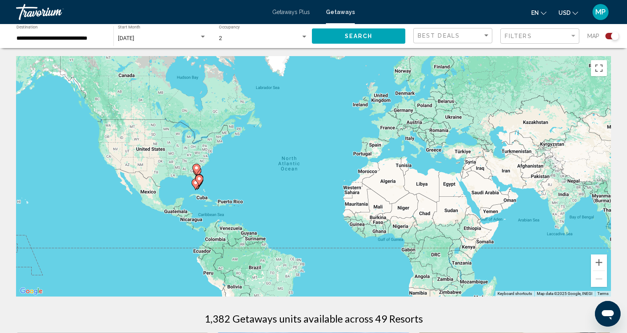
click at [197, 182] on icon "Main content" at bounding box center [199, 180] width 8 height 11
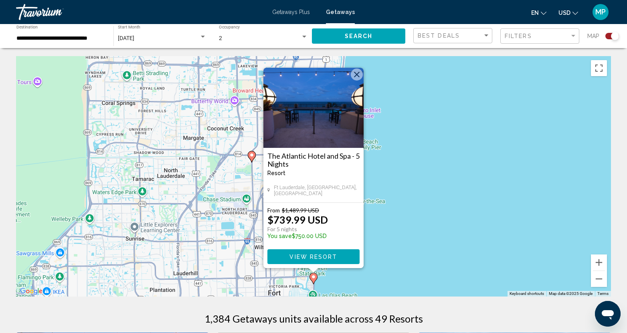
click at [354, 68] on img "Main content" at bounding box center [313, 108] width 100 height 80
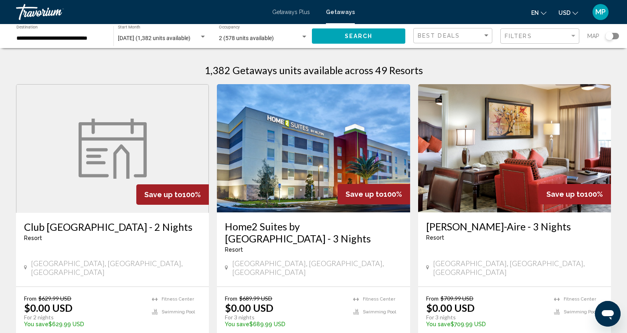
click at [607, 35] on div "Search widget" at bounding box center [610, 36] width 8 height 8
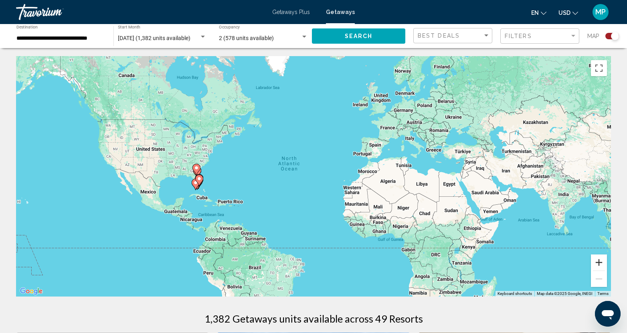
click at [601, 265] on button "Zoom in" at bounding box center [599, 263] width 16 height 16
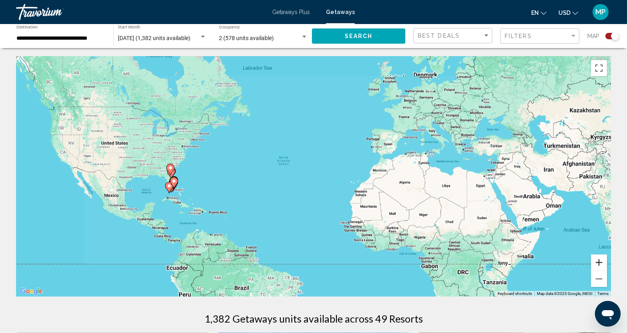
click at [601, 265] on button "Zoom in" at bounding box center [599, 263] width 16 height 16
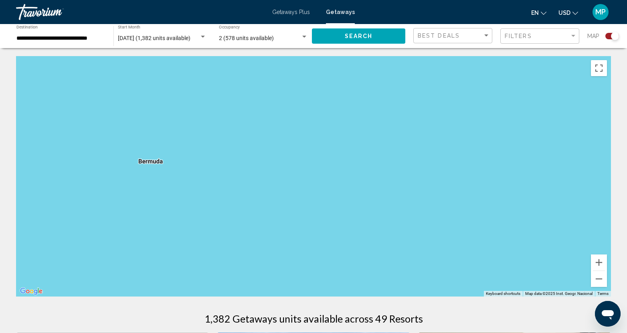
drag, startPoint x: 151, startPoint y: 218, endPoint x: 637, endPoint y: 235, distance: 486.3
click at [627, 235] on html "**********" at bounding box center [313, 166] width 627 height 333
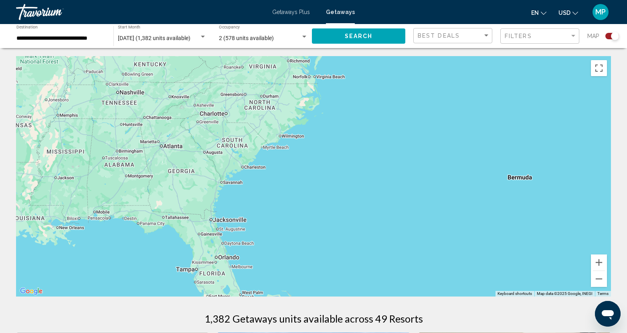
drag, startPoint x: 180, startPoint y: 174, endPoint x: 520, endPoint y: 208, distance: 342.5
click at [520, 208] on div "Main content" at bounding box center [313, 176] width 595 height 241
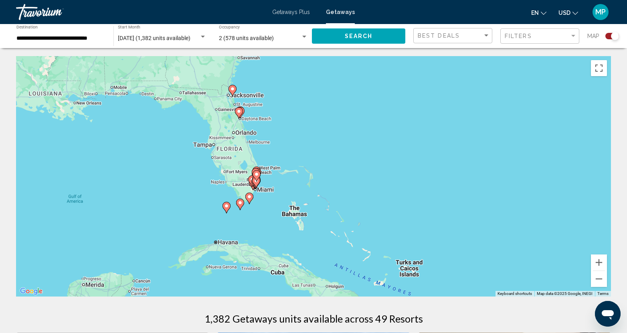
drag, startPoint x: 352, startPoint y: 251, endPoint x: 359, endPoint y: 114, distance: 136.6
click at [359, 114] on div "To activate drag with keyboard, press Alt + Enter. Once in keyboard drag state,…" at bounding box center [313, 176] width 595 height 241
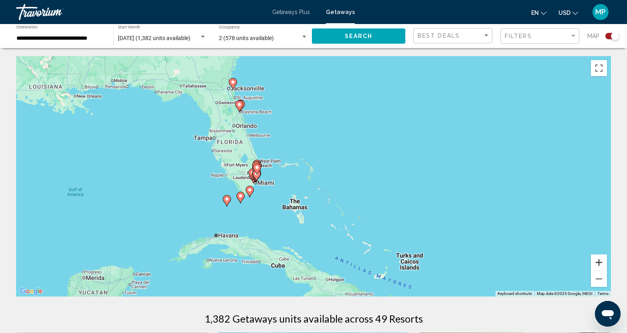
click at [598, 261] on button "Zoom in" at bounding box center [599, 263] width 16 height 16
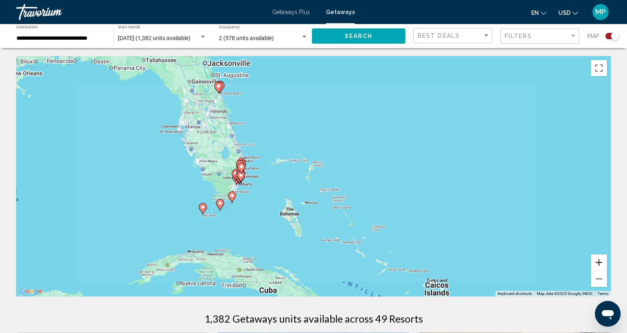
click at [599, 261] on button "Zoom in" at bounding box center [599, 263] width 16 height 16
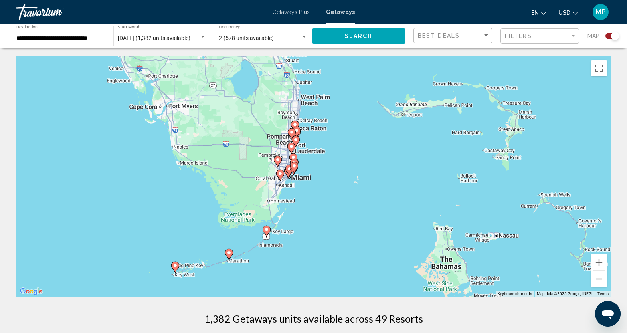
drag, startPoint x: 190, startPoint y: 176, endPoint x: 390, endPoint y: 152, distance: 201.1
click at [390, 152] on div "To activate drag with keyboard, press Alt + Enter. Once in keyboard drag state,…" at bounding box center [313, 176] width 595 height 241
click at [599, 265] on button "Zoom in" at bounding box center [599, 263] width 16 height 16
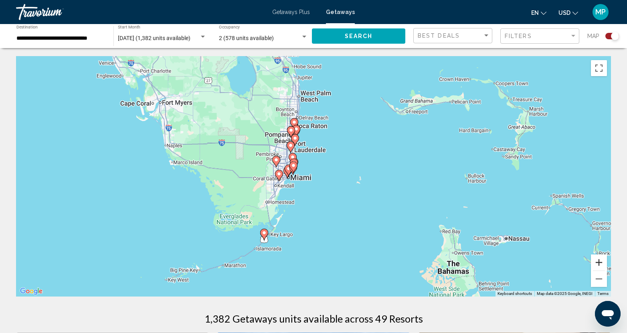
click at [599, 265] on button "Zoom in" at bounding box center [599, 263] width 16 height 16
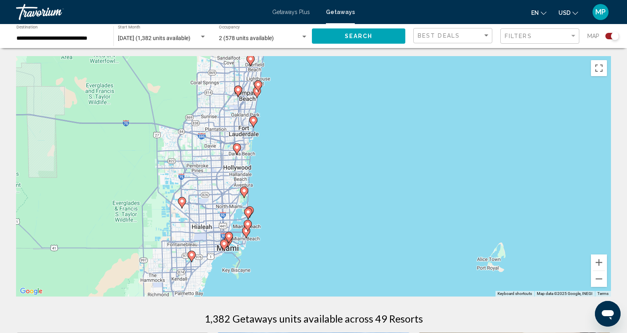
drag, startPoint x: 310, startPoint y: 126, endPoint x: 318, endPoint y: 196, distance: 69.9
click at [320, 195] on div "To activate drag with keyboard, press Alt + Enter. Once in keyboard drag state,…" at bounding box center [313, 176] width 595 height 241
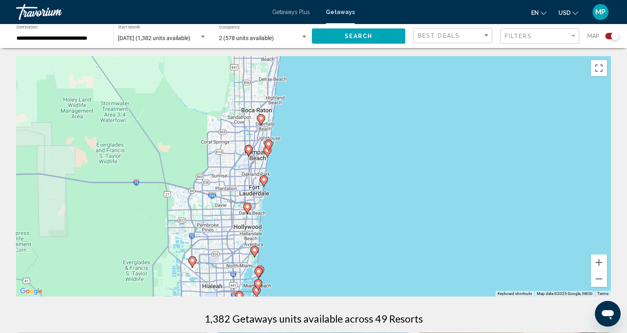
drag, startPoint x: 287, startPoint y: 131, endPoint x: 297, endPoint y: 190, distance: 60.7
click at [297, 190] on div "To activate drag with keyboard, press Alt + Enter. Once in keyboard drag state,…" at bounding box center [313, 176] width 595 height 241
click at [266, 153] on icon "Main content" at bounding box center [267, 152] width 7 height 10
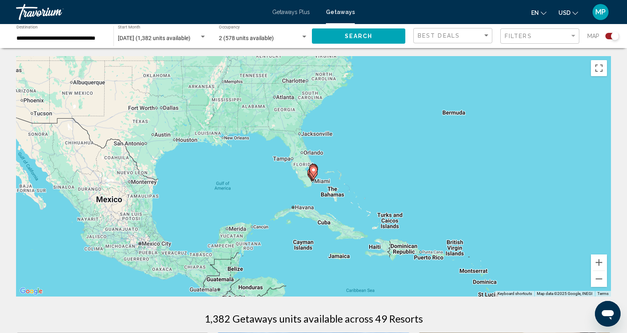
click at [312, 168] on image "Main content" at bounding box center [313, 170] width 5 height 5
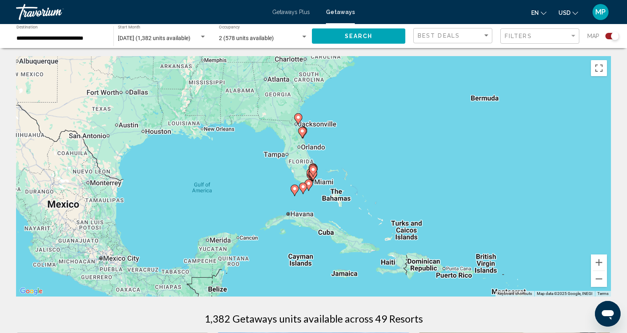
click at [312, 168] on image "Main content" at bounding box center [313, 169] width 5 height 5
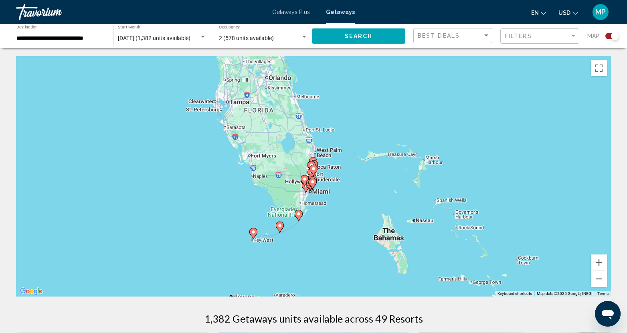
click at [312, 169] on image "Main content" at bounding box center [313, 168] width 5 height 5
type input "**********"
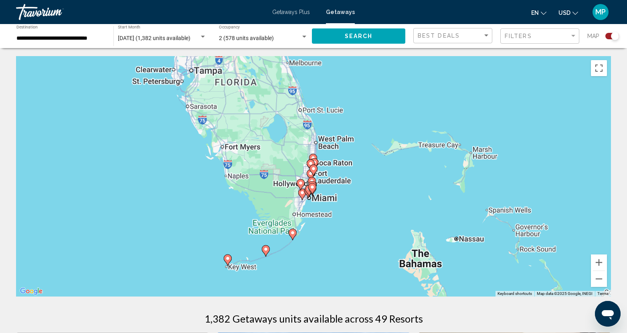
click at [312, 169] on image "Main content" at bounding box center [313, 168] width 5 height 5
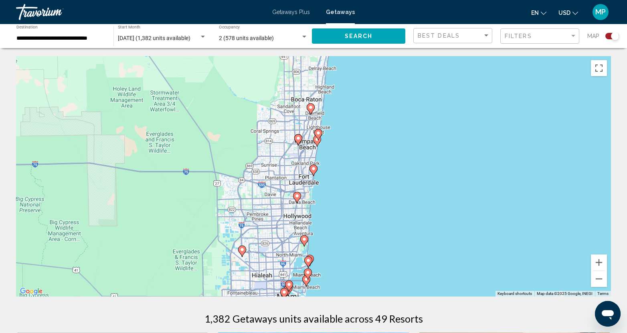
click at [313, 169] on image "Main content" at bounding box center [313, 168] width 5 height 5
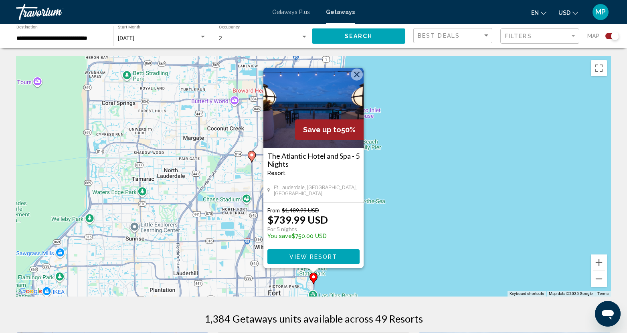
click at [357, 77] on button "Close" at bounding box center [357, 75] width 12 height 12
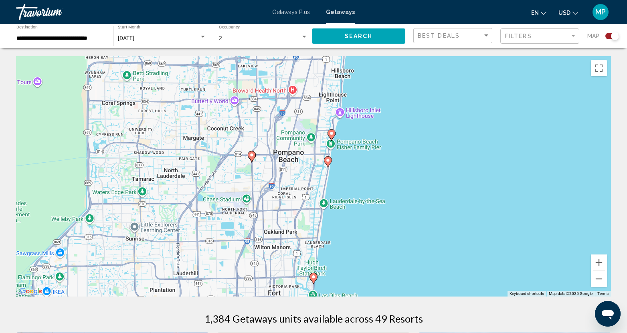
click at [332, 130] on gmp-advanced-marker "Main content" at bounding box center [332, 135] width 8 height 12
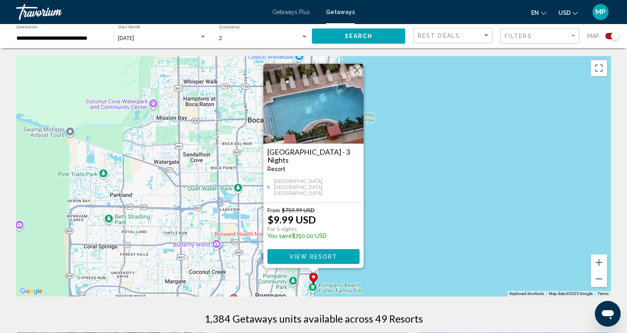
click at [359, 75] on button "Close" at bounding box center [357, 71] width 12 height 12
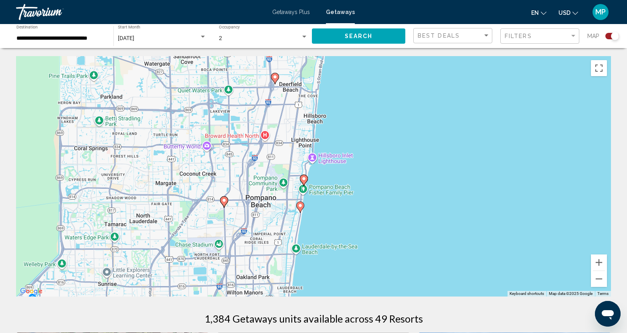
drag, startPoint x: 402, startPoint y: 268, endPoint x: 392, endPoint y: 169, distance: 99.9
click at [392, 169] on div "To activate drag with keyboard, press Alt + Enter. Once in keyboard drag state,…" at bounding box center [313, 176] width 595 height 241
click at [301, 209] on icon "Main content" at bounding box center [300, 207] width 7 height 10
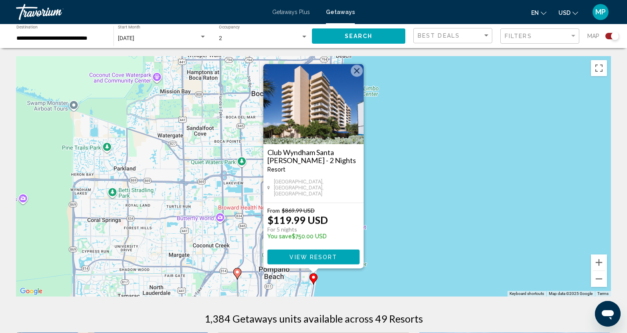
click at [287, 163] on h3 "Club Wyndham Santa Barbara - 2 Nights" at bounding box center [313, 156] width 92 height 16
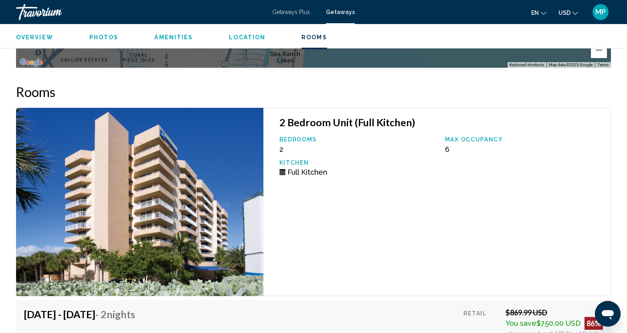
scroll to position [1363, 0]
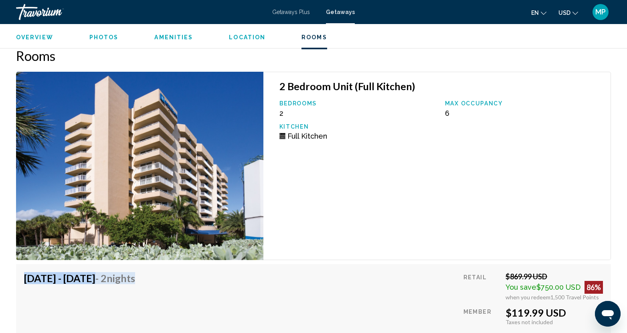
drag, startPoint x: 330, startPoint y: 297, endPoint x: 338, endPoint y: 237, distance: 60.7
click at [338, 237] on div "2 Bedroom Unit (Full Kitchen) Bedrooms 2 Max Occupancy 6 Kitchen Full Kitchen A…" at bounding box center [313, 223] width 595 height 303
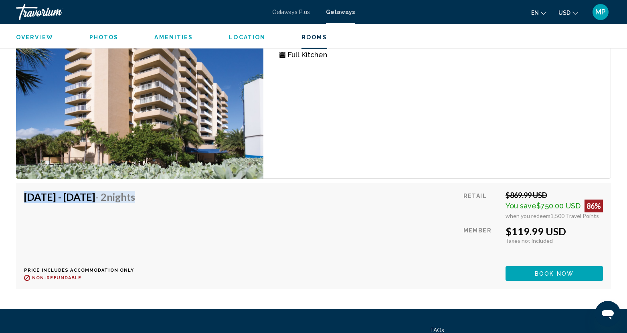
scroll to position [1519, 0]
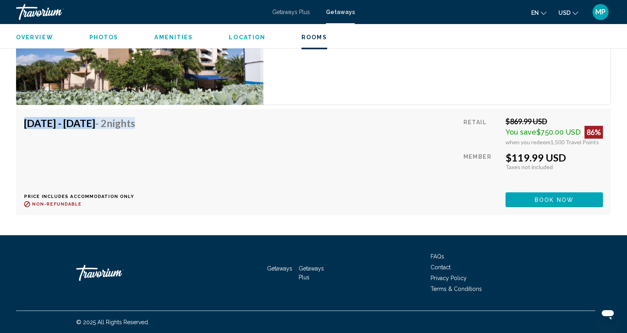
click at [227, 151] on div "Aug 22, 2025 - Aug 24, 2025 - 2 Nights Price includes accommodation only Refund…" at bounding box center [313, 162] width 579 height 90
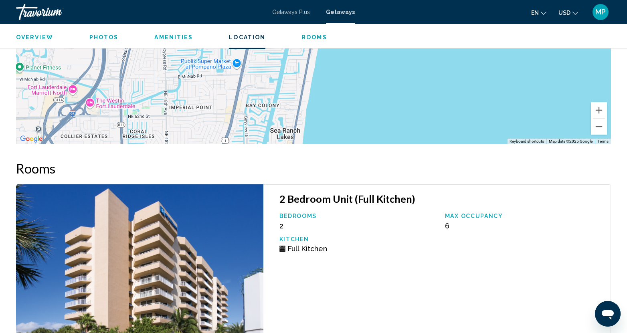
scroll to position [1158, 0]
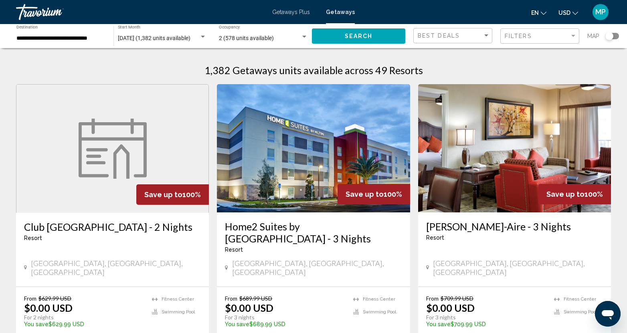
click at [610, 36] on div "Search widget" at bounding box center [610, 36] width 8 height 8
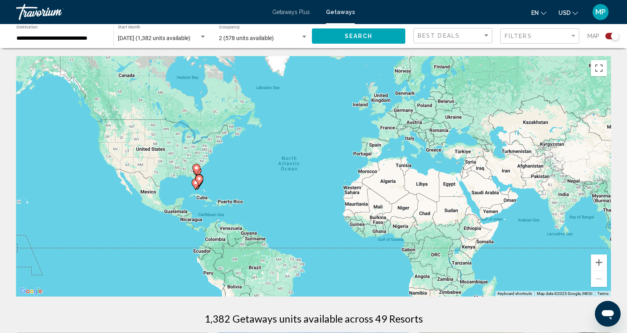
click at [205, 183] on div "To activate drag with keyboard, press Alt + Enter. Once in keyboard drag state,…" at bounding box center [313, 176] width 595 height 241
click at [599, 264] on button "Zoom in" at bounding box center [599, 263] width 16 height 16
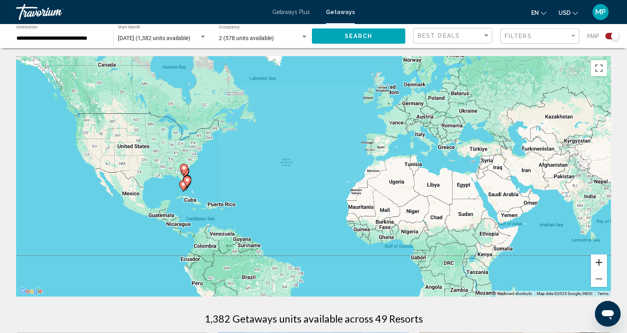
click at [599, 264] on button "Zoom in" at bounding box center [599, 263] width 16 height 16
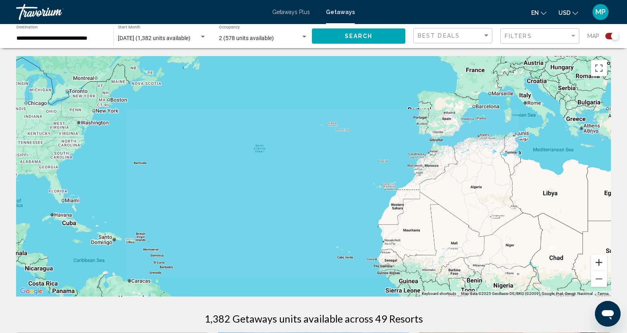
click at [599, 264] on button "Zoom in" at bounding box center [599, 263] width 16 height 16
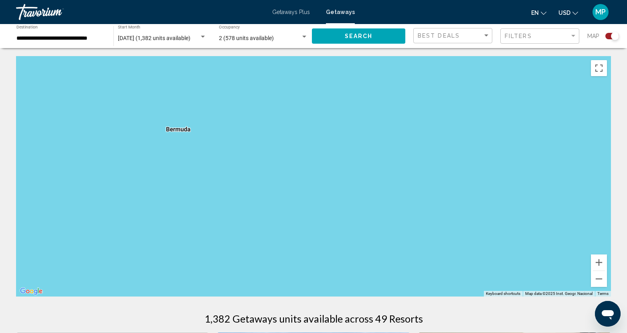
drag, startPoint x: 82, startPoint y: 188, endPoint x: 587, endPoint y: 192, distance: 504.5
click at [587, 192] on div "Main content" at bounding box center [313, 176] width 595 height 241
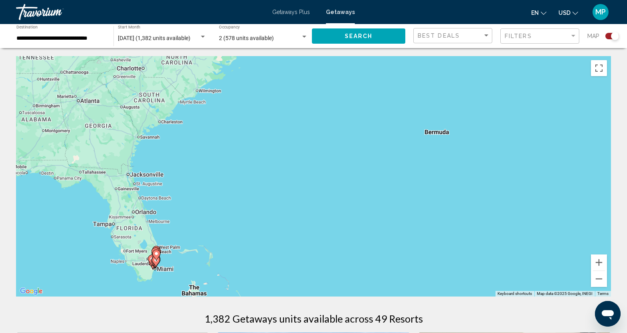
drag, startPoint x: 142, startPoint y: 165, endPoint x: 385, endPoint y: 161, distance: 243.0
click at [387, 162] on div "To activate drag with keyboard, press Alt + Enter. Once in keyboard drag state,…" at bounding box center [313, 176] width 595 height 241
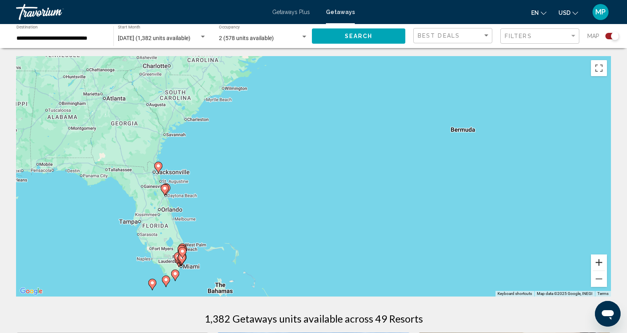
click at [599, 259] on button "Zoom in" at bounding box center [599, 263] width 16 height 16
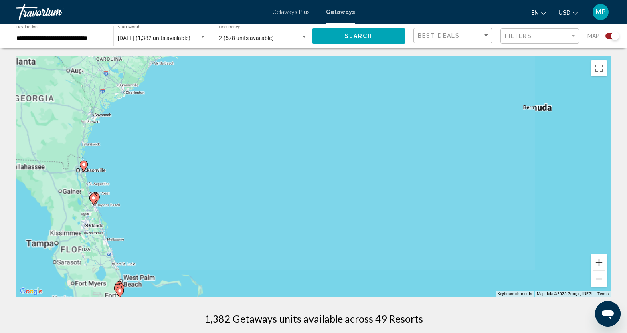
click at [599, 259] on button "Zoom in" at bounding box center [599, 263] width 16 height 16
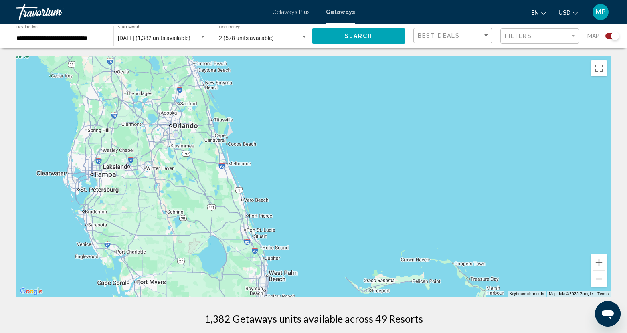
drag, startPoint x: 83, startPoint y: 247, endPoint x: 574, endPoint y: 36, distance: 534.1
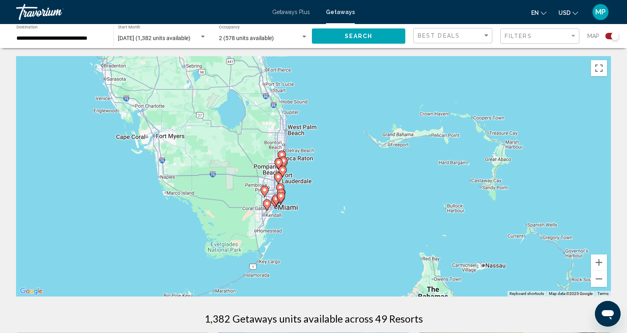
drag, startPoint x: 337, startPoint y: 290, endPoint x: 338, endPoint y: 138, distance: 152.4
click at [338, 138] on div "To activate drag with keyboard, press Alt + Enter. Once in keyboard drag state,…" at bounding box center [313, 176] width 595 height 241
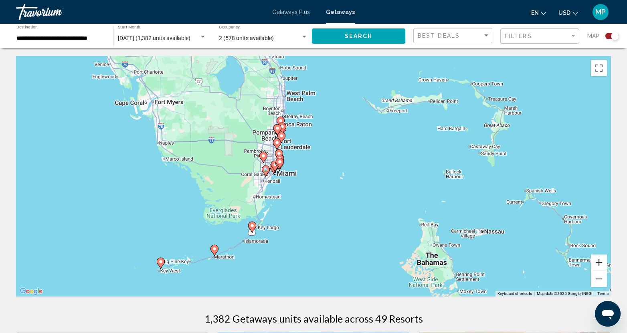
click at [598, 262] on button "Zoom in" at bounding box center [599, 263] width 16 height 16
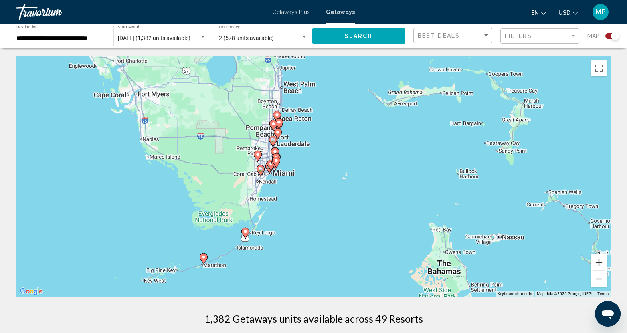
click at [598, 262] on button "Zoom in" at bounding box center [599, 263] width 16 height 16
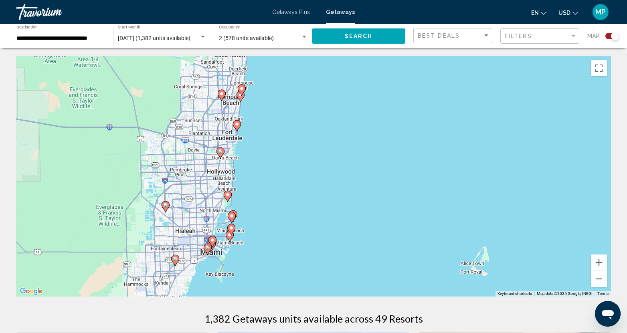
drag, startPoint x: 239, startPoint y: 176, endPoint x: 288, endPoint y: 243, distance: 82.6
click at [288, 243] on div "To activate drag with keyboard, press Alt + Enter. Once in keyboard drag state,…" at bounding box center [313, 176] width 595 height 241
click at [227, 196] on image "Main content" at bounding box center [227, 194] width 5 height 5
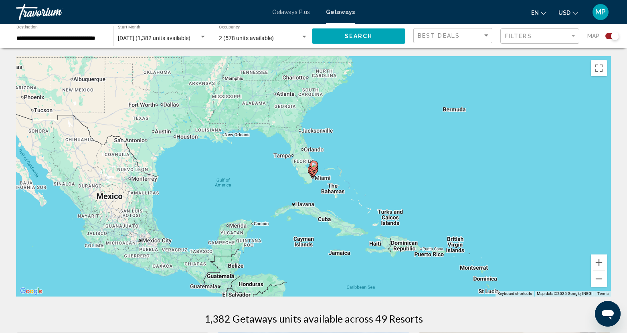
click at [314, 167] on icon "Main content" at bounding box center [313, 166] width 7 height 10
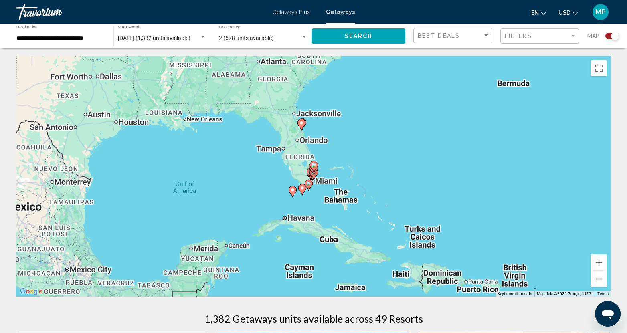
click at [314, 167] on image "Main content" at bounding box center [314, 165] width 5 height 5
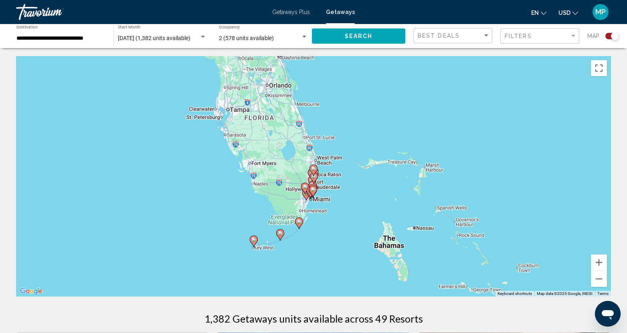
click at [313, 169] on image "Main content" at bounding box center [313, 168] width 5 height 5
type input "**********"
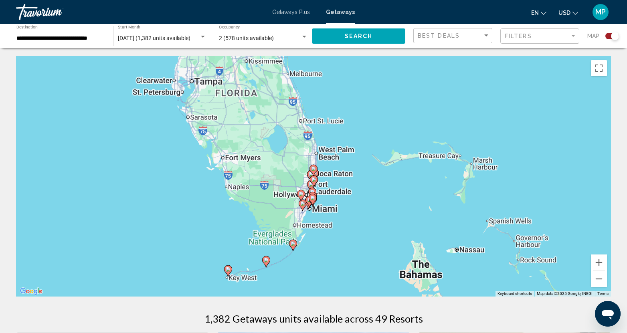
click at [313, 169] on image "Main content" at bounding box center [313, 168] width 5 height 5
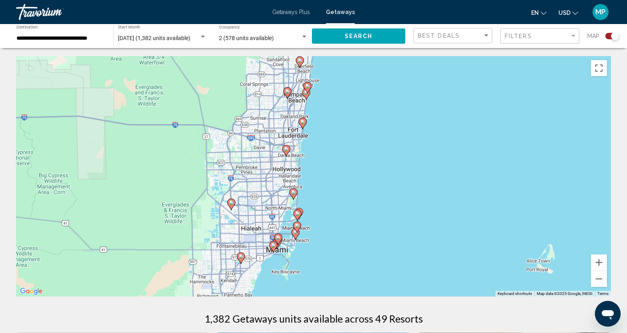
drag, startPoint x: 342, startPoint y: 259, endPoint x: 325, endPoint y: 138, distance: 122.7
click at [325, 138] on div "To activate drag with keyboard, press Alt + Enter. Once in keyboard drag state,…" at bounding box center [313, 176] width 595 height 241
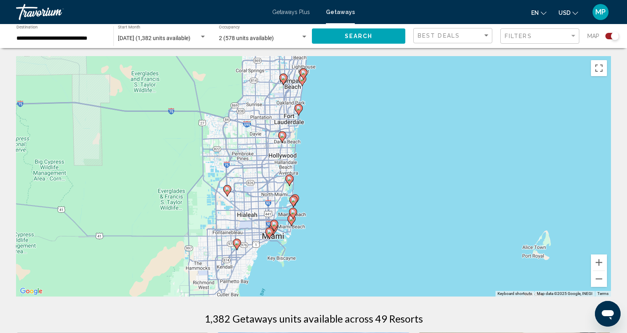
click at [288, 182] on icon "Main content" at bounding box center [289, 180] width 7 height 10
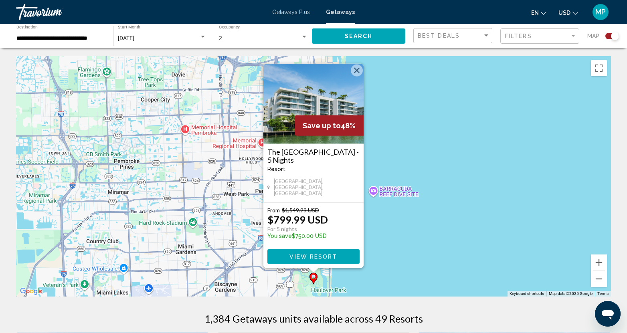
click at [357, 76] on button "Close" at bounding box center [357, 71] width 12 height 12
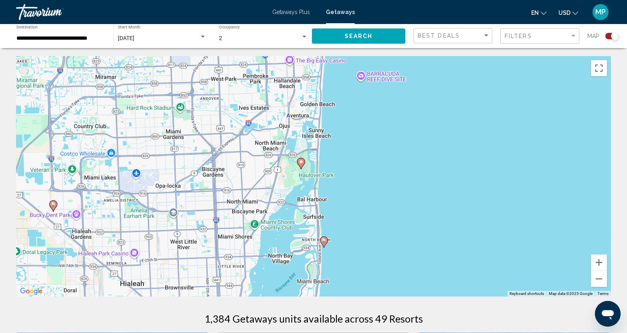
drag, startPoint x: 360, startPoint y: 277, endPoint x: 348, endPoint y: 160, distance: 117.7
click at [348, 160] on div "To activate drag with keyboard, press Alt + Enter. Once in keyboard drag state,…" at bounding box center [313, 176] width 595 height 241
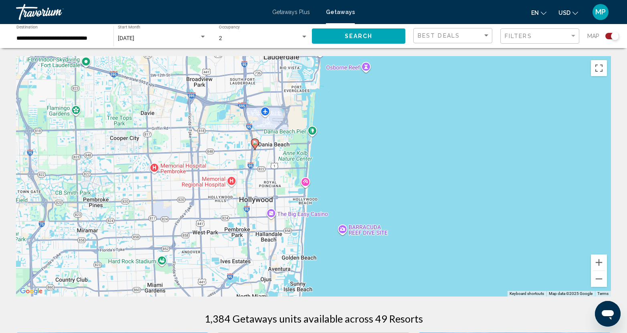
drag, startPoint x: 370, startPoint y: 139, endPoint x: 352, endPoint y: 284, distance: 145.4
click at [352, 296] on div "To activate drag with keyboard, press Alt + Enter. Once in keyboard drag state,…" at bounding box center [313, 176] width 595 height 241
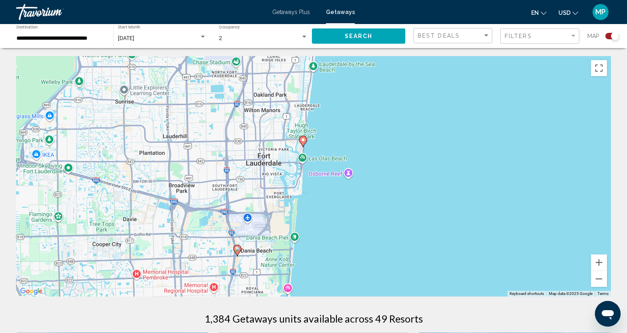
drag, startPoint x: 354, startPoint y: 156, endPoint x: 336, endPoint y: 264, distance: 109.8
click at [336, 264] on div "To activate drag with keyboard, press Alt + Enter. Once in keyboard drag state,…" at bounding box center [313, 176] width 595 height 241
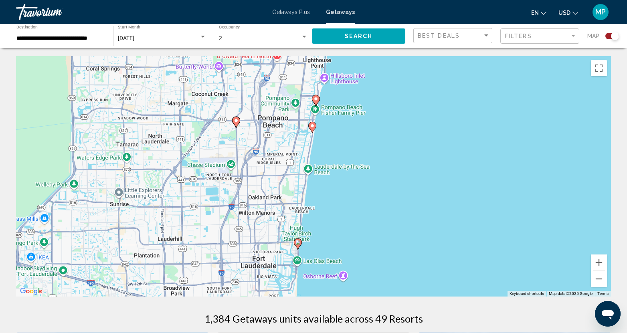
drag, startPoint x: 383, startPoint y: 129, endPoint x: 374, endPoint y: 236, distance: 107.9
click at [378, 231] on div "To activate drag with keyboard, press Alt + Enter. Once in keyboard drag state,…" at bounding box center [313, 176] width 595 height 241
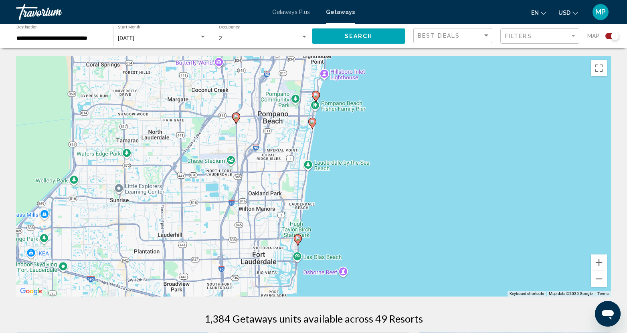
click at [297, 237] on image "Main content" at bounding box center [298, 238] width 5 height 5
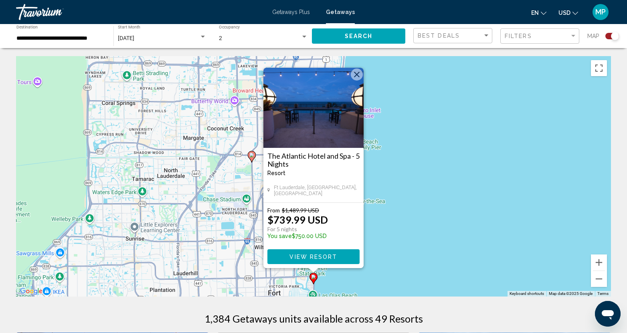
click at [356, 77] on button "Close" at bounding box center [357, 75] width 12 height 12
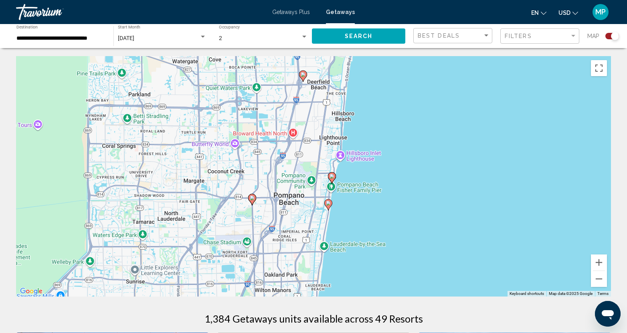
drag, startPoint x: 385, startPoint y: 179, endPoint x: 383, endPoint y: 242, distance: 63.0
click at [385, 240] on div "To activate drag with keyboard, press Alt + Enter. Once in keyboard drag state,…" at bounding box center [313, 176] width 595 height 241
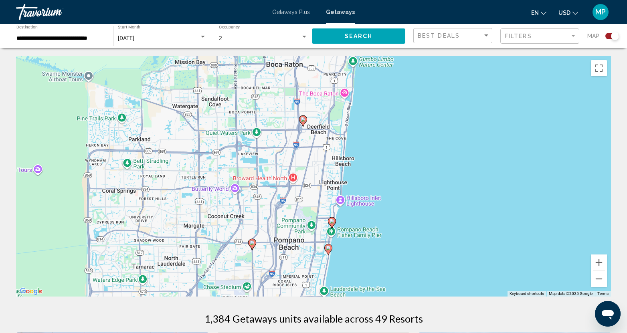
click at [329, 250] on image "Main content" at bounding box center [328, 248] width 5 height 5
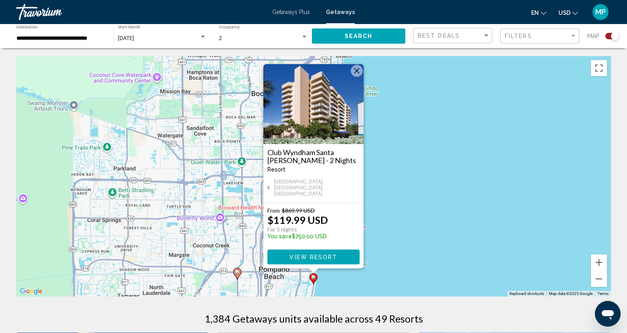
click at [359, 77] on button "Close" at bounding box center [357, 71] width 12 height 12
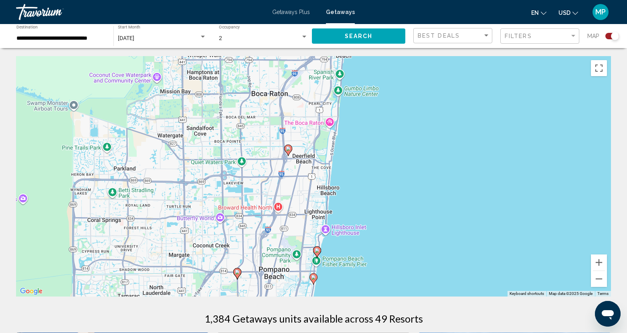
click at [318, 251] on image "Main content" at bounding box center [317, 250] width 5 height 5
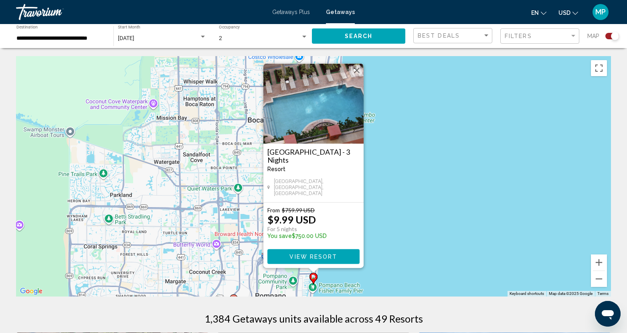
click at [290, 158] on h3 "WorldMark Sea Gardens - 3 Nights" at bounding box center [313, 156] width 92 height 16
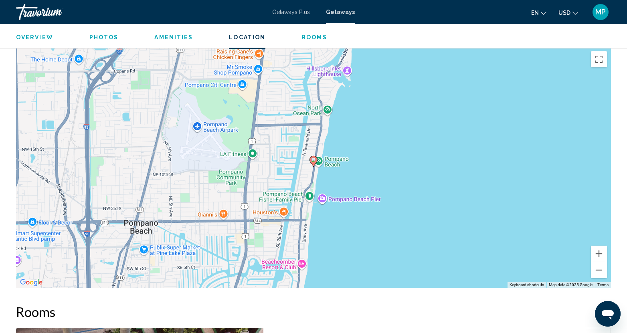
scroll to position [1155, 0]
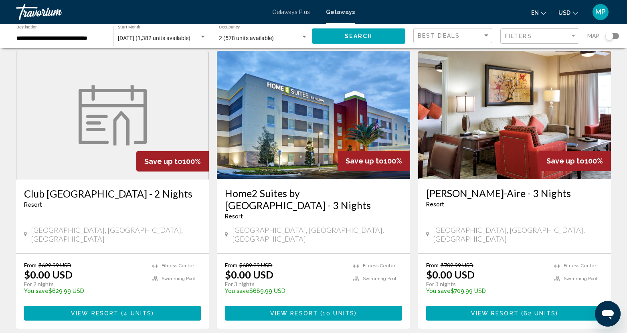
scroll to position [80, 0]
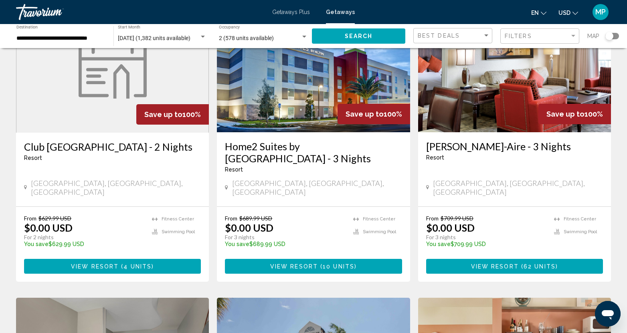
click at [465, 146] on h3 "Wyndham Palm-Aire - 3 Nights" at bounding box center [514, 146] width 177 height 12
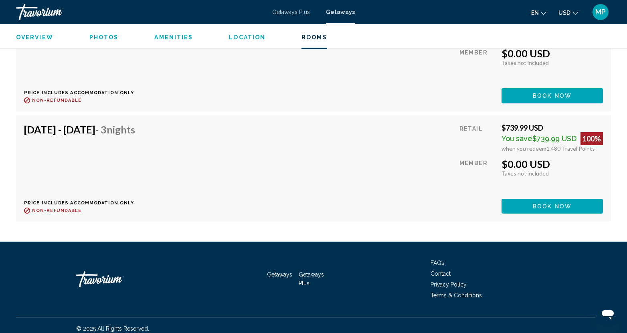
scroll to position [3433, 0]
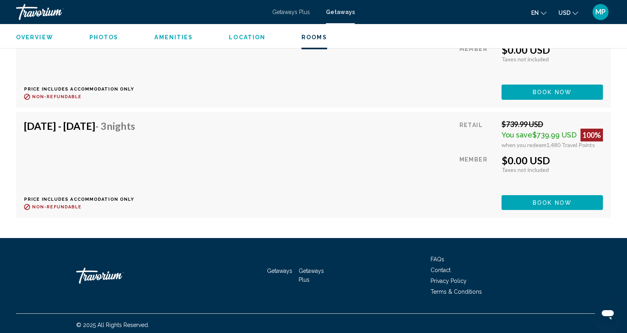
click at [75, 124] on h4 "Aug 29, 2025 - Sep 1, 2025 - 3 Nights" at bounding box center [79, 126] width 111 height 12
click at [273, 138] on div "Aug 29, 2025 - Sep 1, 2025 - 3 Nights Price includes accommodation only Refunda…" at bounding box center [313, 165] width 579 height 90
click at [197, 156] on div "Aug 29, 2025 - Sep 1, 2025 - 3 Nights Price includes accommodation only Refunda…" at bounding box center [313, 165] width 579 height 90
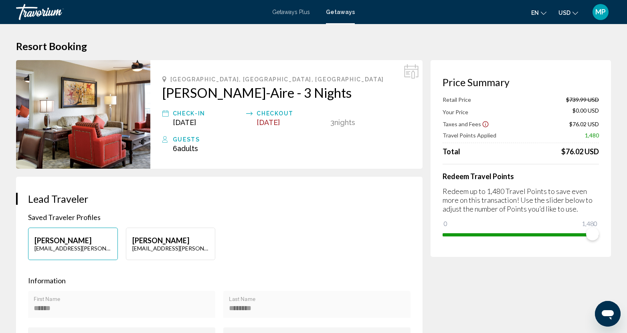
click at [188, 141] on div "Guests" at bounding box center [292, 140] width 238 height 10
click at [177, 151] on span "6 Adult Adults" at bounding box center [185, 148] width 25 height 8
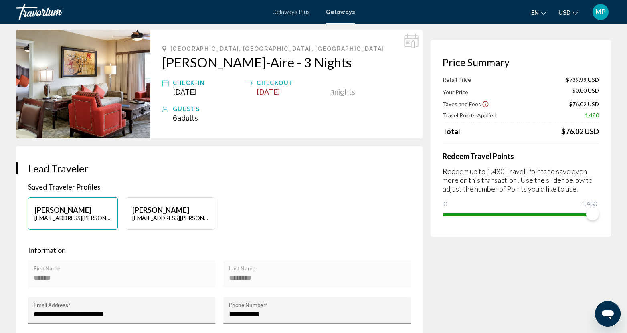
scroll to position [40, 0]
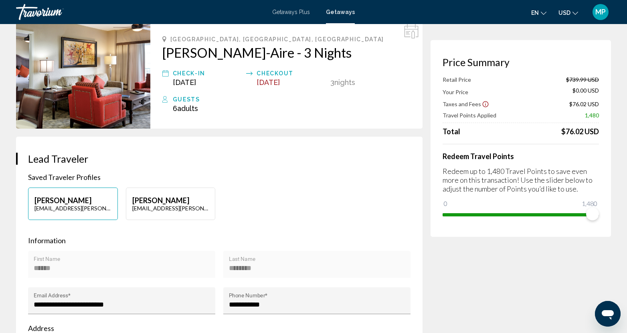
click at [164, 99] on icon "Main content" at bounding box center [164, 97] width 3 height 3
click at [184, 101] on div "Guests" at bounding box center [292, 100] width 238 height 10
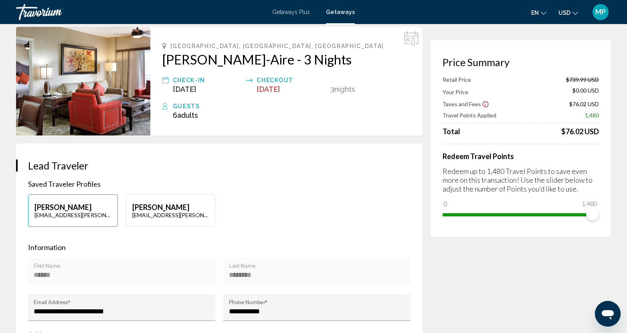
scroll to position [0, 0]
